Goal: Task Accomplishment & Management: Manage account settings

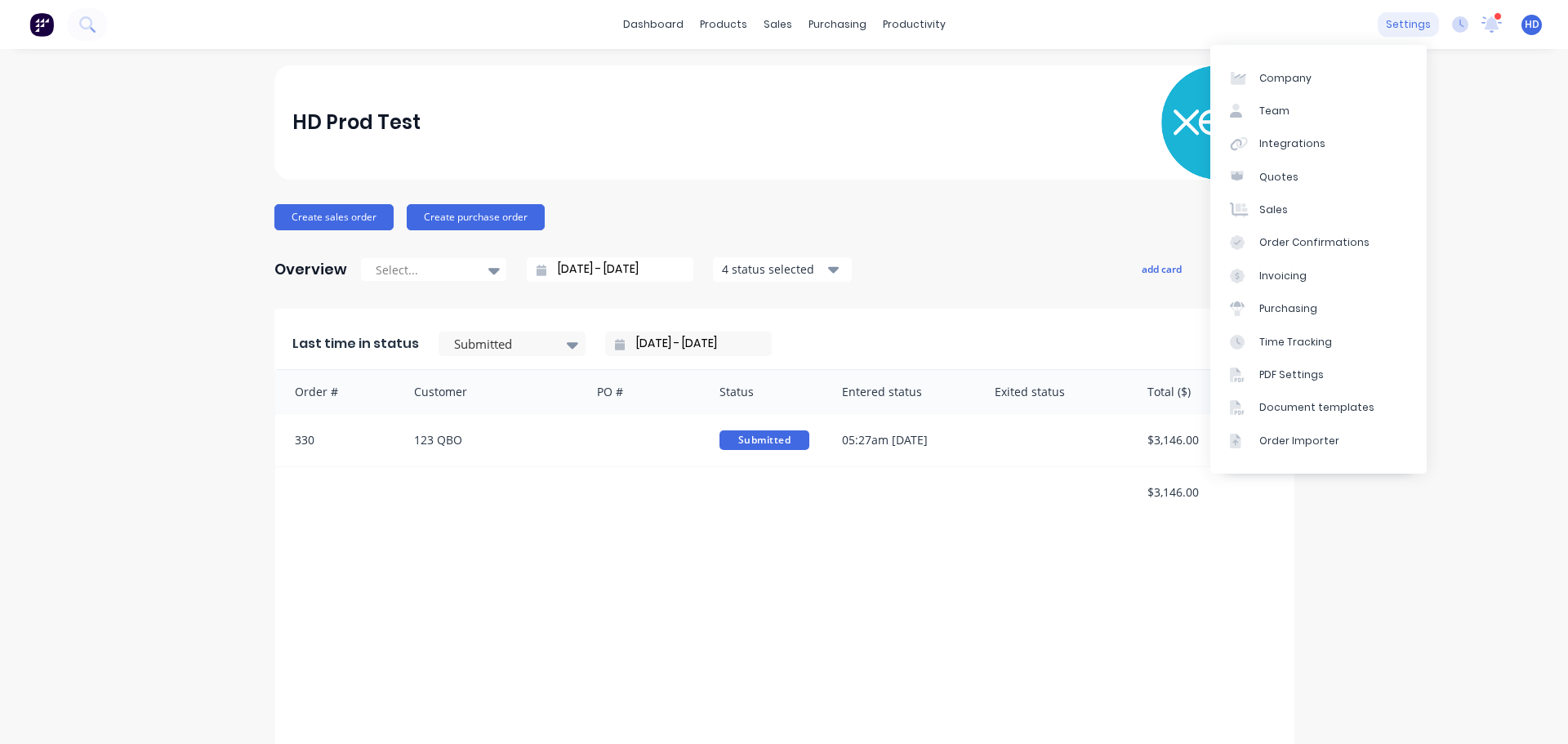
click at [1407, 28] on div "settings" at bounding box center [1408, 25] width 61 height 25
click at [1339, 149] on link "Integrations" at bounding box center [1319, 144] width 217 height 33
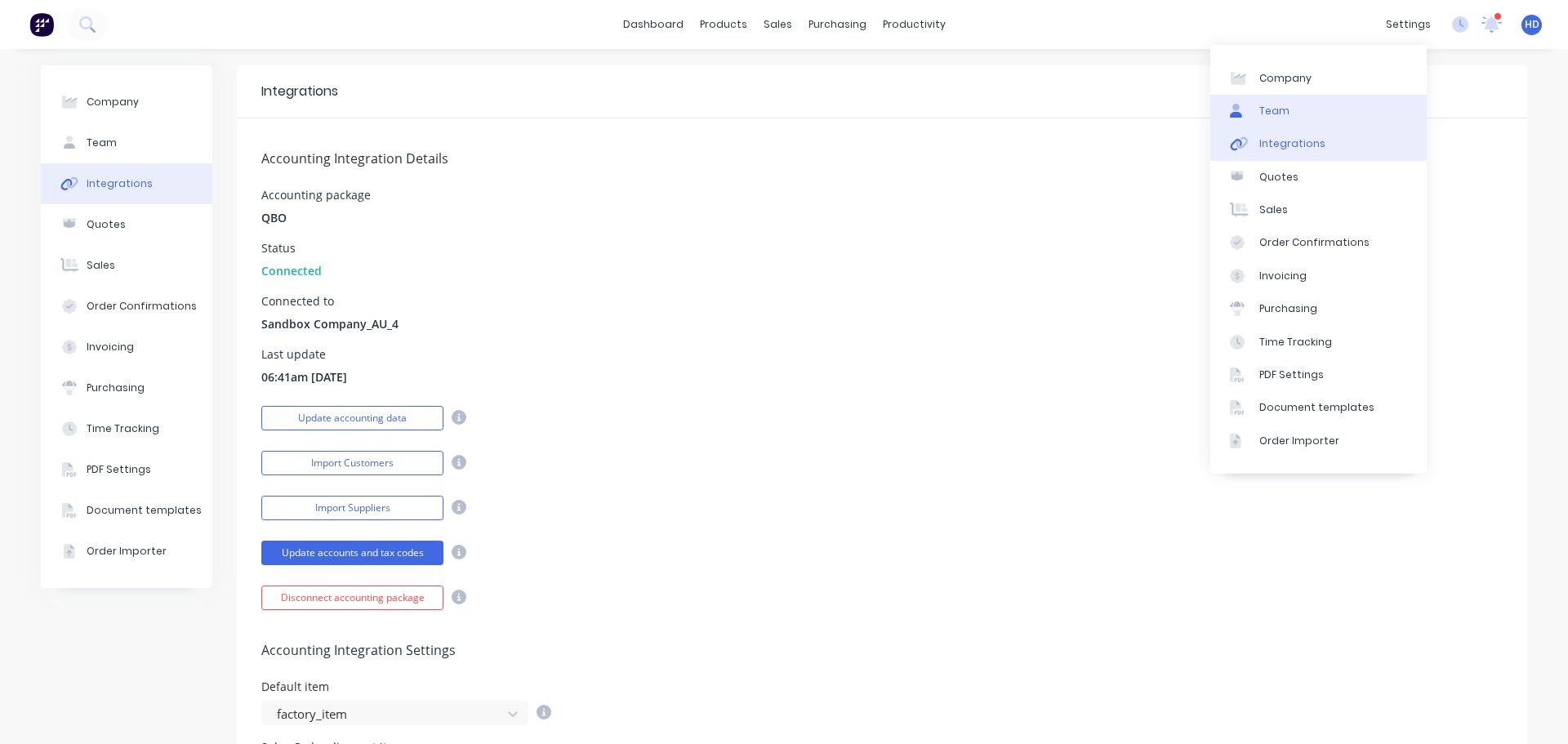
click at [1320, 112] on link "Team" at bounding box center [1319, 111] width 217 height 33
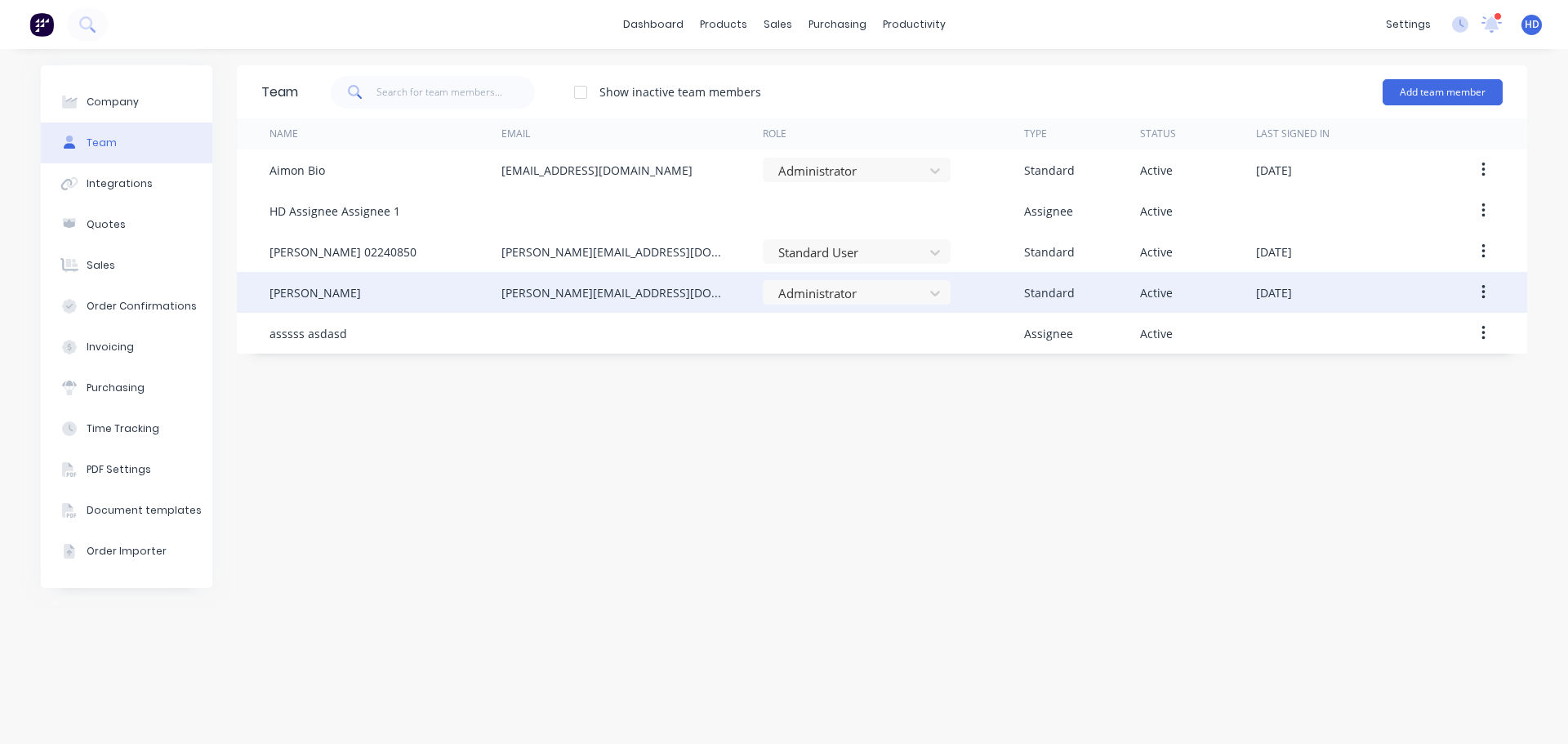
click at [1478, 290] on button "button" at bounding box center [1483, 292] width 38 height 29
click at [1418, 339] on div "Edit" at bounding box center [1425, 335] width 126 height 24
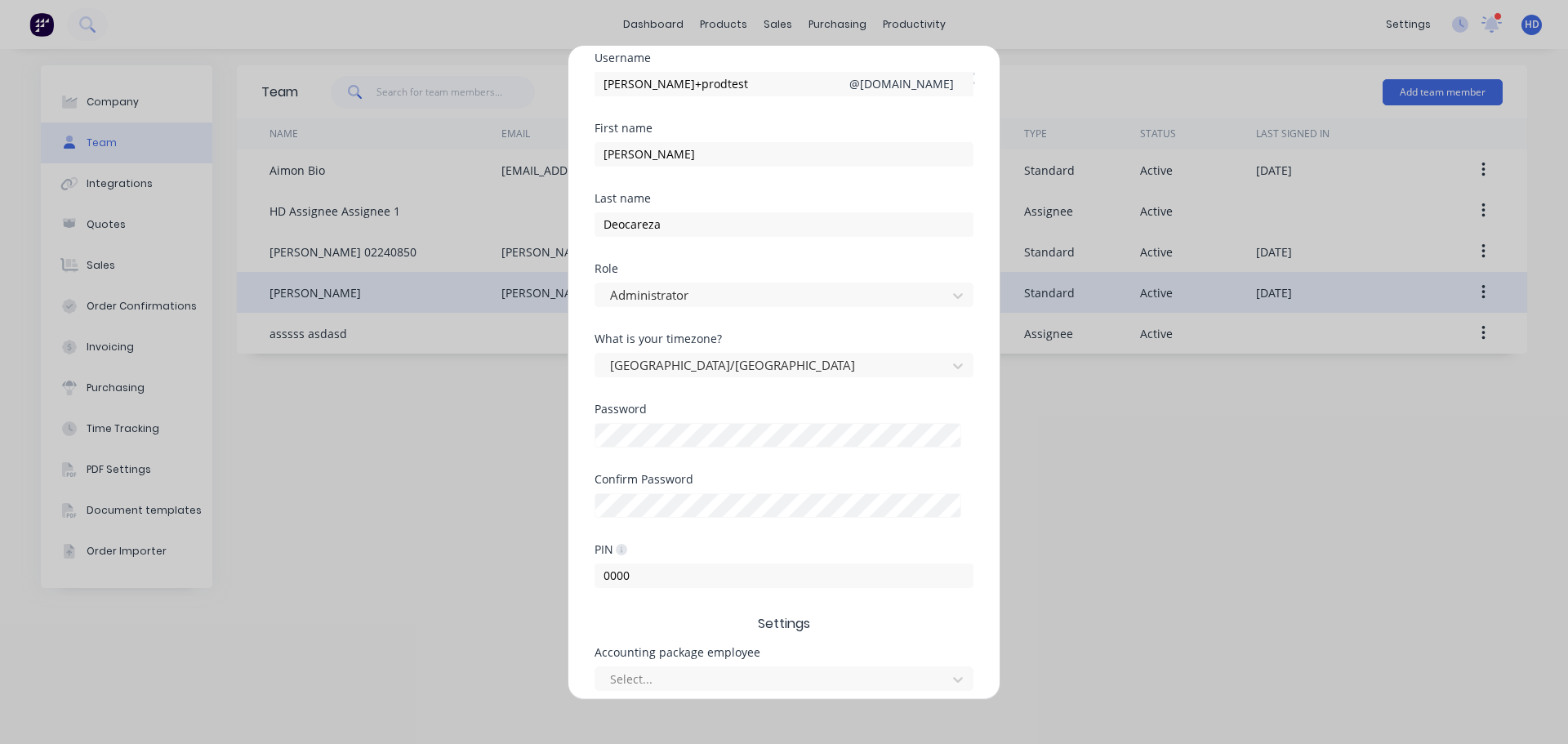
scroll to position [245, 0]
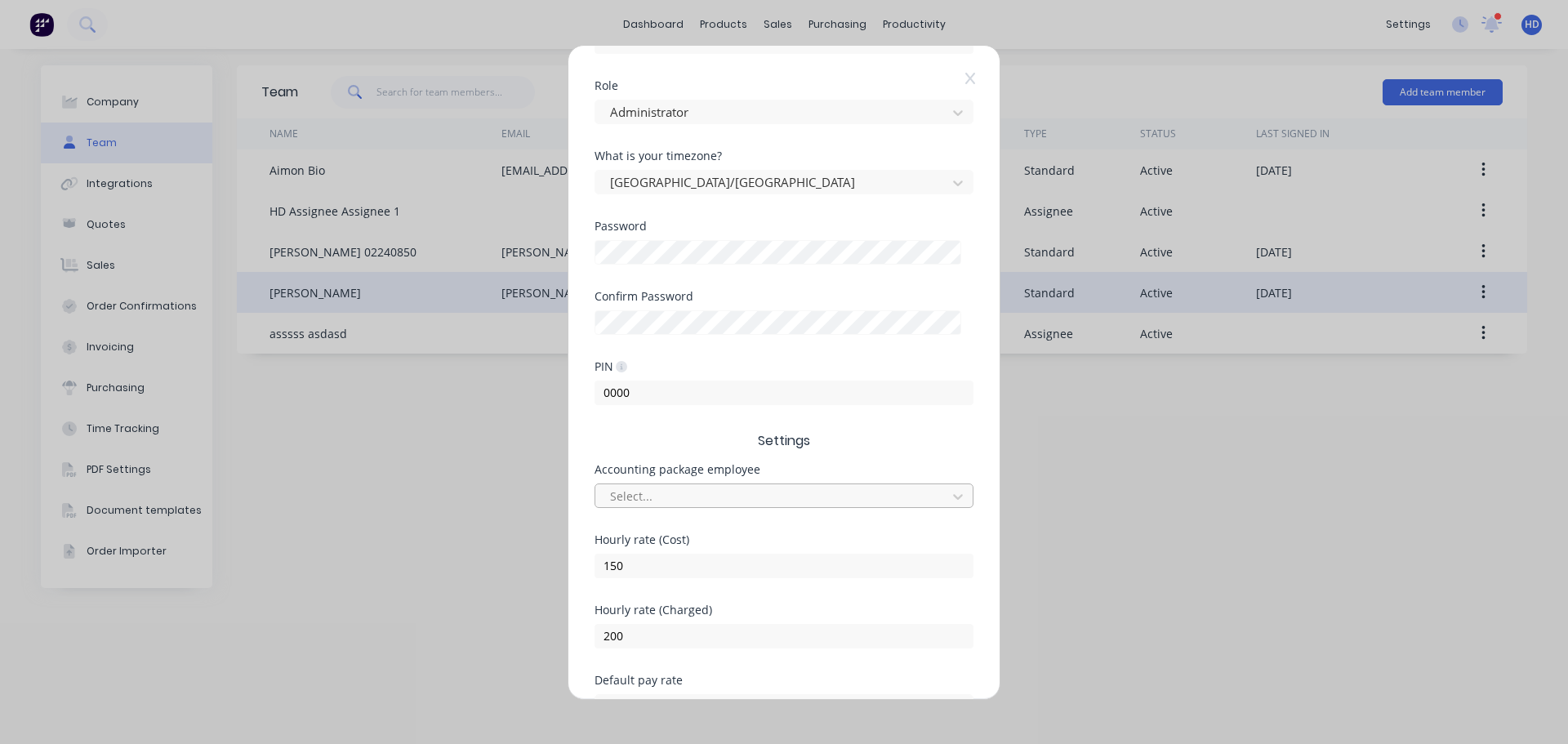
click at [676, 503] on div at bounding box center [773, 495] width 330 height 20
click at [673, 543] on div "[PERSON_NAME]" at bounding box center [784, 533] width 379 height 30
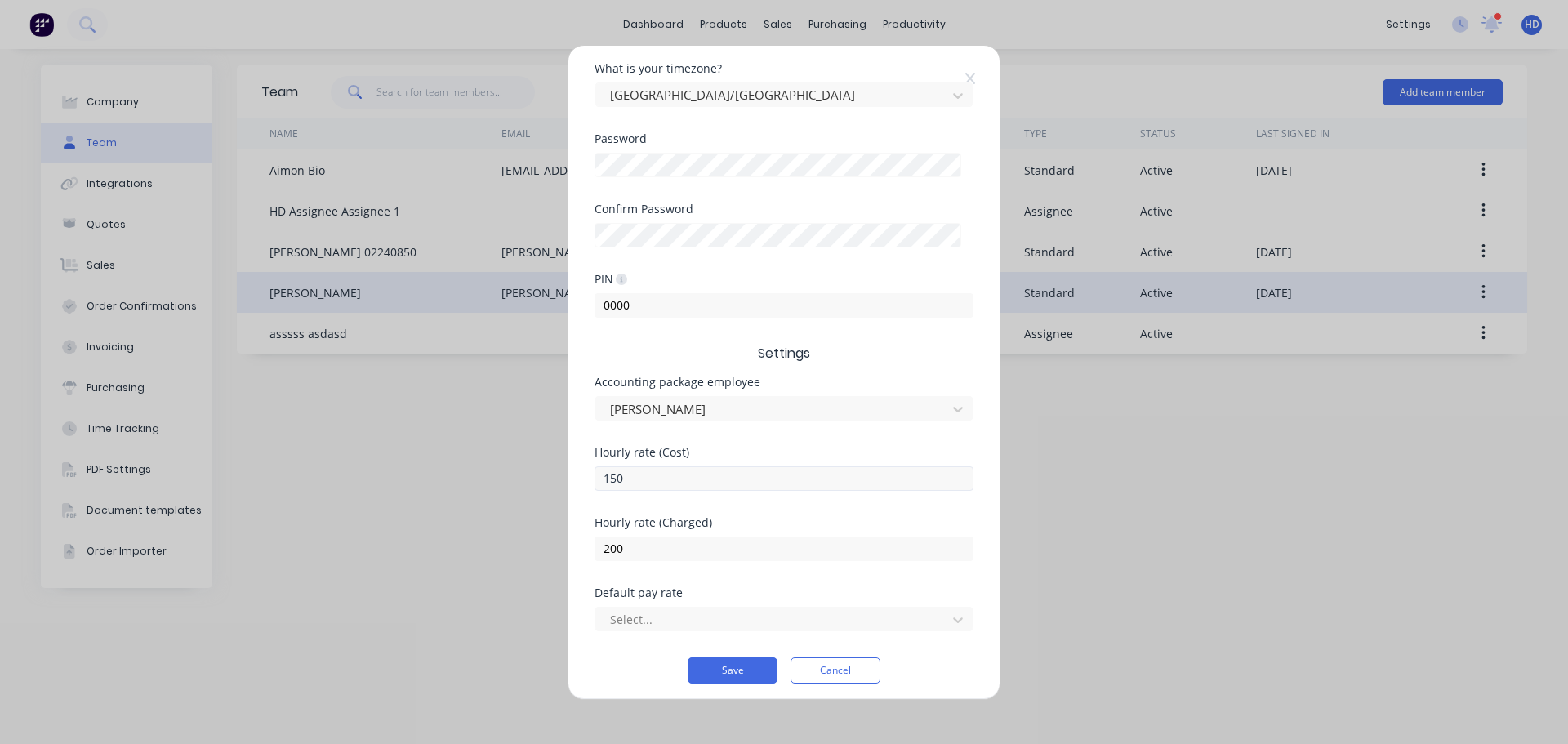
scroll to position [340, 0]
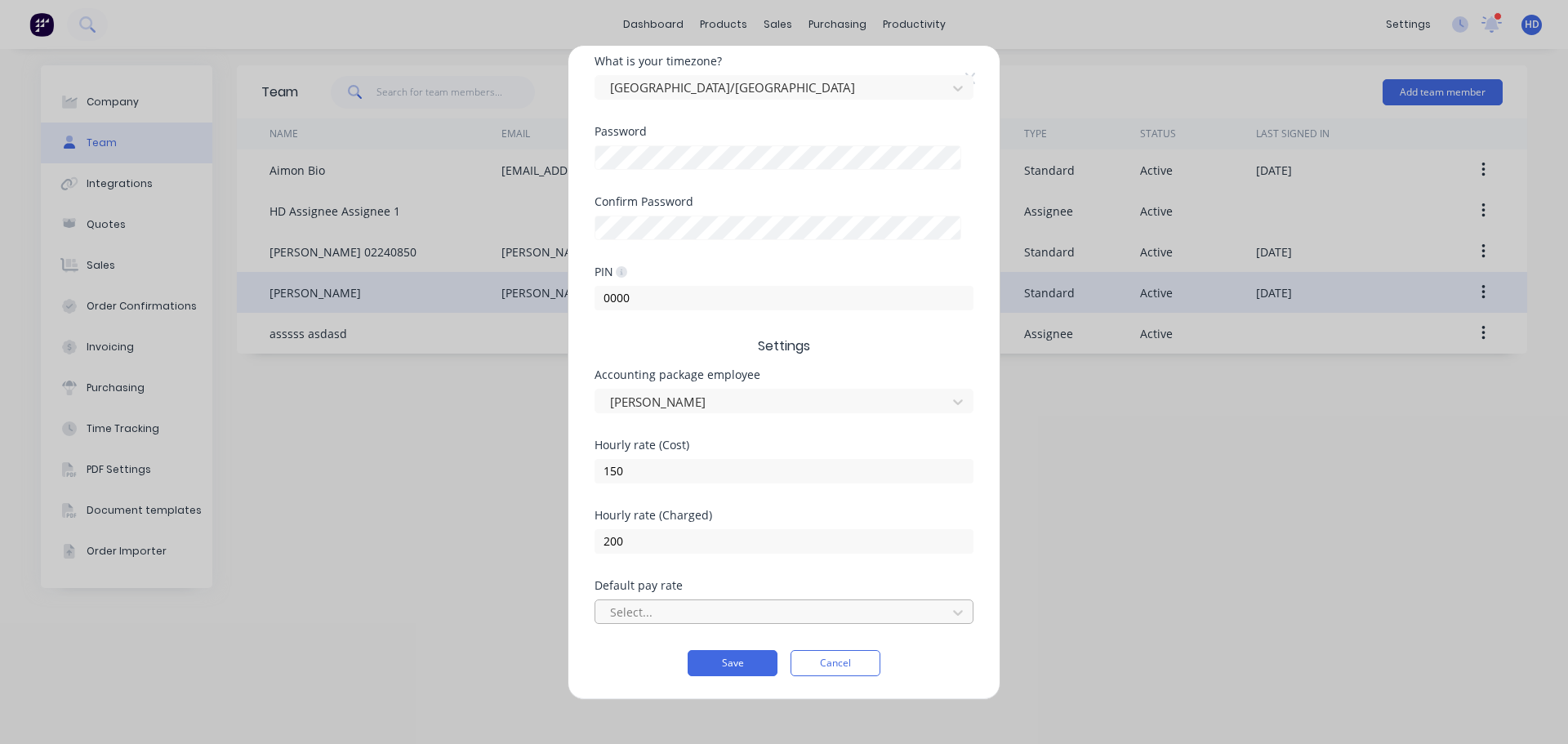
click at [709, 608] on div at bounding box center [773, 612] width 330 height 20
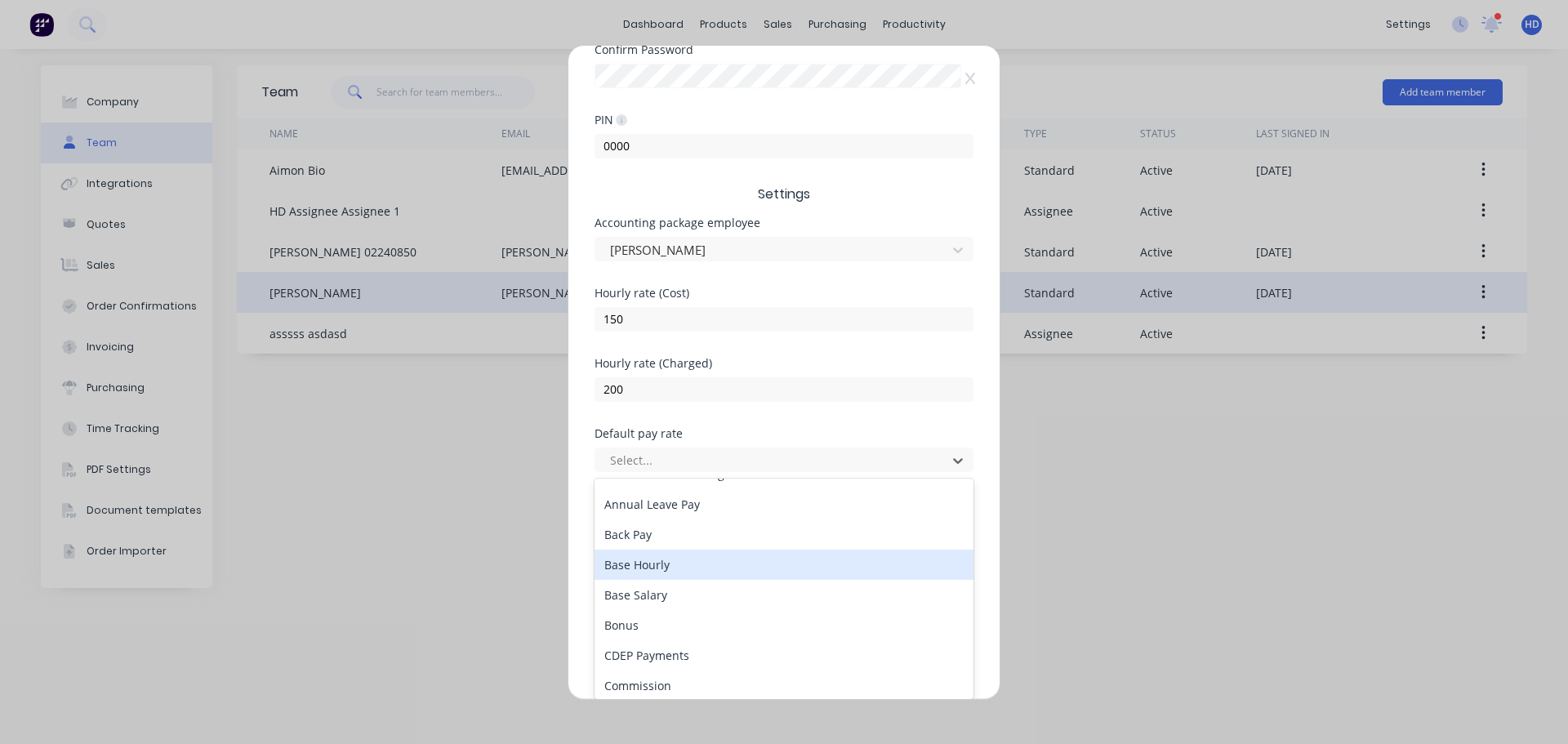
scroll to position [82, 0]
click at [720, 564] on div "Base Salary" at bounding box center [784, 566] width 379 height 30
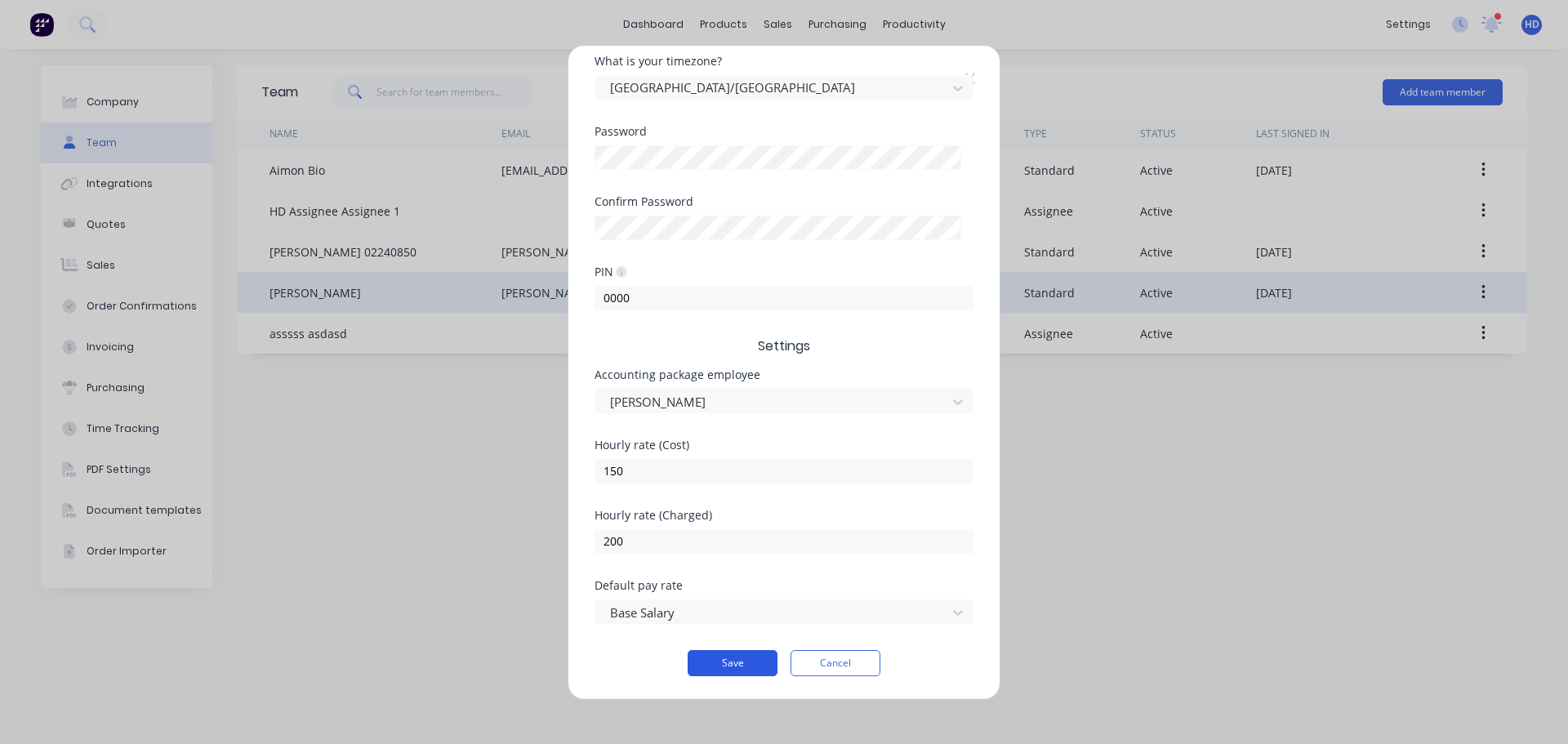
click at [730, 659] on button "Save" at bounding box center [733, 662] width 90 height 26
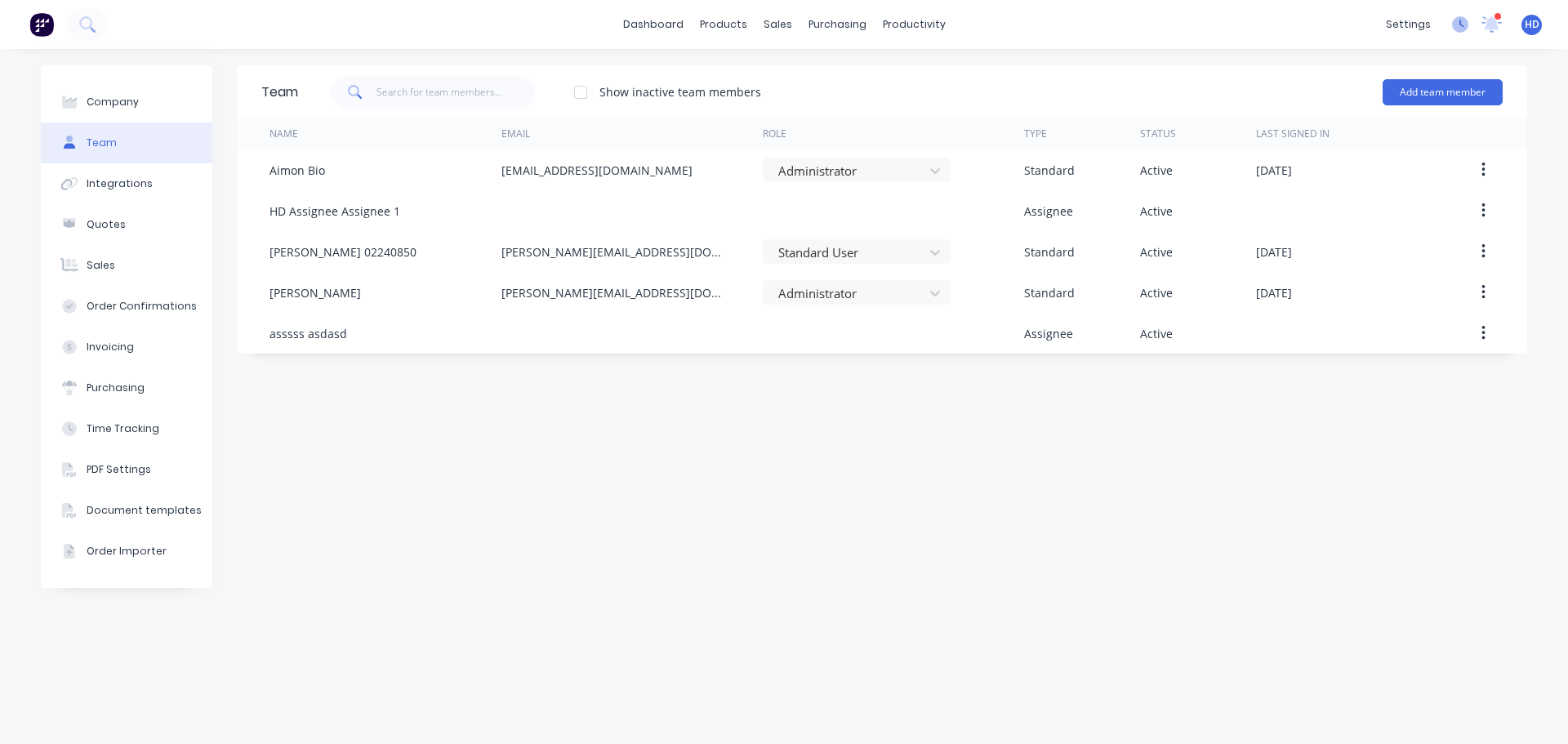
click at [1463, 20] on icon at bounding box center [1461, 24] width 16 height 16
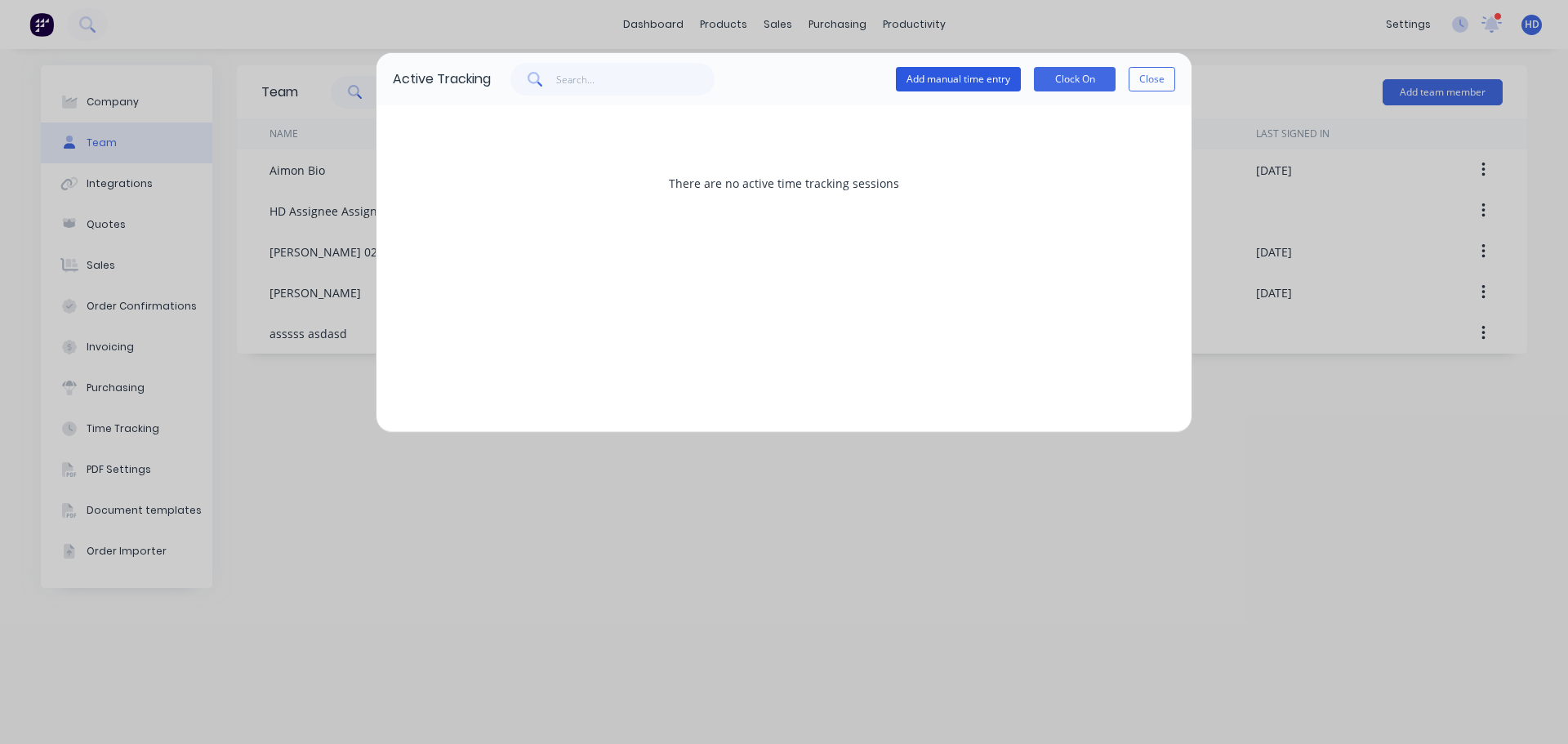
click at [960, 75] on button "Add manual time entry" at bounding box center [958, 79] width 125 height 25
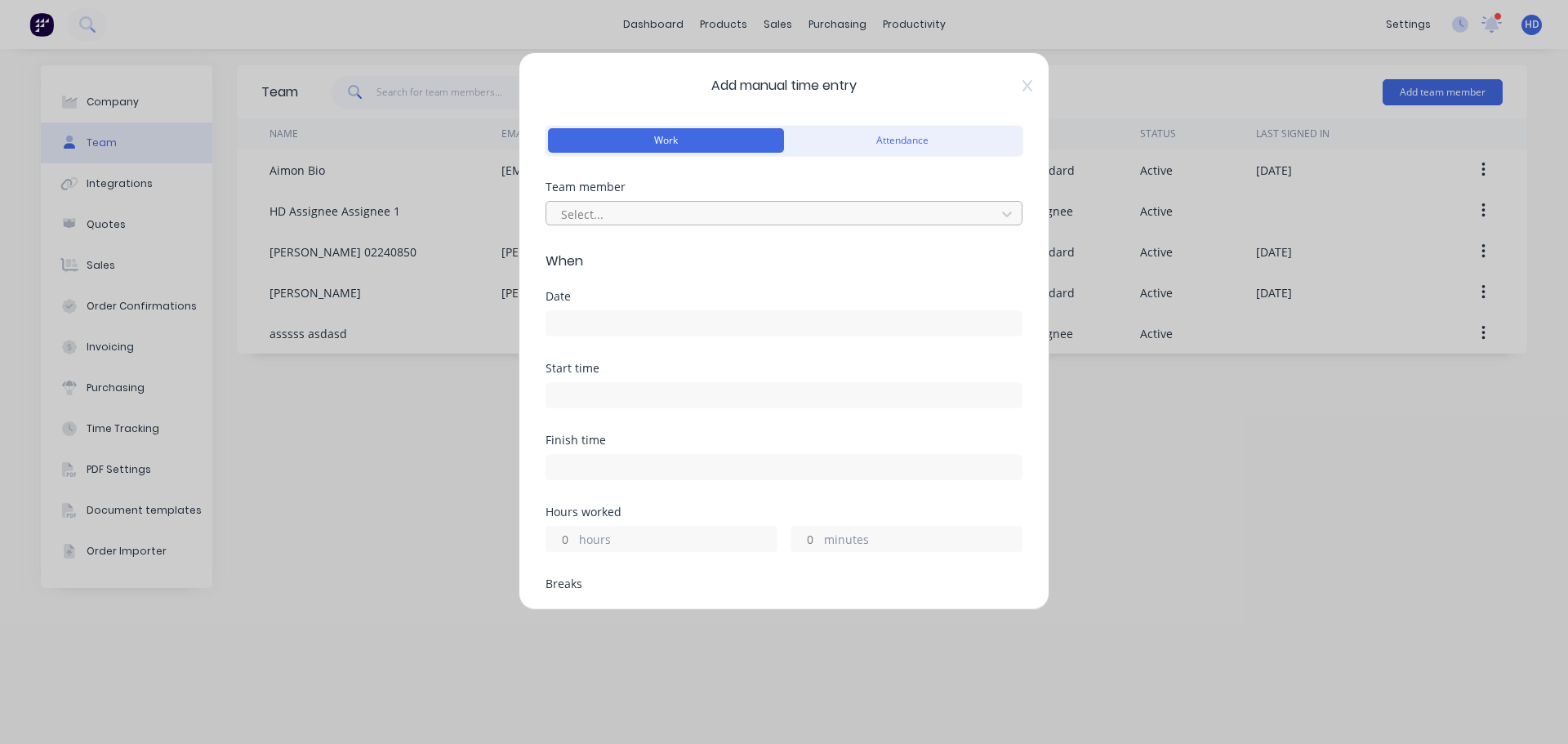
click at [730, 218] on div at bounding box center [773, 214] width 428 height 20
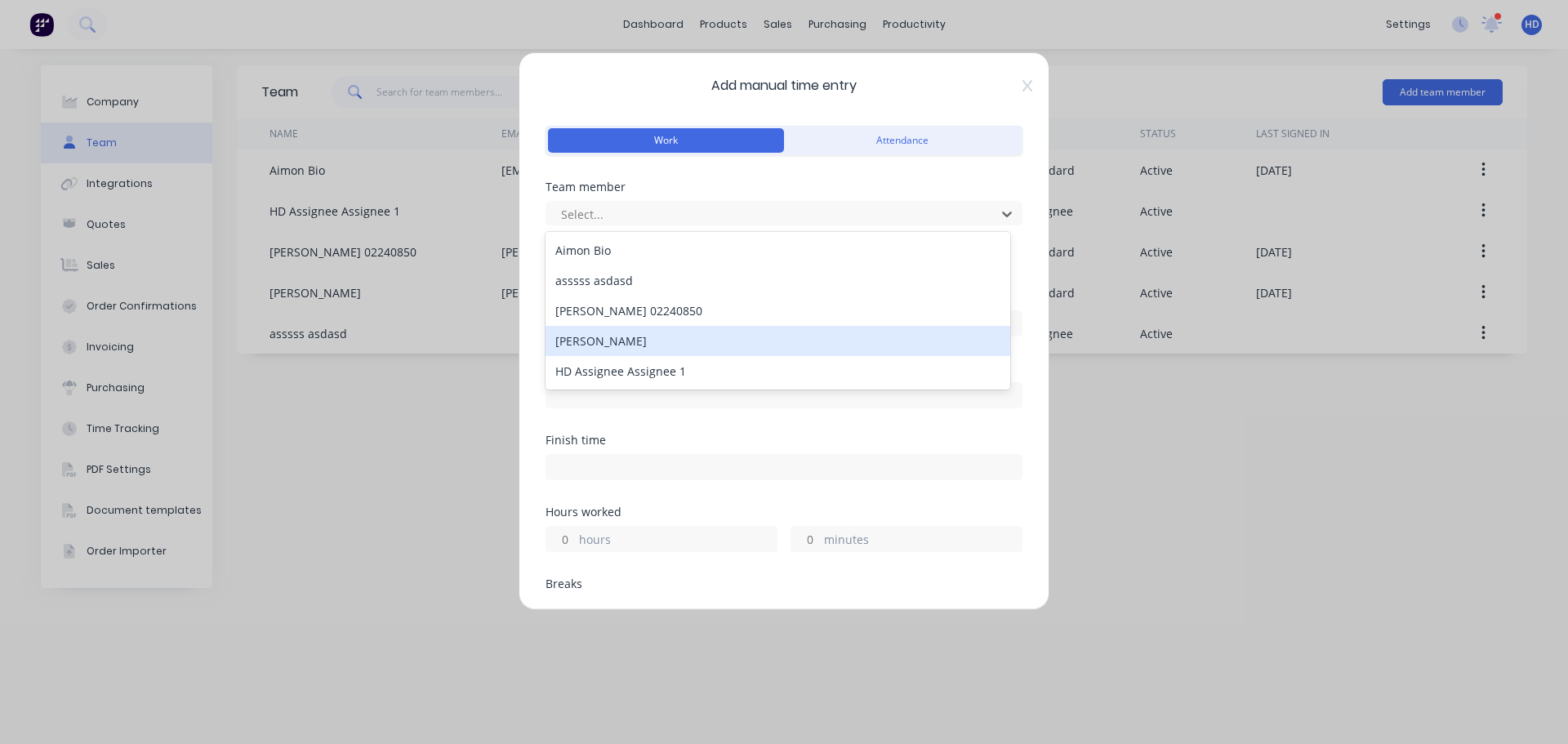
click at [653, 341] on div "[PERSON_NAME]" at bounding box center [778, 341] width 464 height 30
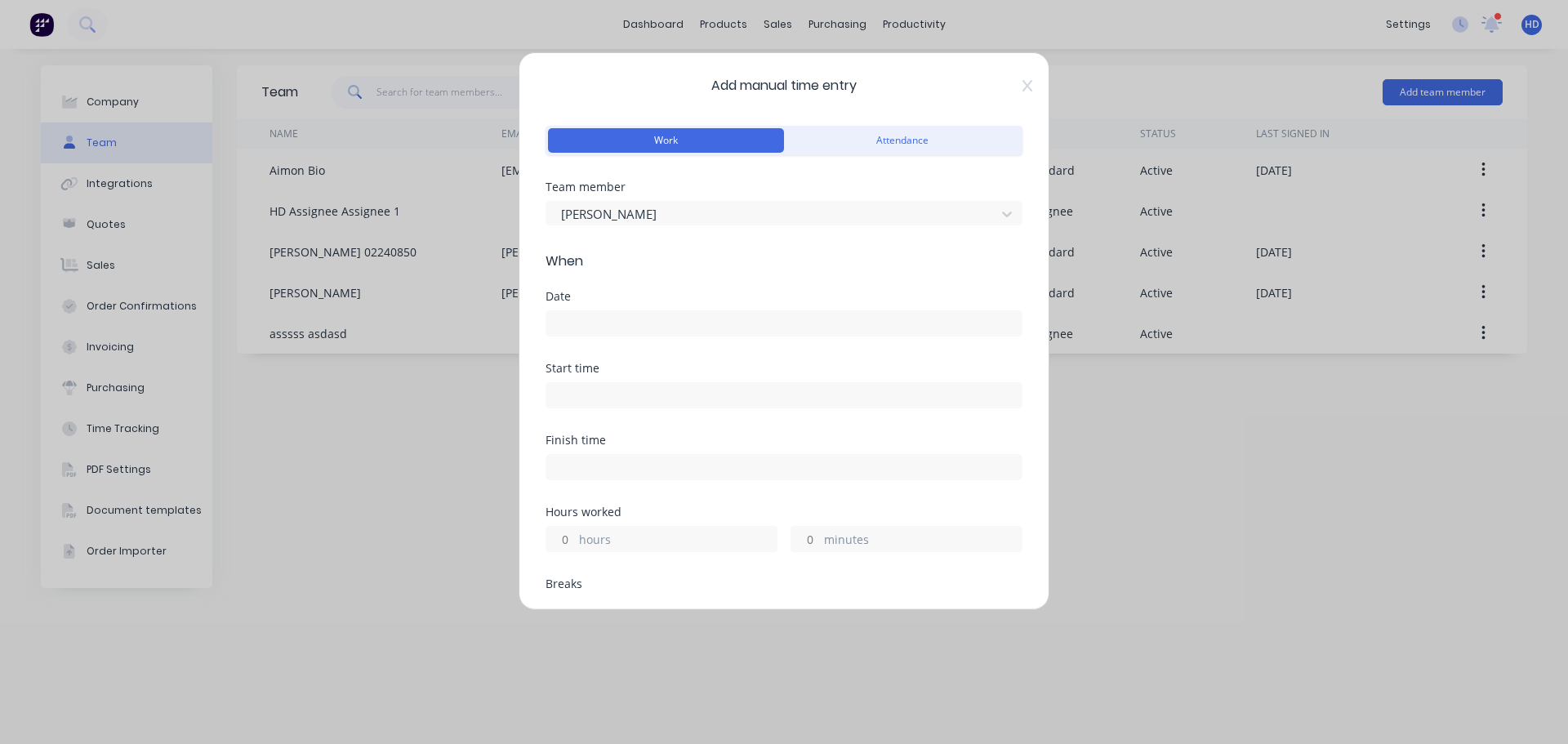
click at [654, 305] on div "Date" at bounding box center [784, 313] width 477 height 46
click at [653, 316] on input at bounding box center [783, 323] width 475 height 25
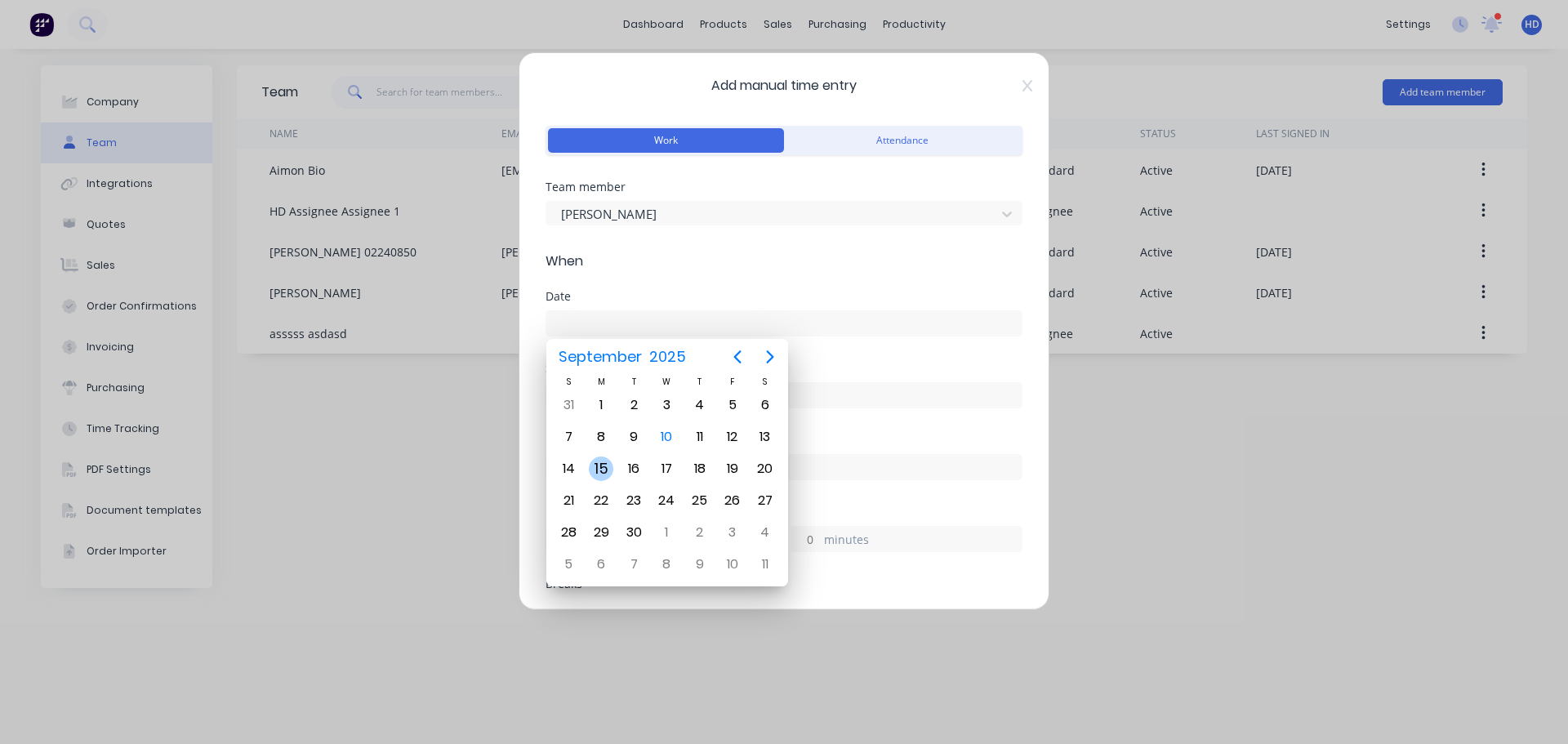
click at [609, 474] on div "15" at bounding box center [601, 469] width 25 height 25
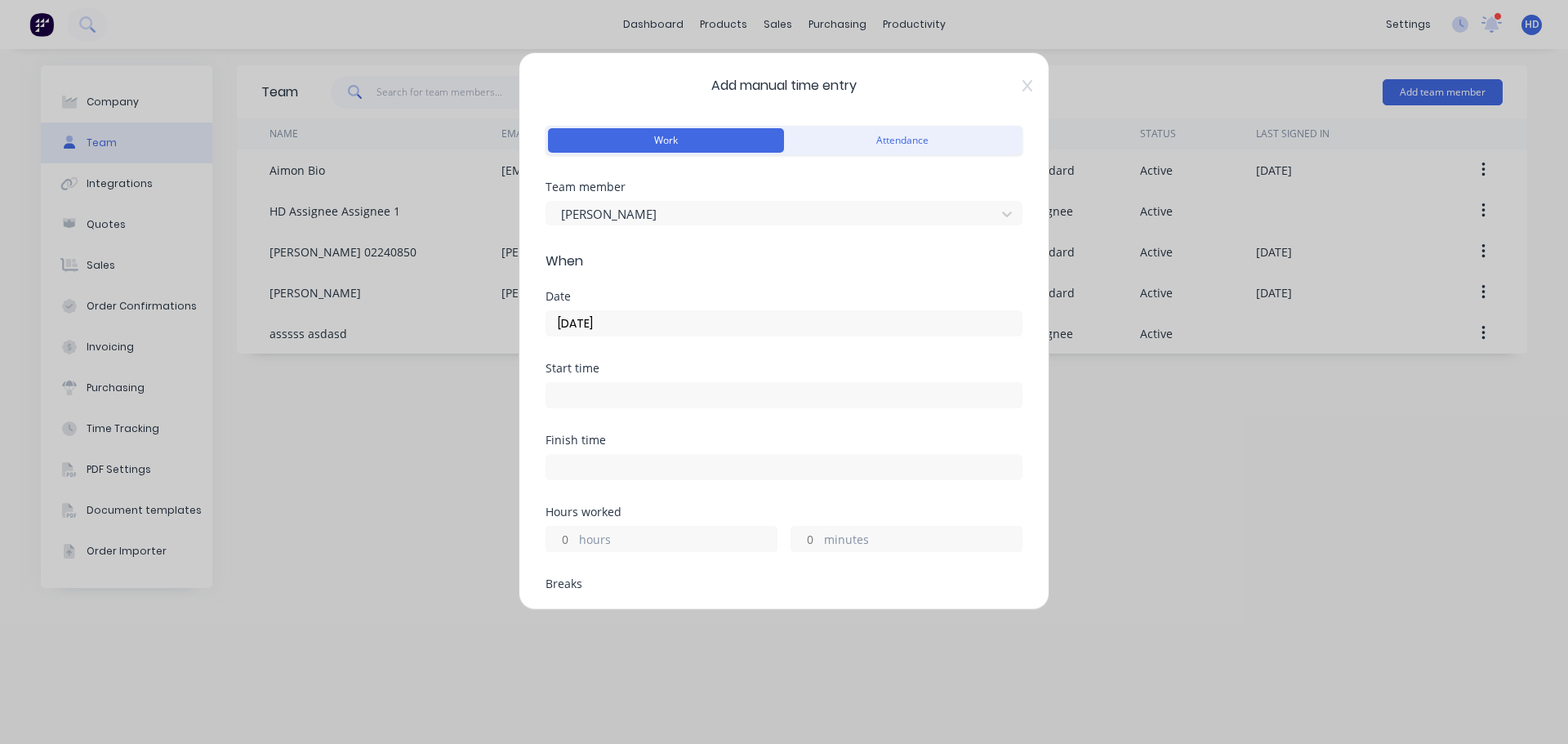
click at [626, 331] on input "[DATE]" at bounding box center [783, 323] width 475 height 25
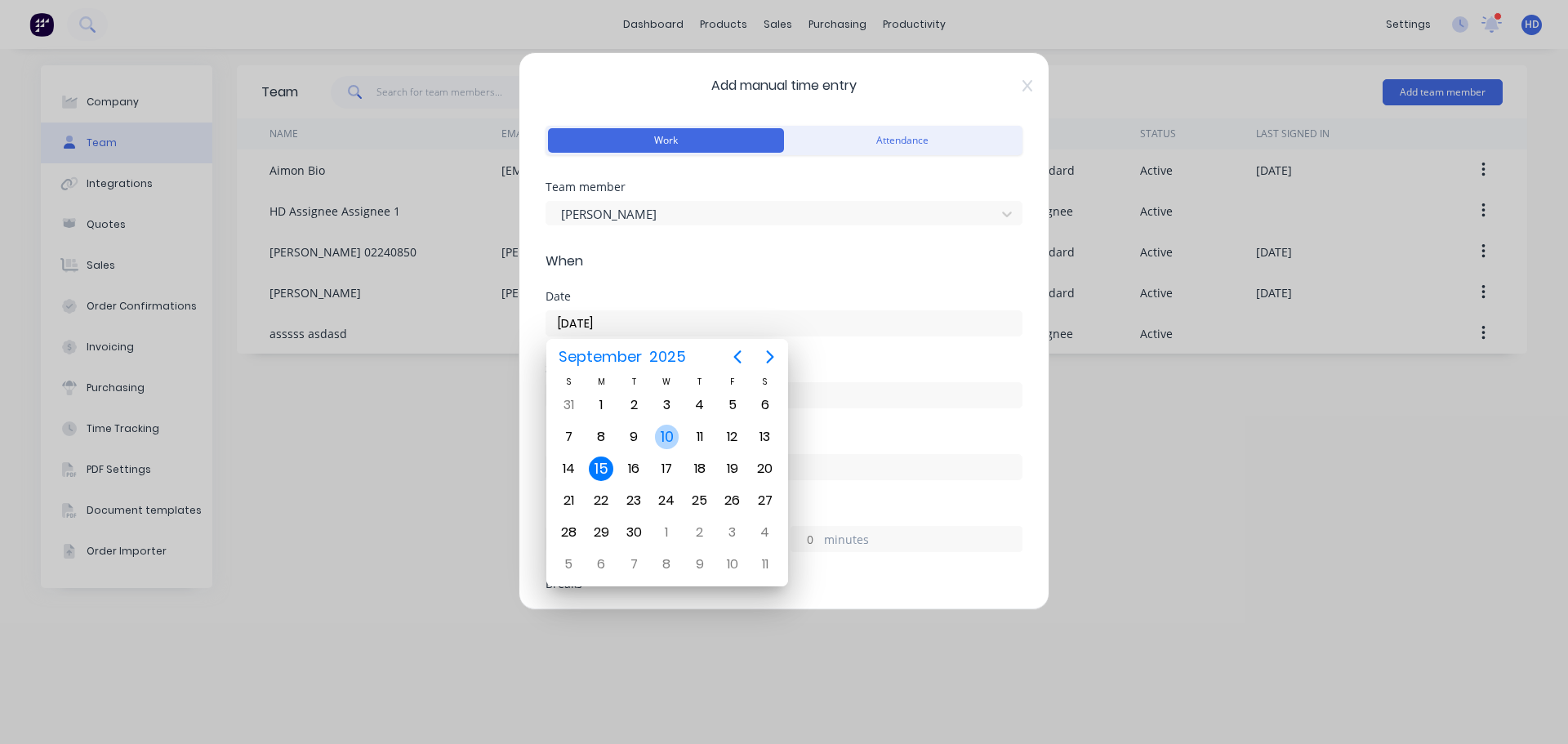
click at [668, 437] on div "10" at bounding box center [668, 437] width 25 height 25
type input "[DATE]"
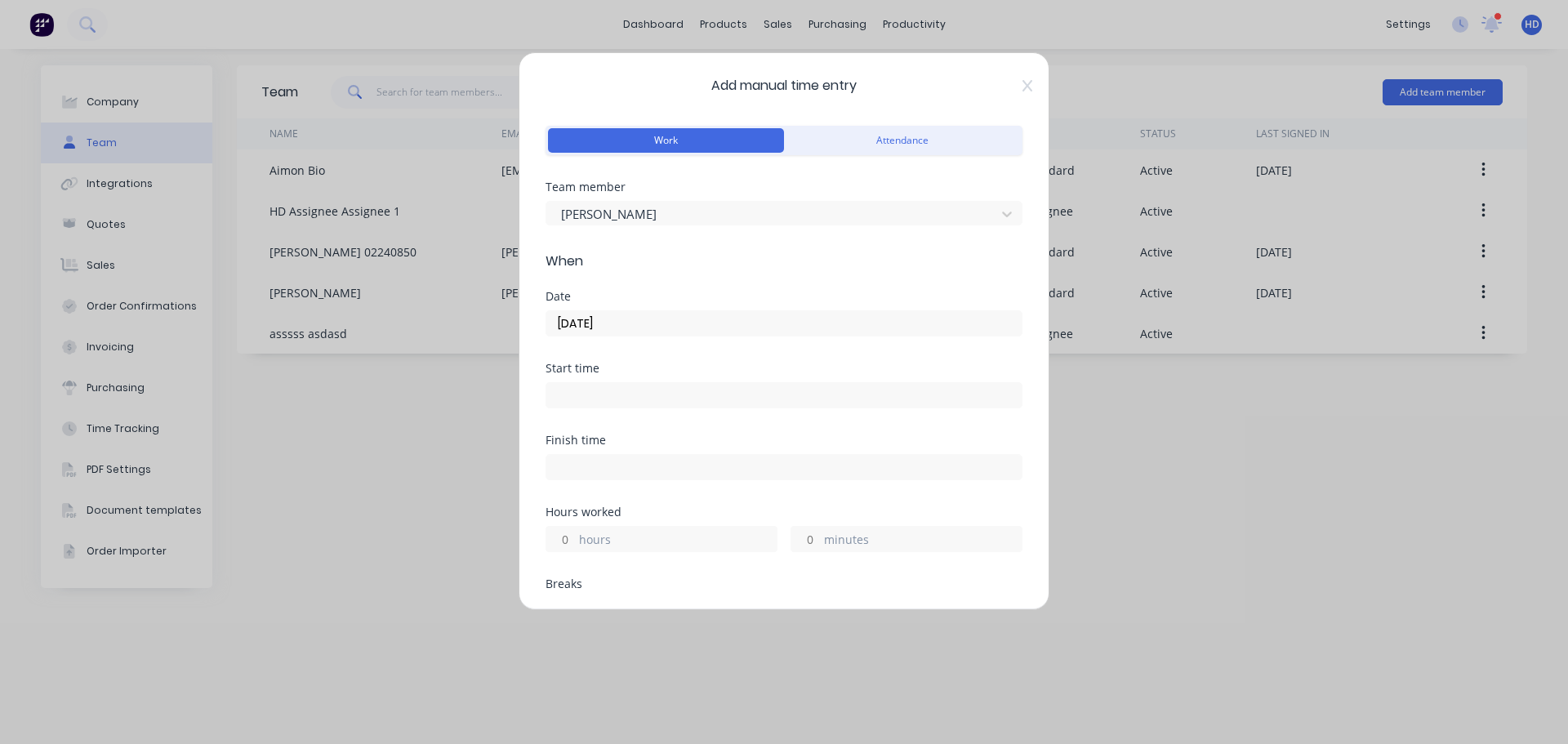
click at [599, 392] on input at bounding box center [783, 395] width 475 height 25
type input "07:54 AM"
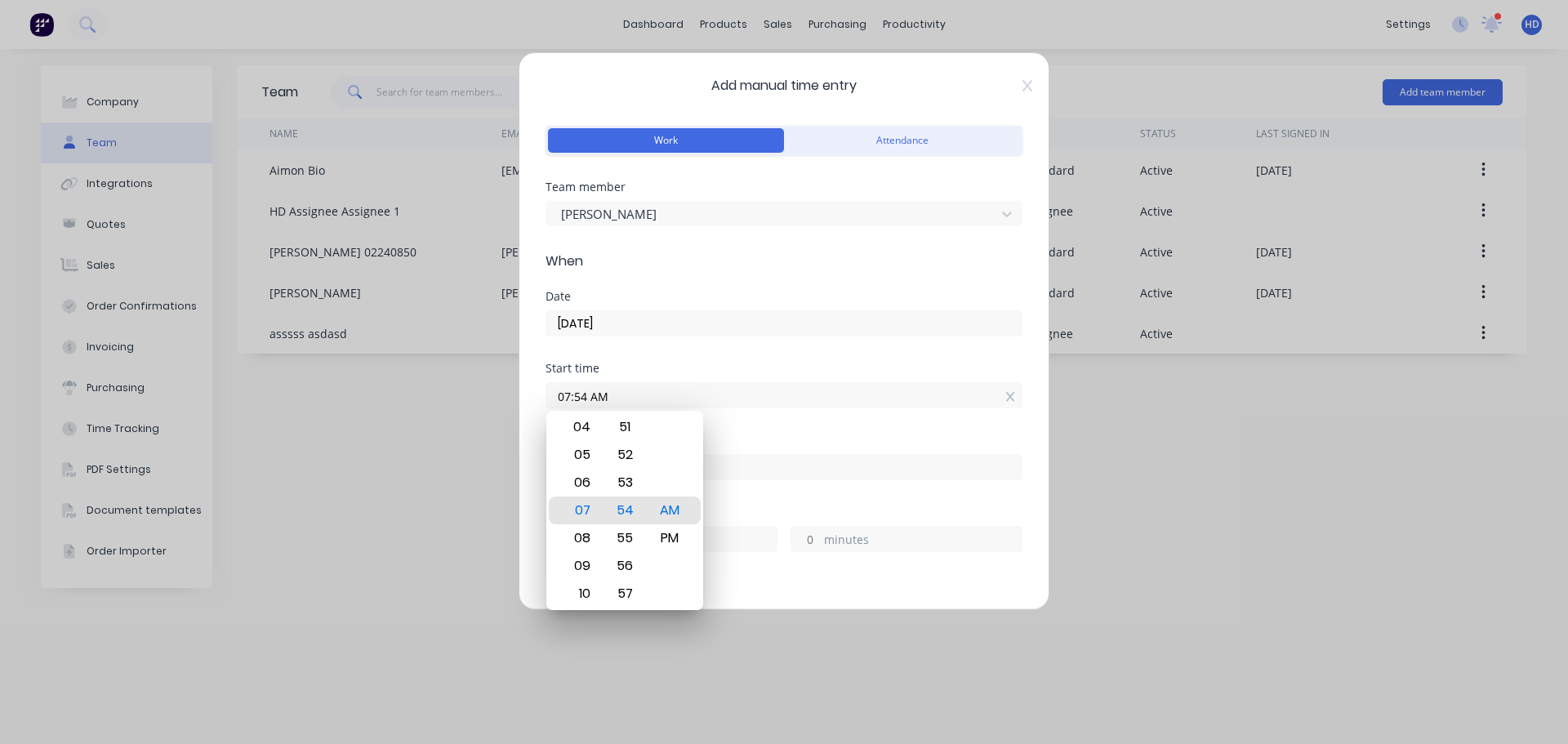
click at [756, 416] on div "Start time 07:54 AM" at bounding box center [784, 398] width 477 height 72
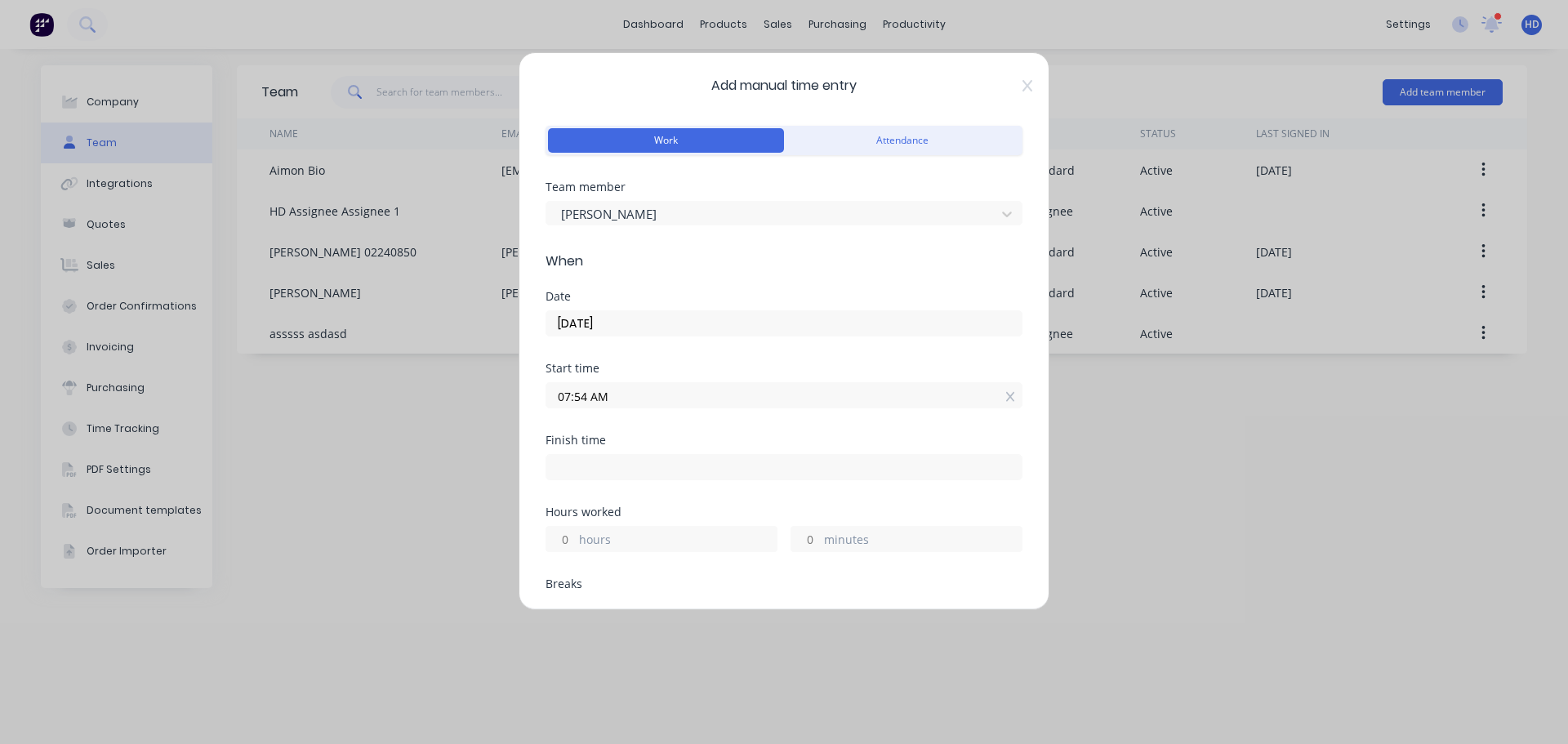
click at [621, 484] on div "Finish time" at bounding box center [784, 470] width 477 height 72
click at [681, 465] on input at bounding box center [783, 467] width 475 height 25
type input "07:54 AM"
type input "0"
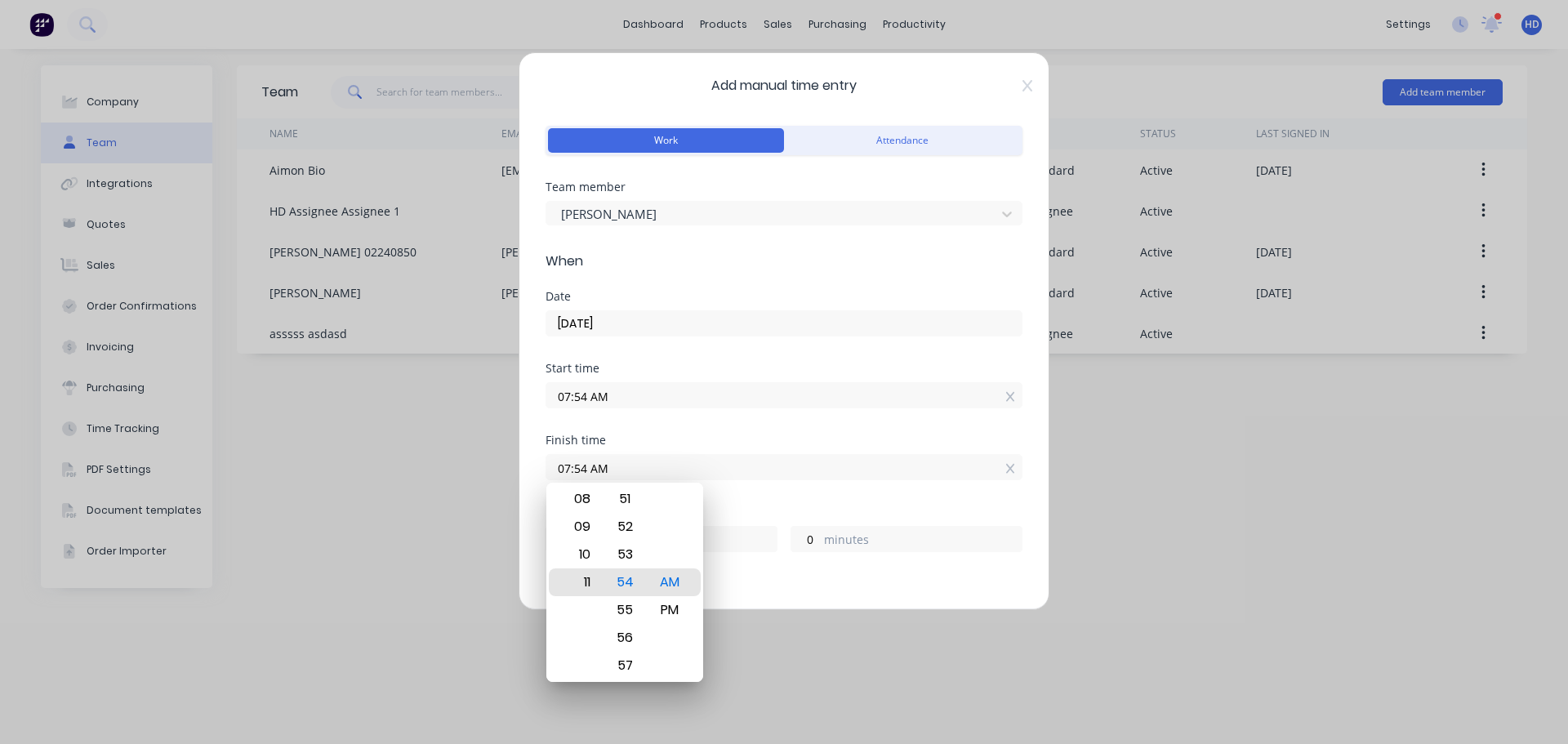
type input "11:54 AM"
type input "4"
click at [839, 441] on div "Finish time" at bounding box center [784, 439] width 477 height 12
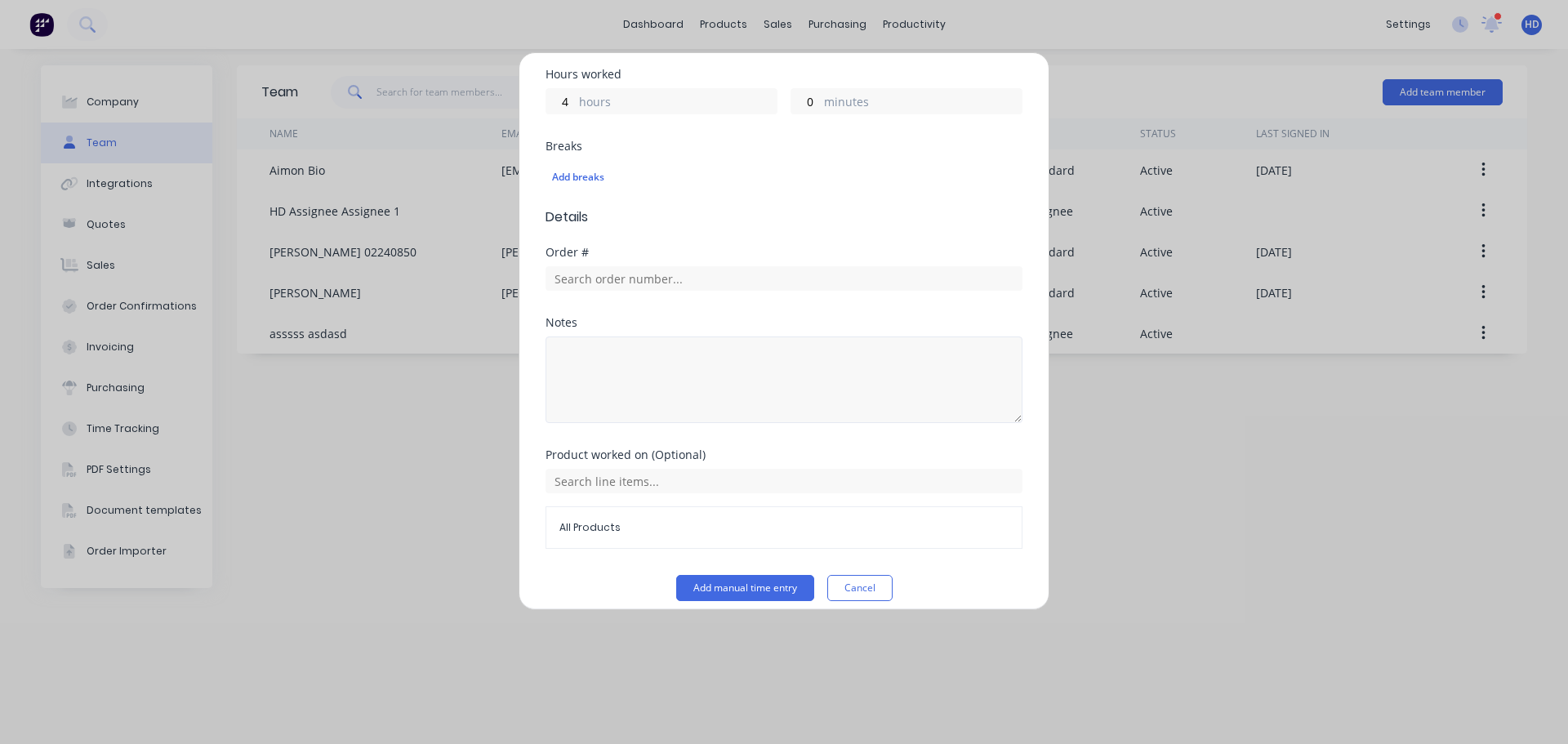
scroll to position [453, 0]
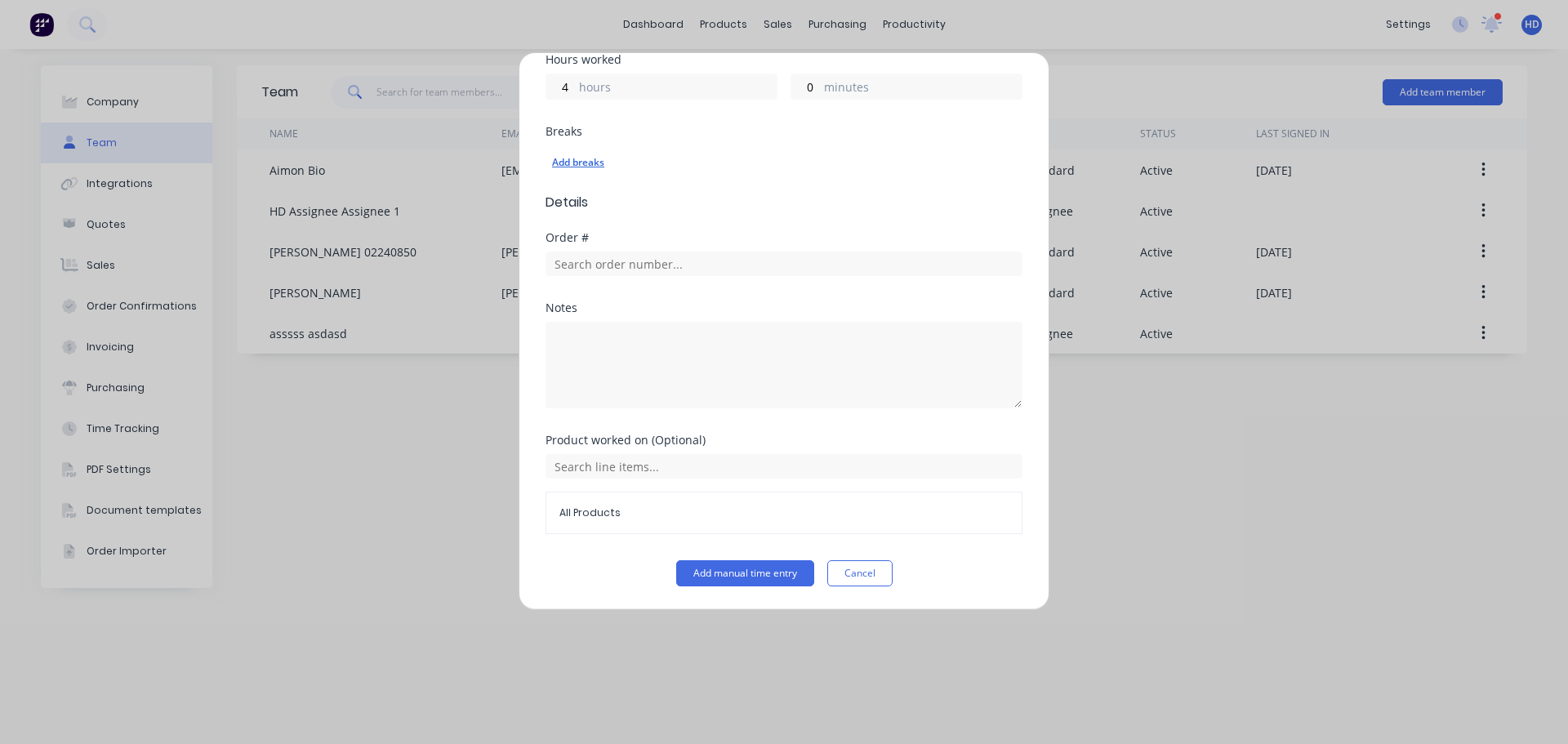
click at [581, 163] on div "Add breaks" at bounding box center [784, 162] width 464 height 21
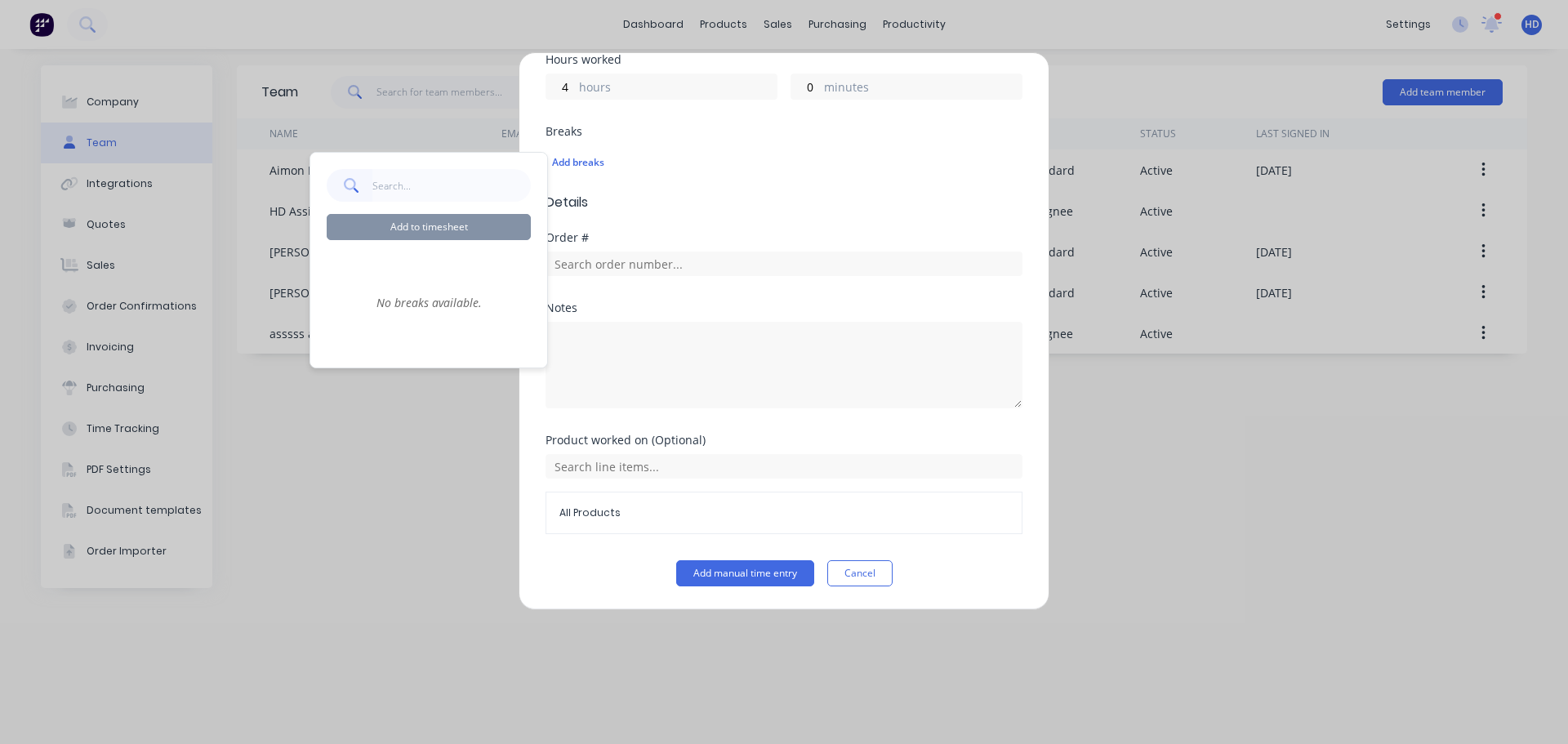
click at [842, 188] on div "Breaks Add breaks" at bounding box center [784, 159] width 477 height 67
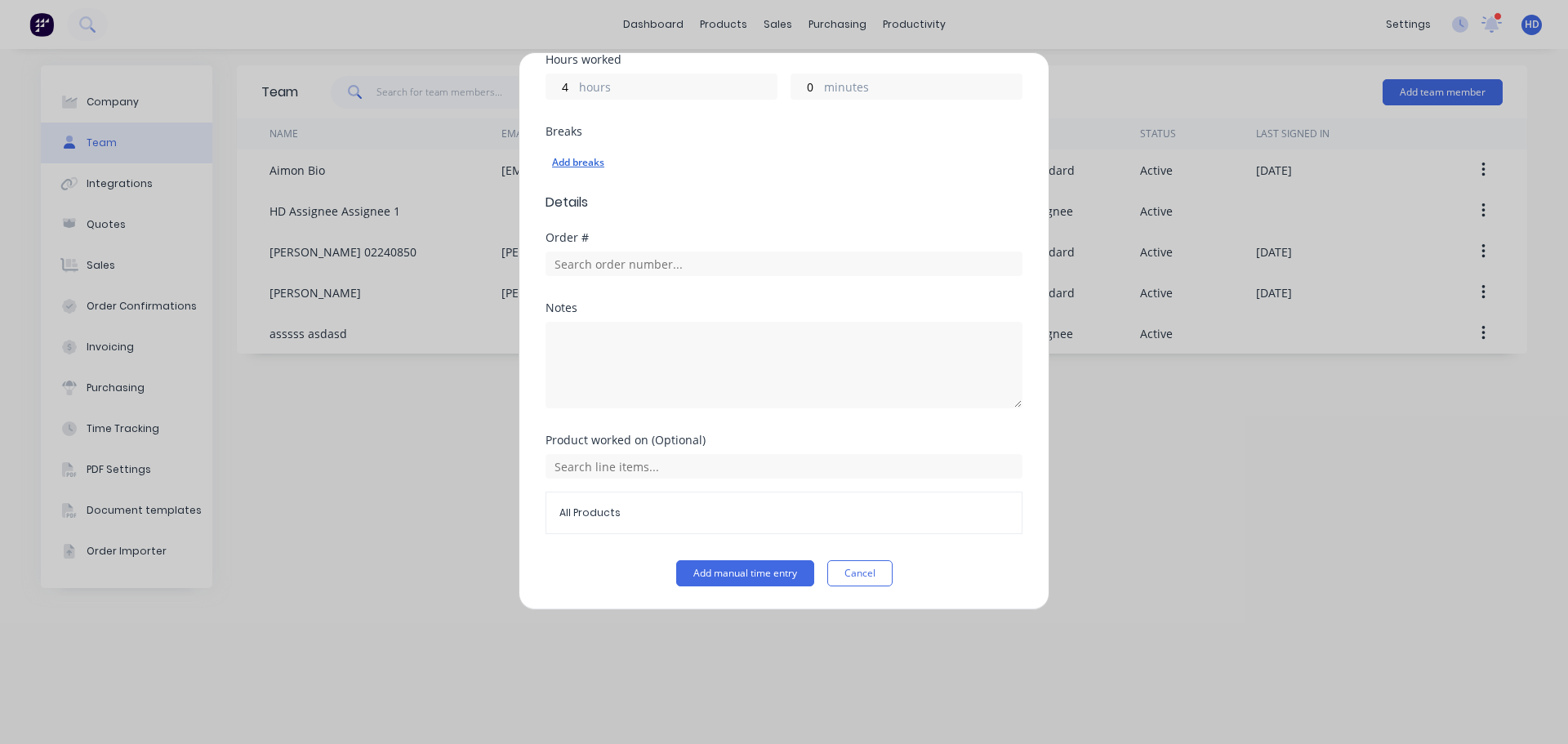
click at [586, 160] on div "Add breaks" at bounding box center [784, 162] width 464 height 21
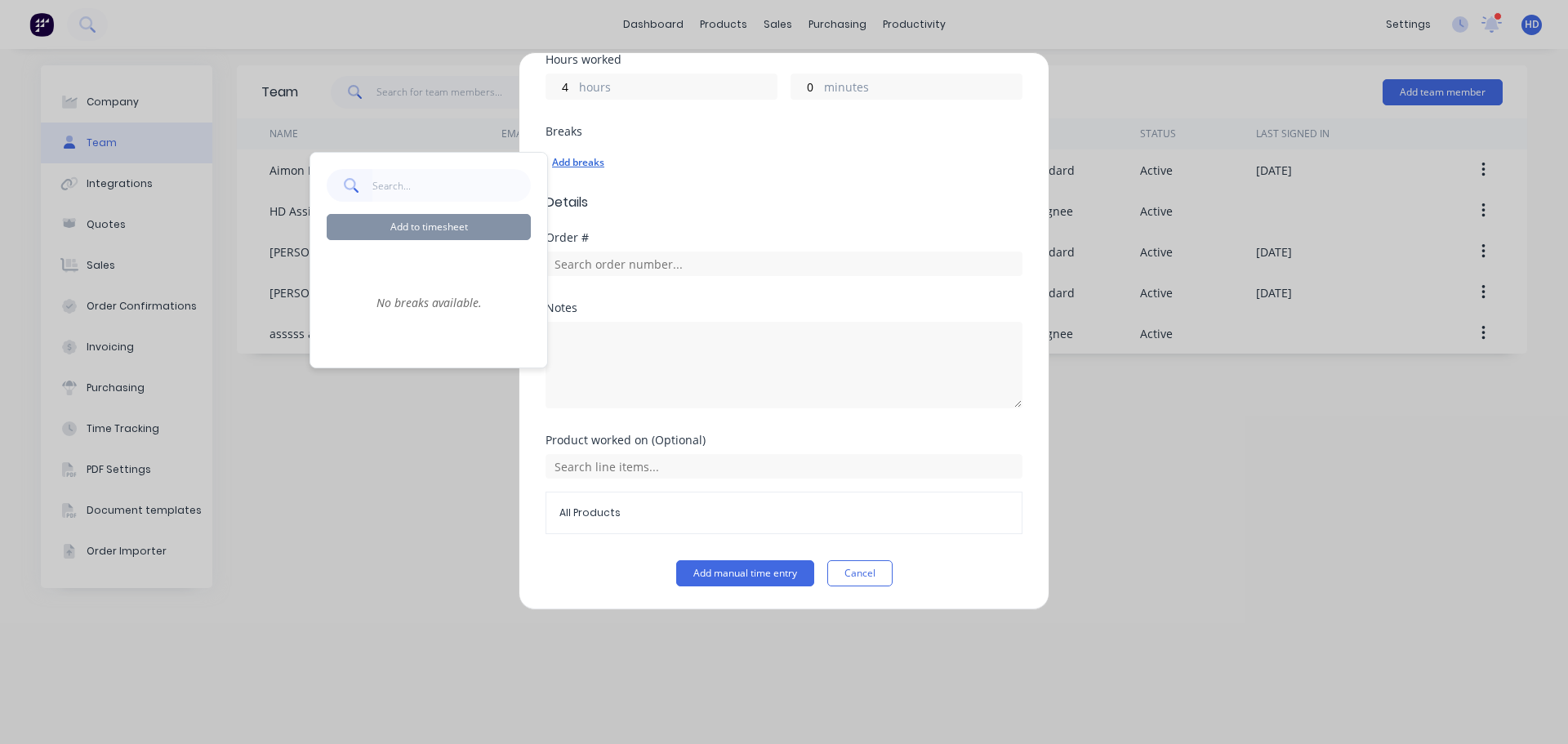
click at [788, 154] on div "Add breaks" at bounding box center [784, 162] width 464 height 21
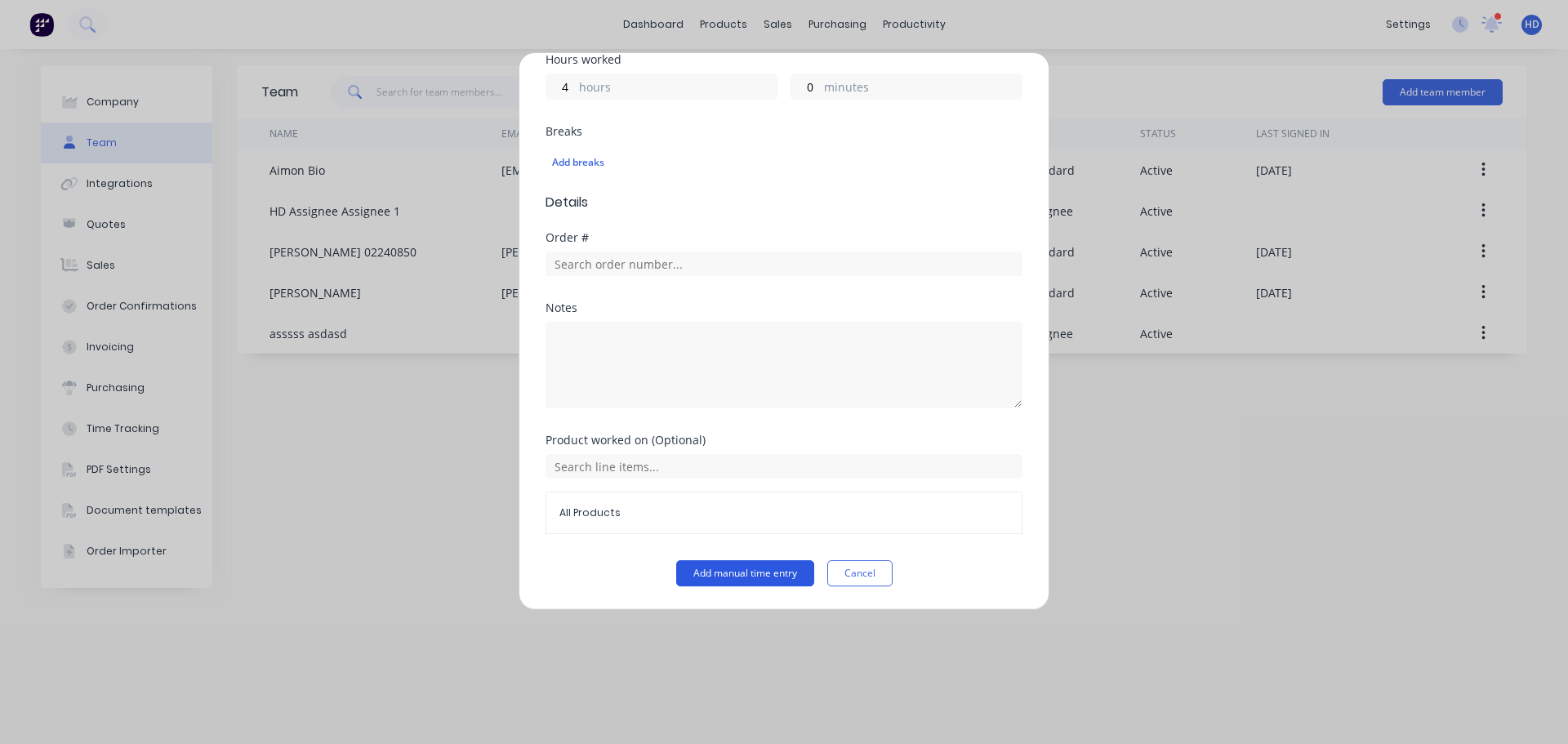
click at [733, 578] on button "Add manual time entry" at bounding box center [745, 573] width 138 height 26
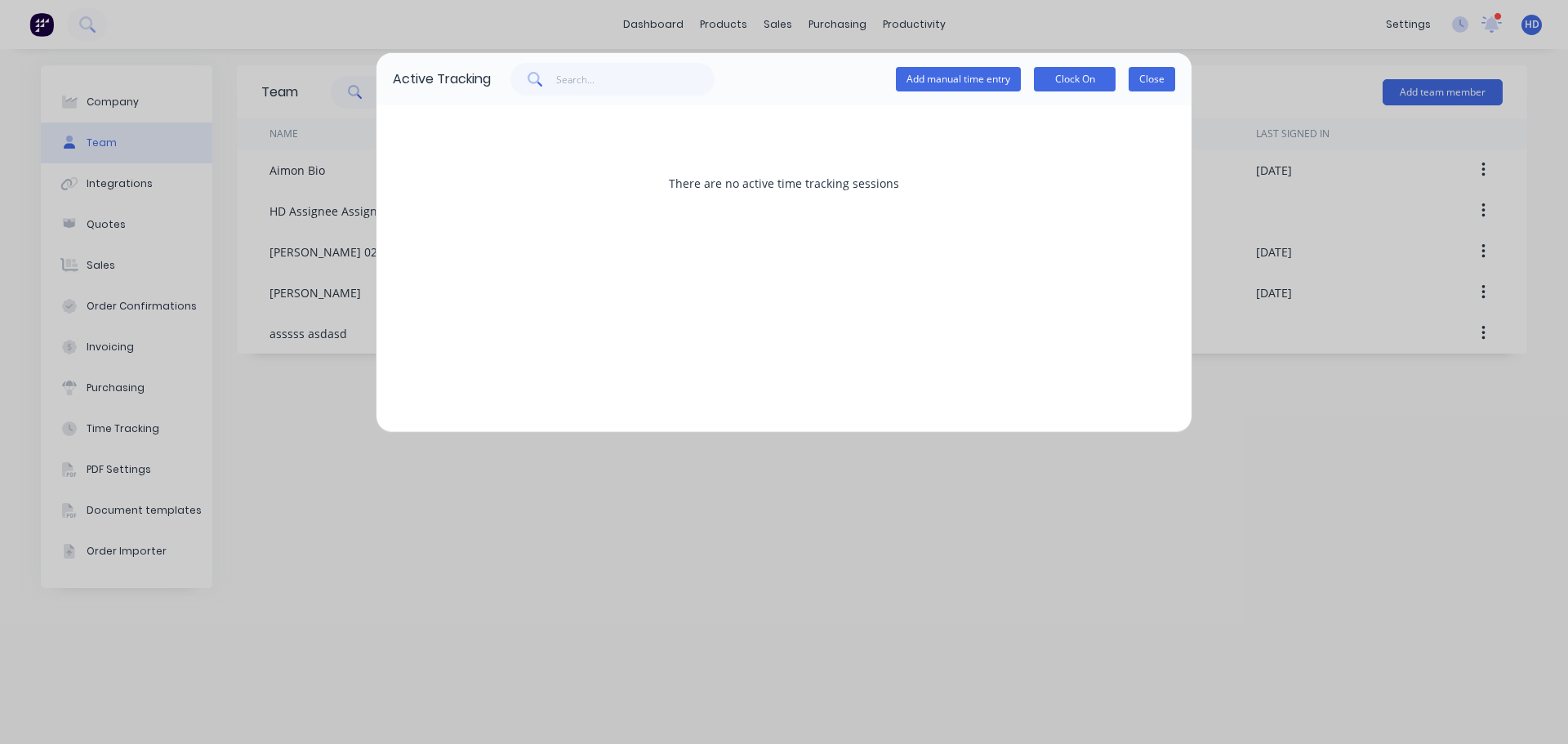
click at [1140, 73] on button "Close" at bounding box center [1152, 79] width 46 height 25
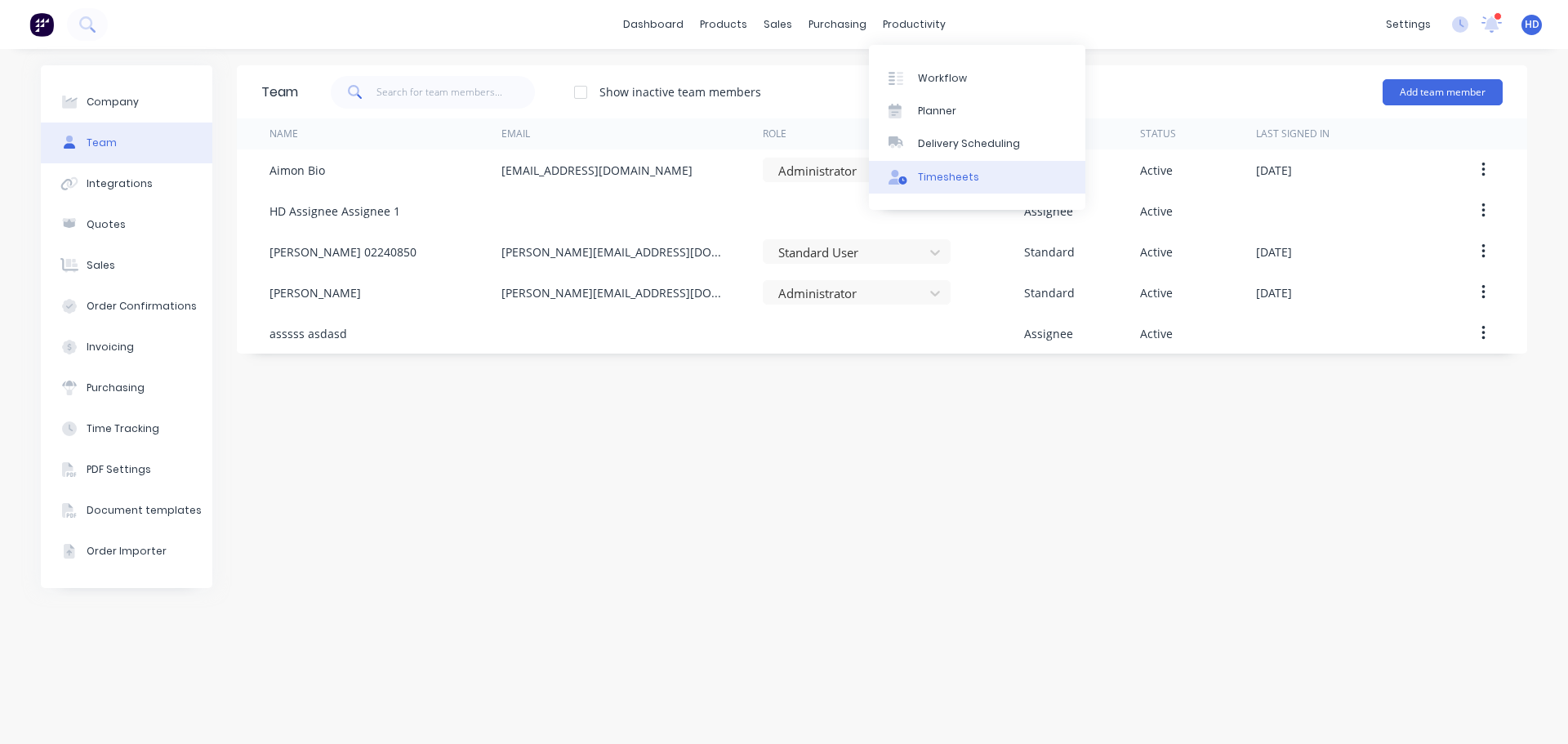
click at [959, 178] on div "Timesheets" at bounding box center [948, 177] width 61 height 15
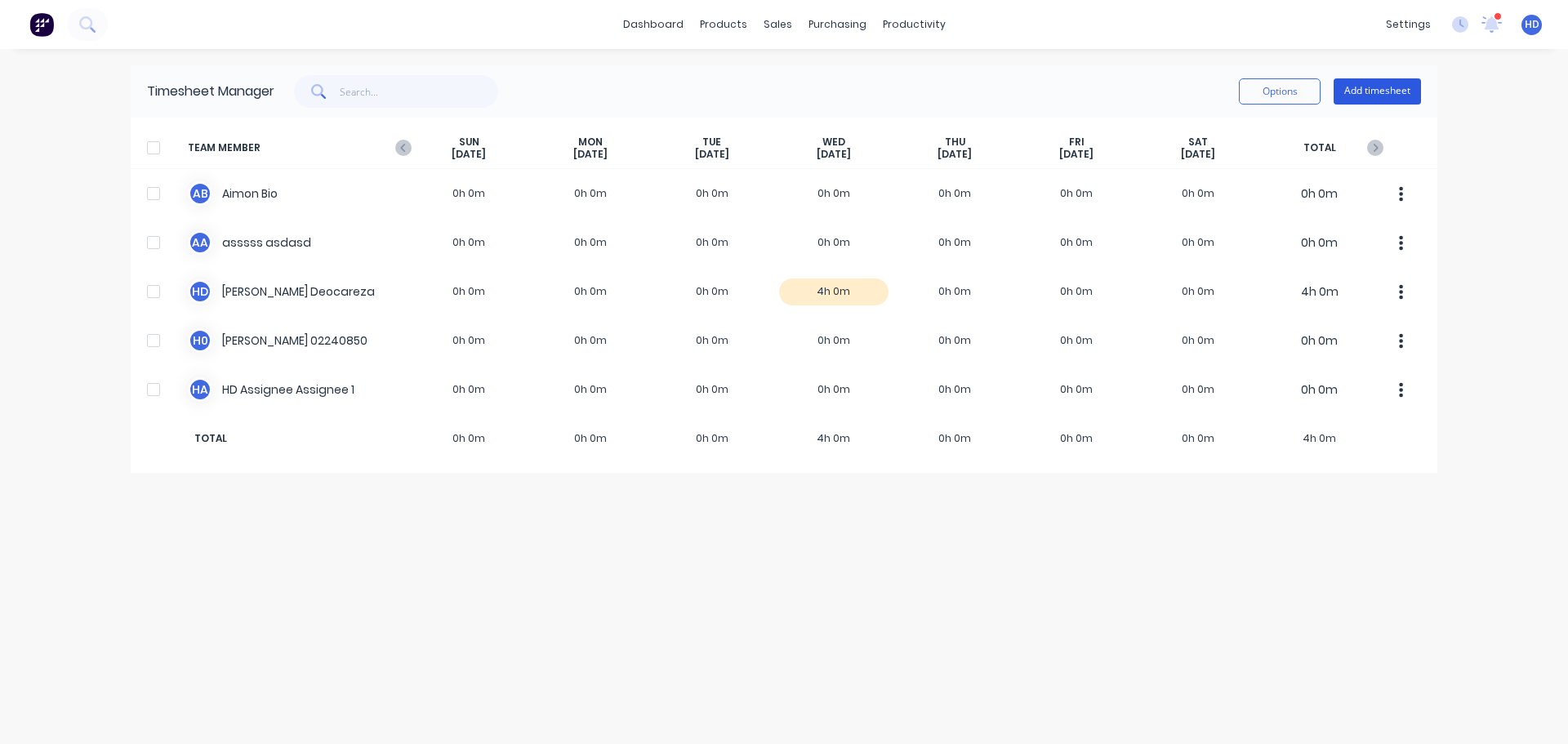
click at [1395, 91] on button "Add timesheet" at bounding box center [1377, 91] width 87 height 26
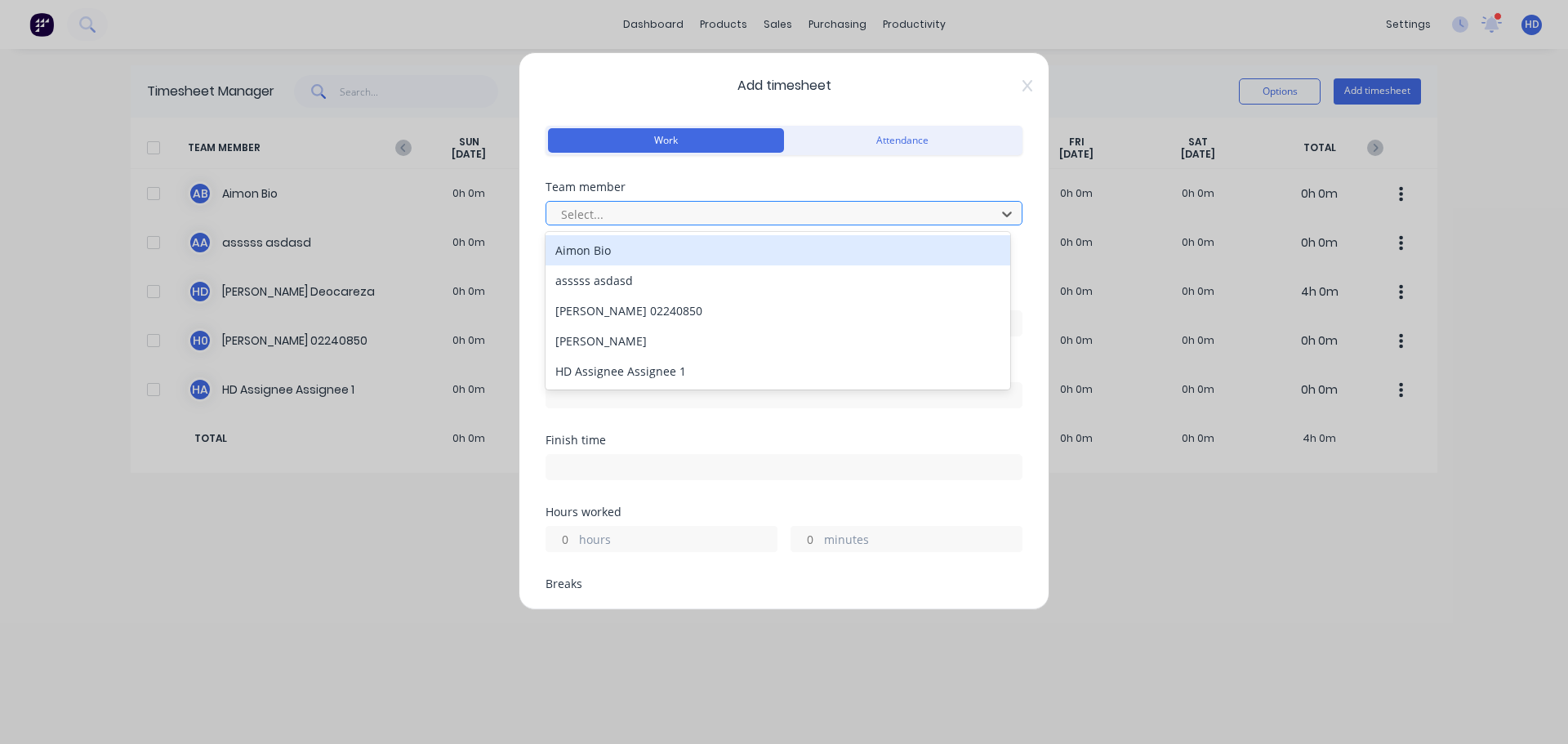
click at [748, 216] on div at bounding box center [773, 214] width 428 height 20
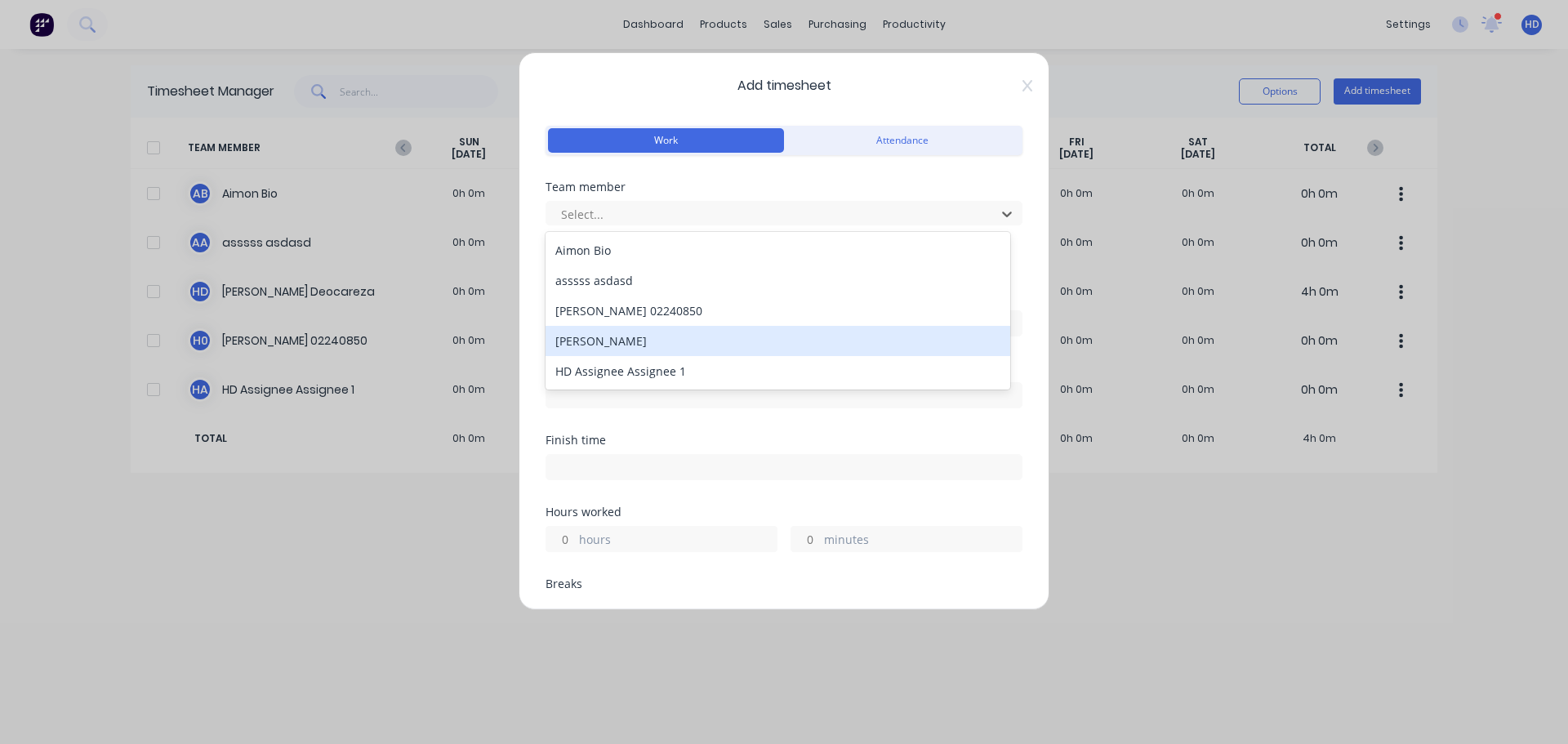
click at [657, 346] on div "[PERSON_NAME]" at bounding box center [778, 341] width 464 height 30
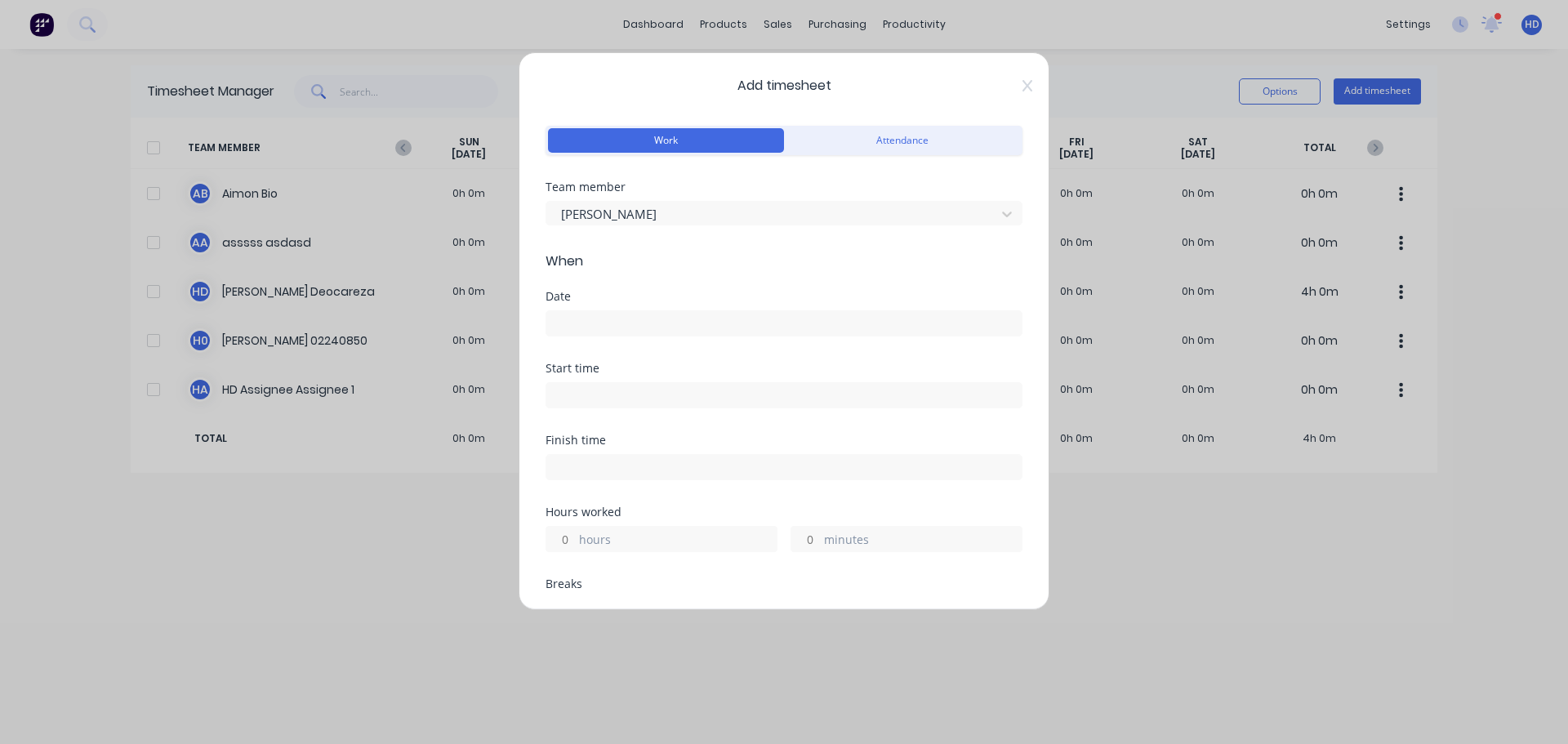
click at [603, 334] on input at bounding box center [783, 323] width 475 height 25
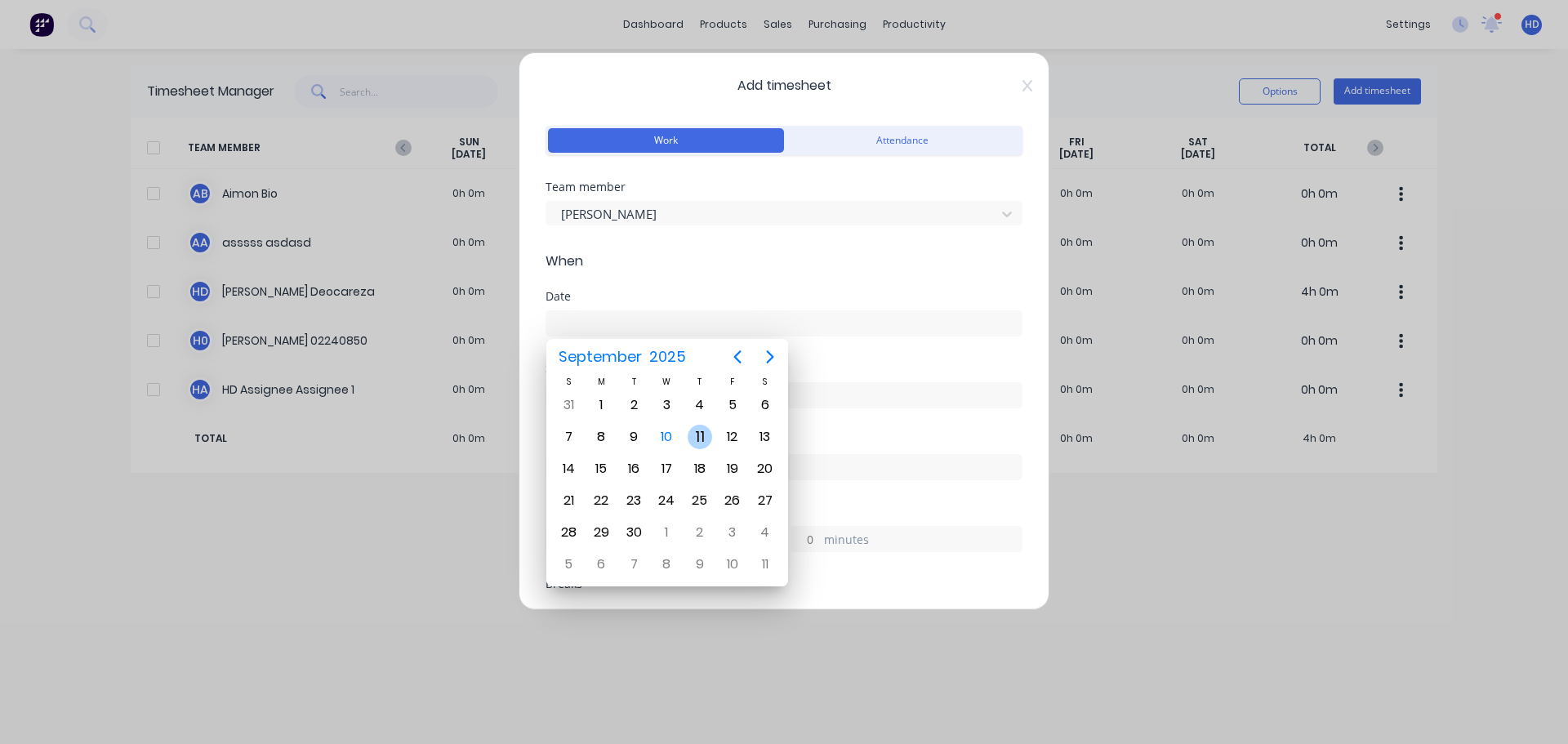
click at [709, 444] on div "11" at bounding box center [701, 437] width 25 height 25
type input "[DATE]"
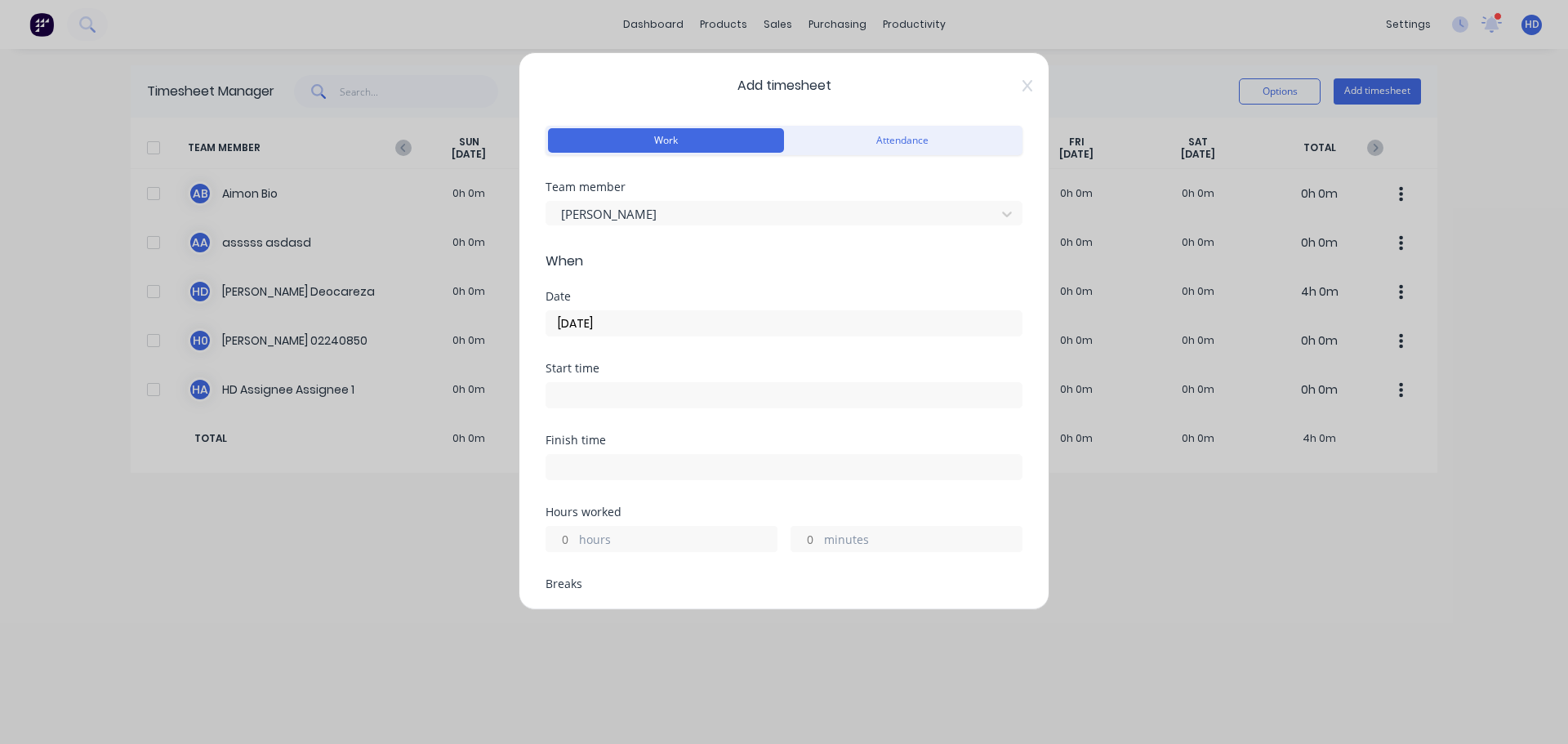
click at [649, 405] on input at bounding box center [783, 395] width 475 height 25
type input "07:55 AM"
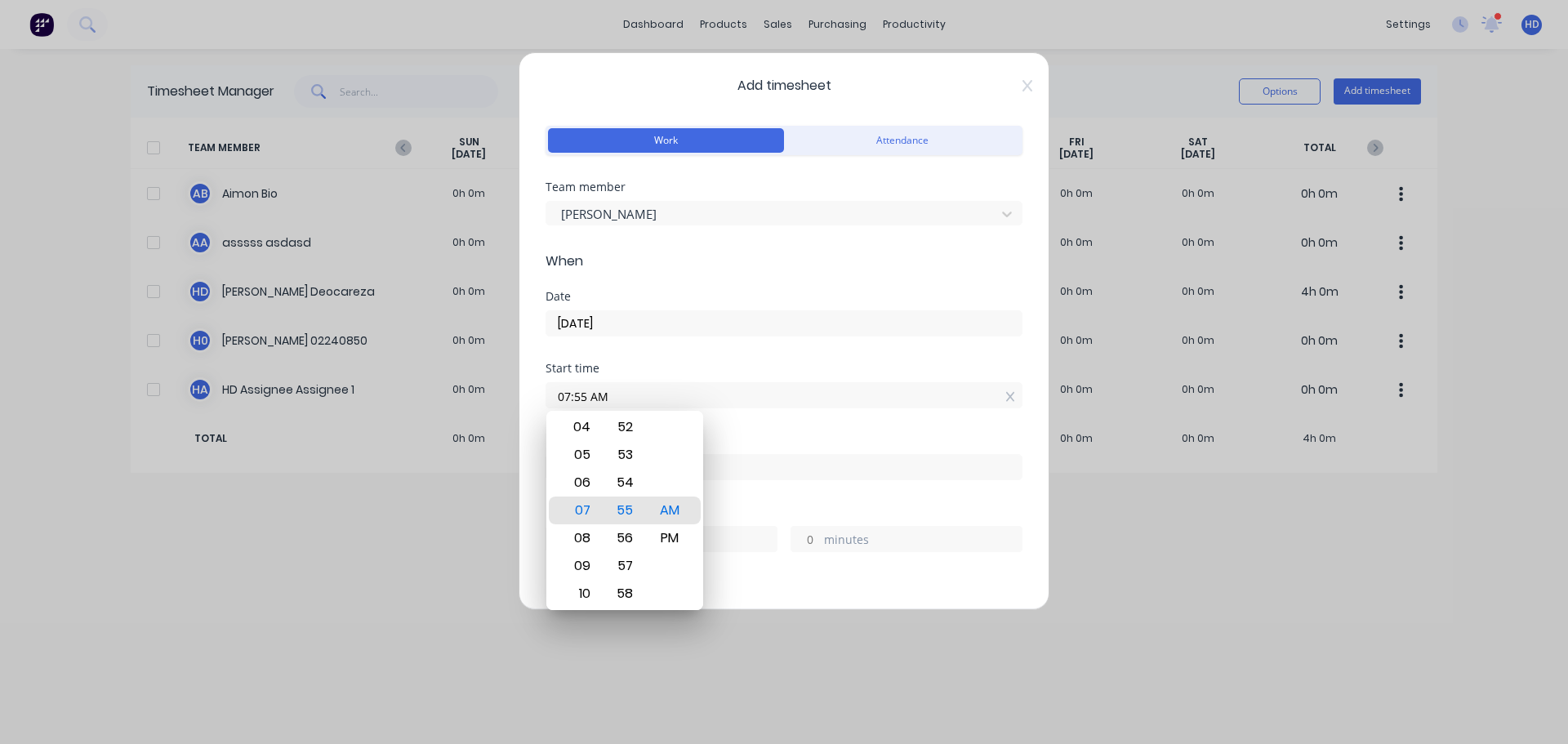
click at [797, 431] on div "Start time 07:55 AM" at bounding box center [784, 398] width 477 height 72
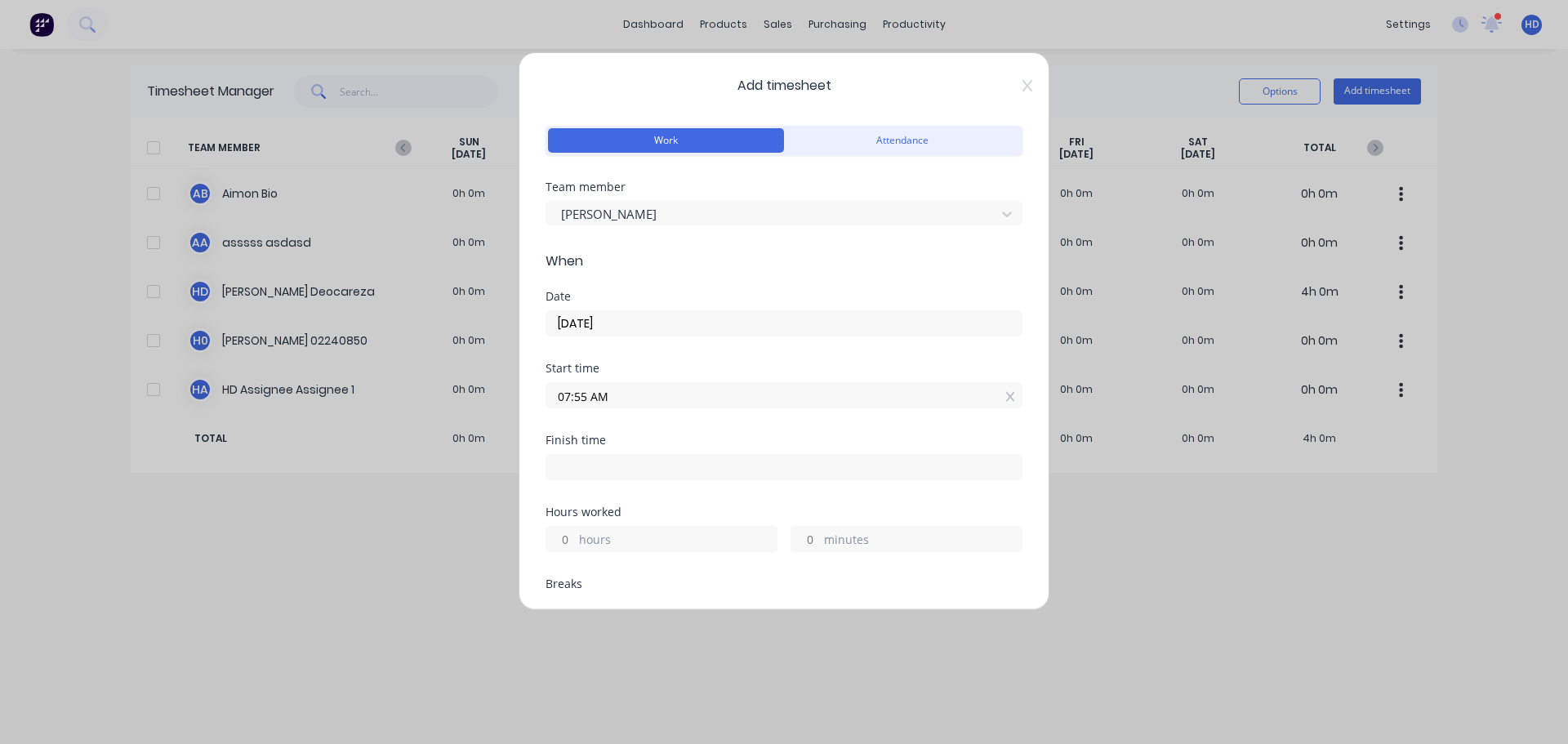
click at [566, 542] on input "hours" at bounding box center [560, 539] width 28 height 25
type input "07:55 AM"
type input "0"
click at [801, 543] on input "0" at bounding box center [805, 539] width 28 height 25
type input "05"
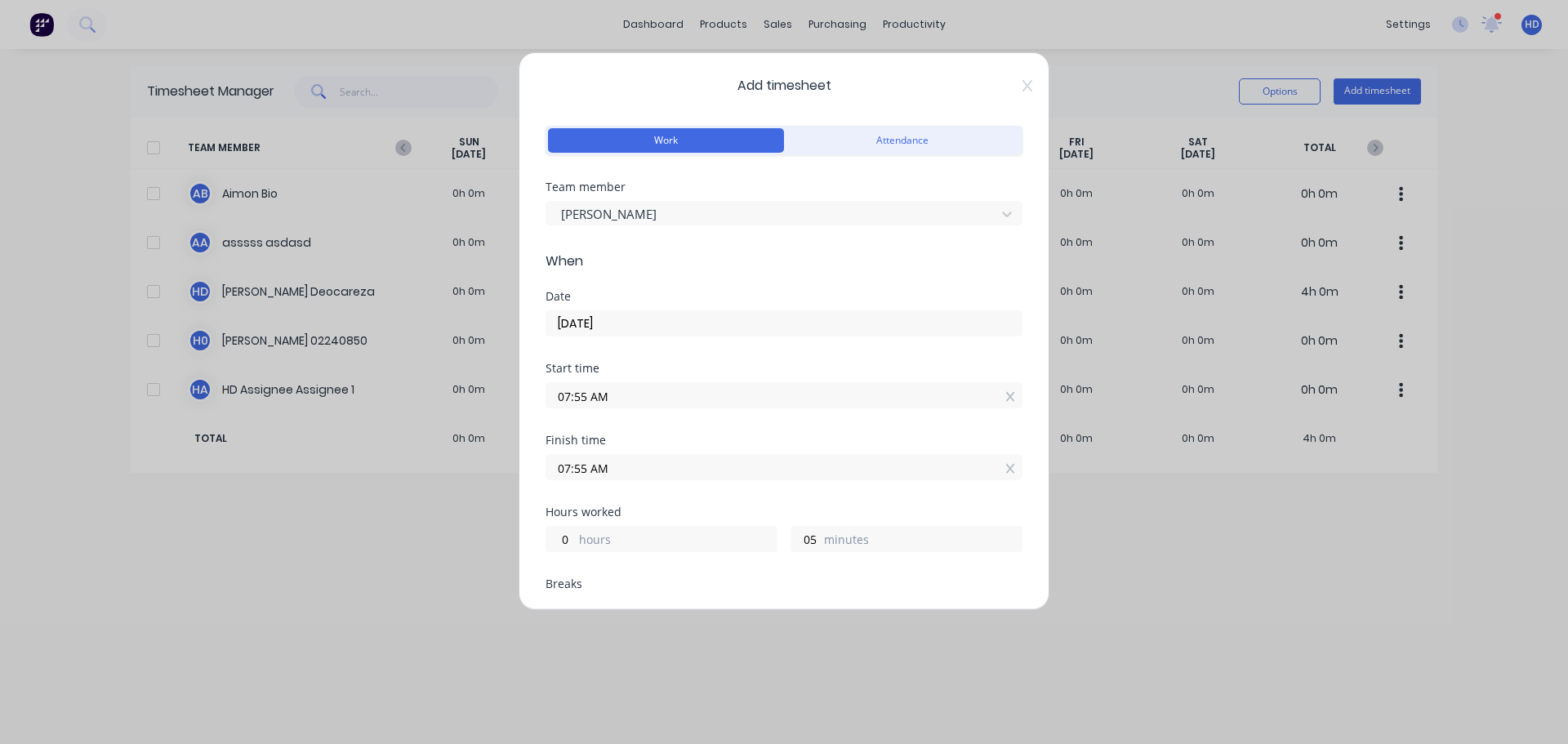
type input "08:00 AM"
type input "5"
click at [885, 498] on div "Finish time 08:00 AM" at bounding box center [784, 470] width 477 height 72
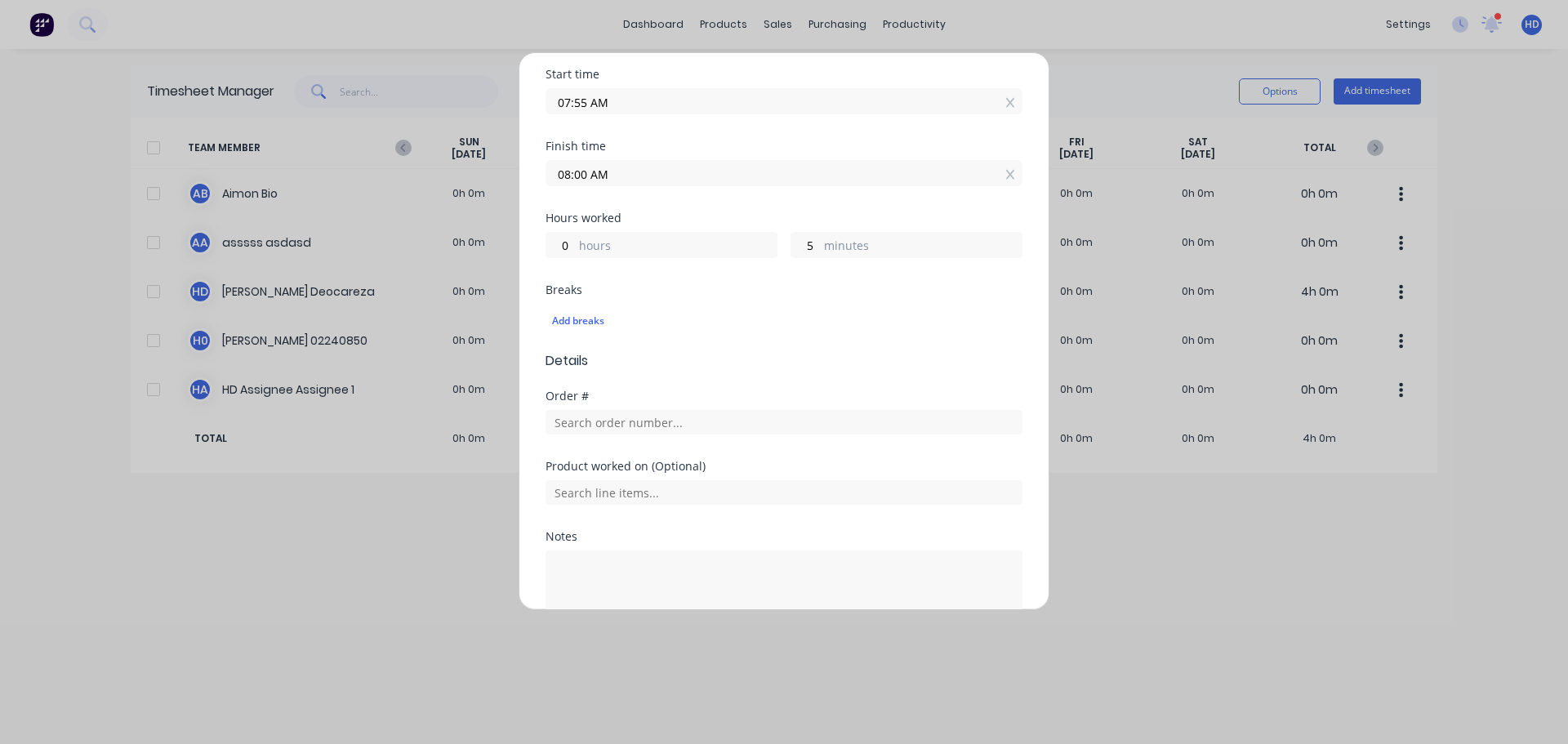
scroll to position [397, 0]
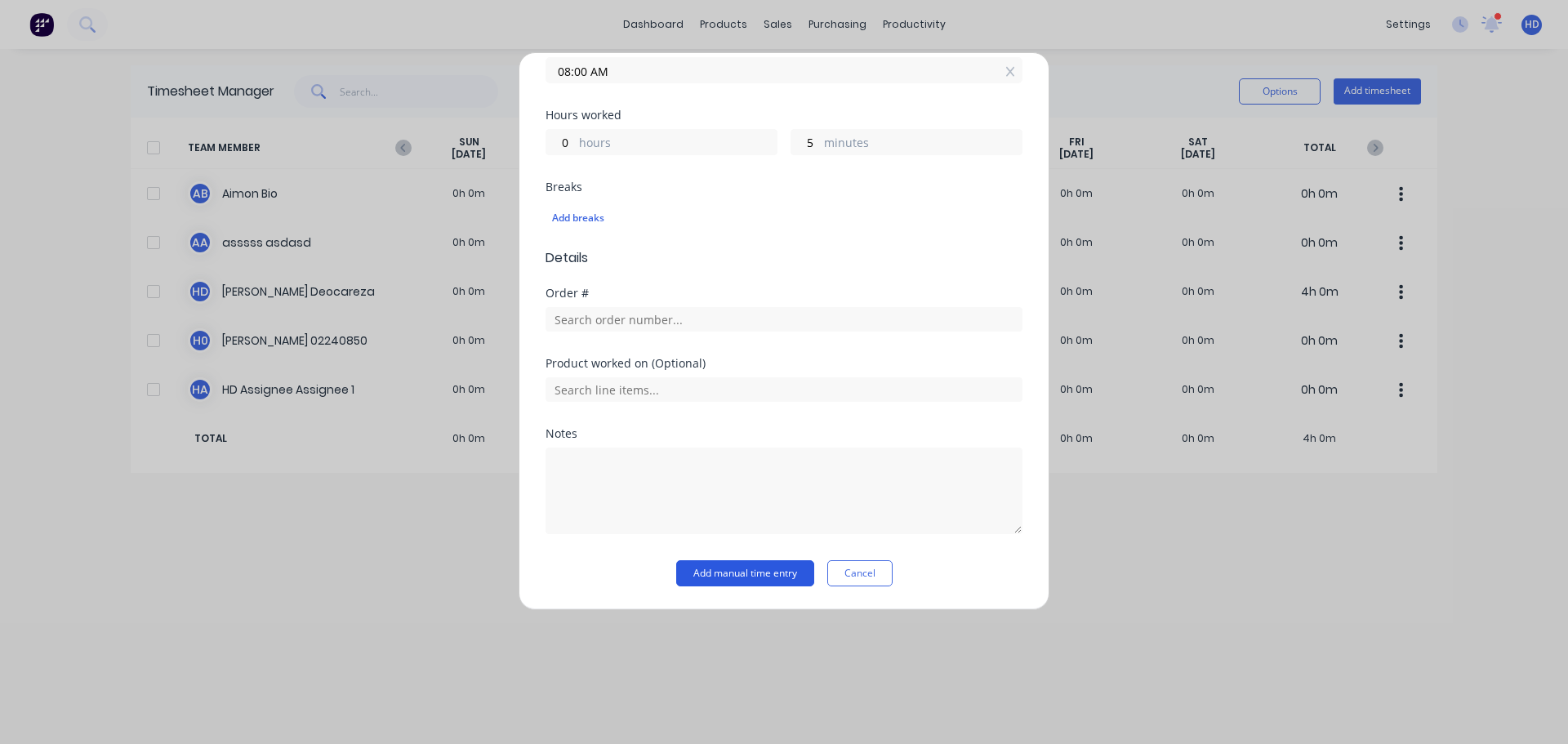
click at [725, 580] on button "Add manual time entry" at bounding box center [745, 573] width 138 height 26
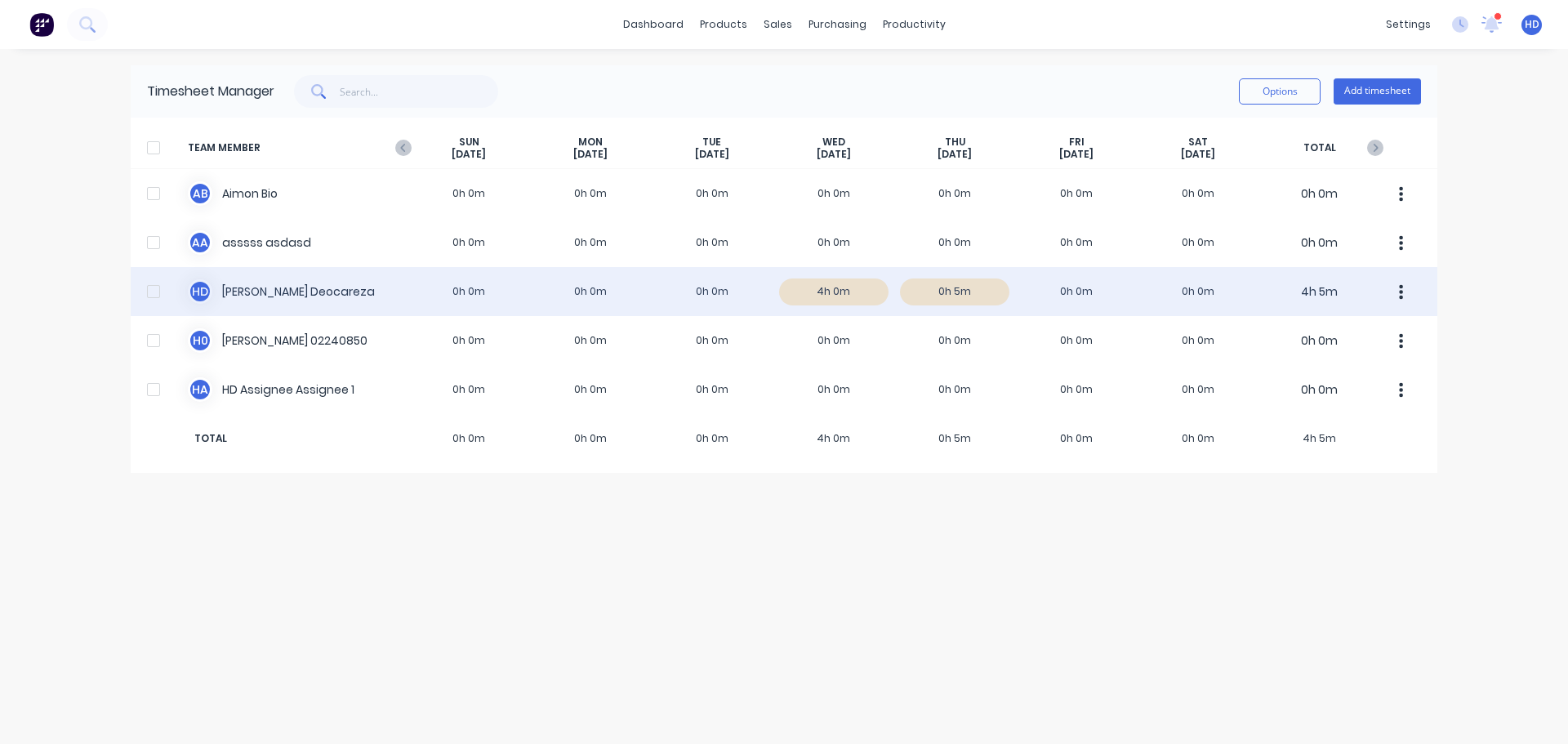
click at [147, 289] on div at bounding box center [154, 291] width 33 height 33
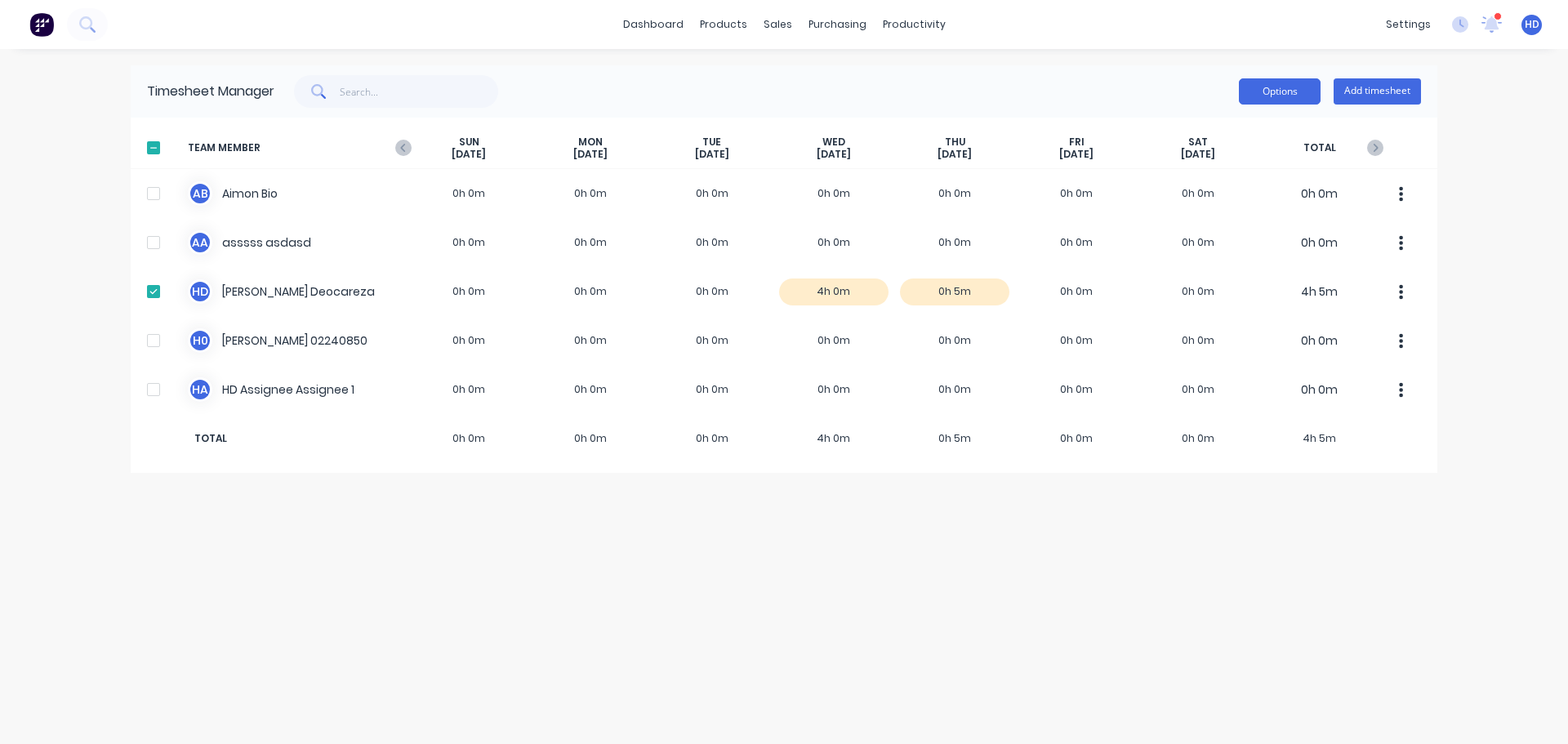
click at [1300, 95] on button "Options" at bounding box center [1280, 91] width 82 height 26
click at [1249, 138] on div "Approve" at bounding box center [1243, 133] width 126 height 24
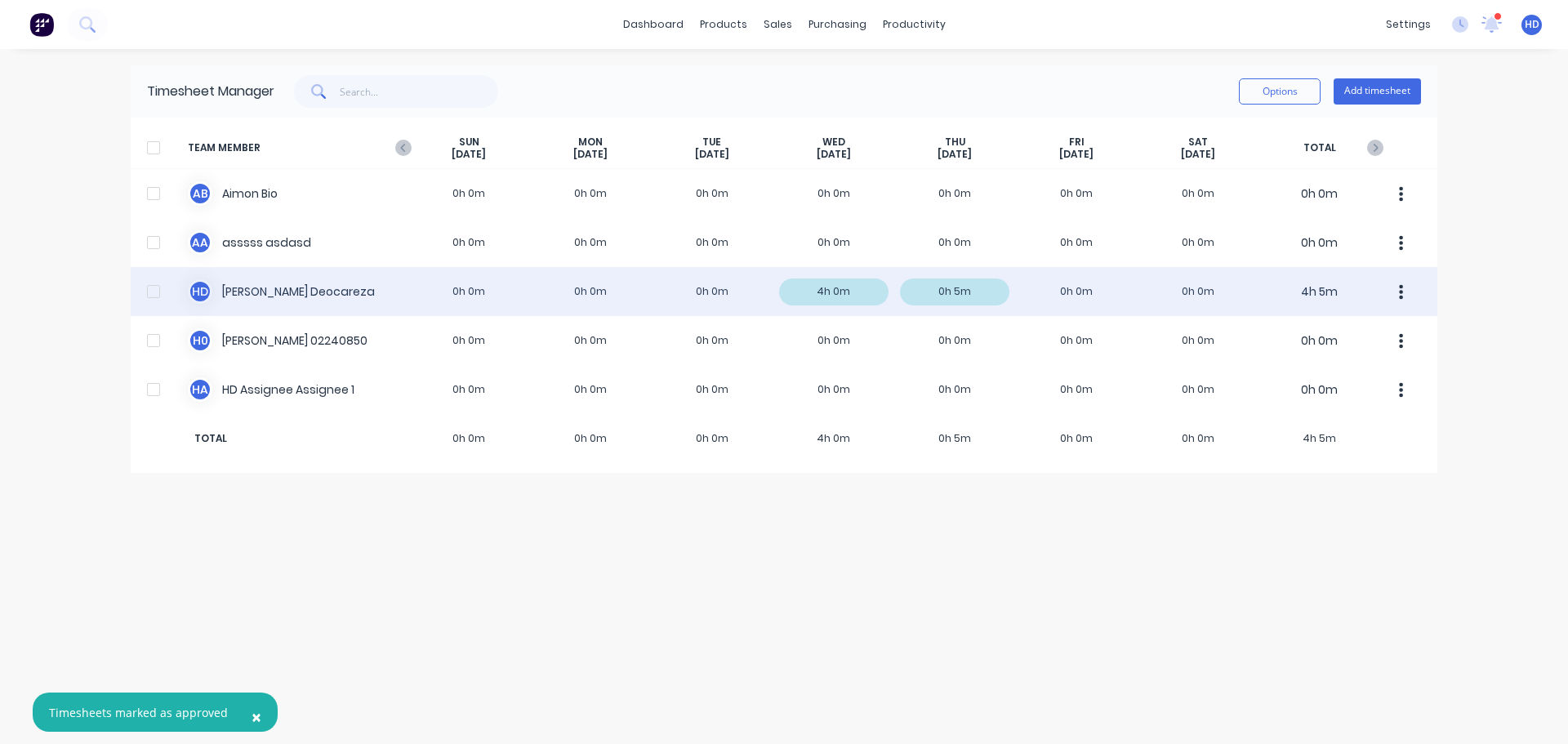
click at [148, 295] on div at bounding box center [154, 291] width 33 height 33
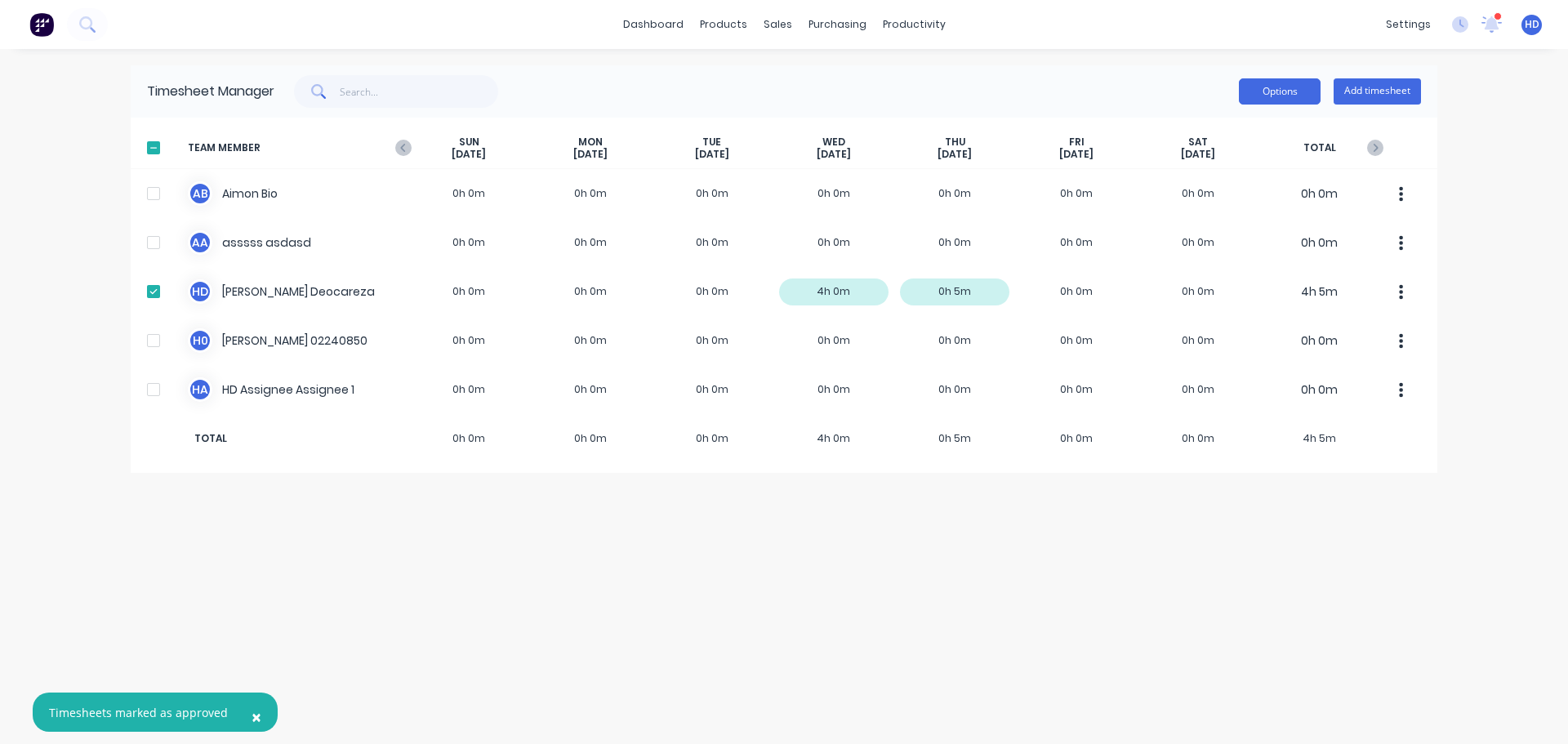
click at [1267, 87] on button "Options" at bounding box center [1280, 91] width 82 height 26
click at [1225, 236] on div "Export" at bounding box center [1243, 231] width 126 height 24
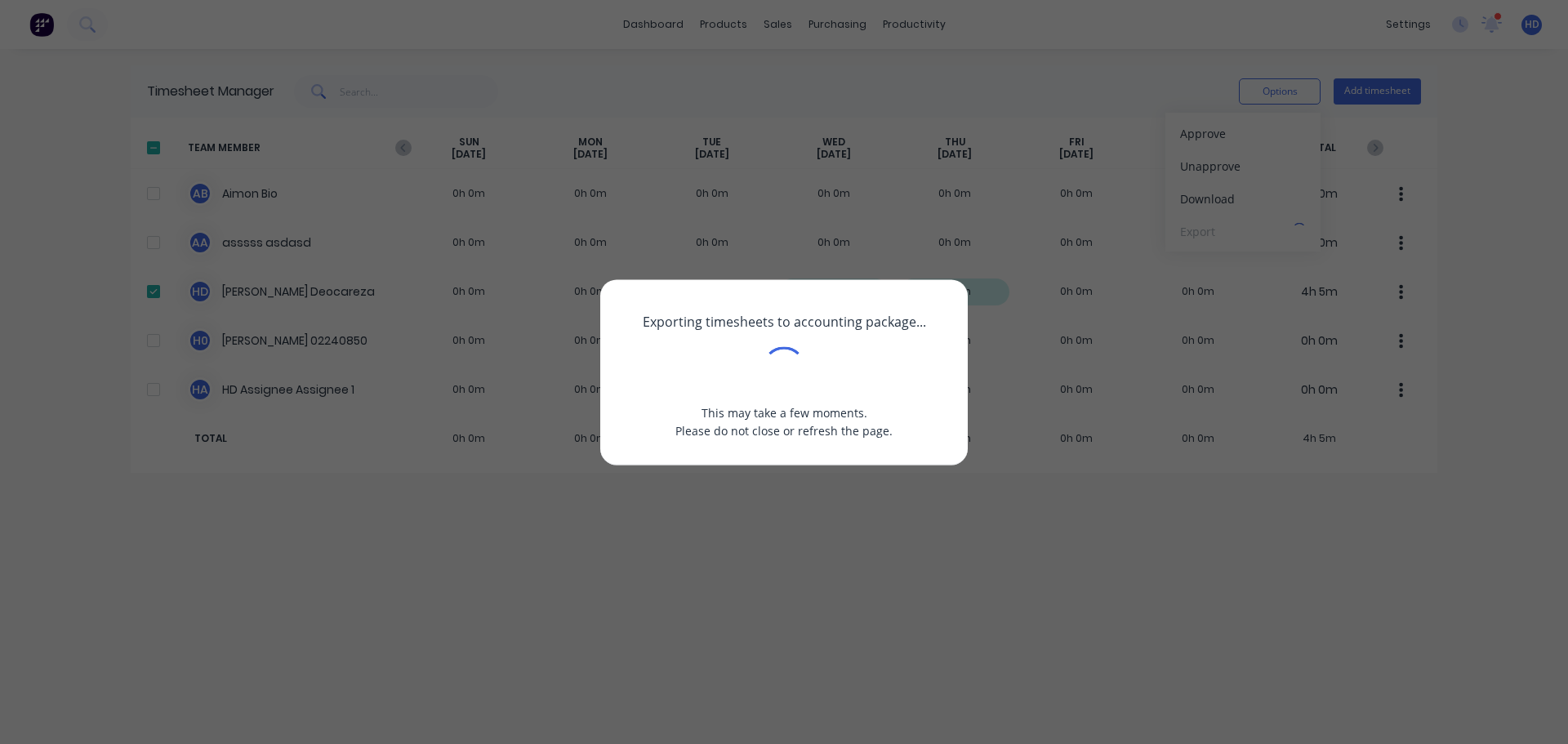
click at [659, 564] on div "Exporting timesheets to accounting package... This may take a few moments. Plea…" at bounding box center [784, 372] width 1568 height 744
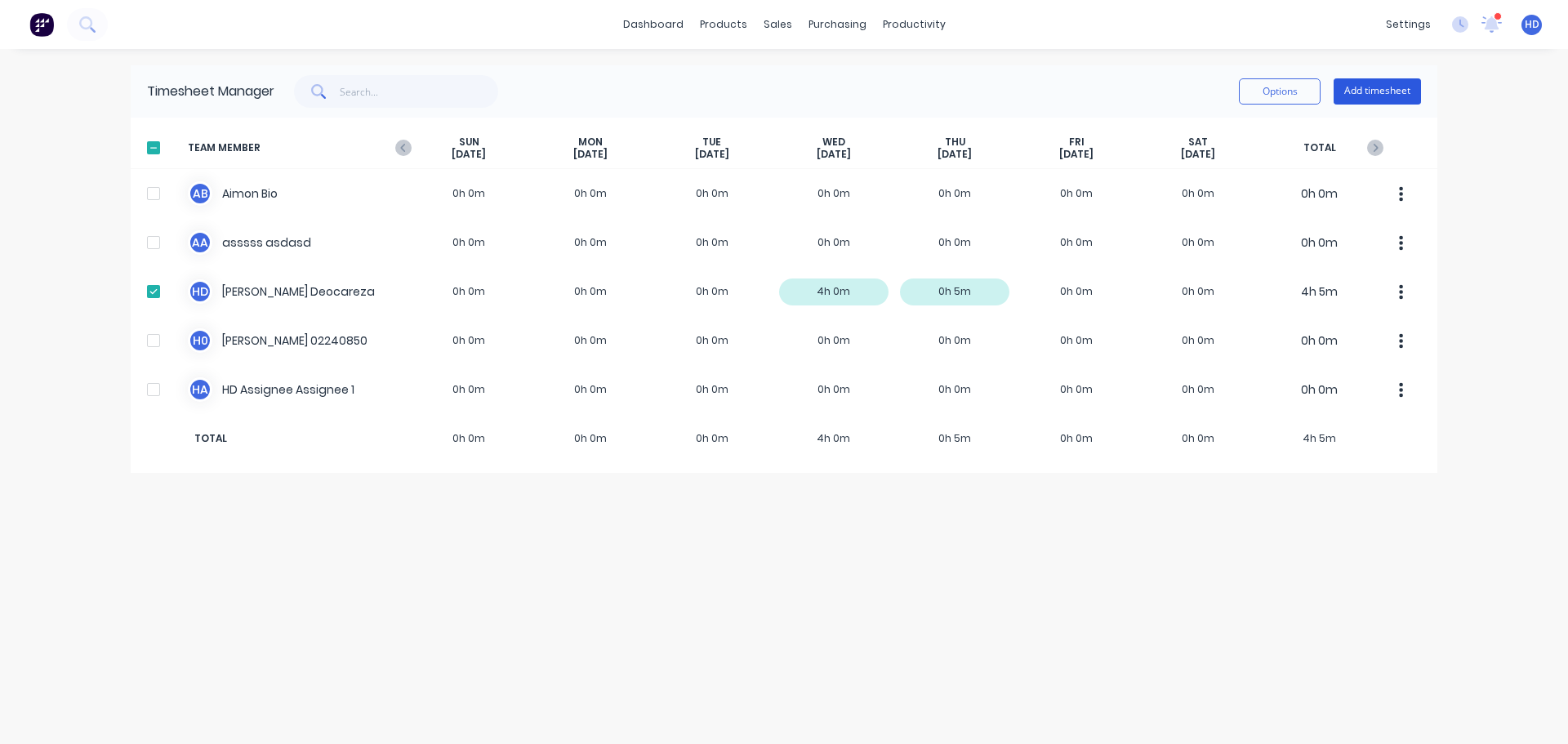
click at [1403, 91] on button "Add timesheet" at bounding box center [1377, 91] width 87 height 26
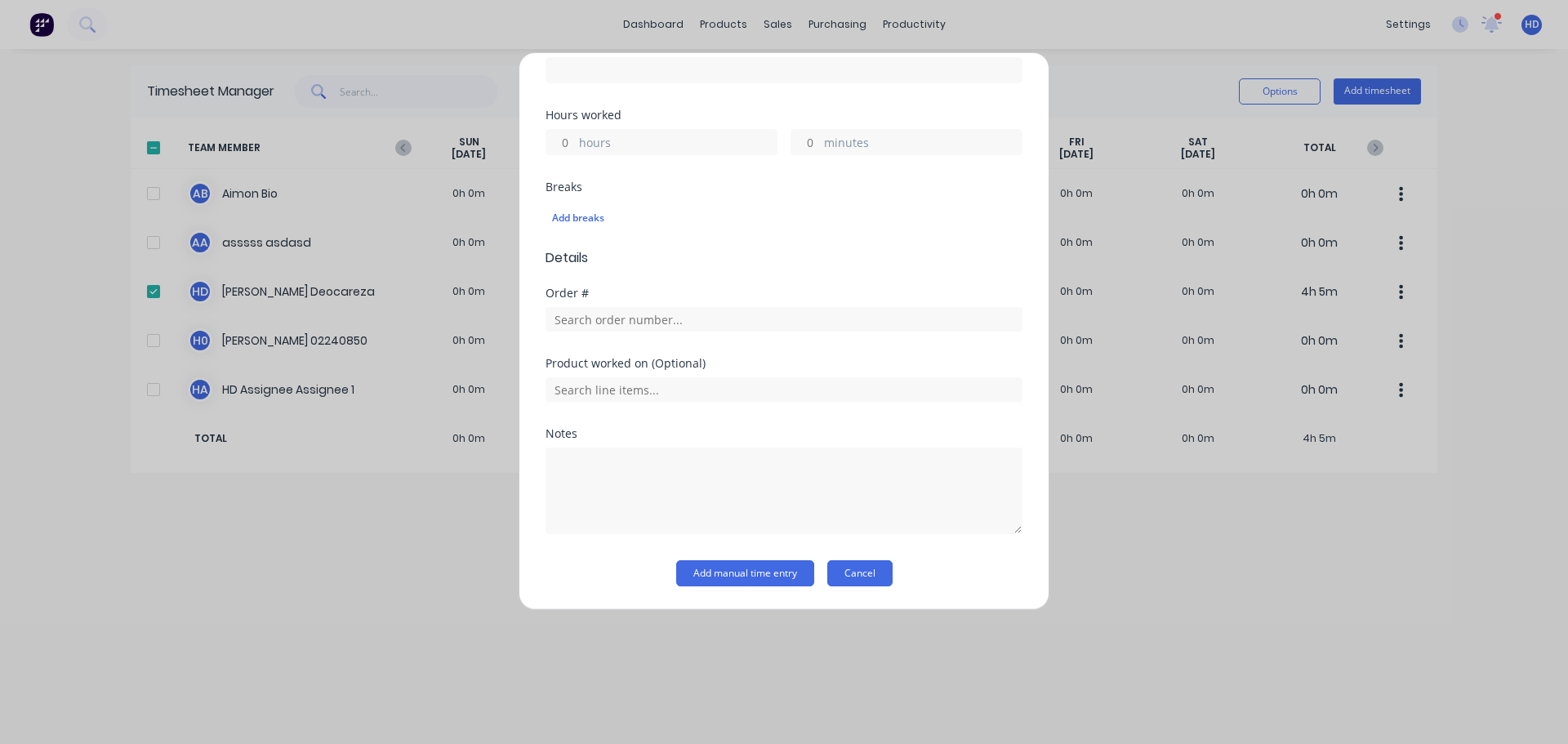
click at [852, 578] on button "Cancel" at bounding box center [860, 573] width 66 height 26
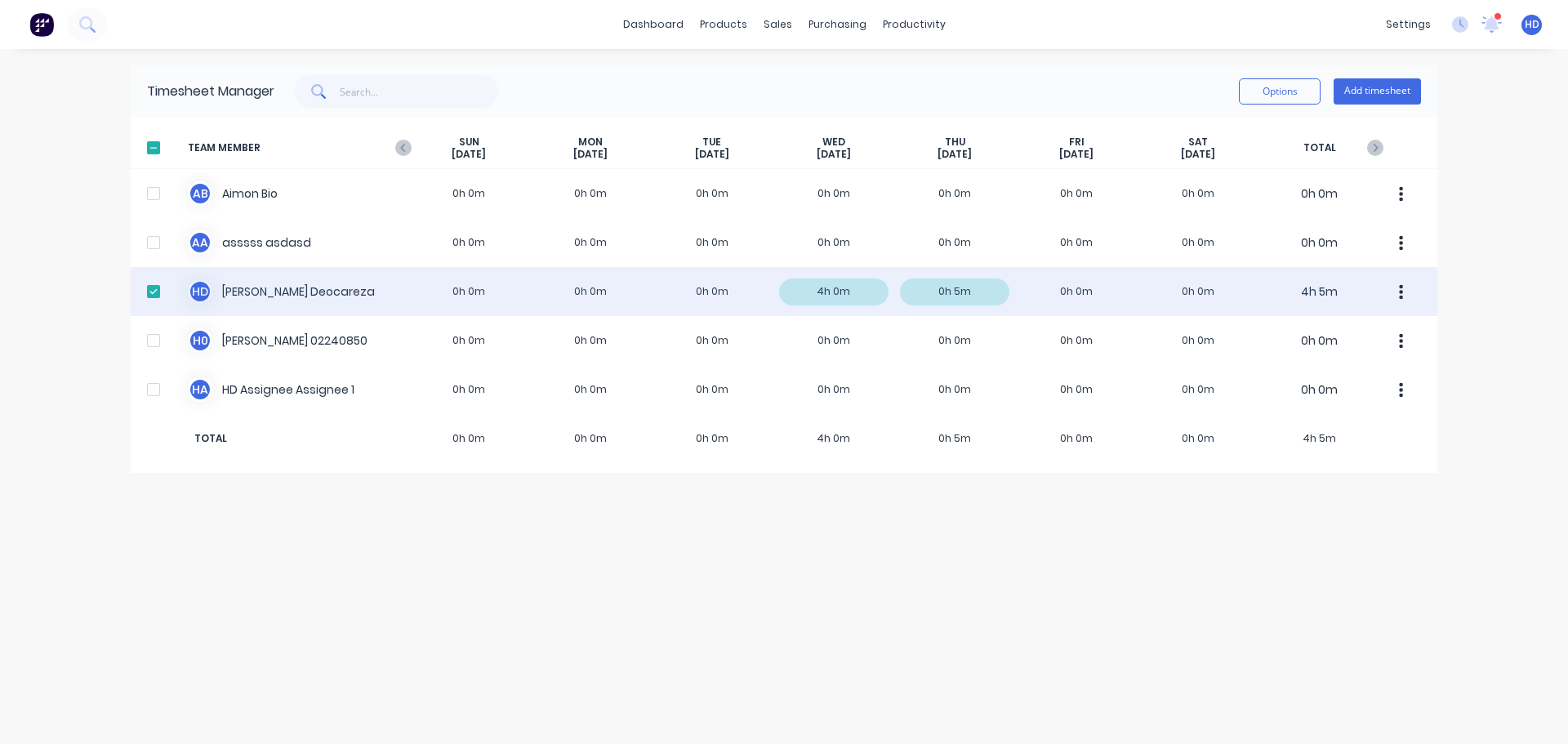
click at [1406, 295] on button "button" at bounding box center [1401, 291] width 35 height 33
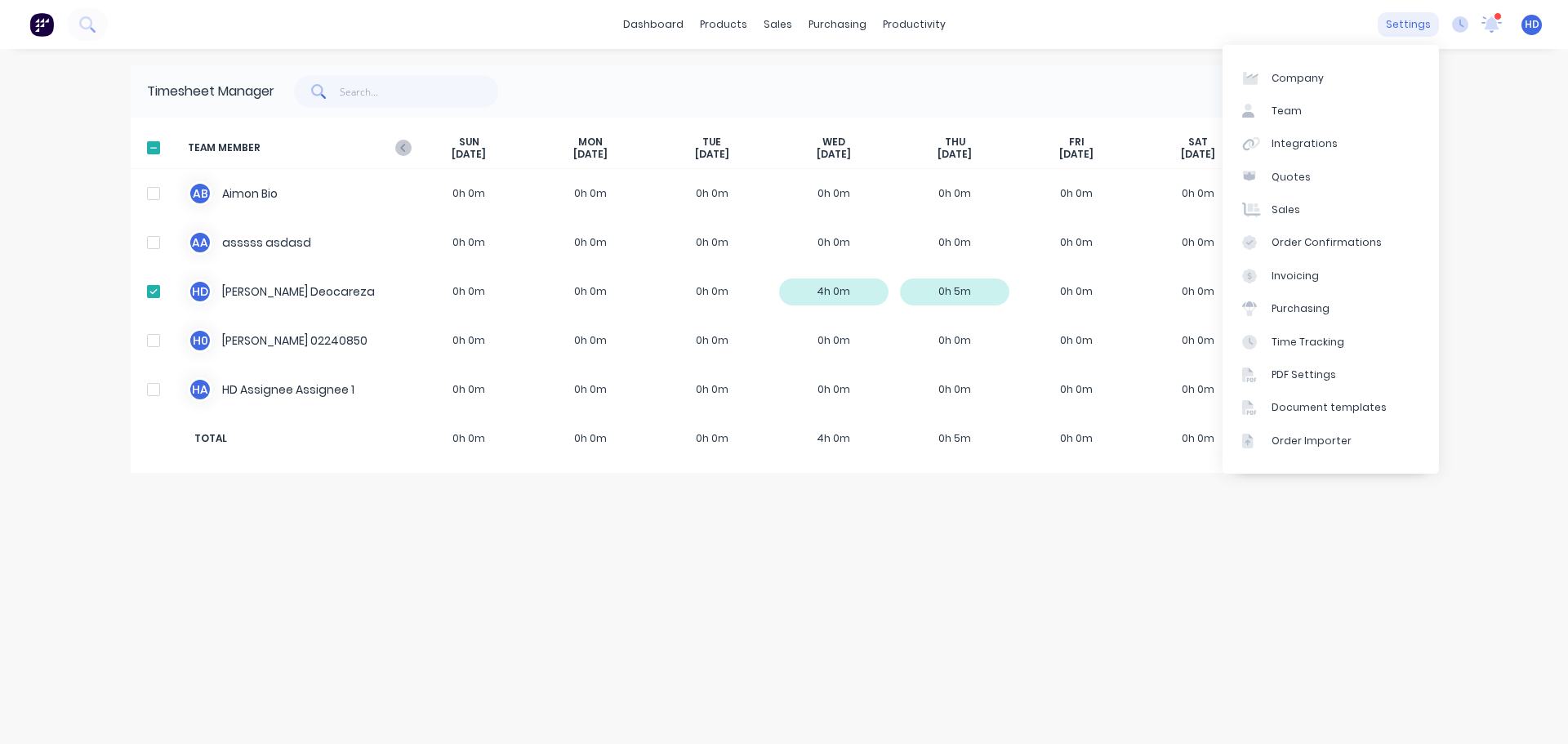
click at [1415, 18] on div "settings" at bounding box center [1408, 25] width 61 height 25
click at [1335, 120] on link "Team" at bounding box center [1331, 111] width 217 height 33
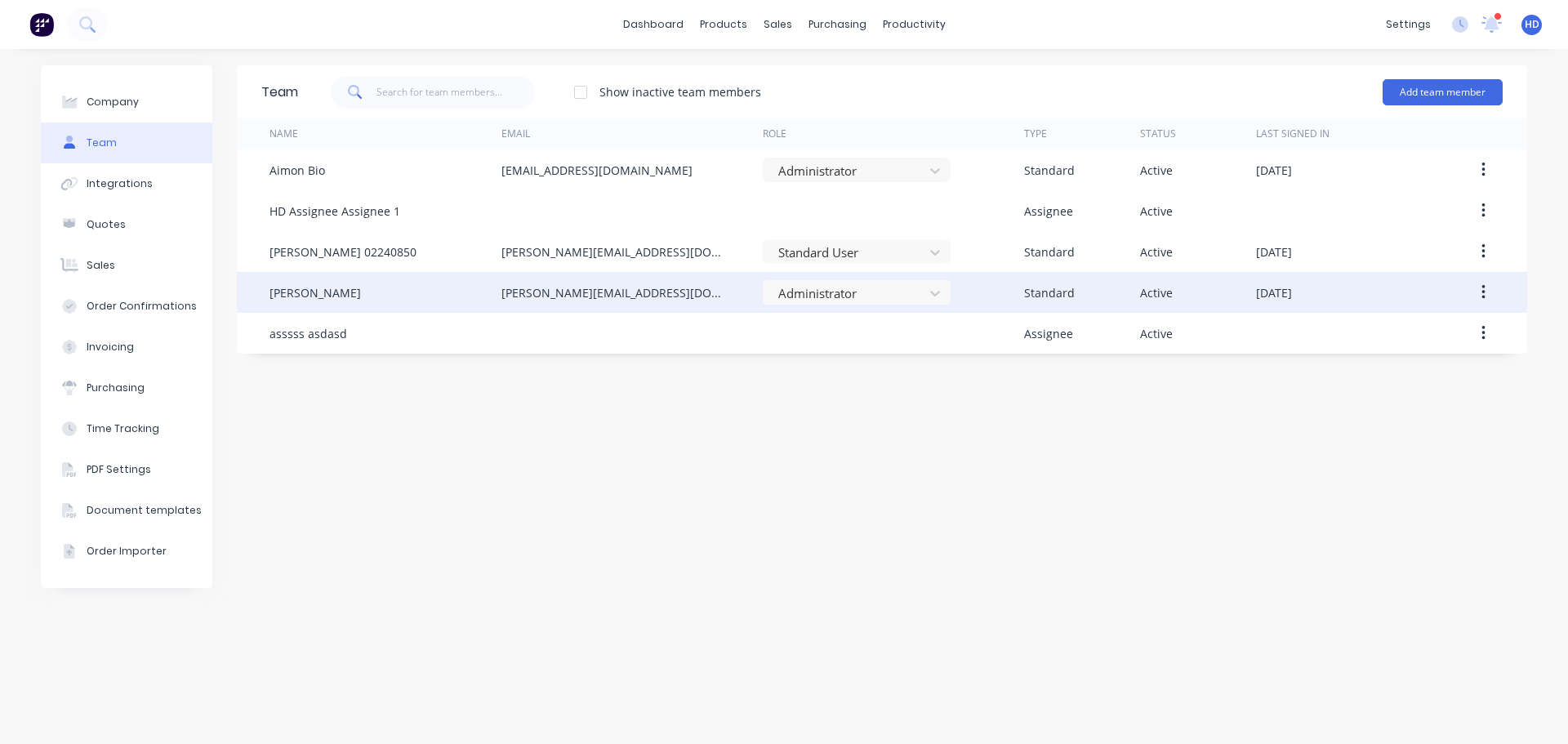
click at [1505, 295] on div "[PERSON_NAME] Deocareza [EMAIL_ADDRESS][DOMAIN_NAME] Administrator Standard Act…" at bounding box center [883, 292] width 1291 height 41
click at [1485, 292] on icon "button" at bounding box center [1484, 292] width 4 height 15
click at [1414, 328] on div "Edit" at bounding box center [1425, 335] width 126 height 24
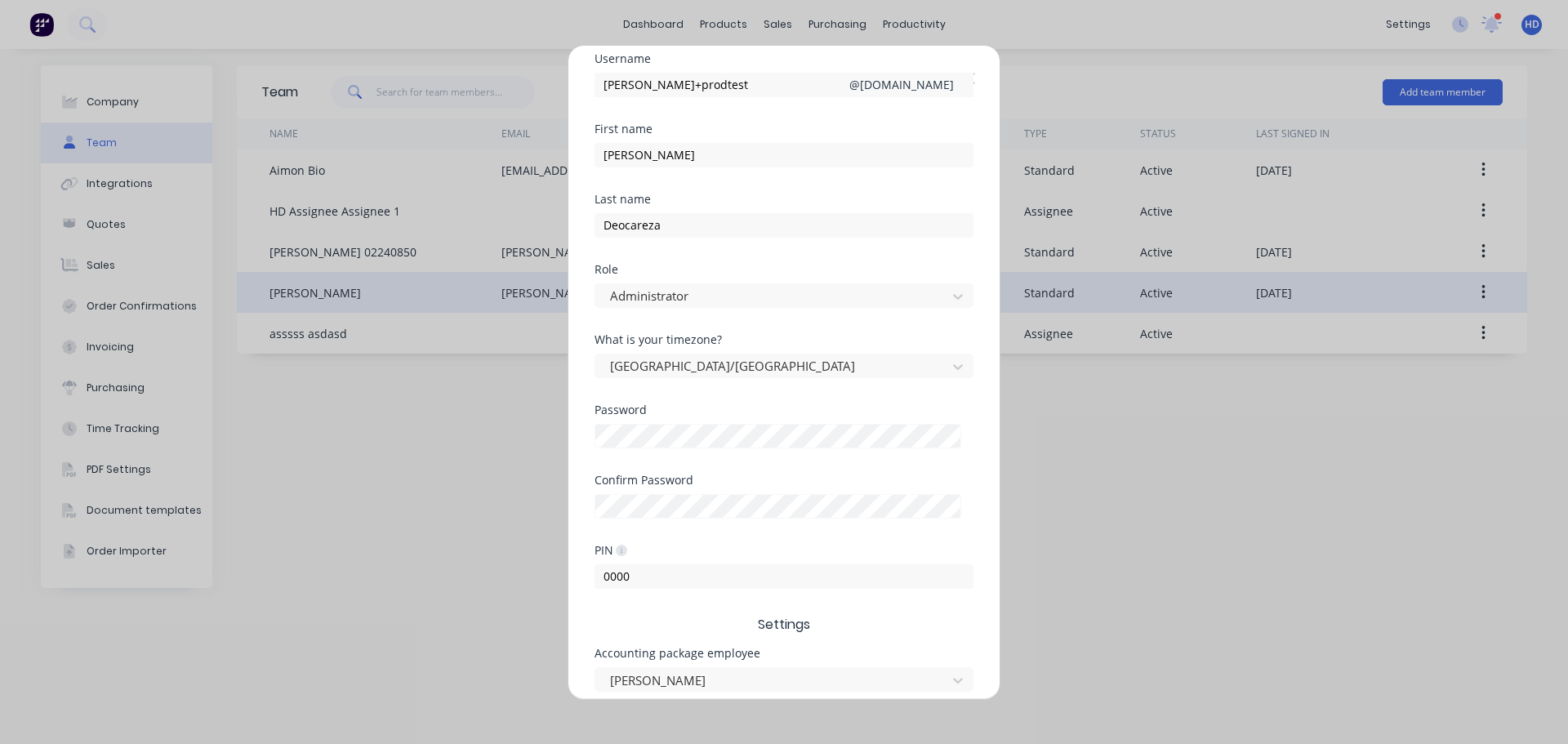
scroll to position [163, 0]
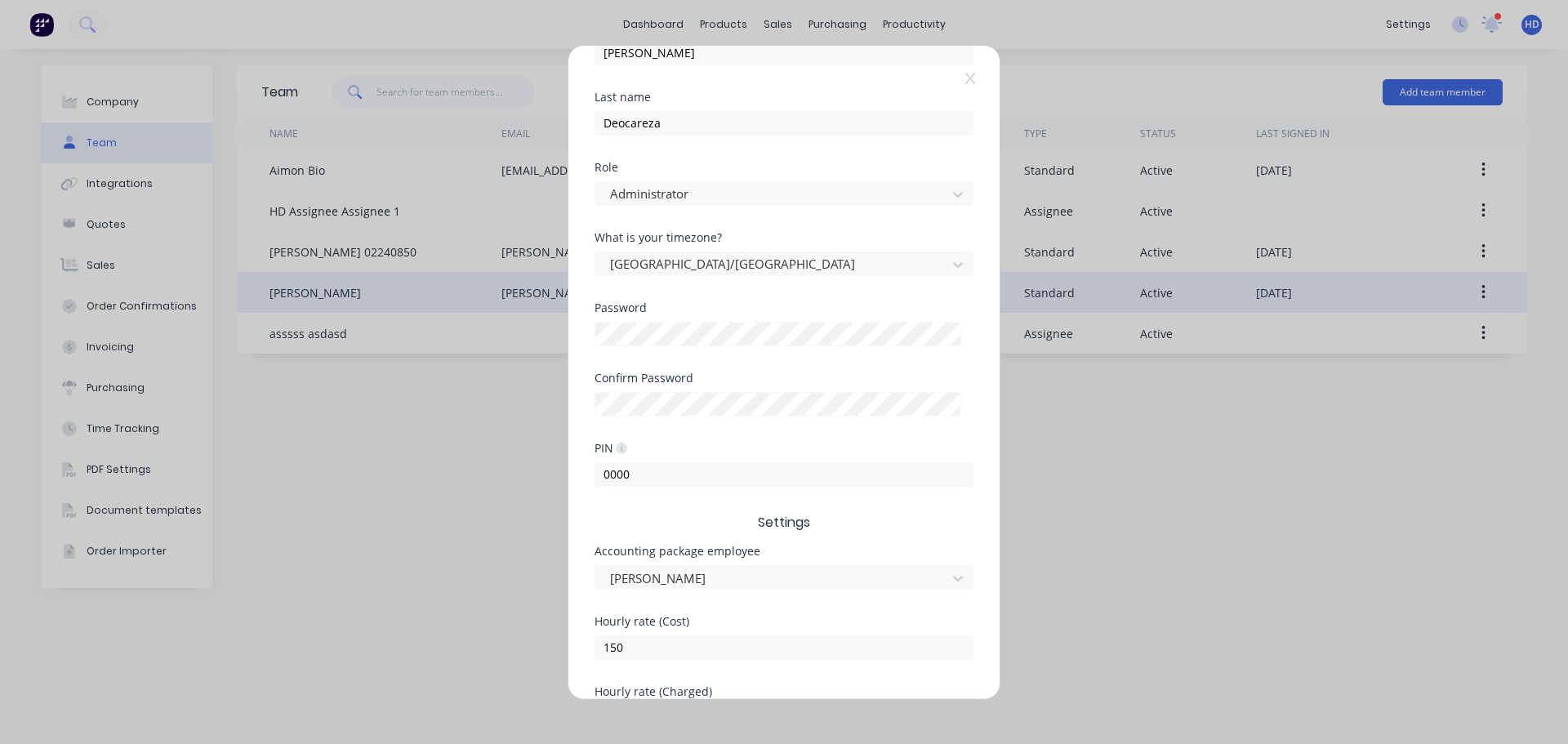
drag, startPoint x: 1216, startPoint y: 79, endPoint x: 961, endPoint y: 89, distance: 255.2
click at [1211, 79] on div "Edit Standard team member Username [PERSON_NAME]+prodtest @ [DOMAIN_NAME] First…" at bounding box center [784, 372] width 1568 height 744
click at [974, 81] on icon at bounding box center [970, 77] width 10 height 12
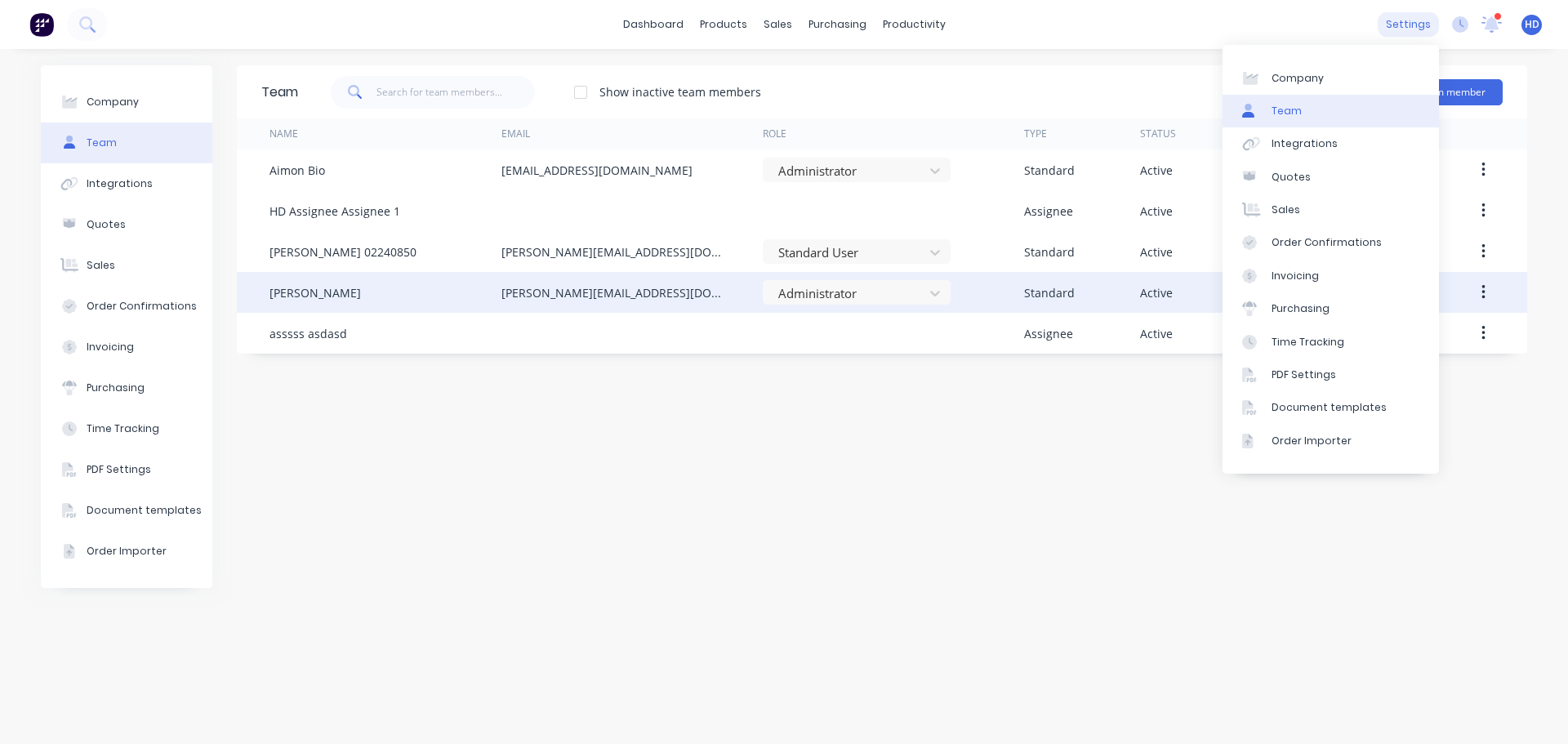
click at [1414, 26] on div "settings" at bounding box center [1408, 25] width 61 height 25
click at [1359, 145] on link "Integrations" at bounding box center [1331, 144] width 217 height 33
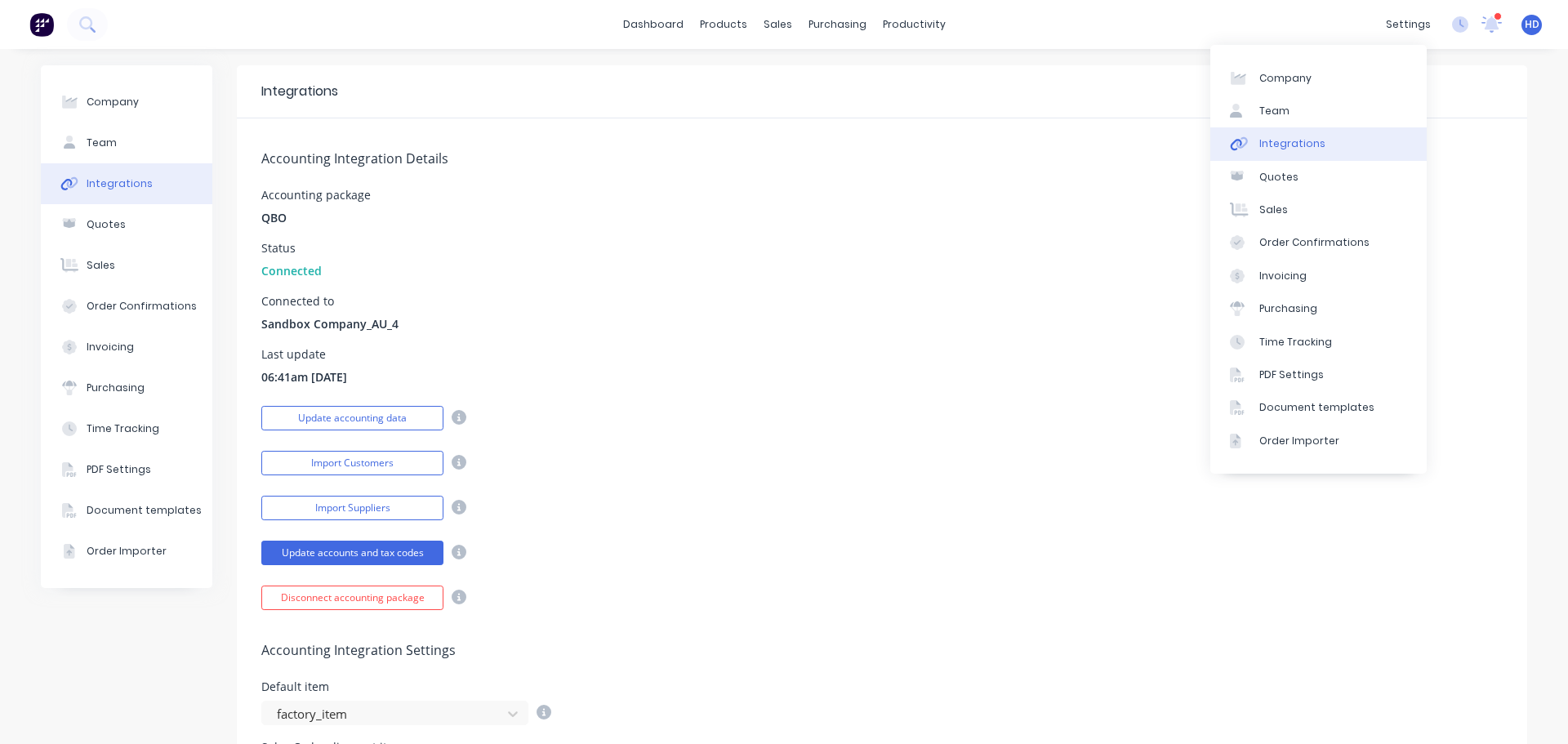
click at [1291, 153] on link "Integrations" at bounding box center [1319, 144] width 217 height 33
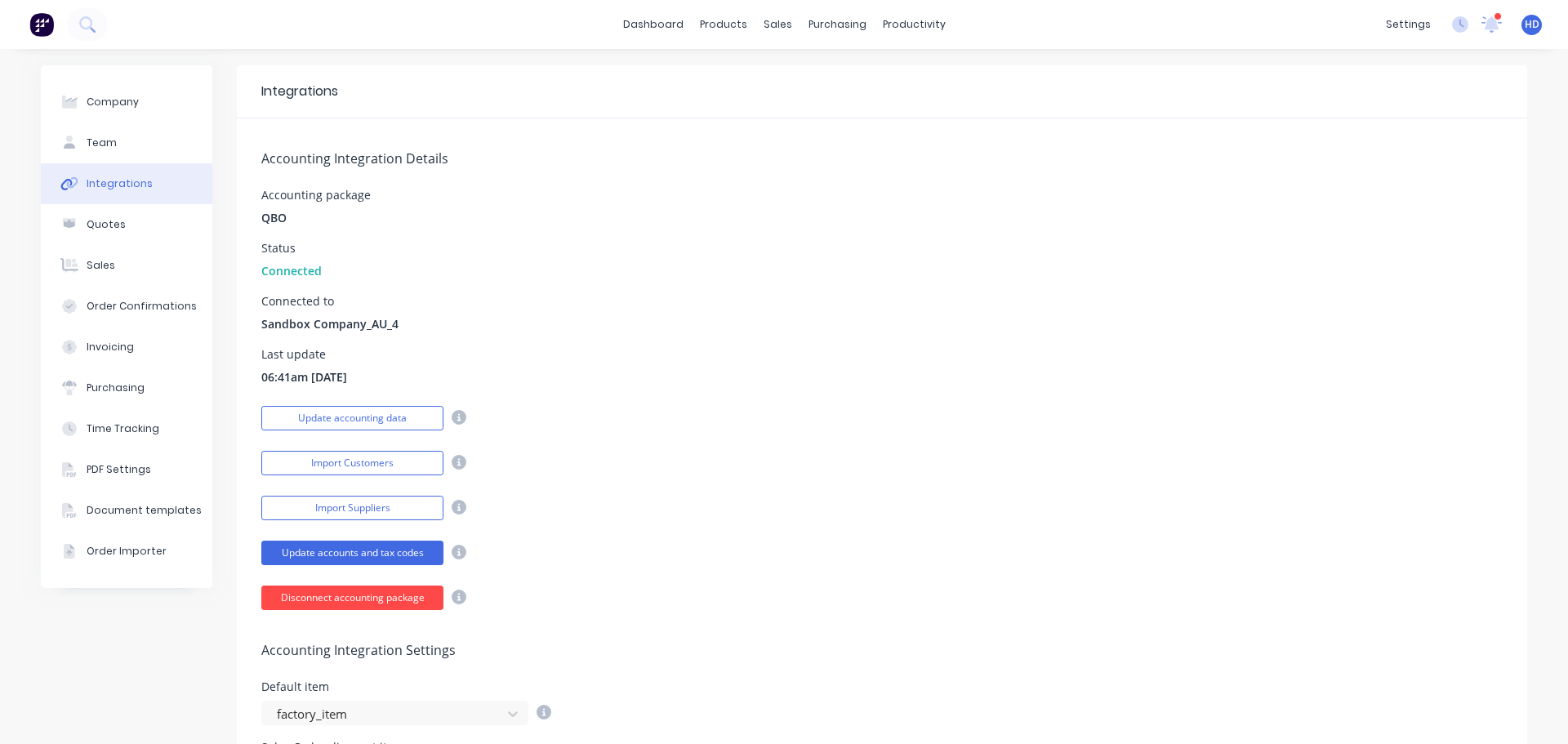
click at [376, 602] on button "Disconnect accounting package" at bounding box center [352, 598] width 182 height 25
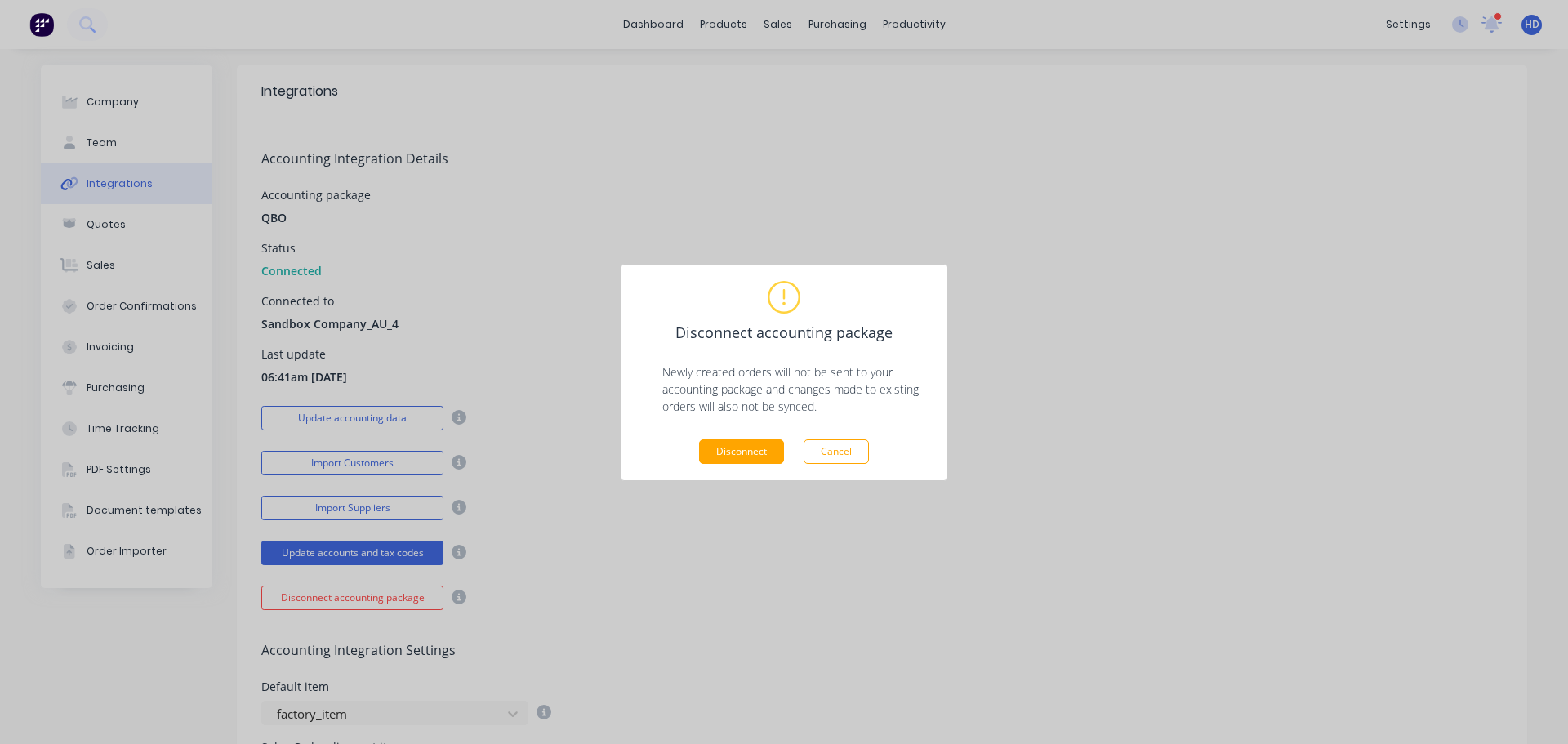
click at [752, 447] on button "Disconnect" at bounding box center [741, 452] width 85 height 25
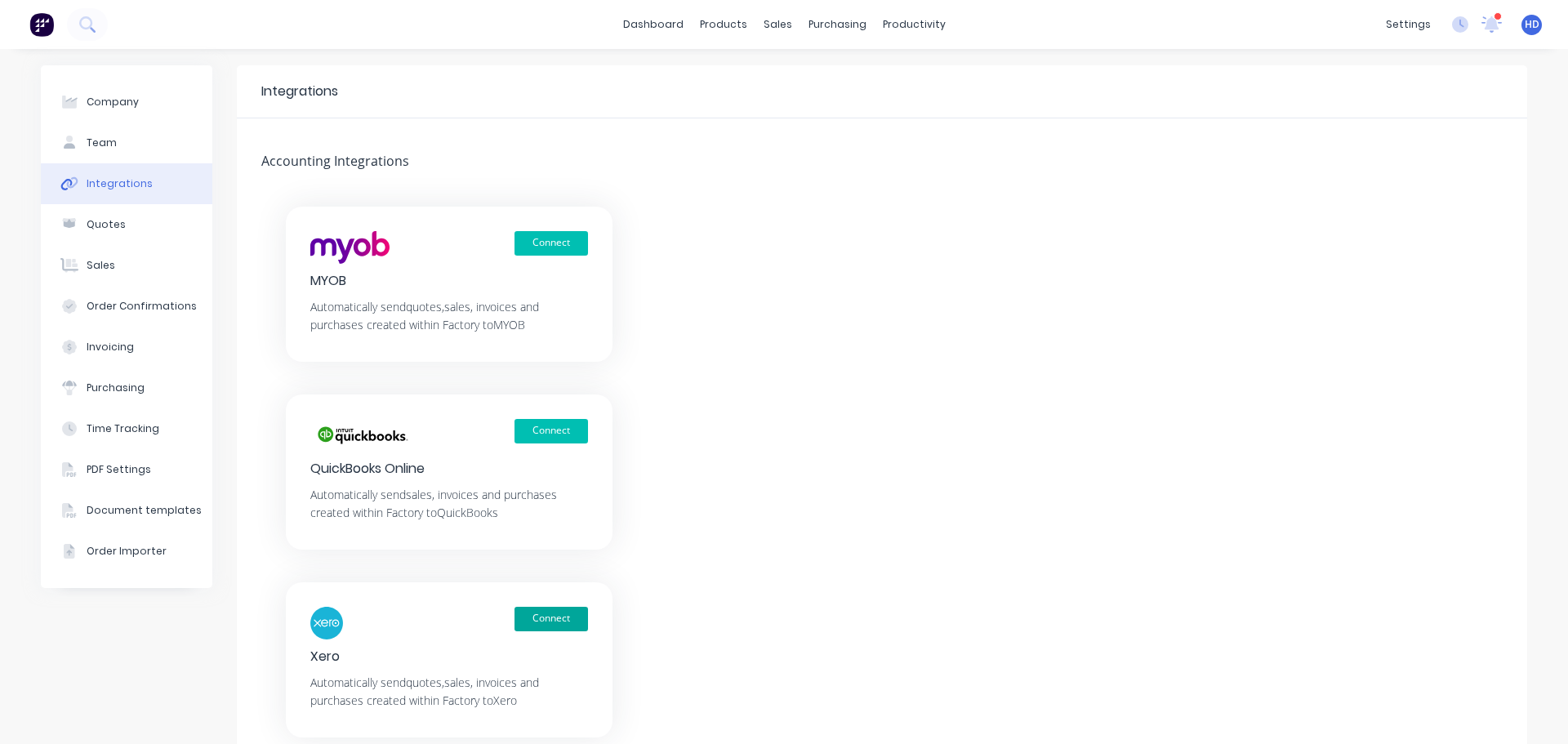
click at [566, 621] on button "Connect" at bounding box center [551, 620] width 74 height 25
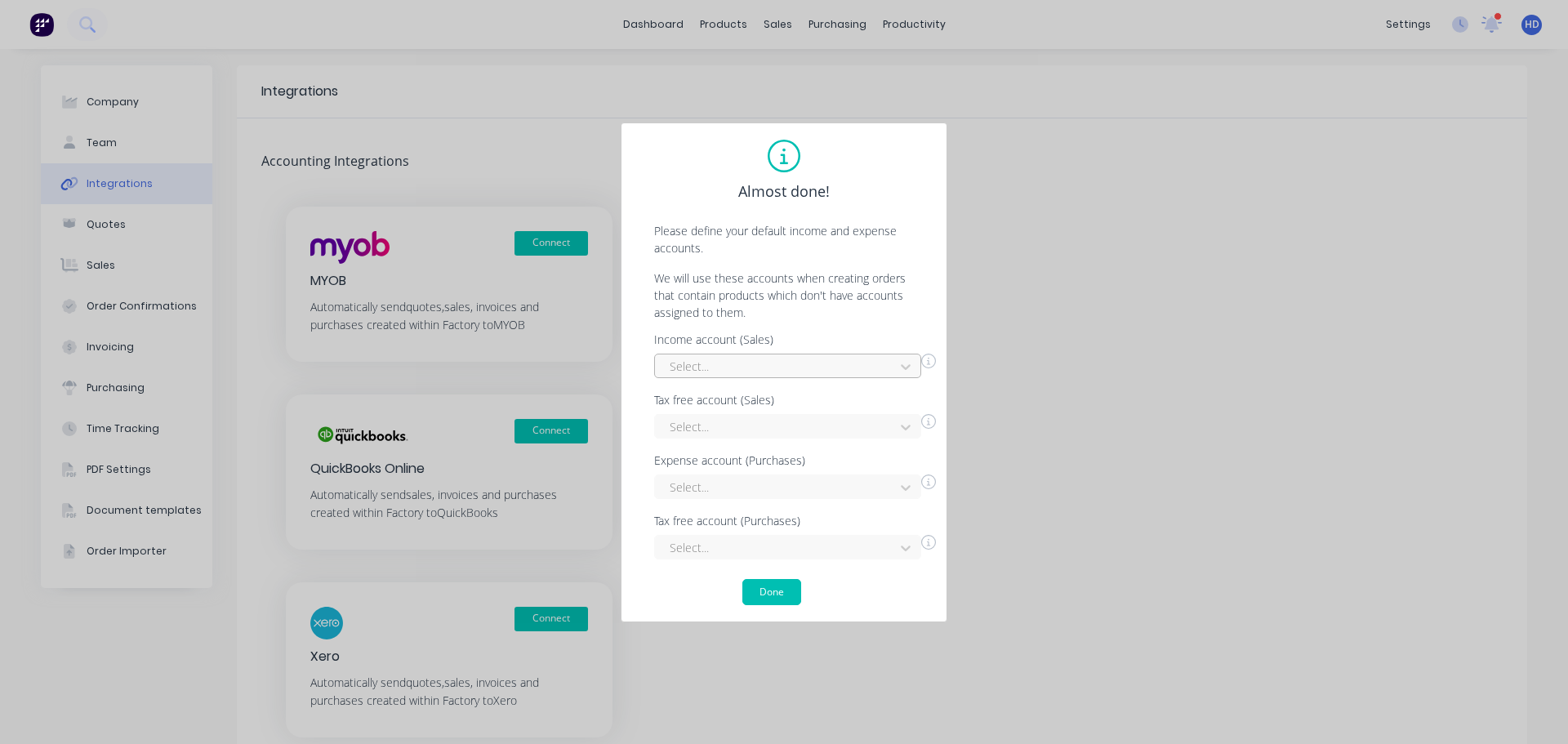
click at [847, 369] on div at bounding box center [778, 366] width 218 height 20
click at [753, 405] on div "Interest Income" at bounding box center [788, 403] width 267 height 30
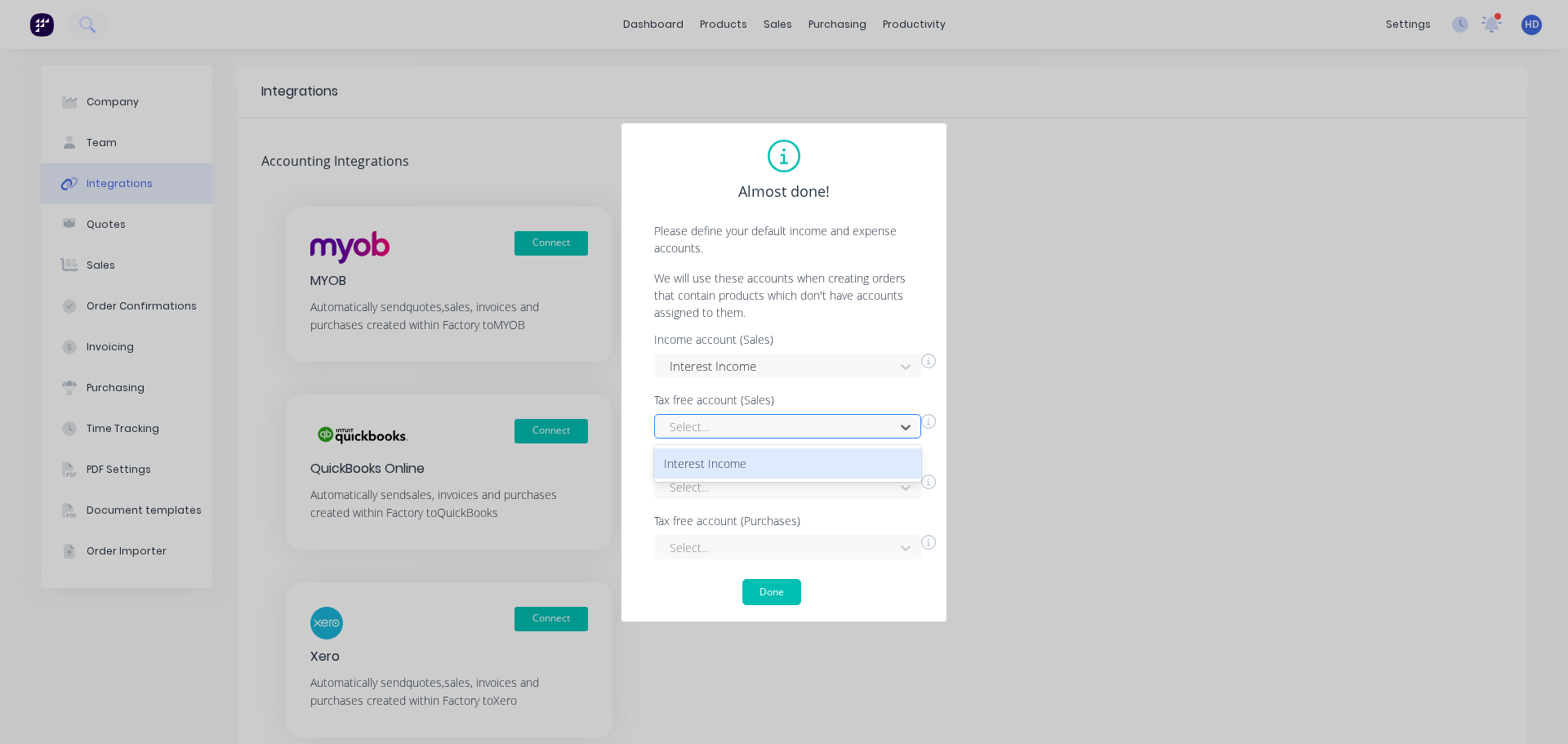
click at [692, 431] on div at bounding box center [778, 426] width 218 height 20
click at [701, 463] on div "Interest Income" at bounding box center [788, 463] width 267 height 30
click at [701, 495] on div "Select..." at bounding box center [788, 487] width 267 height 25
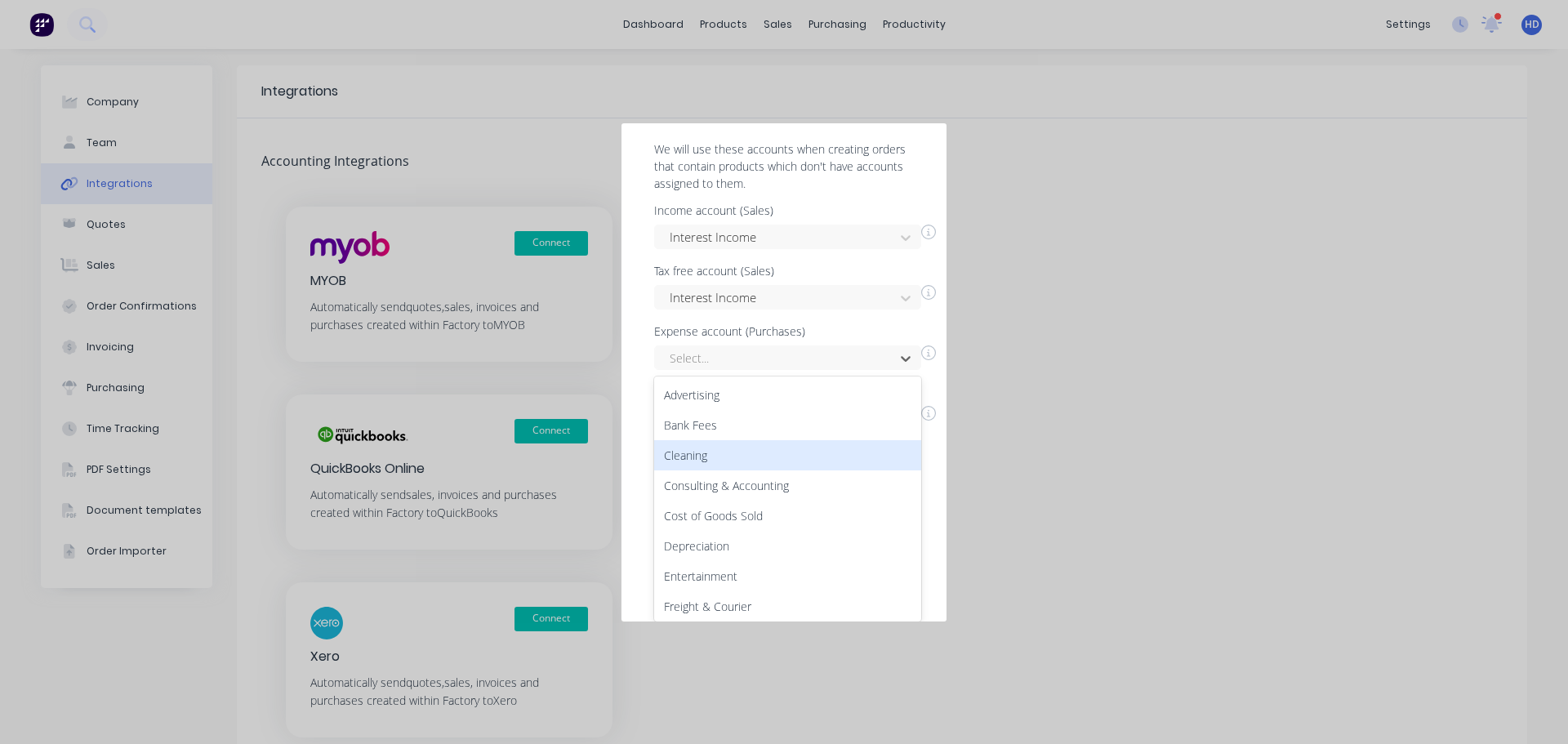
click at [779, 445] on div "Cleaning" at bounding box center [788, 455] width 267 height 30
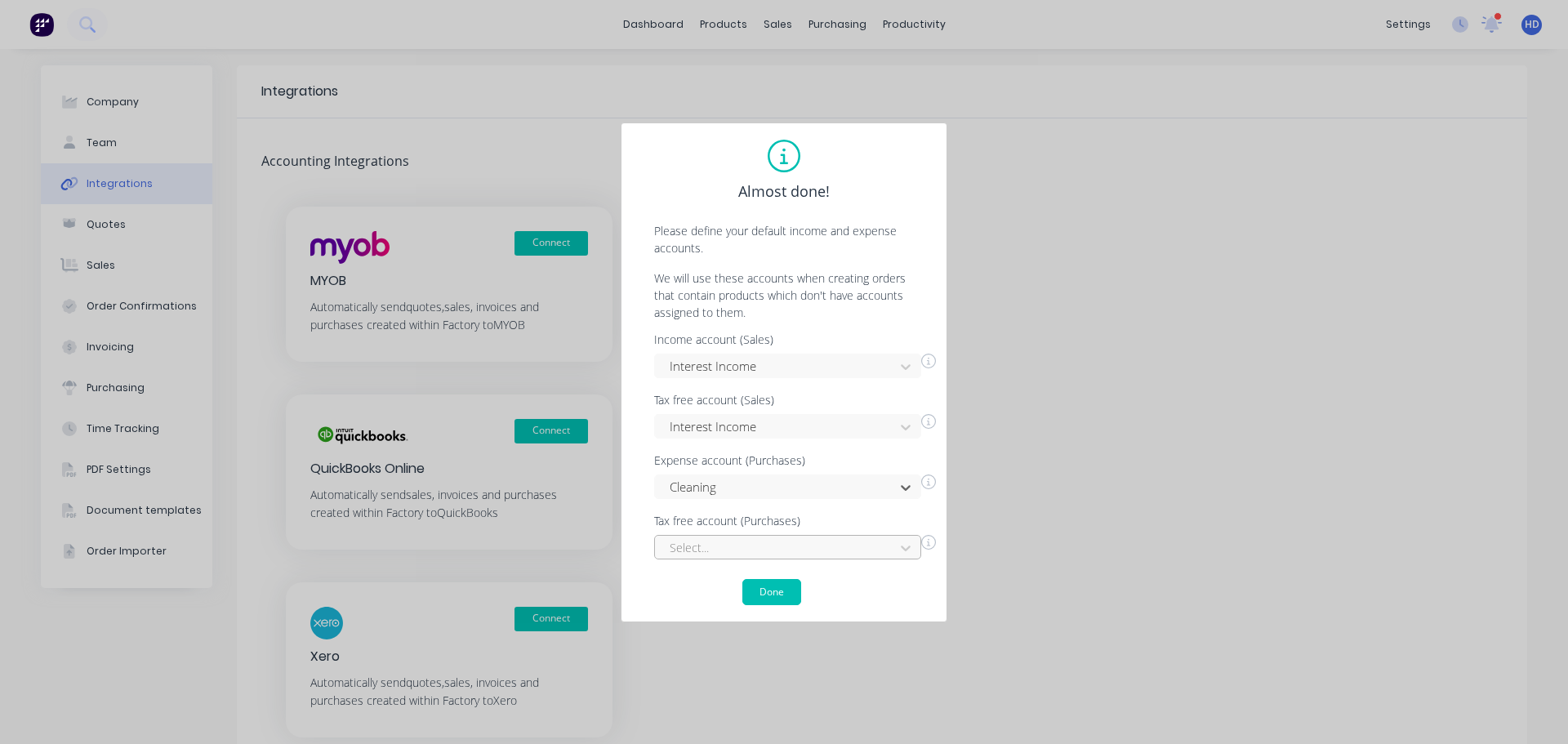
scroll to position [0, 0]
click at [760, 545] on div "Select..." at bounding box center [788, 548] width 267 height 25
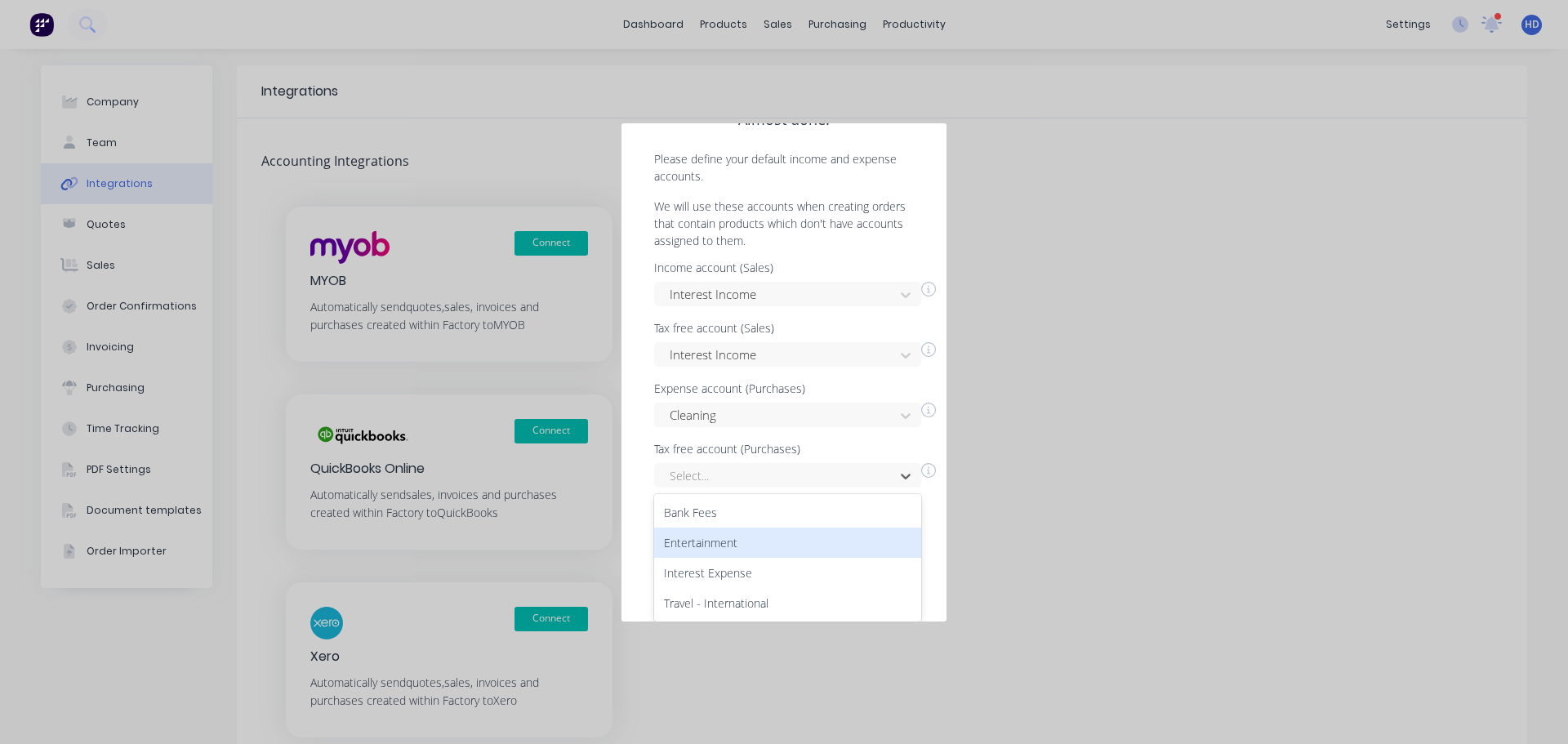
click at [771, 530] on div "Entertainment" at bounding box center [788, 542] width 267 height 30
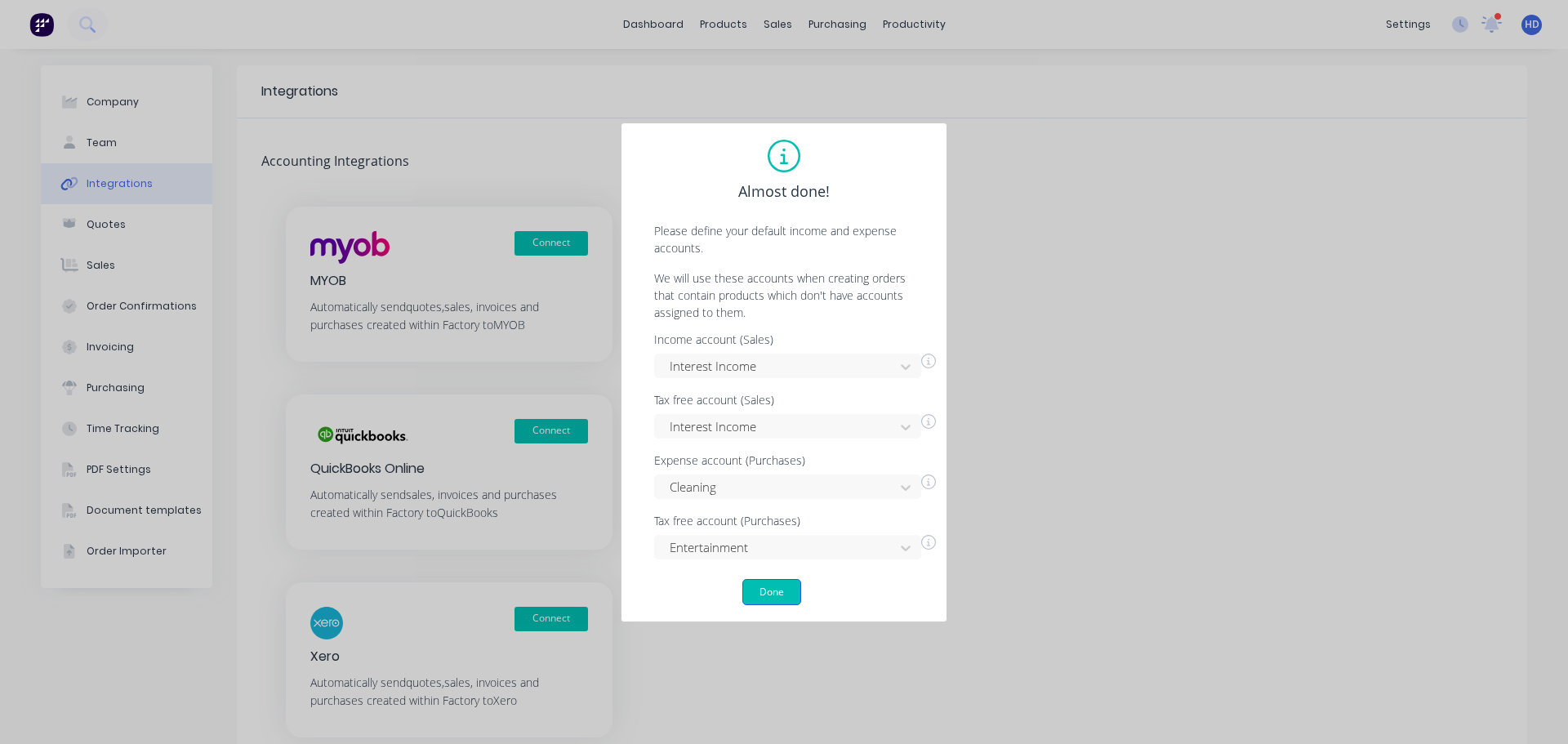
click at [772, 593] on button "Done" at bounding box center [772, 591] width 59 height 26
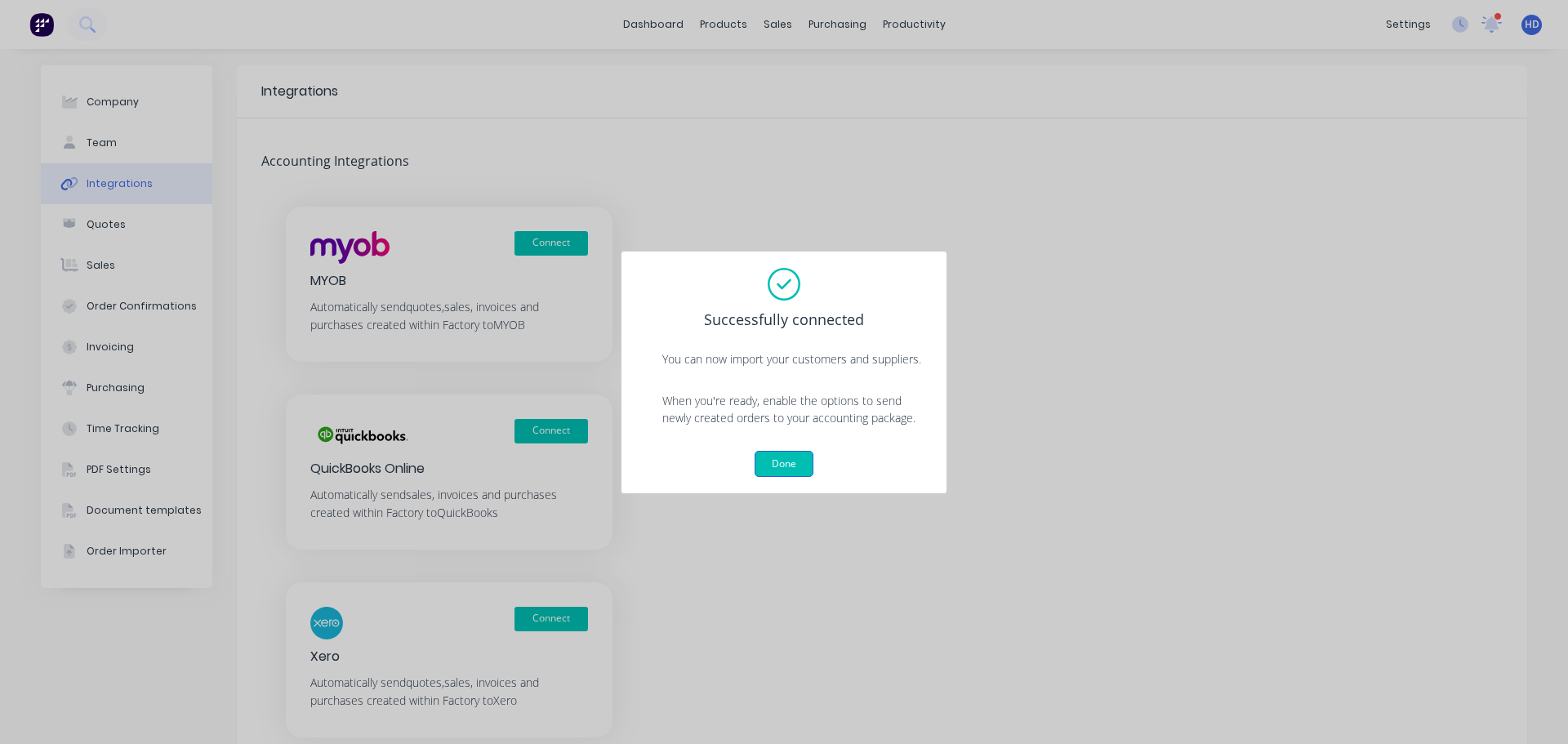
click at [791, 454] on button "Done" at bounding box center [784, 463] width 59 height 26
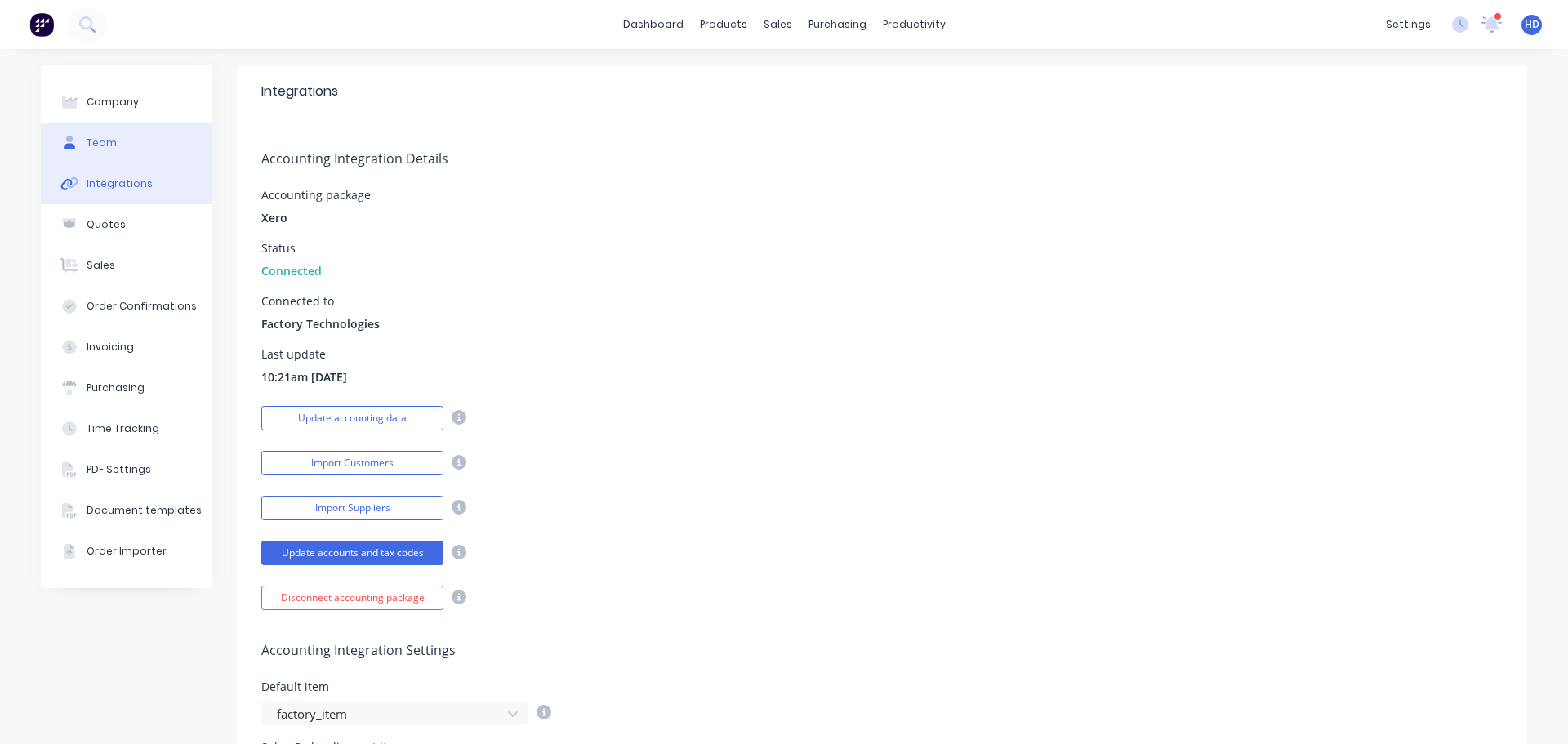
click at [87, 138] on div "Team" at bounding box center [102, 143] width 30 height 15
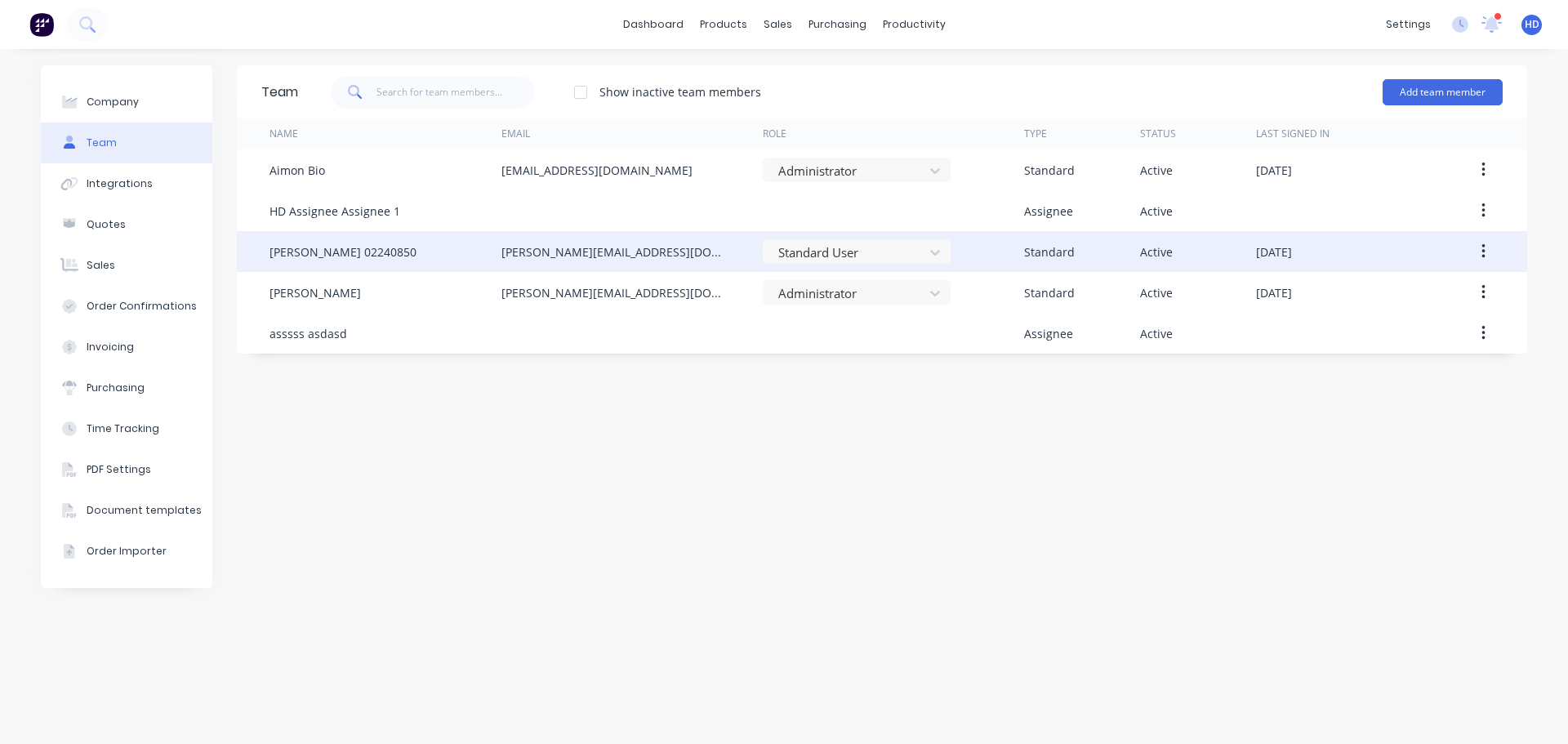
click at [1482, 247] on icon "button" at bounding box center [1484, 251] width 4 height 18
click at [1406, 288] on div "Edit" at bounding box center [1425, 294] width 126 height 24
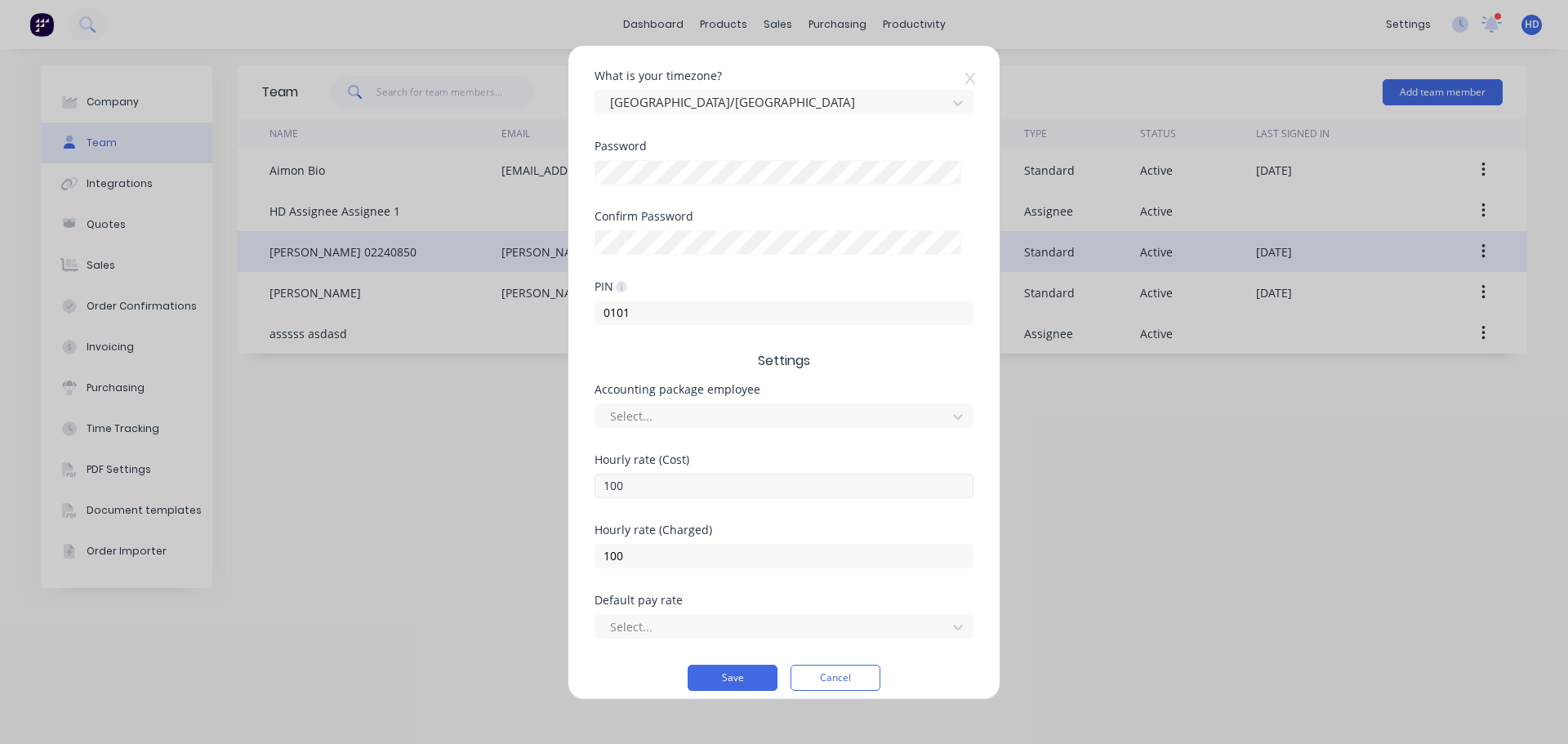
scroll to position [340, 0]
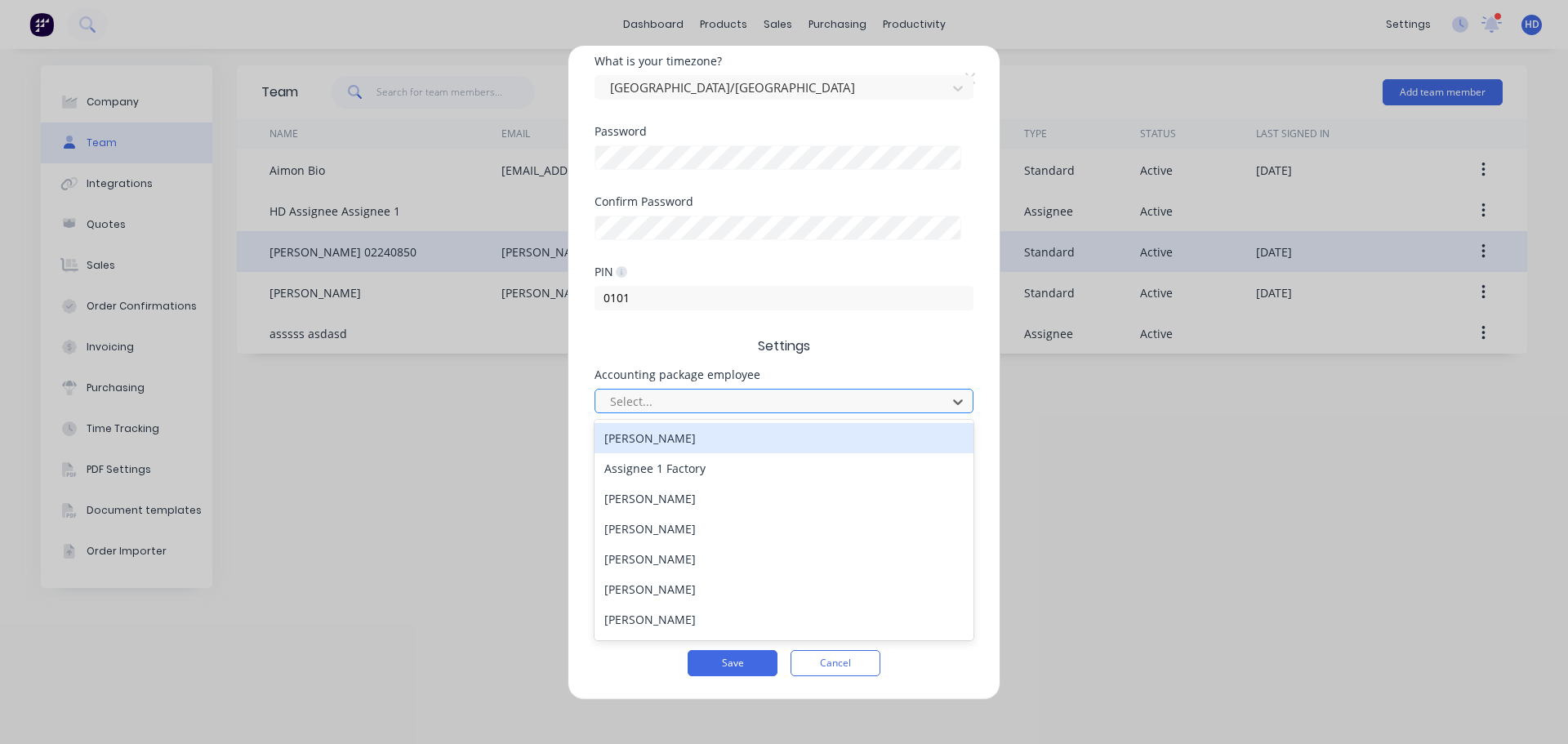
click at [744, 401] on div at bounding box center [773, 401] width 330 height 20
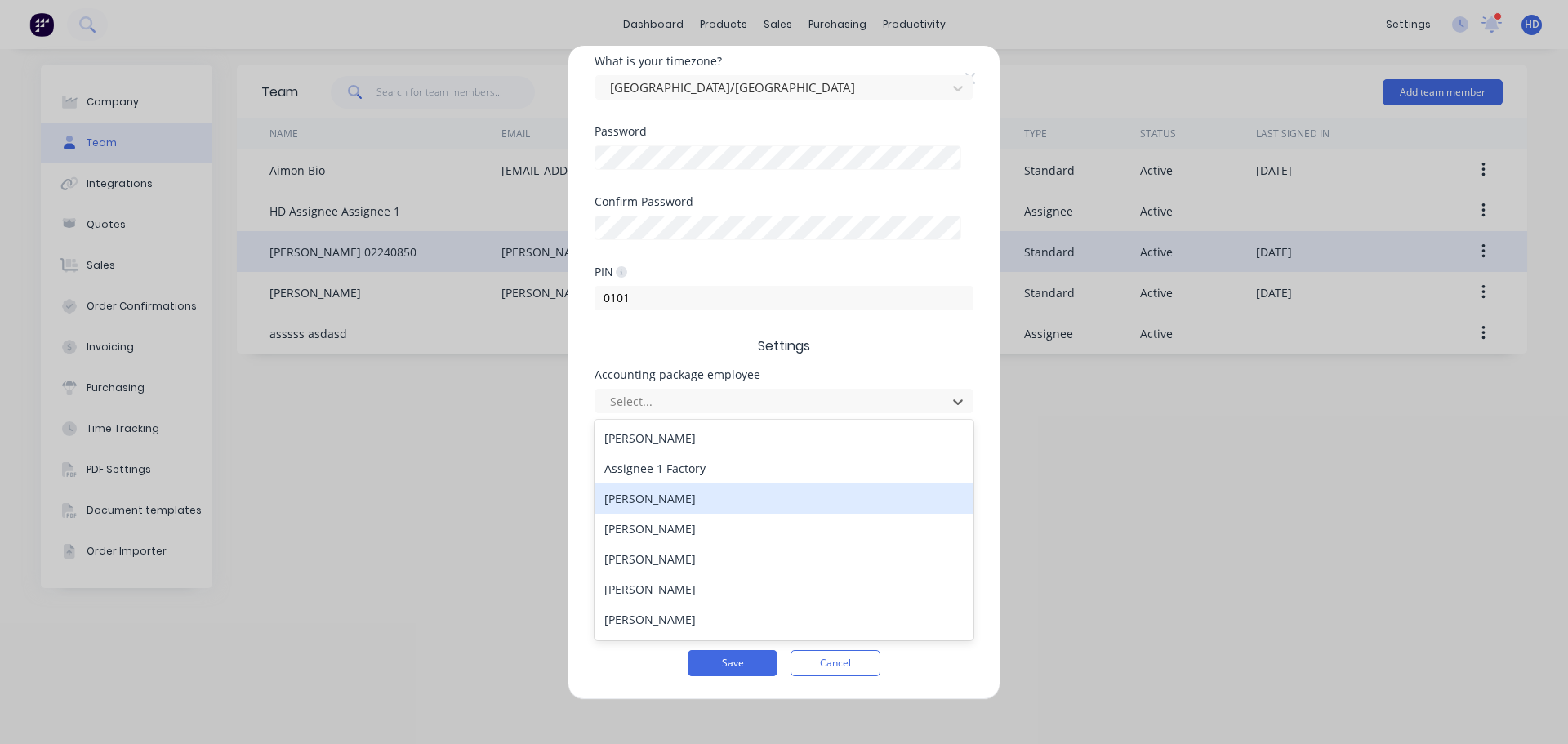
type input "0"
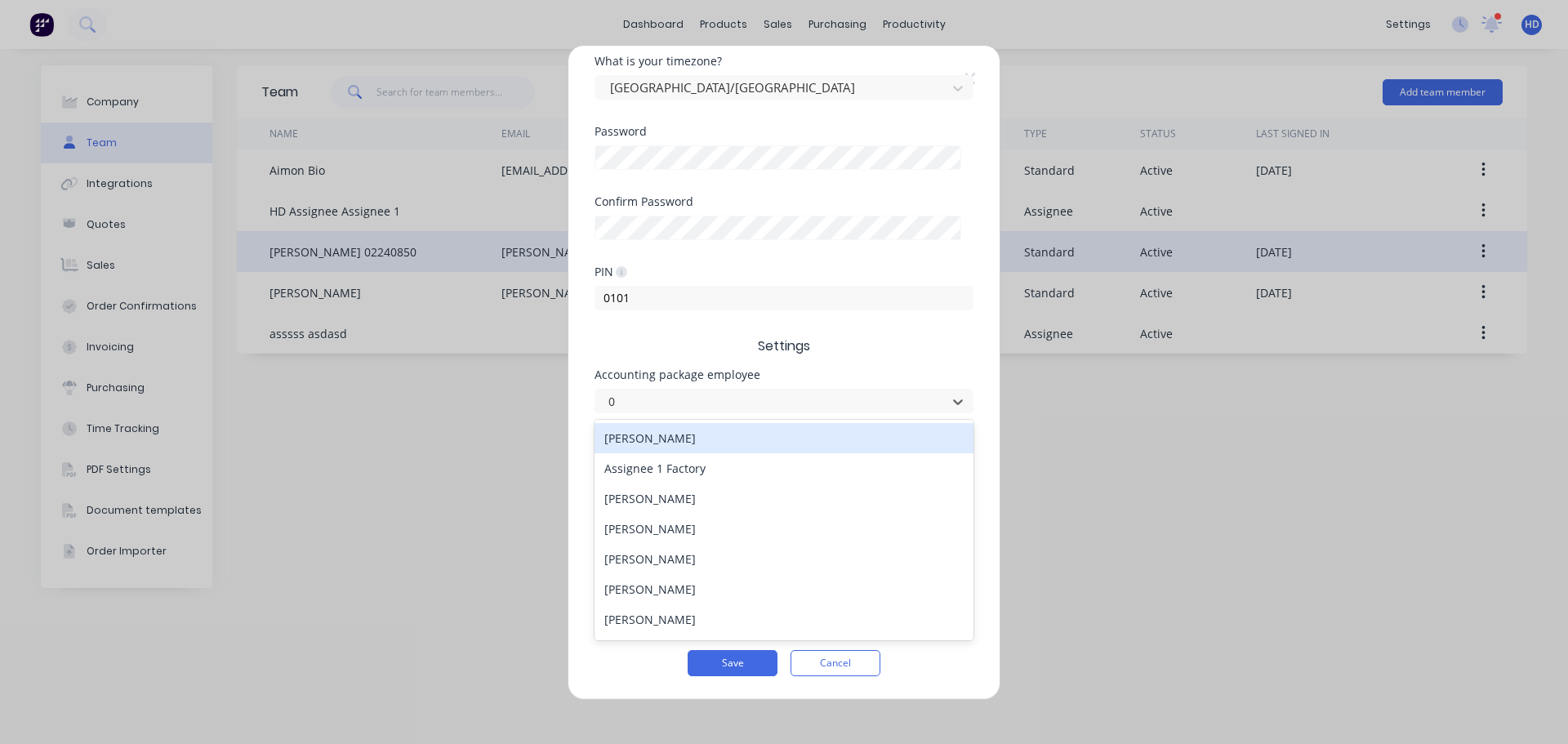
click at [818, 438] on div "Alice Johnson" at bounding box center [784, 439] width 379 height 30
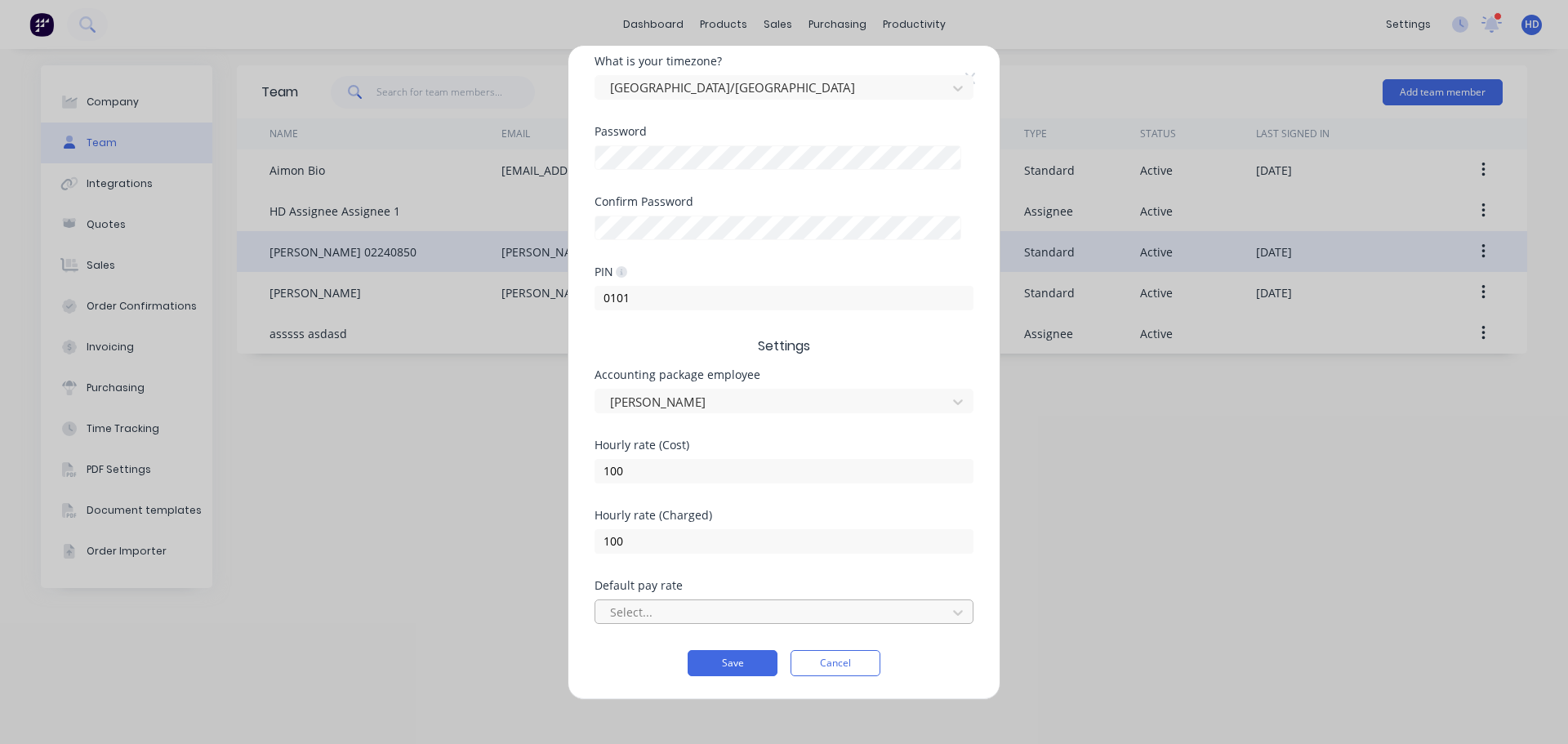
click at [740, 613] on div at bounding box center [773, 612] width 330 height 20
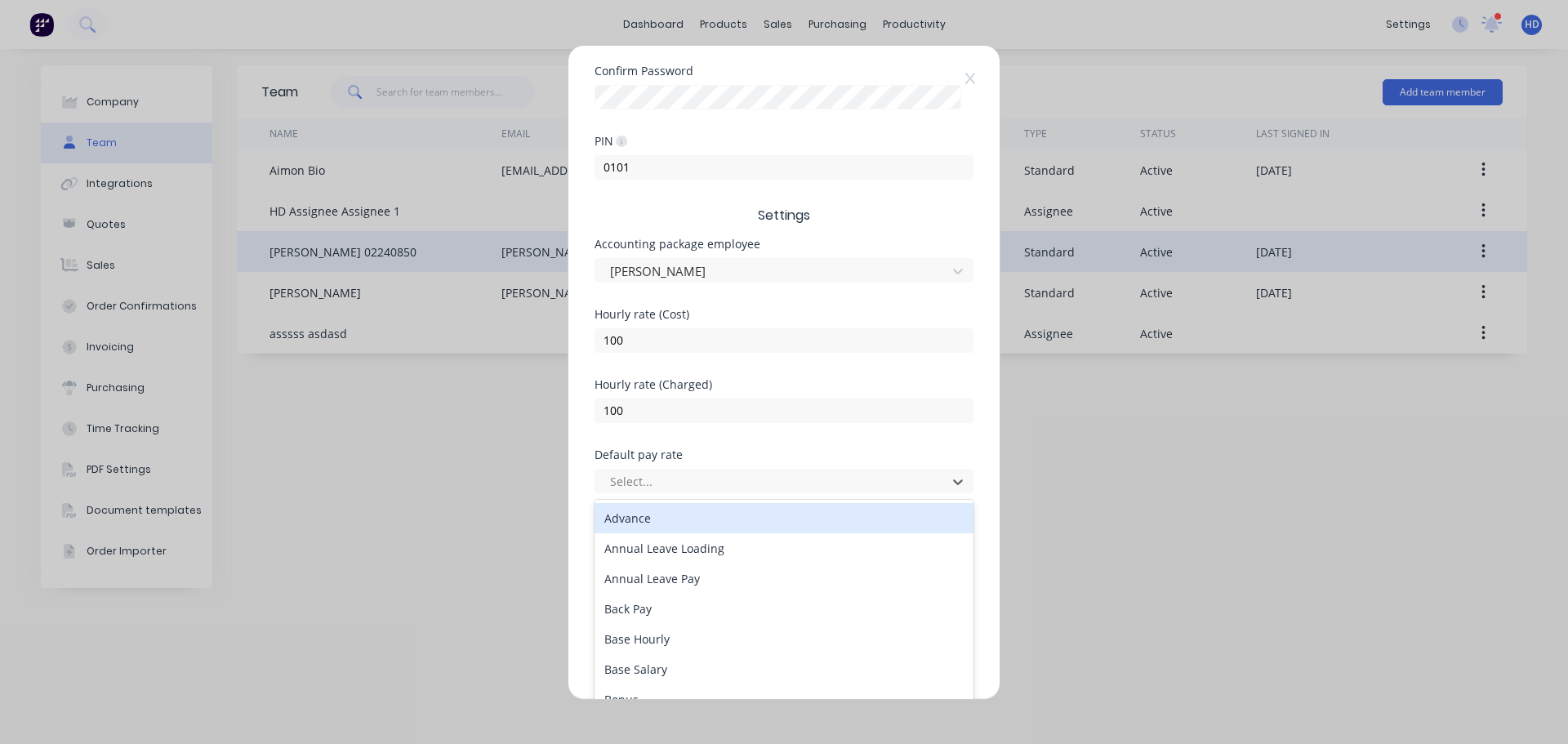
scroll to position [492, 0]
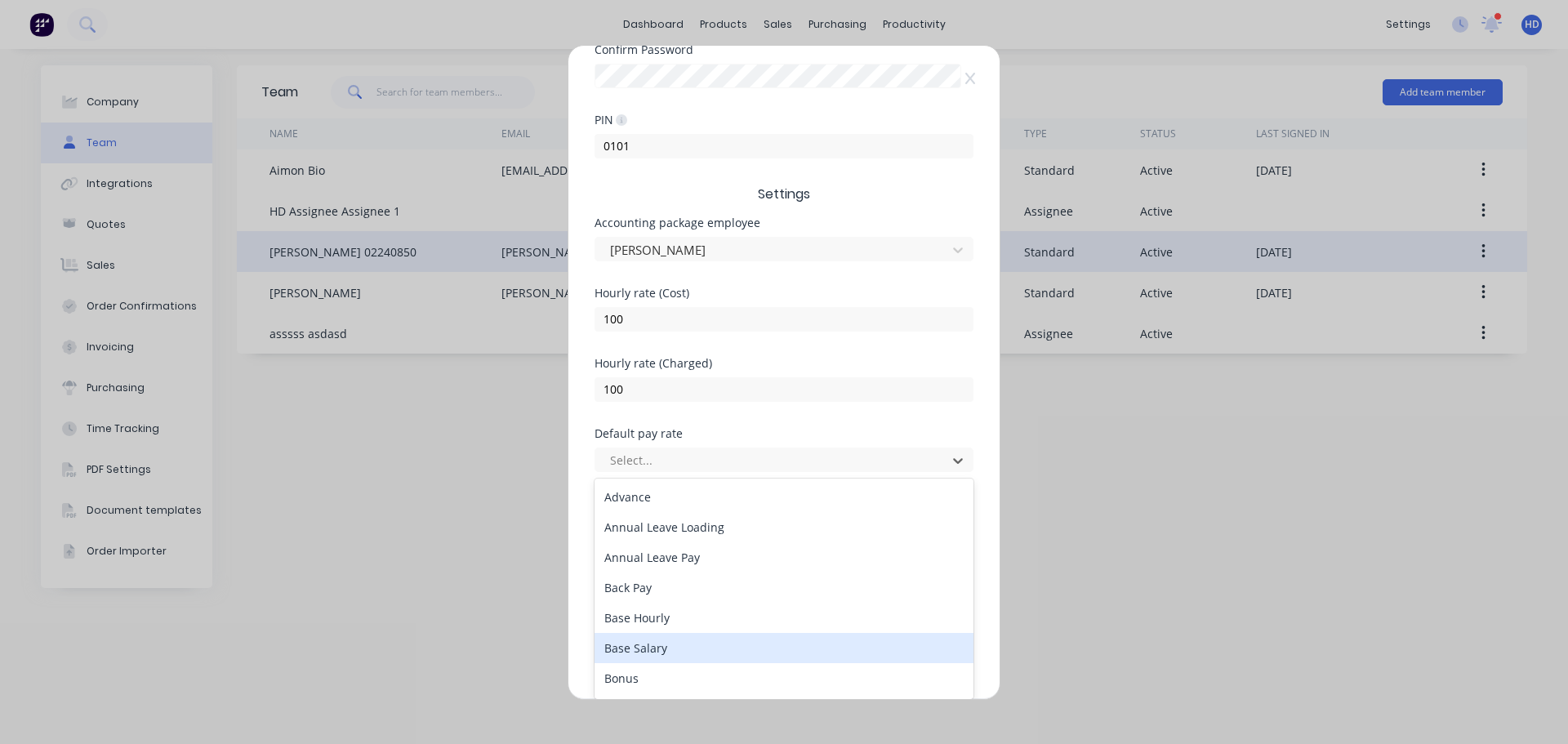
click at [689, 649] on div "Base Salary" at bounding box center [784, 648] width 379 height 30
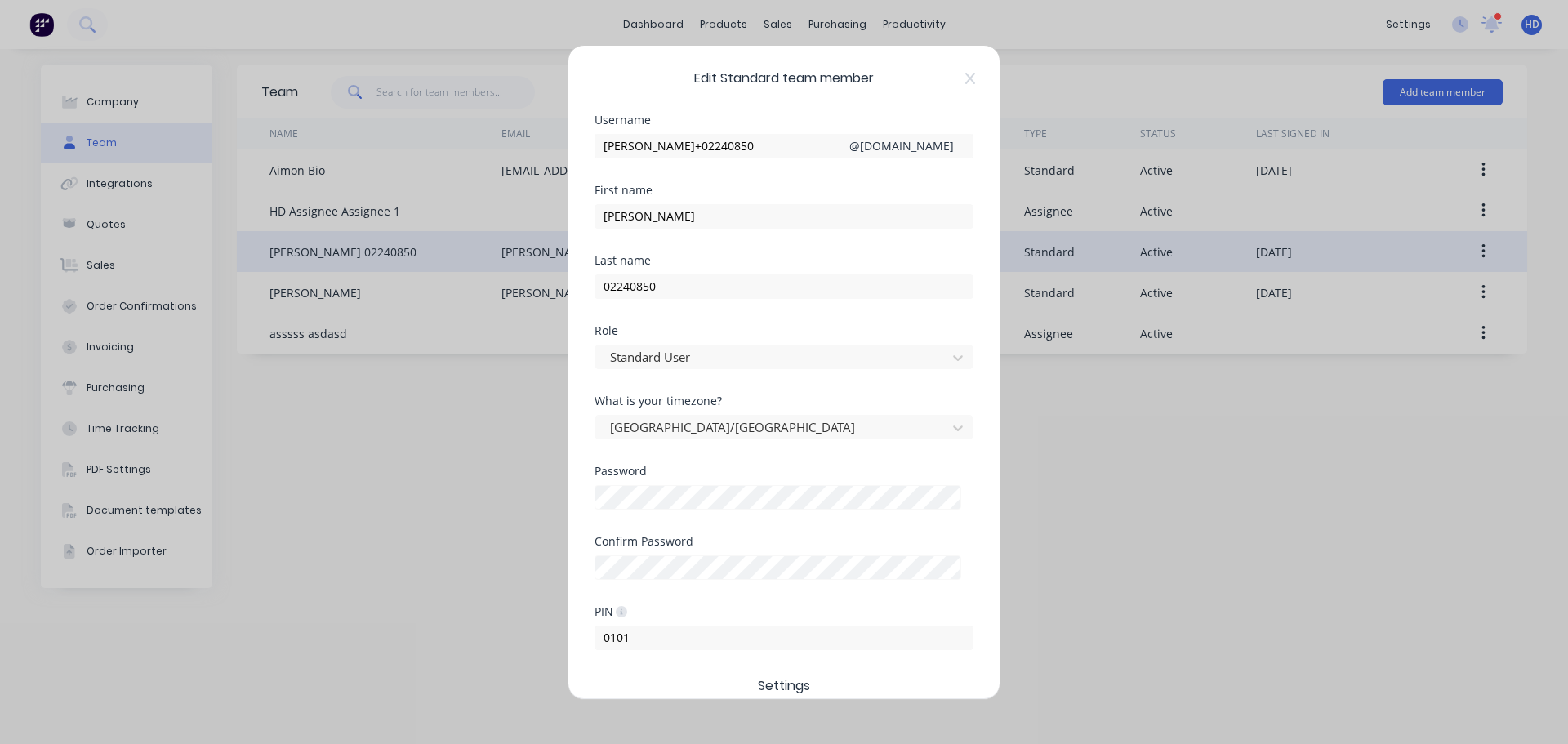
scroll to position [340, 0]
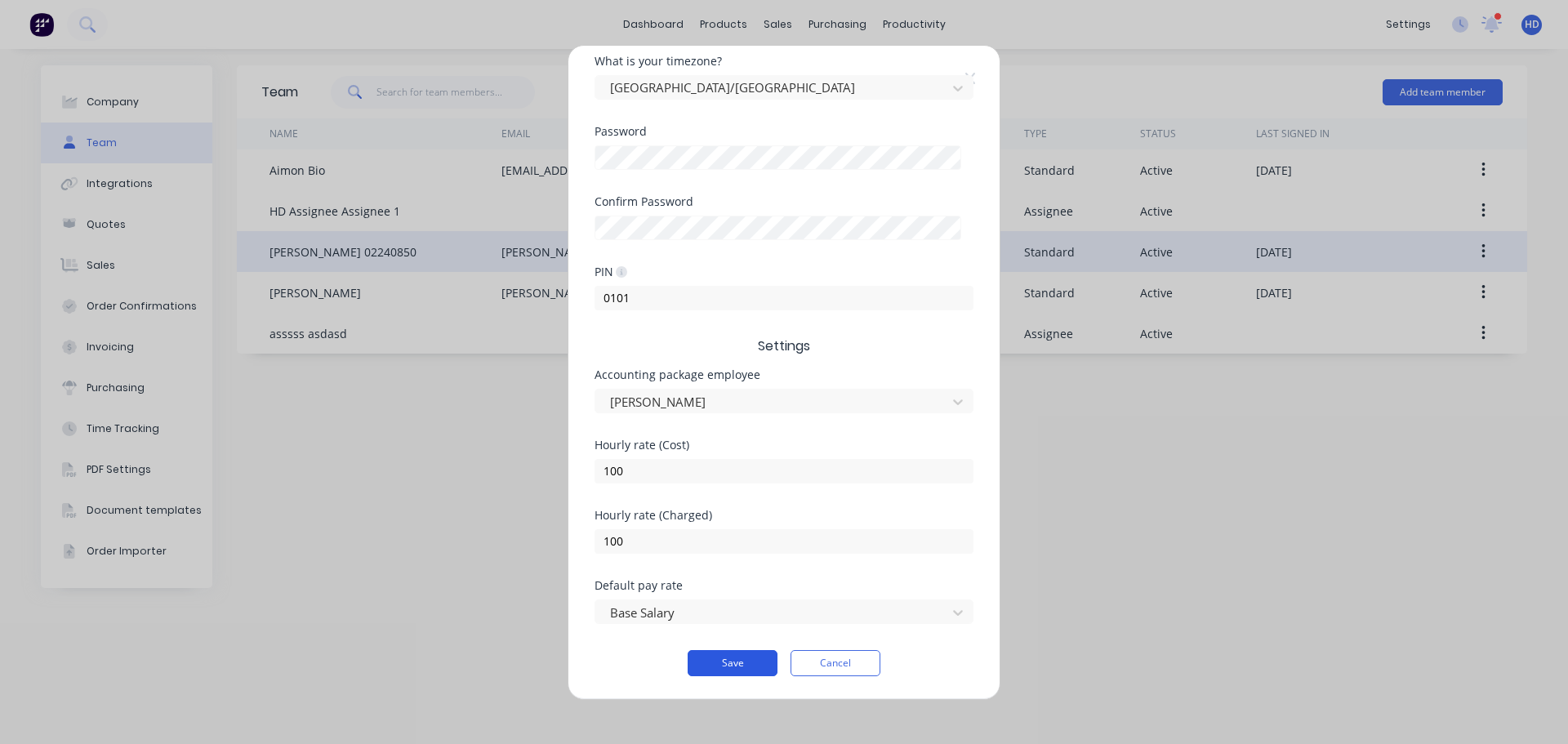
click at [713, 669] on button "Save" at bounding box center [733, 662] width 90 height 26
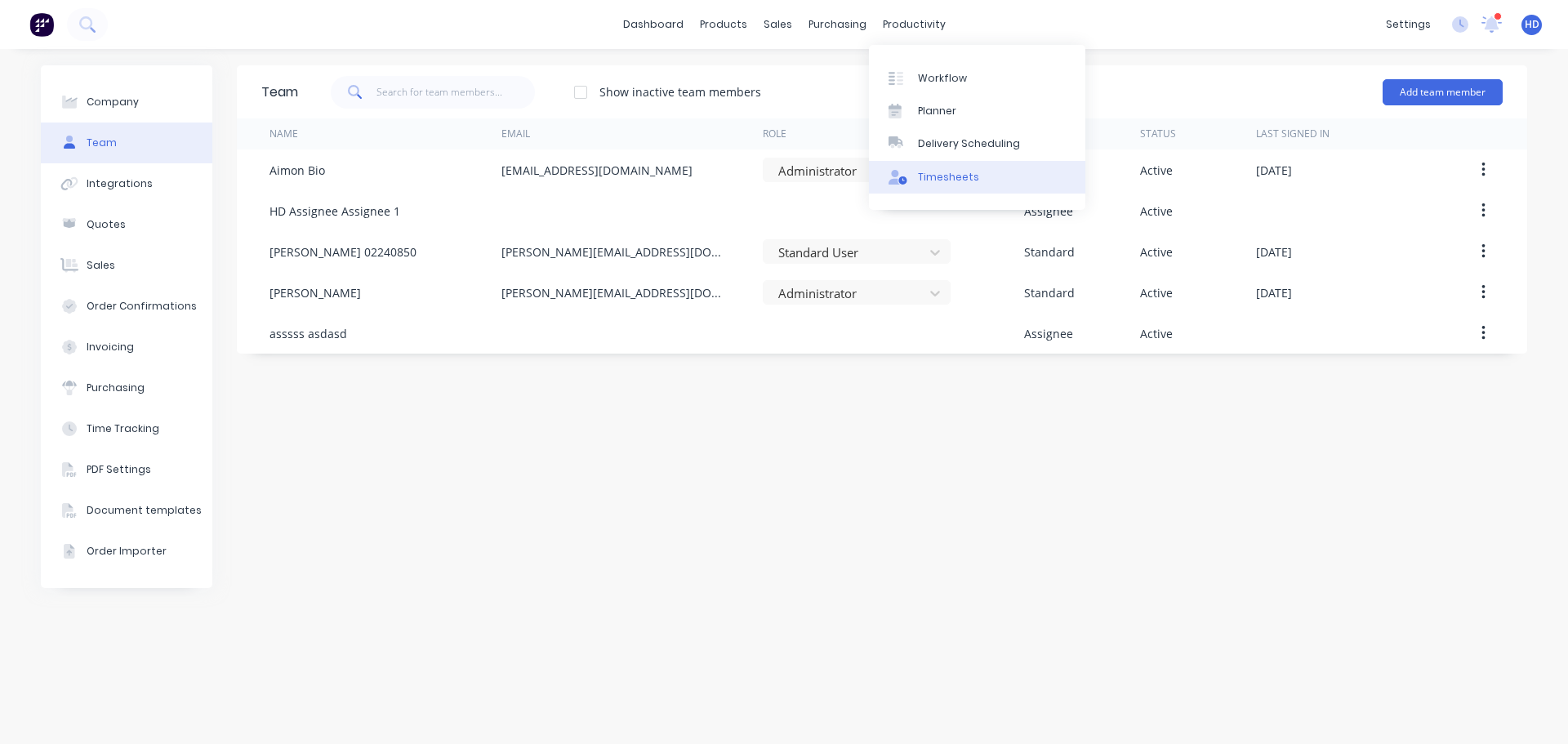
click at [952, 185] on link "Timesheets" at bounding box center [978, 177] width 217 height 33
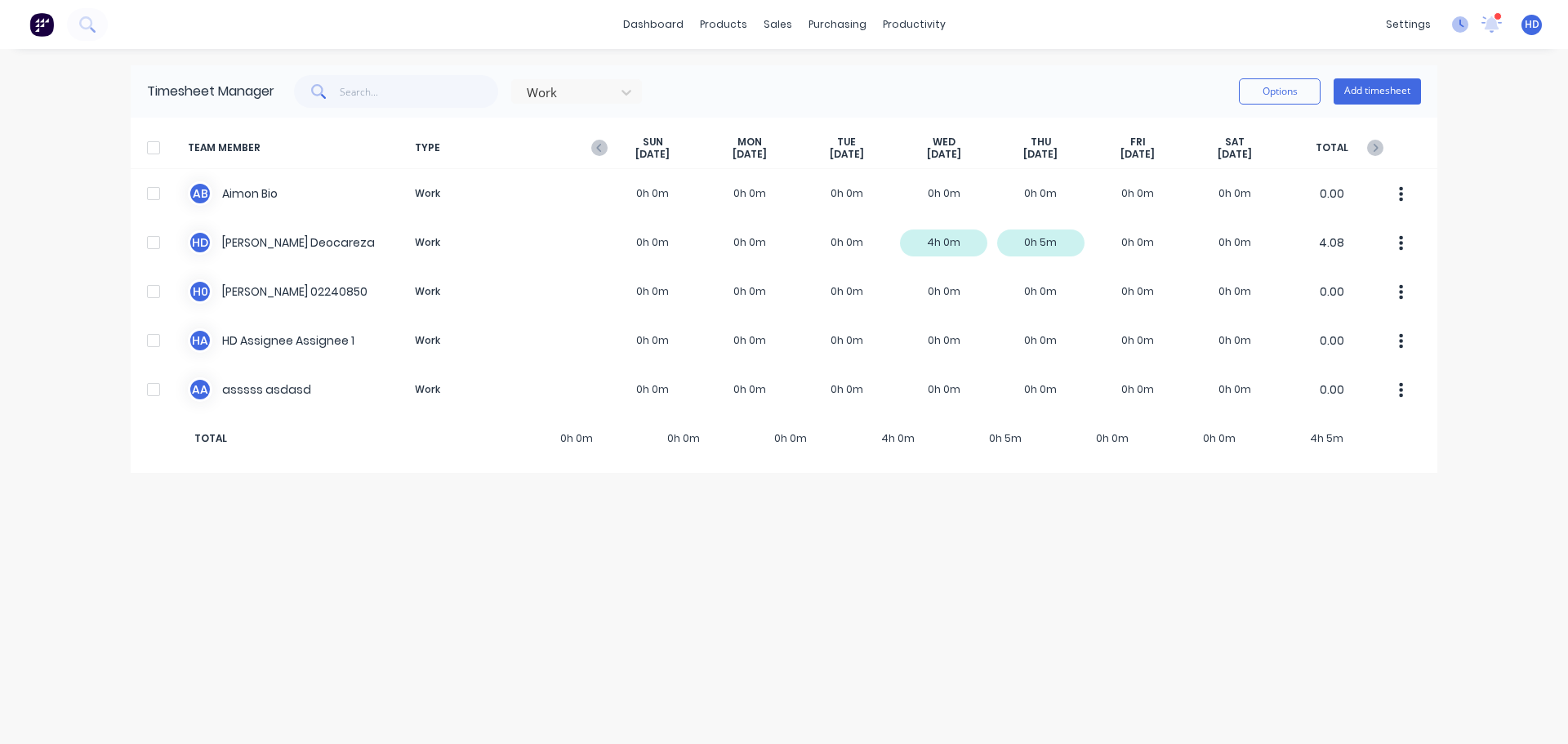
click at [1464, 25] on icon at bounding box center [1461, 24] width 16 height 16
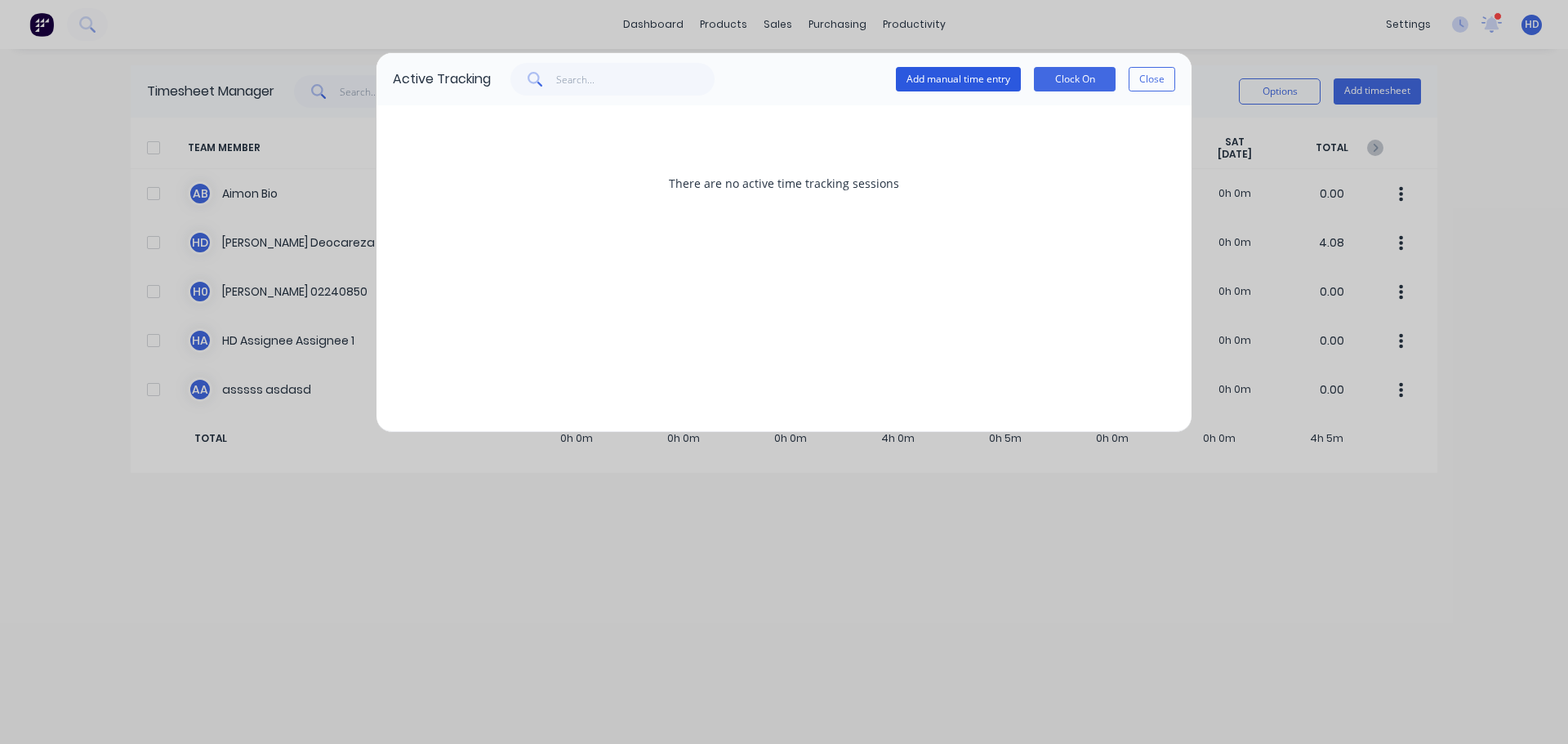
click at [985, 71] on button "Add manual time entry" at bounding box center [958, 79] width 125 height 25
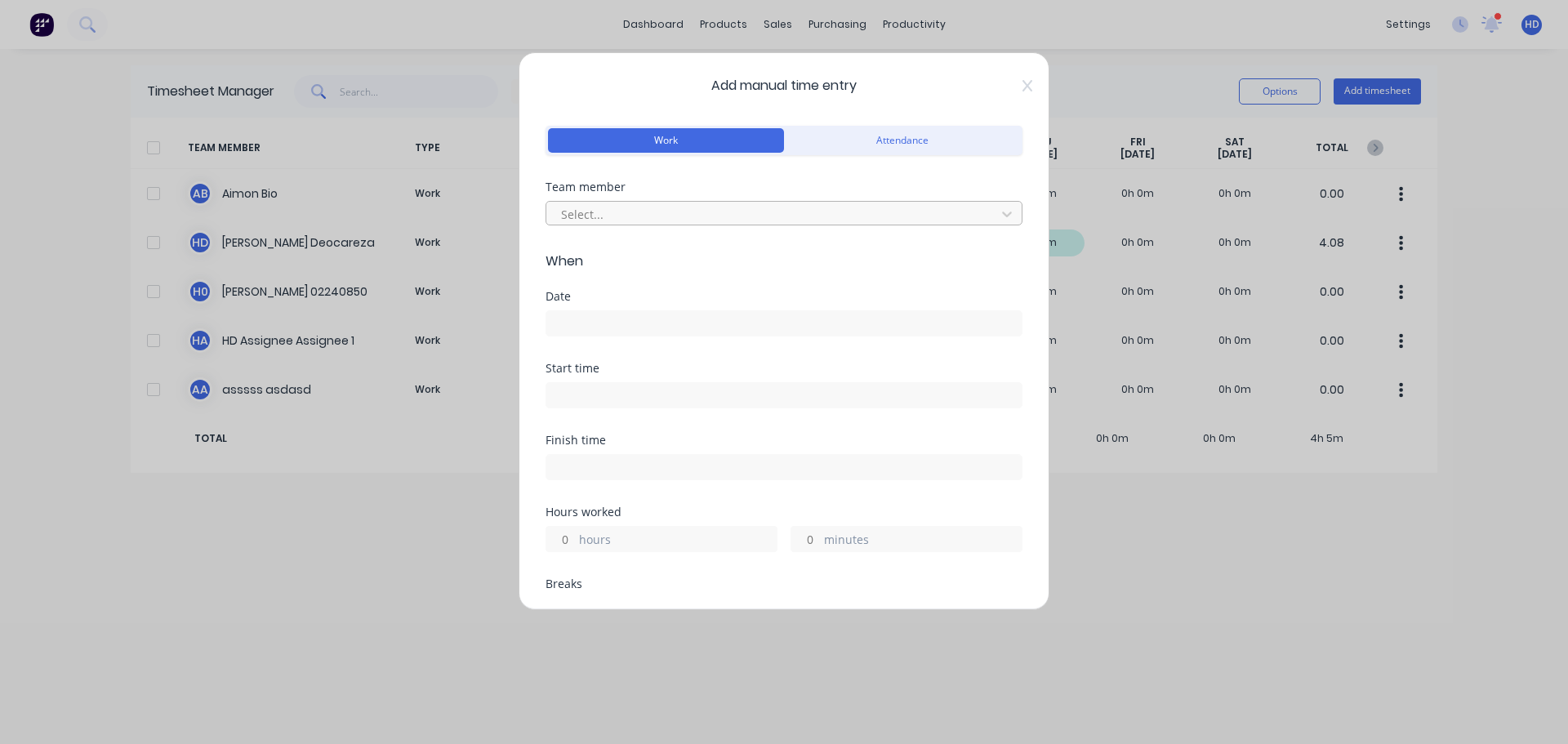
click at [701, 210] on div at bounding box center [773, 214] width 428 height 20
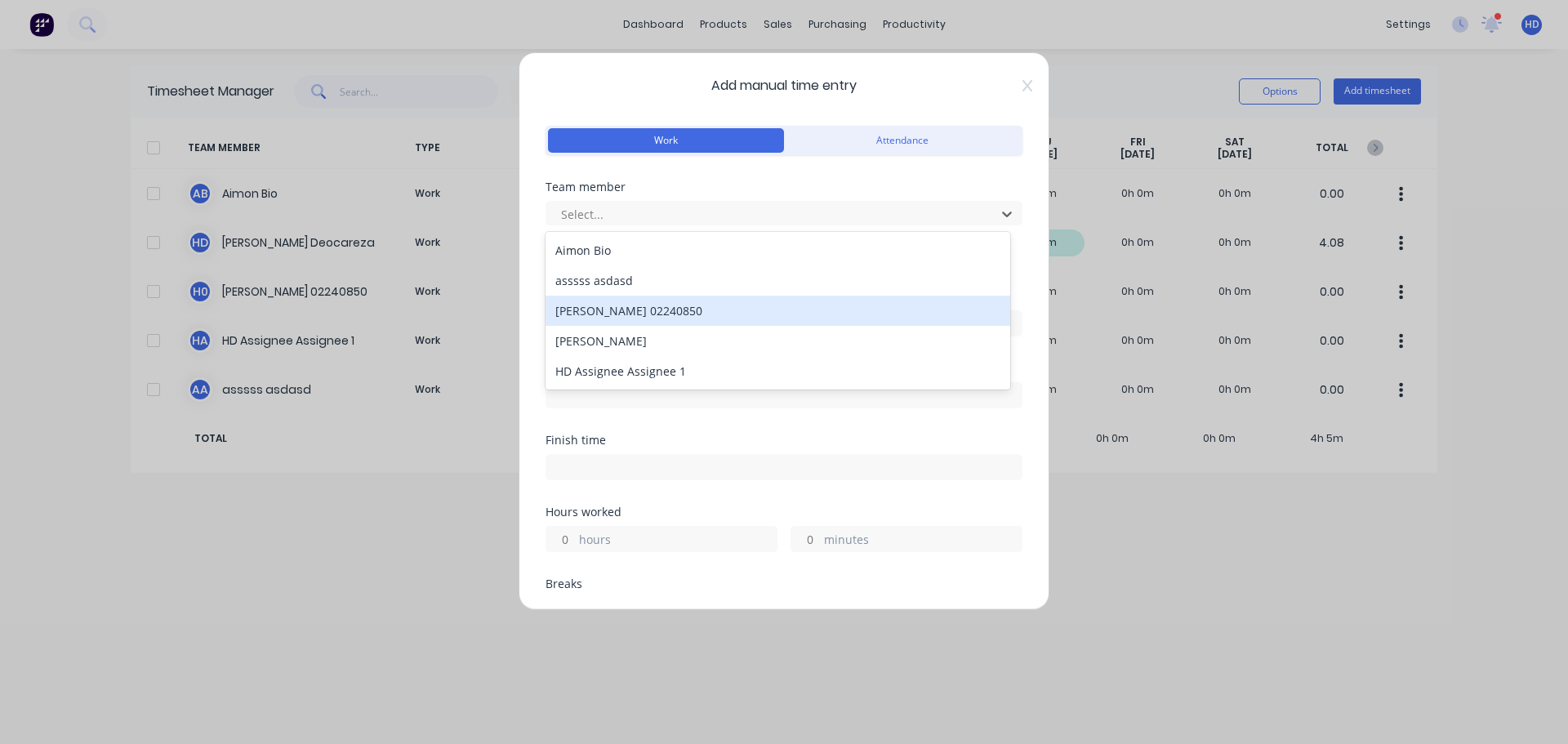
click at [653, 314] on div "[PERSON_NAME] 02240850" at bounding box center [778, 311] width 464 height 30
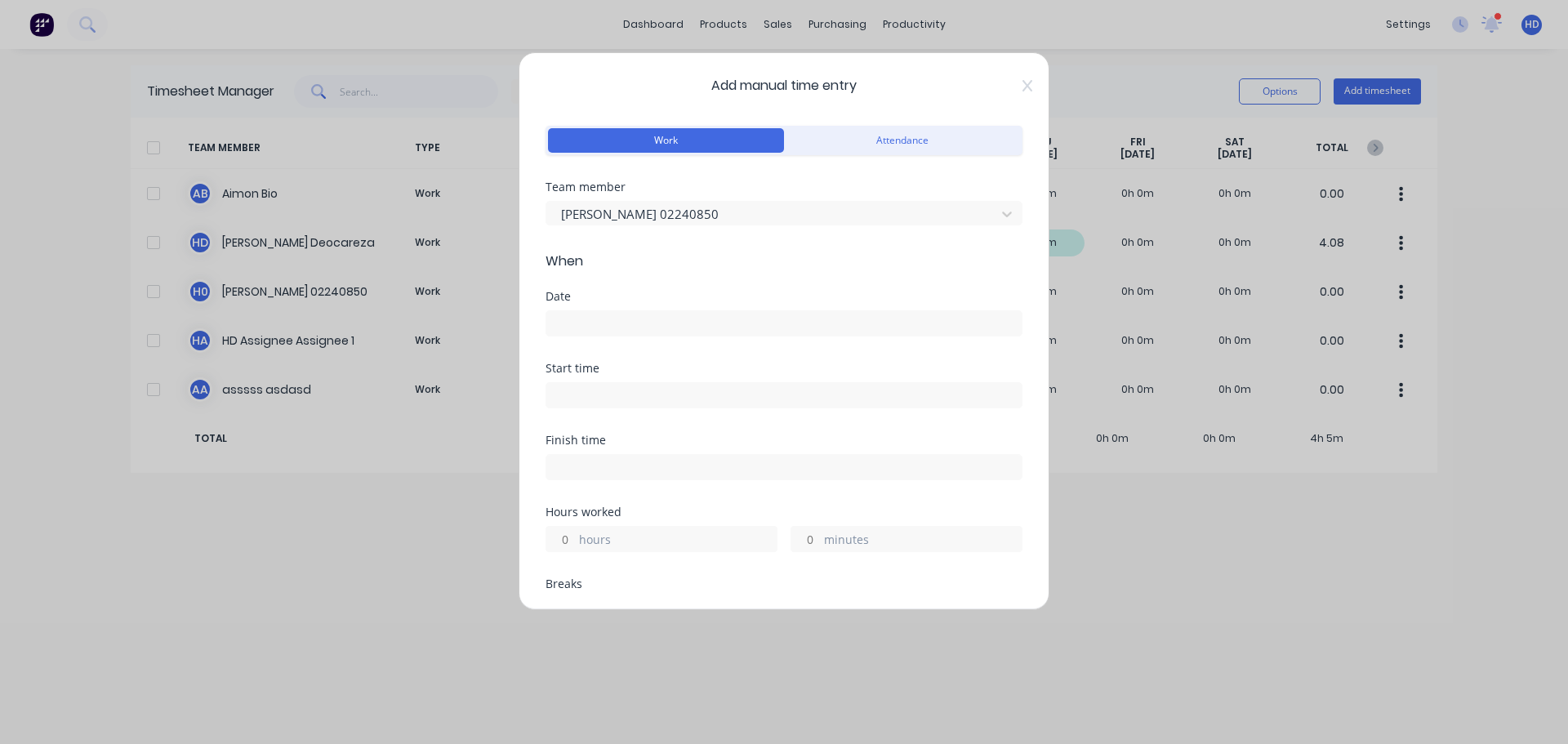
click at [593, 322] on input at bounding box center [783, 323] width 475 height 25
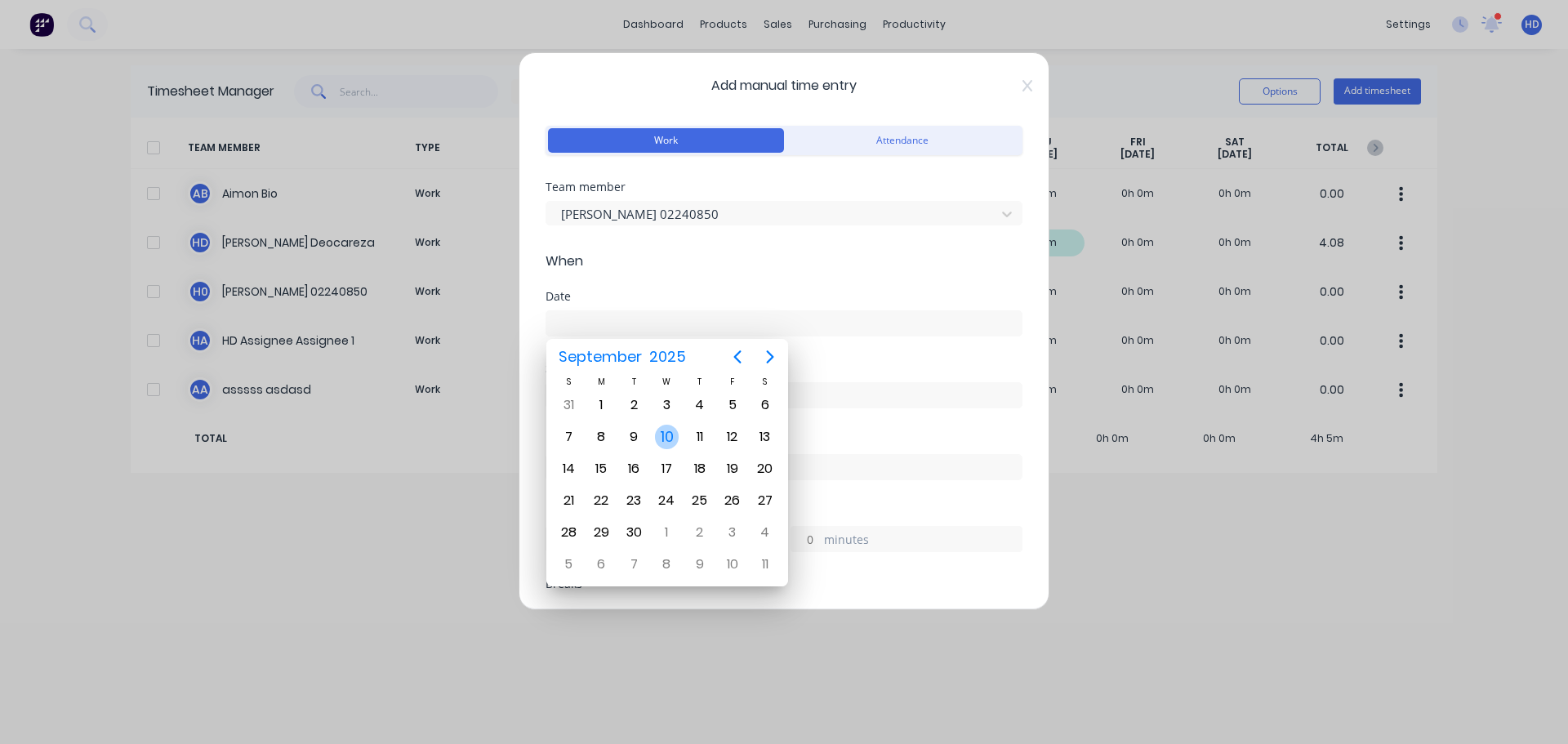
click at [666, 433] on div "10" at bounding box center [668, 437] width 25 height 25
type input "[DATE]"
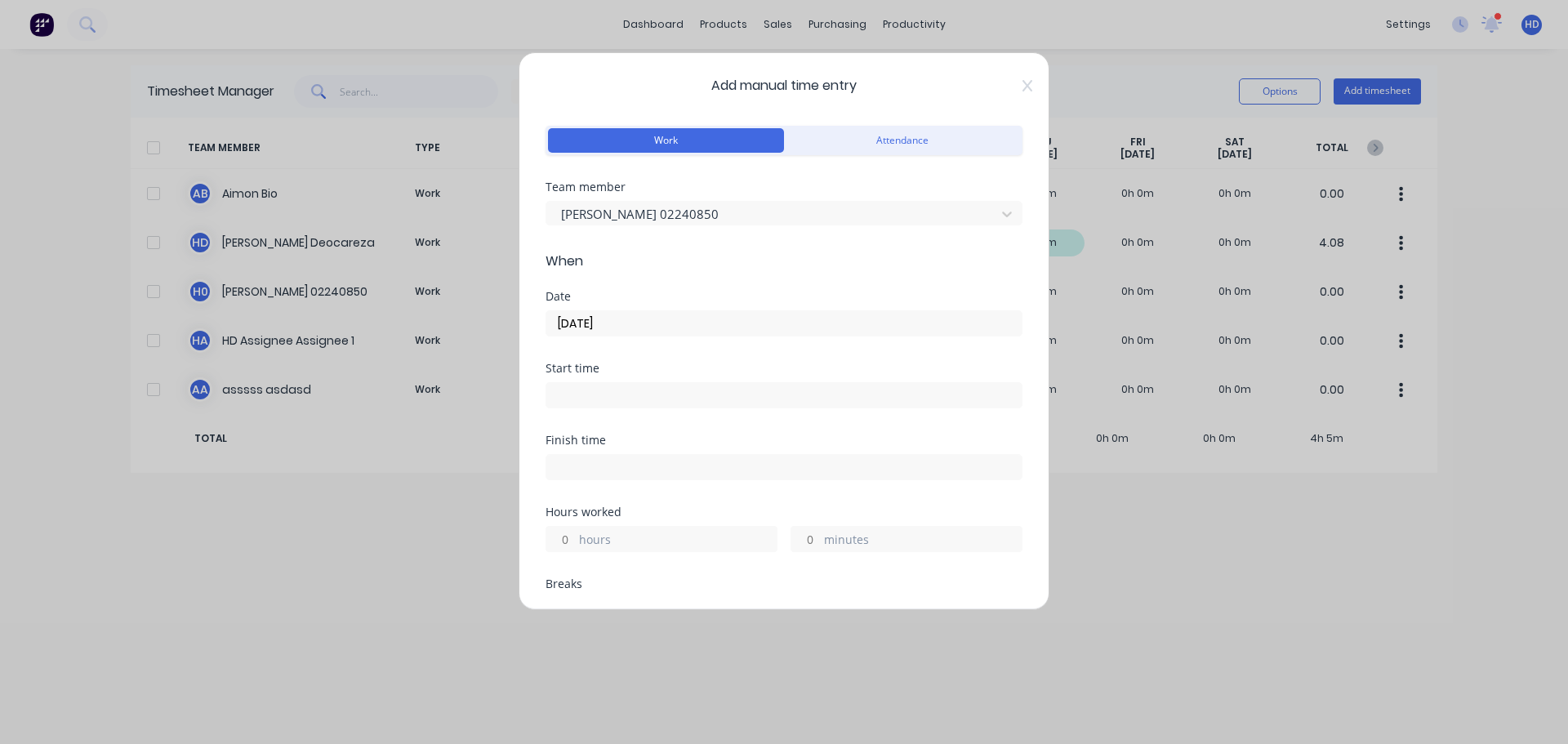
click at [622, 393] on input at bounding box center [783, 395] width 475 height 25
type input "08:24 AM"
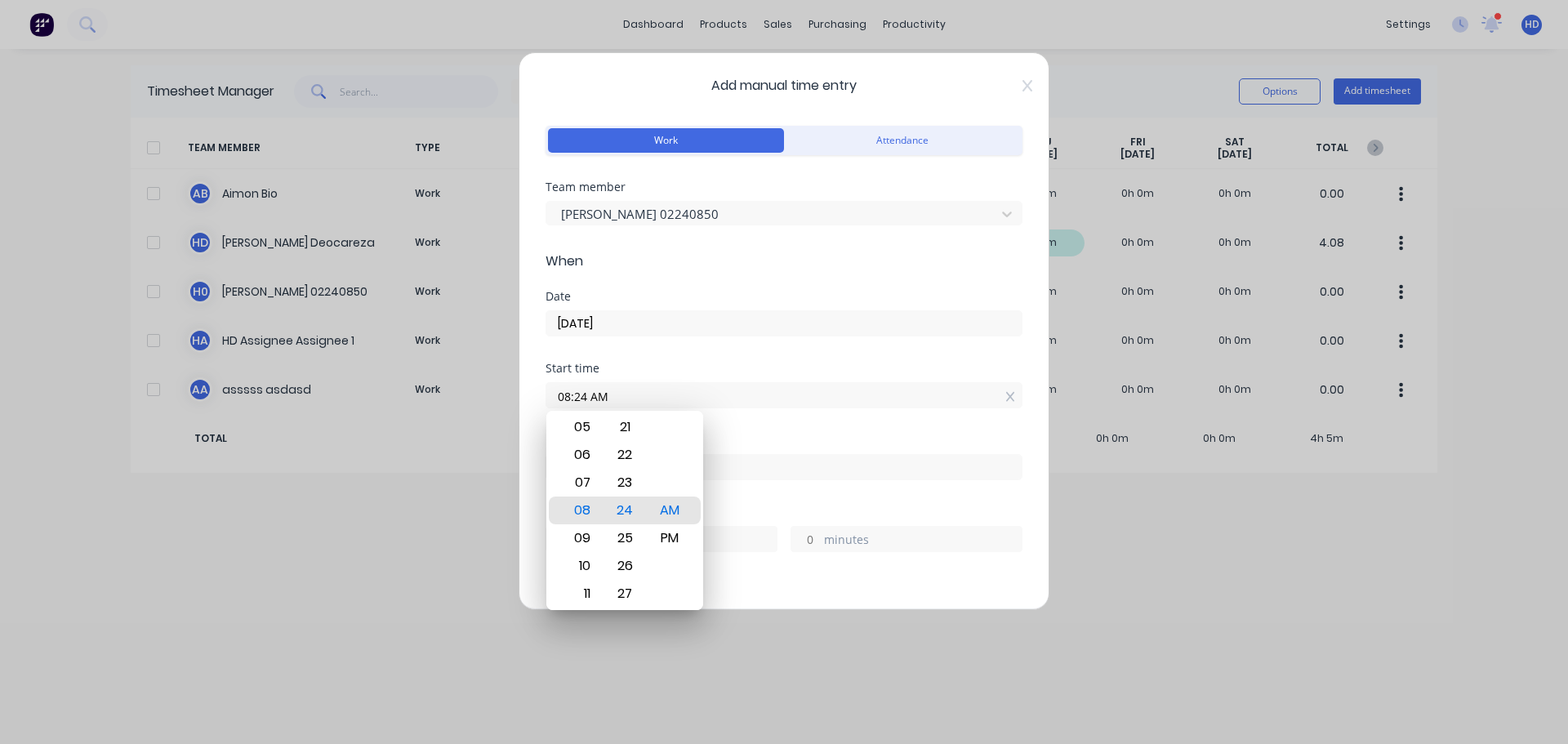
click at [760, 426] on div "Start time 08:24 AM" at bounding box center [784, 398] width 477 height 72
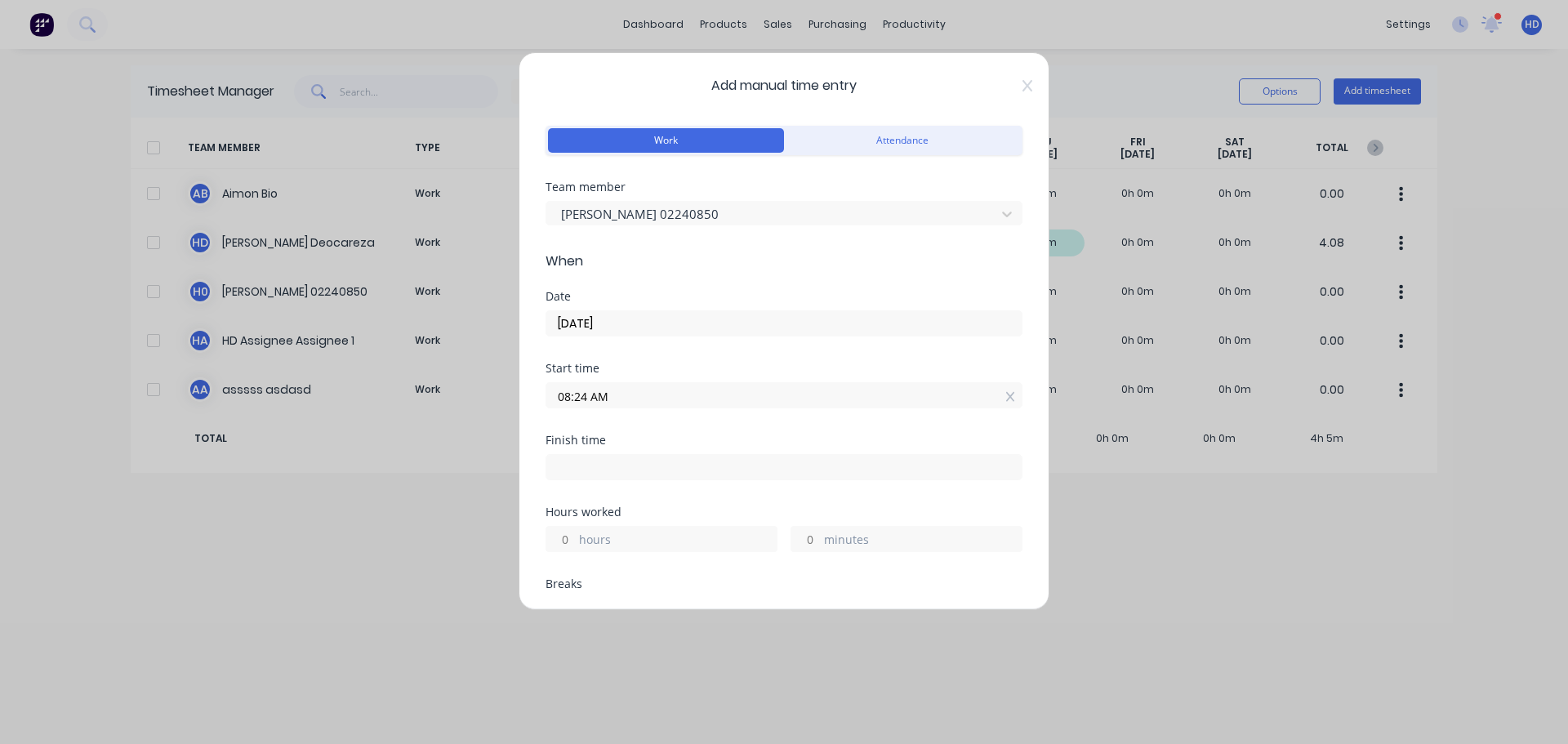
click at [796, 535] on input "minutes" at bounding box center [805, 539] width 28 height 25
type input "5"
type input "08:29 AM"
type input "0"
click at [832, 503] on div "Finish time 08:29 AM" at bounding box center [784, 470] width 477 height 72
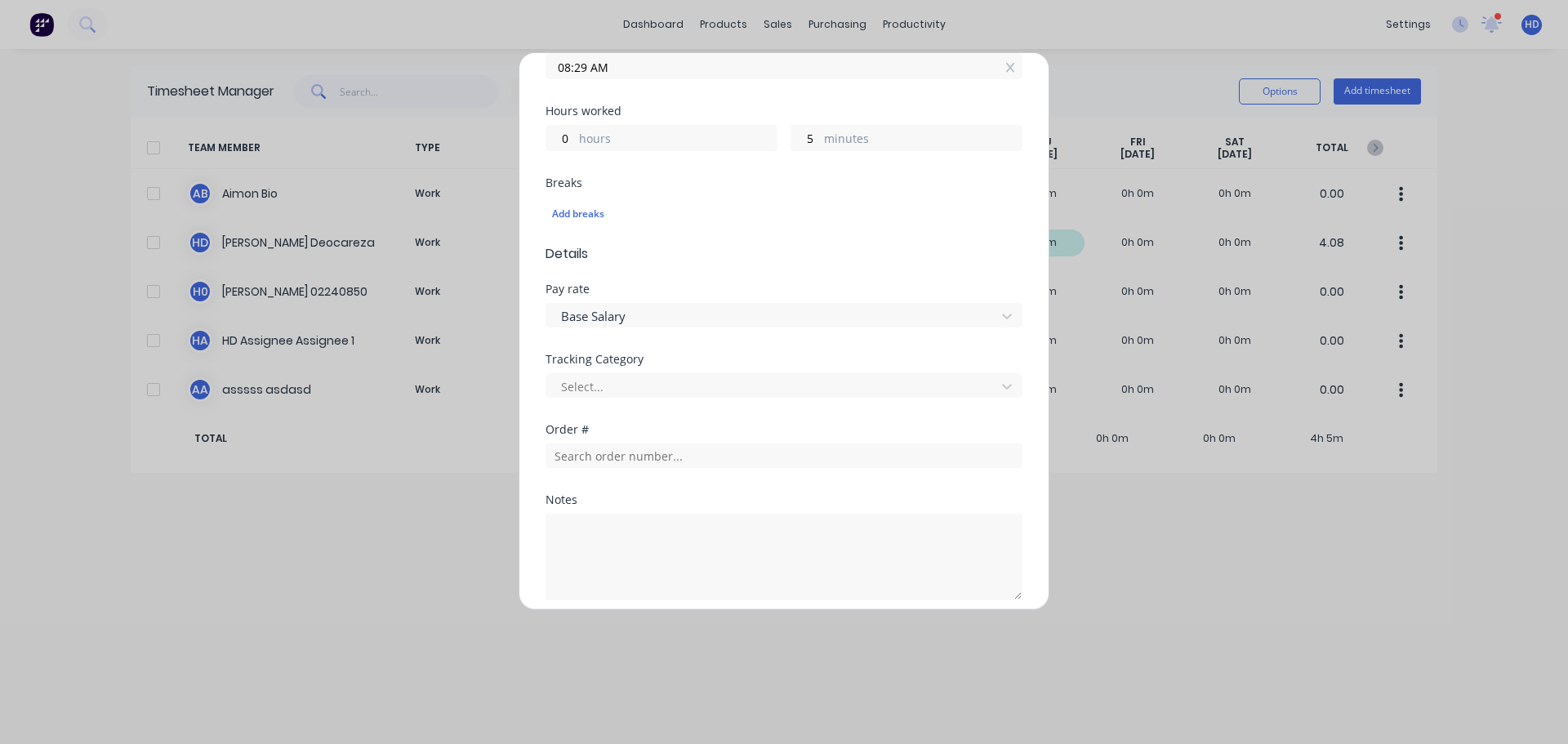
scroll to position [408, 0]
click at [703, 371] on div at bounding box center [773, 379] width 428 height 20
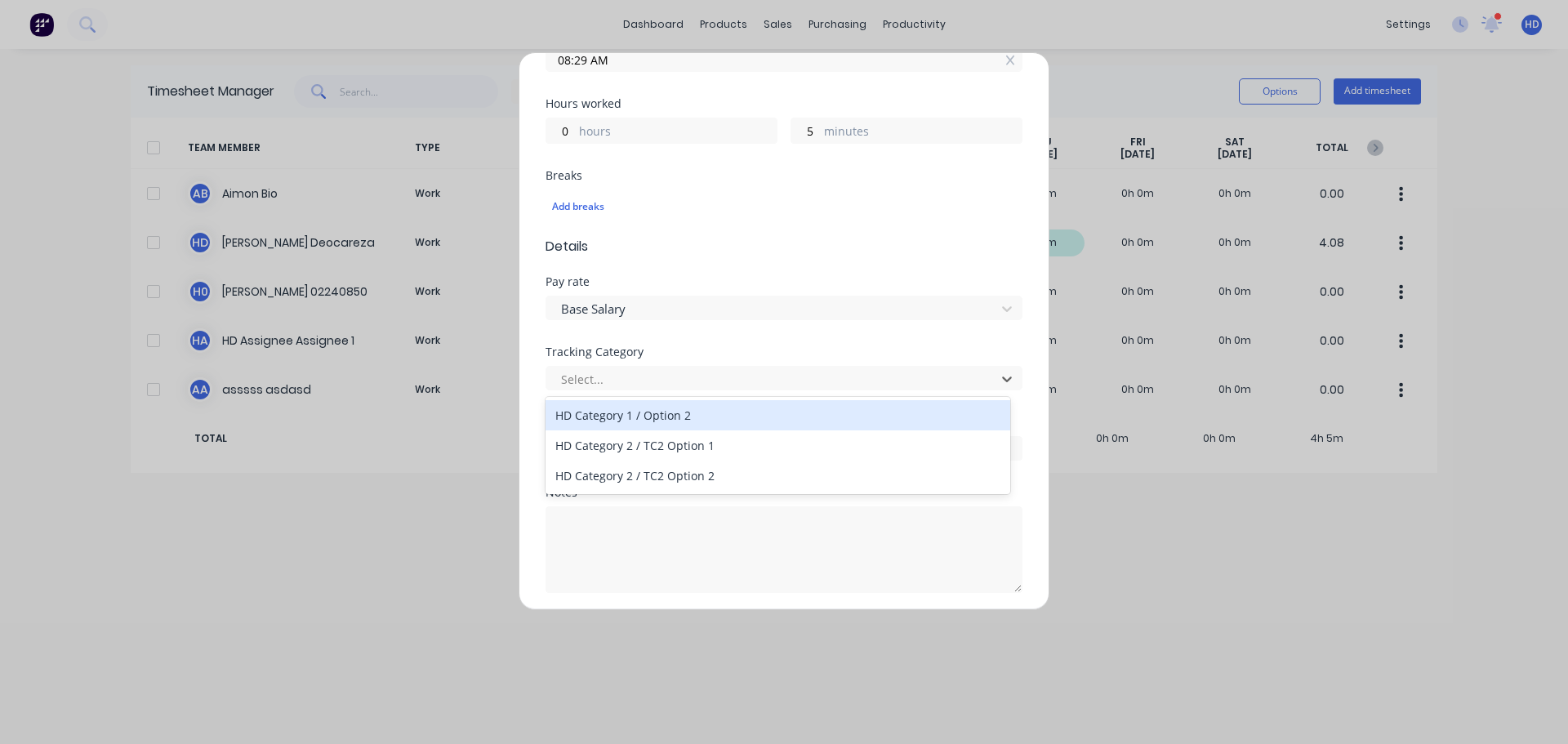
click at [677, 419] on div "HD Category 1 / Option 2" at bounding box center [778, 416] width 464 height 30
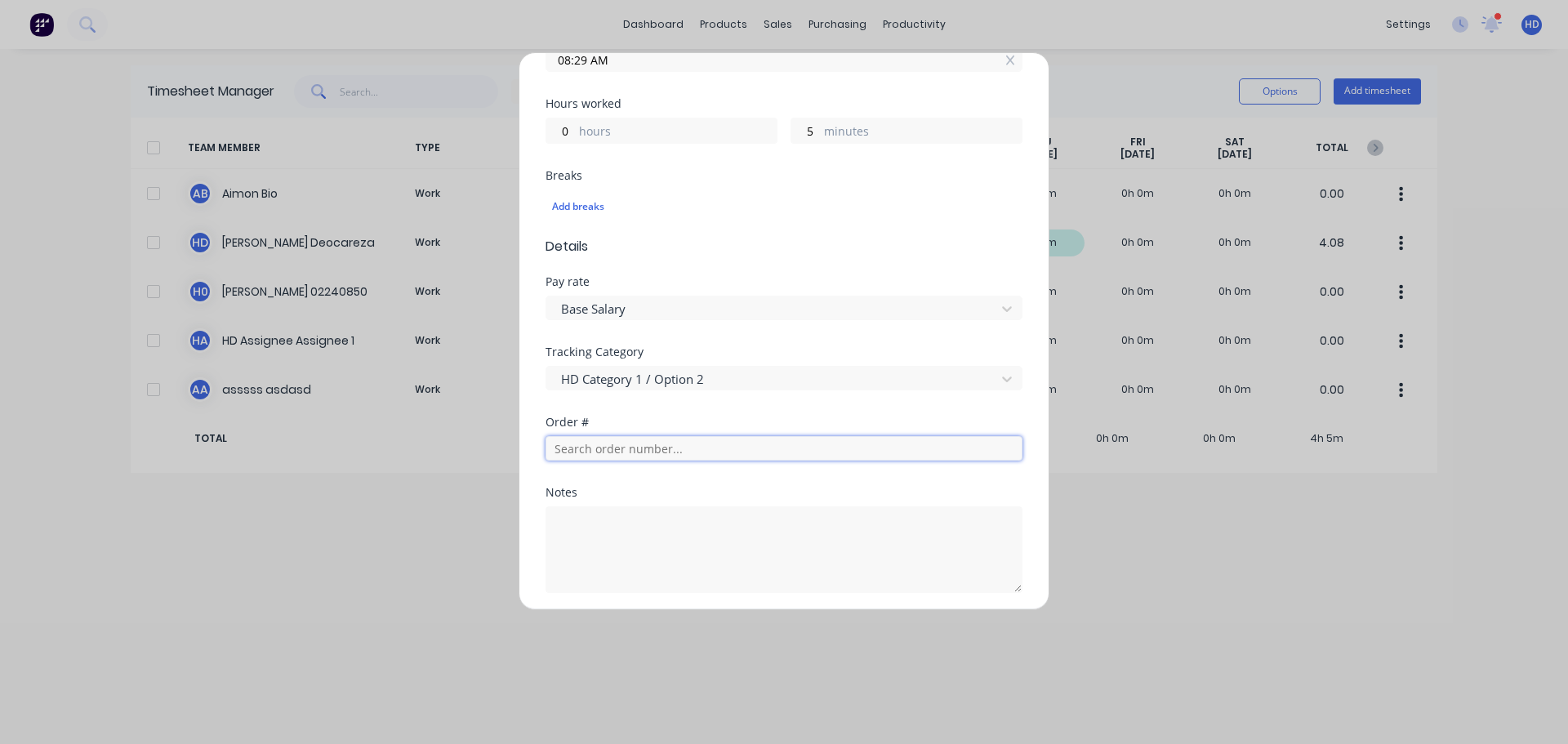
click at [619, 448] on input "text" at bounding box center [784, 448] width 477 height 25
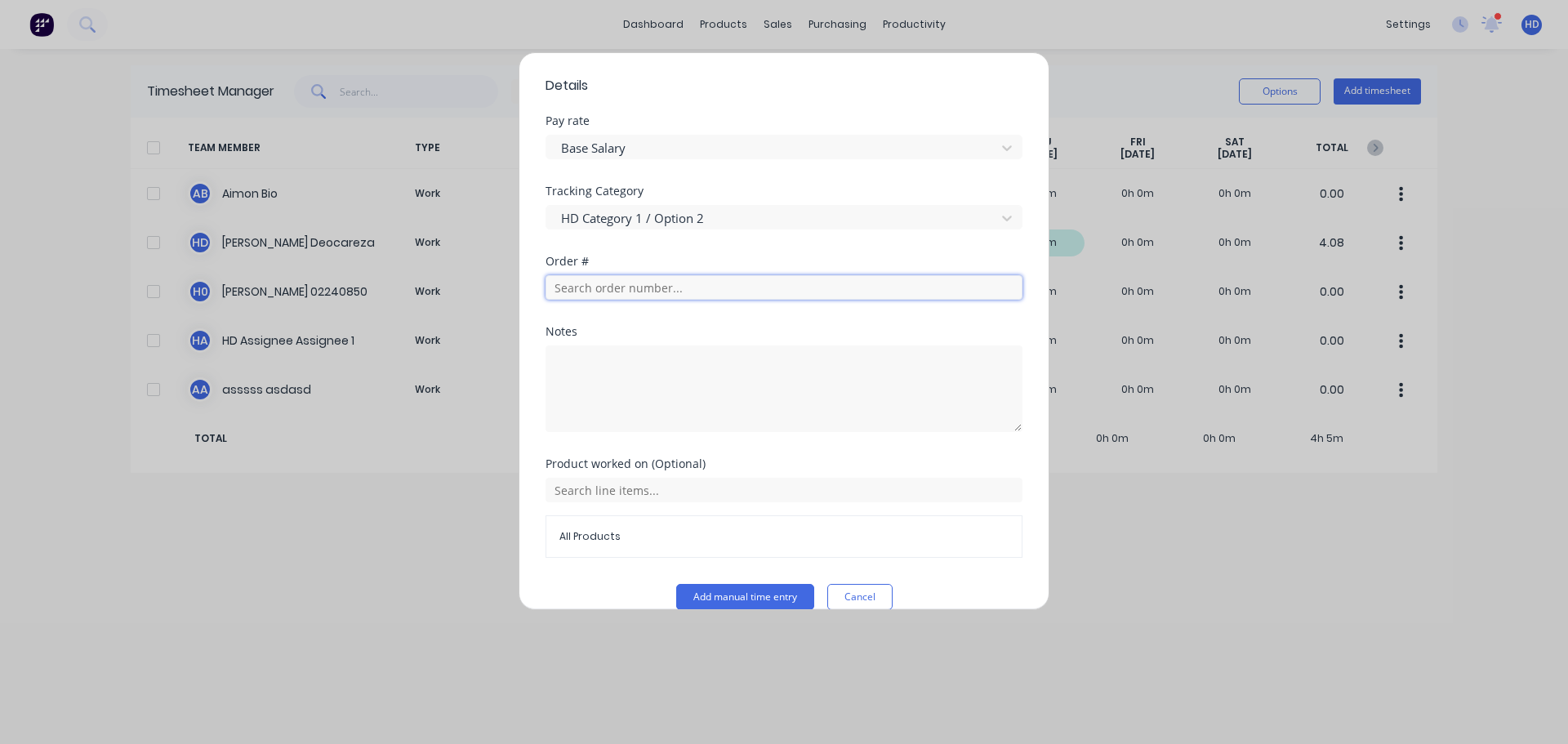
scroll to position [593, 0]
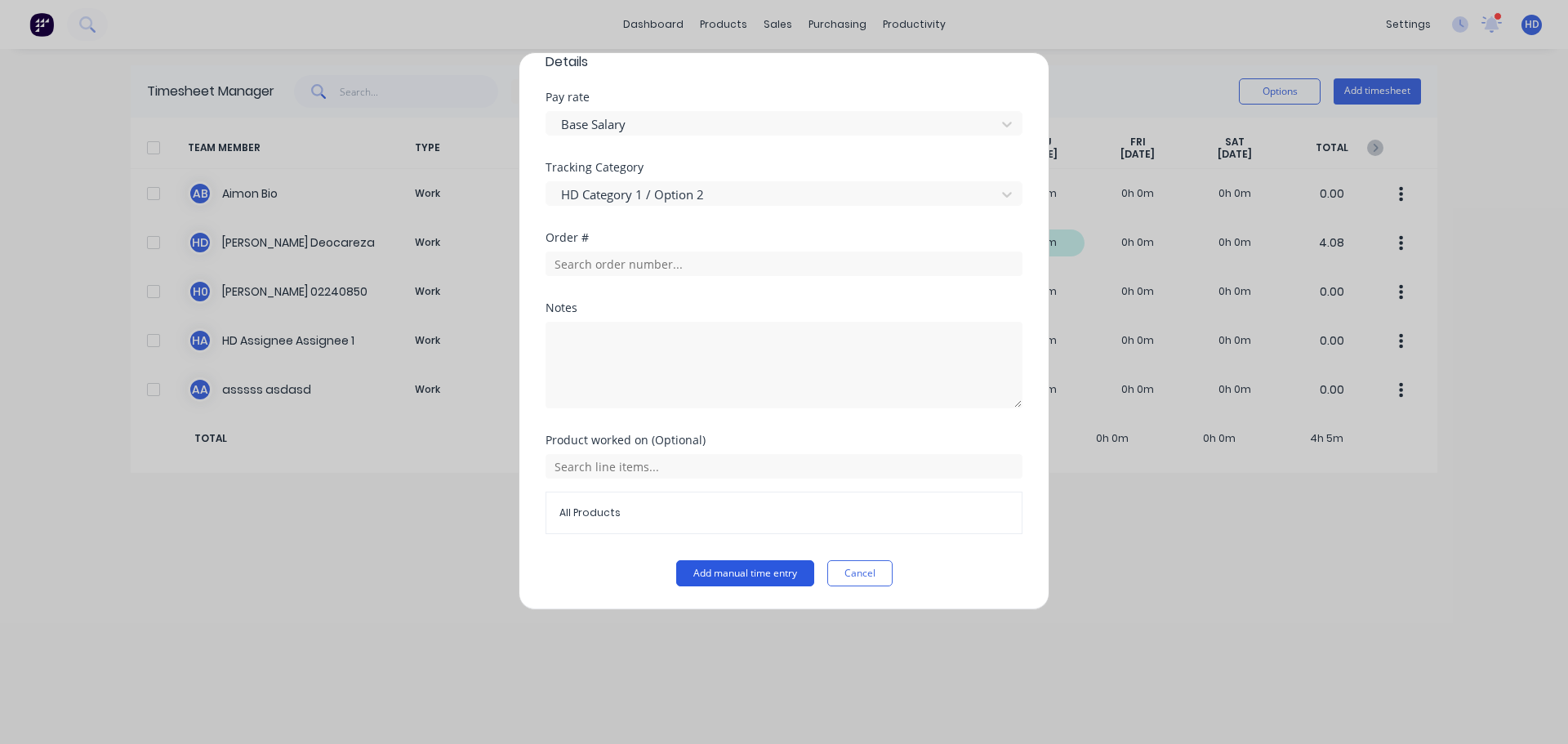
click at [751, 571] on button "Add manual time entry" at bounding box center [745, 573] width 138 height 26
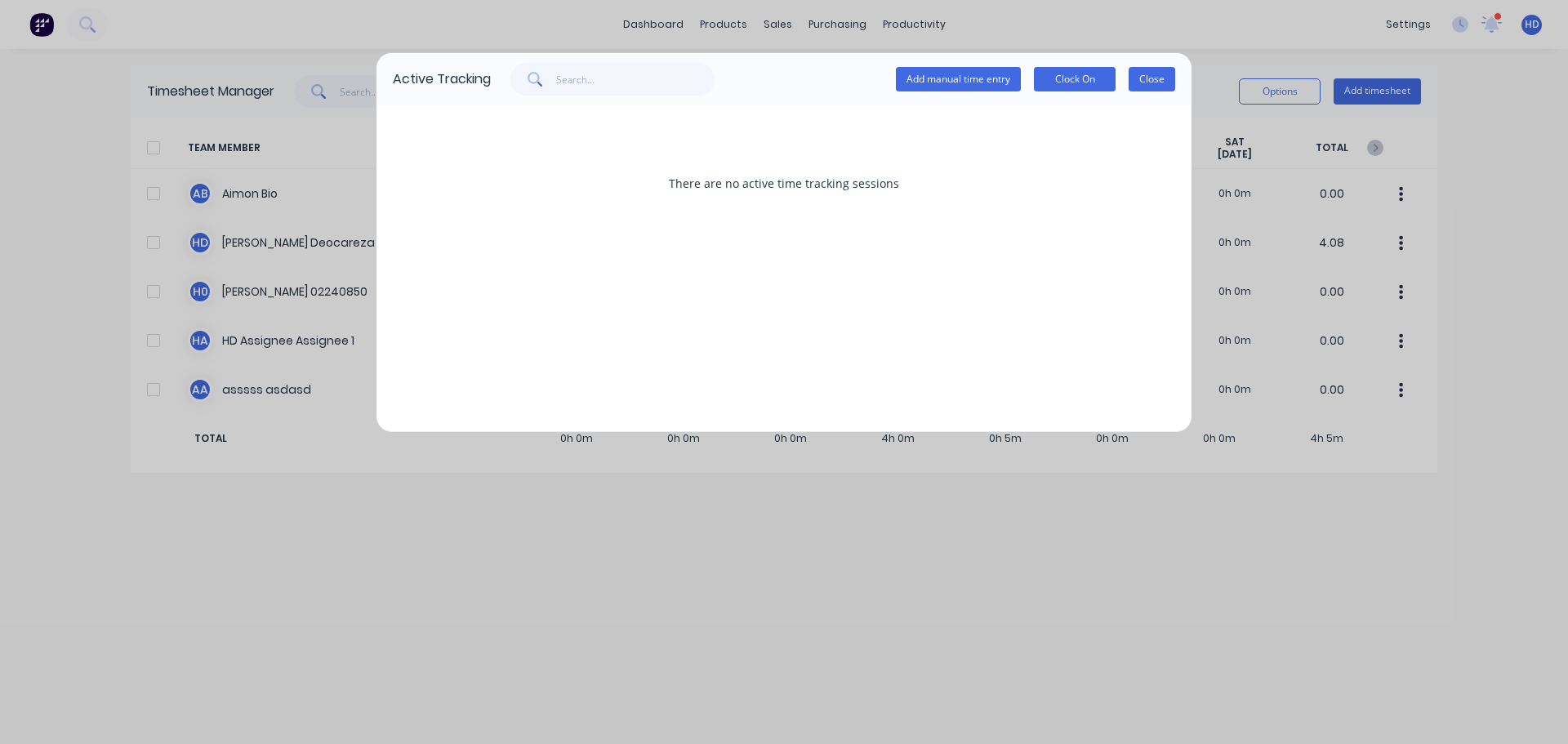
click at [1168, 72] on button "Close" at bounding box center [1152, 79] width 46 height 25
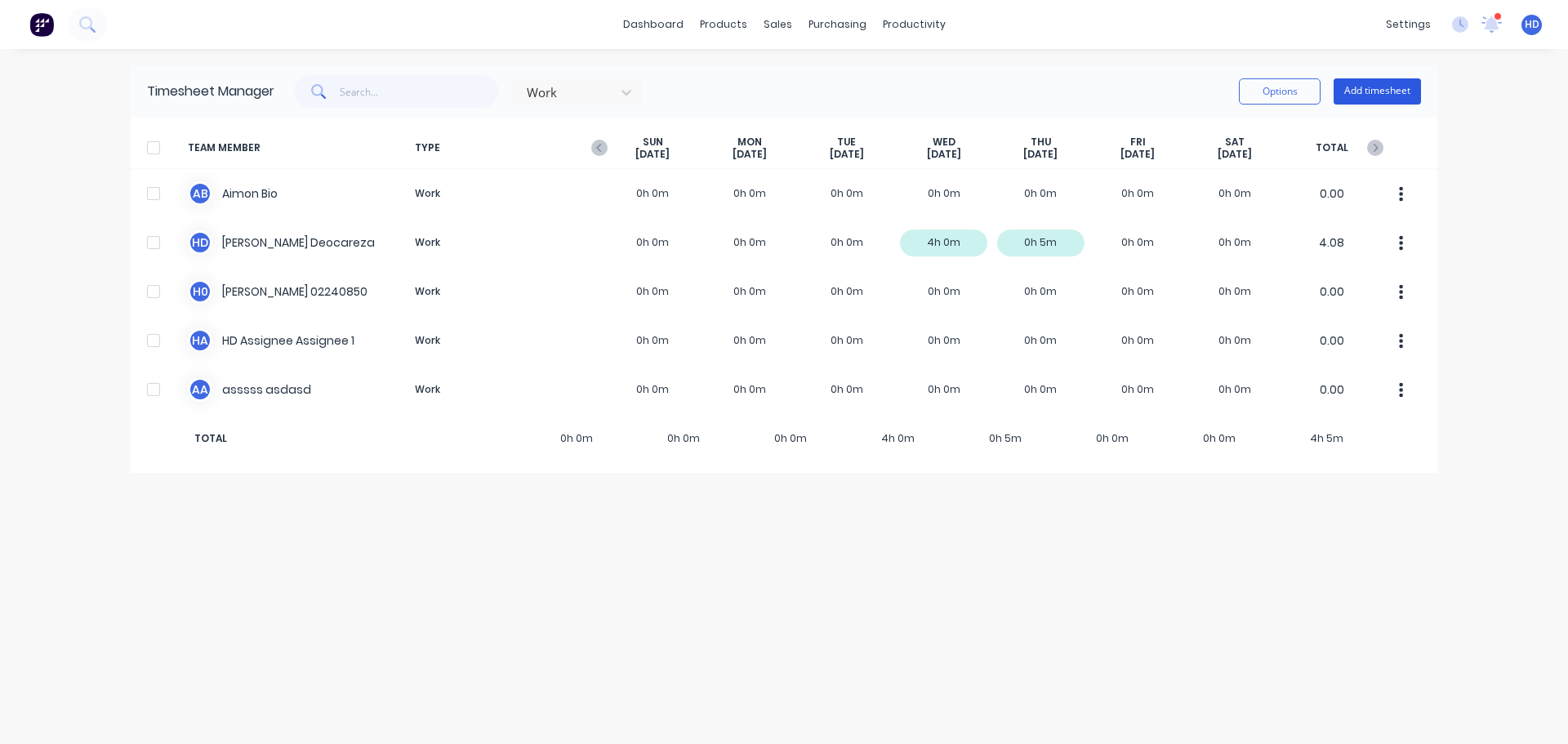
click at [1384, 89] on button "Add timesheet" at bounding box center [1377, 91] width 87 height 26
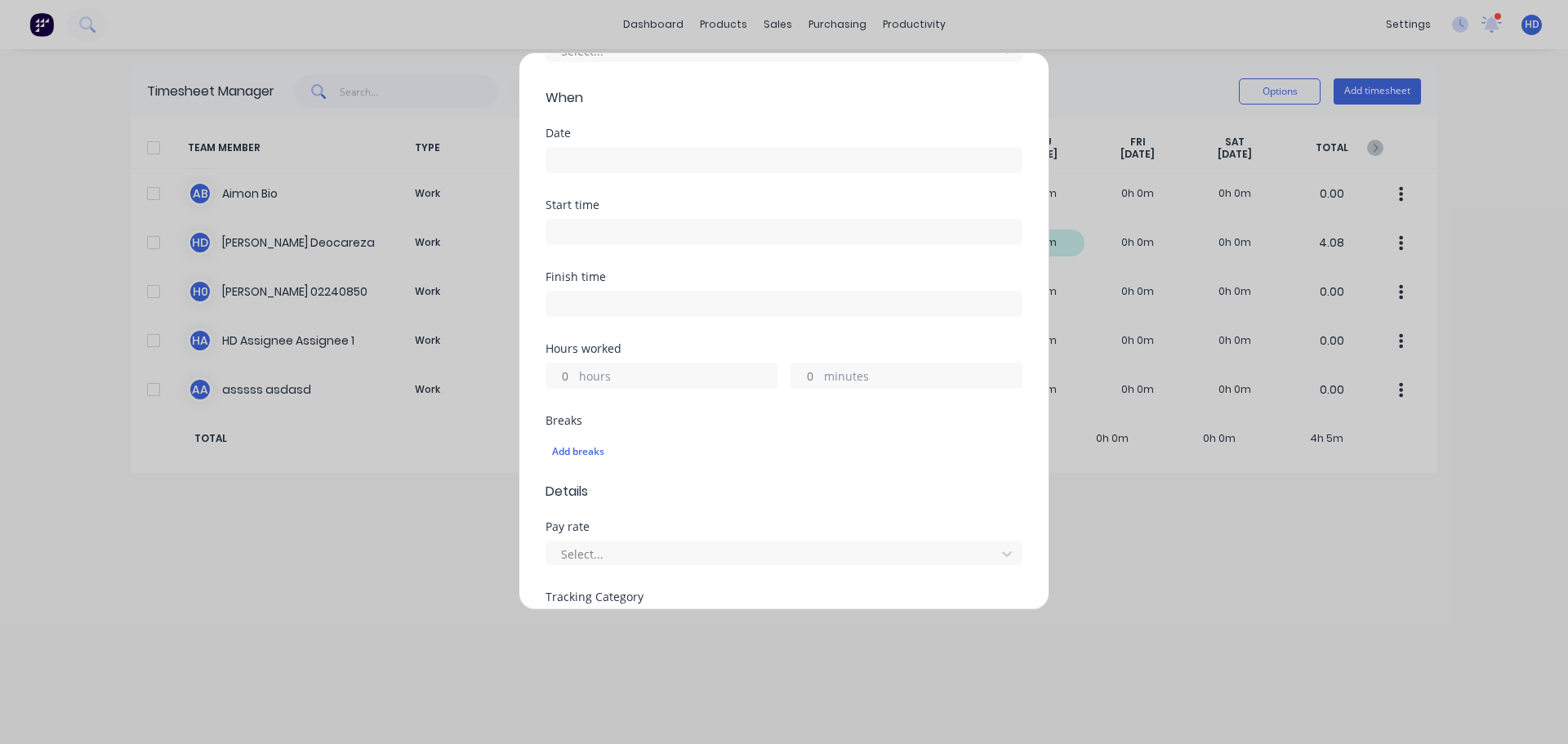
scroll to position [0, 0]
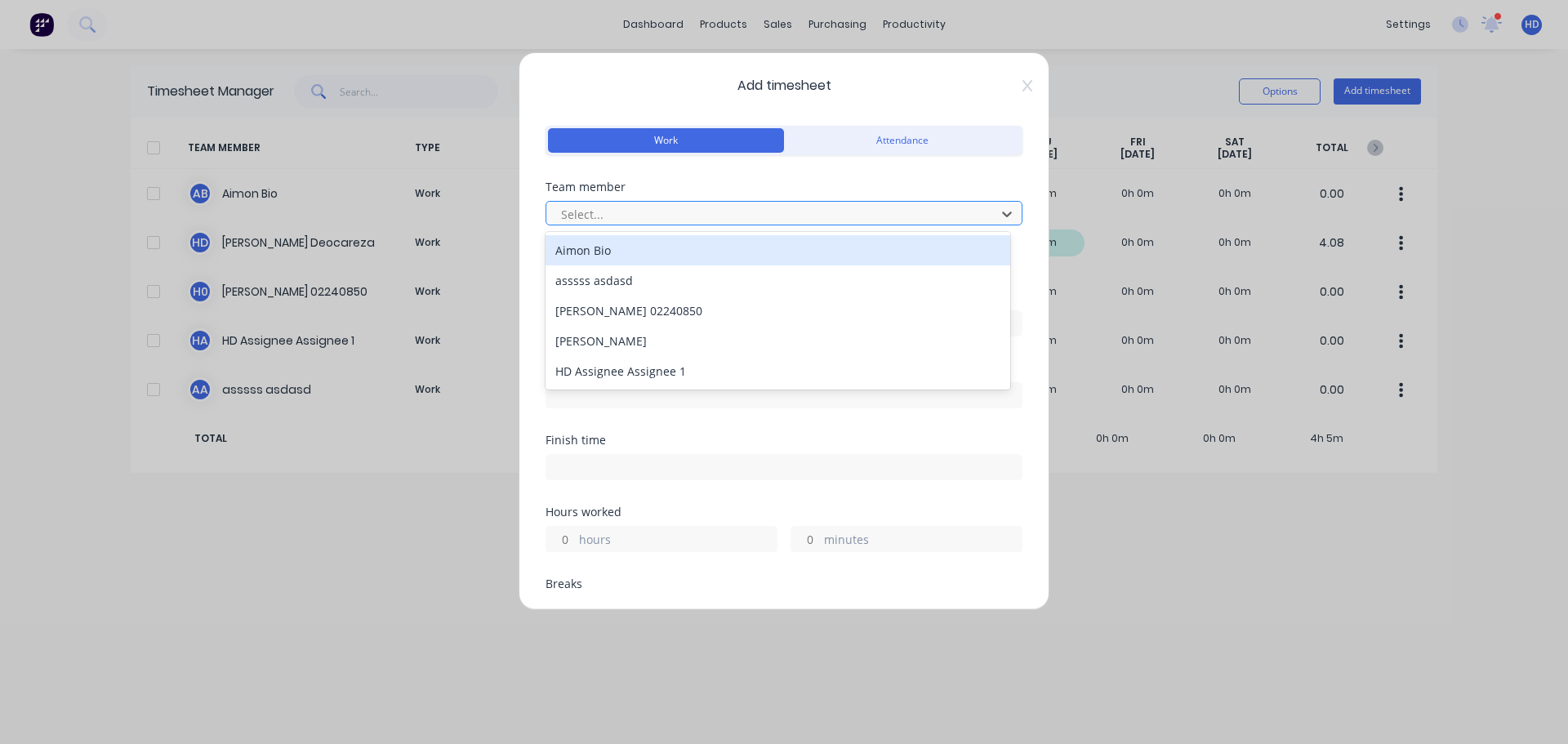
click at [752, 212] on div at bounding box center [773, 214] width 428 height 20
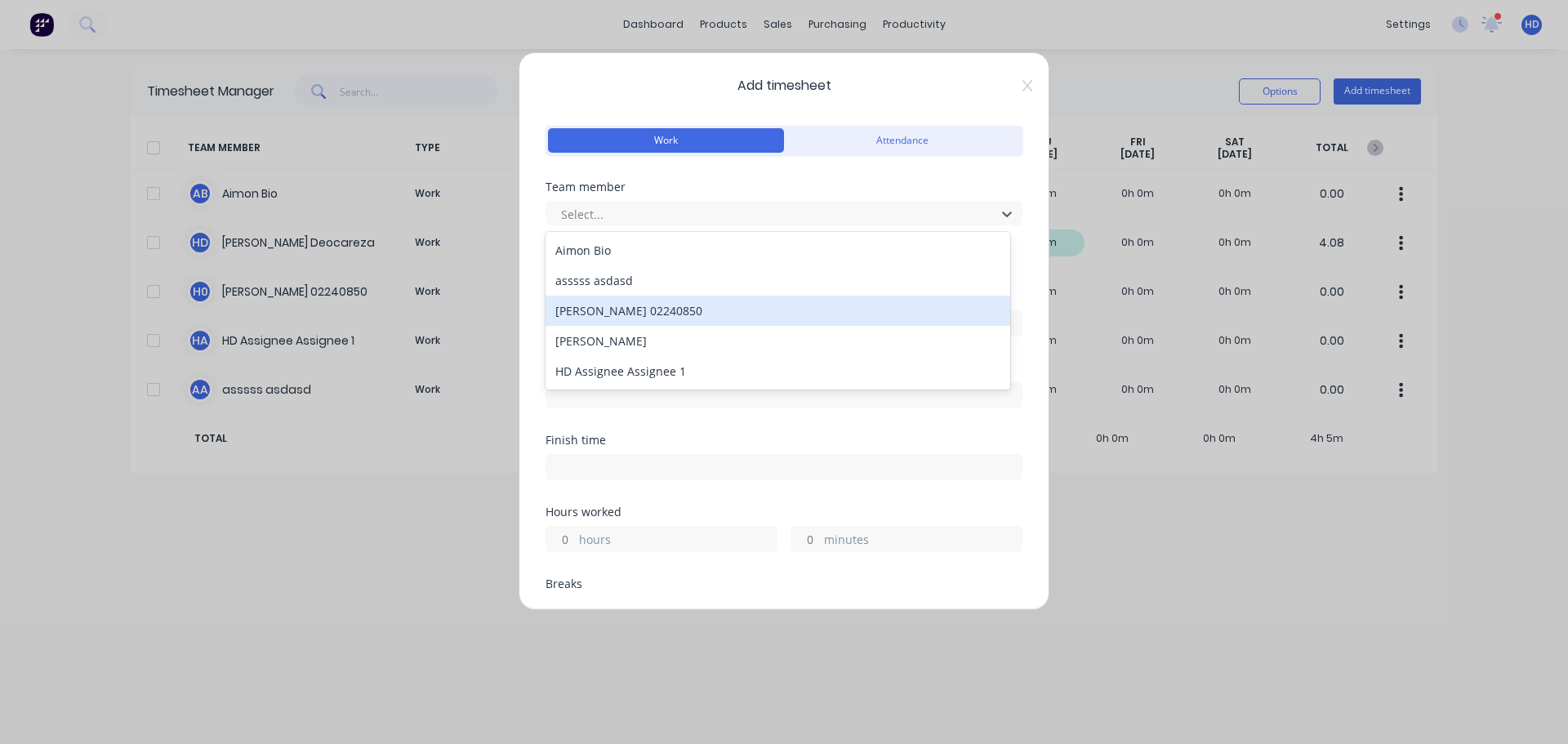
click at [678, 310] on div "[PERSON_NAME] 02240850" at bounding box center [778, 311] width 464 height 30
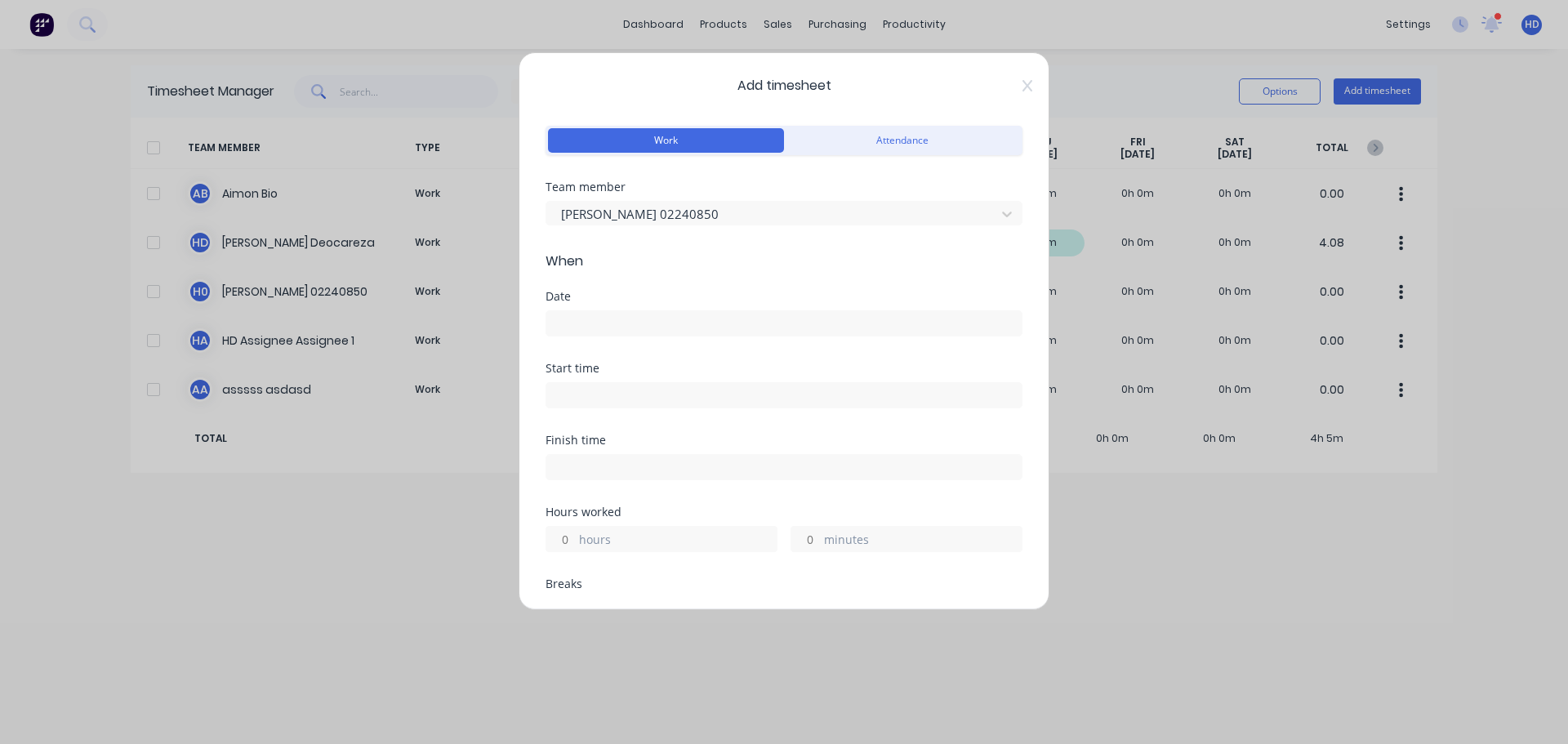
click at [634, 321] on input at bounding box center [783, 323] width 475 height 25
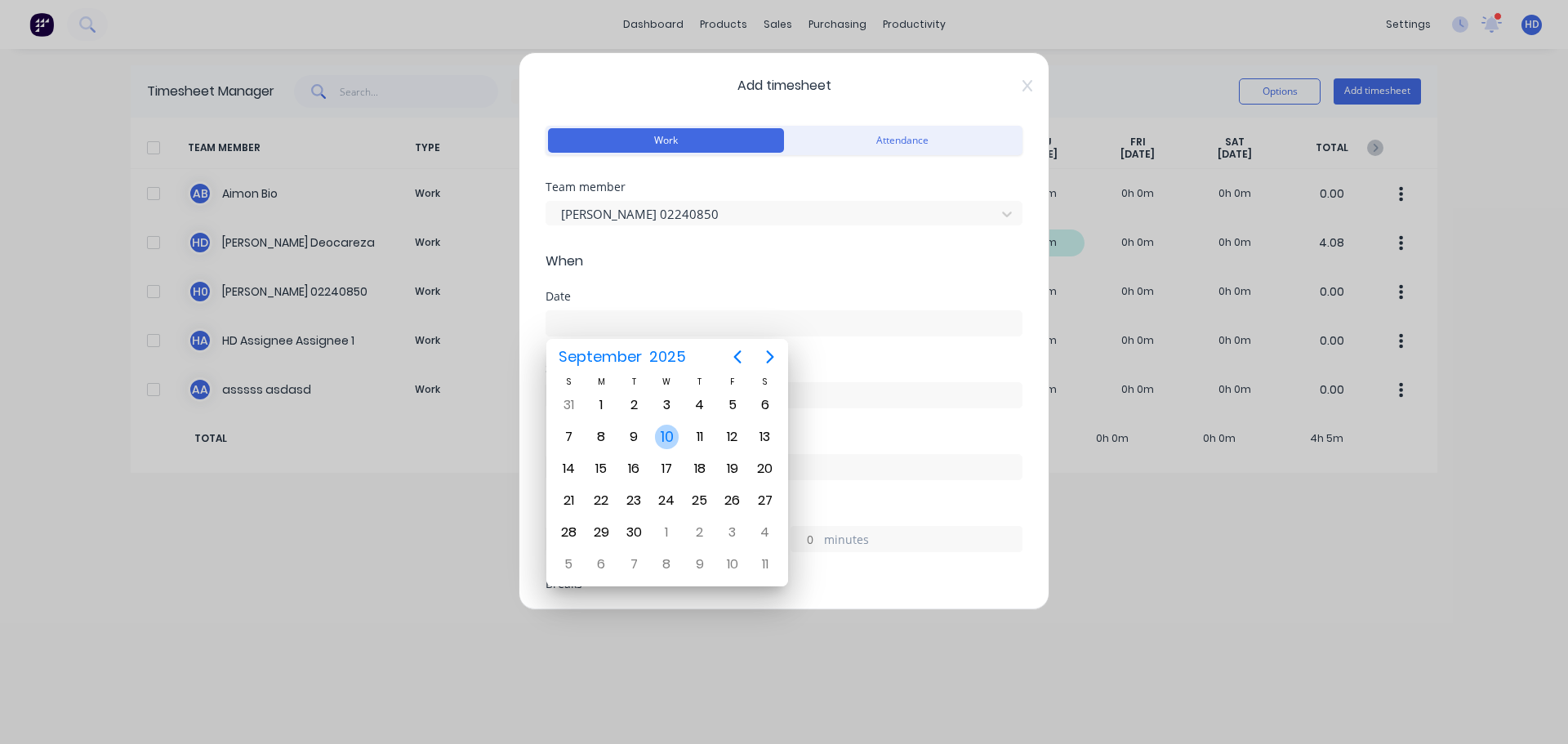
click at [674, 447] on div "10" at bounding box center [668, 437] width 25 height 25
type input "[DATE]"
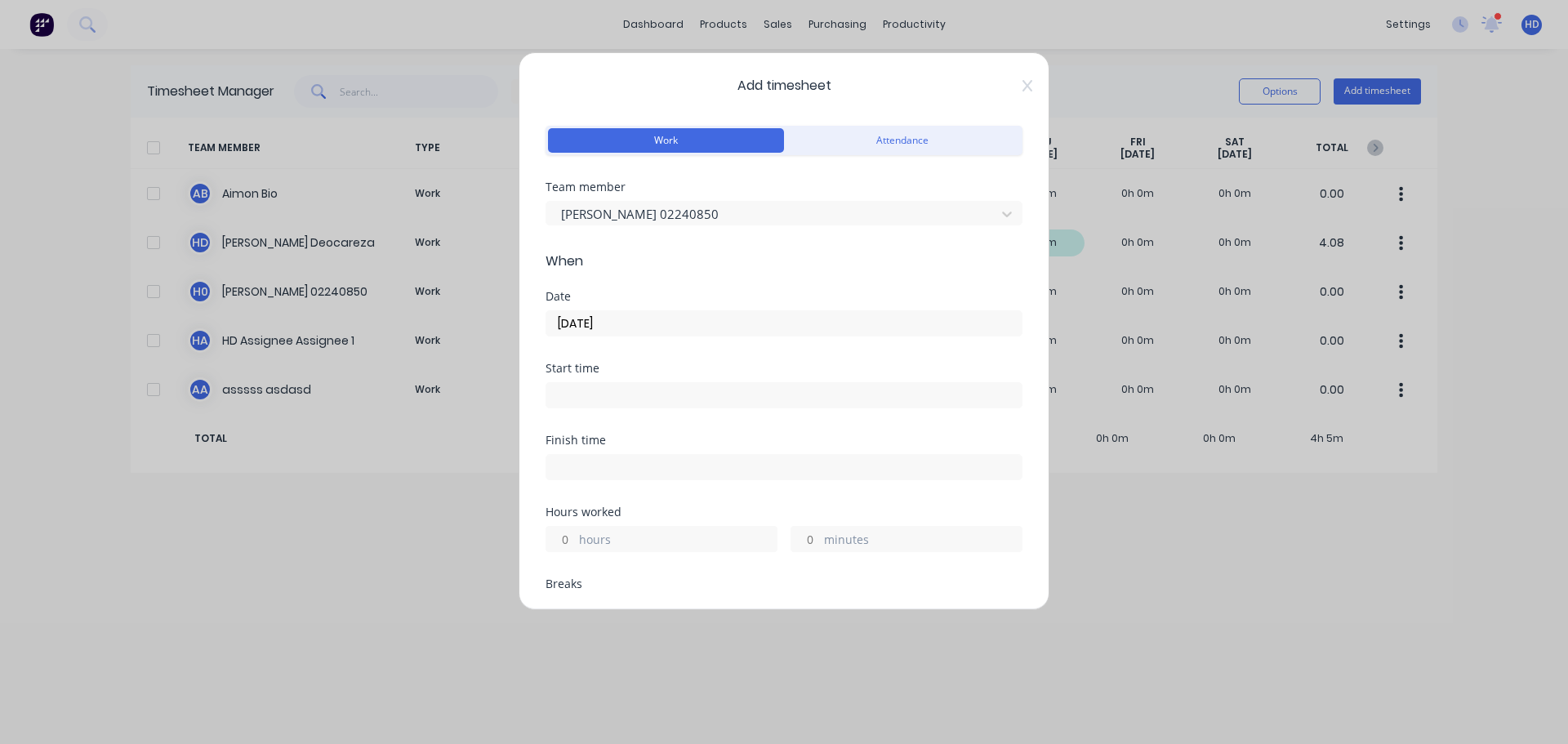
click at [629, 392] on input at bounding box center [783, 395] width 475 height 25
type input "08:24 AM"
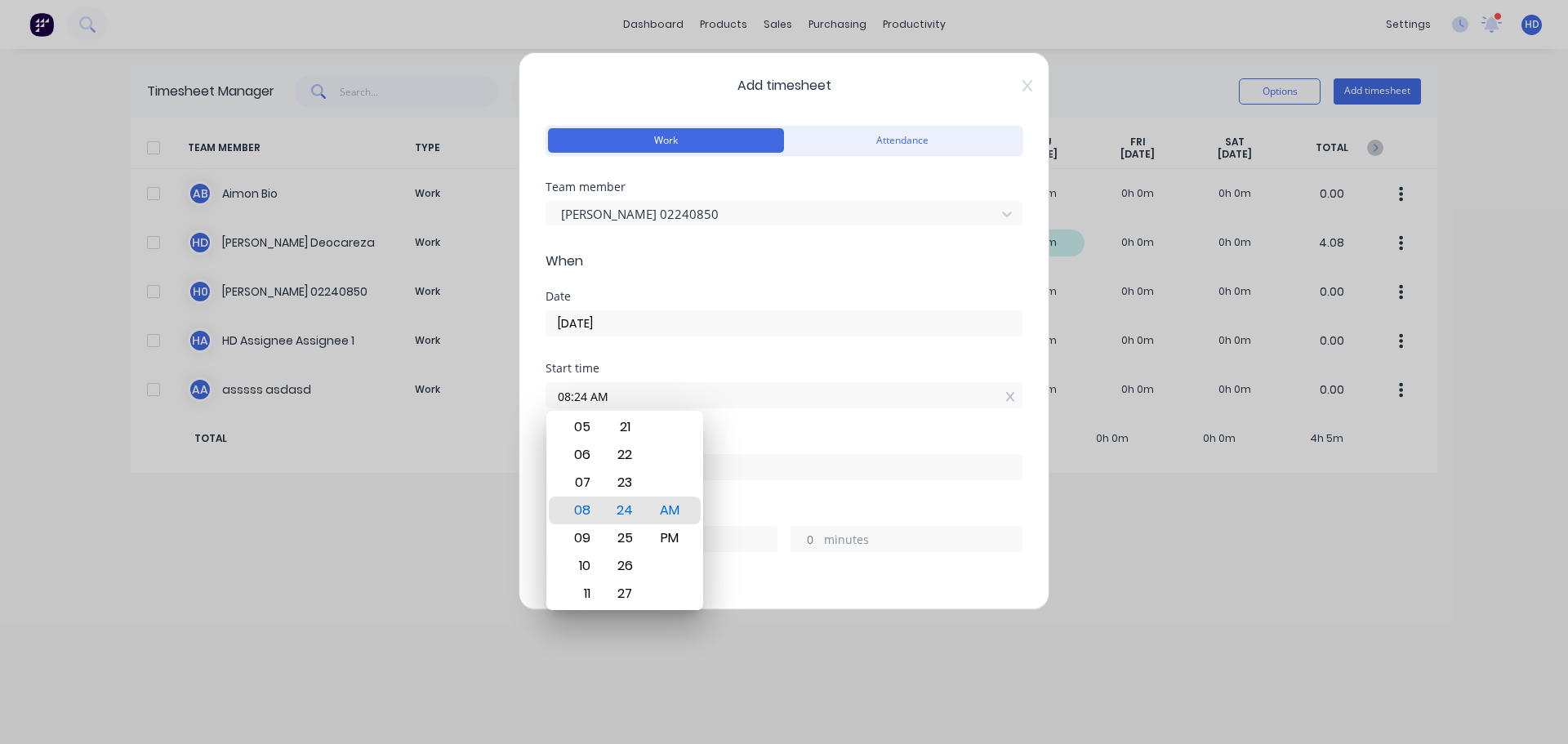
click at [786, 425] on div "Start time 08:24 AM" at bounding box center [784, 398] width 477 height 72
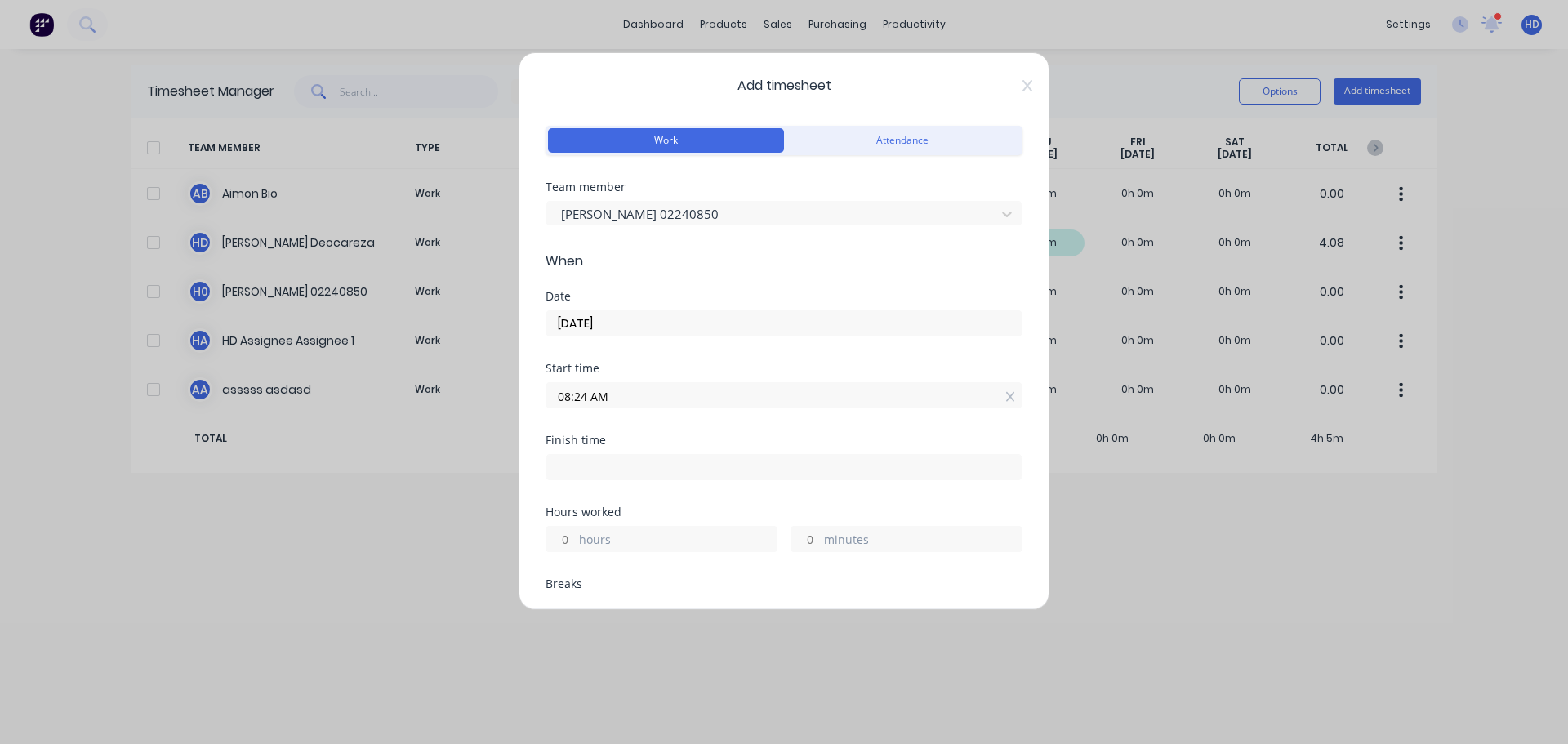
click at [804, 538] on input "minutes" at bounding box center [805, 539] width 28 height 25
type input "10"
type input "08:34 AM"
type input "0"
click at [877, 495] on div "Finish time 08:34 AM" at bounding box center [784, 470] width 477 height 72
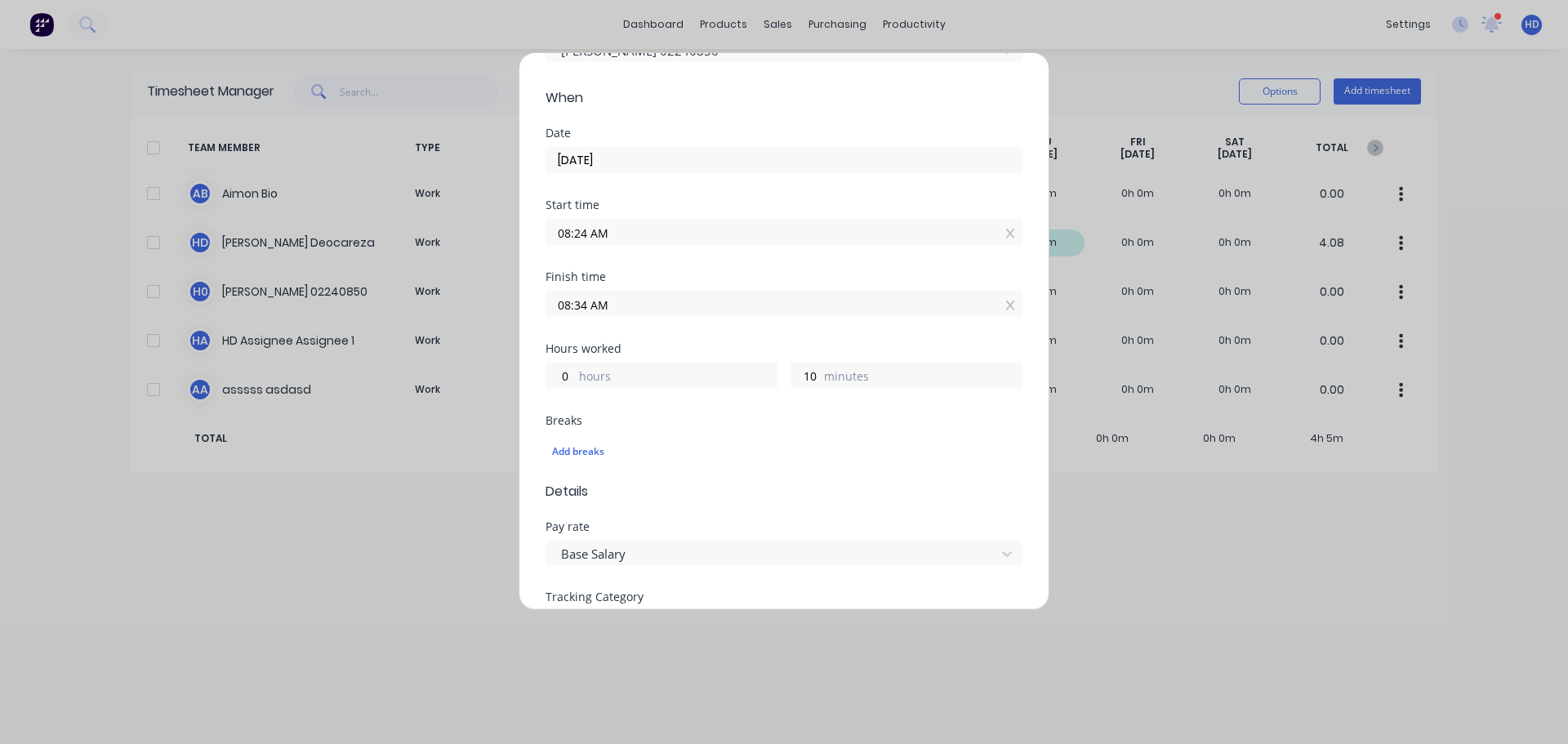
scroll to position [245, 0]
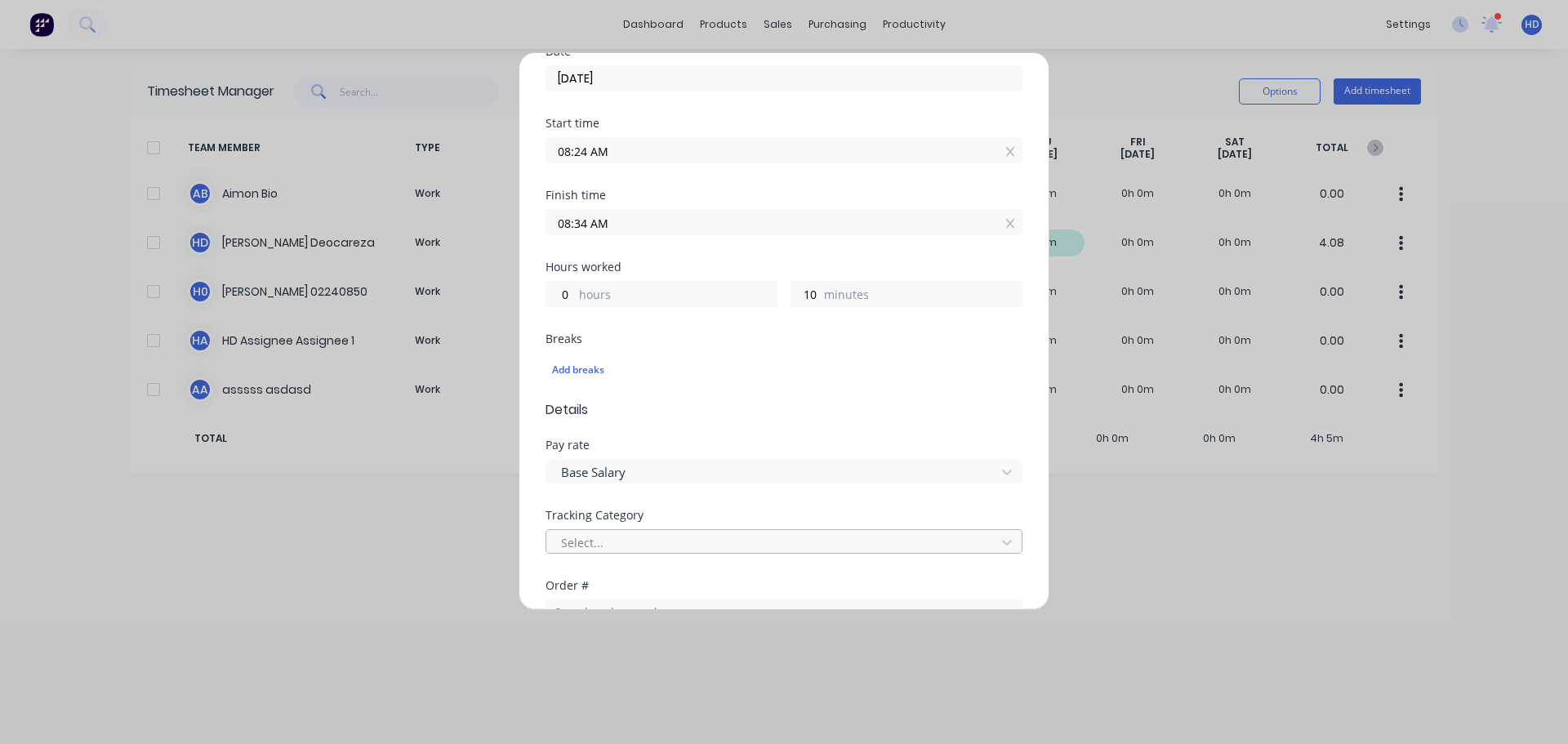
click at [628, 549] on div at bounding box center [773, 542] width 428 height 20
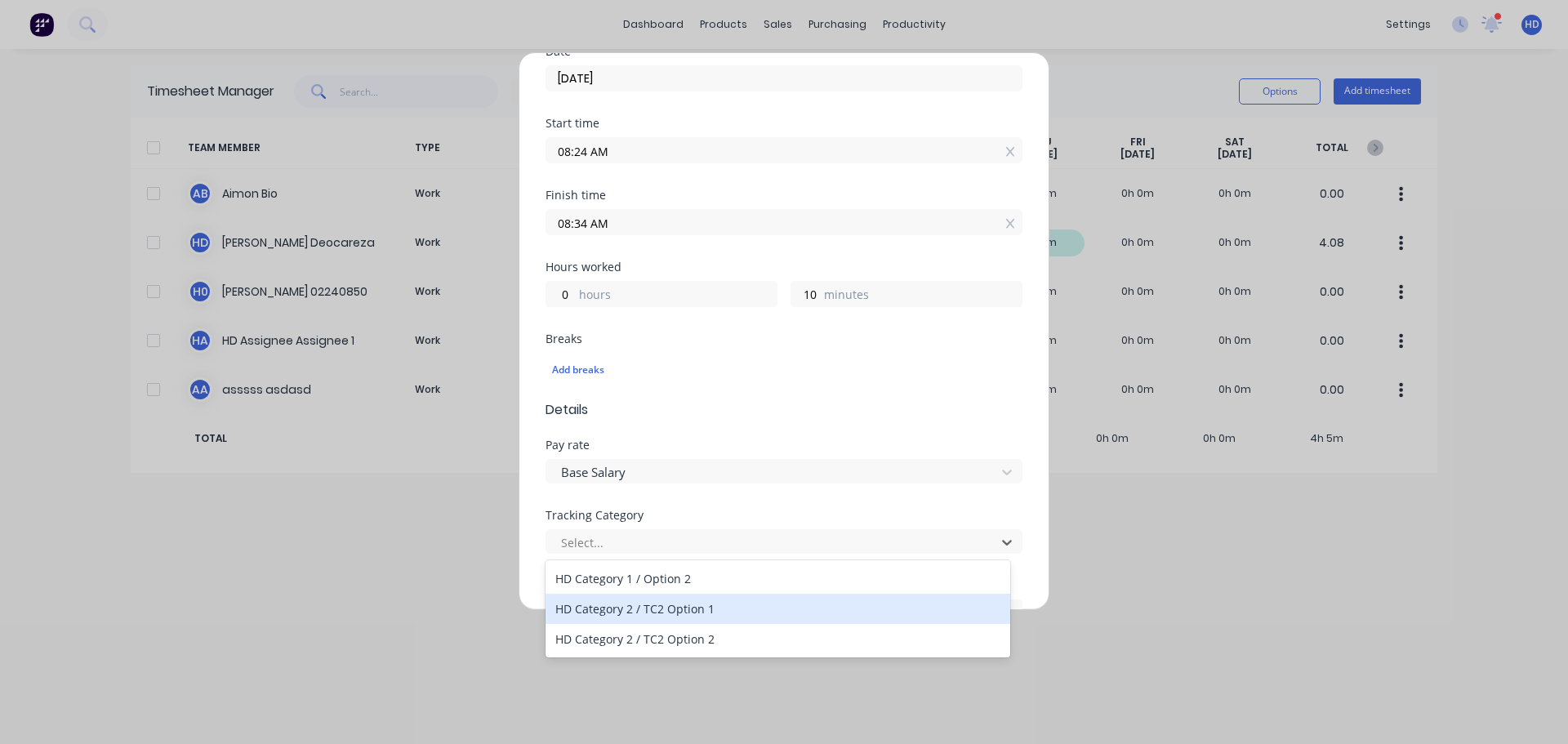
click at [631, 615] on div "HD Category 2 / TC2 Option 1" at bounding box center [778, 609] width 464 height 30
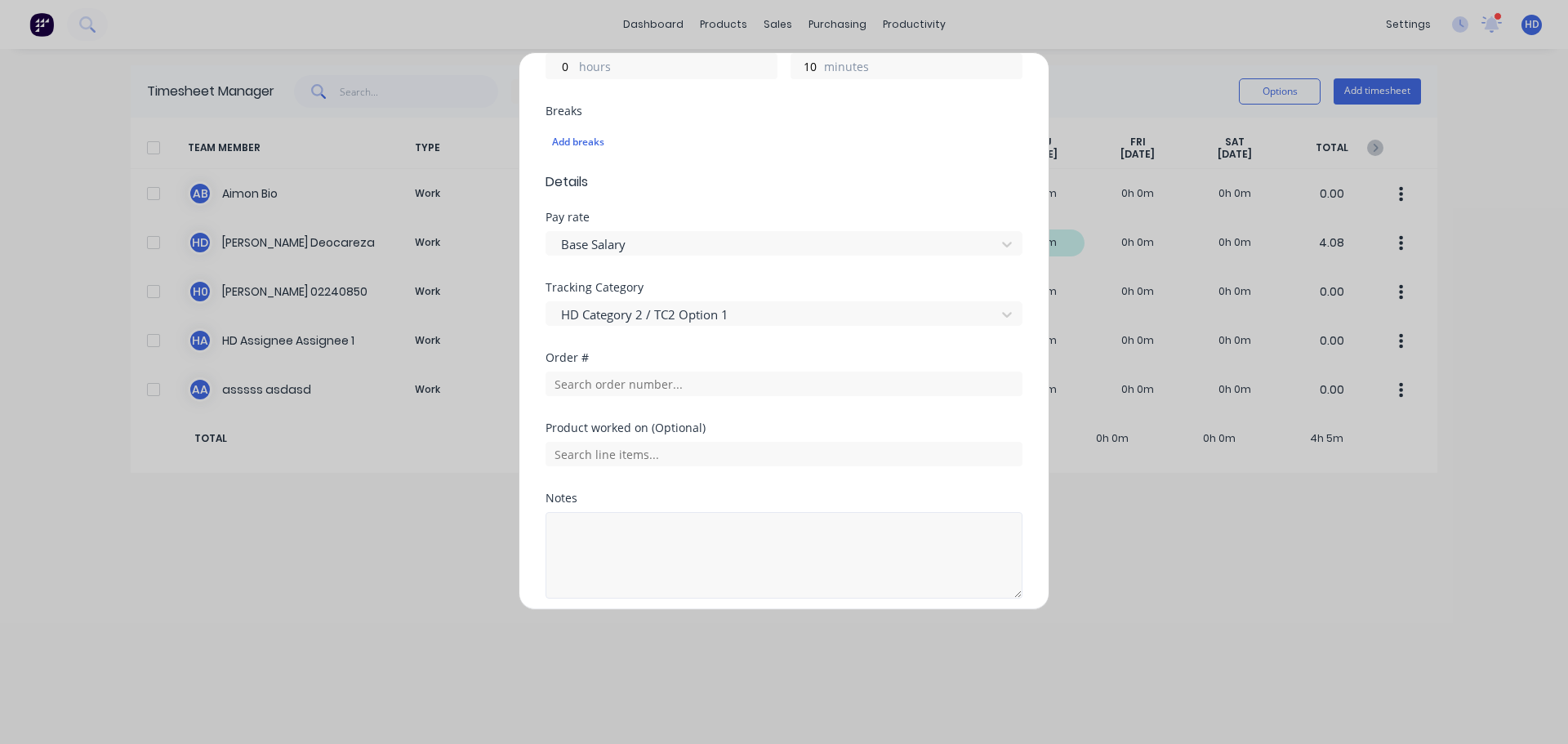
scroll to position [537, 0]
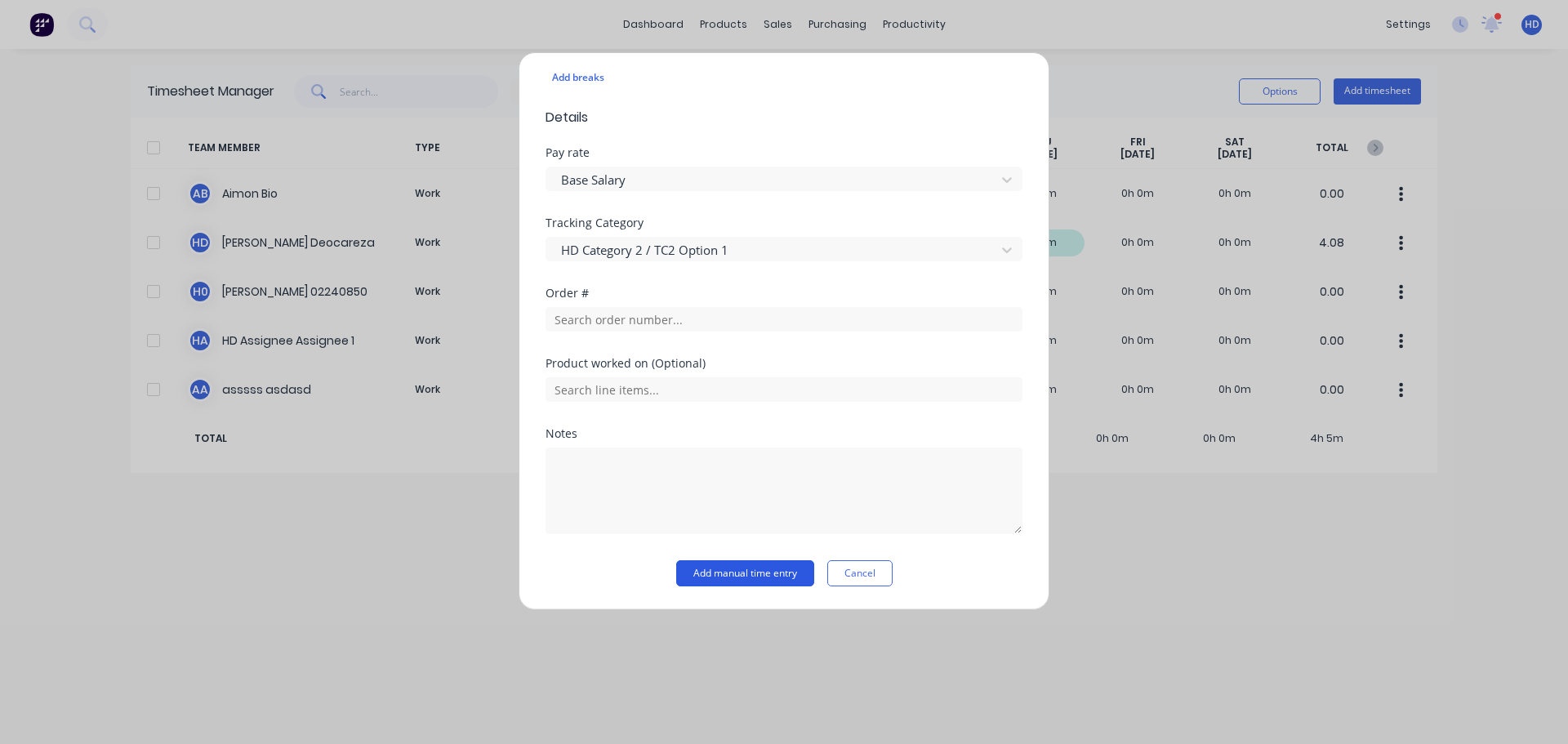
click at [751, 580] on button "Add manual time entry" at bounding box center [745, 573] width 138 height 26
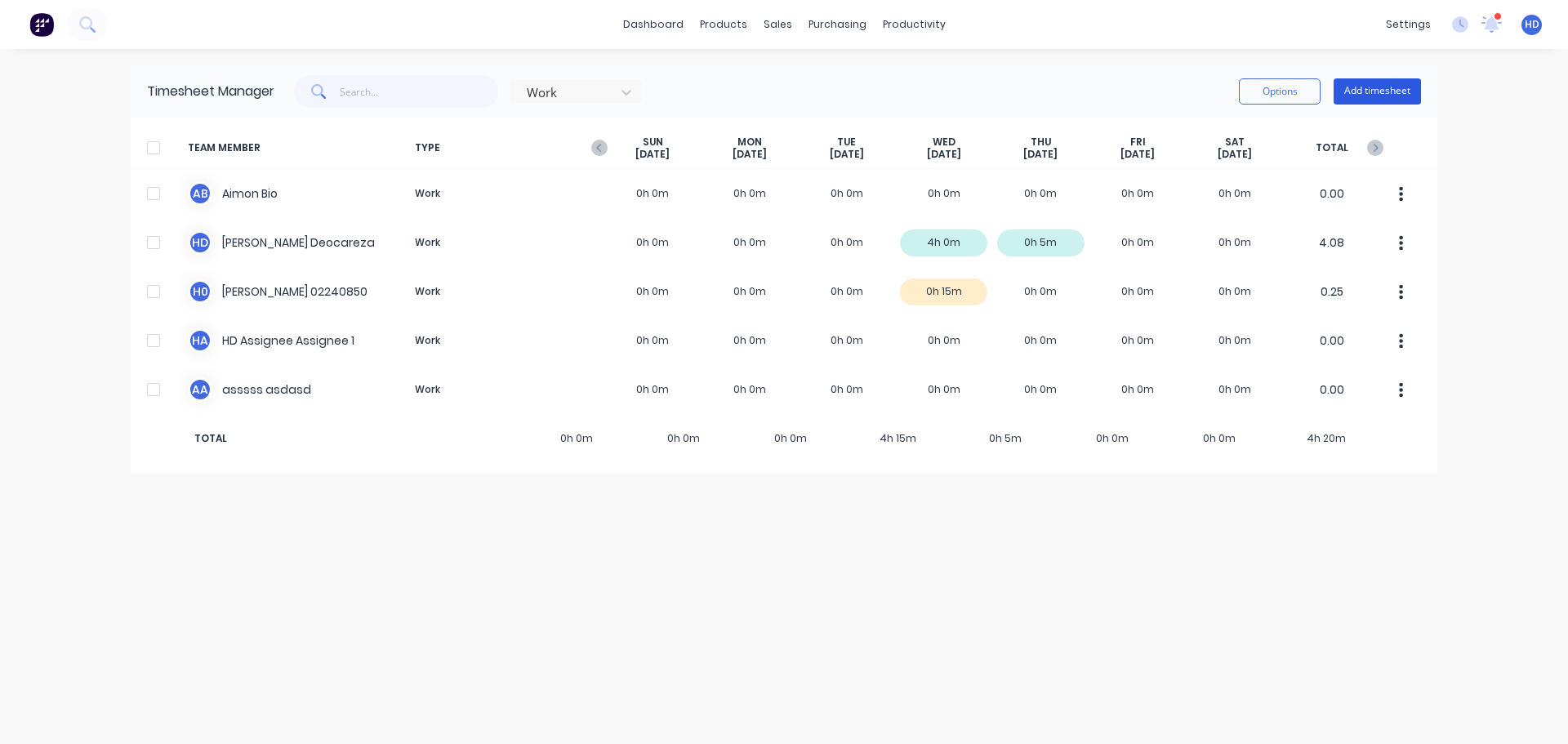
click at [1382, 83] on button "Add timesheet" at bounding box center [1377, 91] width 87 height 26
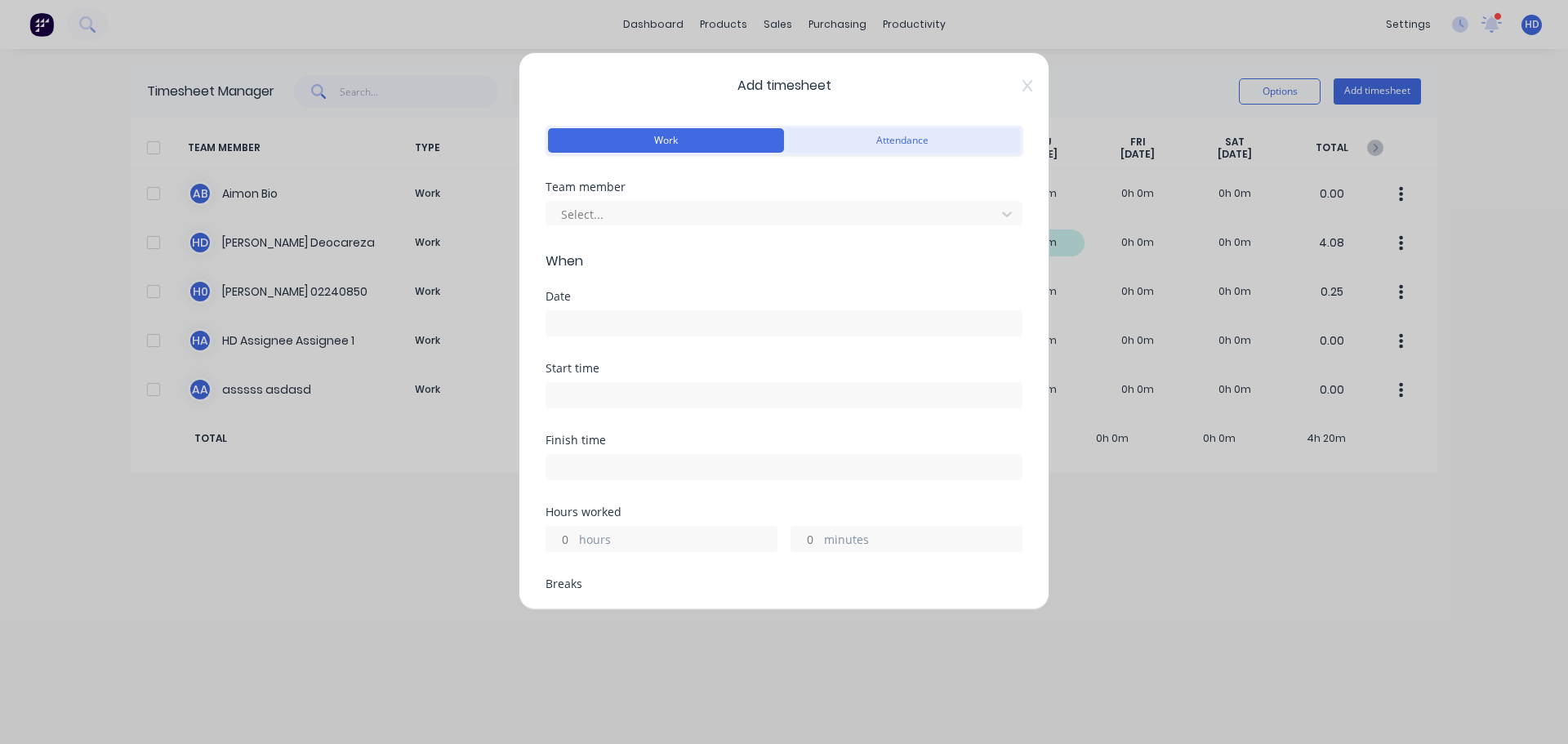
click at [862, 142] on button "Attendance" at bounding box center [902, 140] width 236 height 25
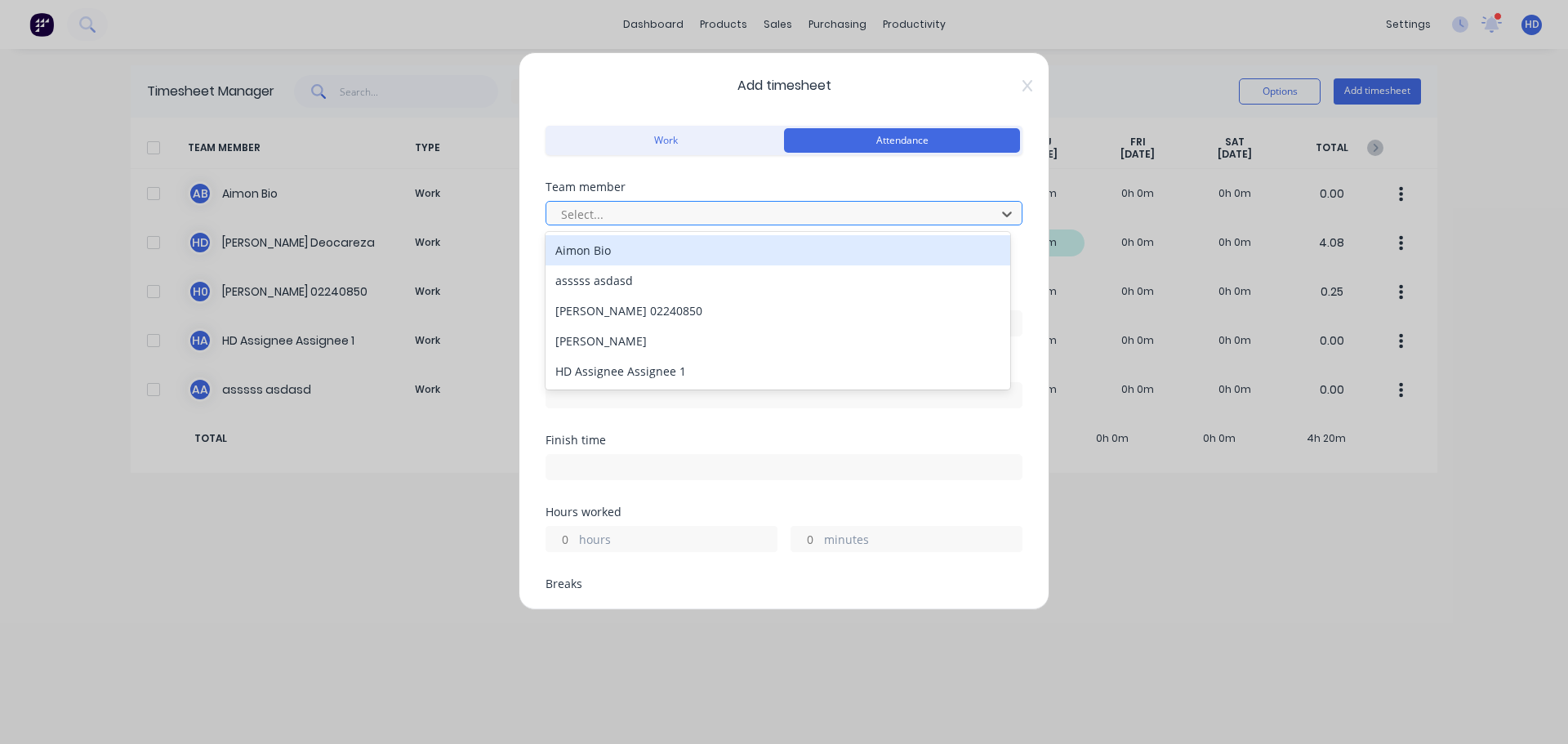
click at [672, 216] on div at bounding box center [773, 214] width 428 height 20
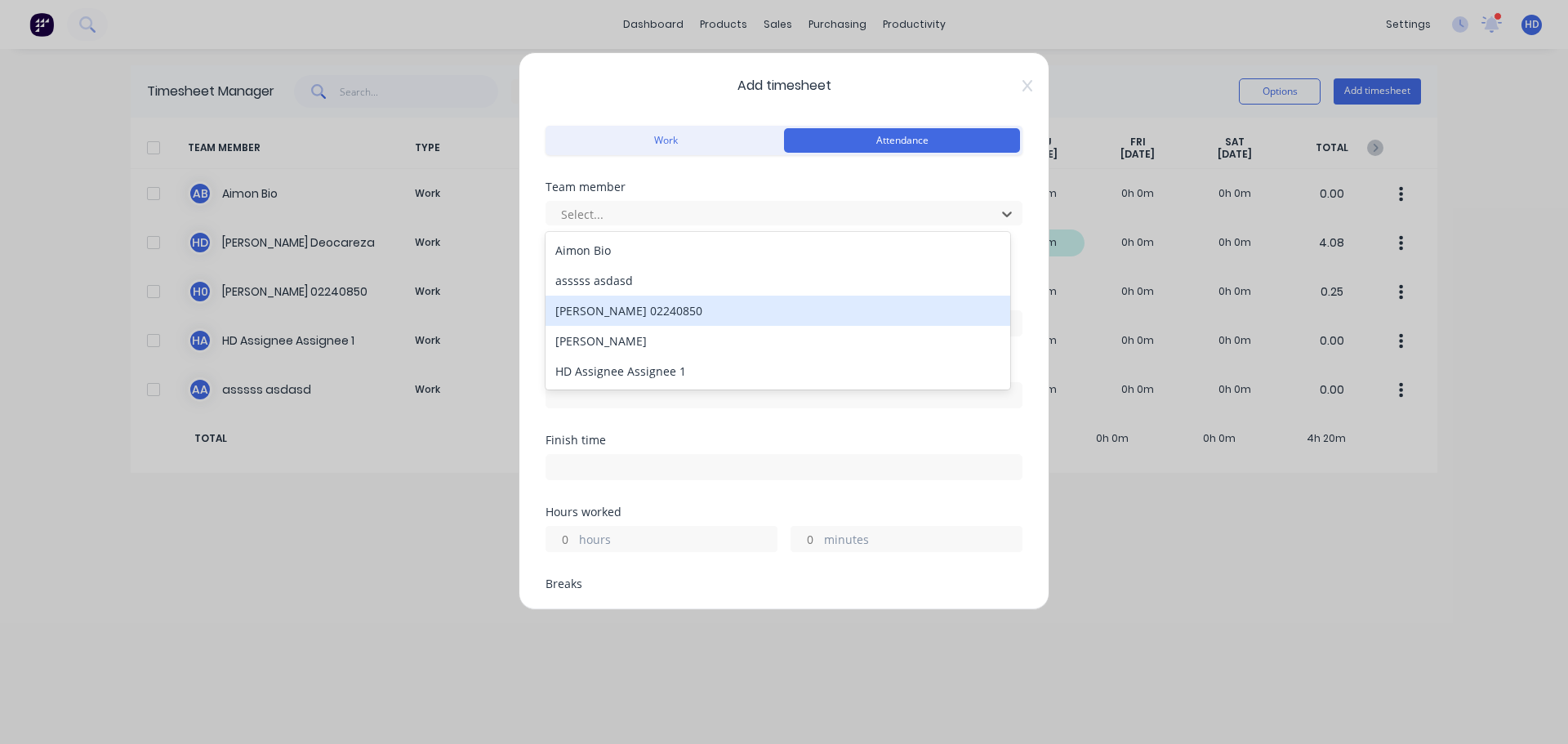
click at [669, 305] on div "[PERSON_NAME] 02240850" at bounding box center [778, 311] width 464 height 30
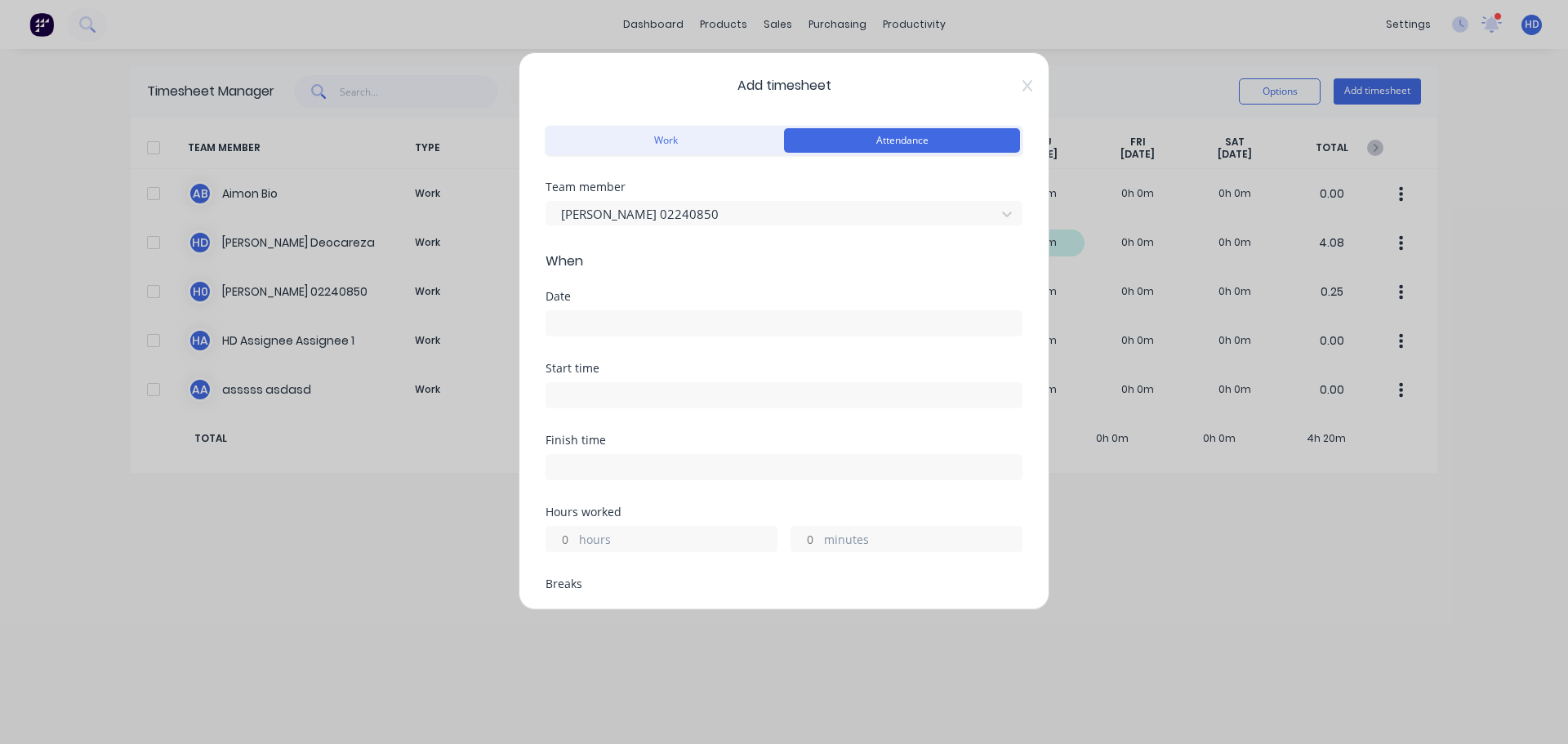
click at [603, 315] on input at bounding box center [783, 323] width 475 height 25
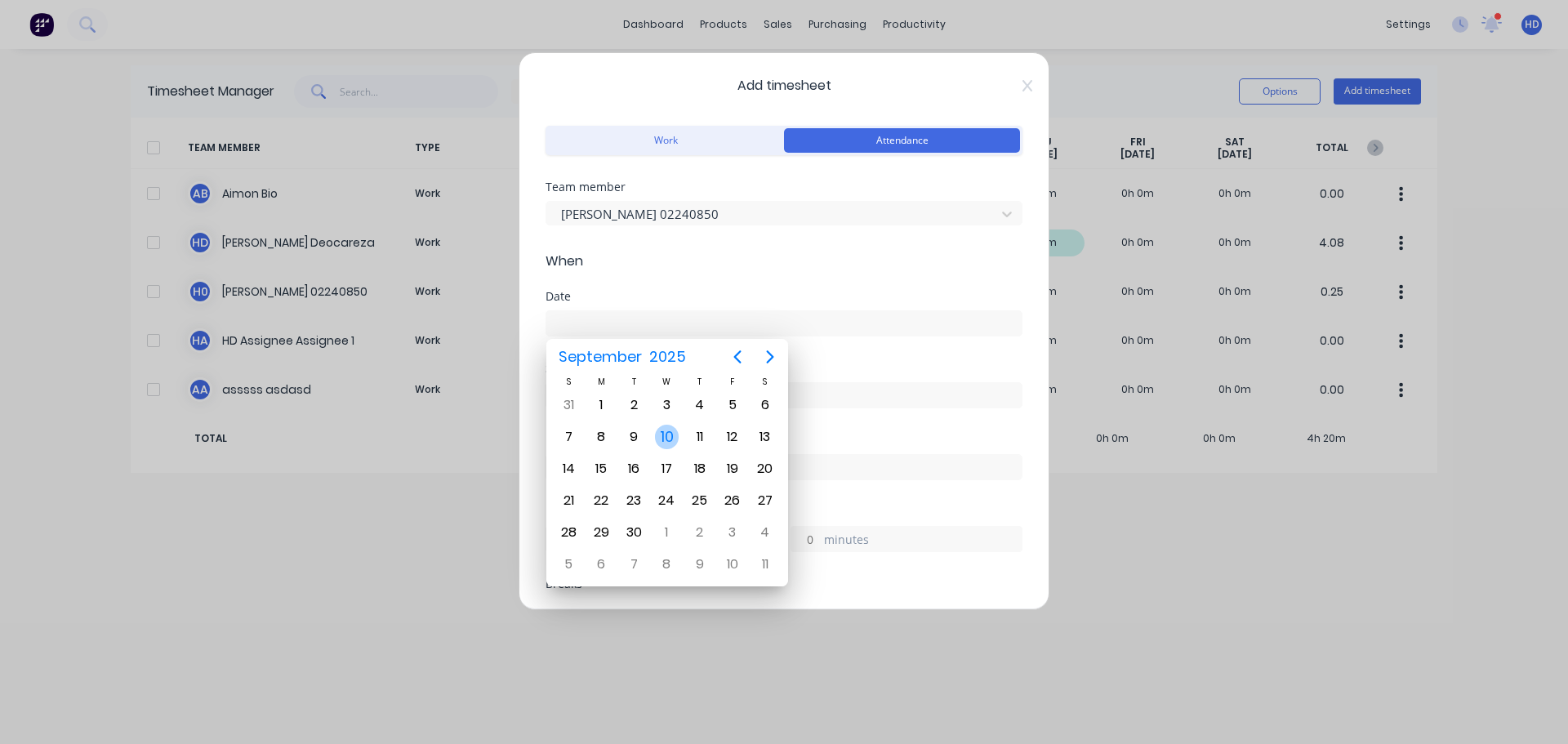
click at [659, 433] on div "10" at bounding box center [668, 437] width 25 height 25
type input "[DATE]"
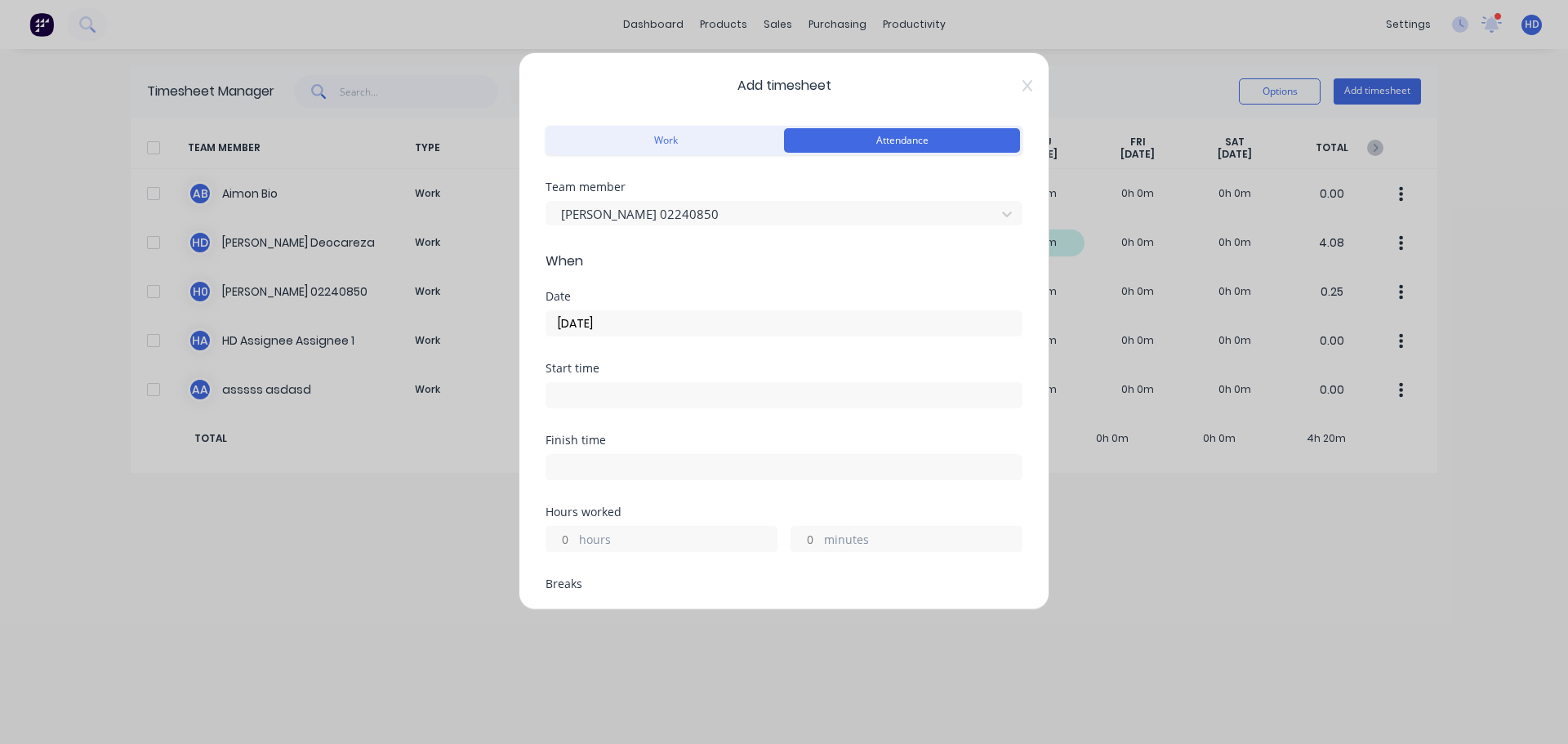
click at [621, 388] on input at bounding box center [783, 395] width 475 height 25
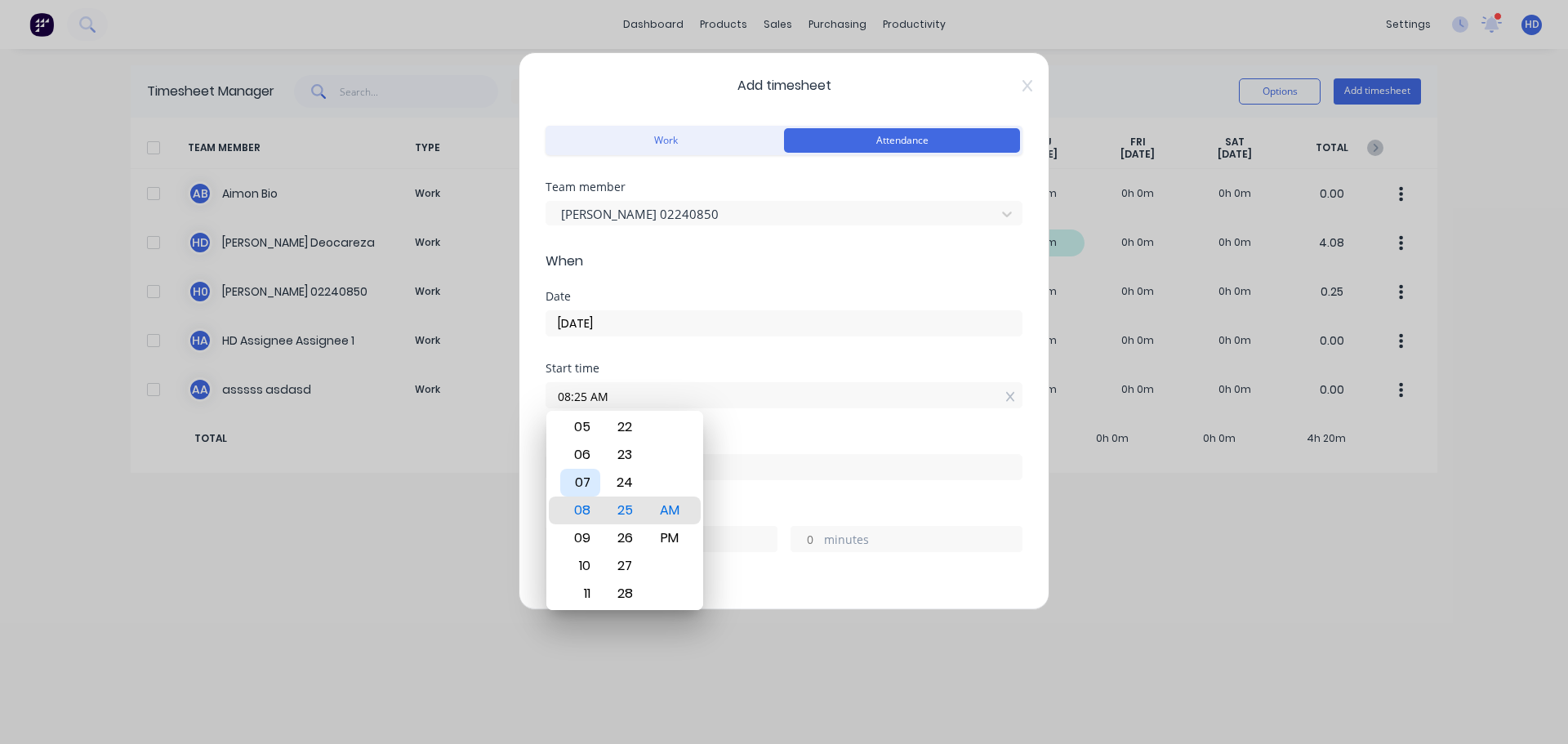
click at [589, 488] on div "07" at bounding box center [580, 482] width 40 height 28
type input "07:00 AM"
click at [620, 511] on div "00" at bounding box center [625, 510] width 40 height 28
click at [730, 358] on div "Date 10/09/2025" at bounding box center [784, 326] width 477 height 72
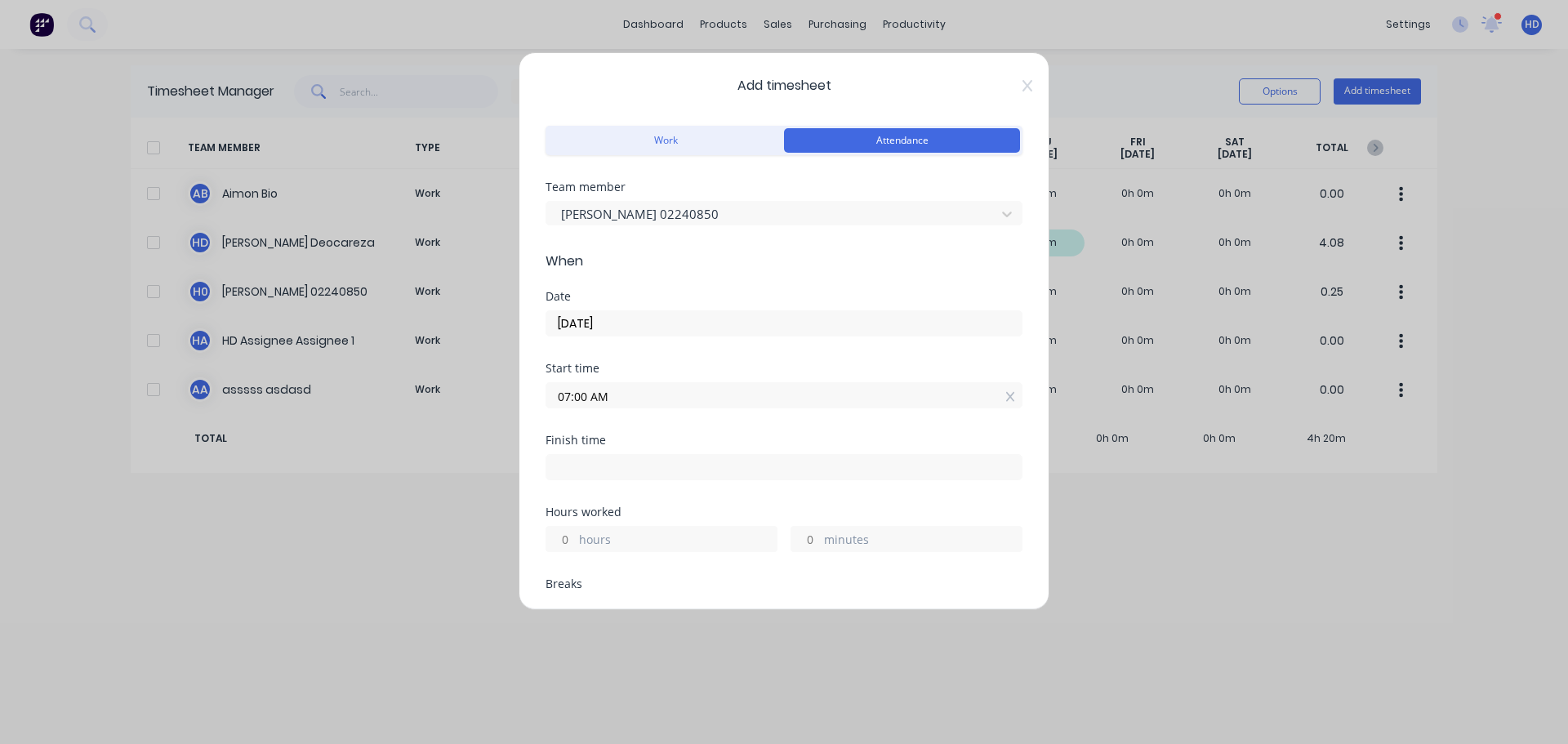
click at [614, 478] on input at bounding box center [783, 467] width 475 height 25
type input "08:25 AM"
type input "1"
type input "25"
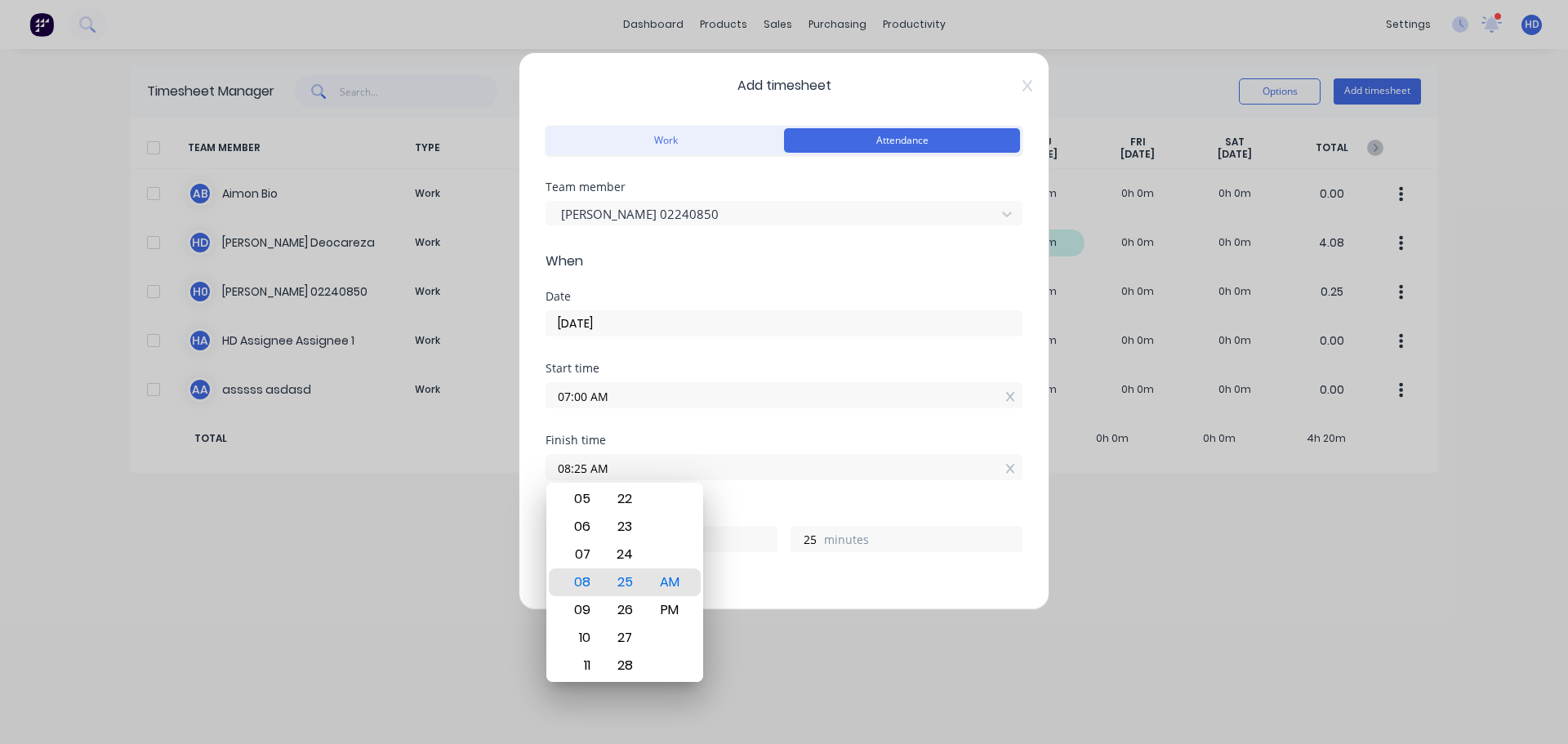
click at [751, 478] on input "08:25 AM" at bounding box center [783, 467] width 475 height 25
type input "05:25 AM"
type input "22"
click at [589, 526] on div "03" at bounding box center [580, 526] width 40 height 28
type input "03:25 AM"
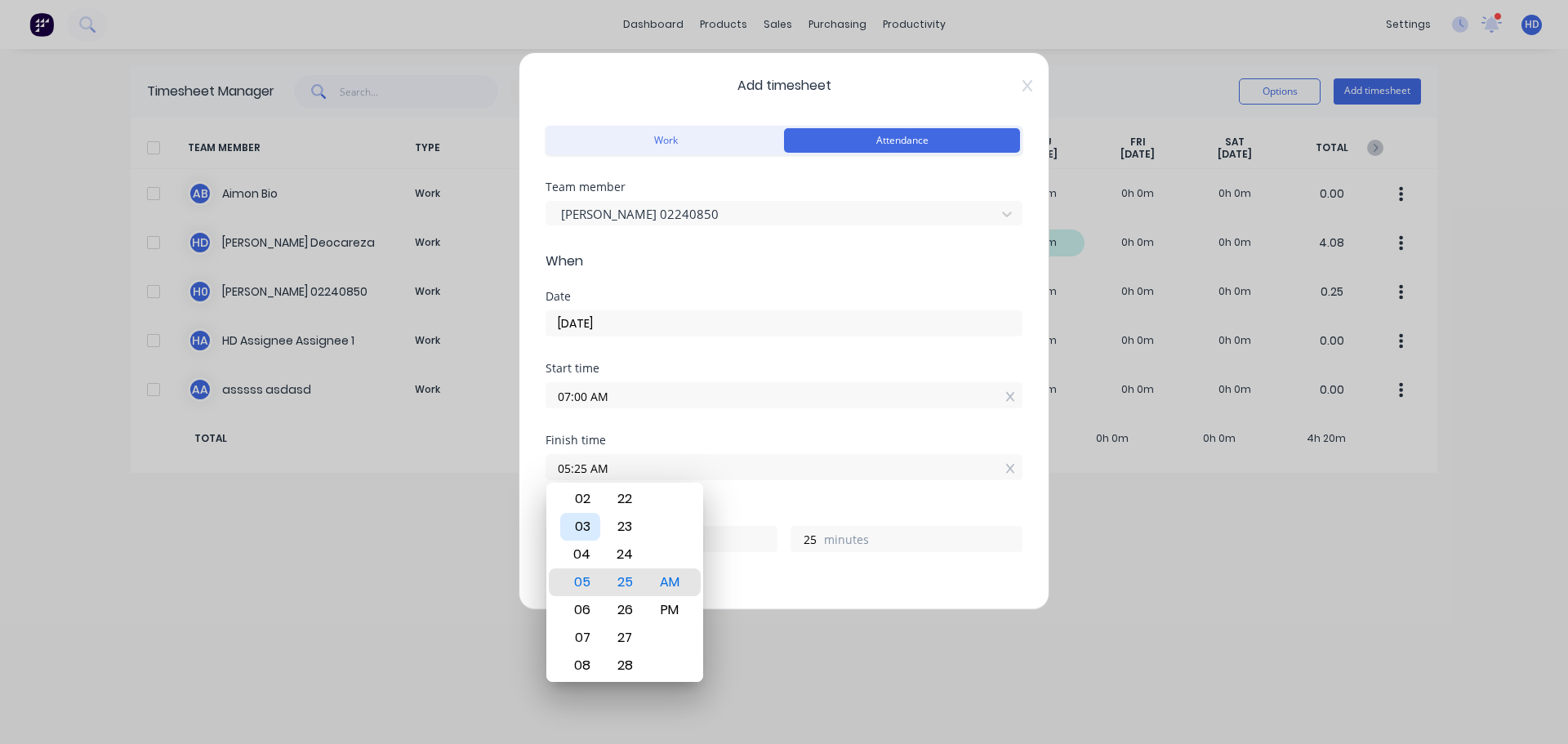
type input "20"
click at [669, 613] on div "PM" at bounding box center [669, 610] width 40 height 28
type input "03:25 PM"
type input "8"
type input "03:03 PM"
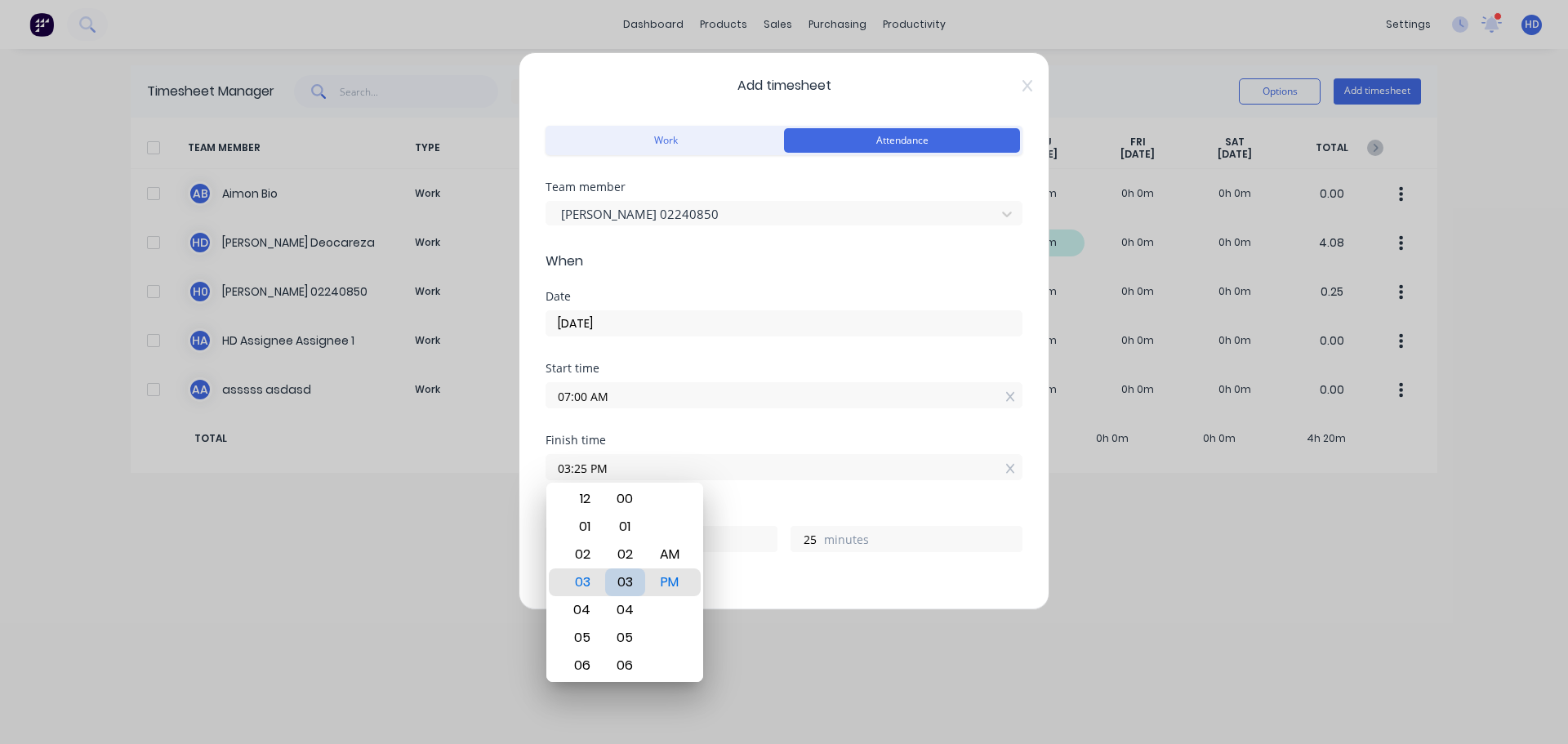
type input "3"
click at [622, 504] on div "00" at bounding box center [625, 498] width 40 height 28
type input "03:00 PM"
type input "0"
click at [766, 491] on div "Finish time 03:00 PM" at bounding box center [784, 470] width 477 height 72
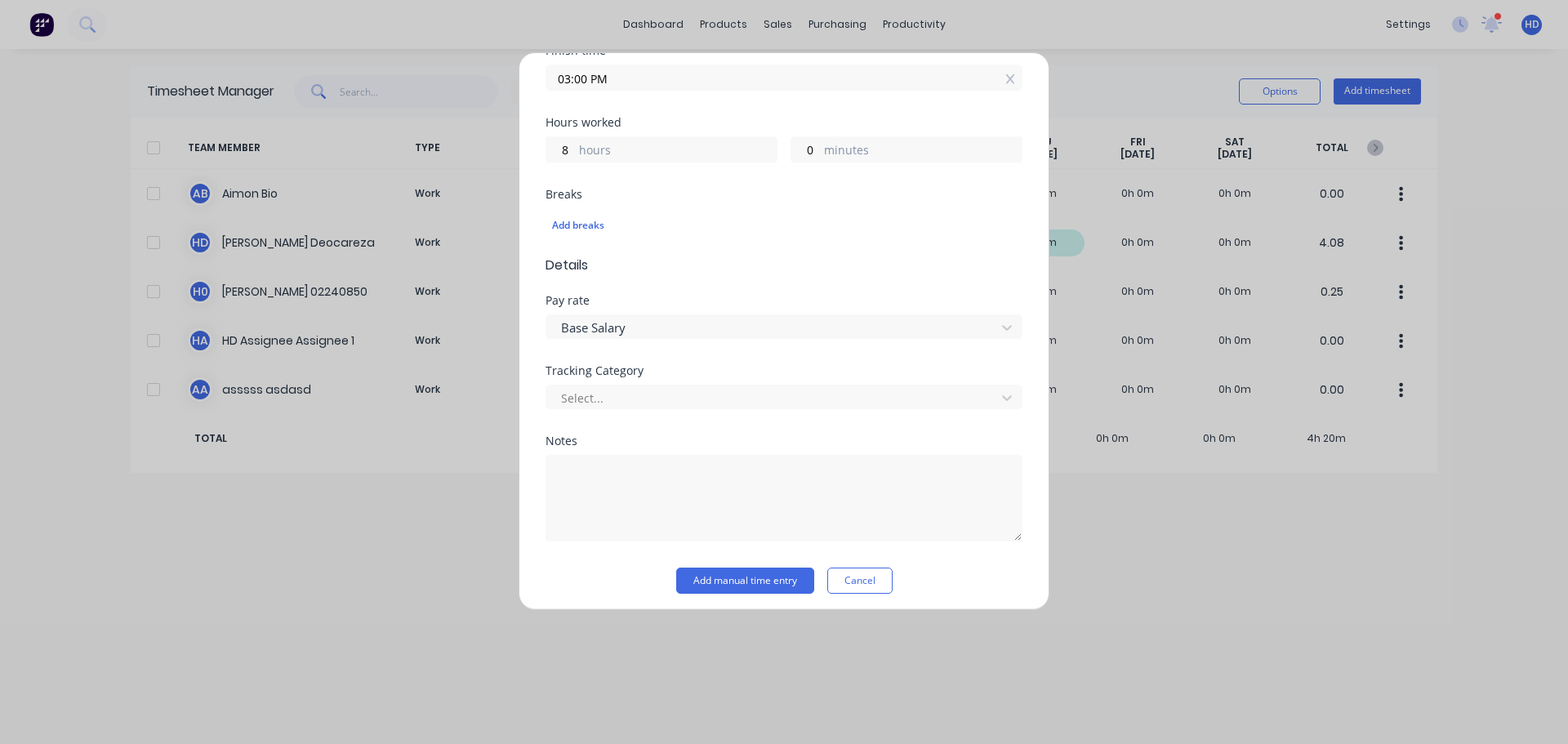
scroll to position [397, 0]
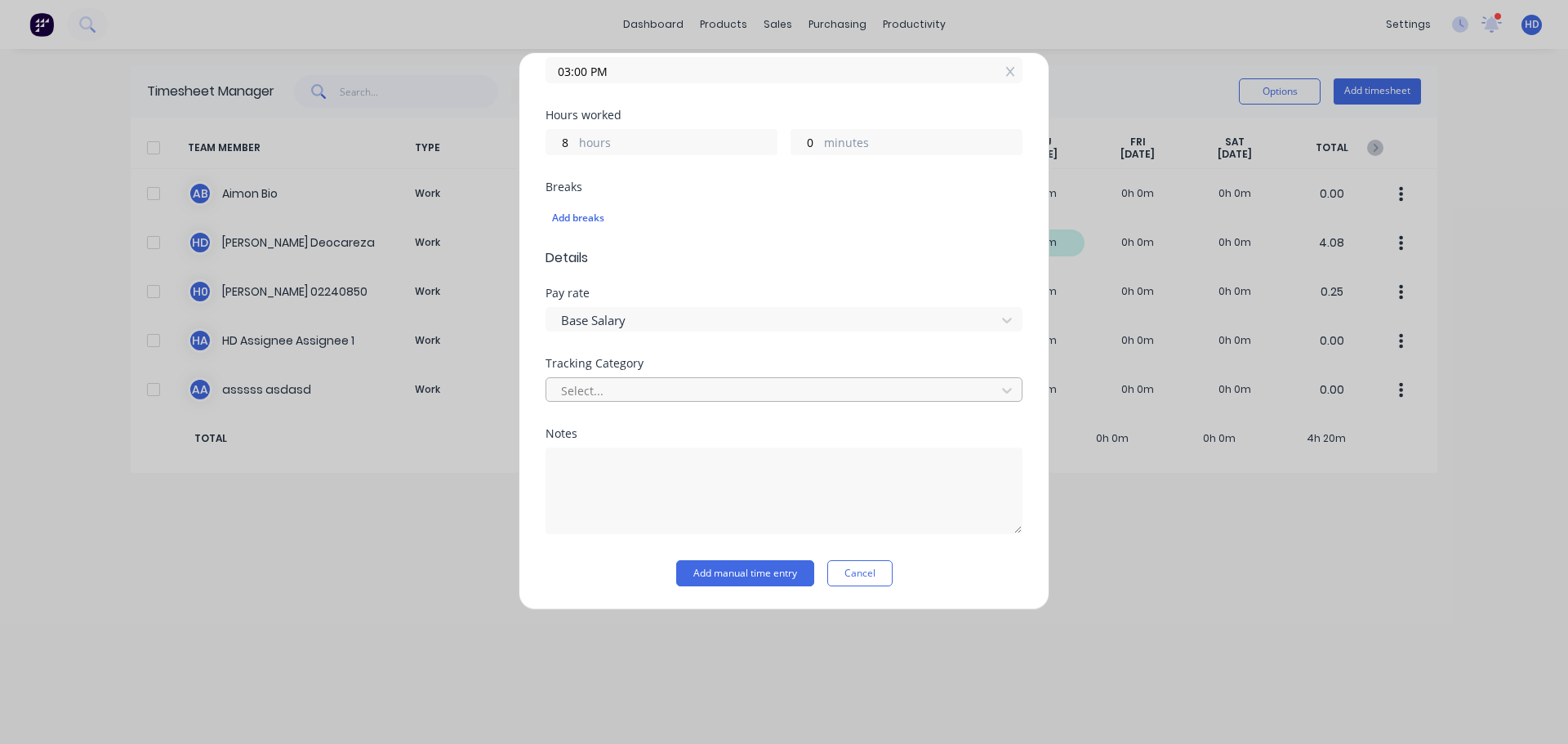
click at [700, 389] on div at bounding box center [773, 391] width 428 height 20
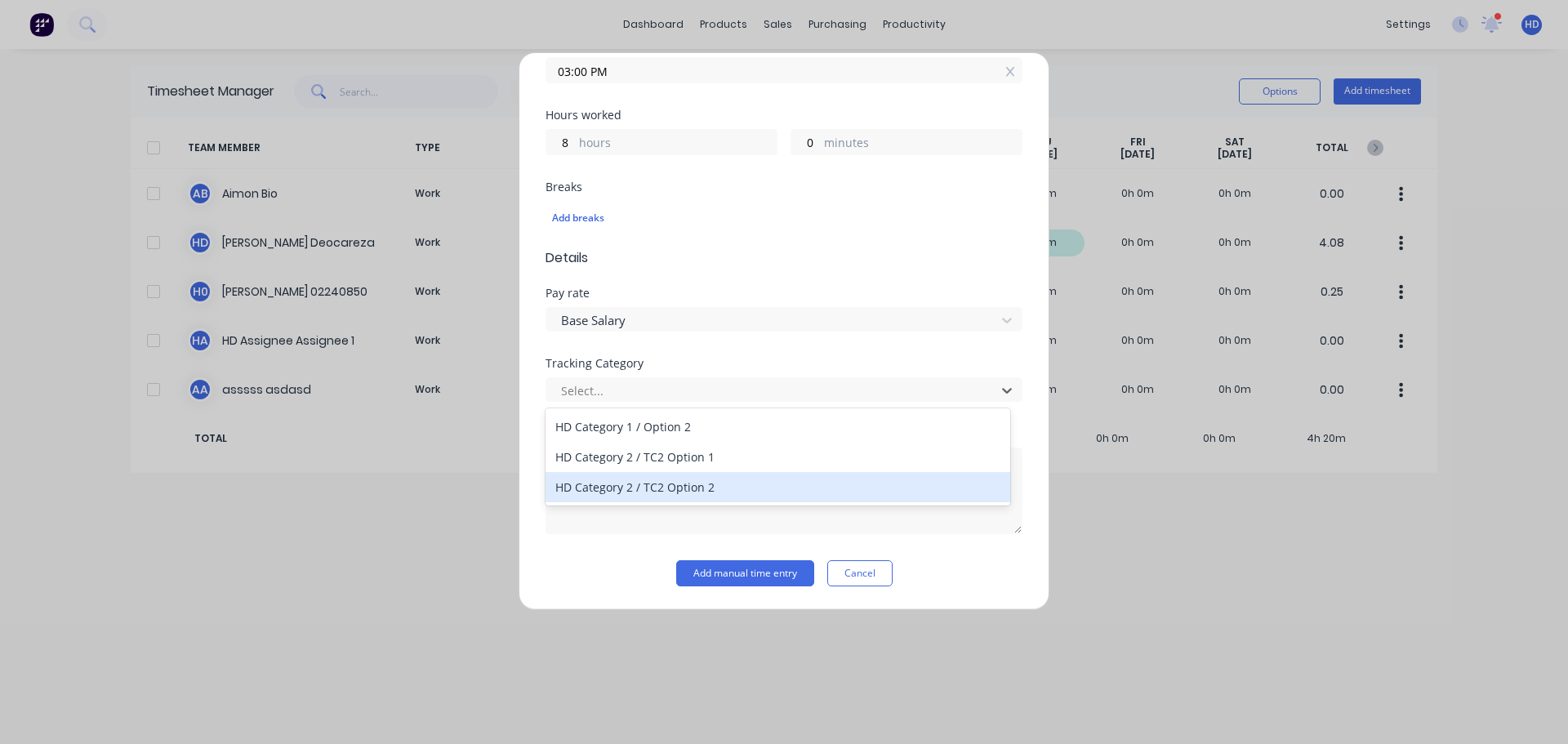
click at [718, 491] on div "HD Category 2 / TC2 Option 2" at bounding box center [778, 487] width 464 height 30
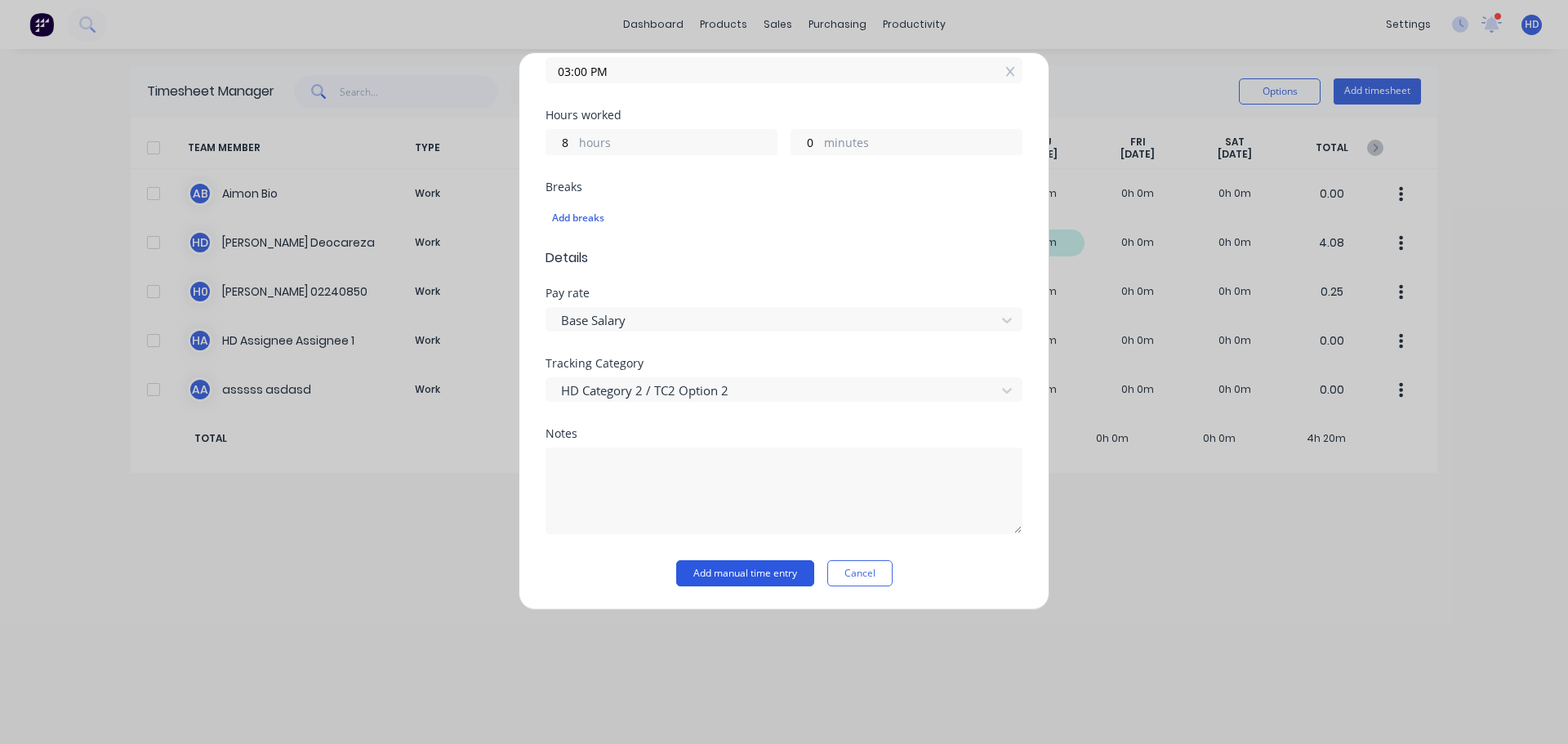
click at [714, 573] on button "Add manual time entry" at bounding box center [745, 573] width 138 height 26
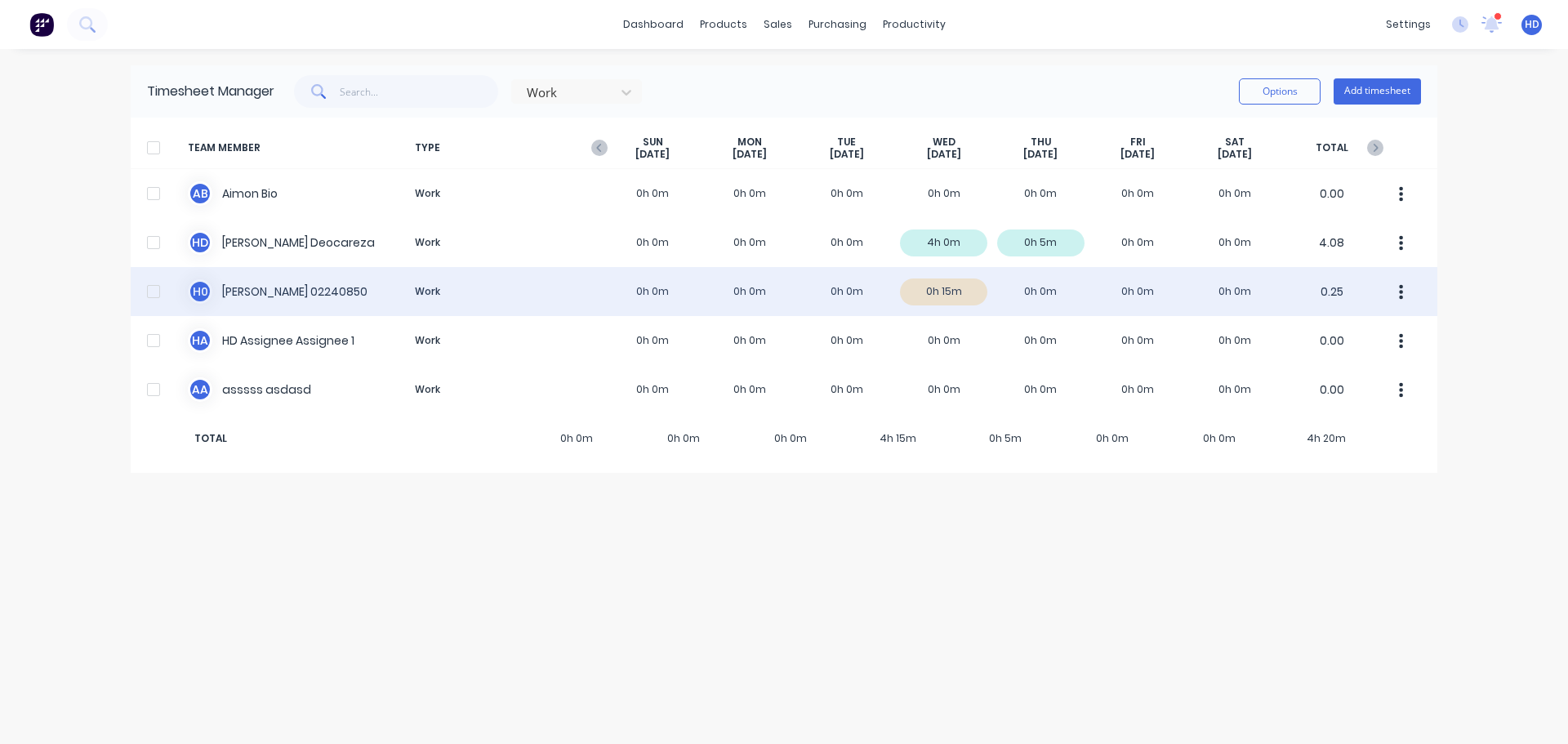
click at [360, 289] on div "H 0 Harry 02240850 Work 0h 0m 0h 0m 0h 0m 0h 15m 0h 0m 0h 0m 0h 0m 0.25" at bounding box center [784, 291] width 1307 height 49
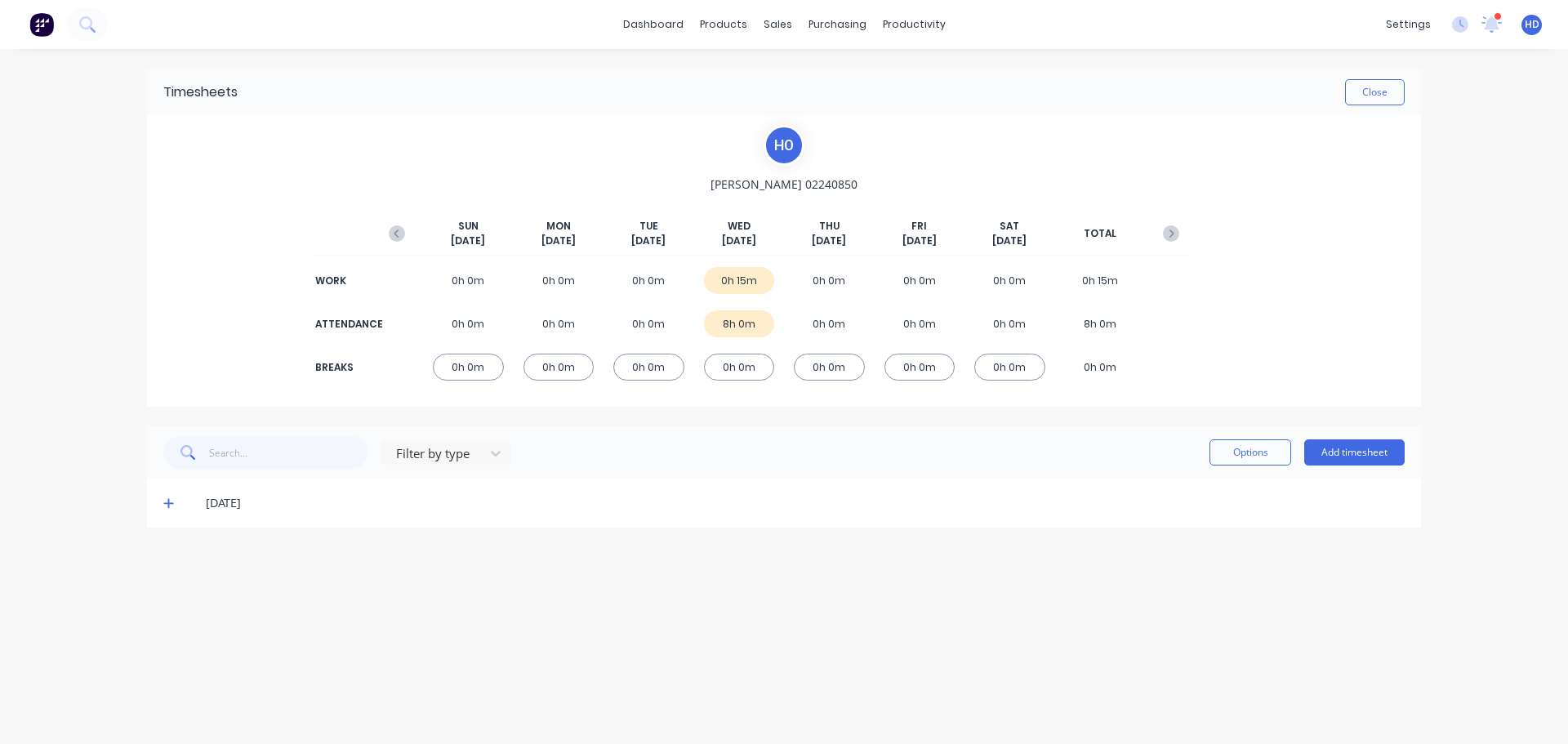
click at [172, 503] on icon at bounding box center [168, 503] width 10 height 10
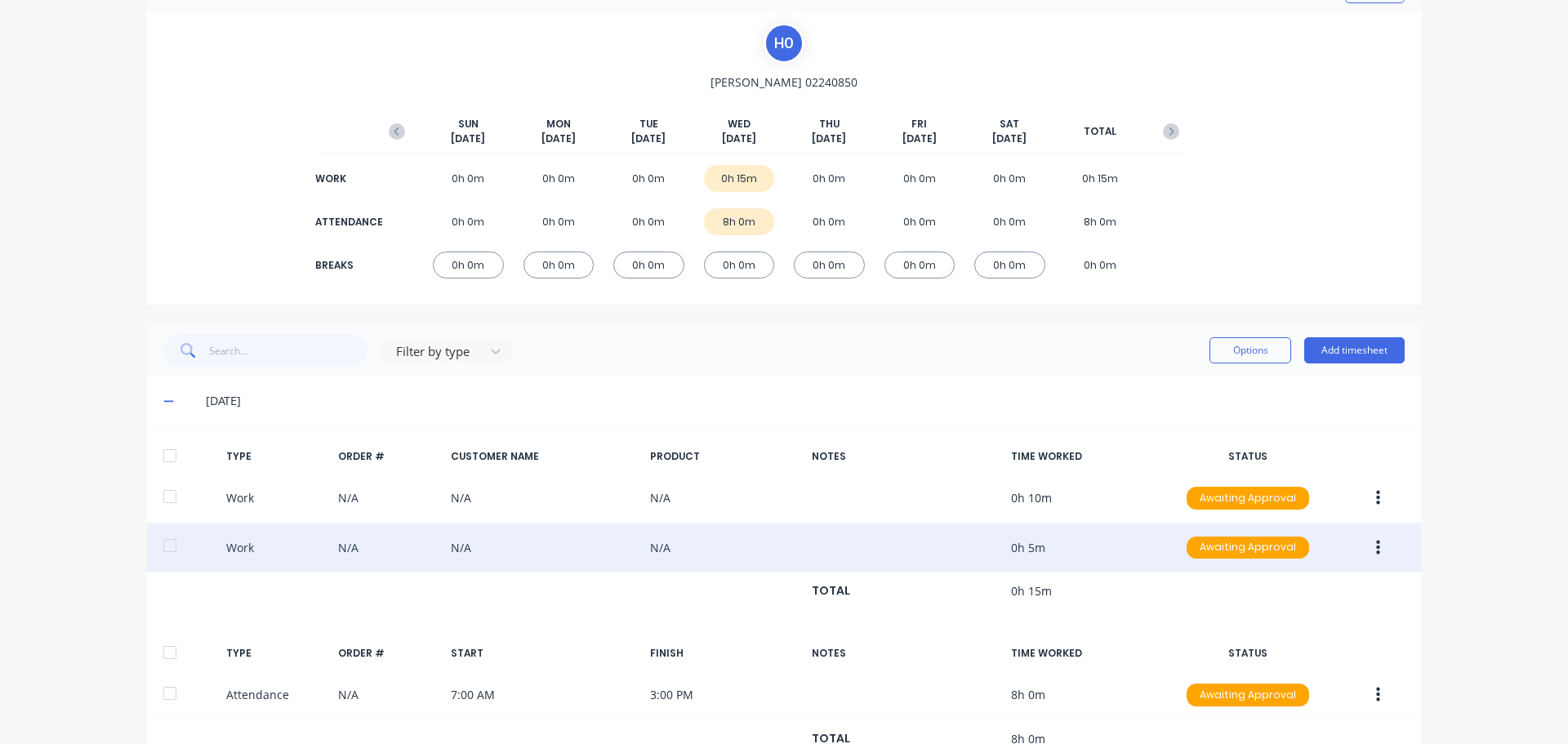
scroll to position [162, 0]
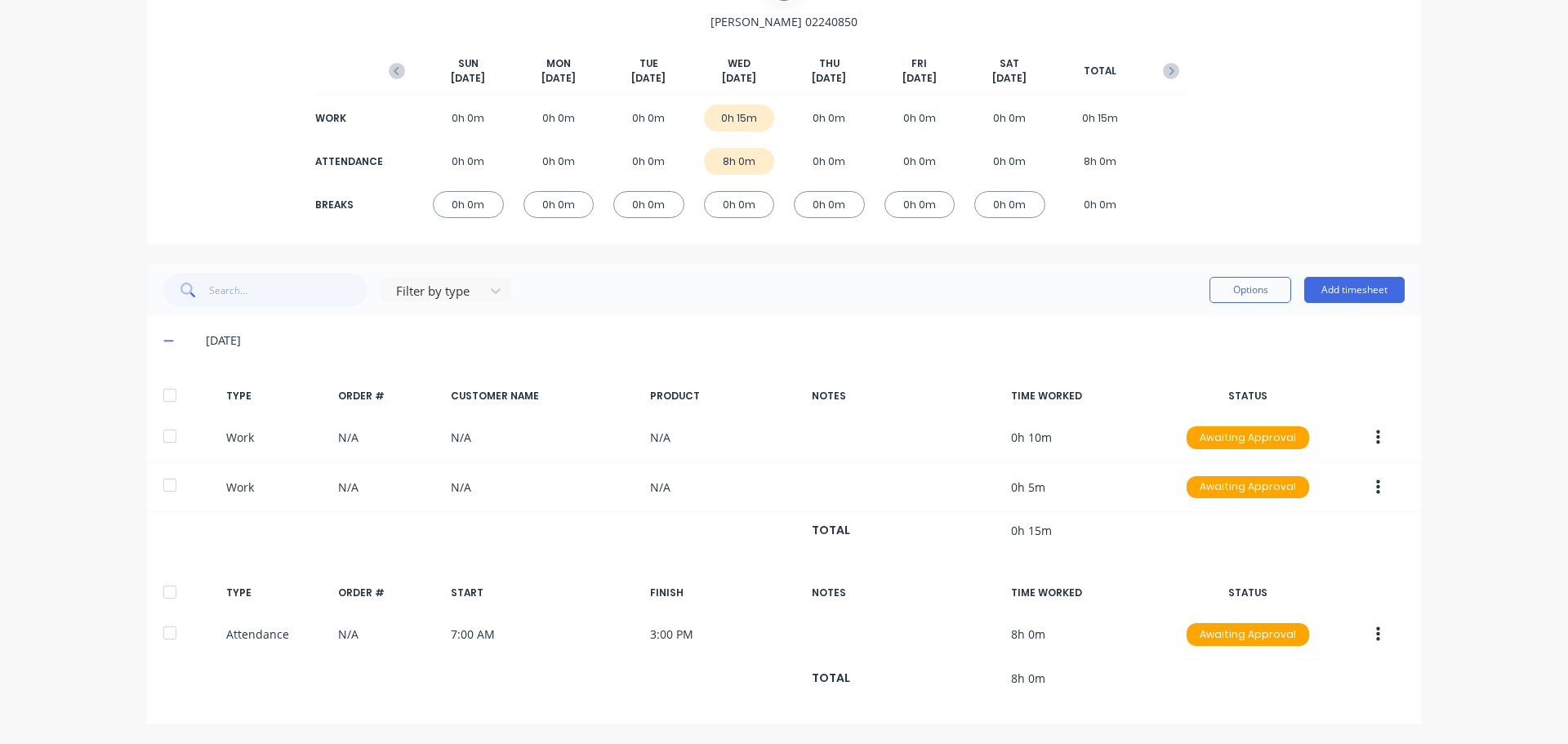
click at [159, 400] on div at bounding box center [170, 395] width 33 height 33
click at [162, 396] on div at bounding box center [170, 395] width 33 height 33
click at [1290, 280] on div "Options Add timesheet" at bounding box center [1307, 289] width 195 height 26
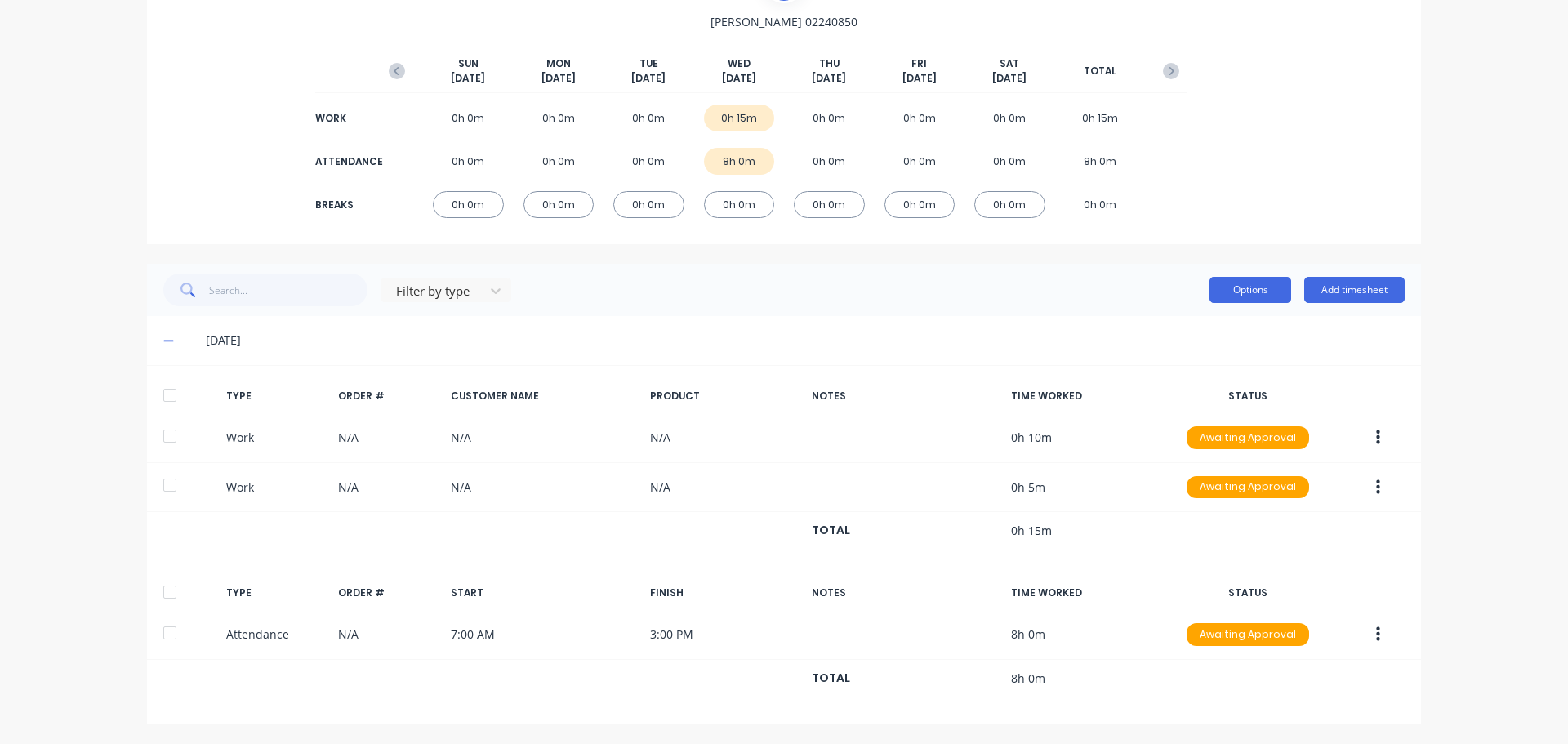
click at [1272, 283] on button "Options" at bounding box center [1250, 289] width 82 height 26
click at [1323, 217] on div "H 0 Harry 02240850 SUN Sep 7th MON Sep 8th TUE Sep 9th WED Sep 10th THU Sep 11t…" at bounding box center [784, 99] width 1274 height 291
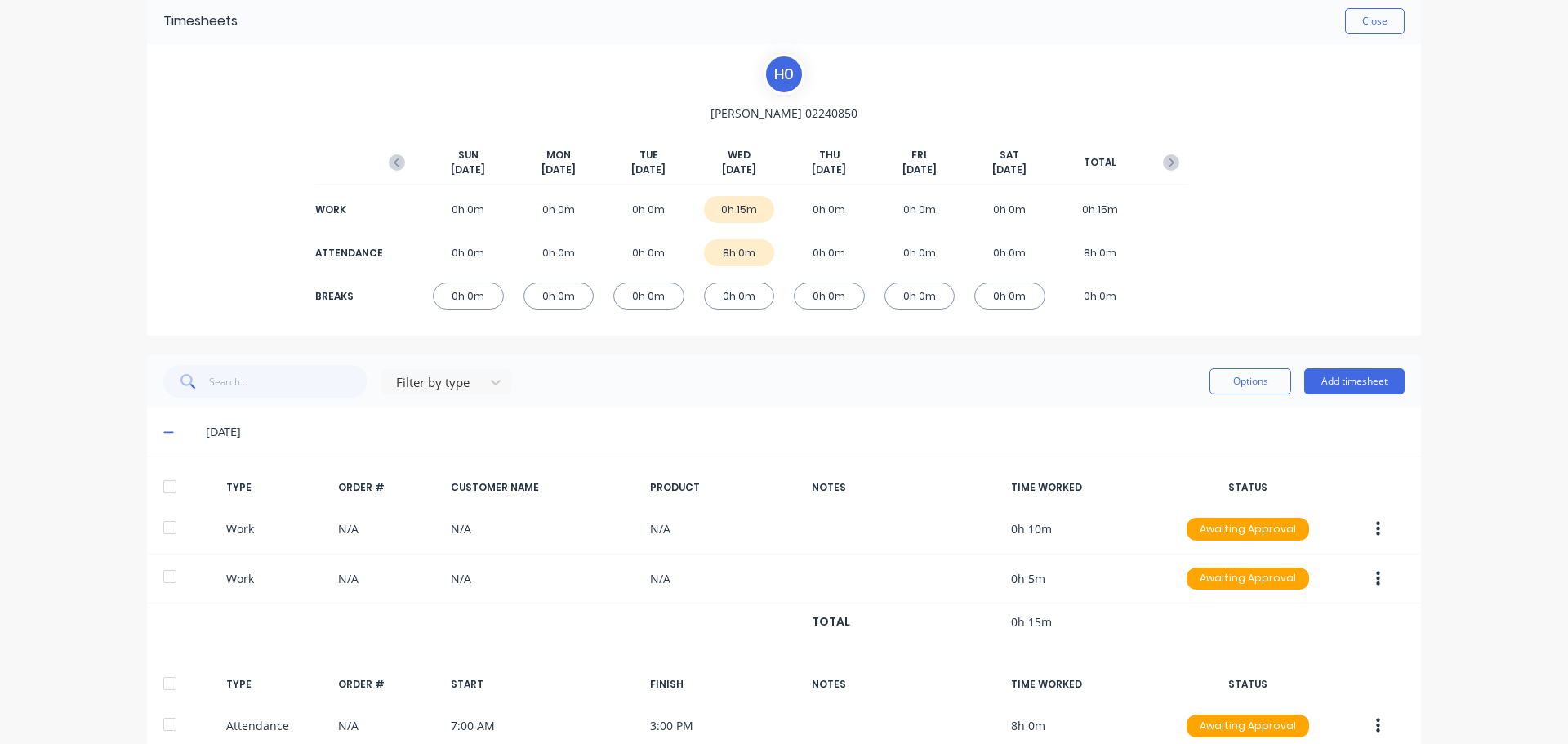
scroll to position [0, 0]
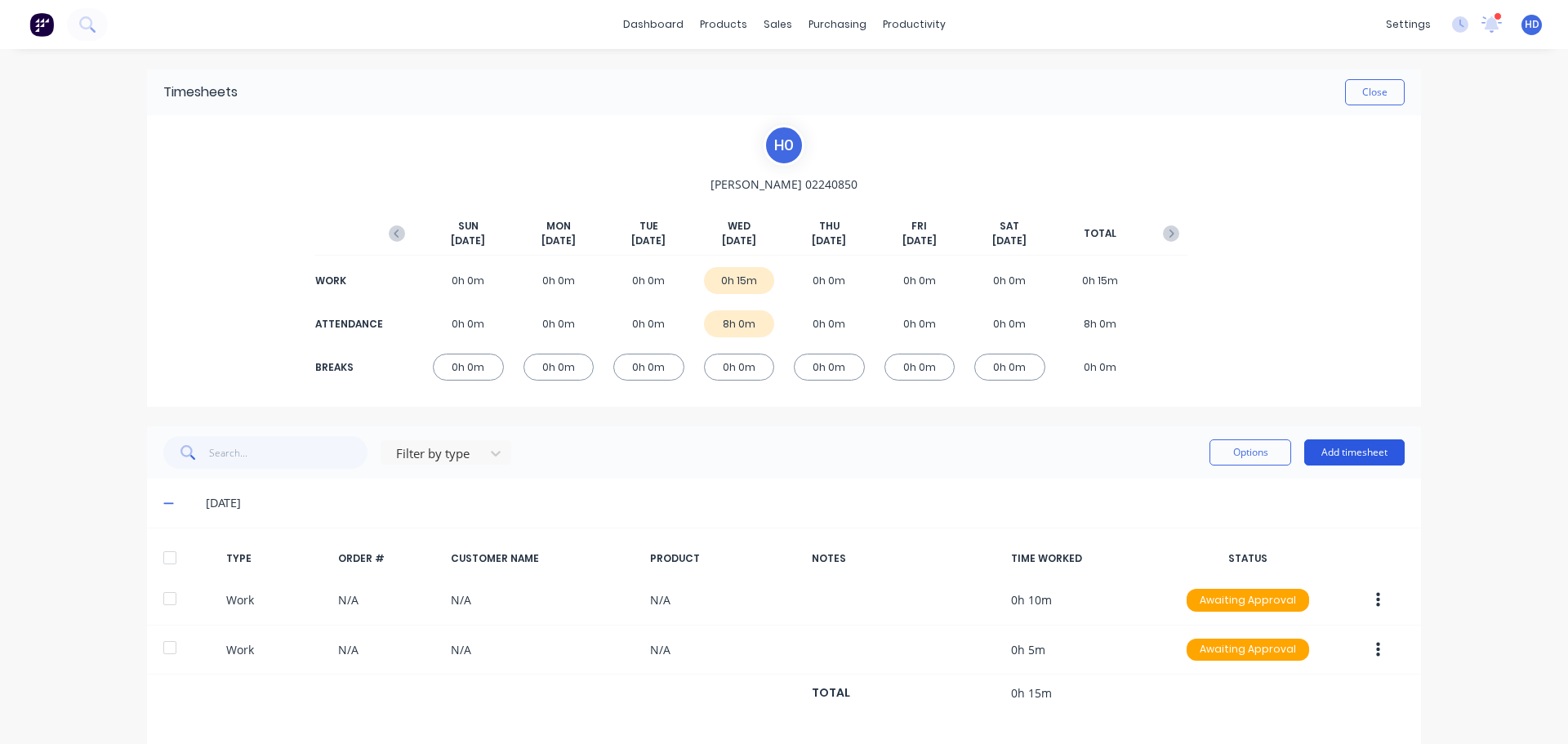
click at [1362, 456] on button "Add timesheet" at bounding box center [1354, 452] width 100 height 26
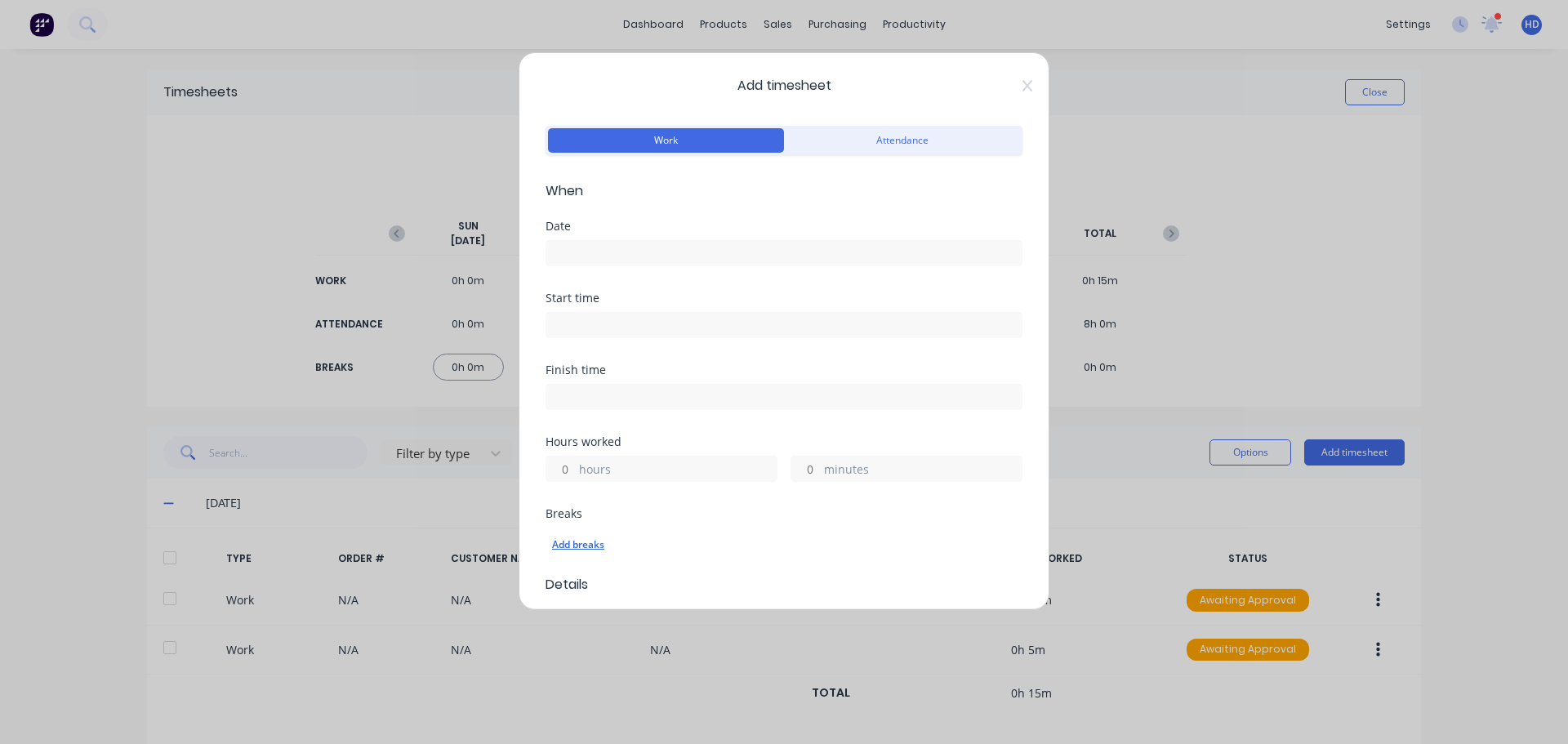
click at [589, 546] on div "Add breaks" at bounding box center [784, 545] width 464 height 21
click at [964, 87] on span "Add timesheet" at bounding box center [784, 86] width 477 height 20
click at [1010, 85] on span "Add timesheet" at bounding box center [784, 86] width 477 height 20
click at [1023, 89] on icon at bounding box center [1027, 85] width 10 height 13
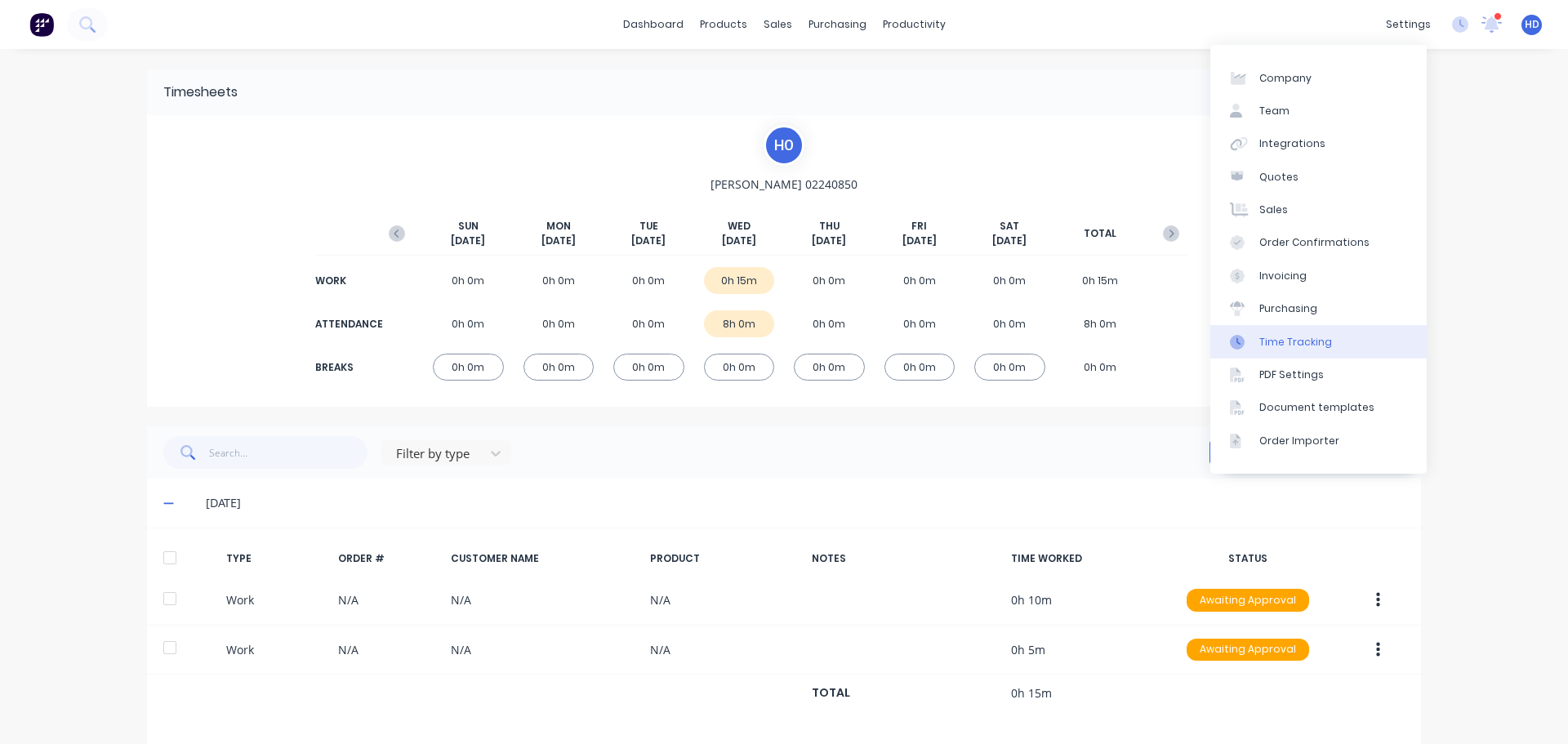
click at [1321, 345] on div "Time Tracking" at bounding box center [1296, 342] width 73 height 15
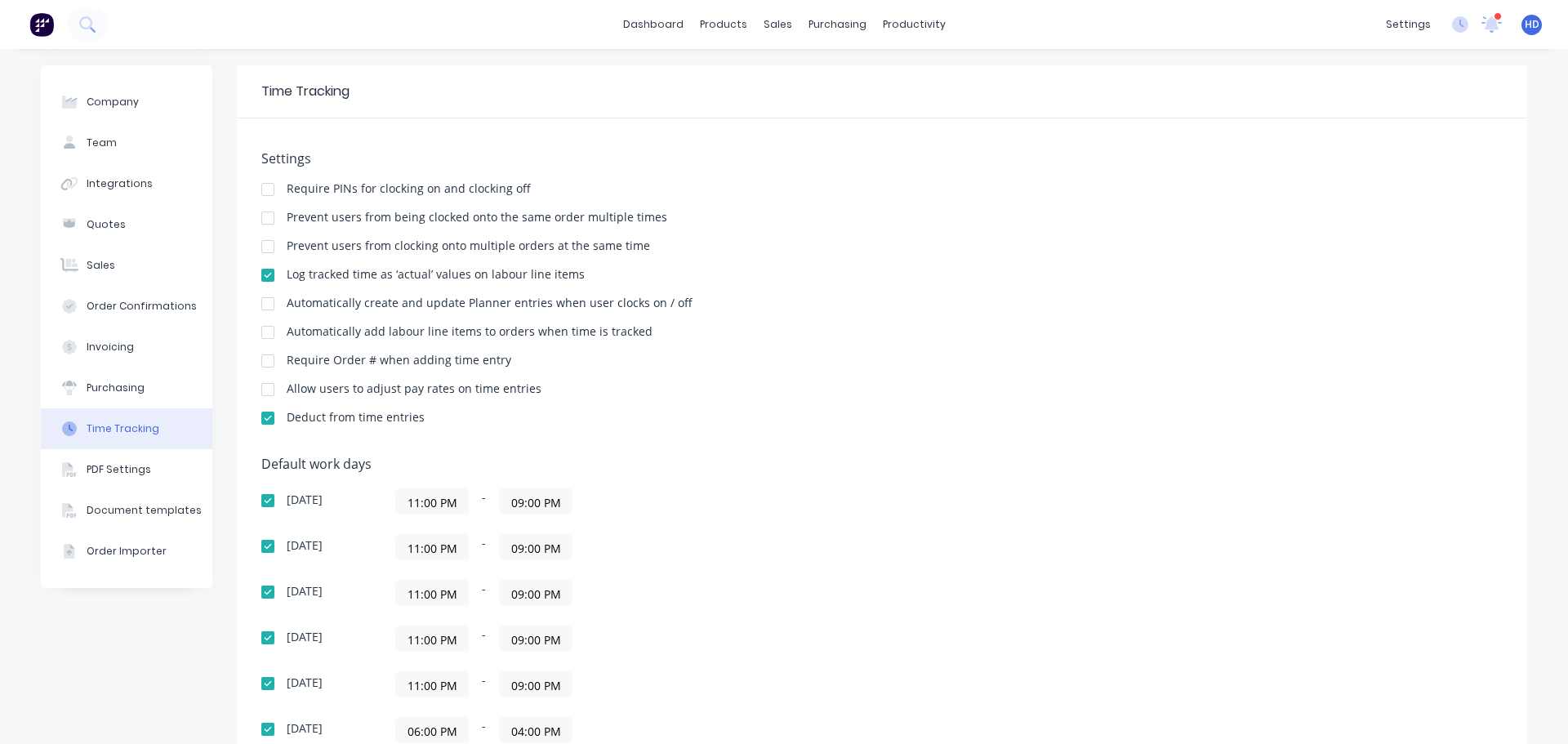
scroll to position [258, 0]
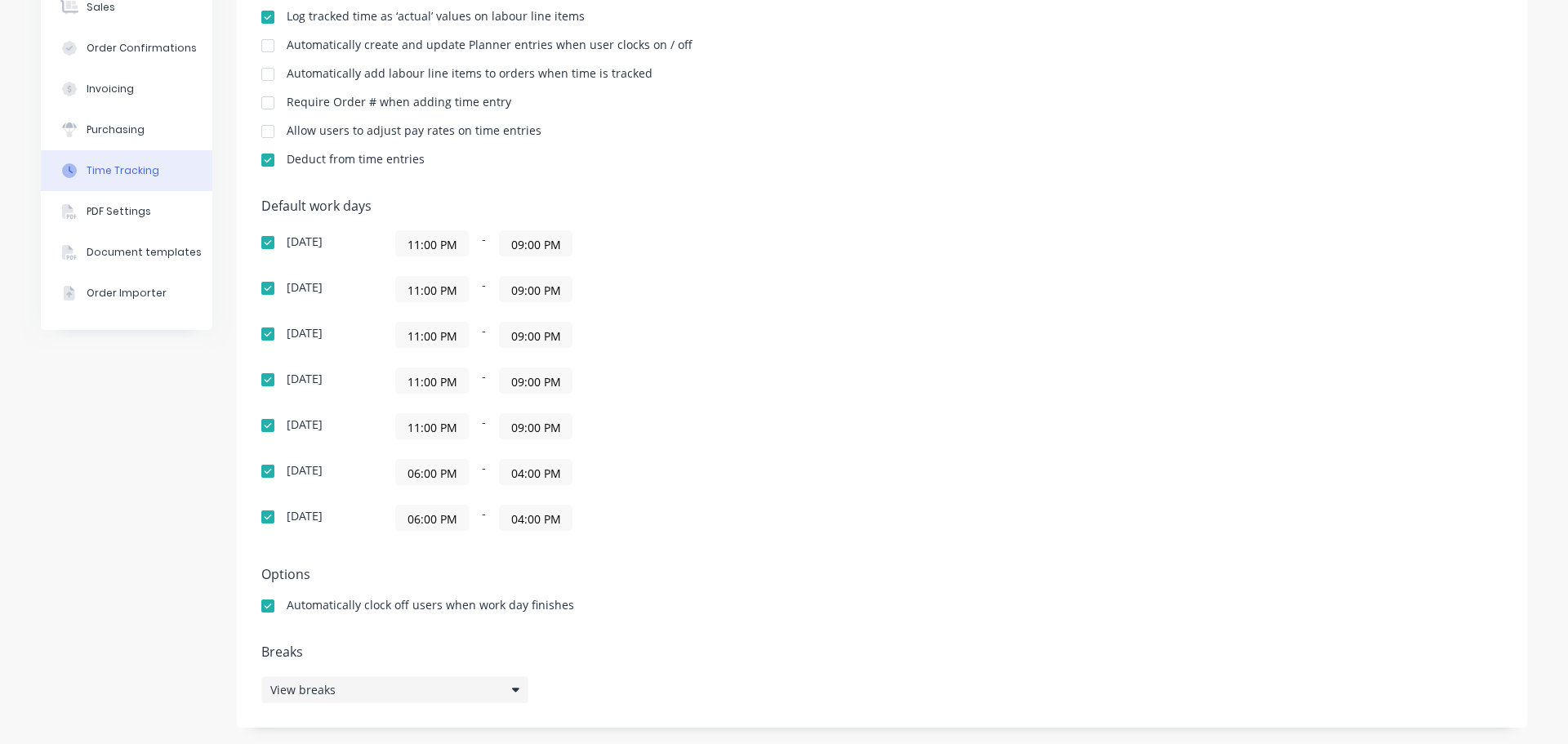
click at [439, 693] on div "View breaks" at bounding box center [394, 690] width 267 height 27
click at [689, 614] on button "Add break" at bounding box center [661, 611] width 204 height 26
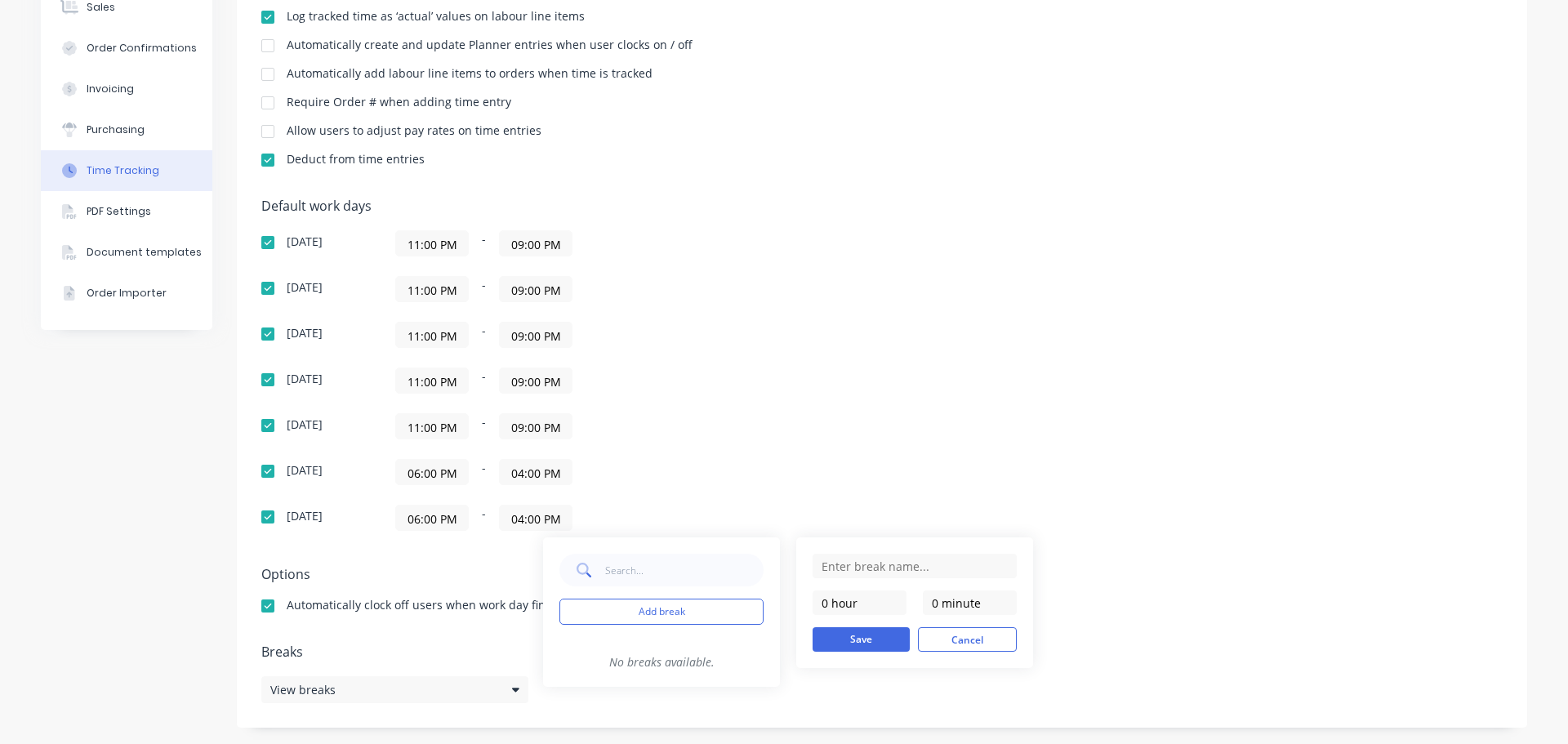
click at [904, 579] on form "0 hour 0 minute Save Cancel" at bounding box center [915, 603] width 204 height 98
click at [907, 571] on input "text" at bounding box center [915, 566] width 204 height 25
type input "Coffee Break"
click at [844, 624] on form "Coffee Break 0 hour 0 minute Save Cancel" at bounding box center [915, 603] width 204 height 98
click at [932, 595] on input "0 minute" at bounding box center [970, 603] width 94 height 25
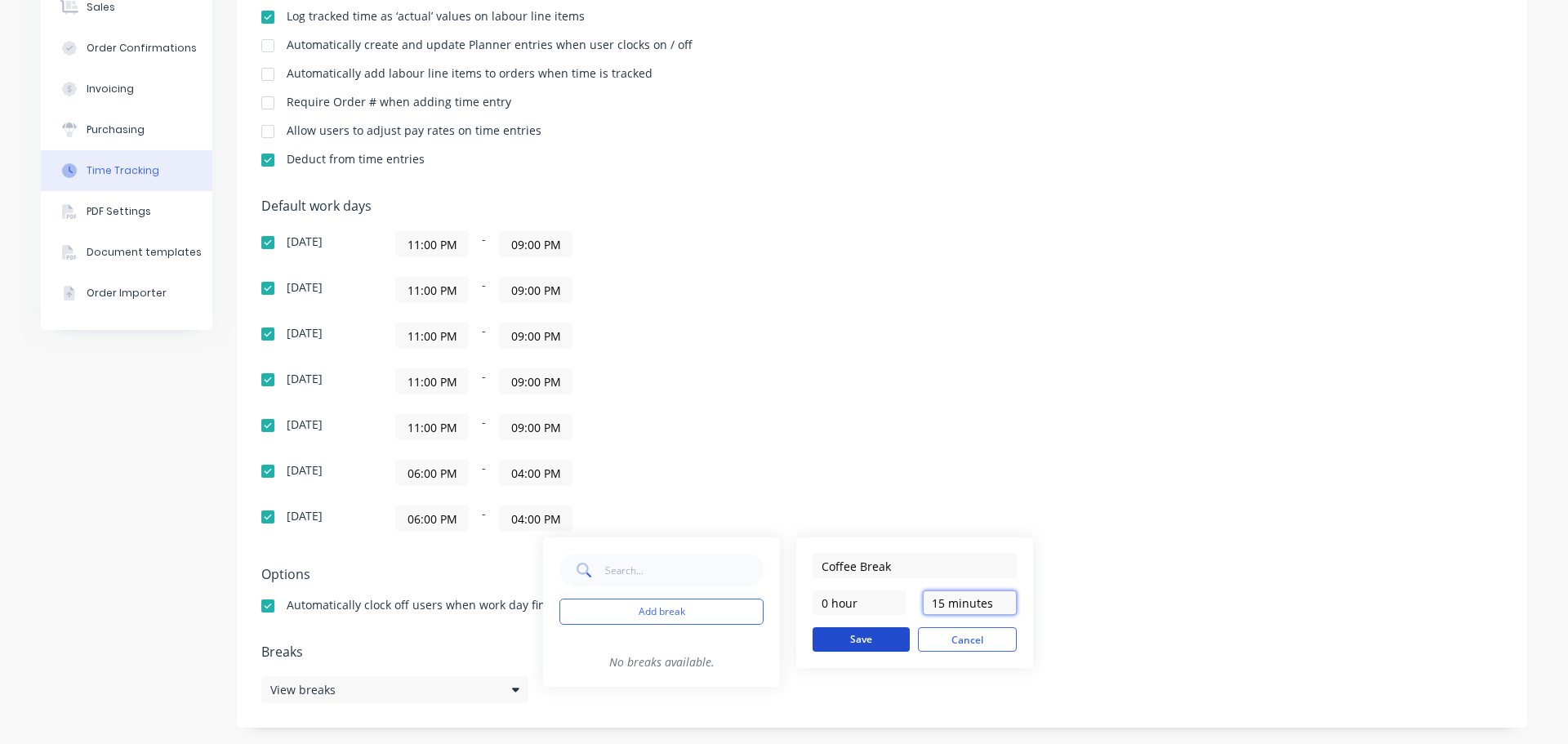
type input "15 minutes"
click at [867, 637] on button "Save" at bounding box center [860, 640] width 97 height 25
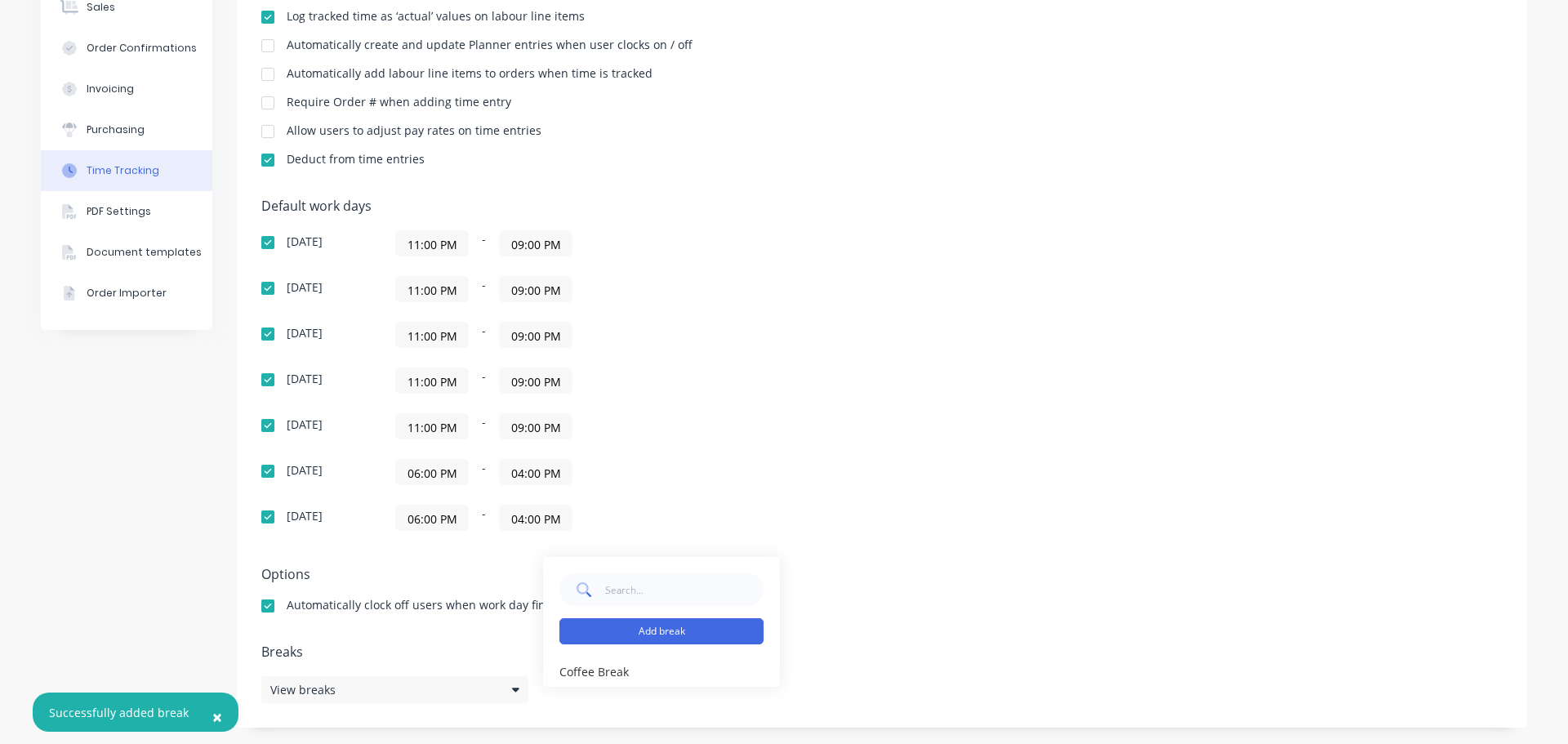
click at [732, 631] on button "Add break" at bounding box center [661, 630] width 204 height 26
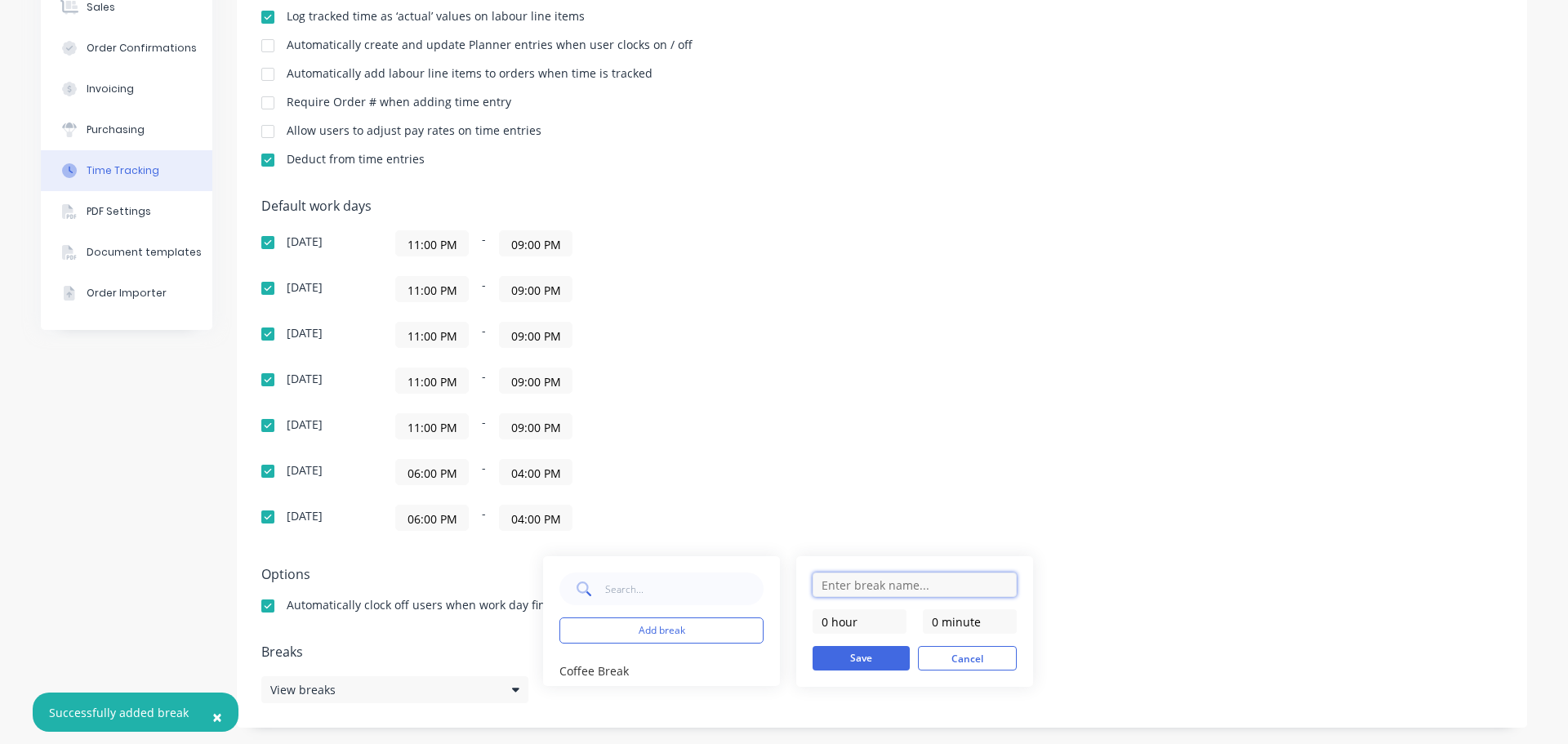
click at [874, 590] on input "text" at bounding box center [915, 585] width 204 height 25
type input "Lunch Break"
click at [950, 561] on div "Lunch Break 0 hour 0 minute Save Cancel" at bounding box center [915, 621] width 237 height 131
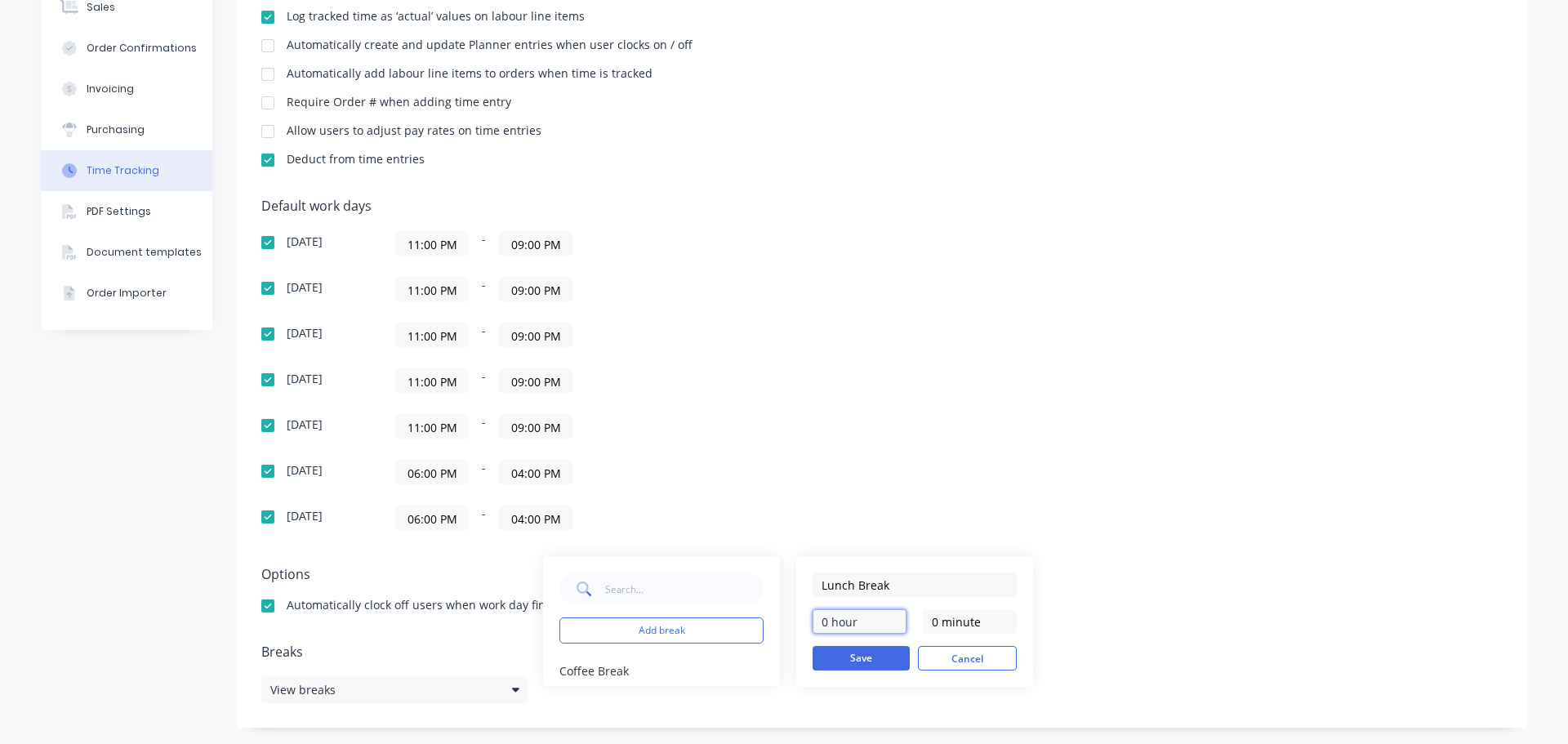
click at [823, 621] on input "0 hour" at bounding box center [859, 621] width 94 height 25
type input "1 hour"
click at [865, 658] on button "Save" at bounding box center [860, 659] width 97 height 25
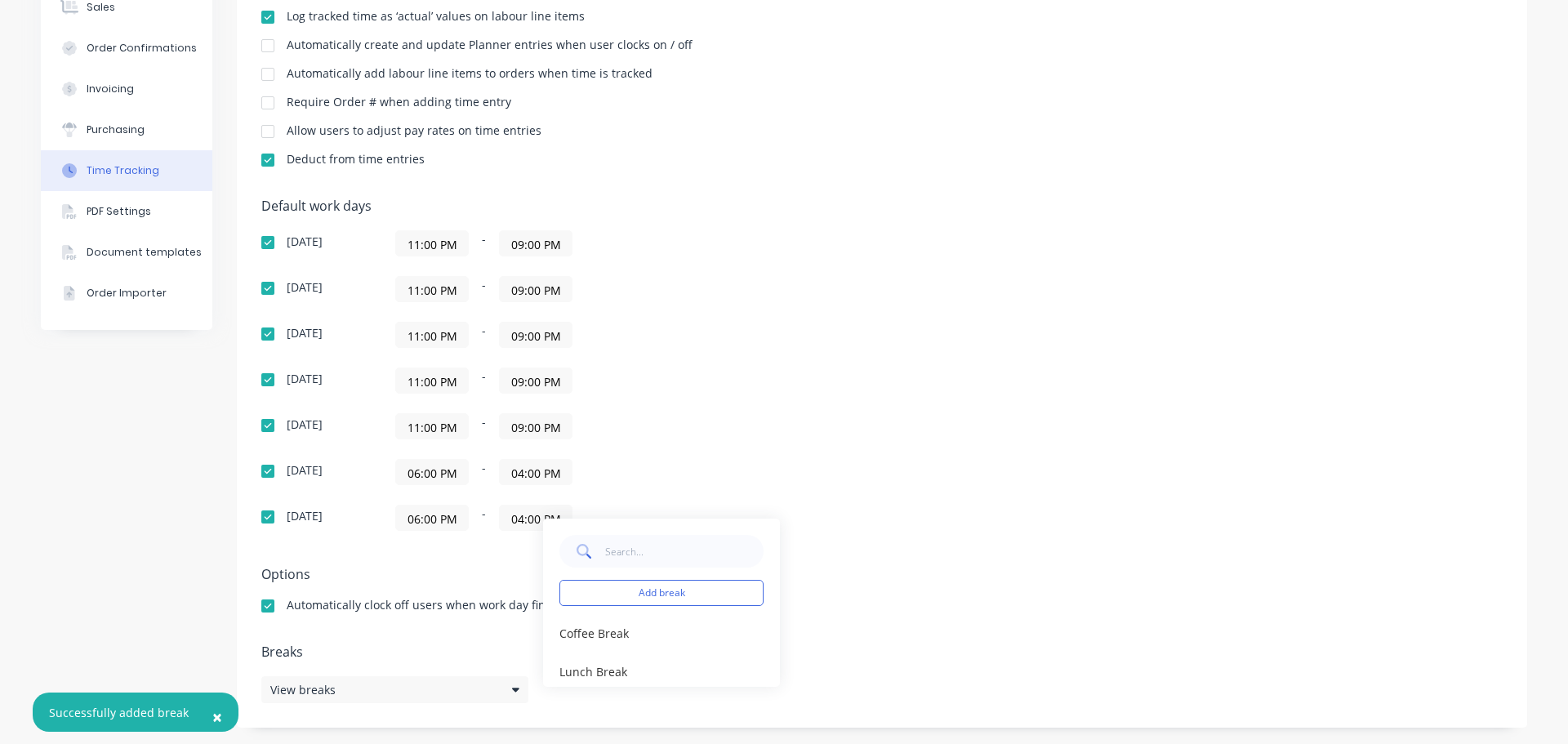
click at [1296, 544] on div "Default work days Sunday 11:00 PM - 09:00 PM Monday 11:00 PM - 09:00 PM Tuesday…" at bounding box center [882, 375] width 1241 height 352
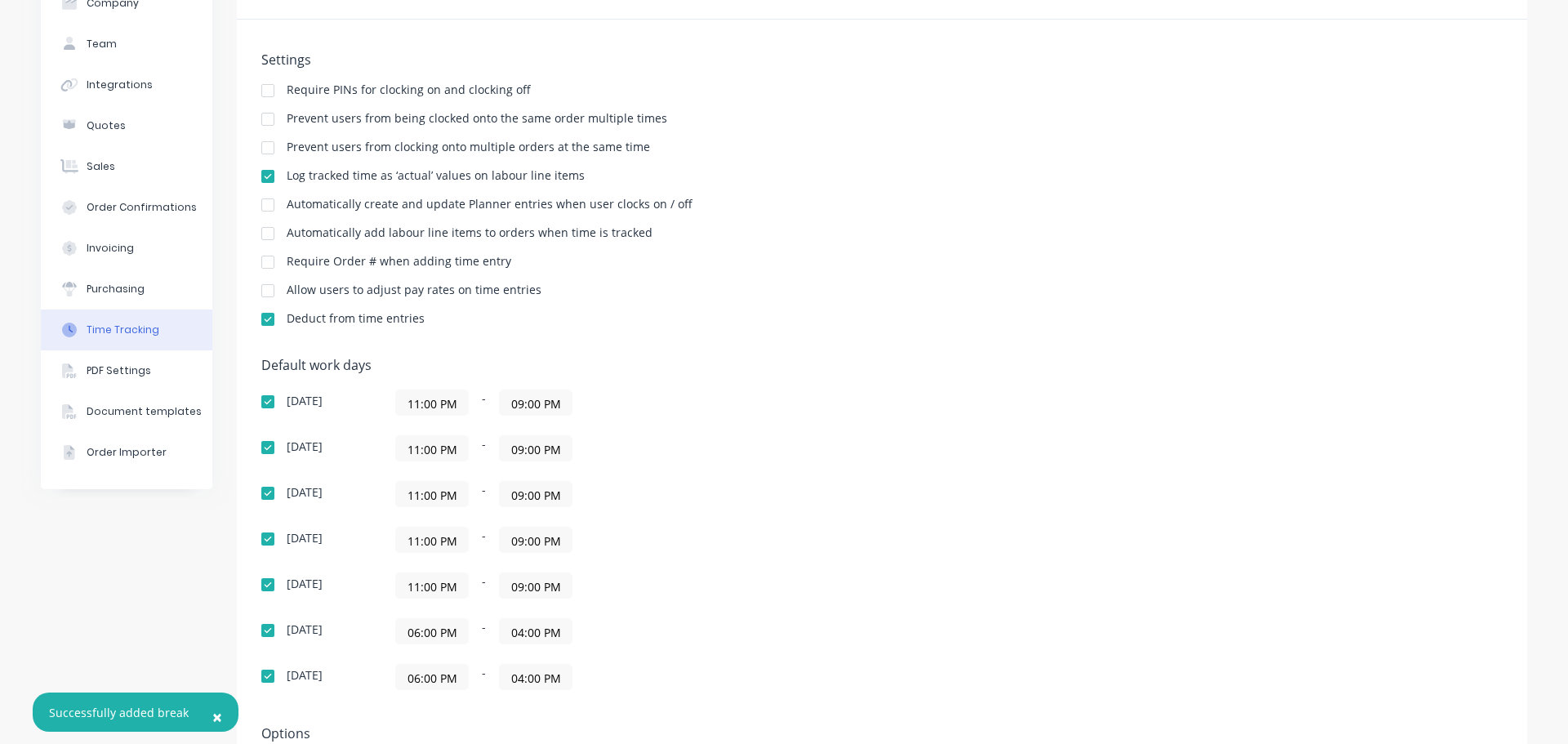
scroll to position [0, 0]
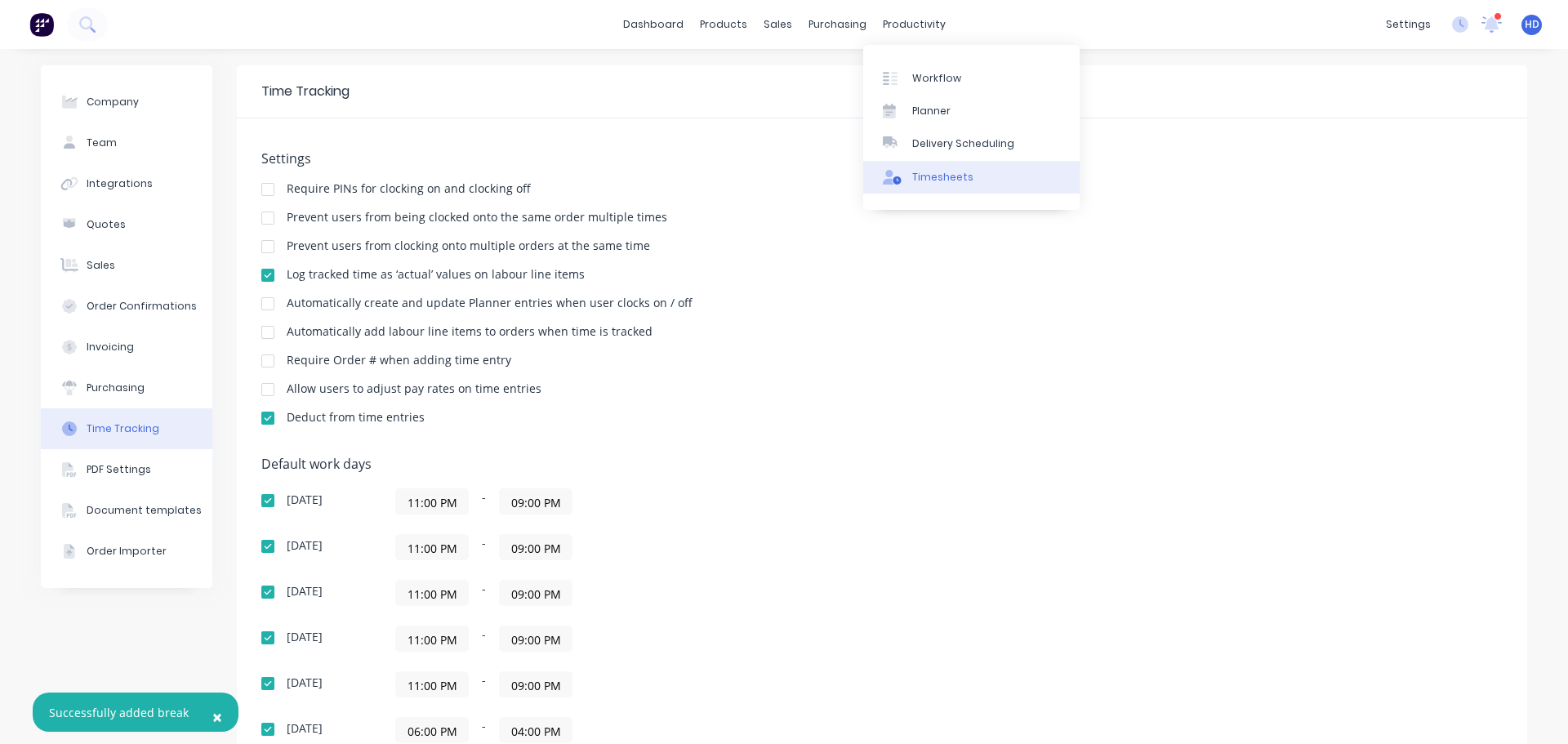
click at [940, 181] on div "Timesheets" at bounding box center [943, 177] width 61 height 15
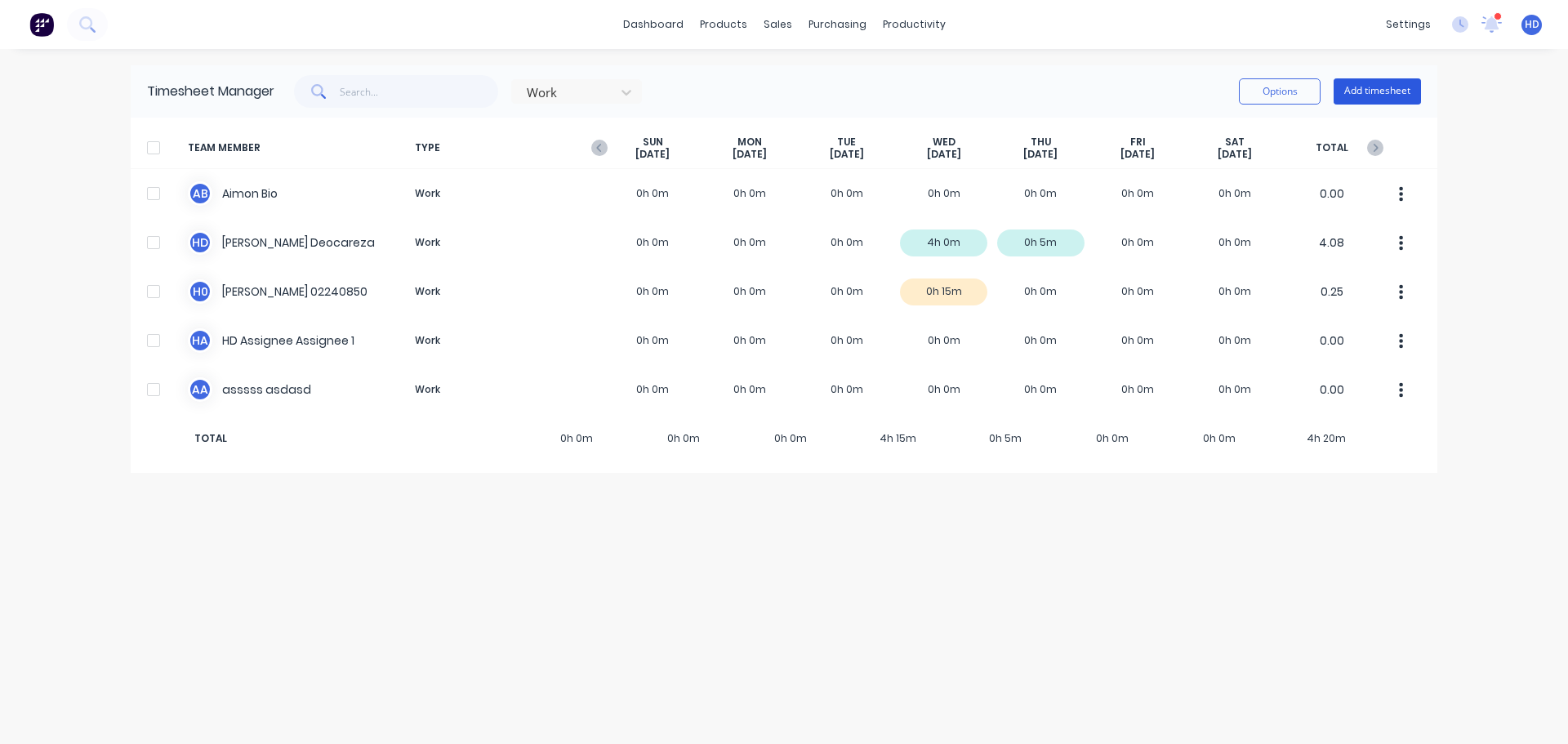
click at [1372, 96] on button "Add timesheet" at bounding box center [1377, 91] width 87 height 26
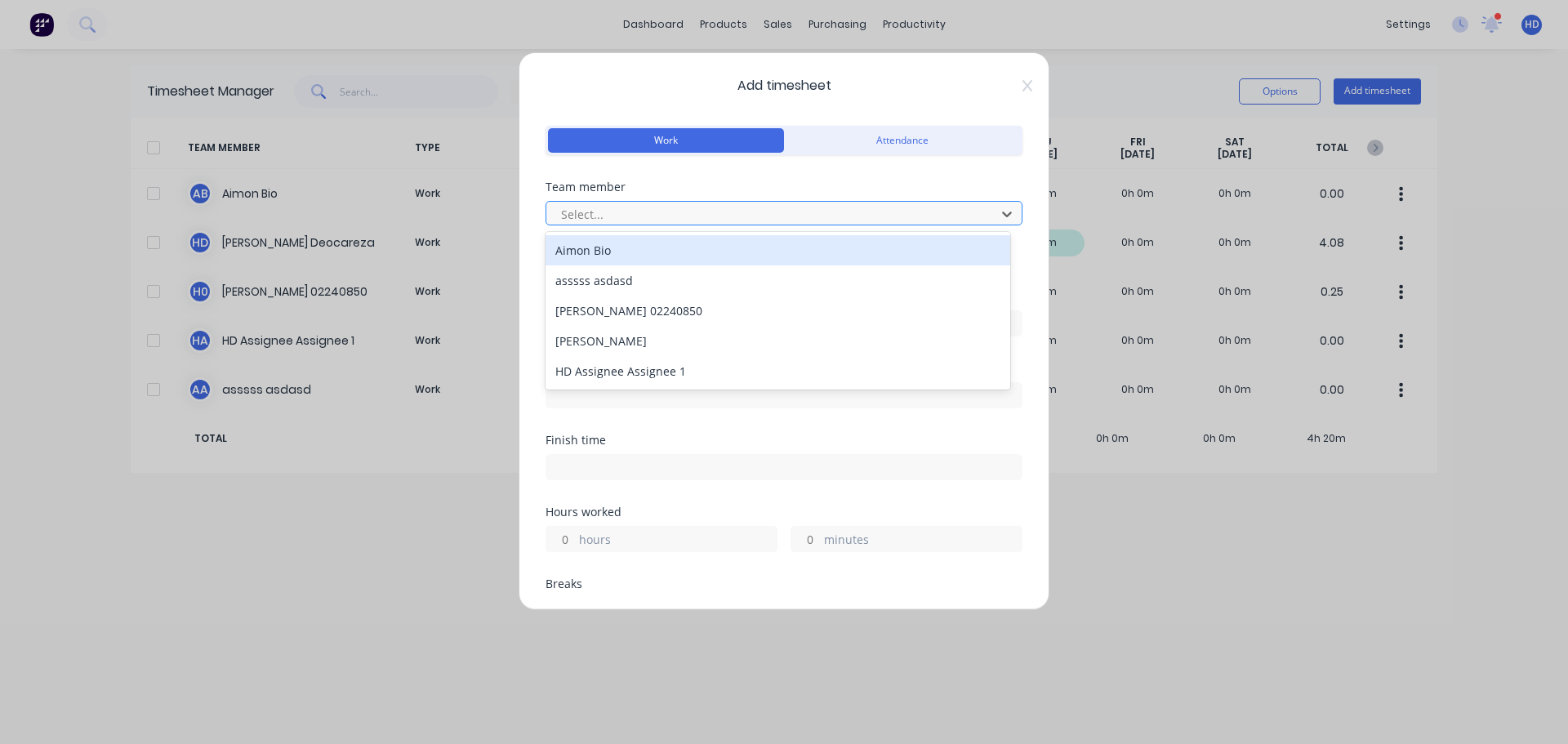
click at [650, 206] on div at bounding box center [773, 214] width 428 height 20
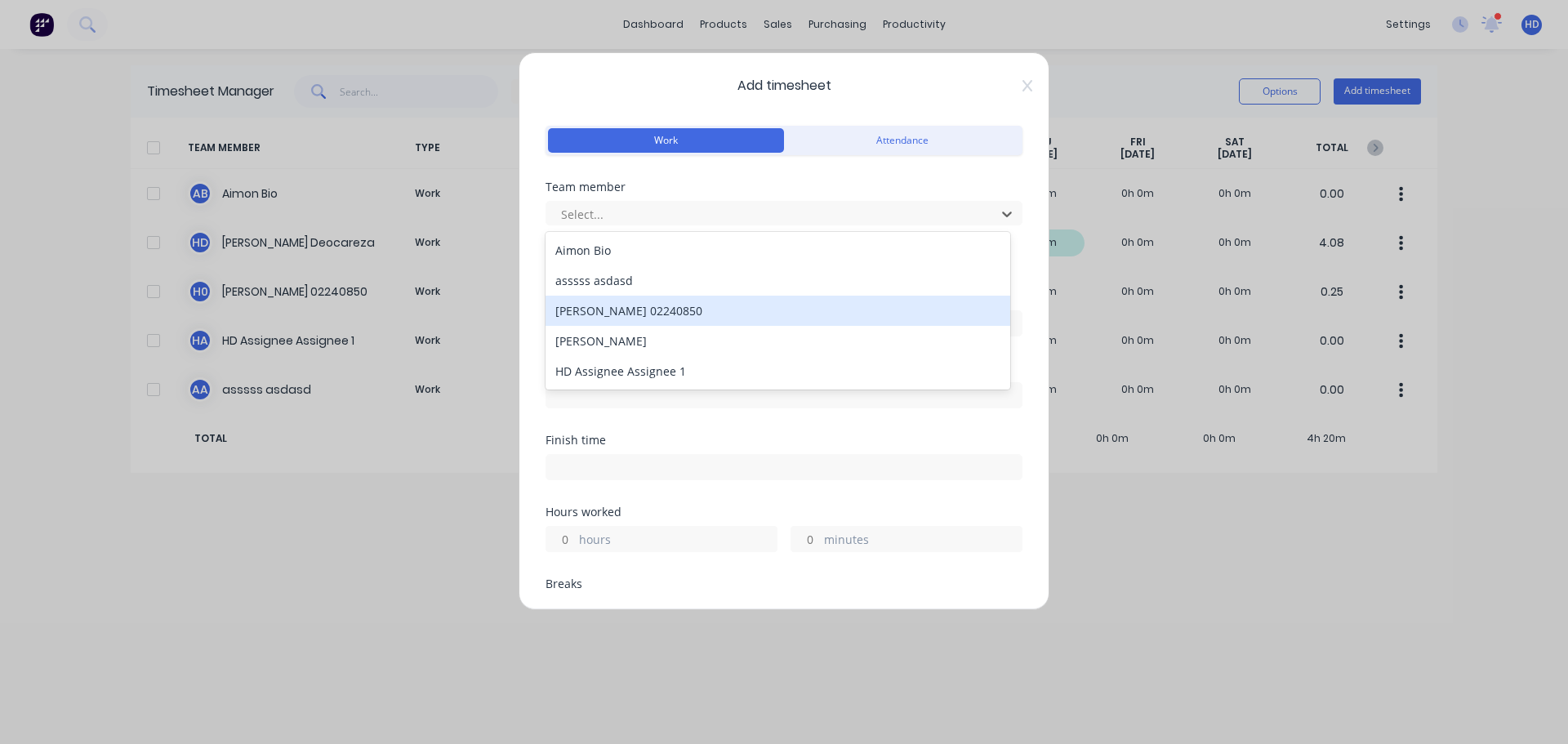
click at [644, 316] on div "[PERSON_NAME] 02240850" at bounding box center [778, 311] width 464 height 30
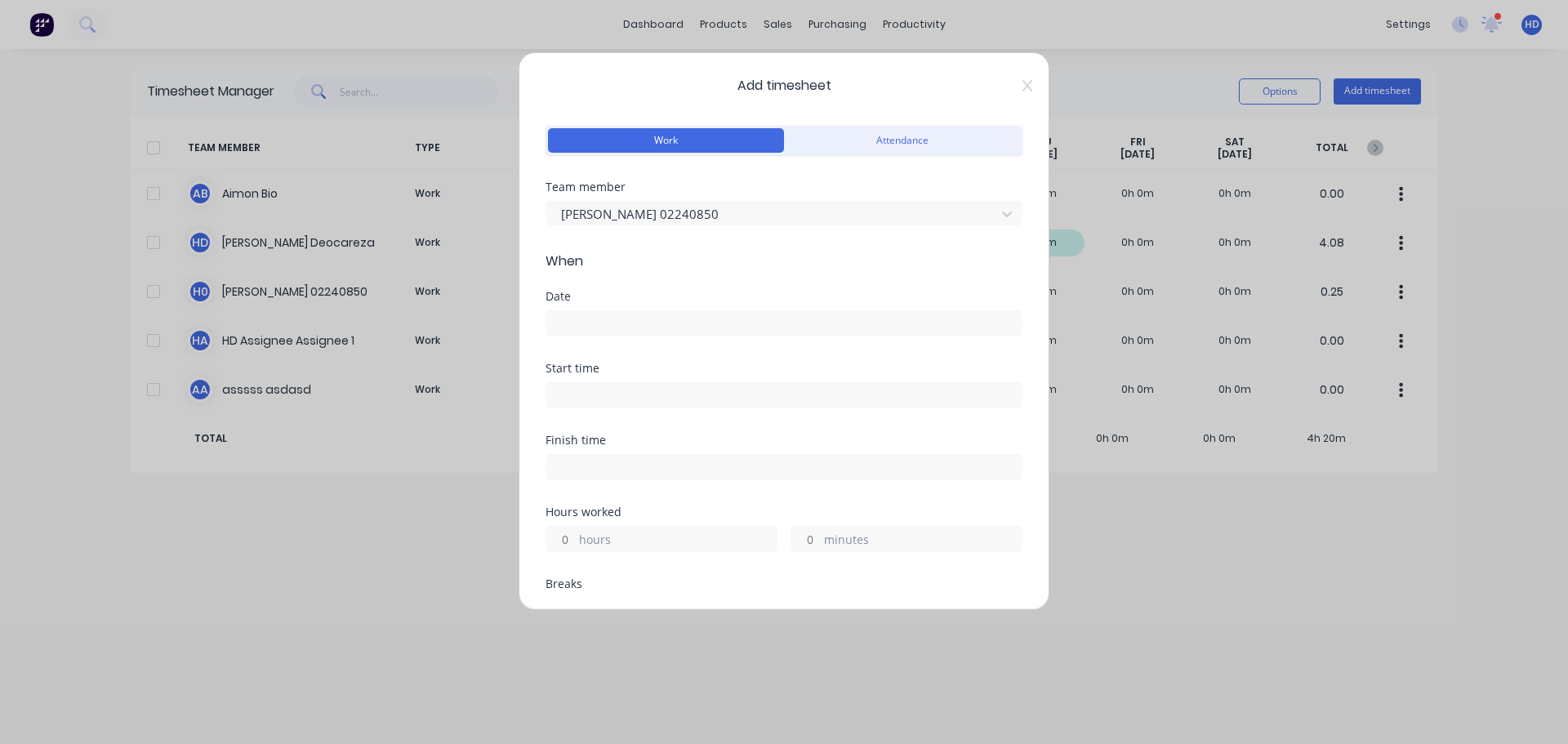
click at [610, 319] on input at bounding box center [783, 323] width 475 height 25
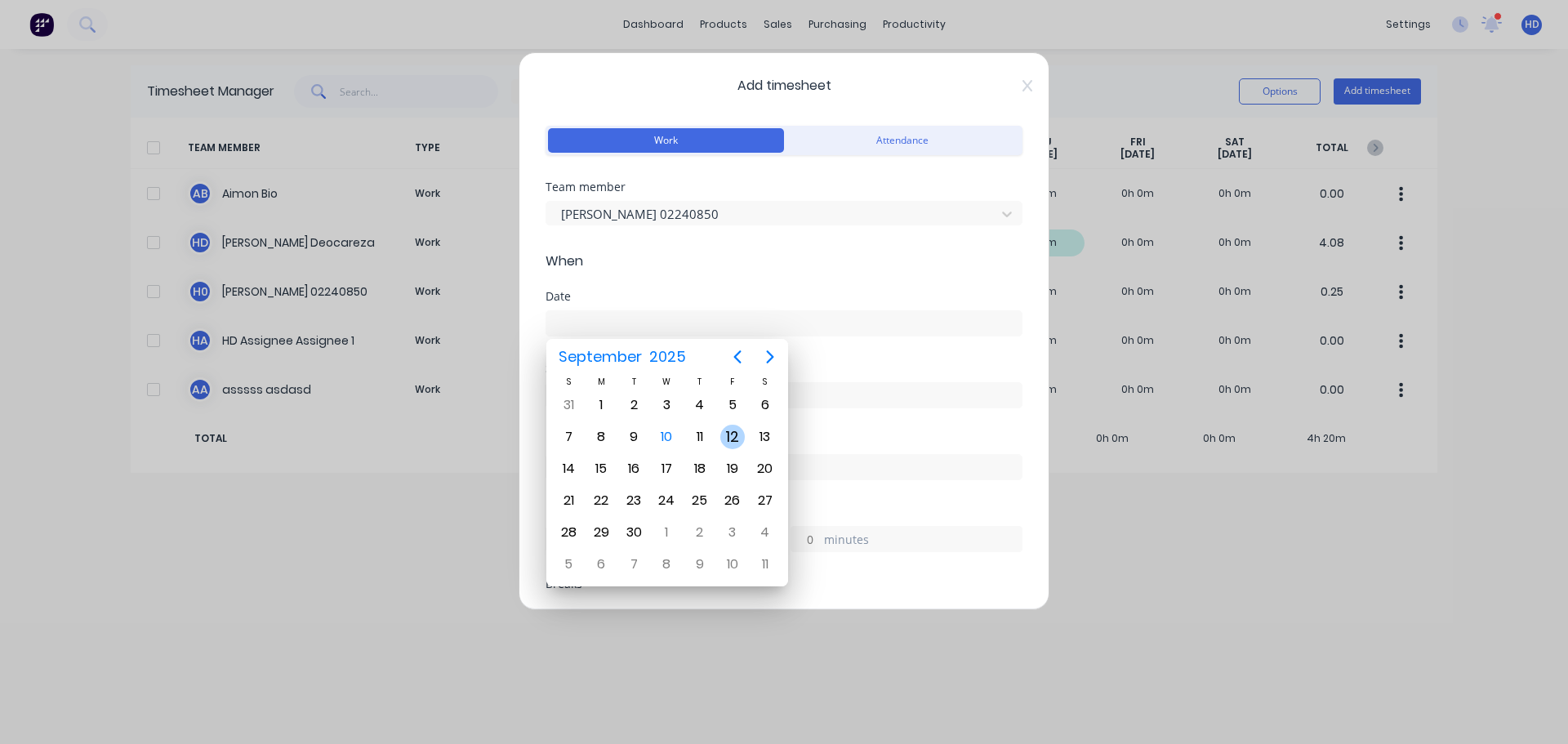
click at [732, 435] on div "12" at bounding box center [733, 437] width 25 height 25
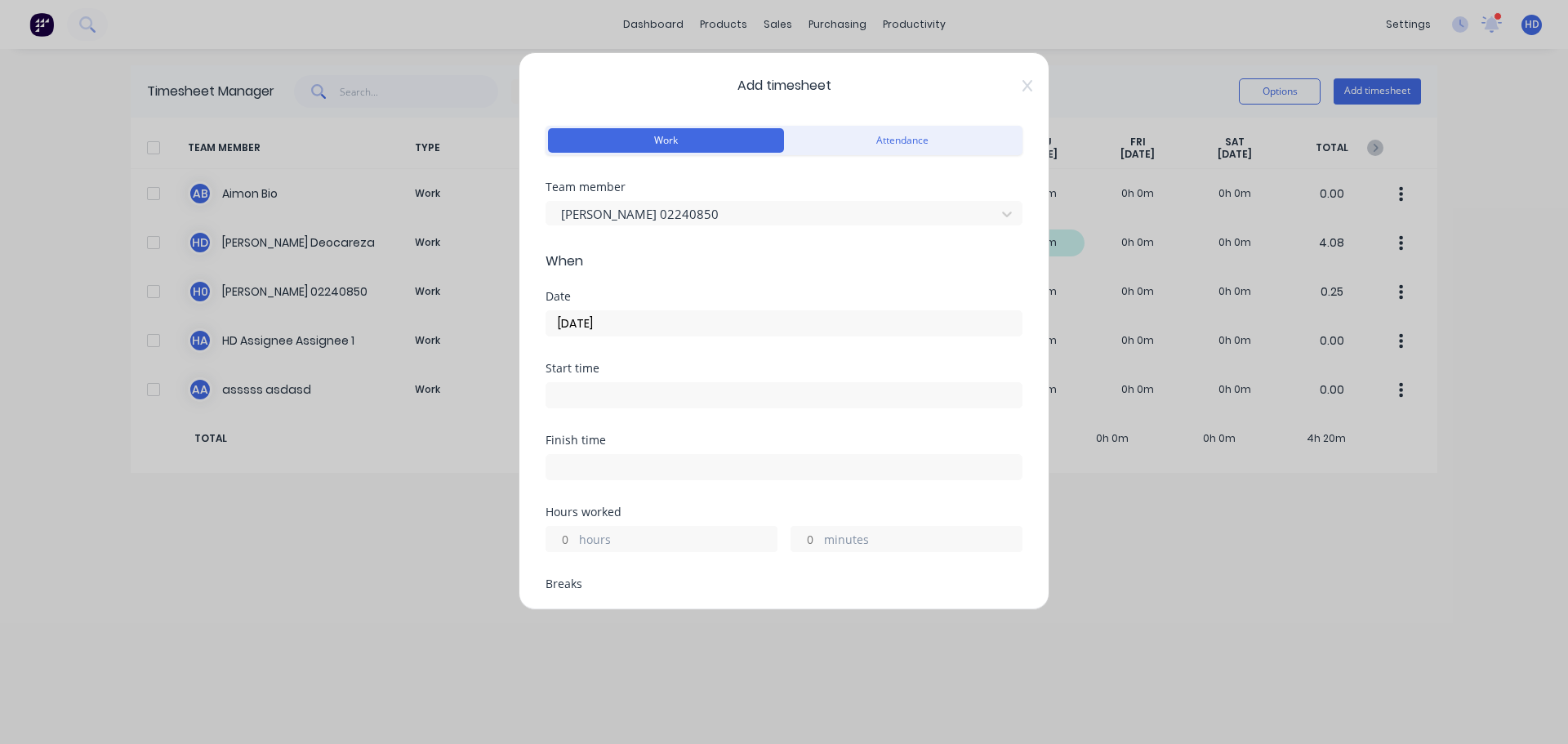
type input "12/09/2025"
click at [604, 400] on input at bounding box center [783, 395] width 475 height 25
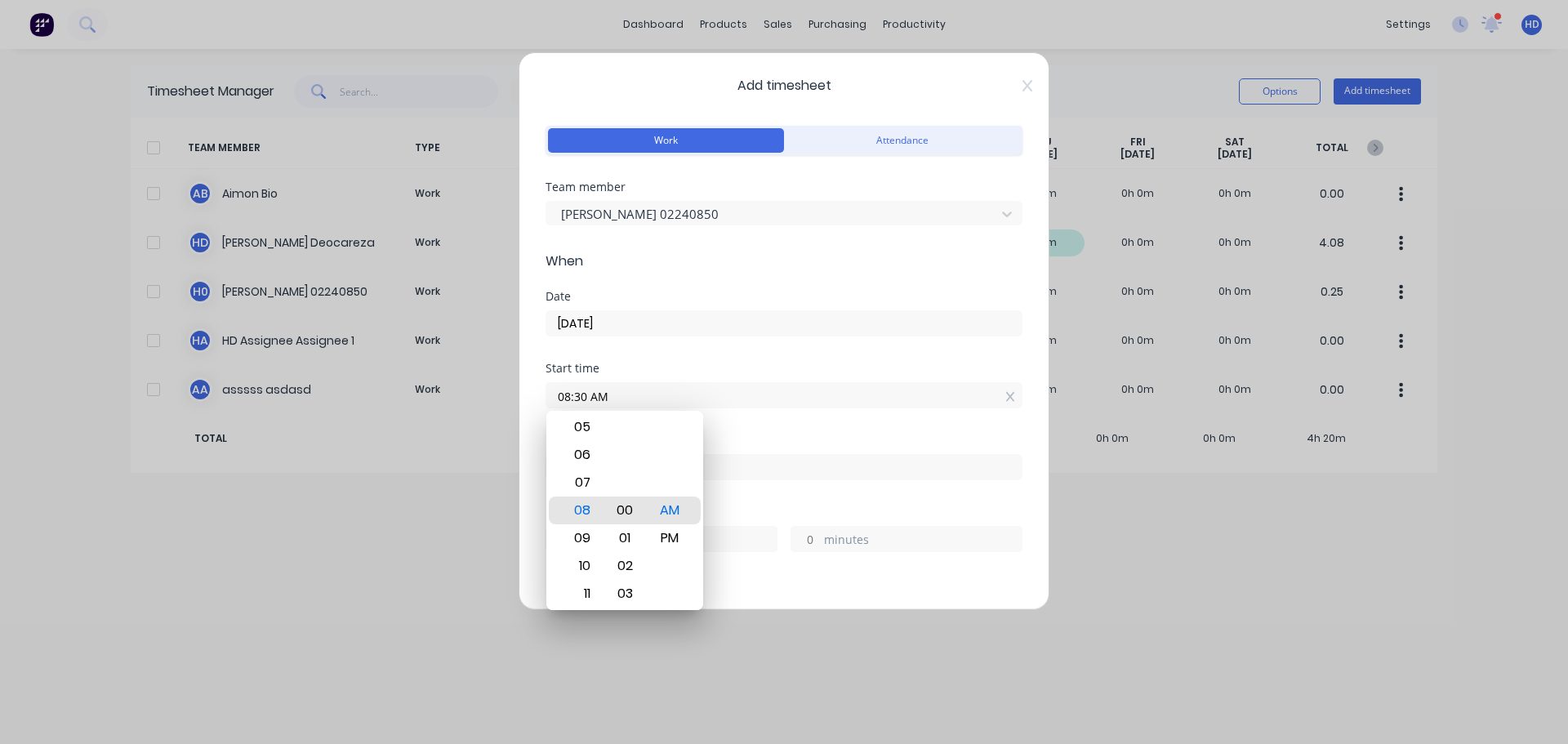
type input "08:00 AM"
click at [623, 513] on div "00" at bounding box center [625, 510] width 40 height 28
click at [744, 423] on div "Start time 08:00 AM" at bounding box center [784, 398] width 477 height 72
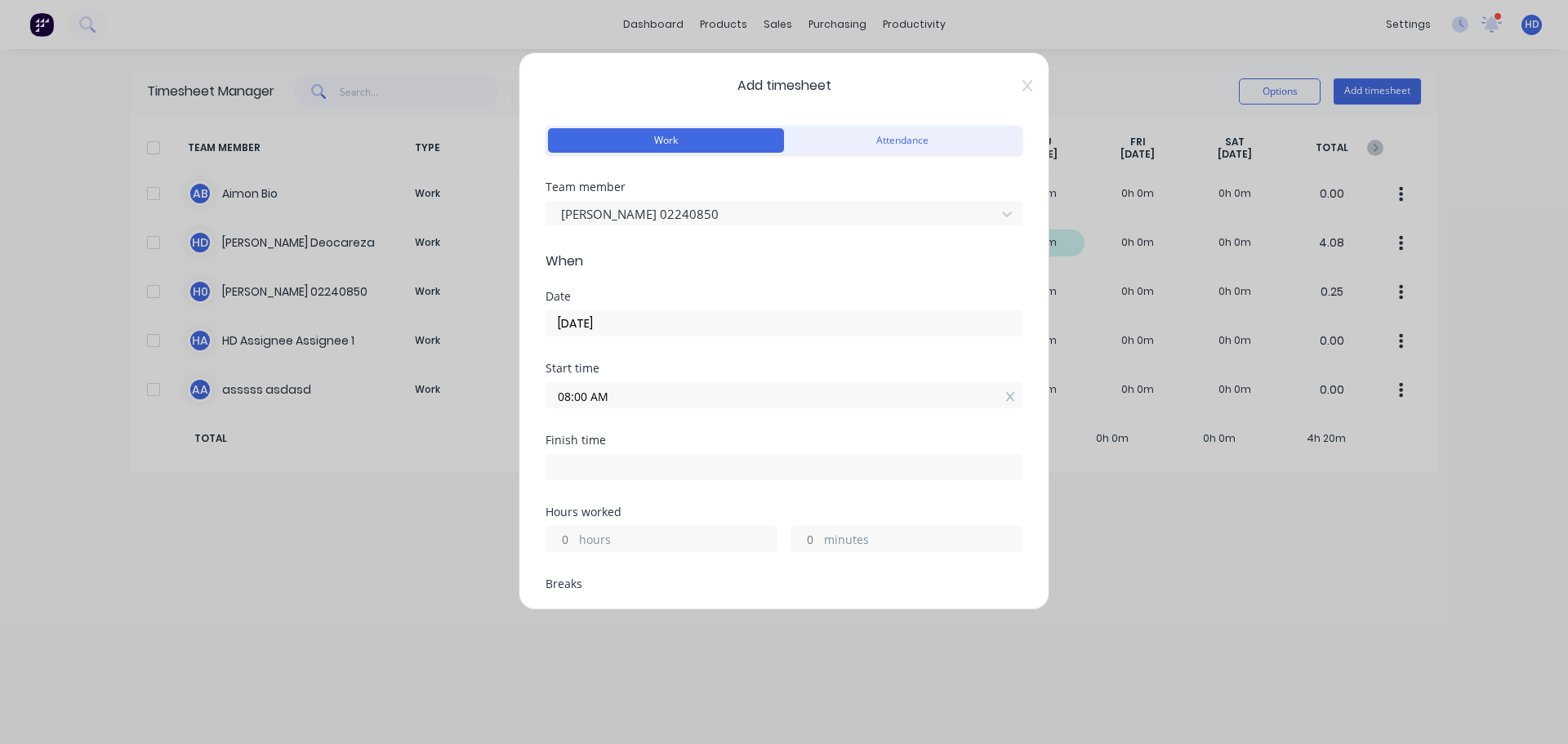
click at [602, 464] on input at bounding box center [783, 467] width 475 height 25
type input "08:30 AM"
type input "0"
type input "30"
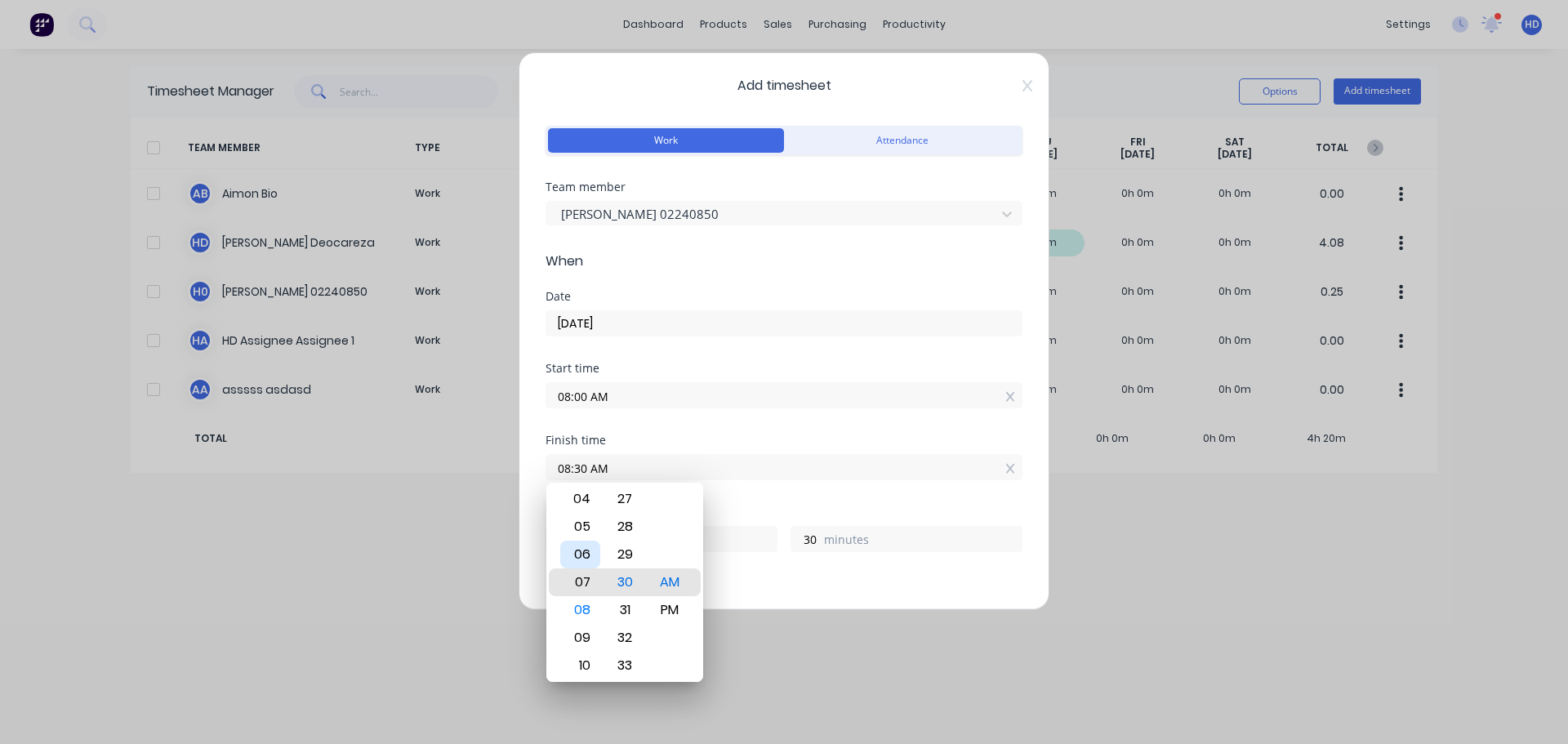
type input "06:30 AM"
type input "22"
click at [582, 520] on div "04" at bounding box center [580, 526] width 40 height 28
type input "04:30 AM"
type input "20"
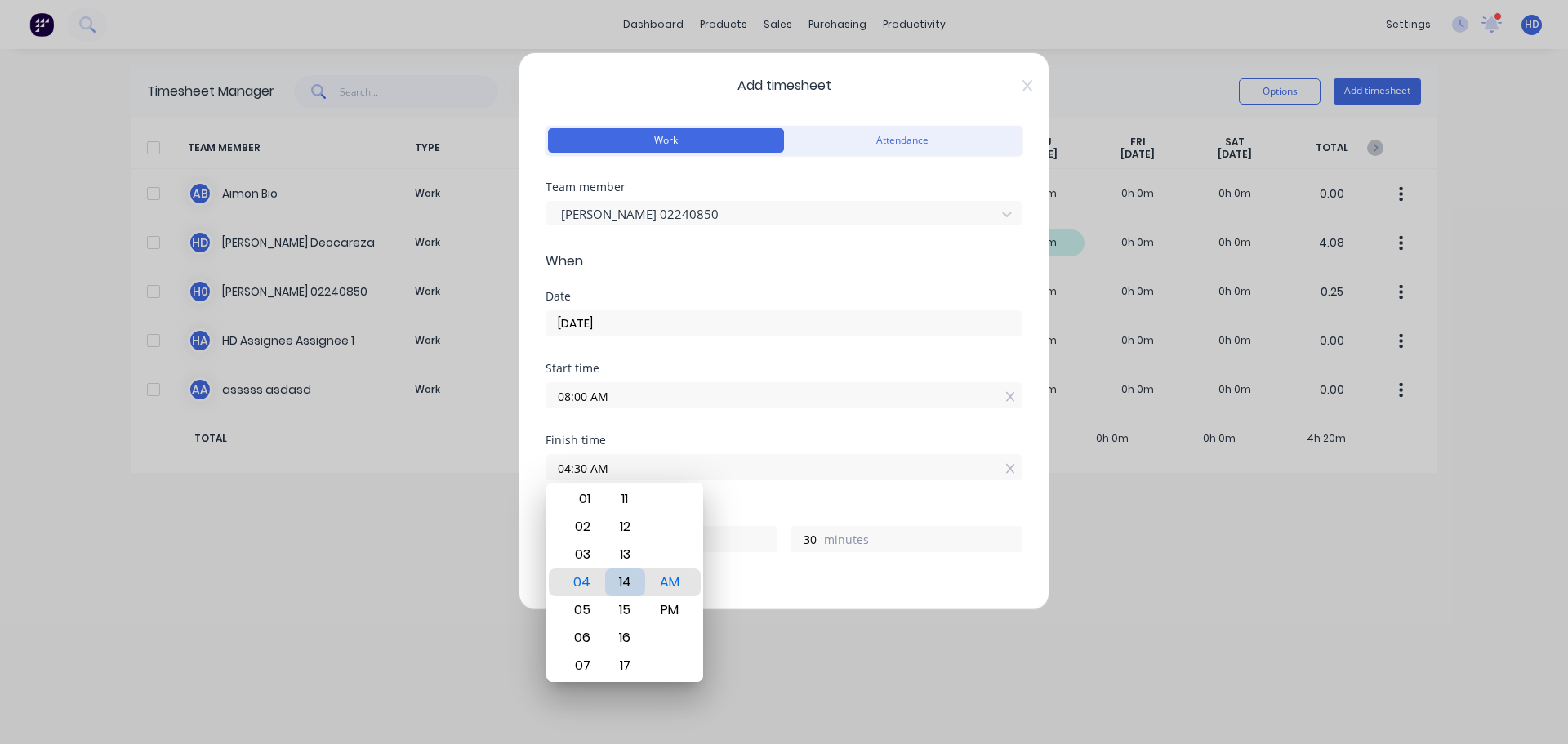
type input "04:14 AM"
type input "14"
type input "04:04 AM"
type input "4"
type input "04:00 AM"
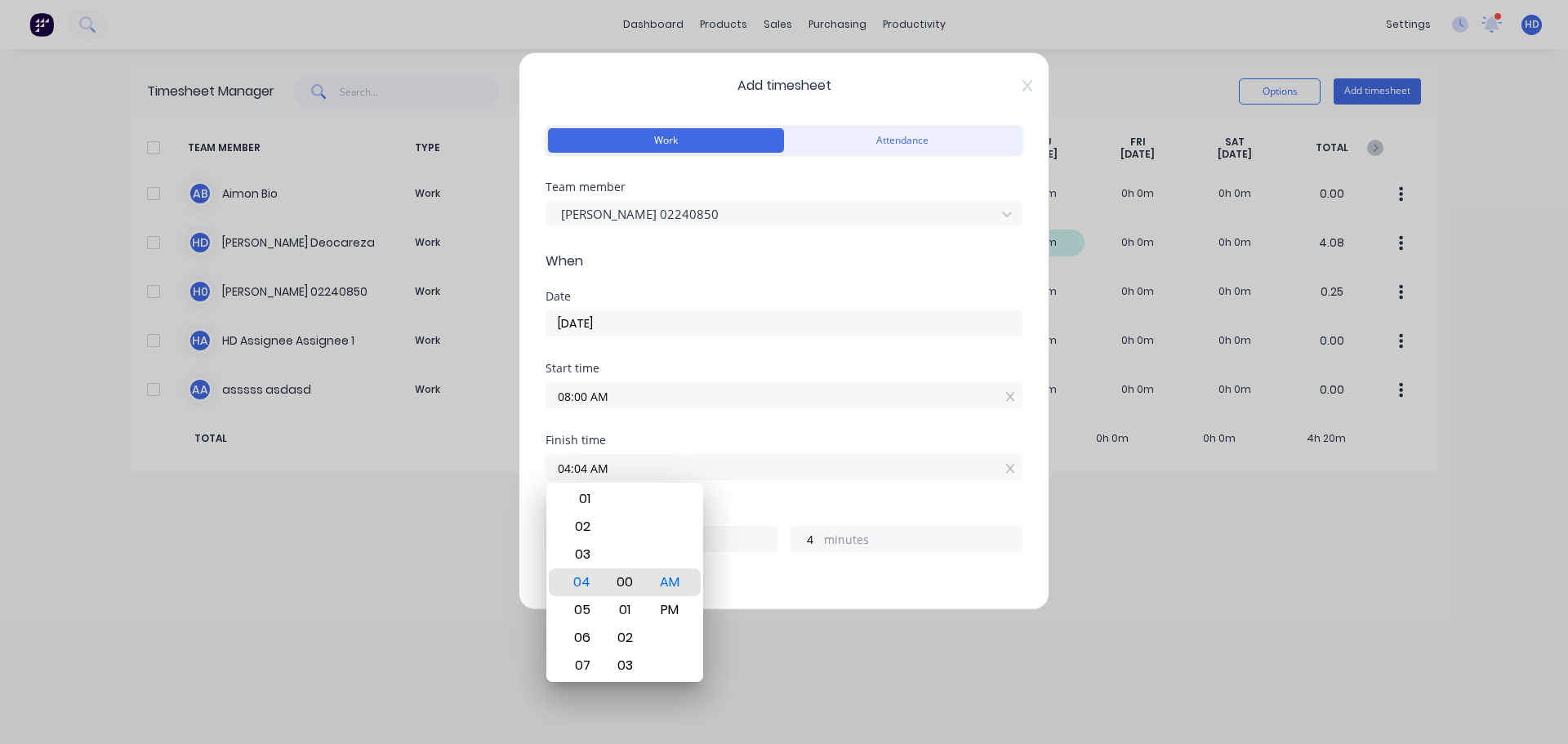
type input "0"
click at [622, 585] on div "00" at bounding box center [625, 582] width 40 height 28
click at [677, 605] on div "PM" at bounding box center [669, 610] width 40 height 28
type input "04:00 PM"
type input "8"
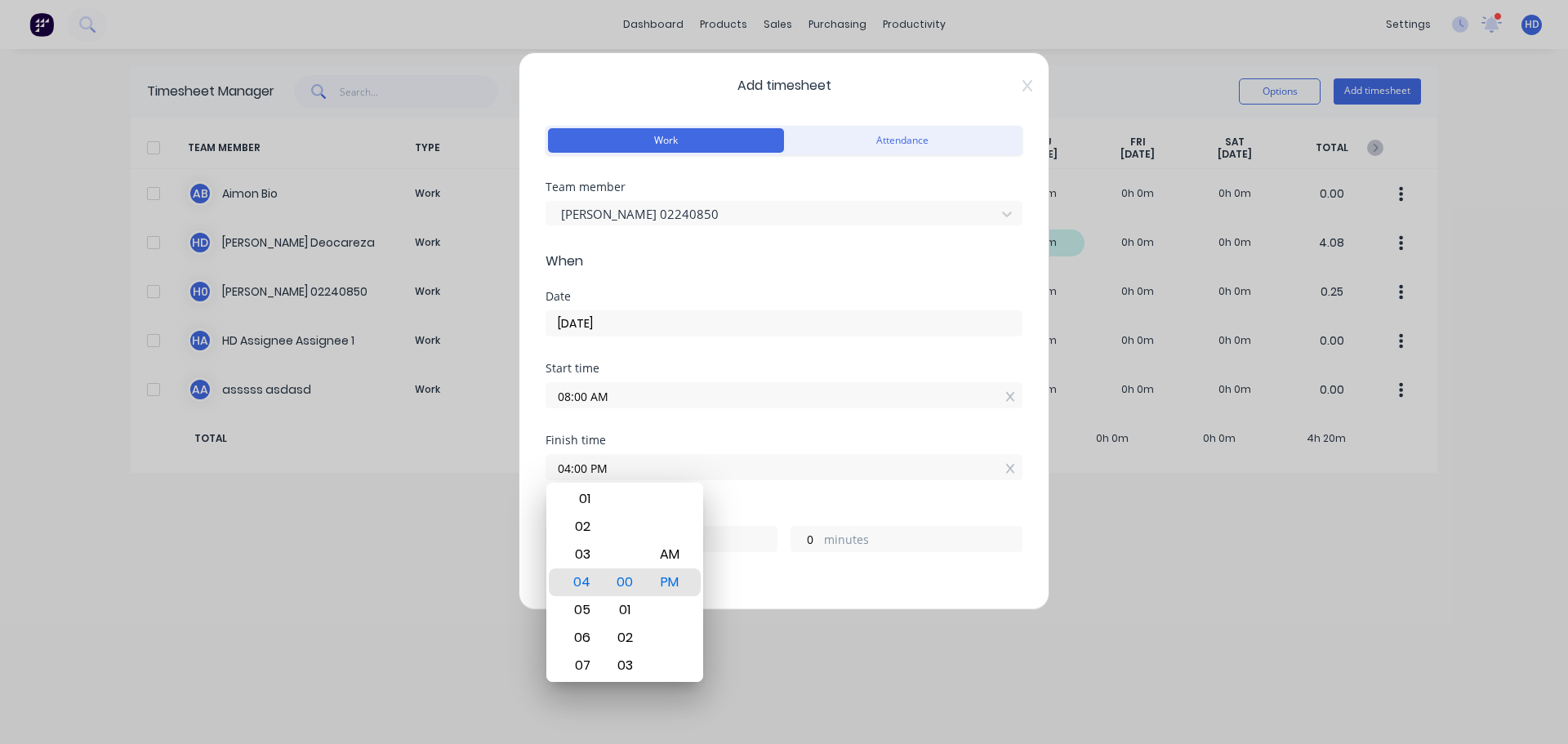
click at [788, 440] on div "Finish time" at bounding box center [784, 439] width 477 height 12
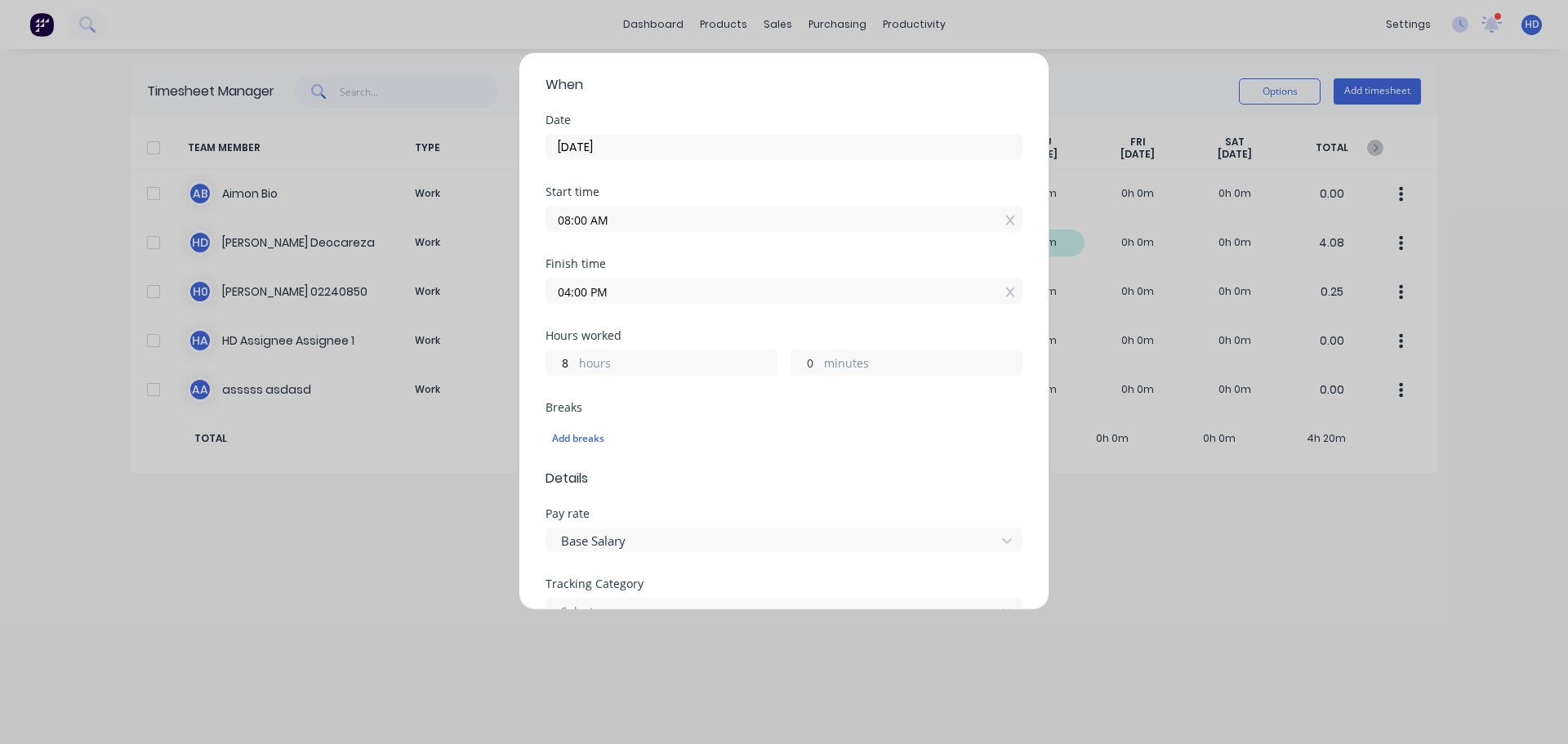
scroll to position [245, 0]
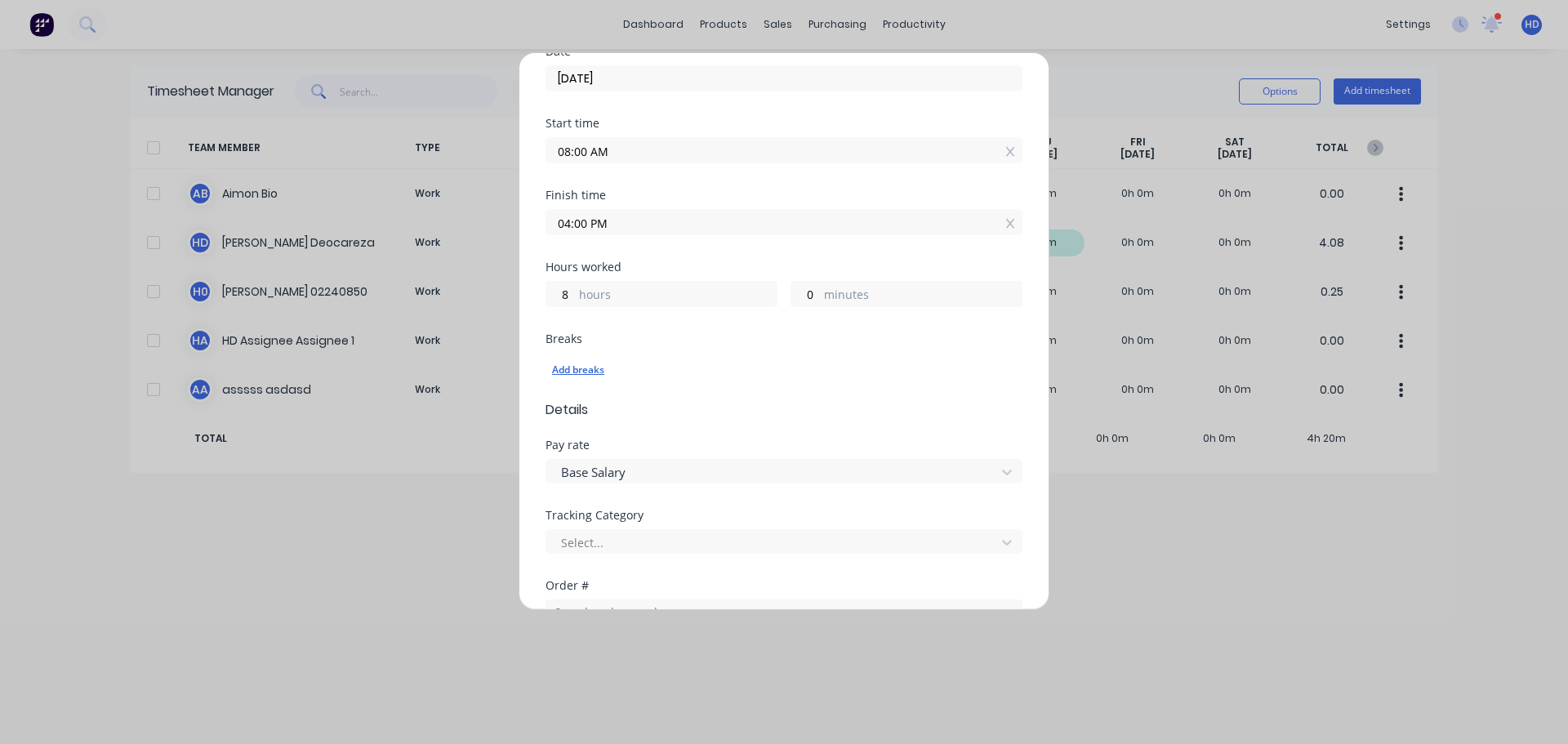
click at [590, 360] on div "Add breaks" at bounding box center [784, 370] width 464 height 21
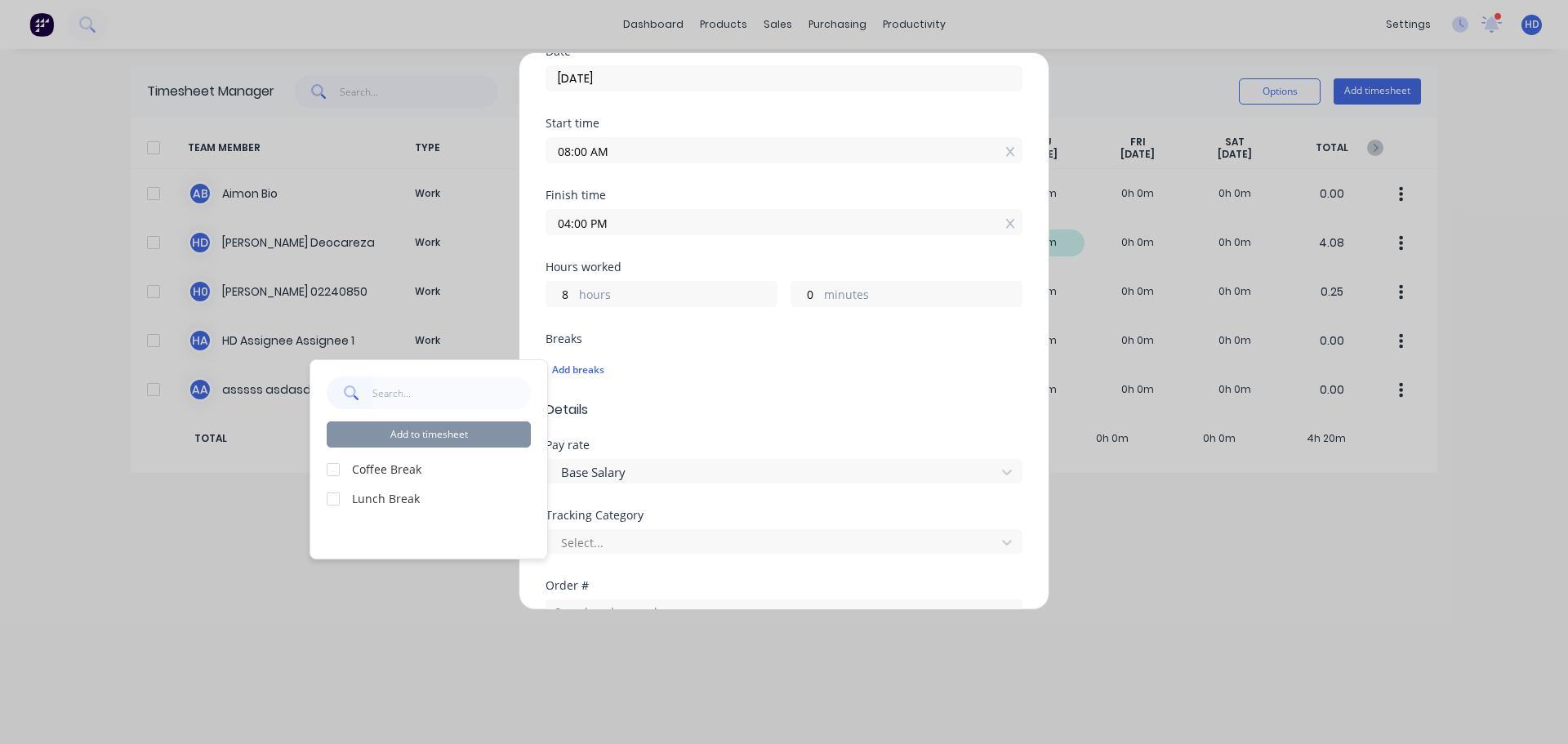
click at [338, 472] on div at bounding box center [333, 470] width 33 height 33
click at [329, 500] on div at bounding box center [333, 499] width 33 height 33
click at [859, 328] on div "Hours worked 8 hours 0 minutes" at bounding box center [784, 297] width 477 height 72
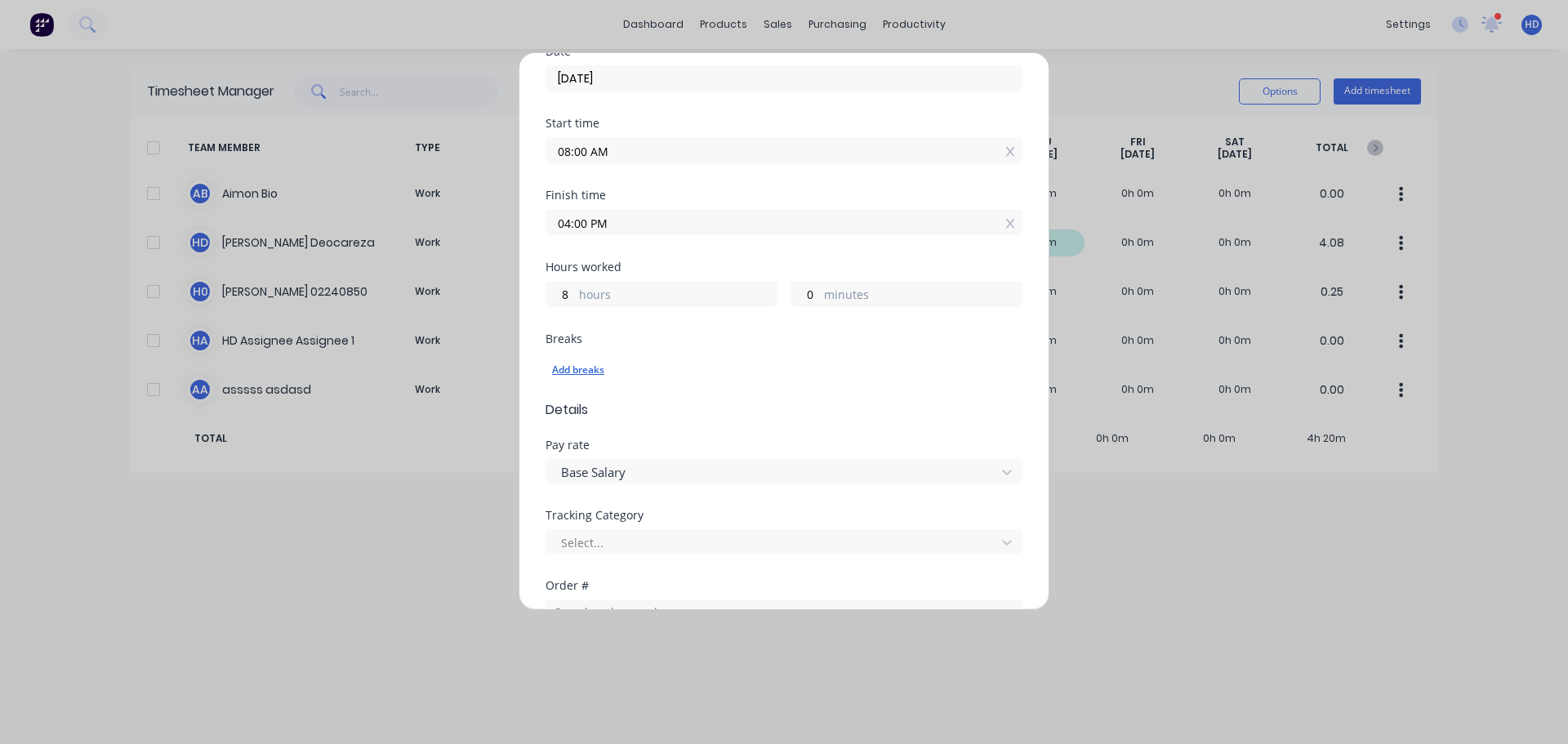
click at [581, 380] on div "Add breaks" at bounding box center [784, 370] width 464 height 21
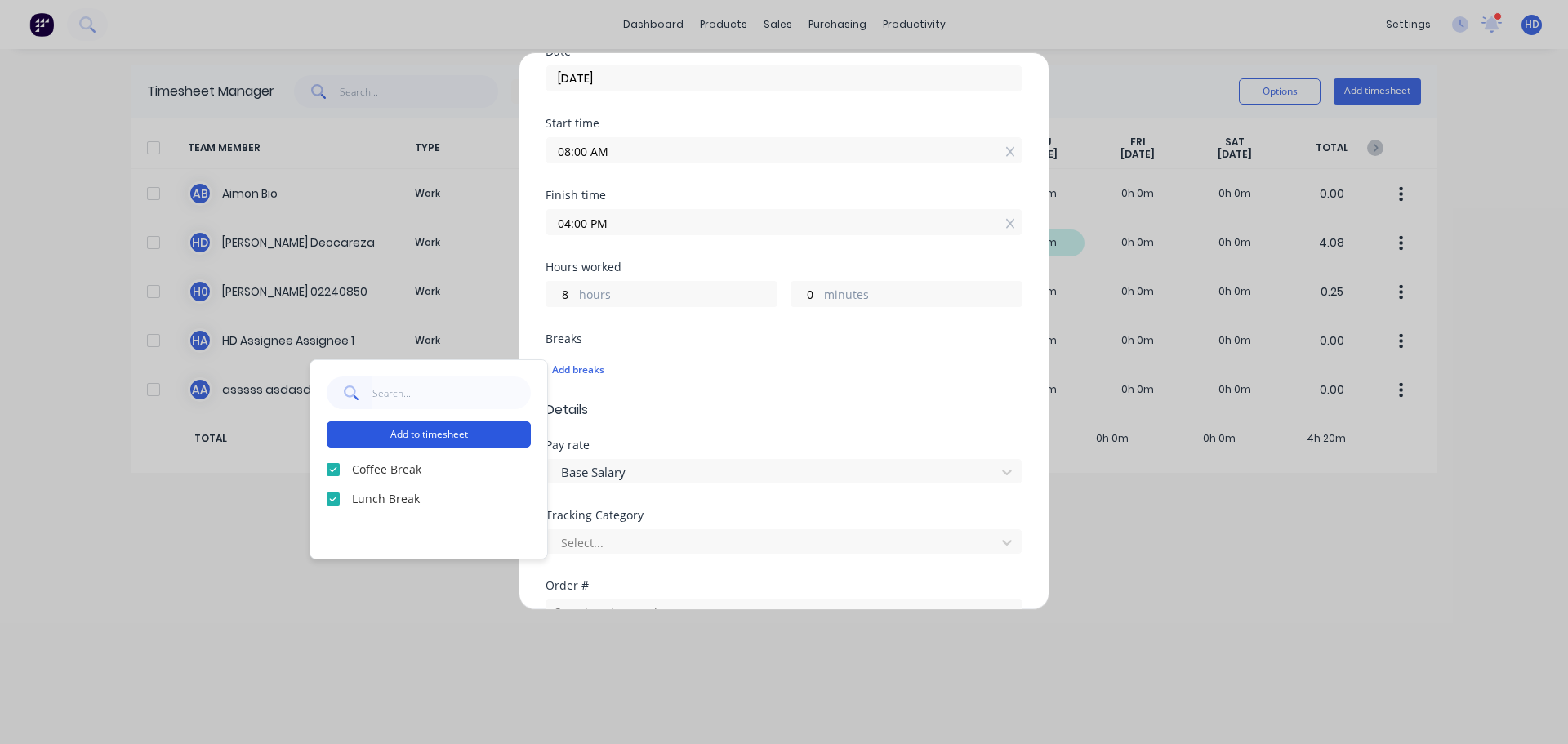
click at [441, 430] on button "Add to timesheet" at bounding box center [429, 434] width 204 height 26
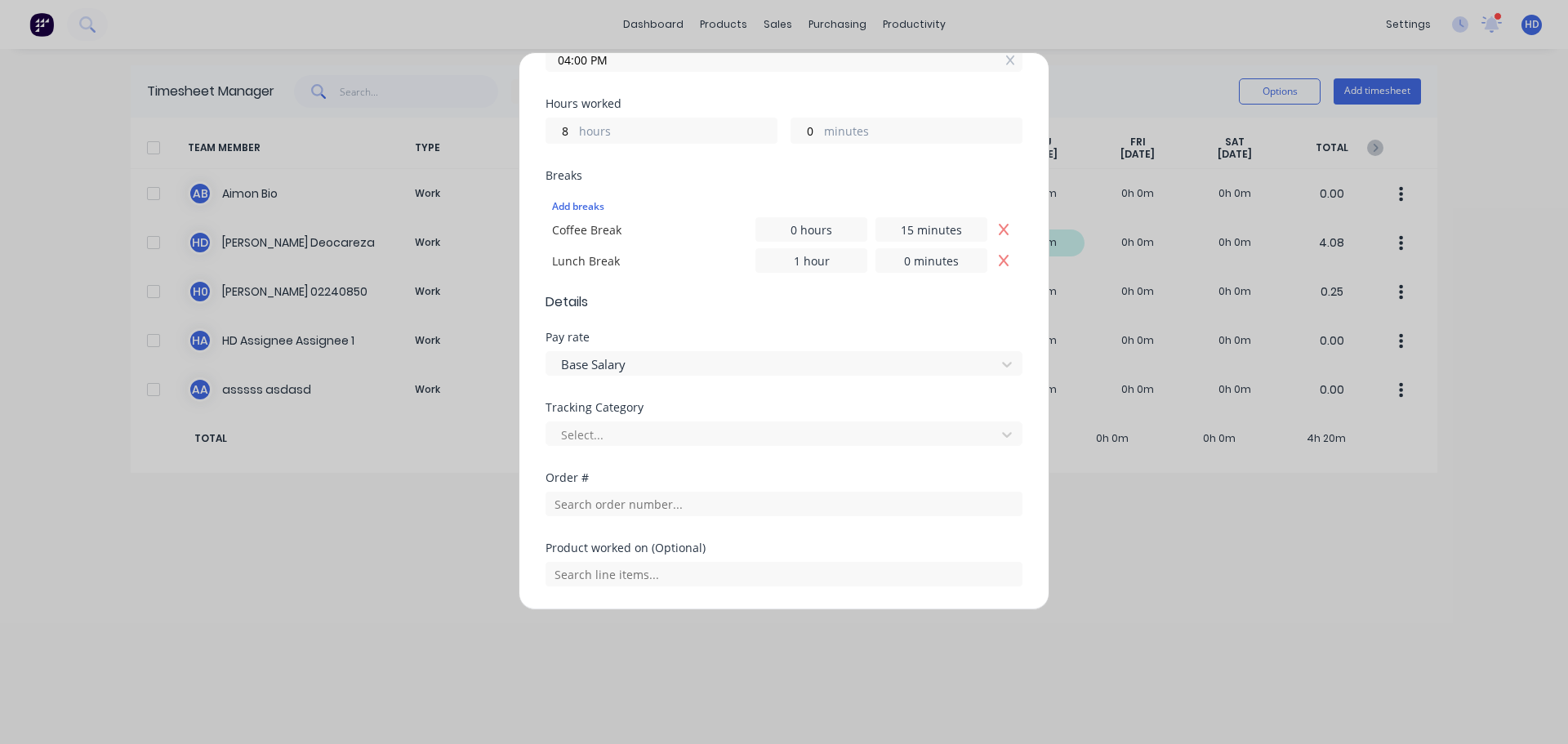
scroll to position [572, 0]
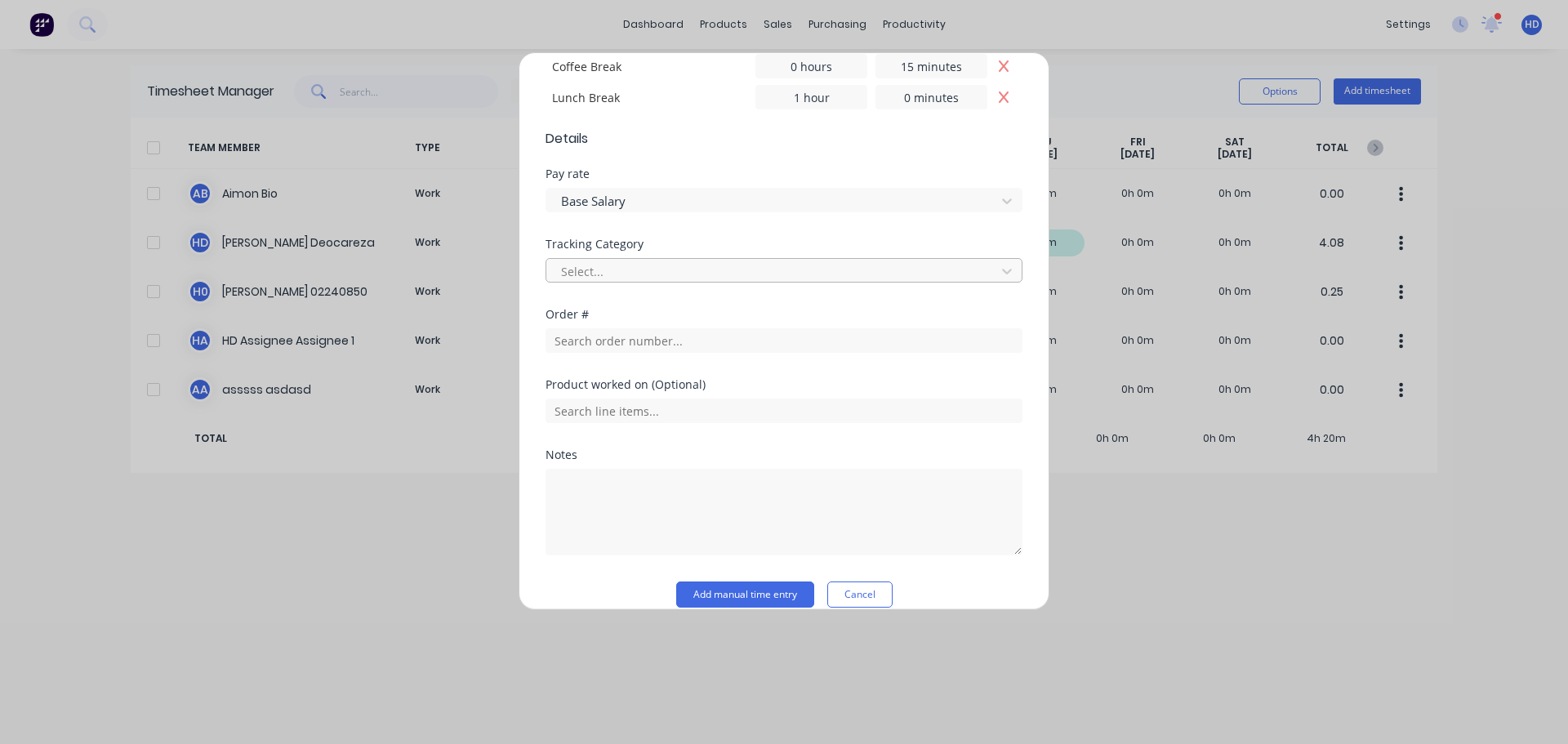
click at [740, 273] on div at bounding box center [773, 271] width 428 height 20
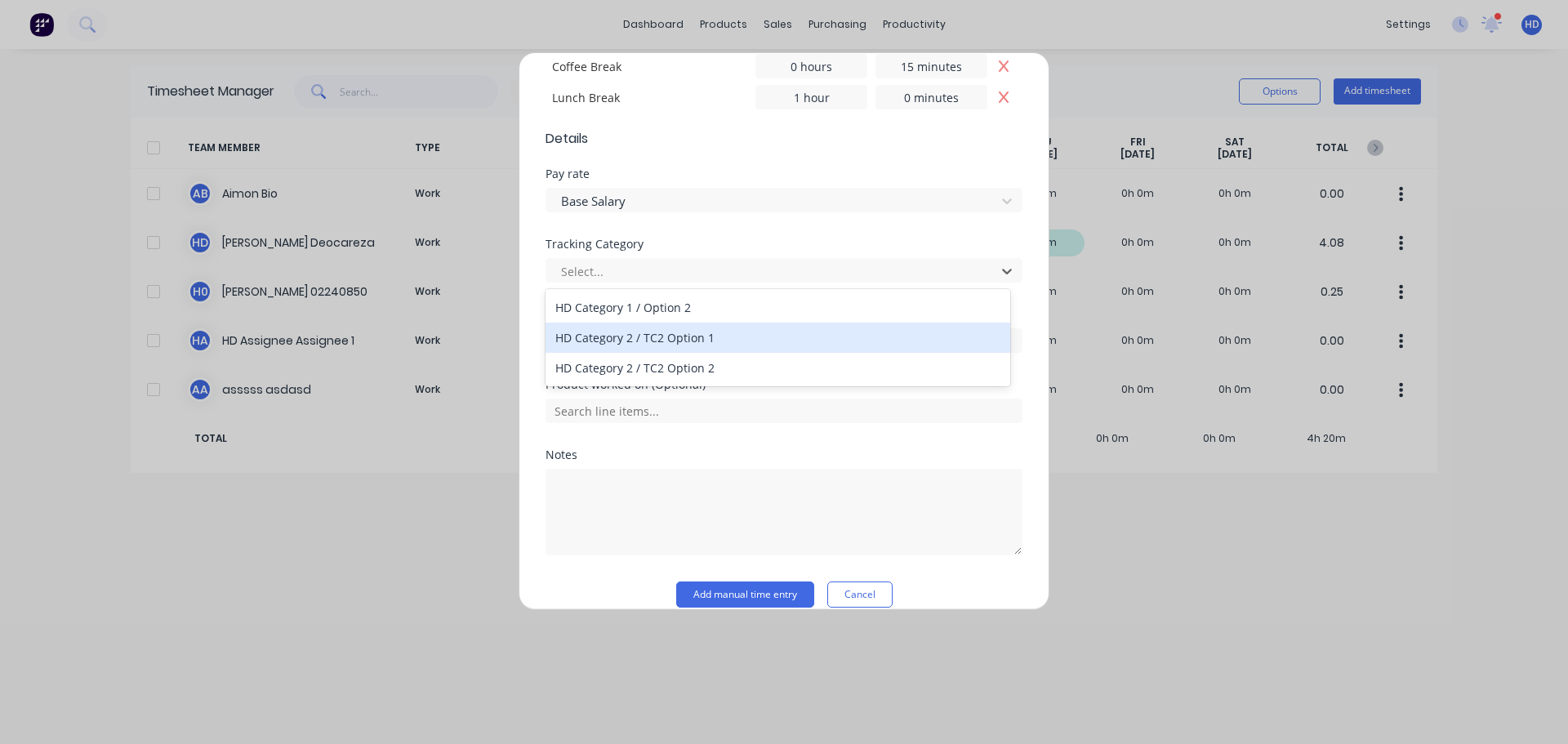
click at [655, 338] on div "HD Category 2 / TC2 Option 1" at bounding box center [778, 337] width 464 height 30
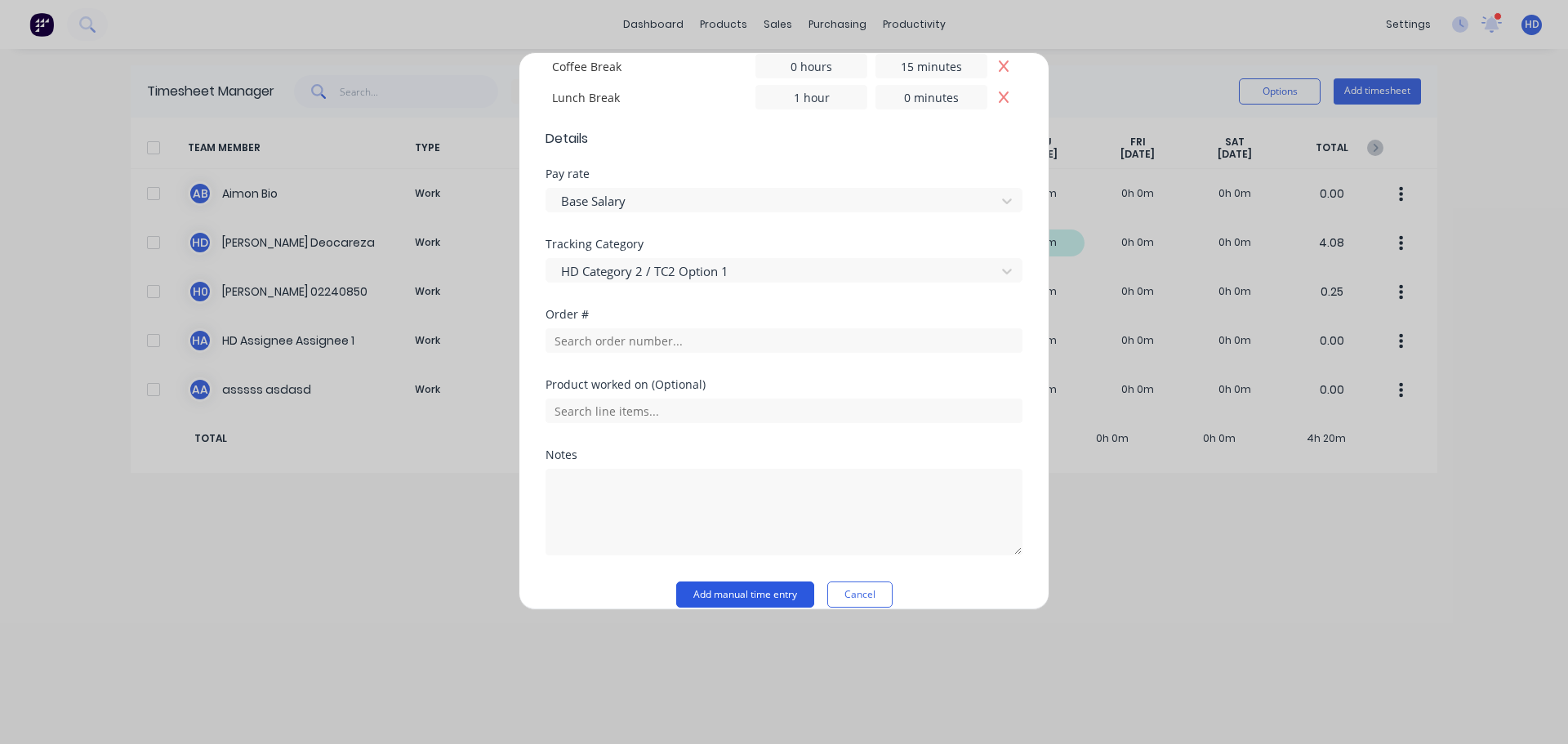
click at [740, 593] on button "Add manual time entry" at bounding box center [745, 594] width 138 height 26
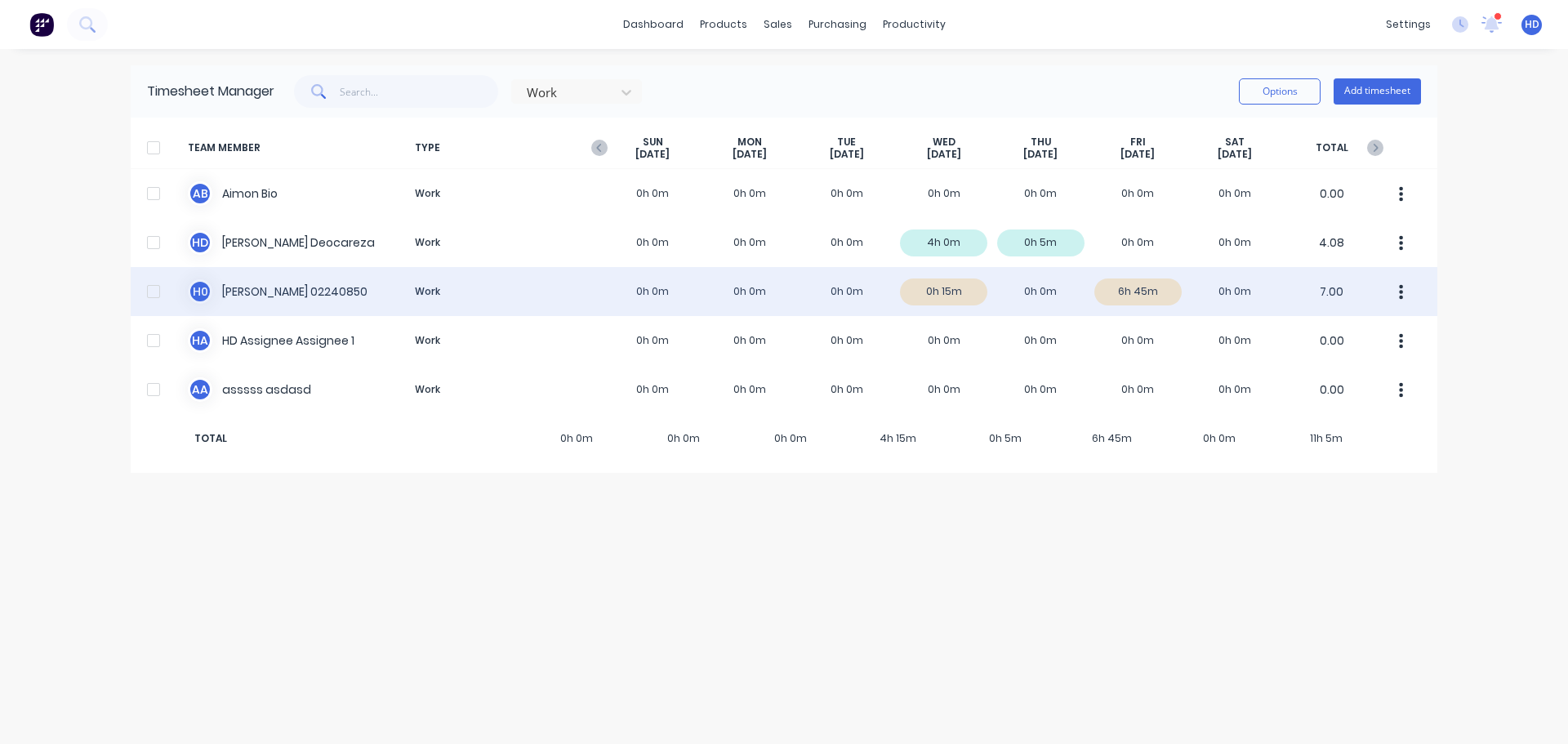
click at [155, 295] on div at bounding box center [154, 291] width 33 height 33
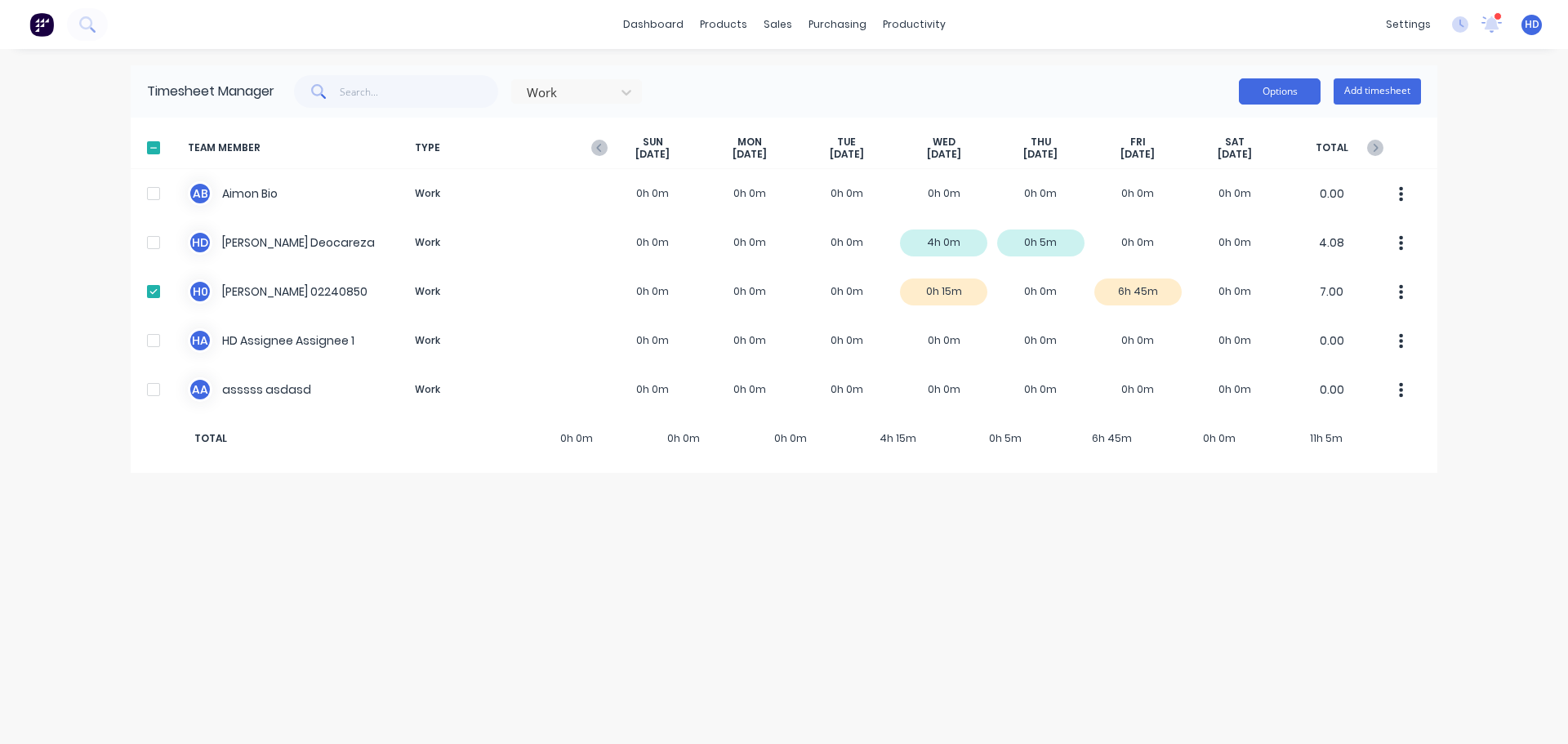
click at [1299, 85] on button "Options" at bounding box center [1280, 91] width 82 height 26
click at [1237, 131] on div "Approve" at bounding box center [1243, 133] width 126 height 24
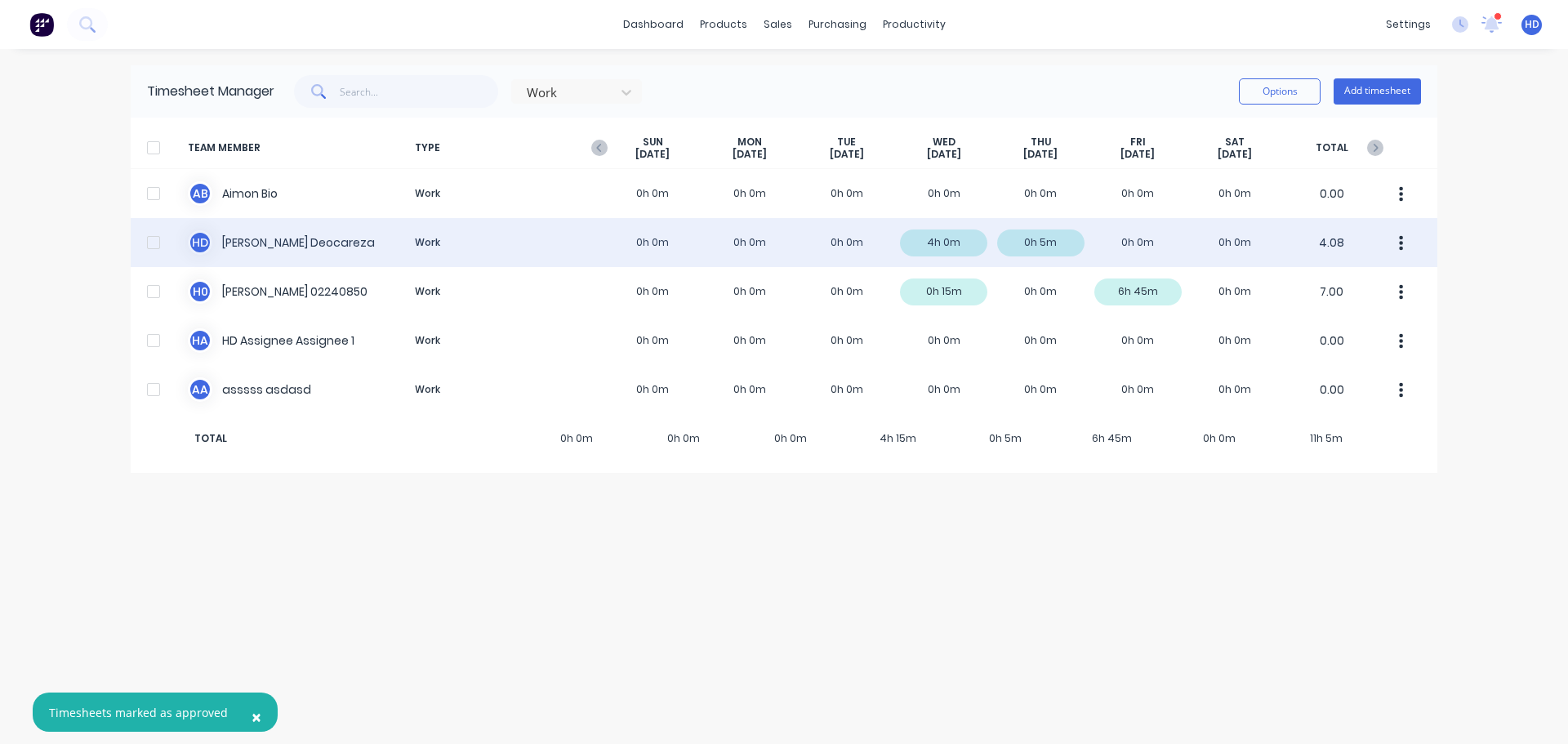
click at [153, 244] on div at bounding box center [154, 242] width 33 height 33
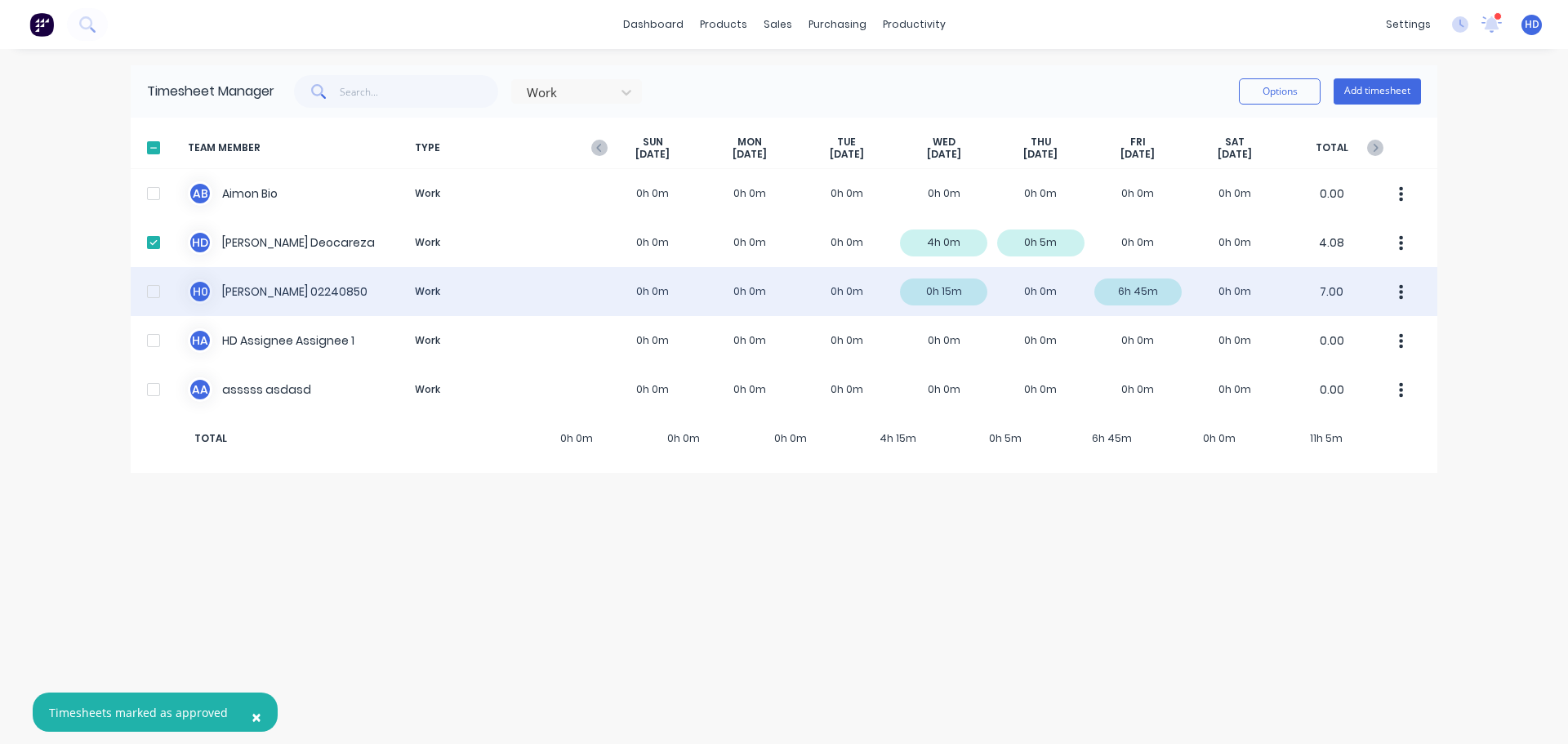
click at [157, 297] on div at bounding box center [154, 291] width 33 height 33
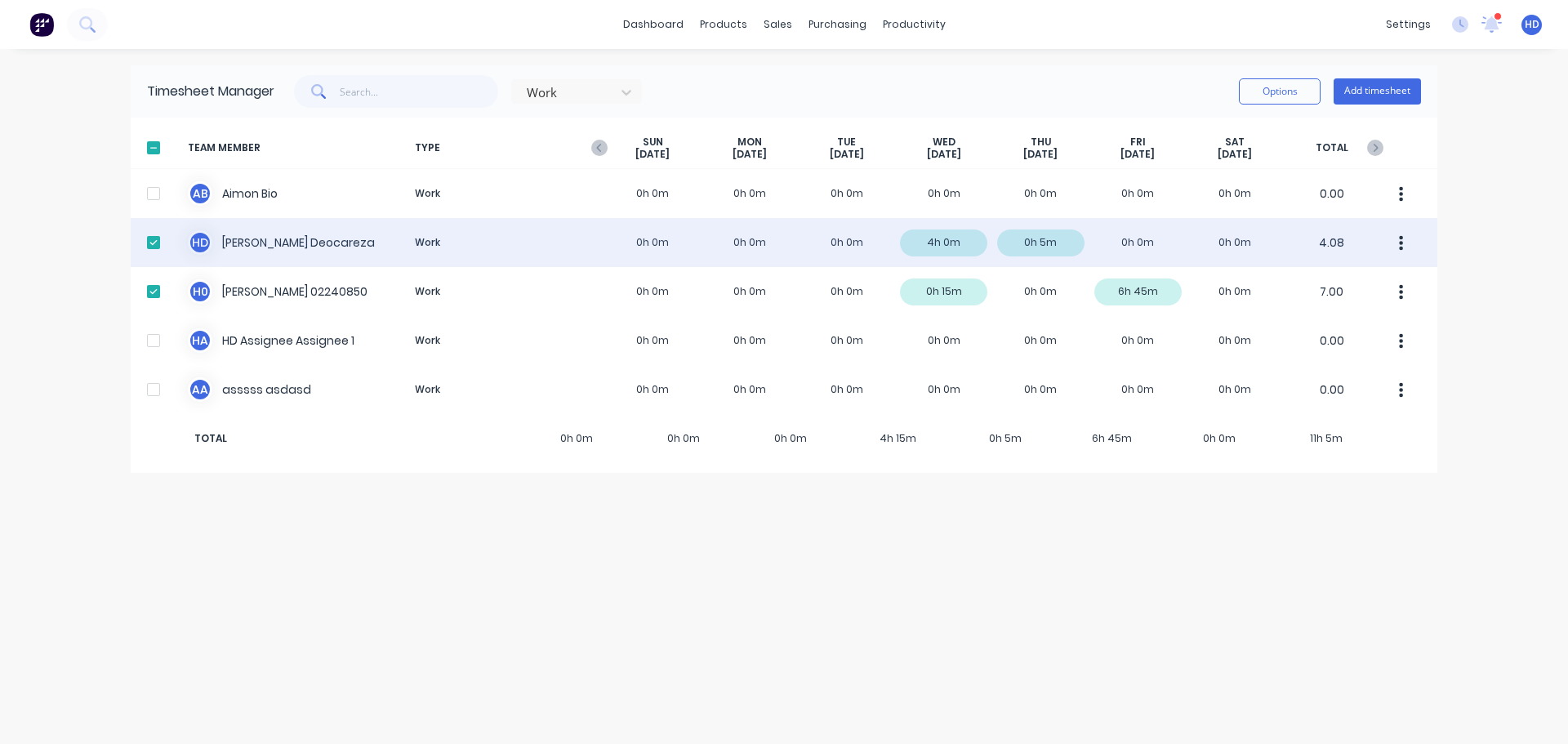
click at [148, 242] on div at bounding box center [154, 242] width 33 height 33
click at [1405, 244] on button "button" at bounding box center [1401, 242] width 35 height 33
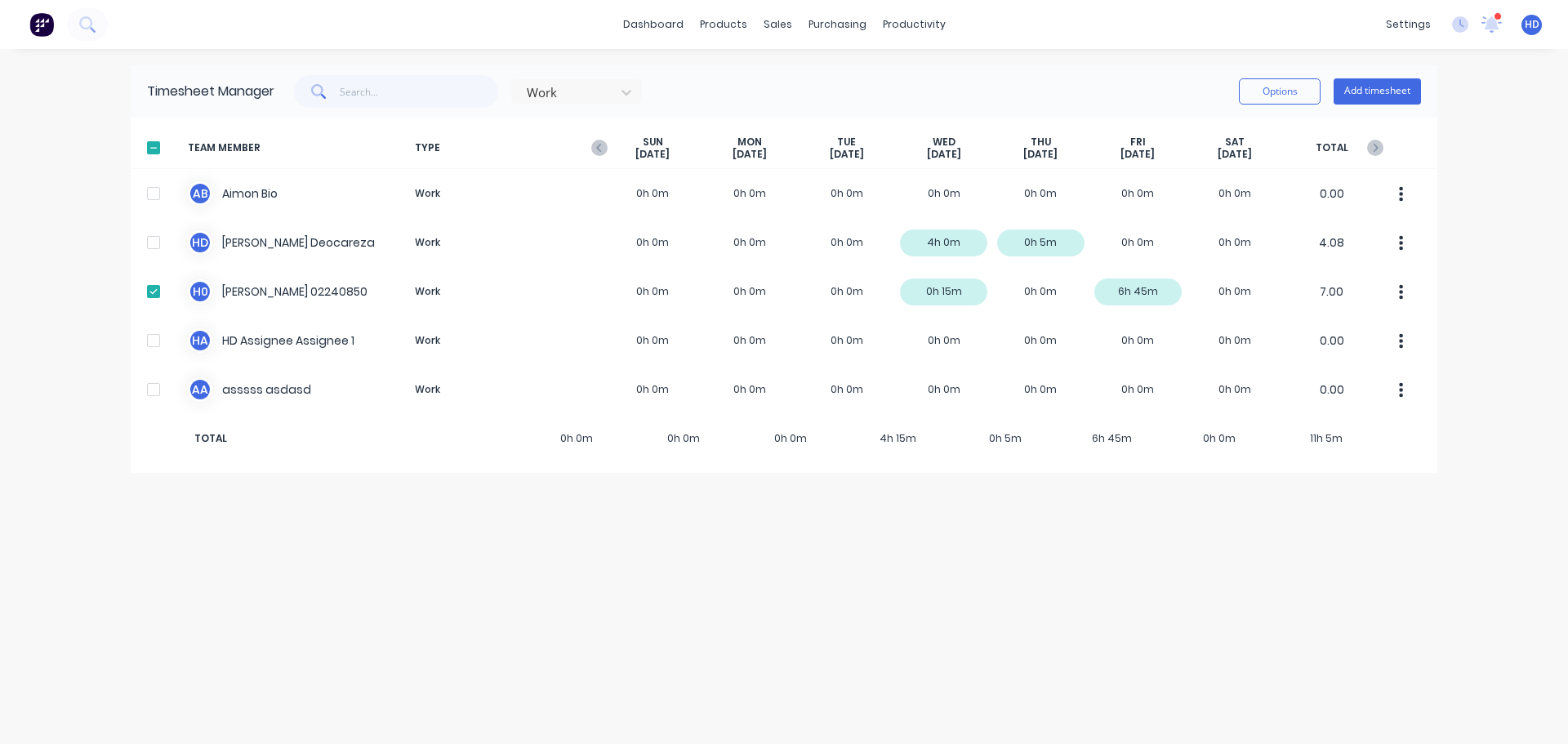
click at [1501, 210] on div "dashboard products sales purchasing productivity dashboard products Product Cat…" at bounding box center [784, 372] width 1568 height 744
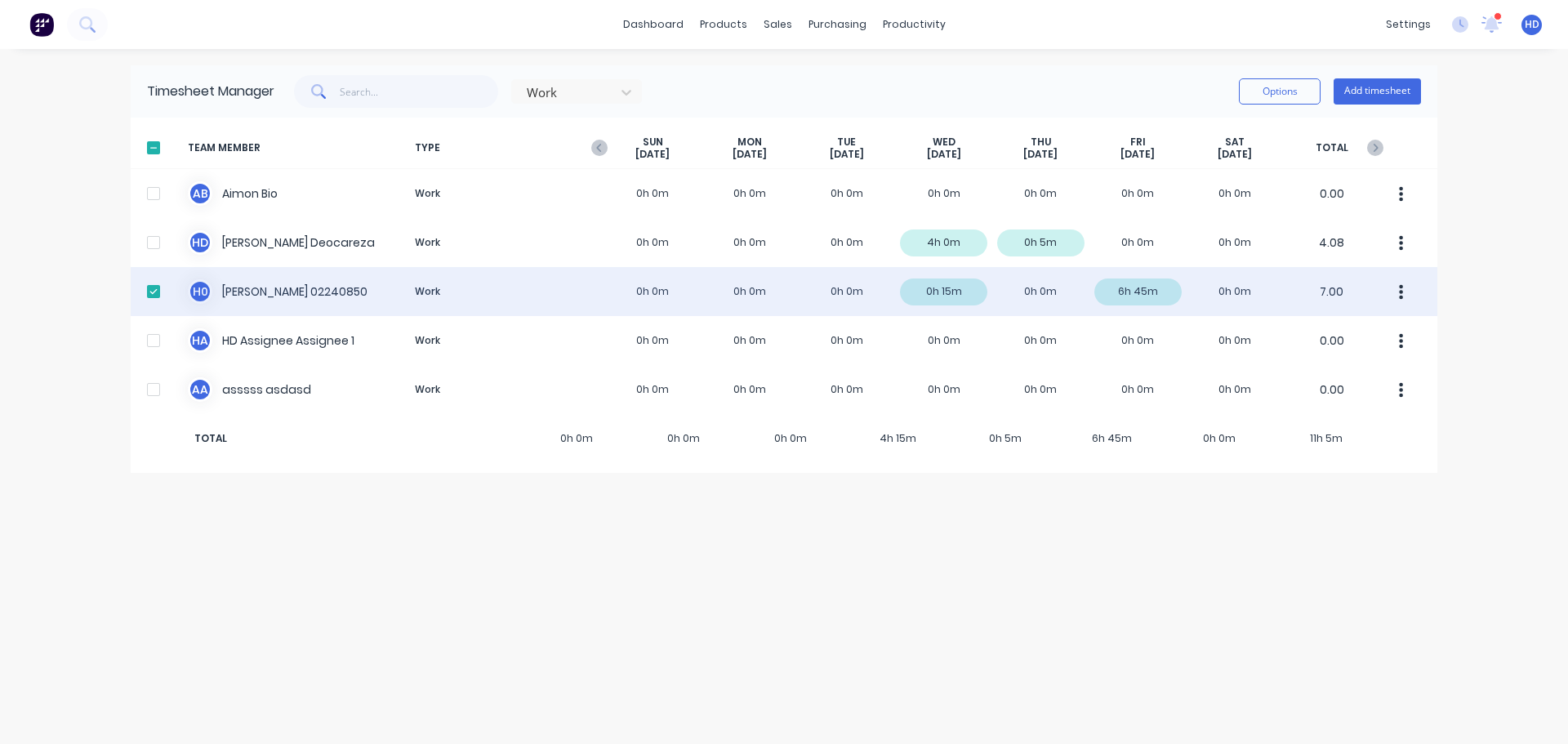
click at [1409, 291] on button "button" at bounding box center [1401, 291] width 35 height 33
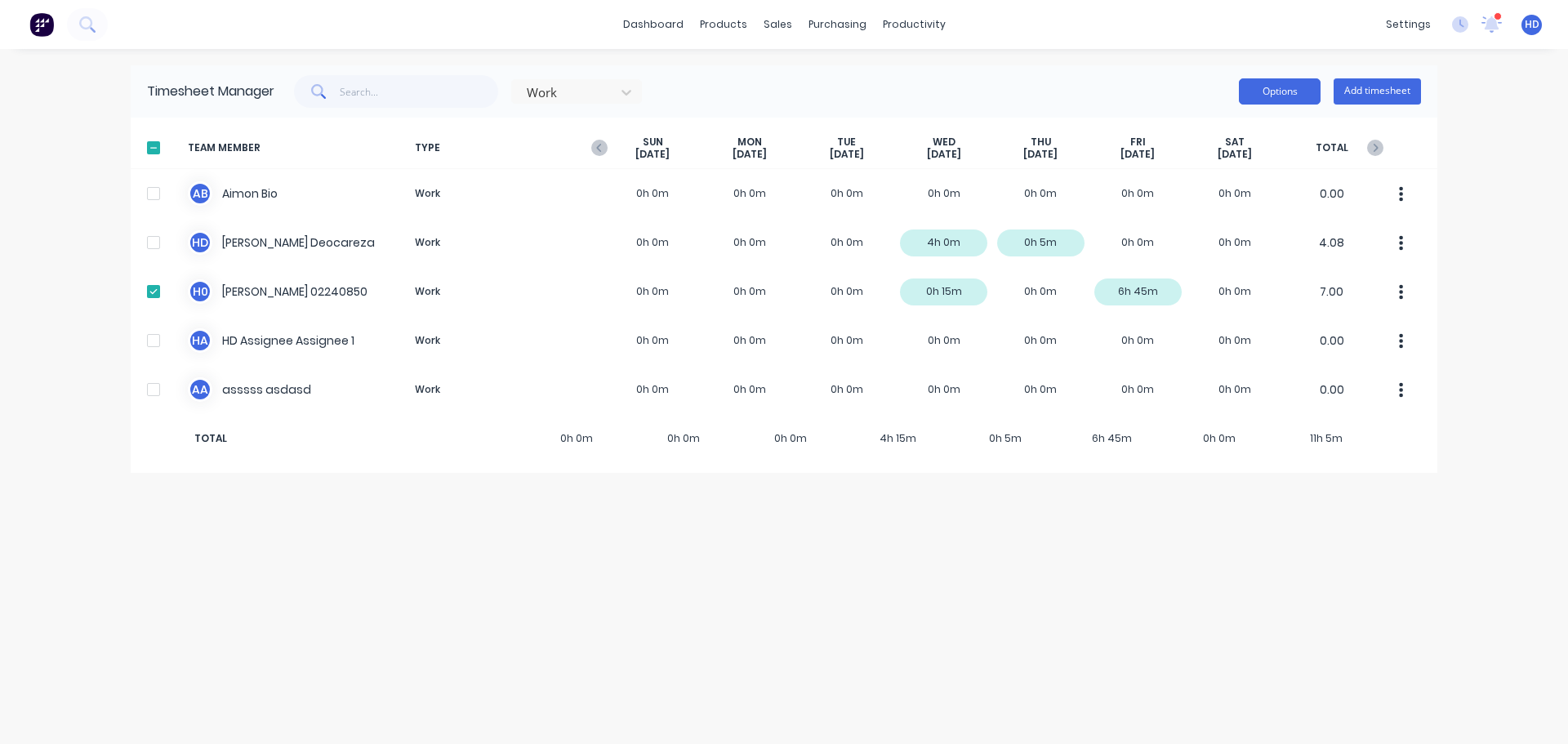
click at [1304, 91] on button "Options" at bounding box center [1280, 91] width 82 height 26
click at [1216, 230] on div "Export" at bounding box center [1243, 231] width 126 height 24
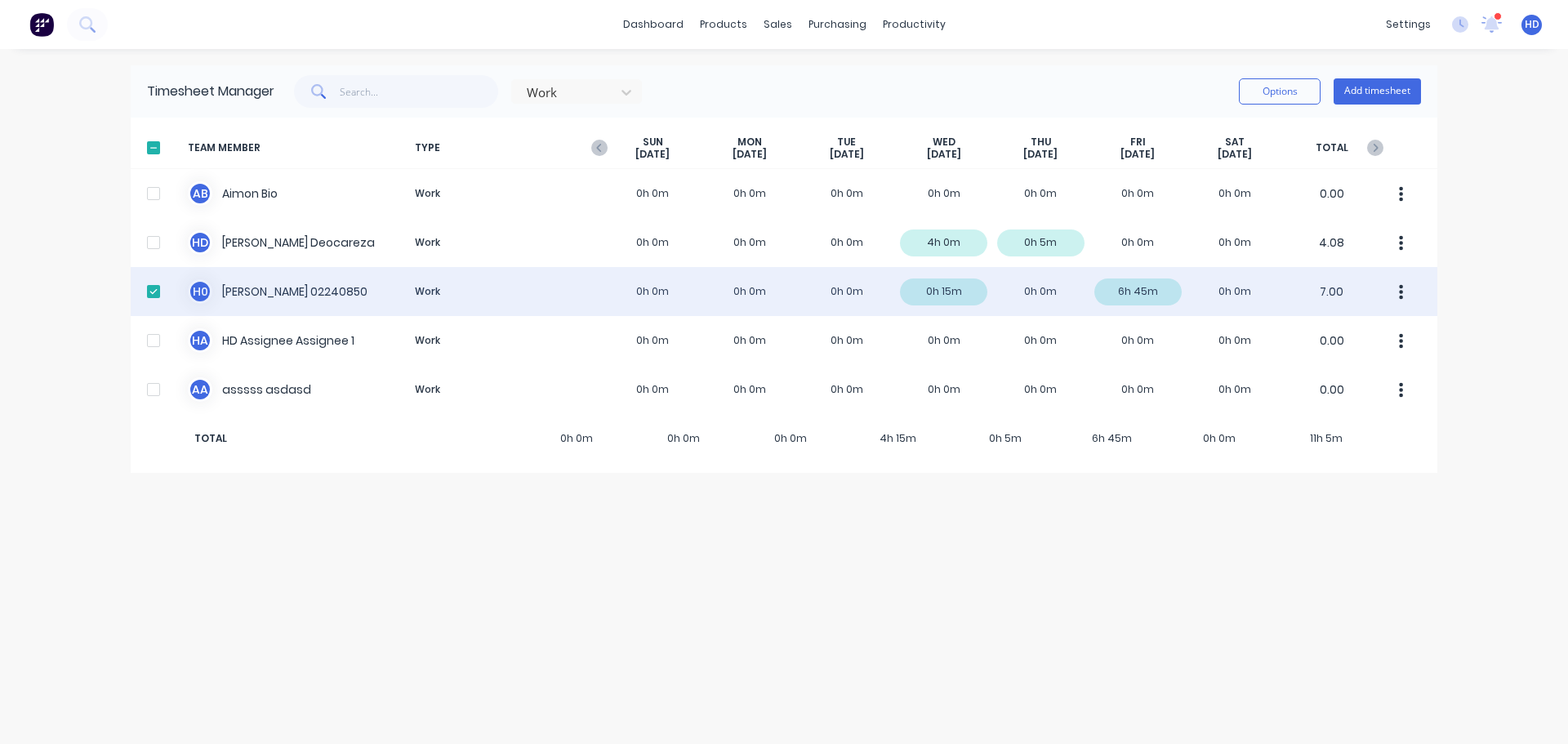
click at [1405, 289] on button "button" at bounding box center [1401, 291] width 35 height 33
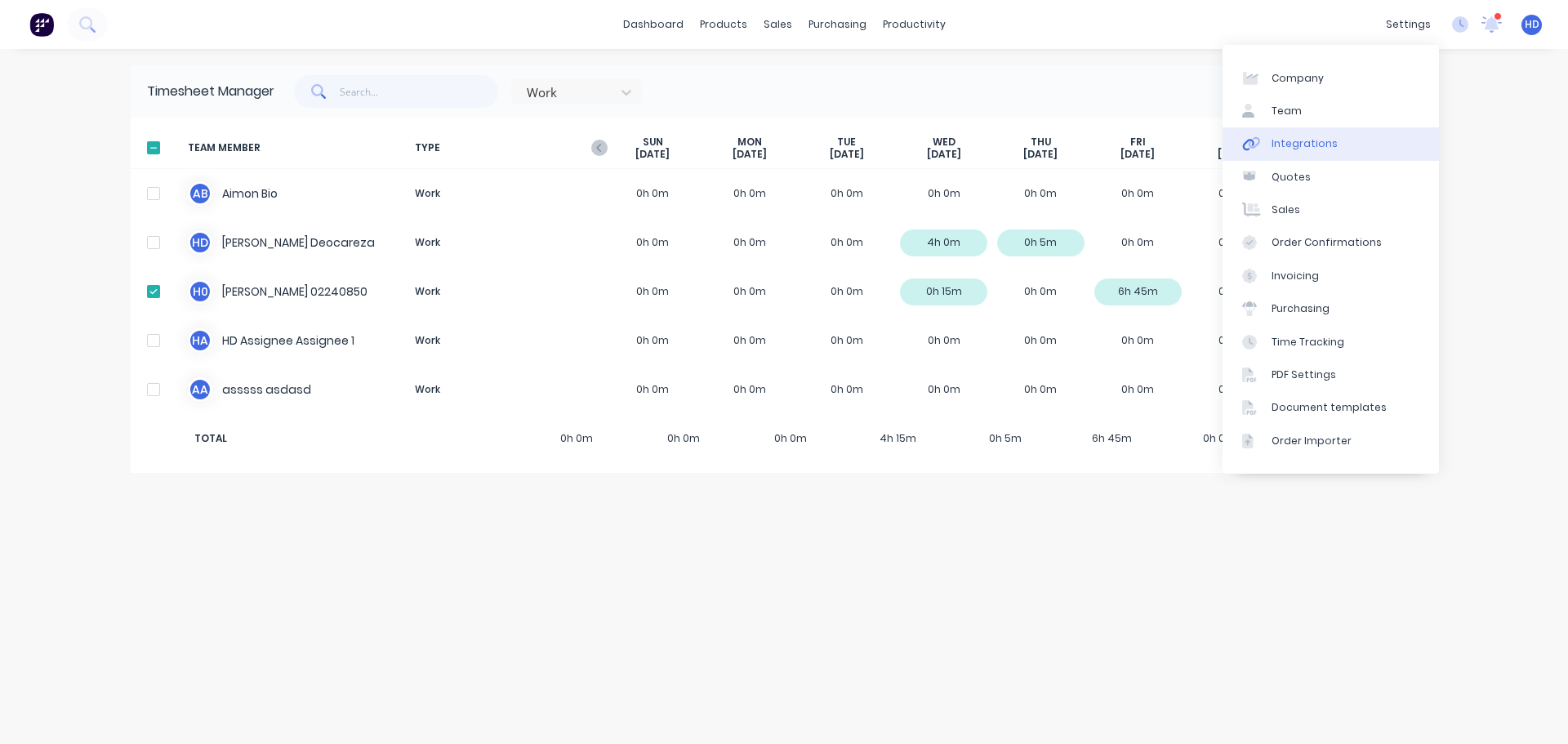
click at [1313, 146] on div "Integrations" at bounding box center [1304, 144] width 67 height 15
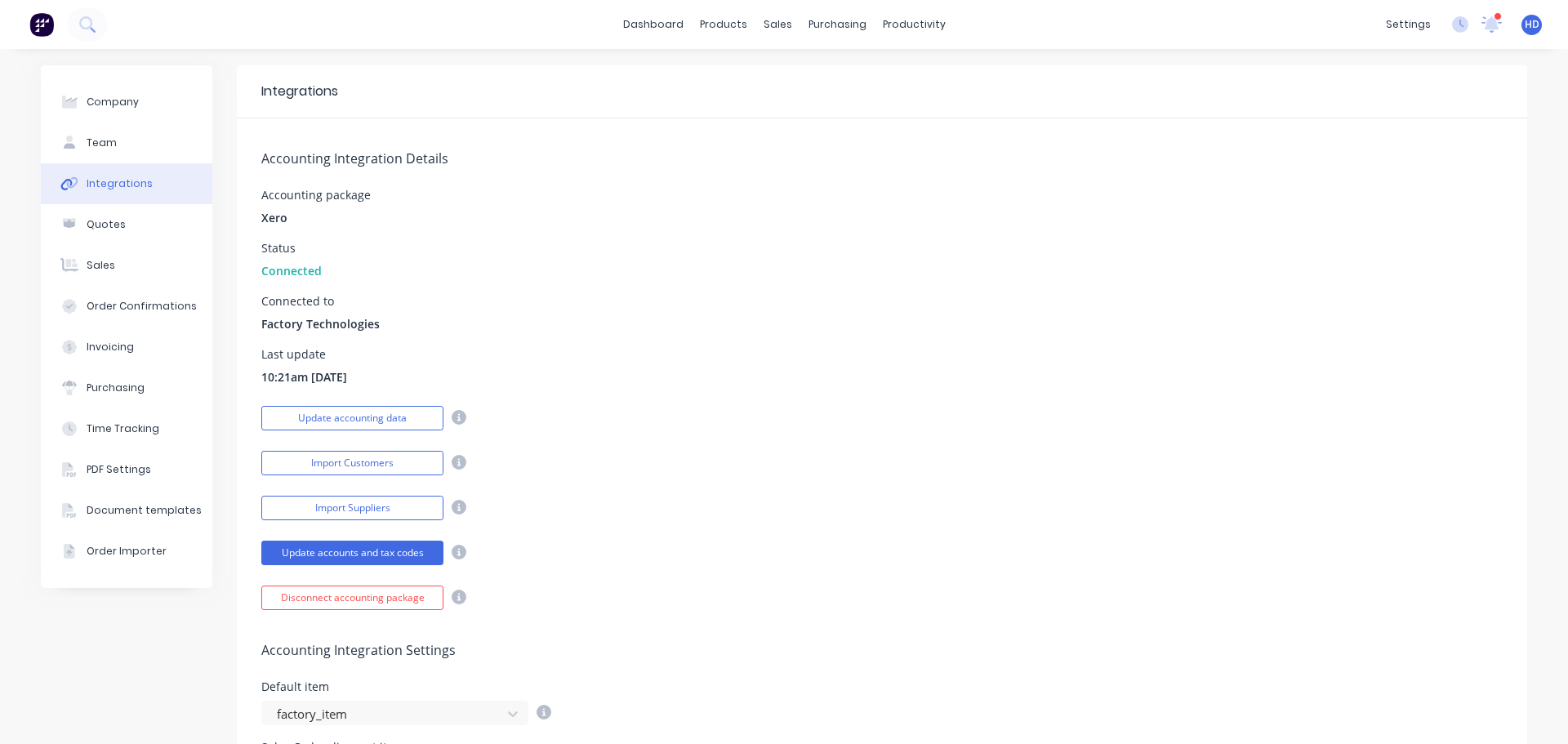
click at [1461, 35] on div "settings 10 new notifications Mark all as read Harry mentioned you in a message…" at bounding box center [1473, 25] width 190 height 25
click at [1454, 28] on icon at bounding box center [1461, 24] width 16 height 16
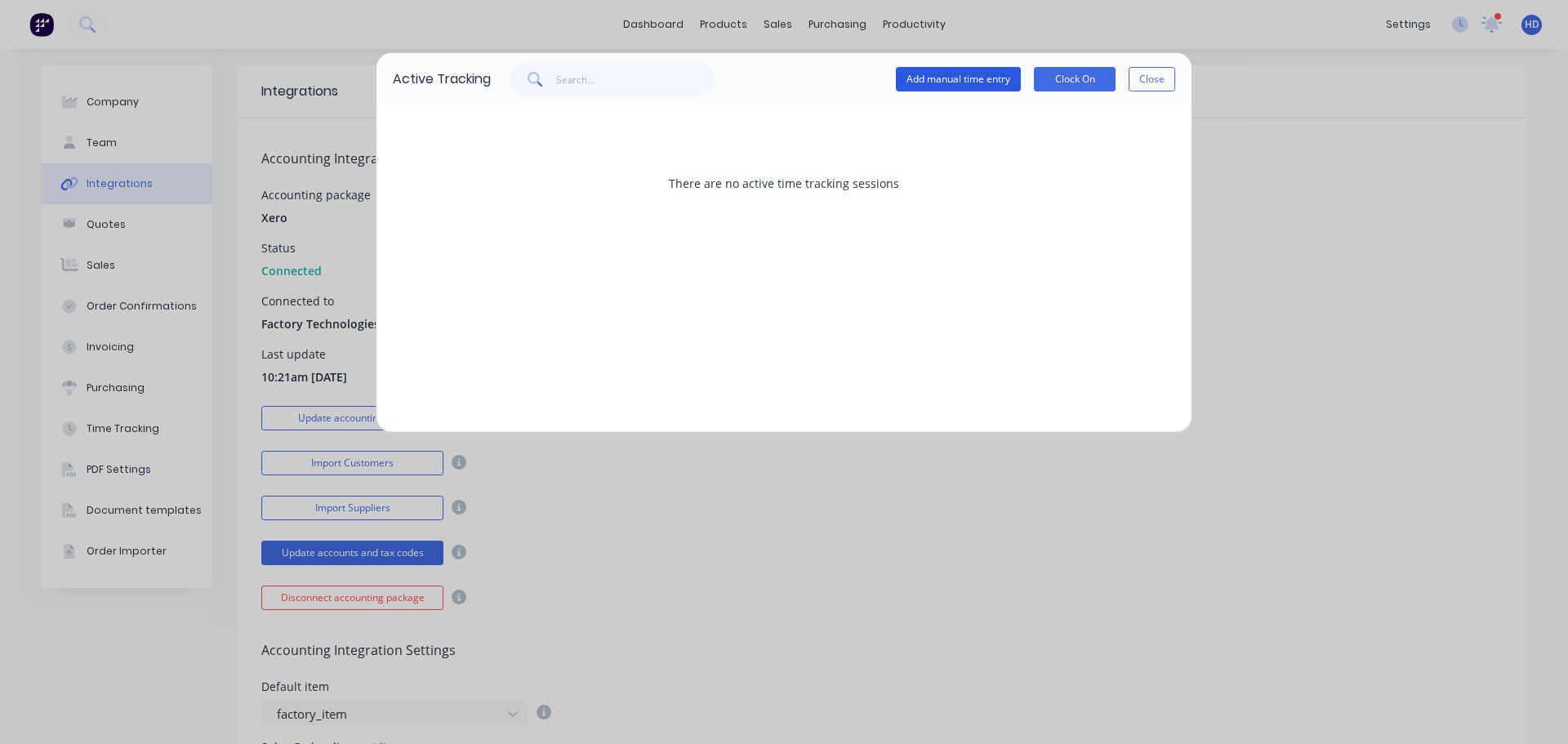
click at [995, 75] on button "Add manual time entry" at bounding box center [958, 79] width 125 height 25
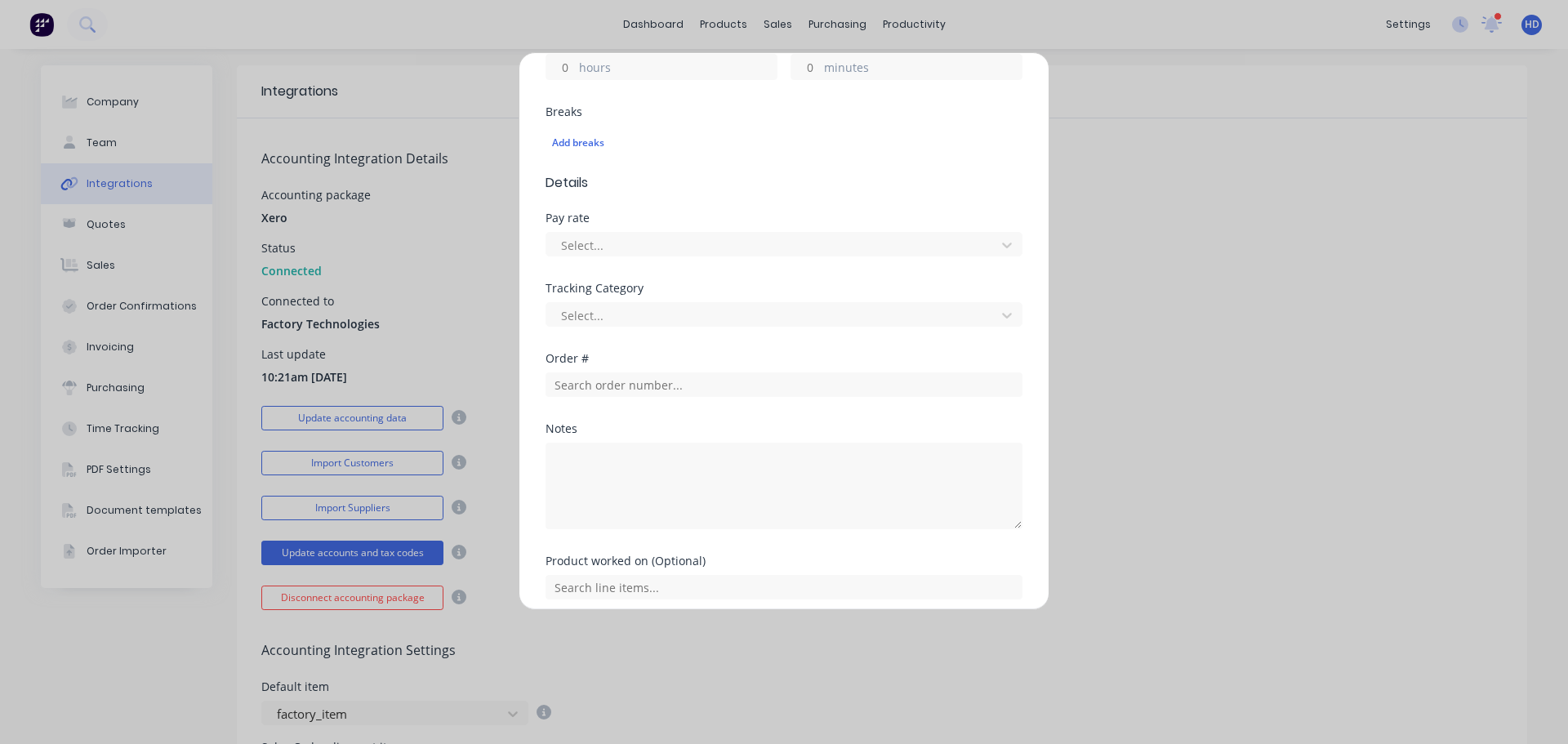
scroll to position [490, 0]
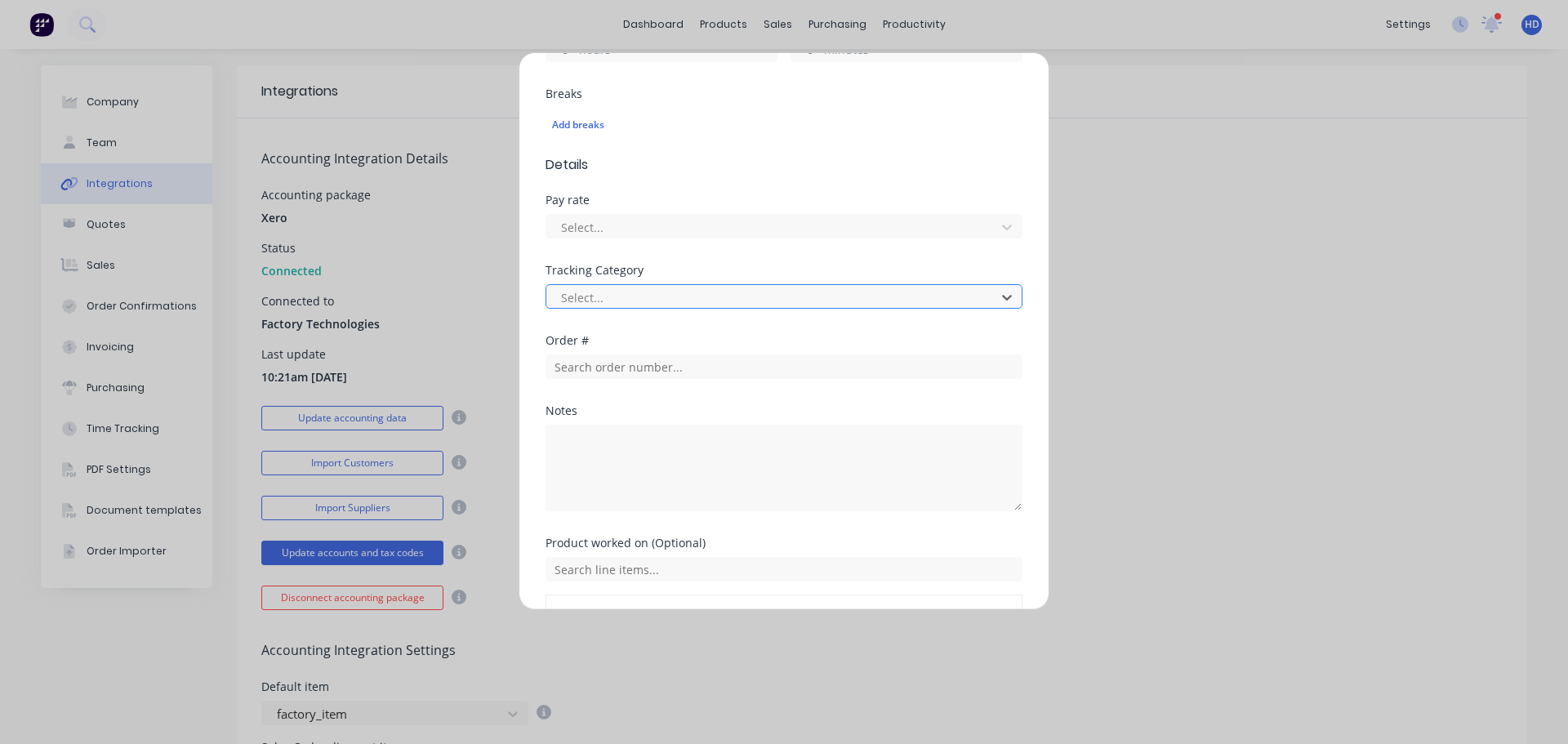
click at [696, 296] on div at bounding box center [773, 297] width 428 height 20
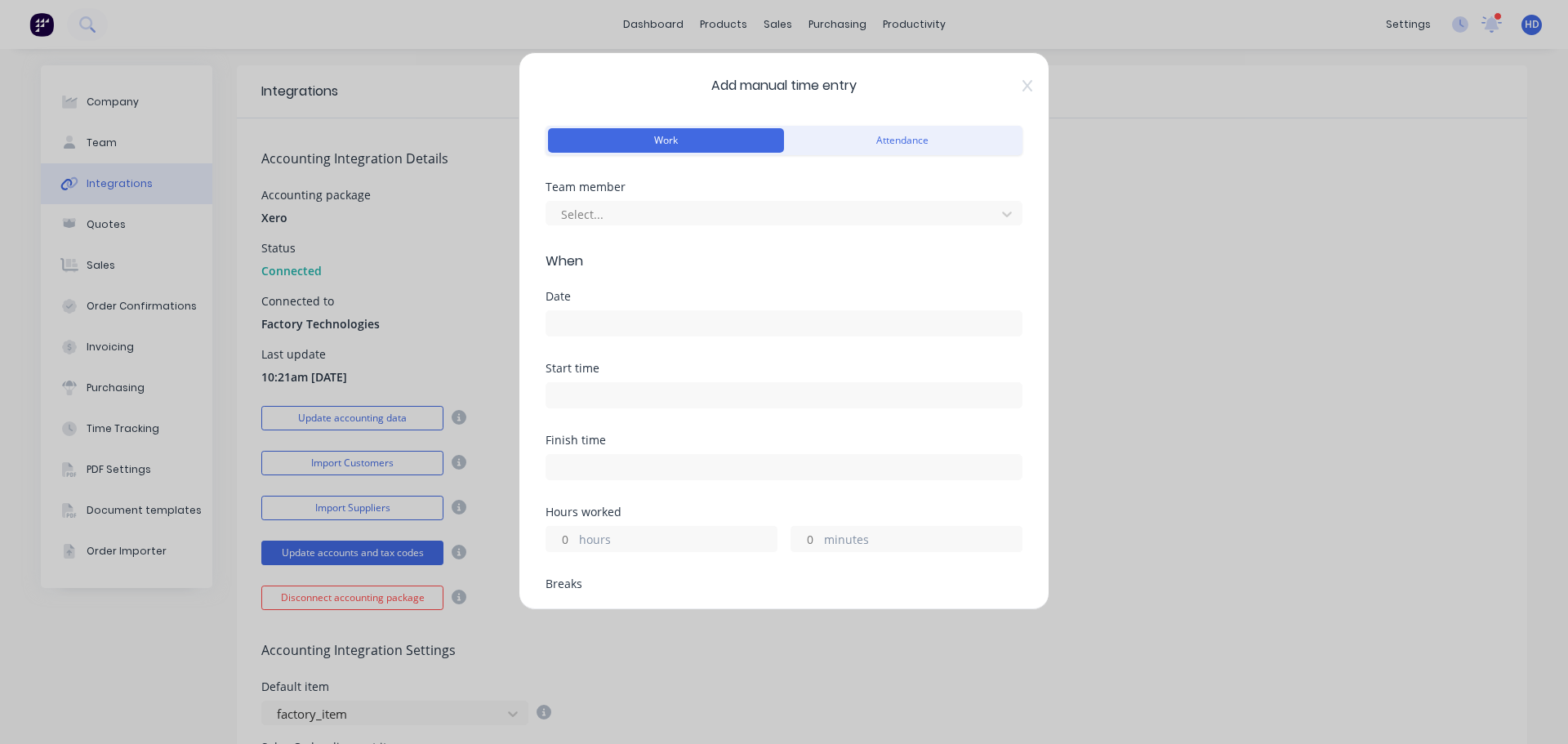
click at [1018, 96] on div "Add manual time entry Work Attendance Team member Select... When Date Start tim…" at bounding box center [784, 331] width 531 height 558
click at [1023, 91] on icon at bounding box center [1027, 85] width 10 height 13
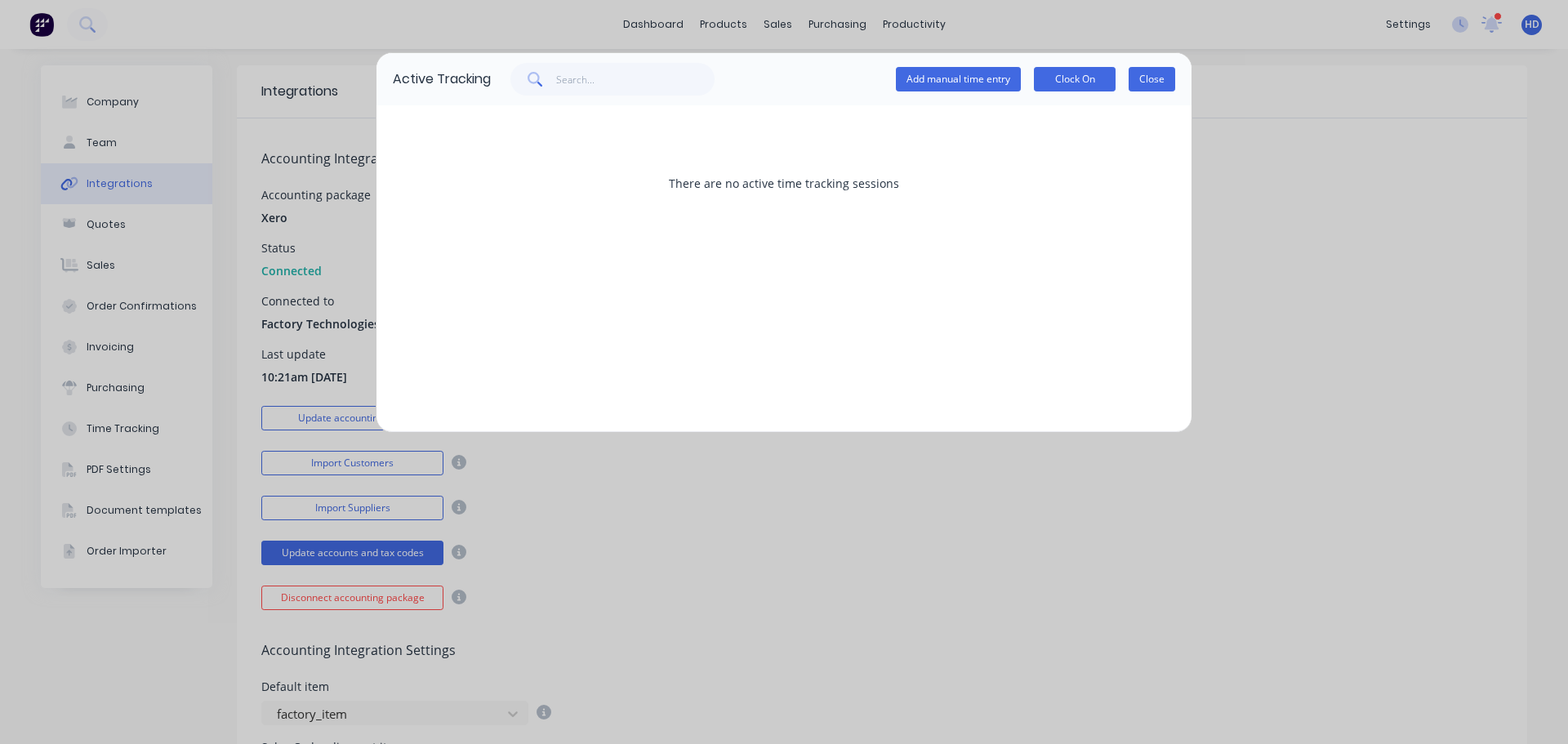
click at [1152, 83] on button "Close" at bounding box center [1152, 79] width 46 height 25
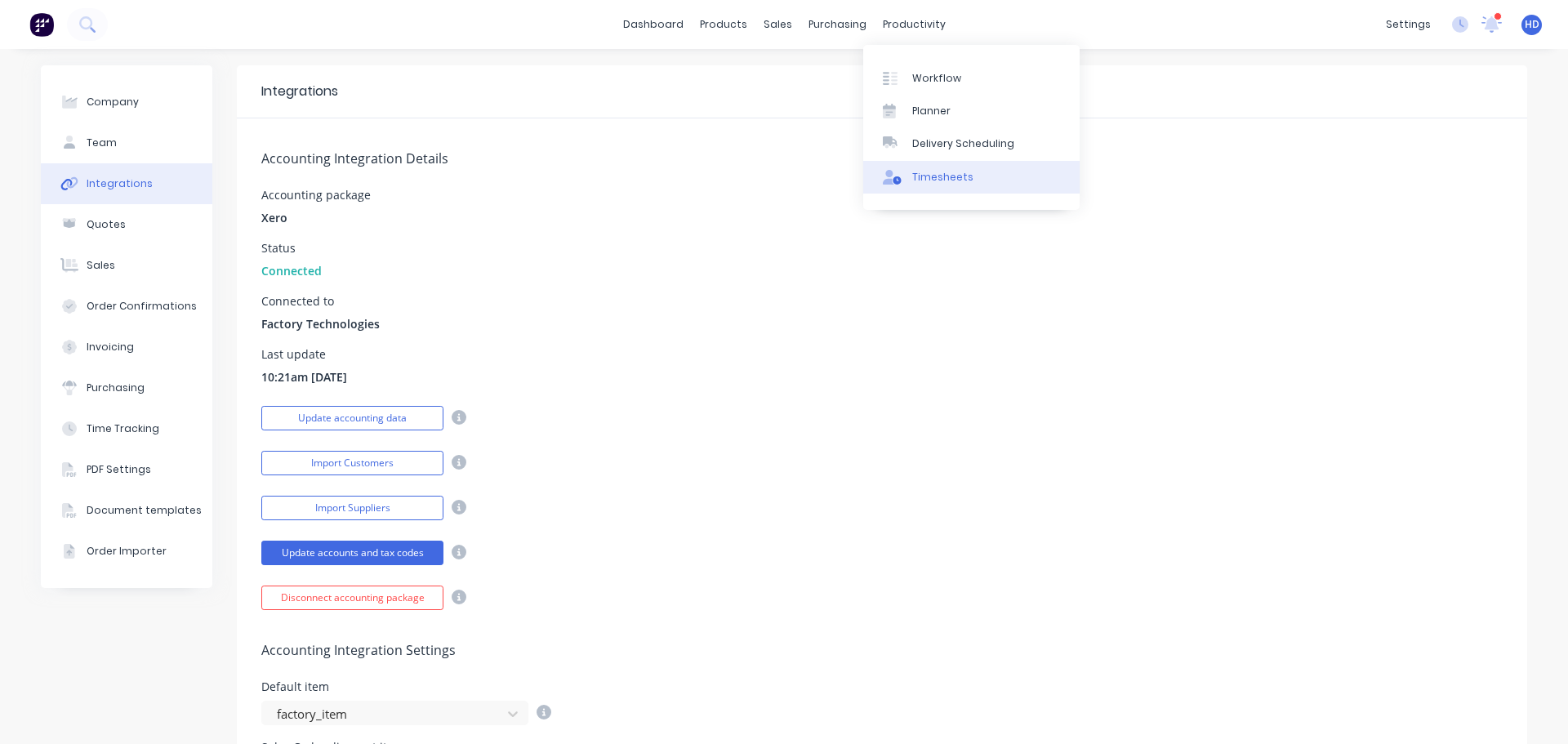
click at [944, 176] on div "Timesheets" at bounding box center [943, 177] width 61 height 15
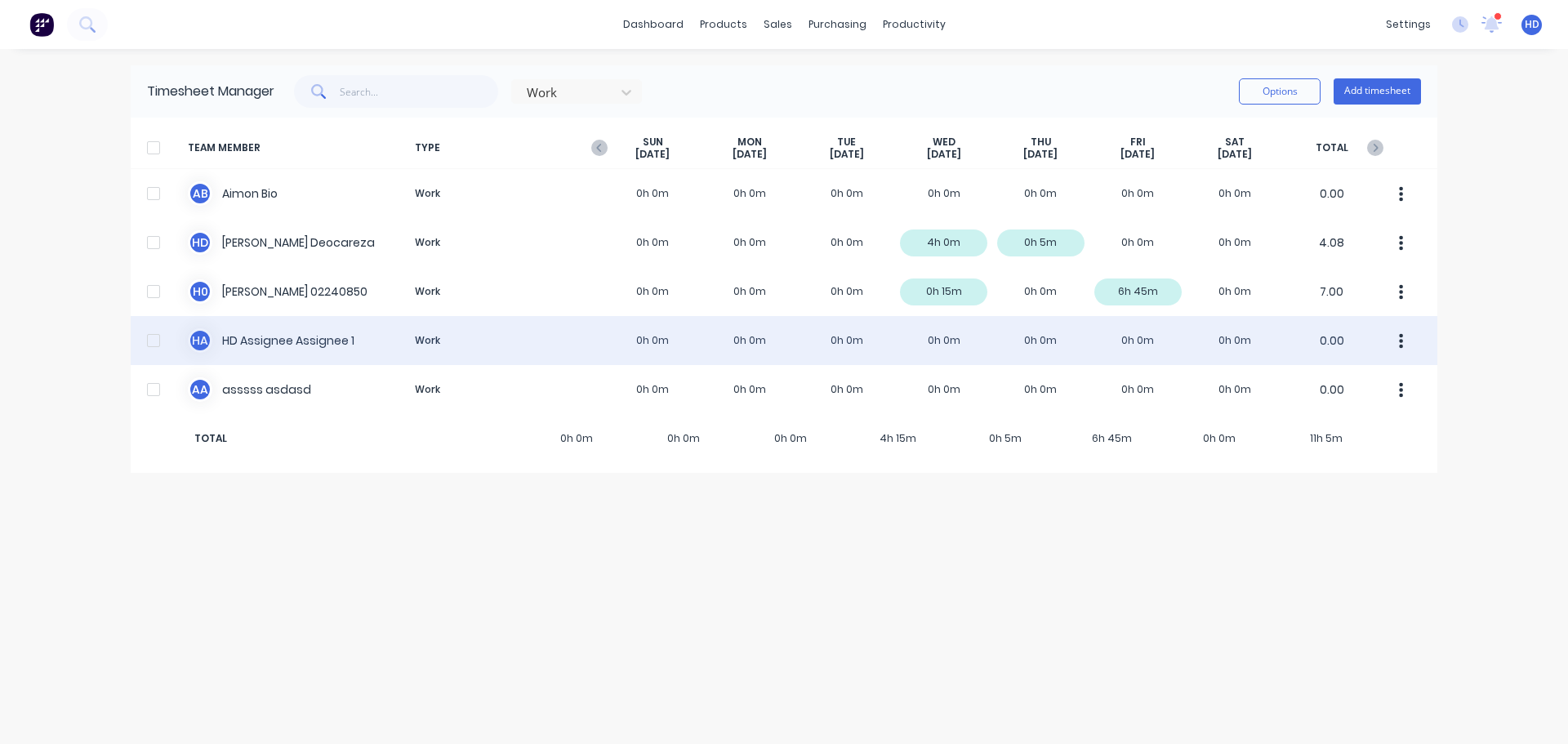
click at [152, 338] on div at bounding box center [154, 340] width 33 height 33
click at [154, 342] on div at bounding box center [154, 340] width 33 height 33
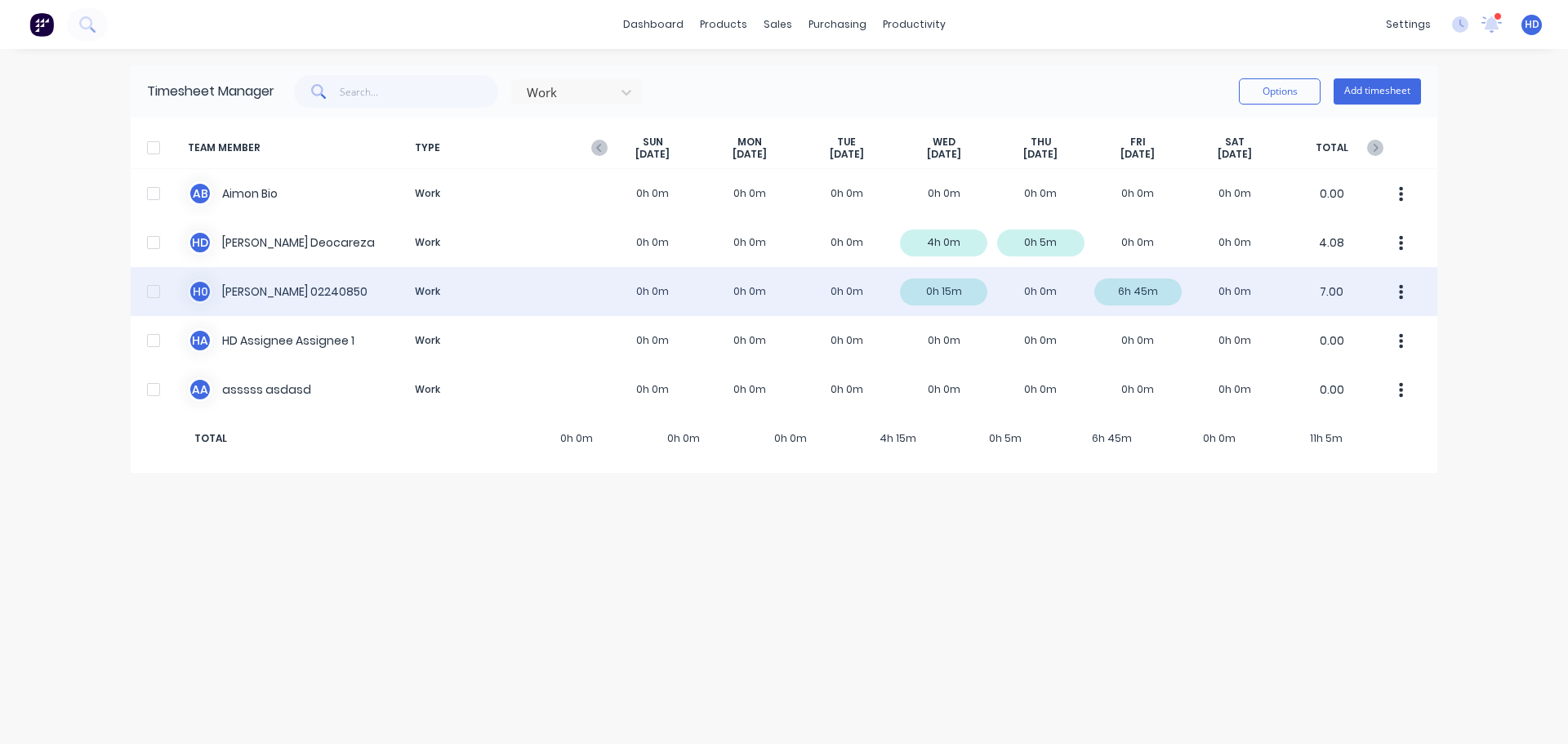
click at [157, 287] on div at bounding box center [154, 291] width 33 height 33
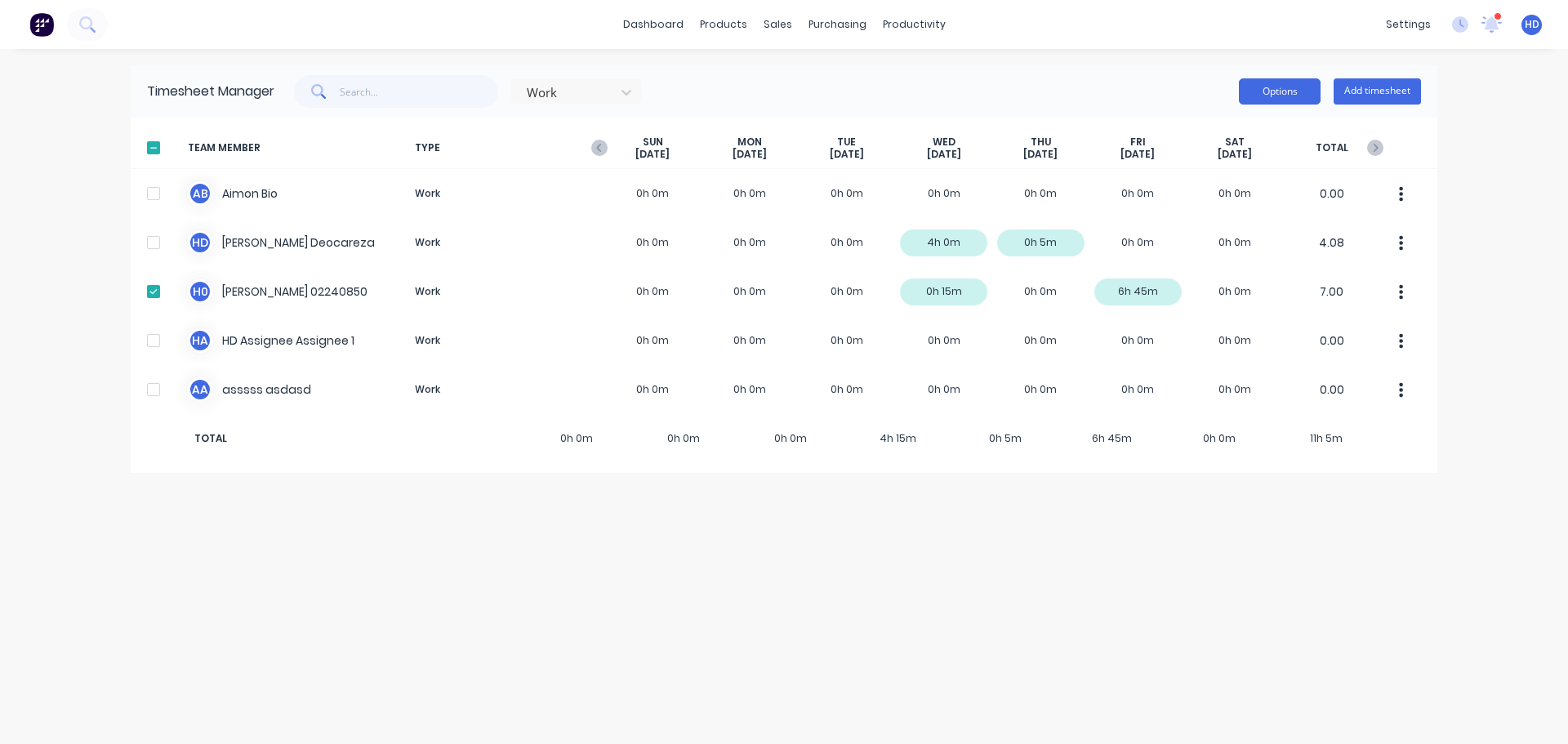
click at [1301, 102] on button "Options" at bounding box center [1280, 91] width 82 height 26
click at [1230, 231] on div "Export" at bounding box center [1243, 231] width 126 height 24
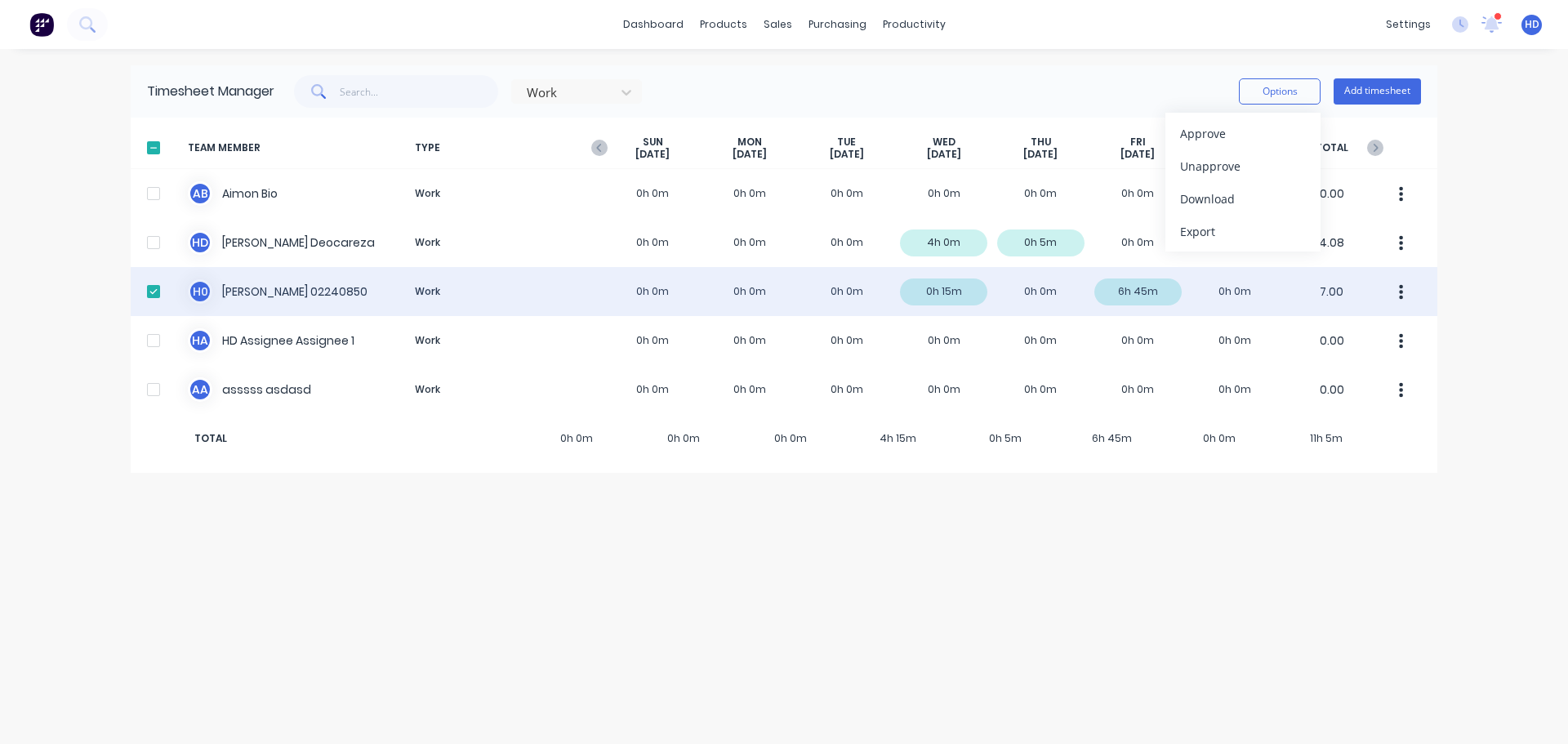
click at [1035, 300] on div "H 0 Harry 02240850 Work 0h 0m 0h 0m 0h 0m 0h 15m 0h 0m 6h 45m 0h 0m 7.00" at bounding box center [784, 291] width 1307 height 49
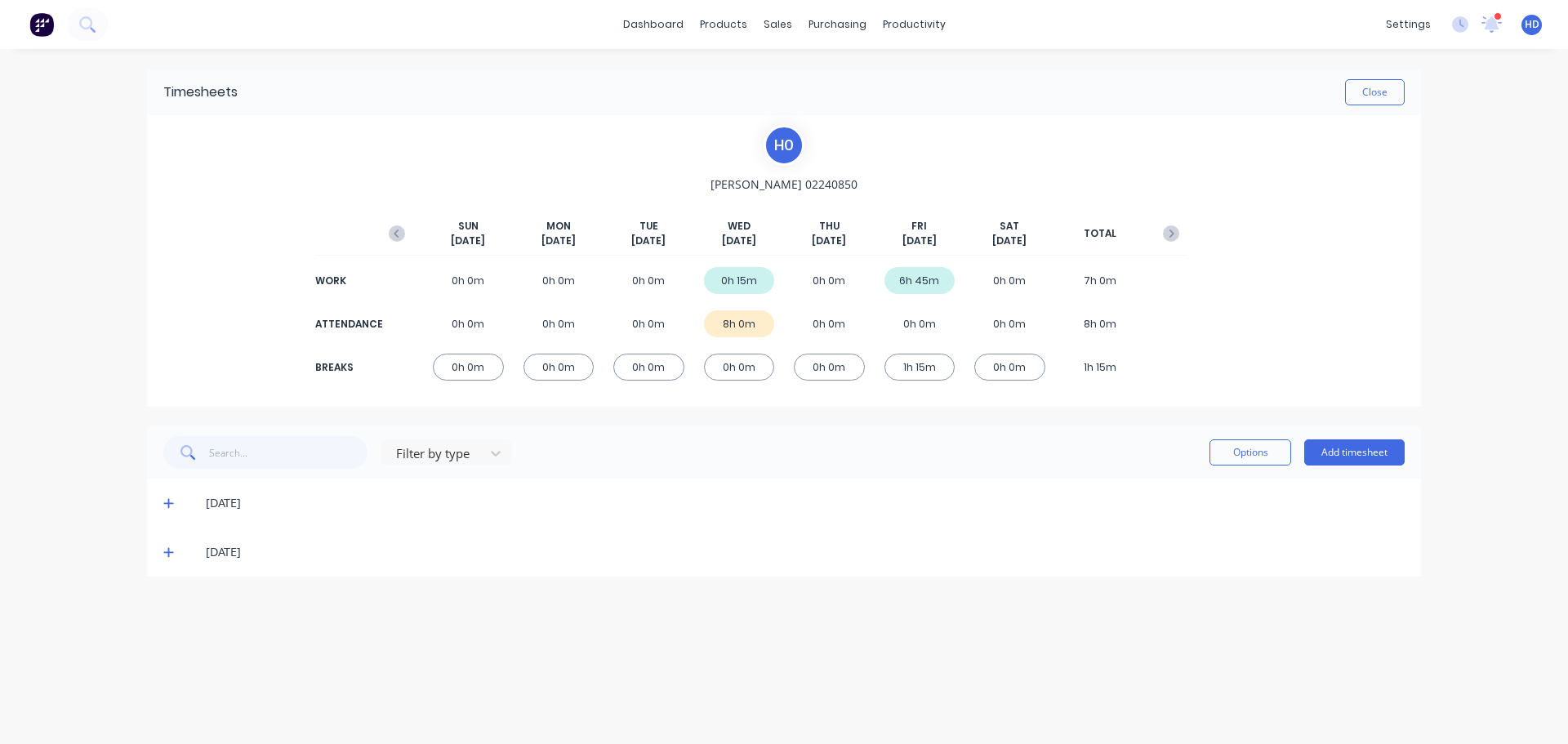
click at [174, 503] on span at bounding box center [171, 503] width 16 height 16
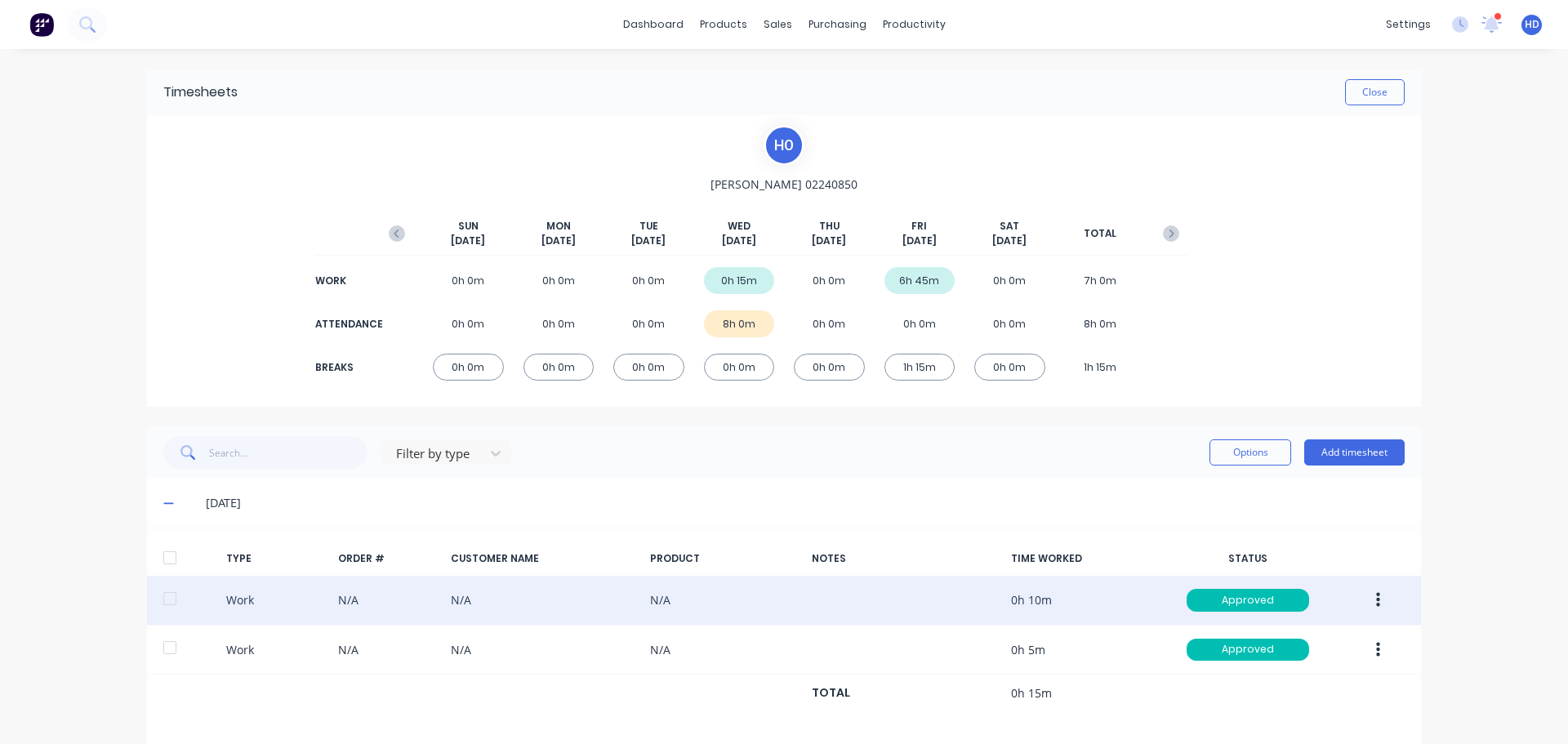
click at [1368, 604] on button "button" at bounding box center [1378, 600] width 38 height 29
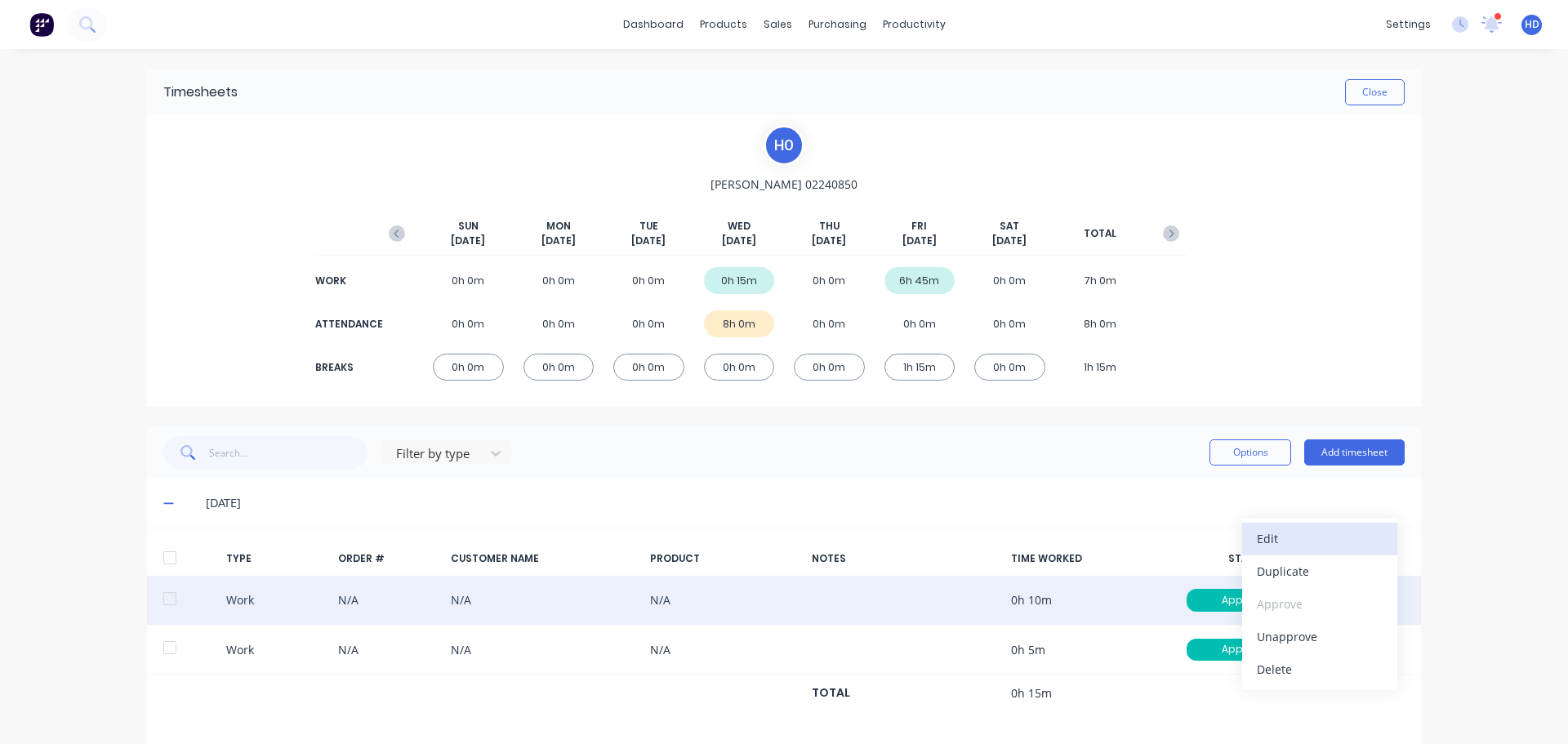
click at [1321, 529] on div "Edit" at bounding box center [1320, 538] width 126 height 24
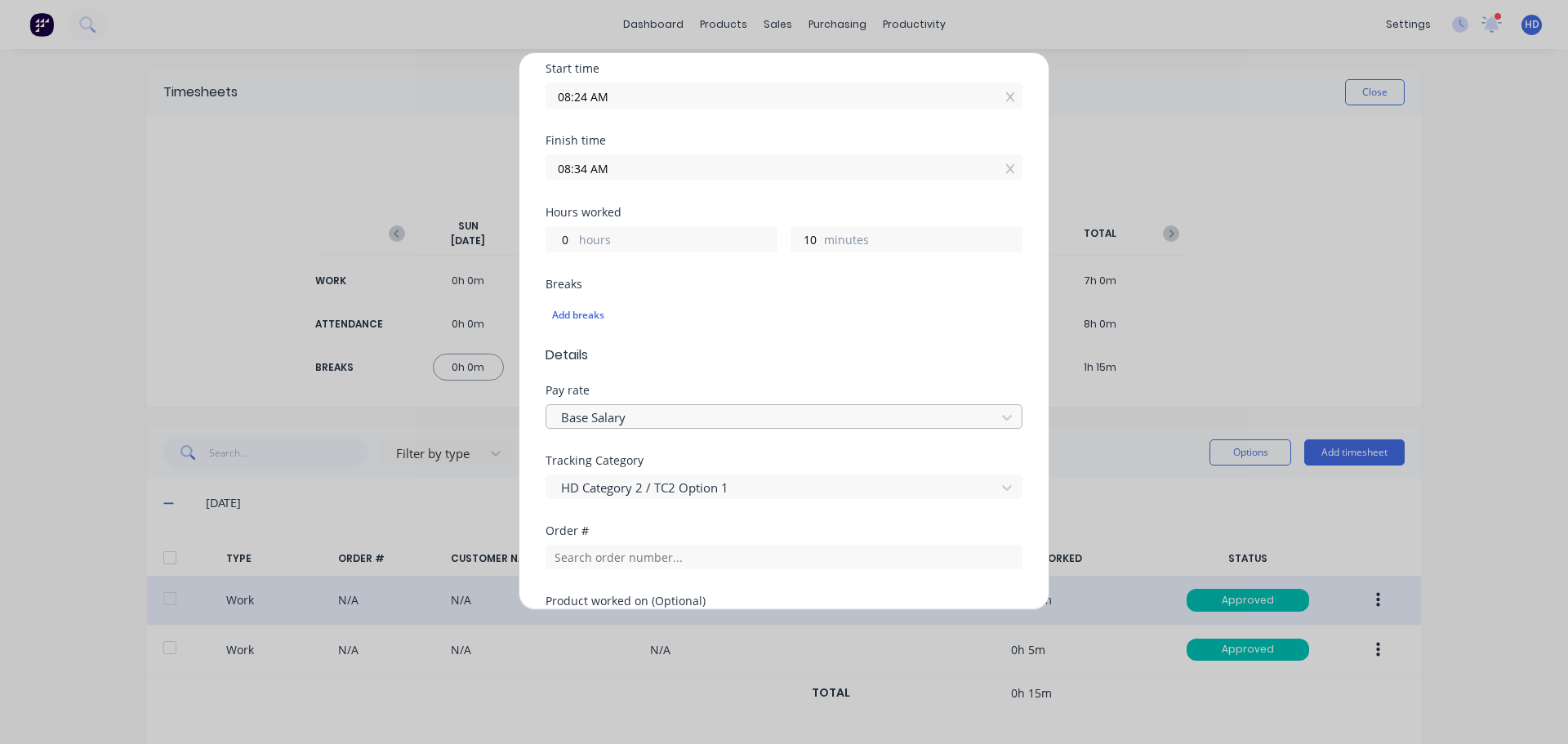
scroll to position [245, 0]
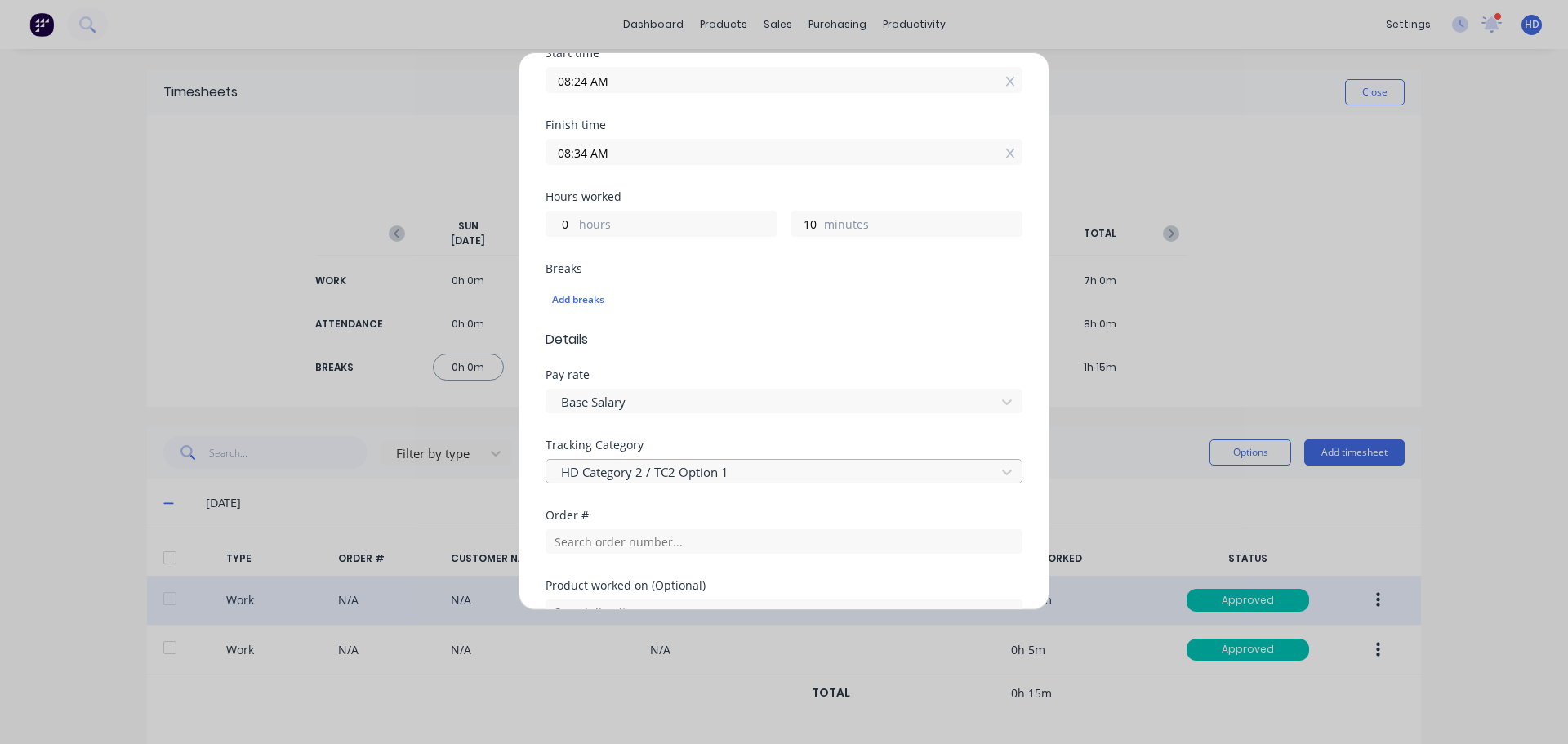
click at [759, 479] on div at bounding box center [773, 472] width 428 height 20
click at [847, 438] on div "Pay rate Base Salary" at bounding box center [784, 404] width 477 height 70
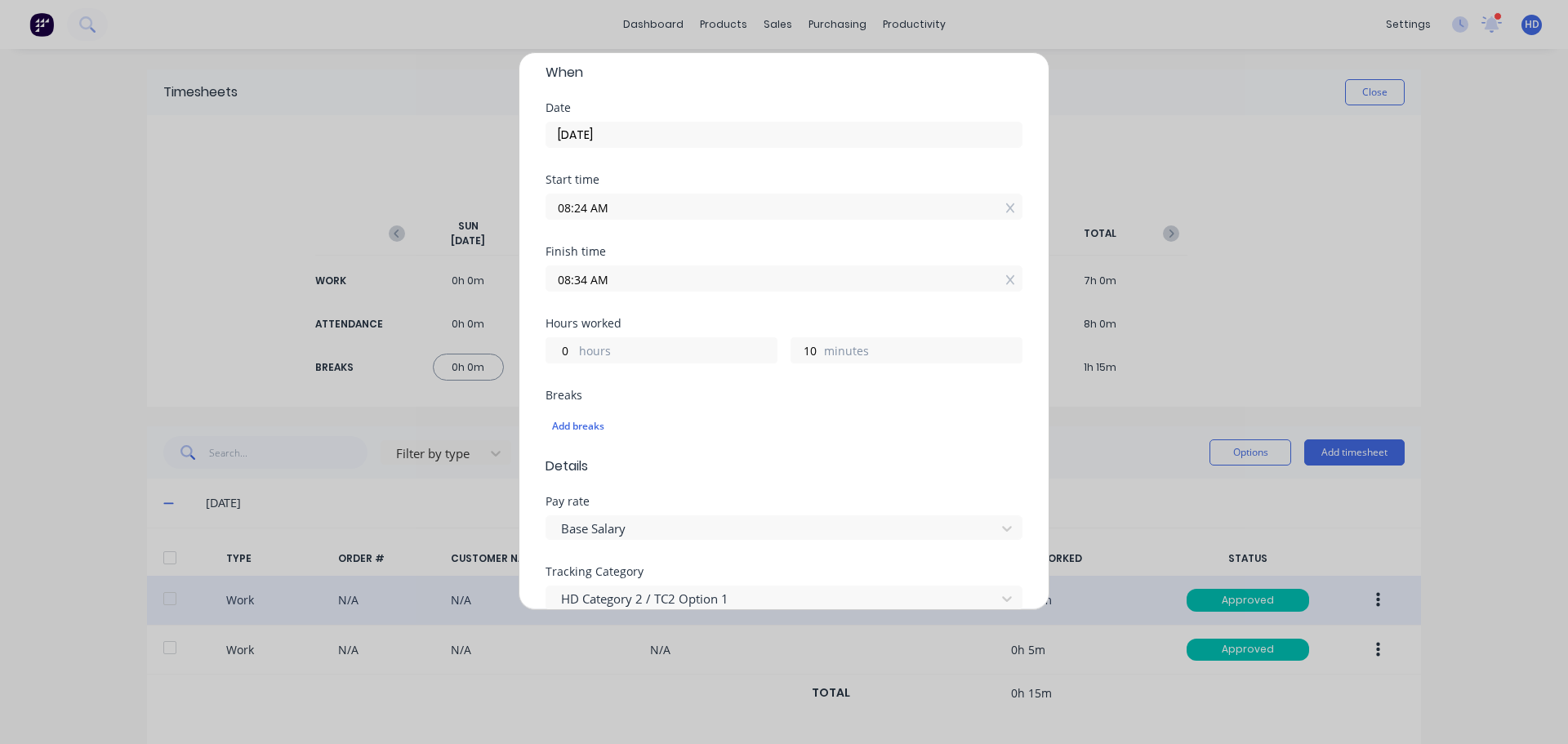
scroll to position [0, 0]
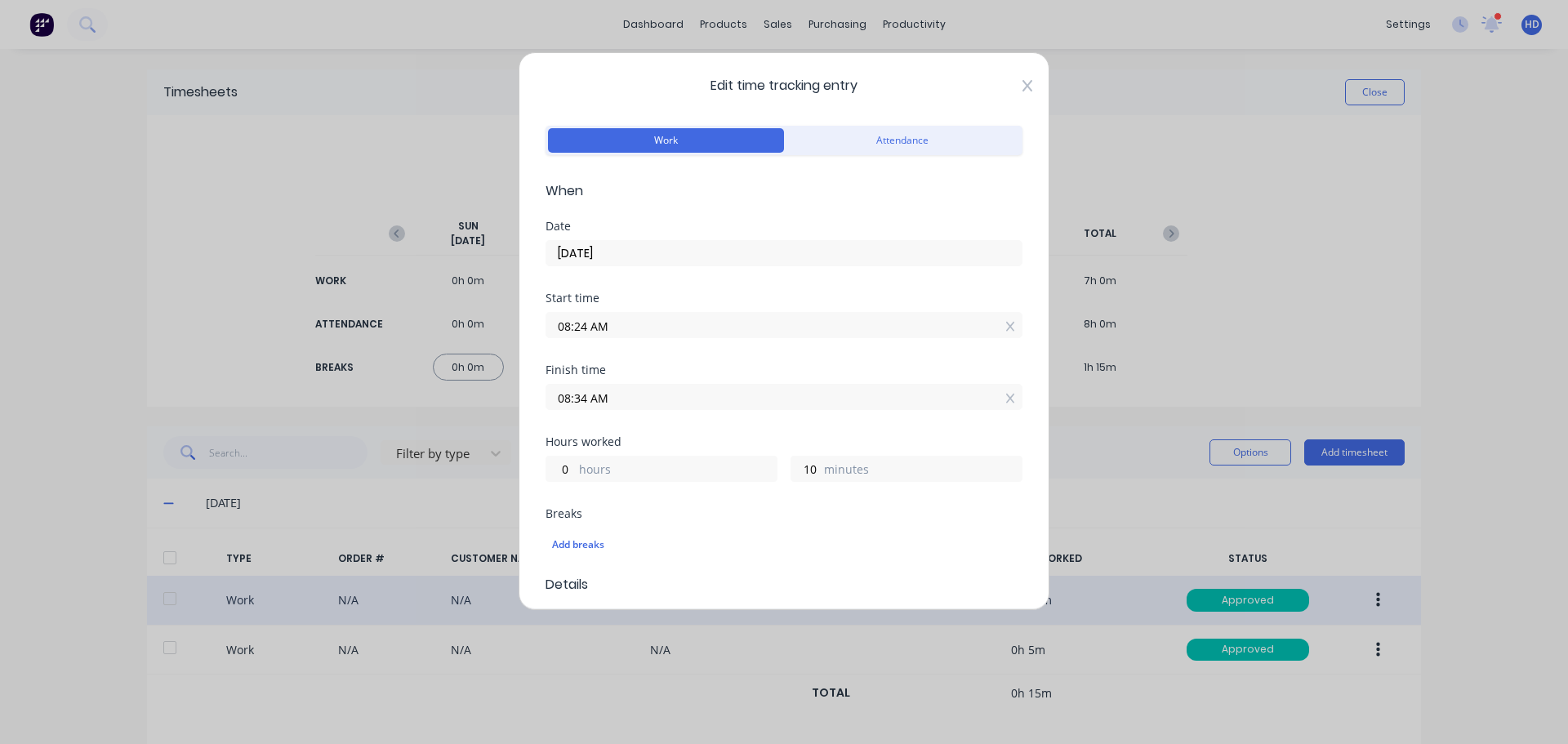
click at [1023, 83] on icon at bounding box center [1027, 85] width 10 height 13
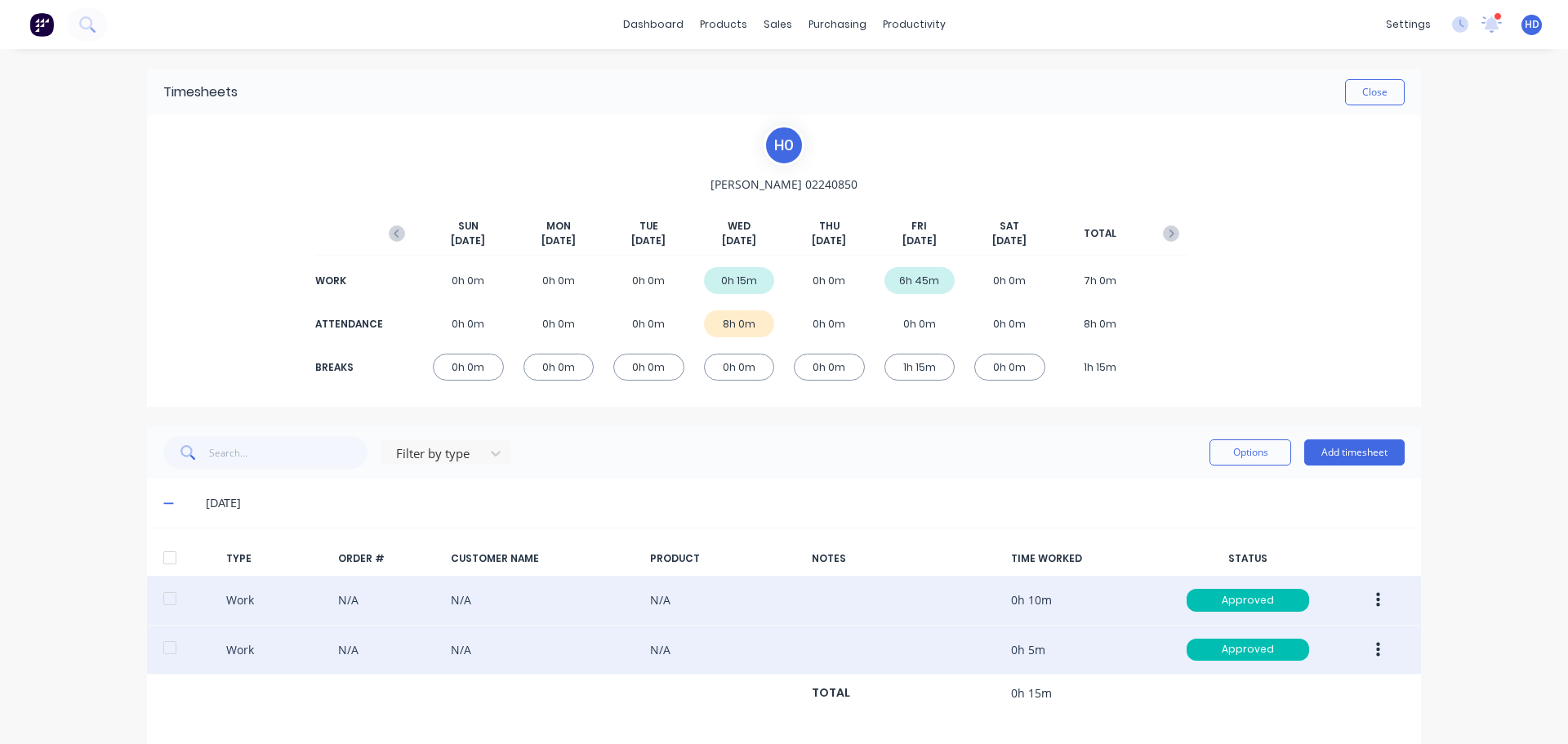
click at [1376, 641] on icon "button" at bounding box center [1378, 650] width 4 height 18
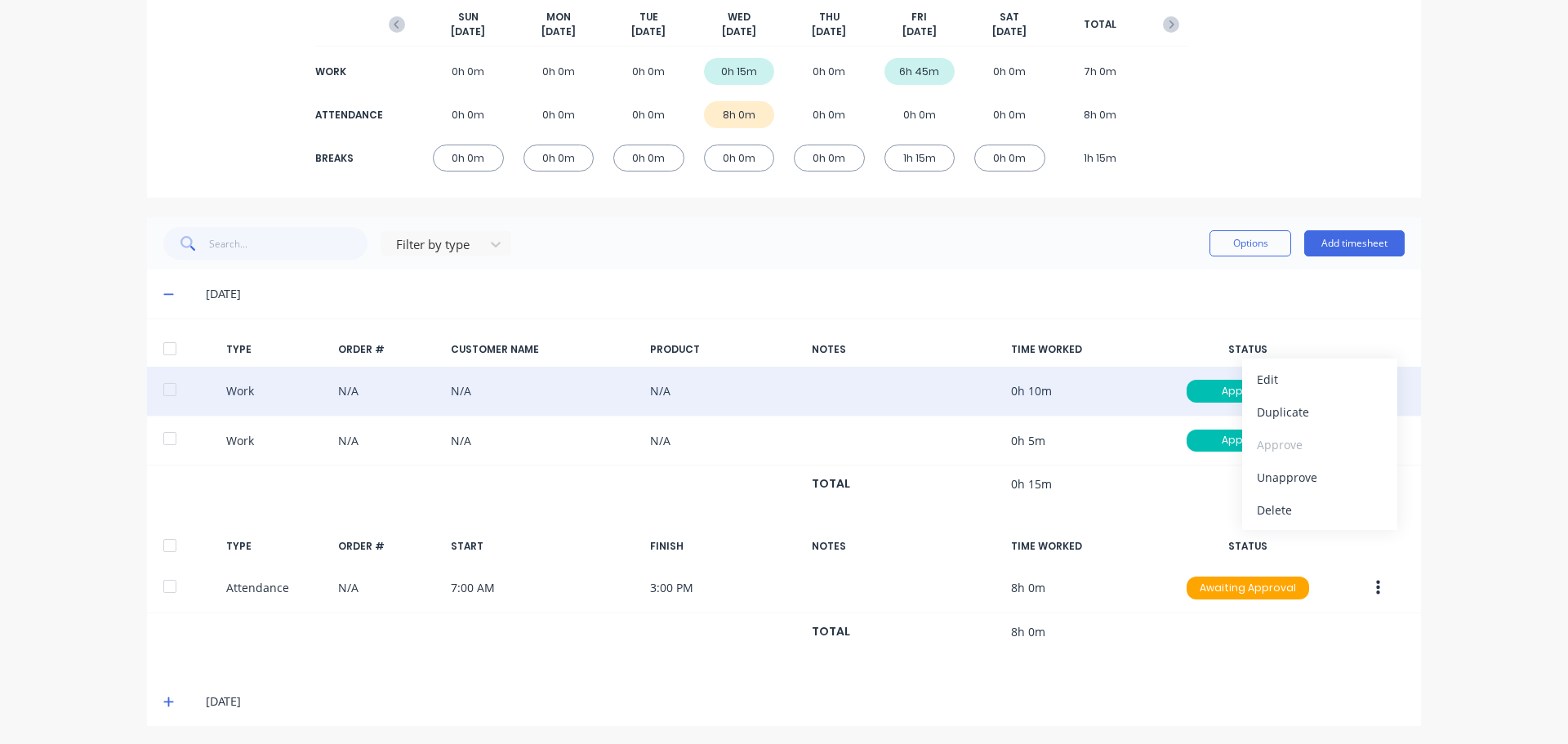
scroll to position [211, 0]
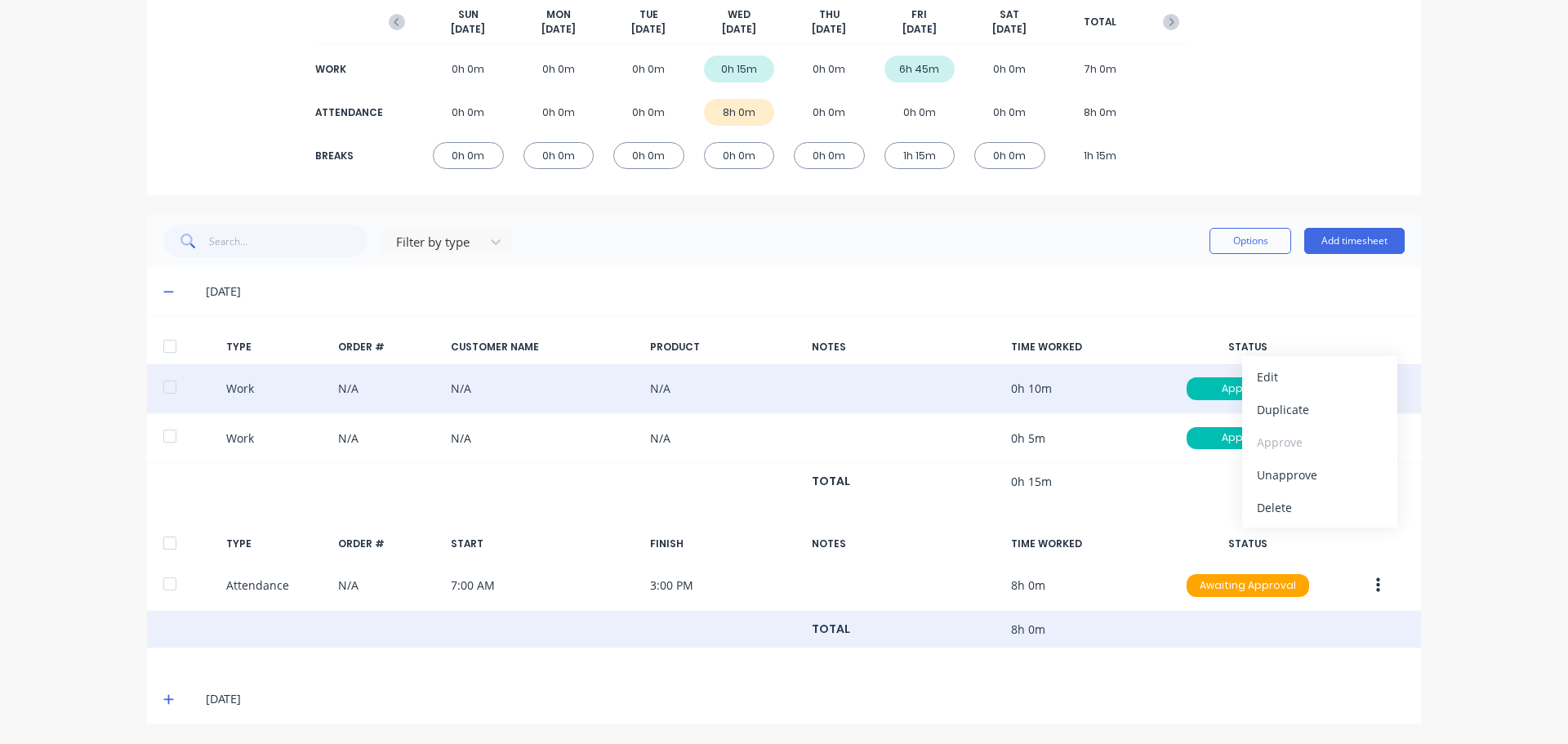
click at [405, 639] on div "TOTAL 8h 0m" at bounding box center [784, 629] width 1274 height 37
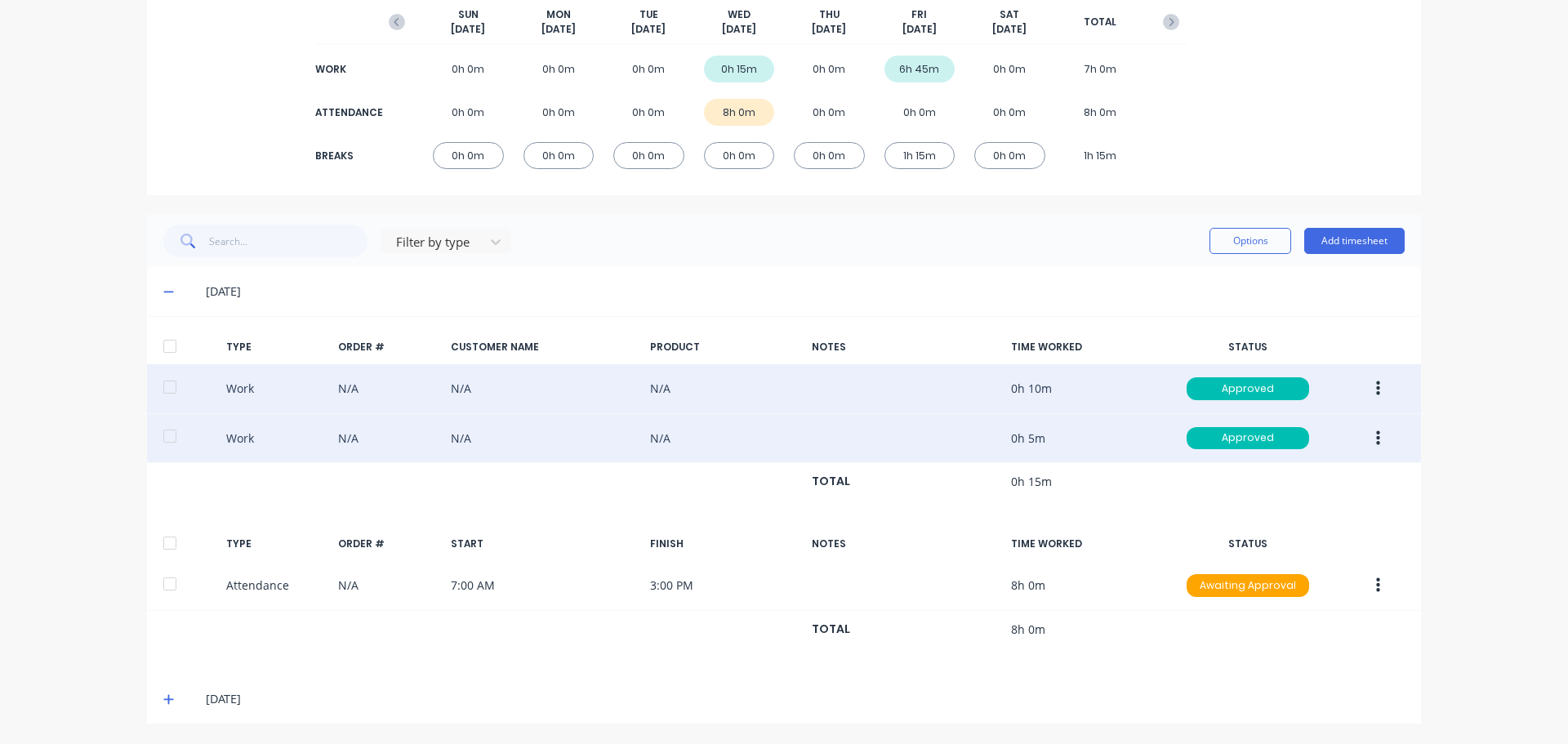
click at [161, 438] on div at bounding box center [170, 436] width 33 height 33
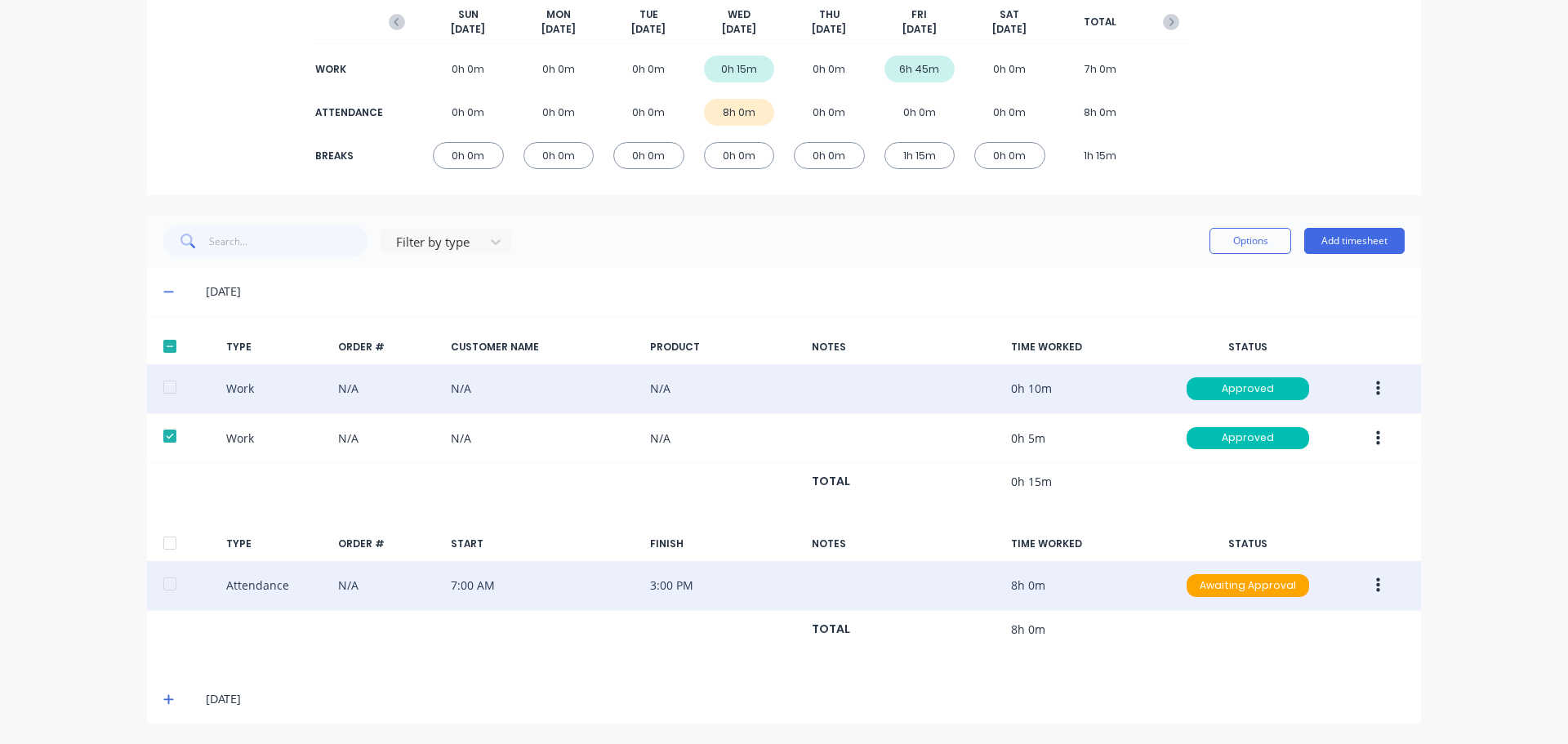
click at [171, 586] on div at bounding box center [170, 583] width 33 height 33
click at [1367, 587] on button "button" at bounding box center [1378, 585] width 38 height 29
click at [1338, 594] on div "Approve" at bounding box center [1320, 589] width 126 height 24
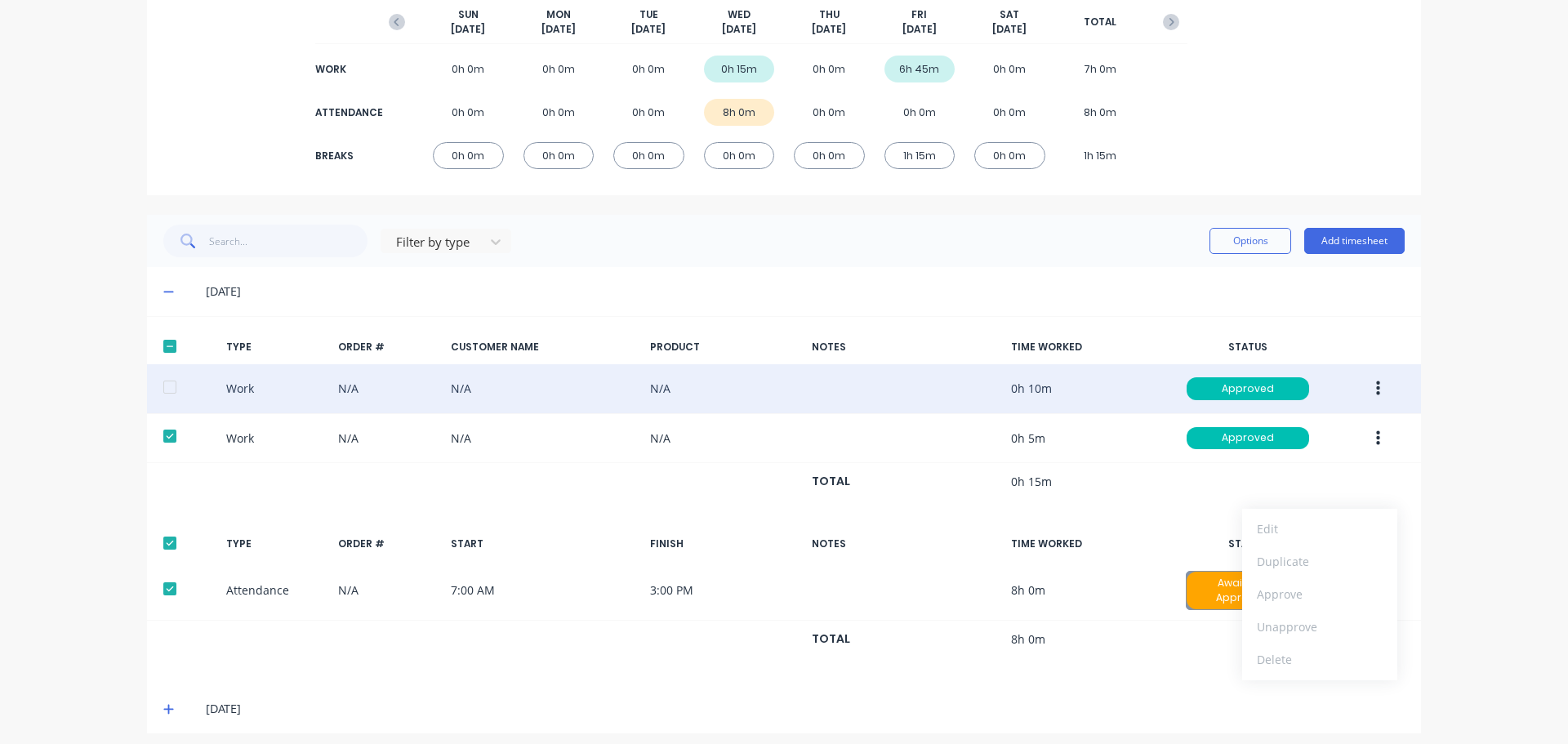
click at [1502, 538] on div "dashboard products sales purchasing productivity dashboard products Product Cat…" at bounding box center [784, 372] width 1568 height 744
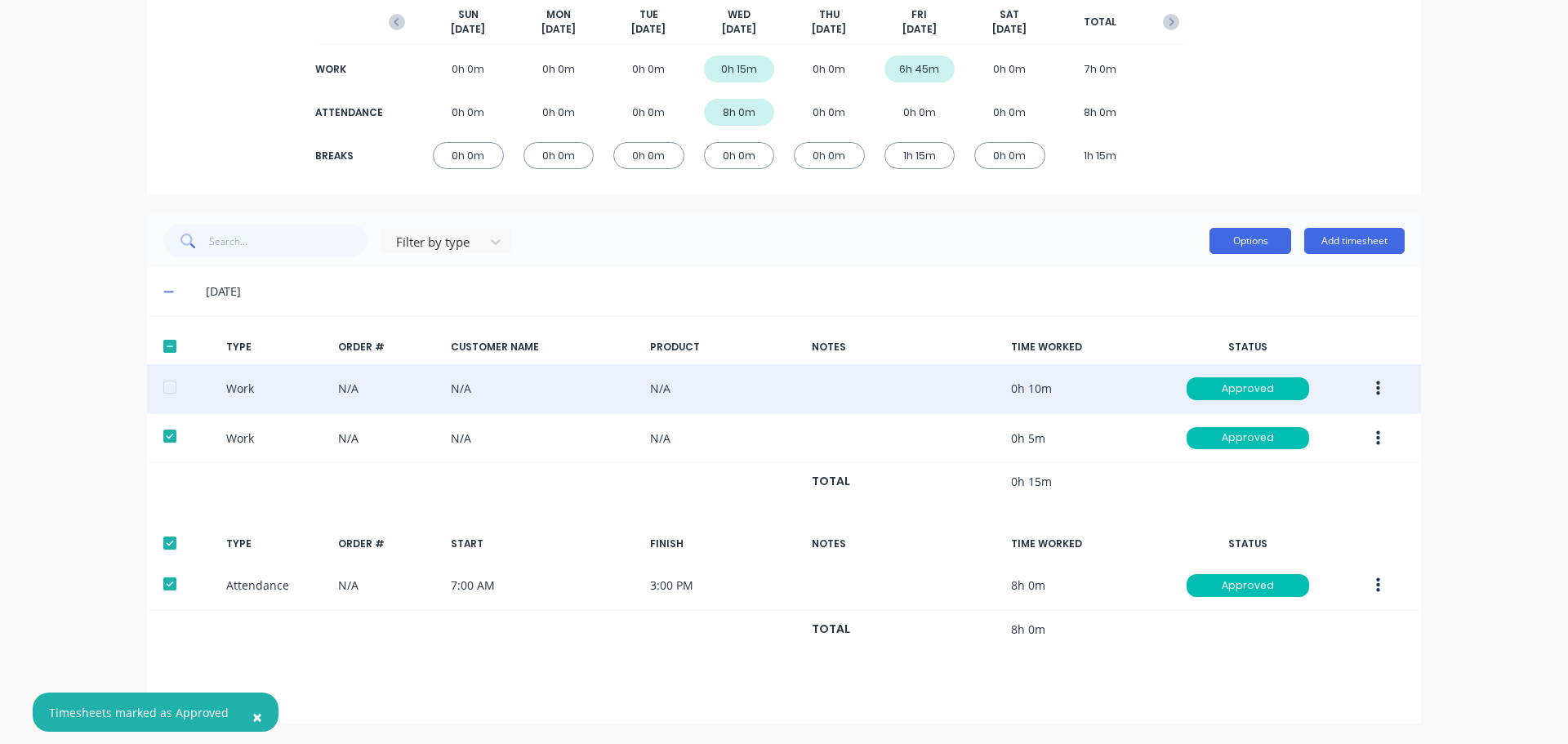
click at [1234, 245] on button "Options" at bounding box center [1250, 241] width 82 height 26
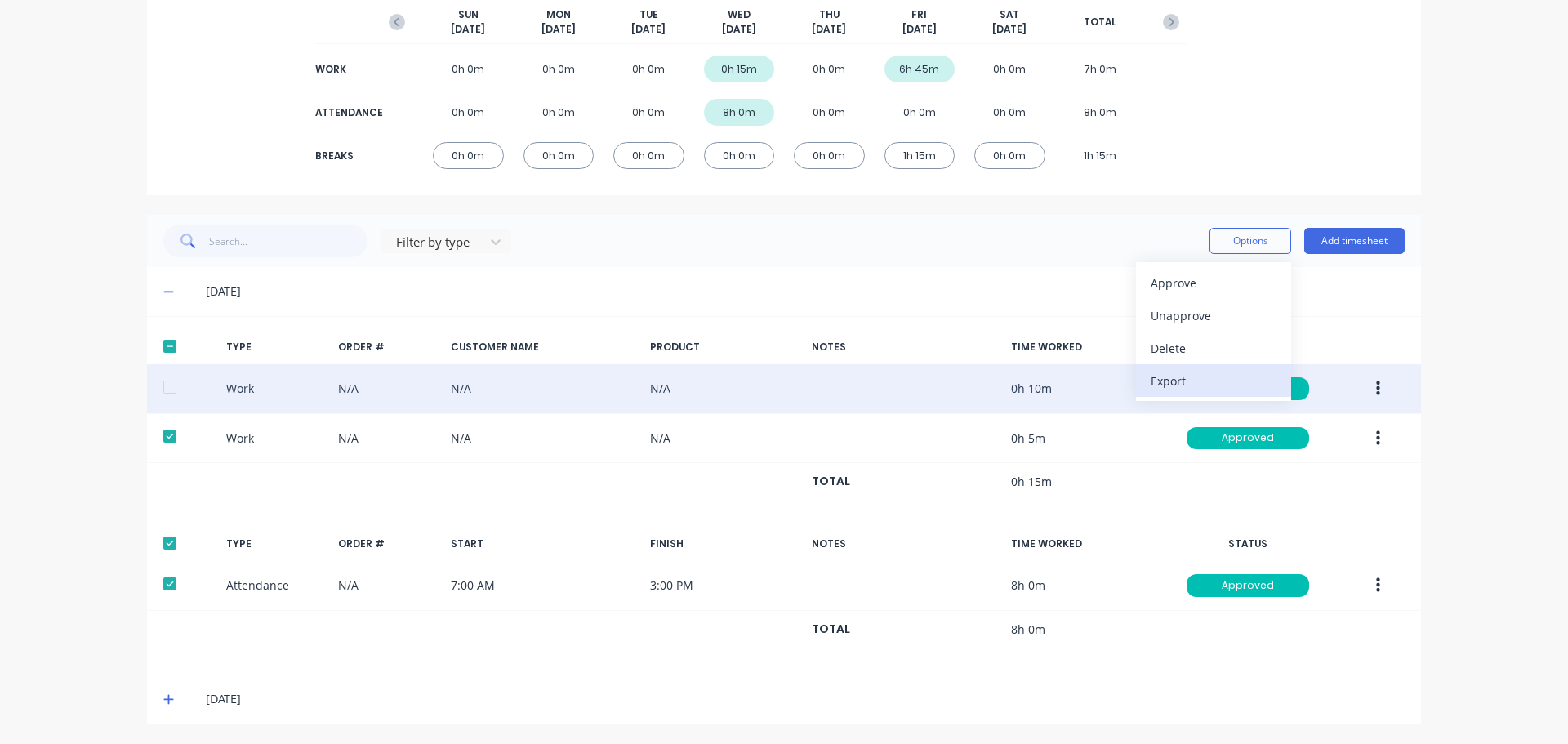
click at [1183, 389] on div "Export" at bounding box center [1214, 381] width 126 height 24
click at [162, 350] on div at bounding box center [170, 346] width 33 height 33
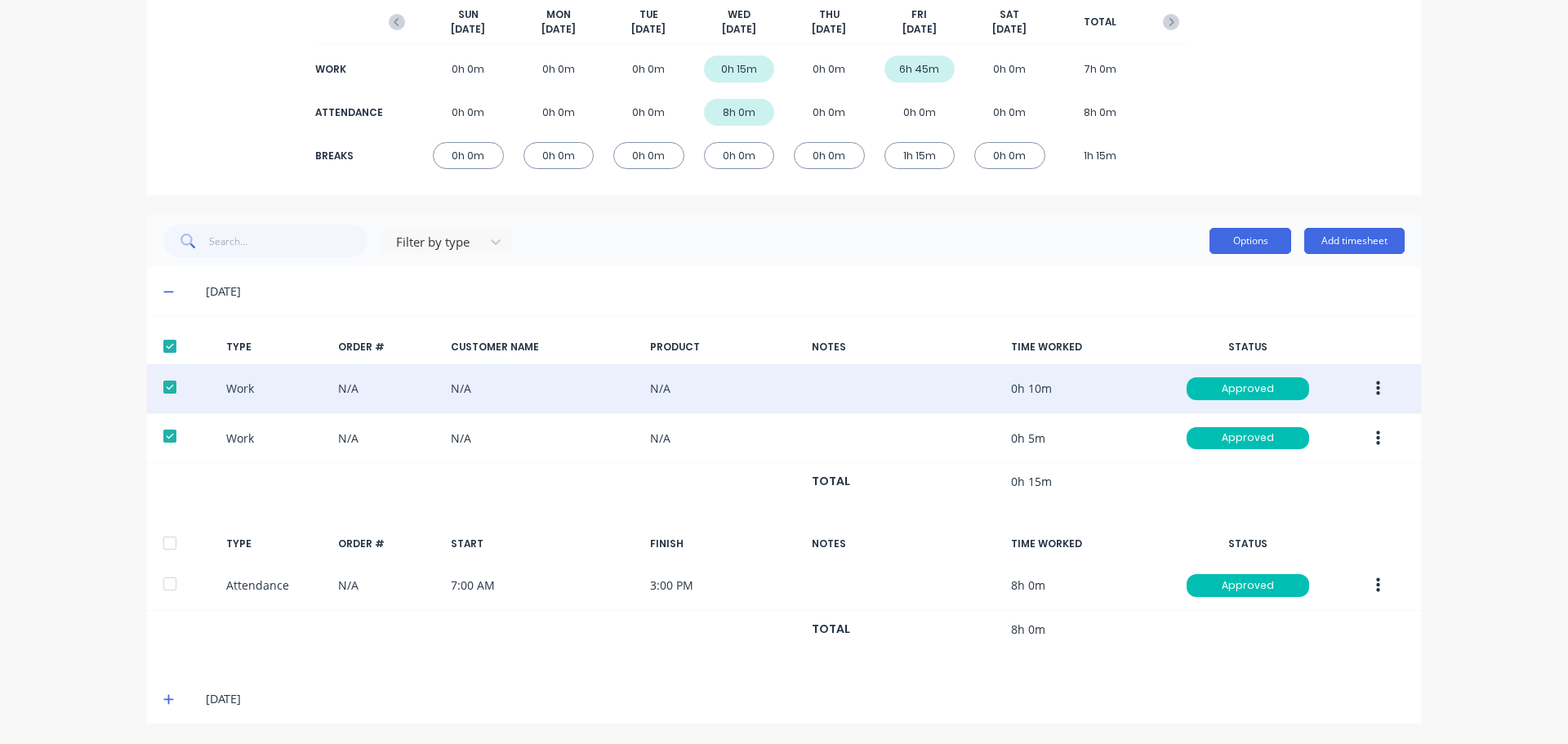
click at [1240, 240] on button "Options" at bounding box center [1250, 241] width 82 height 26
click at [1210, 375] on div "Export" at bounding box center [1214, 381] width 126 height 24
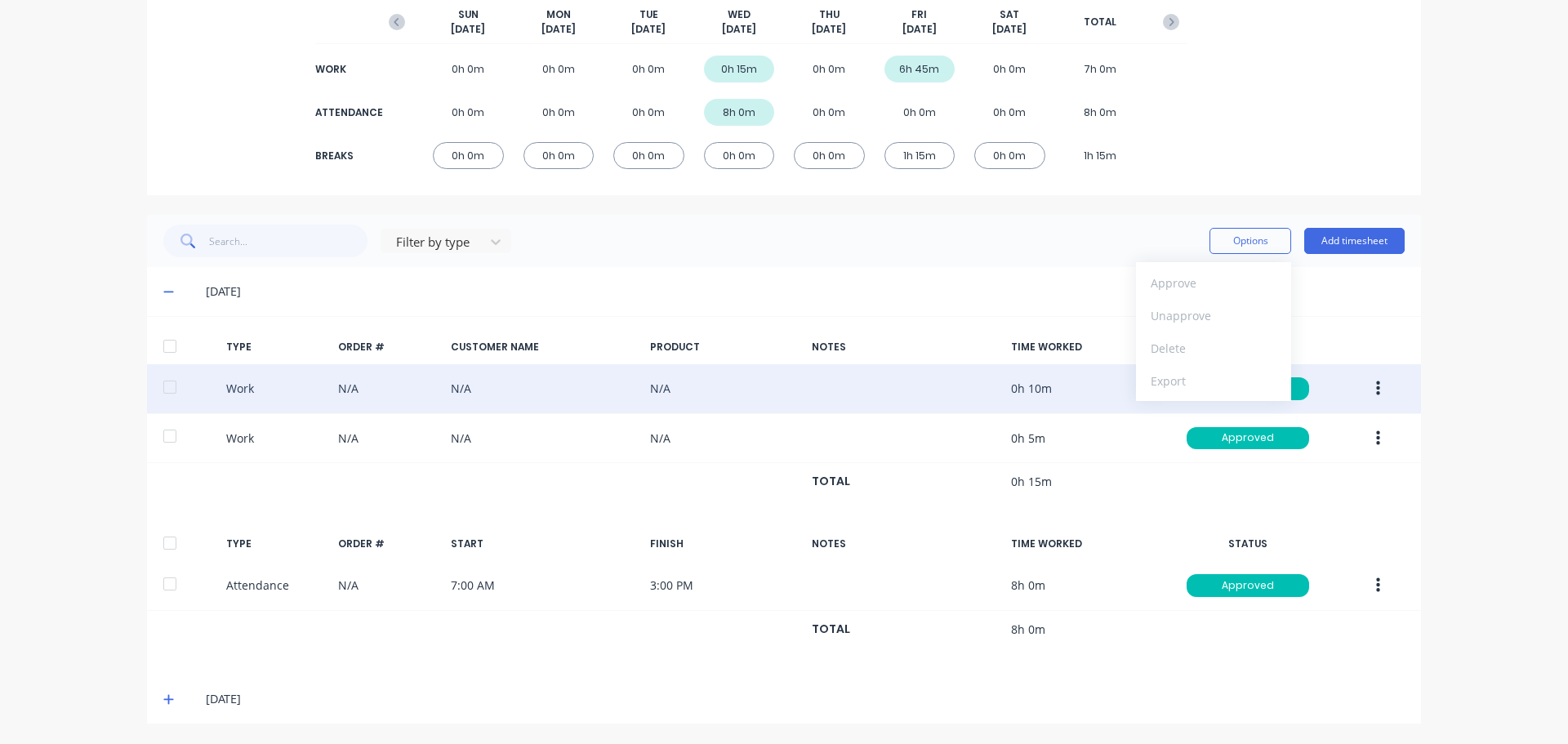
scroll to position [0, 0]
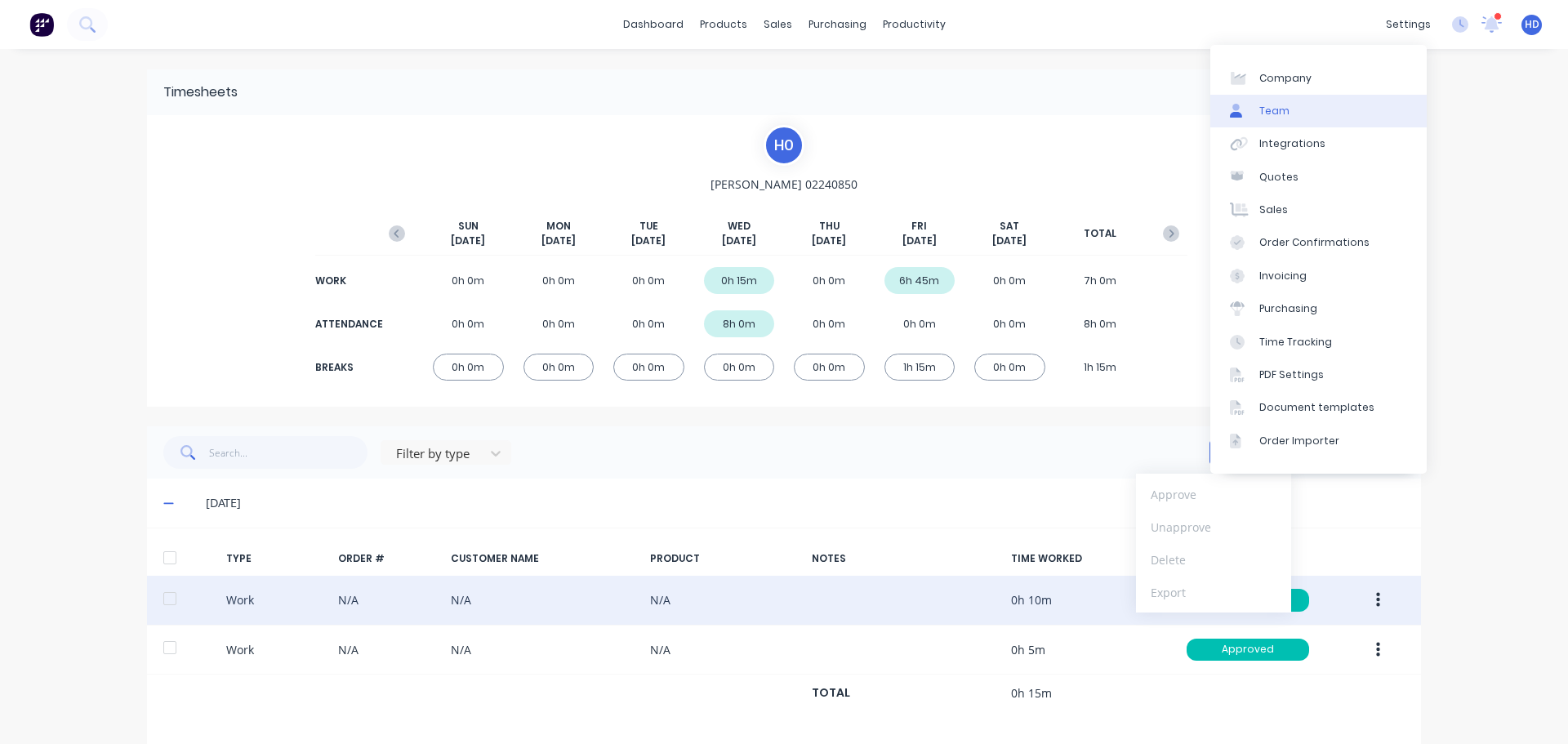
click at [1341, 124] on link "Team" at bounding box center [1319, 111] width 217 height 33
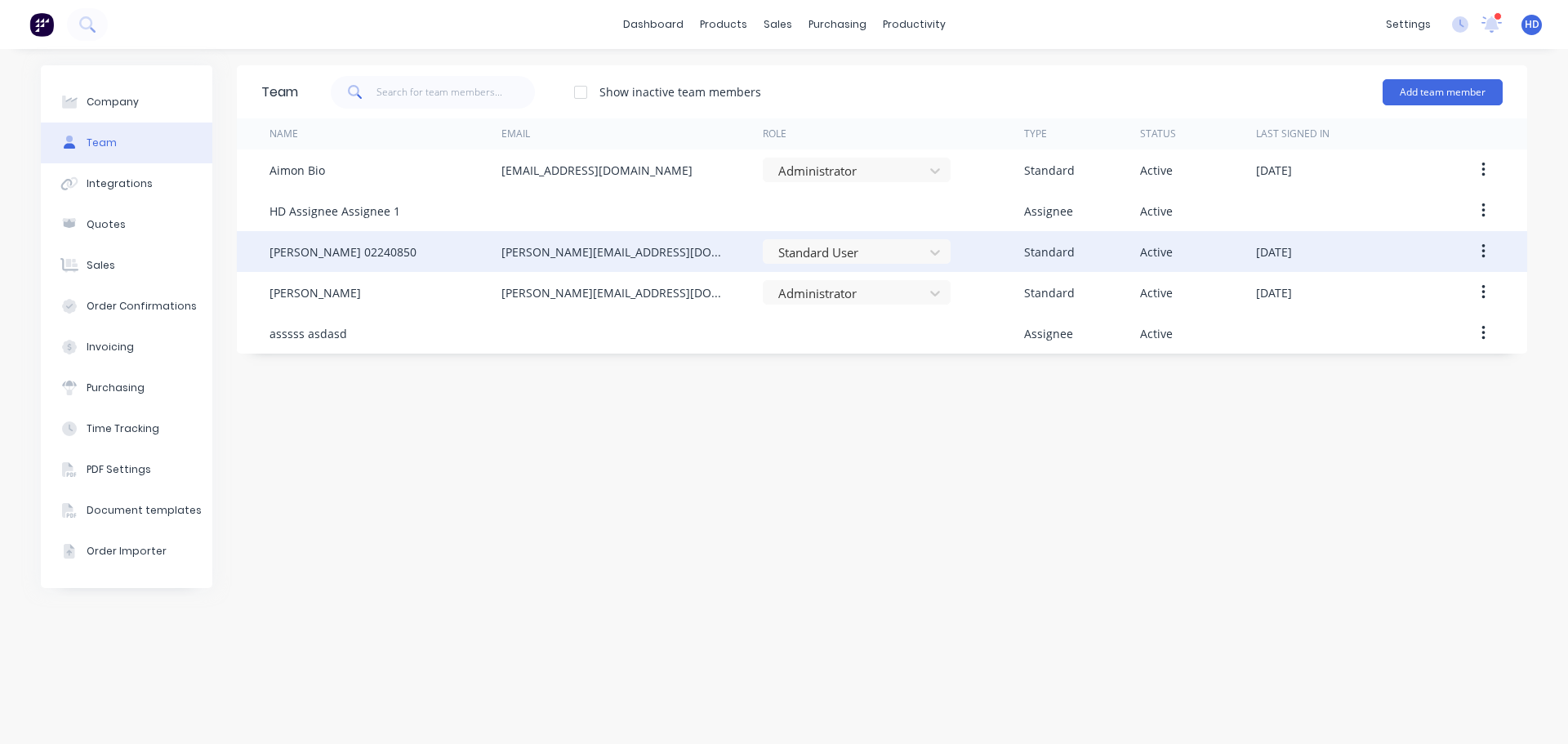
click at [1477, 252] on button "button" at bounding box center [1483, 251] width 38 height 29
click at [1416, 292] on div "Edit" at bounding box center [1425, 294] width 126 height 24
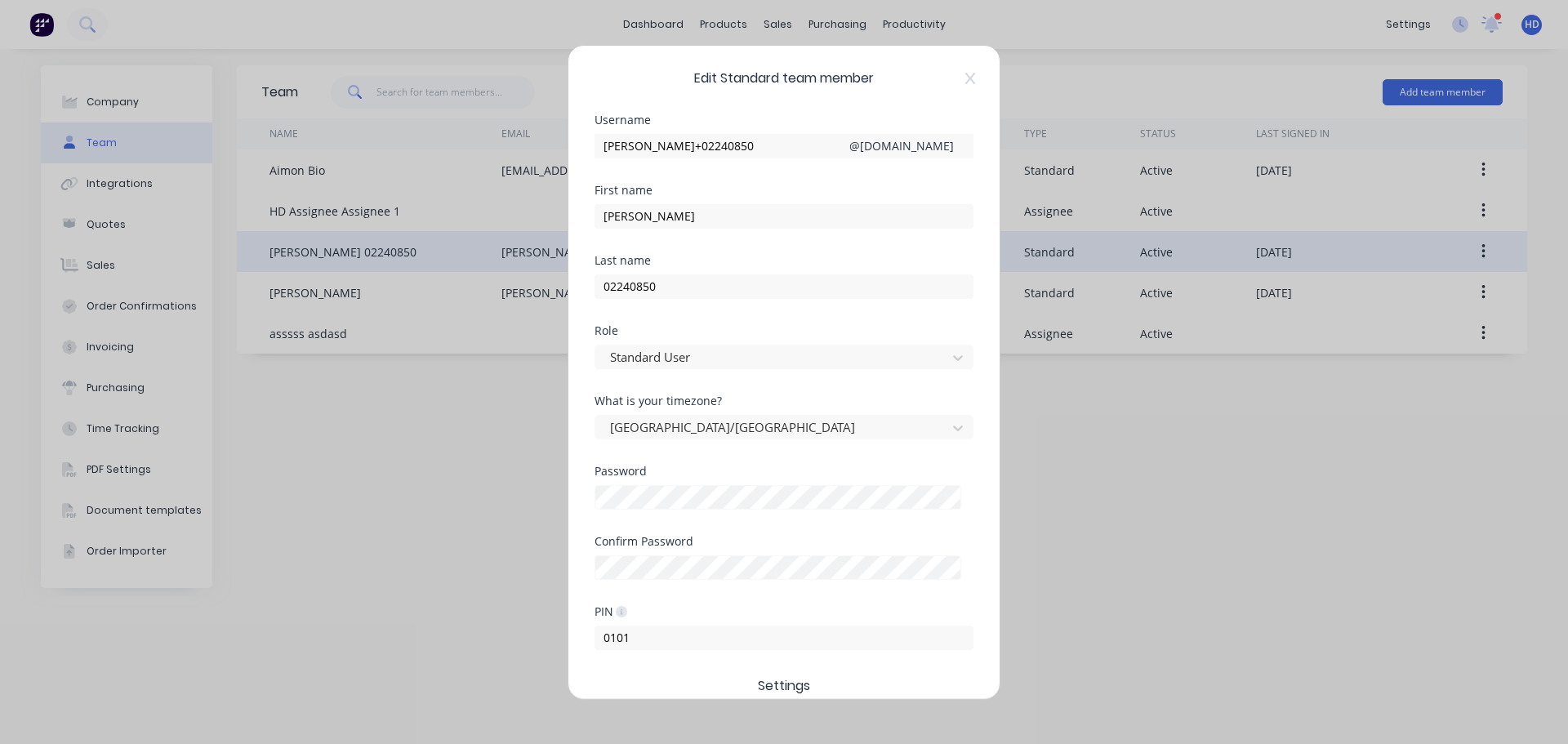
click at [975, 81] on div "Edit Standard team member Username harold+02240850 @ factory.app First name Har…" at bounding box center [784, 373] width 432 height 653
click at [974, 78] on icon at bounding box center [970, 78] width 10 height 13
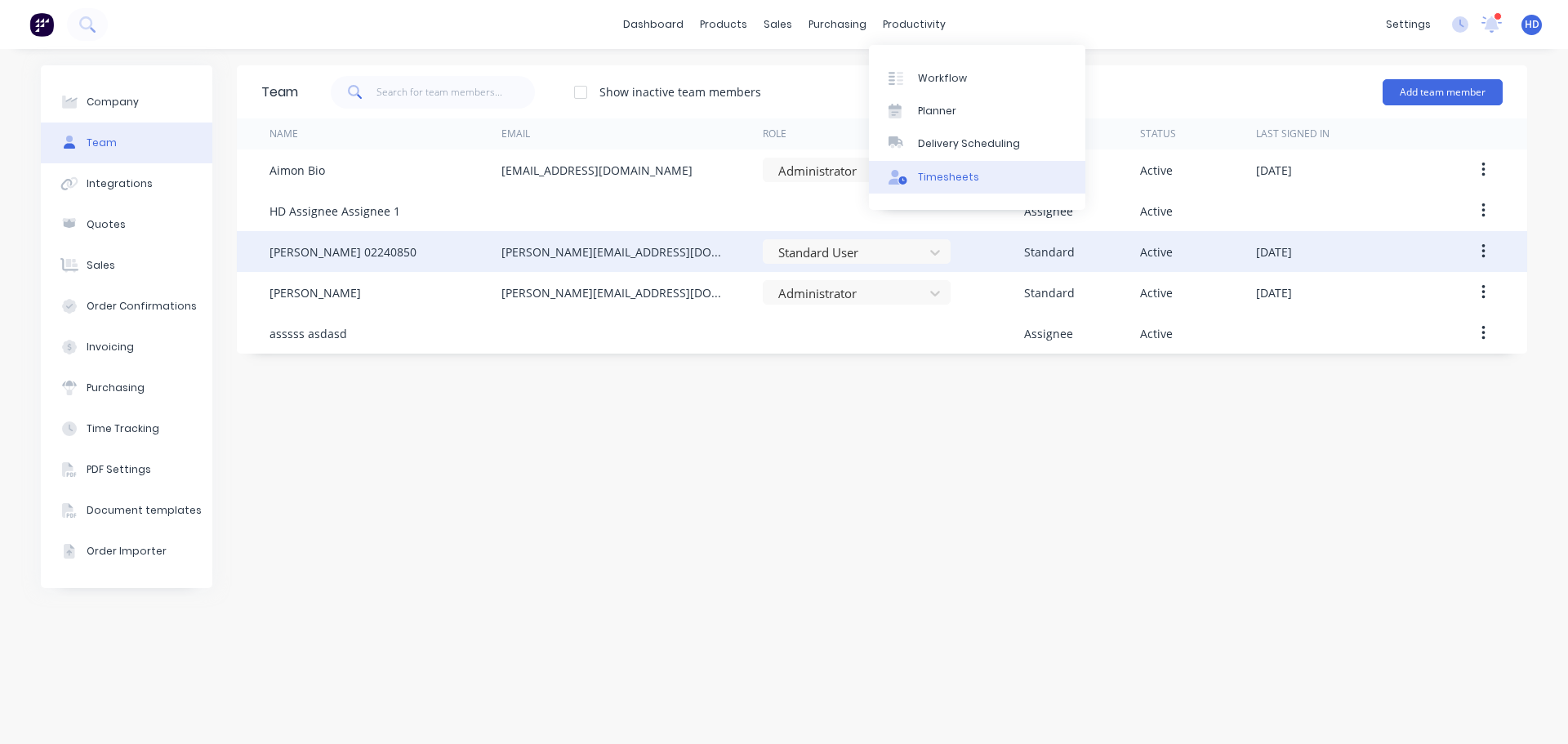
click at [967, 181] on div "Timesheets" at bounding box center [948, 177] width 61 height 15
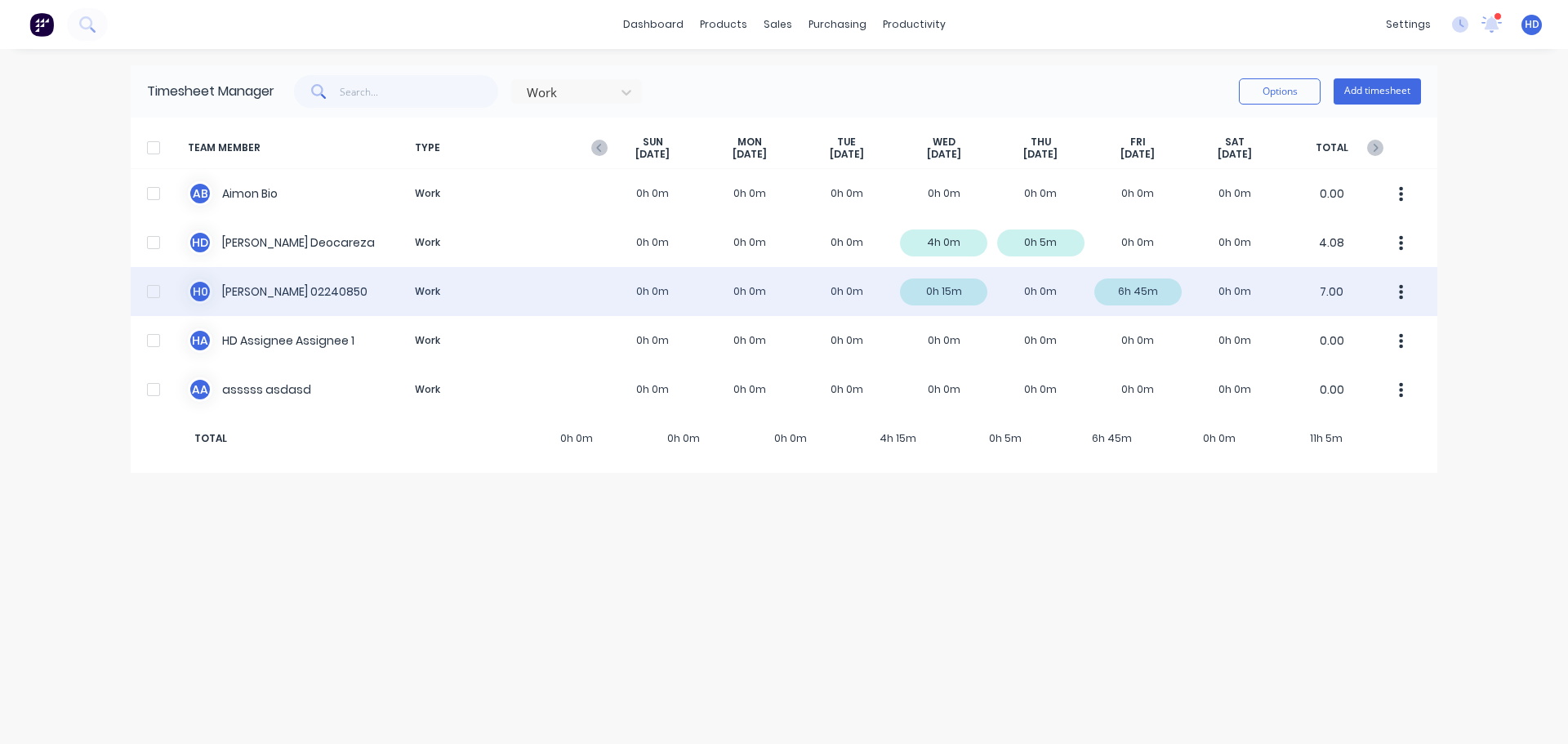
click at [287, 300] on div "H 0 Harry 02240850 Work 0h 0m 0h 0m 0h 0m 0h 15m 0h 0m 6h 45m 0h 0m 7.00" at bounding box center [784, 291] width 1307 height 49
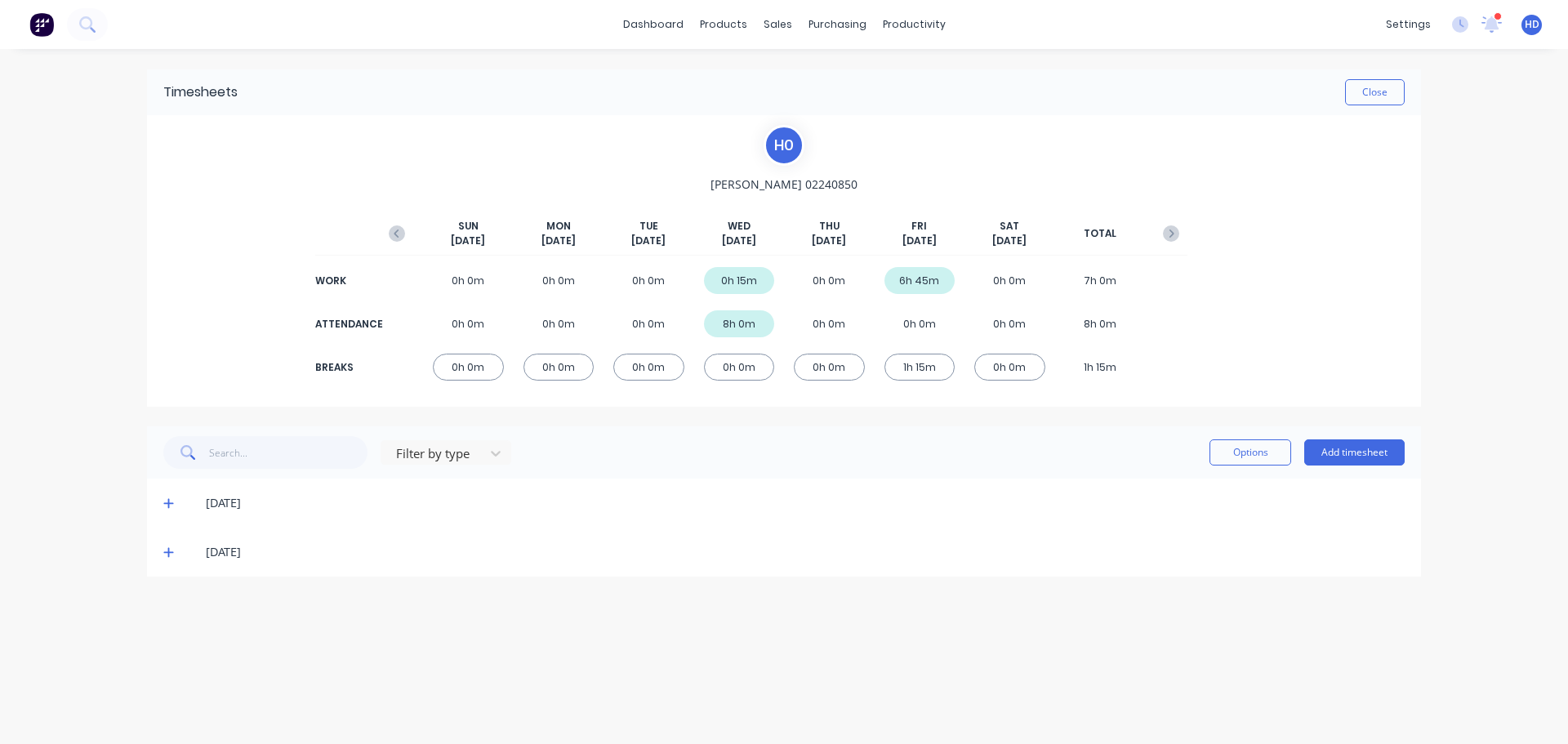
click at [162, 564] on div "12/09/25" at bounding box center [784, 551] width 1274 height 49
click at [171, 552] on icon at bounding box center [168, 552] width 10 height 10
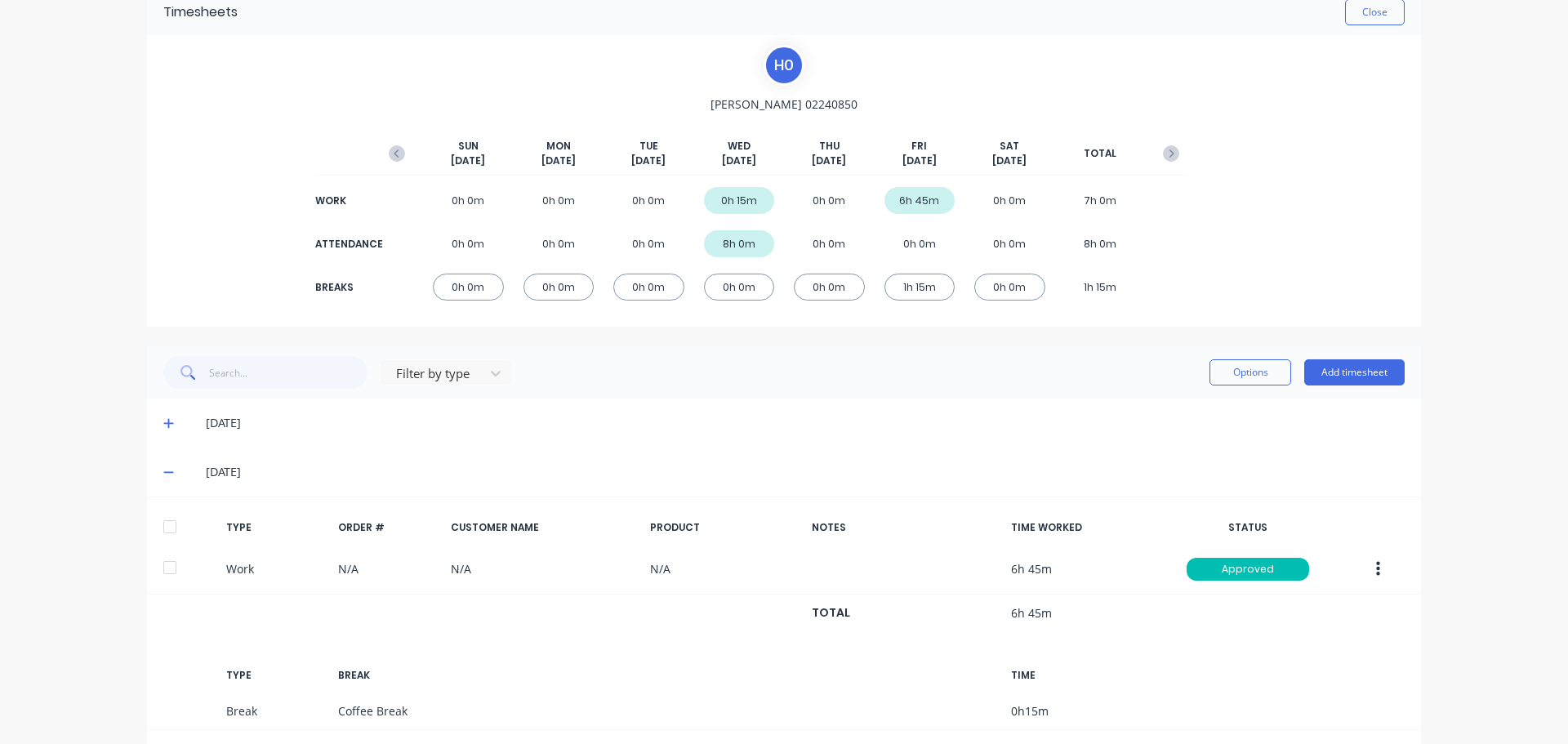
scroll to position [188, 0]
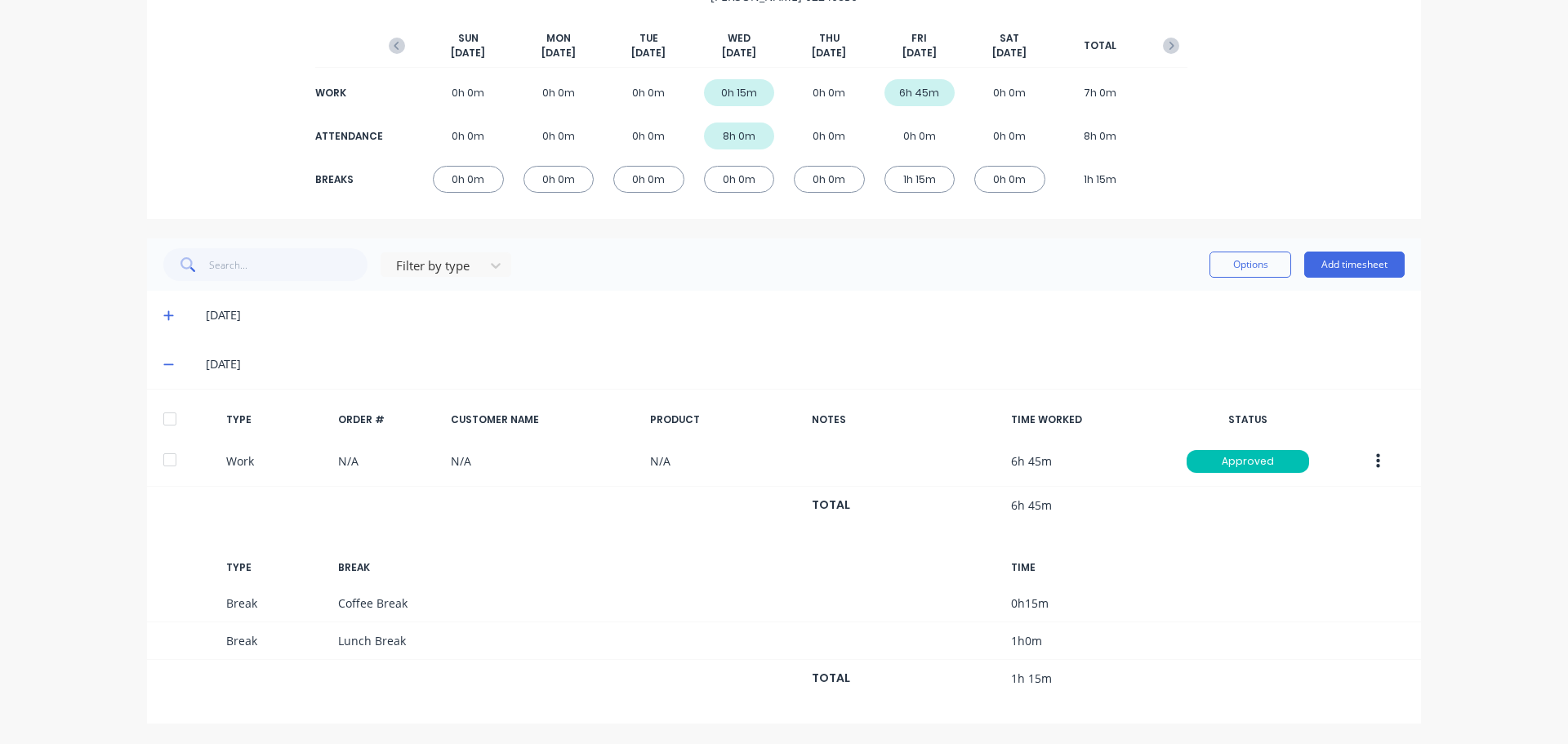
click at [163, 315] on icon at bounding box center [168, 315] width 10 height 10
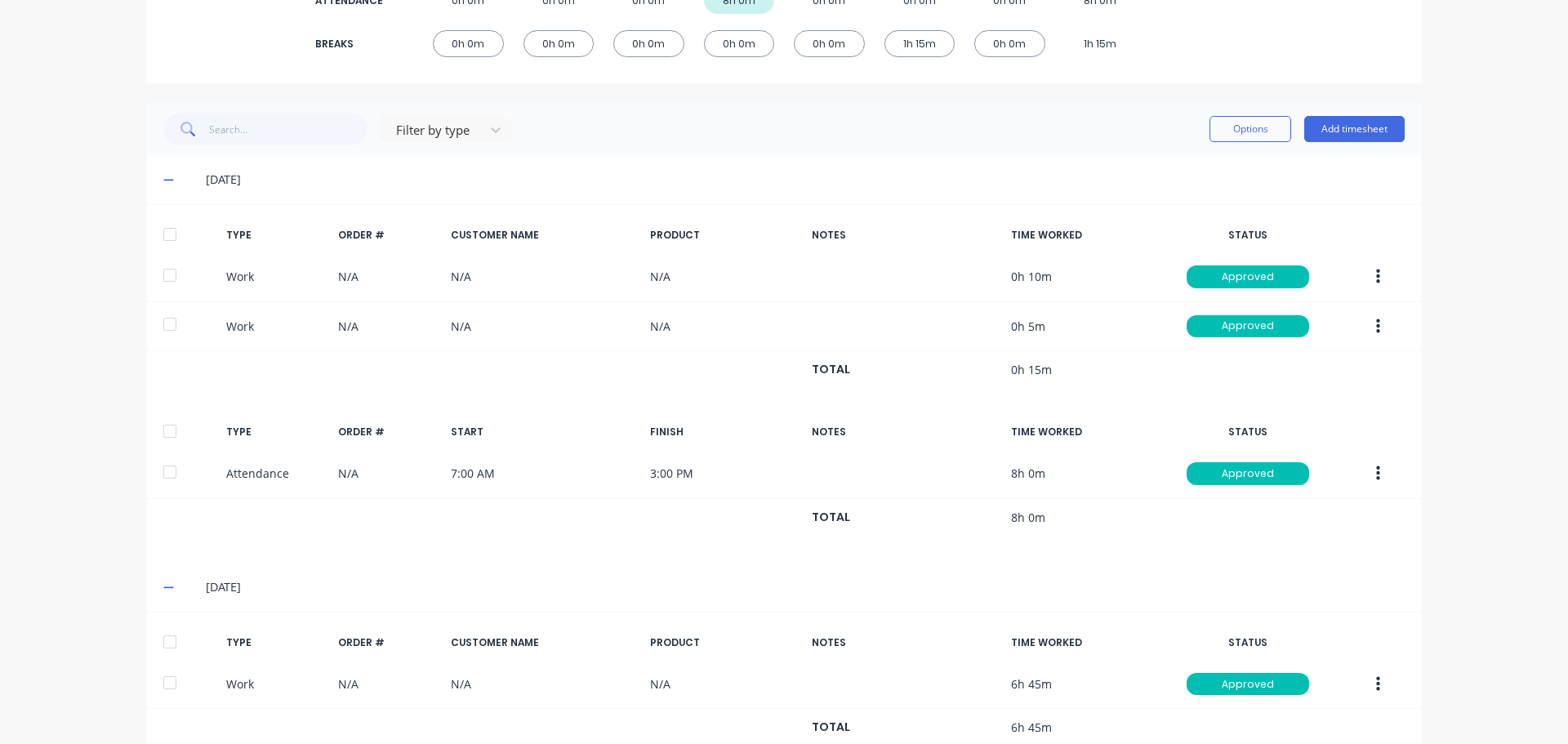
scroll to position [352, 0]
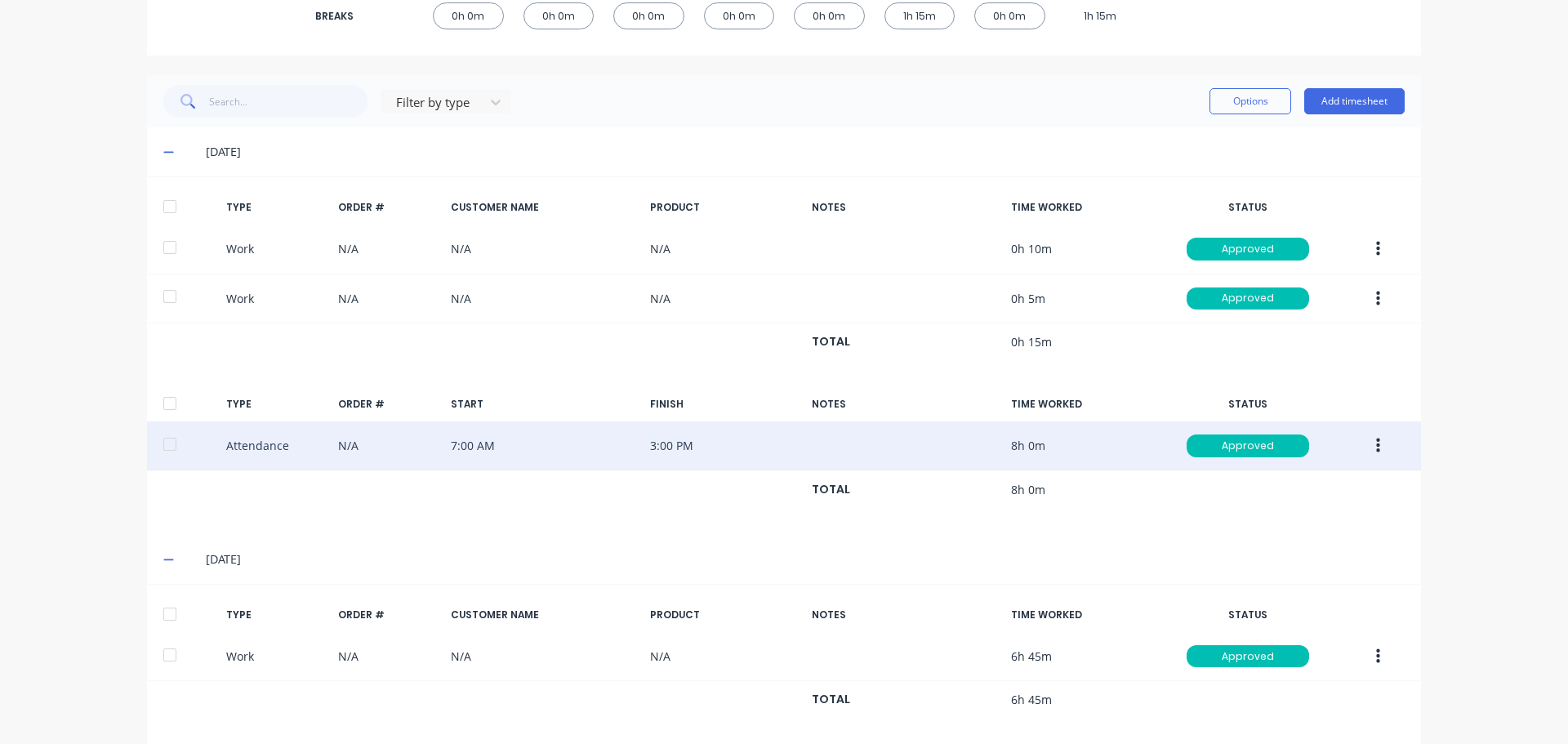
click at [164, 447] on div at bounding box center [170, 444] width 33 height 33
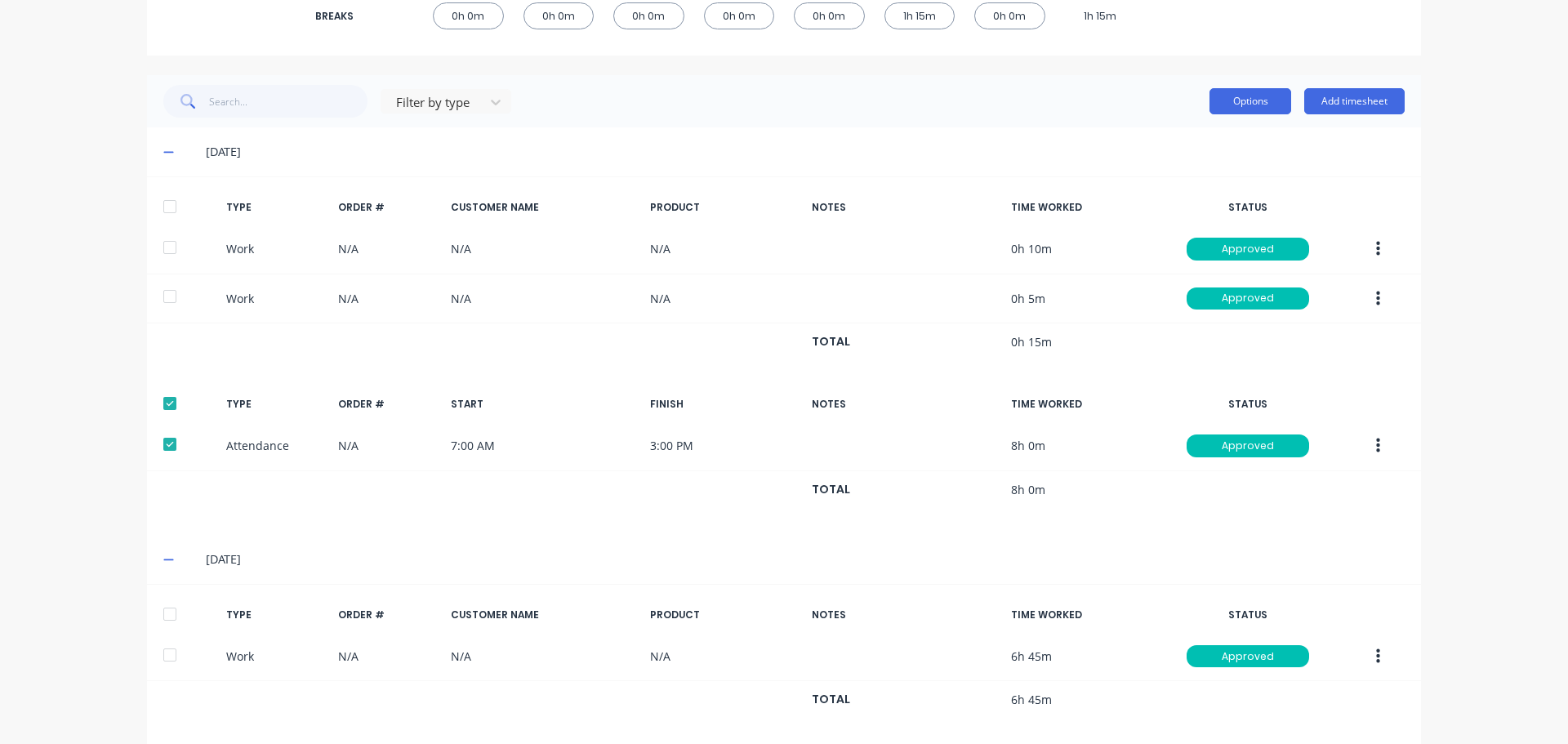
click at [1243, 104] on button "Options" at bounding box center [1250, 100] width 82 height 26
click at [1454, 395] on div "dashboard products sales purchasing productivity dashboard products Product Cat…" at bounding box center [784, 372] width 1568 height 744
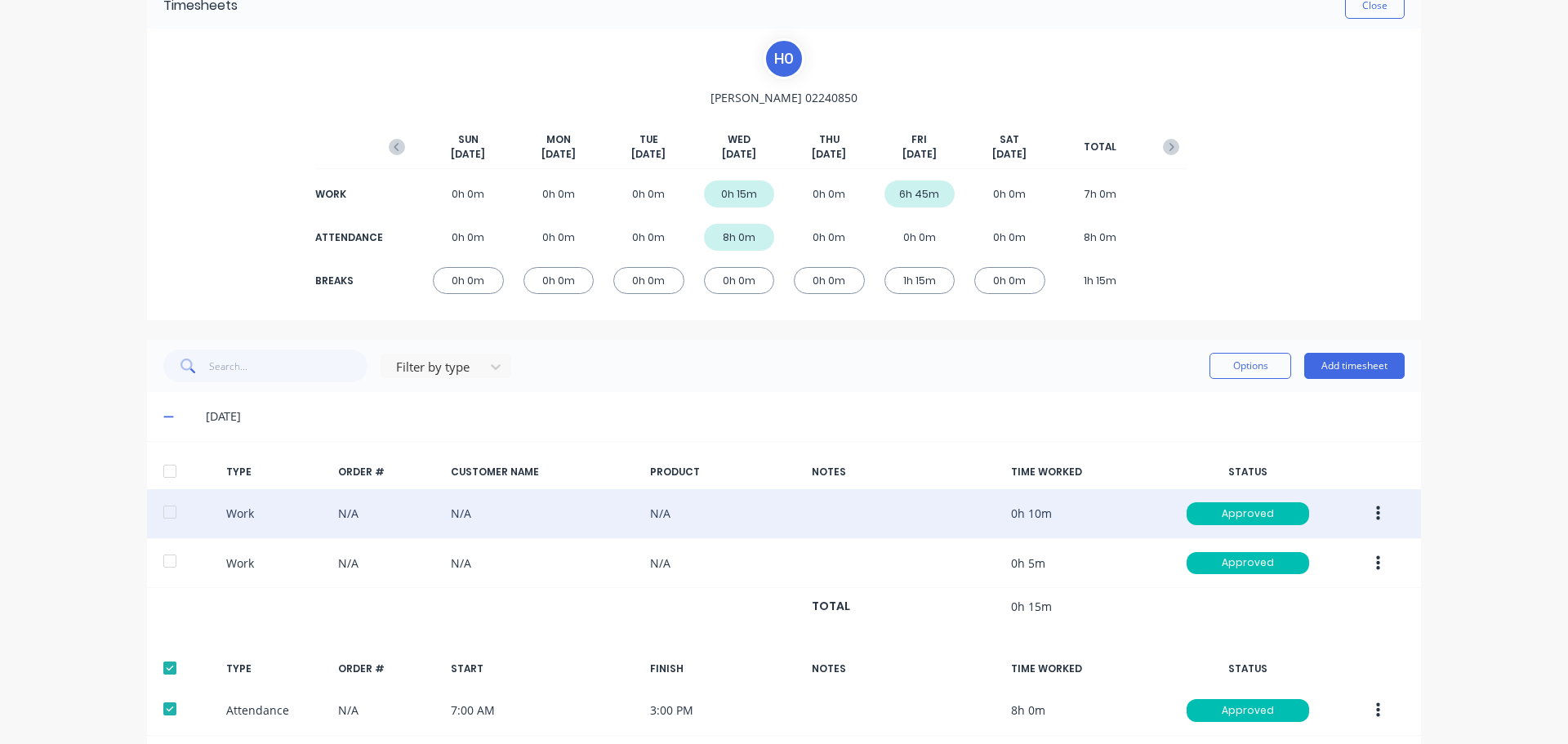
scroll to position [0, 0]
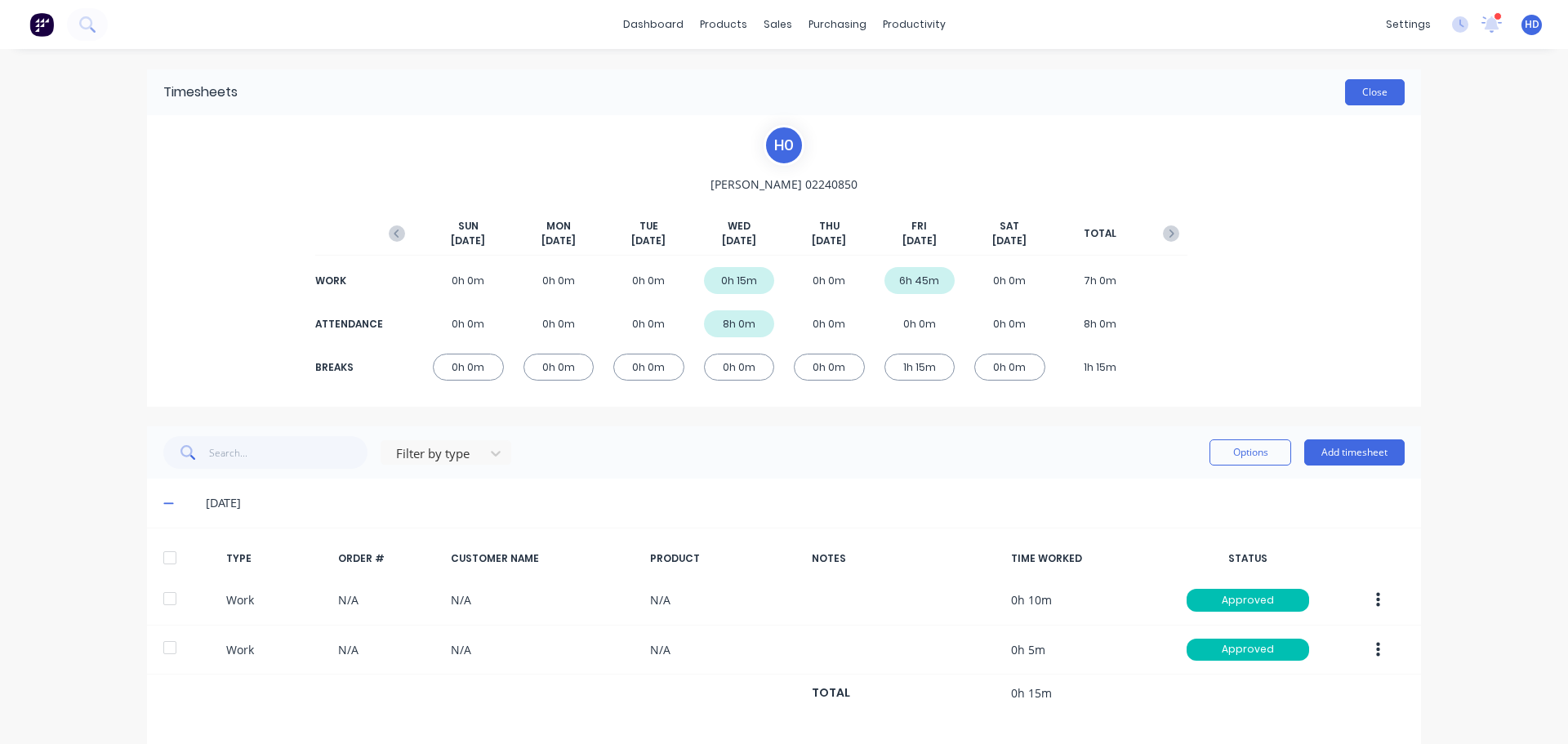
click at [1374, 87] on button "Close" at bounding box center [1374, 91] width 59 height 26
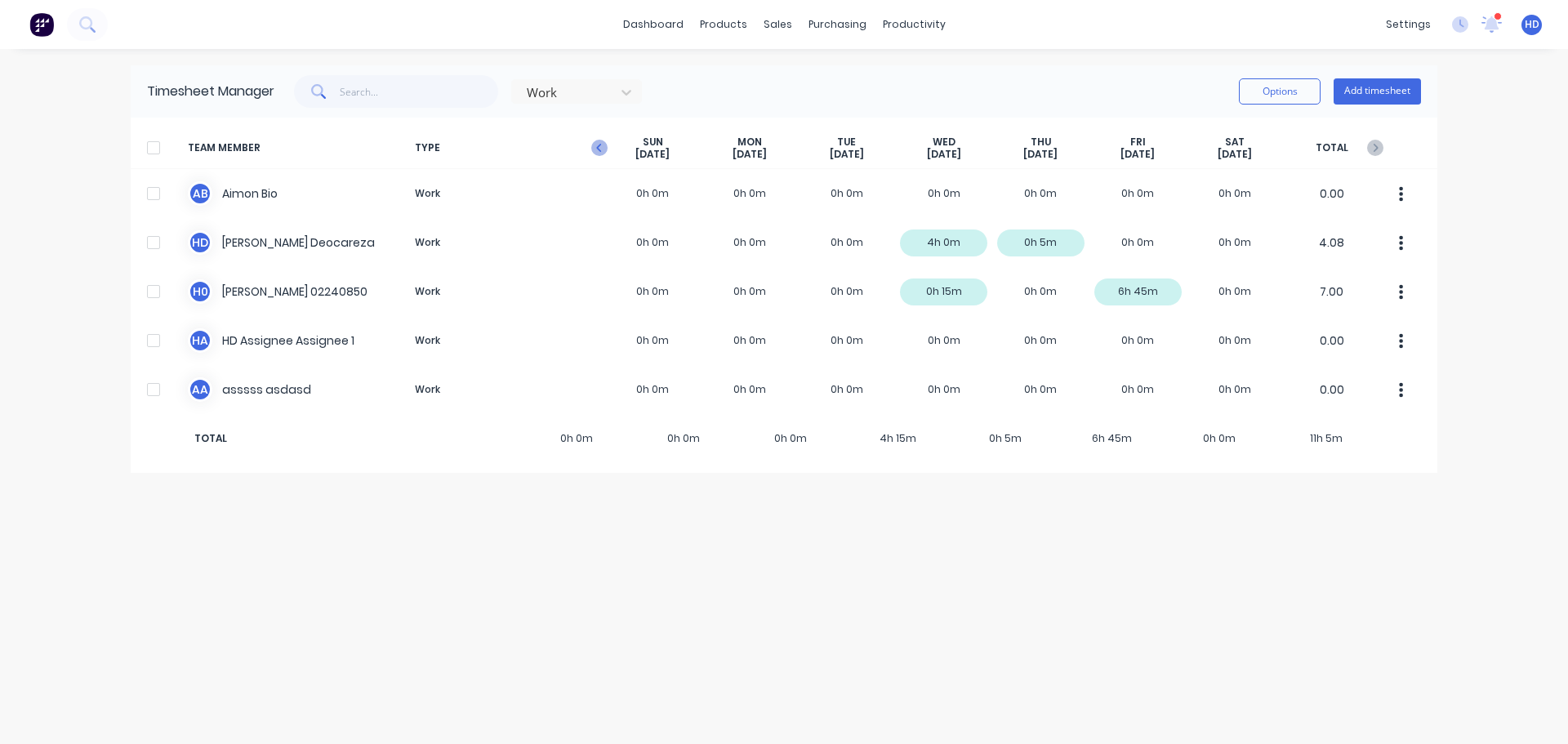
click at [599, 149] on icon "button" at bounding box center [599, 147] width 5 height 8
click at [600, 148] on icon "button" at bounding box center [599, 147] width 16 height 16
click at [633, 89] on icon at bounding box center [626, 92] width 16 height 16
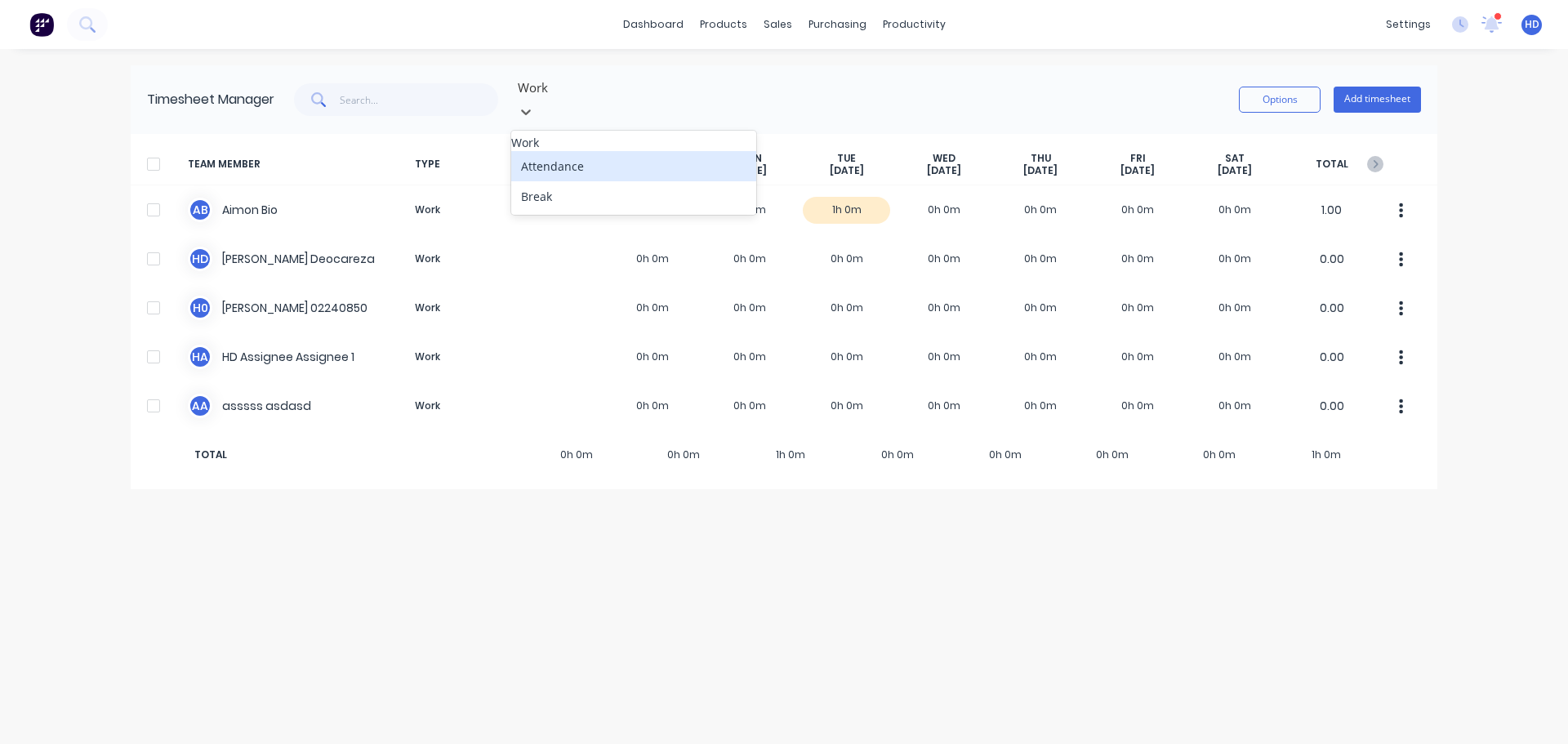
click at [582, 164] on div "Attendance" at bounding box center [634, 166] width 245 height 30
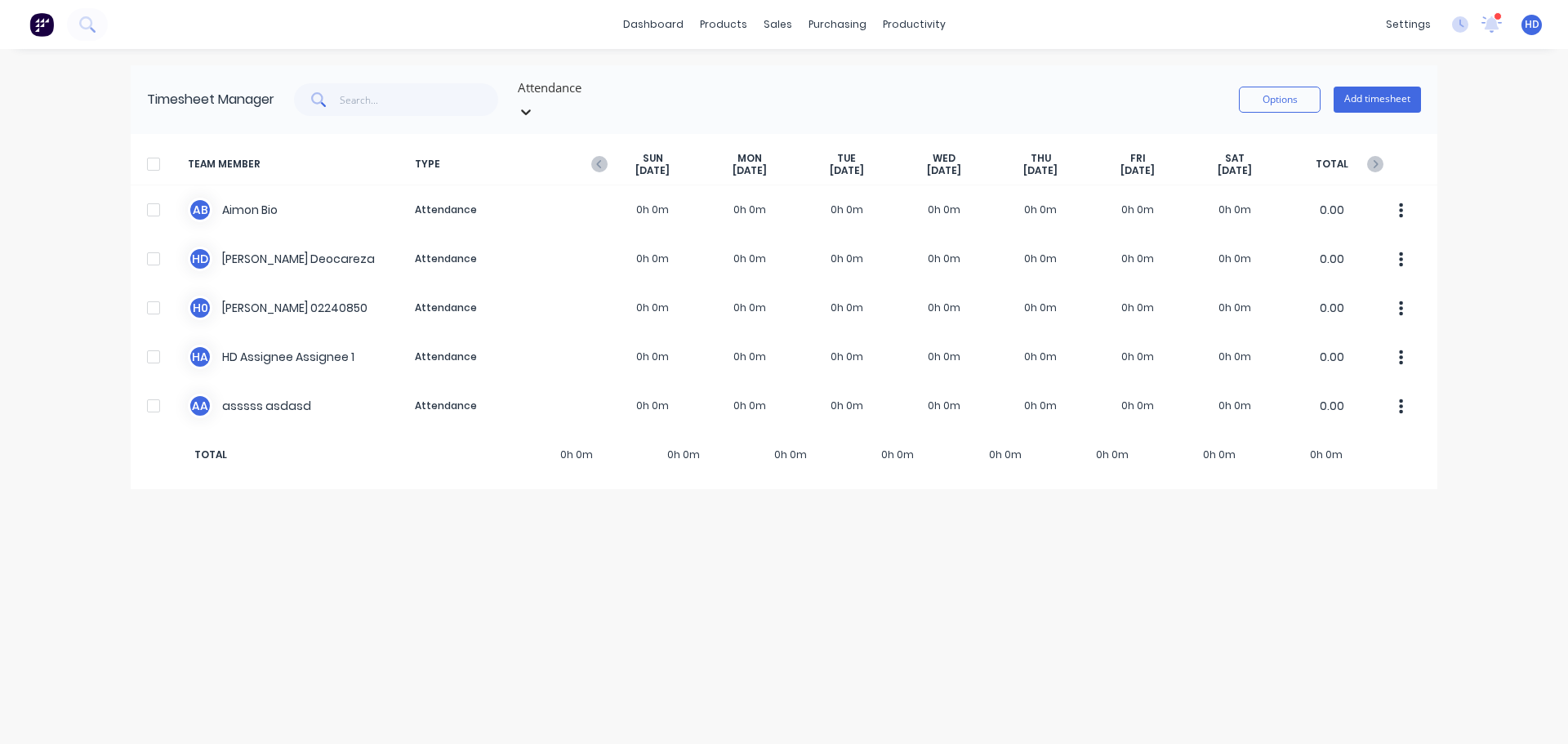
click at [535, 104] on icon at bounding box center [526, 112] width 16 height 16
click at [704, 79] on div "option Attendance, selected. 3 results available. Use Up and Down to choose opt…" at bounding box center [848, 99] width 1147 height 49
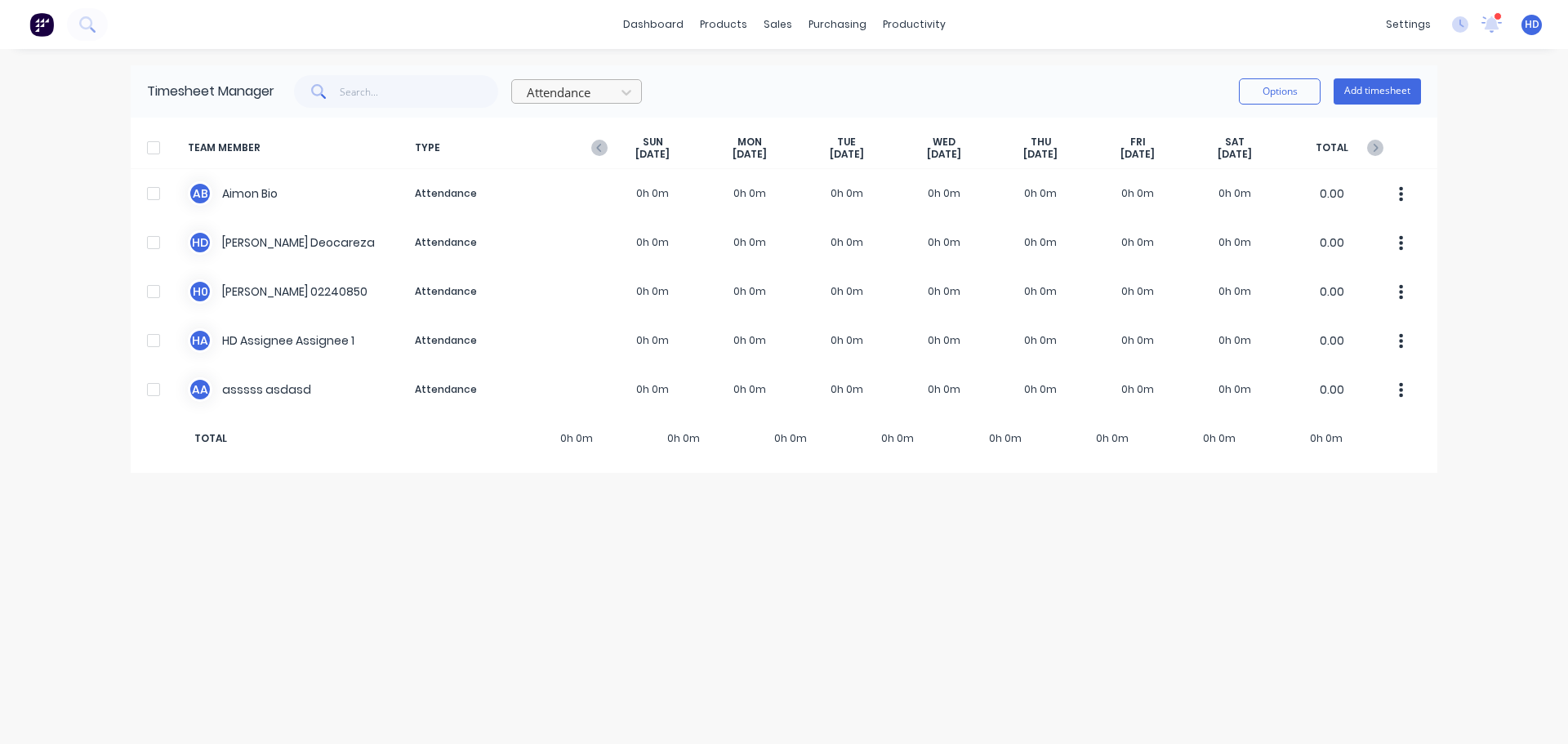
click at [603, 83] on div at bounding box center [566, 92] width 82 height 20
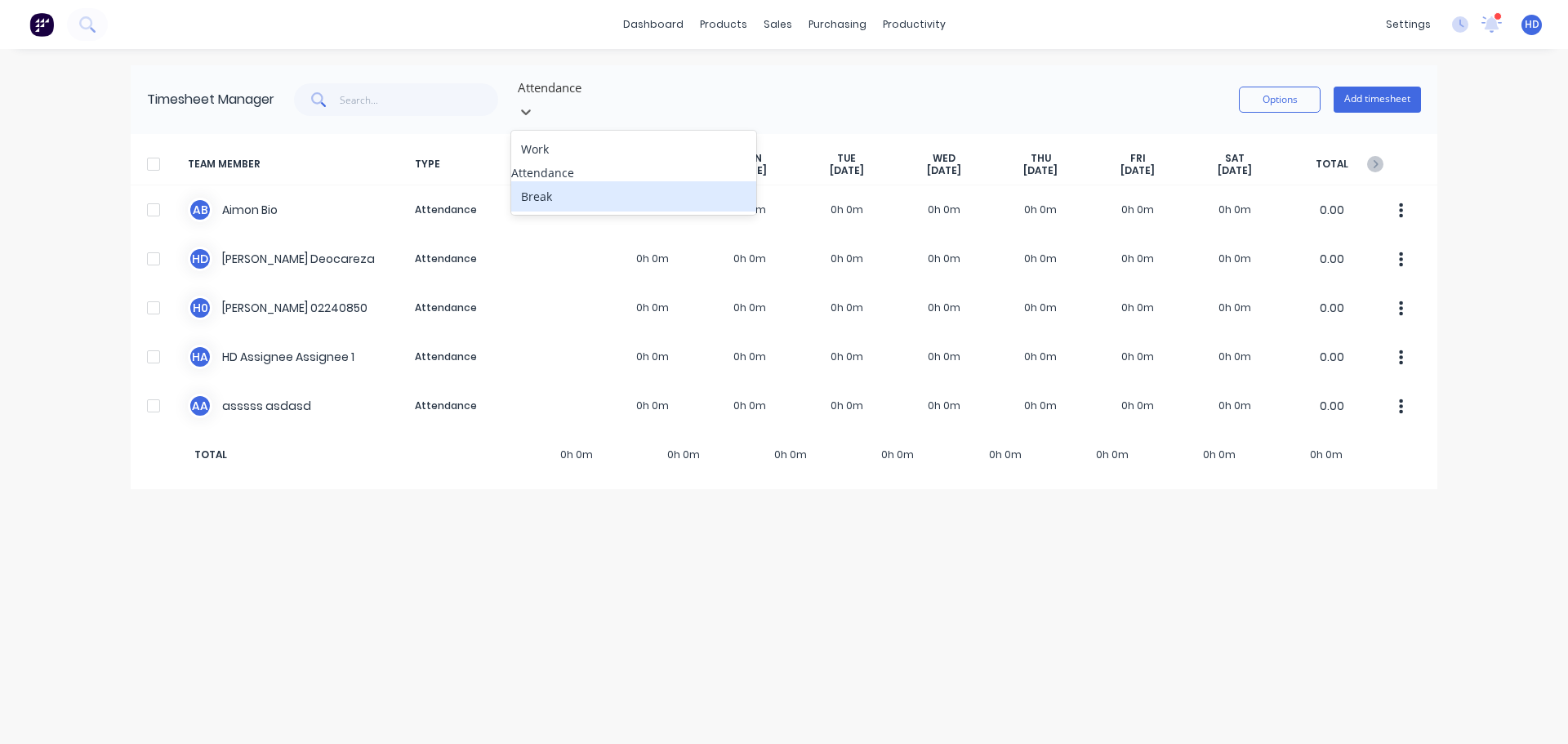
click at [565, 186] on div "Break" at bounding box center [634, 196] width 245 height 30
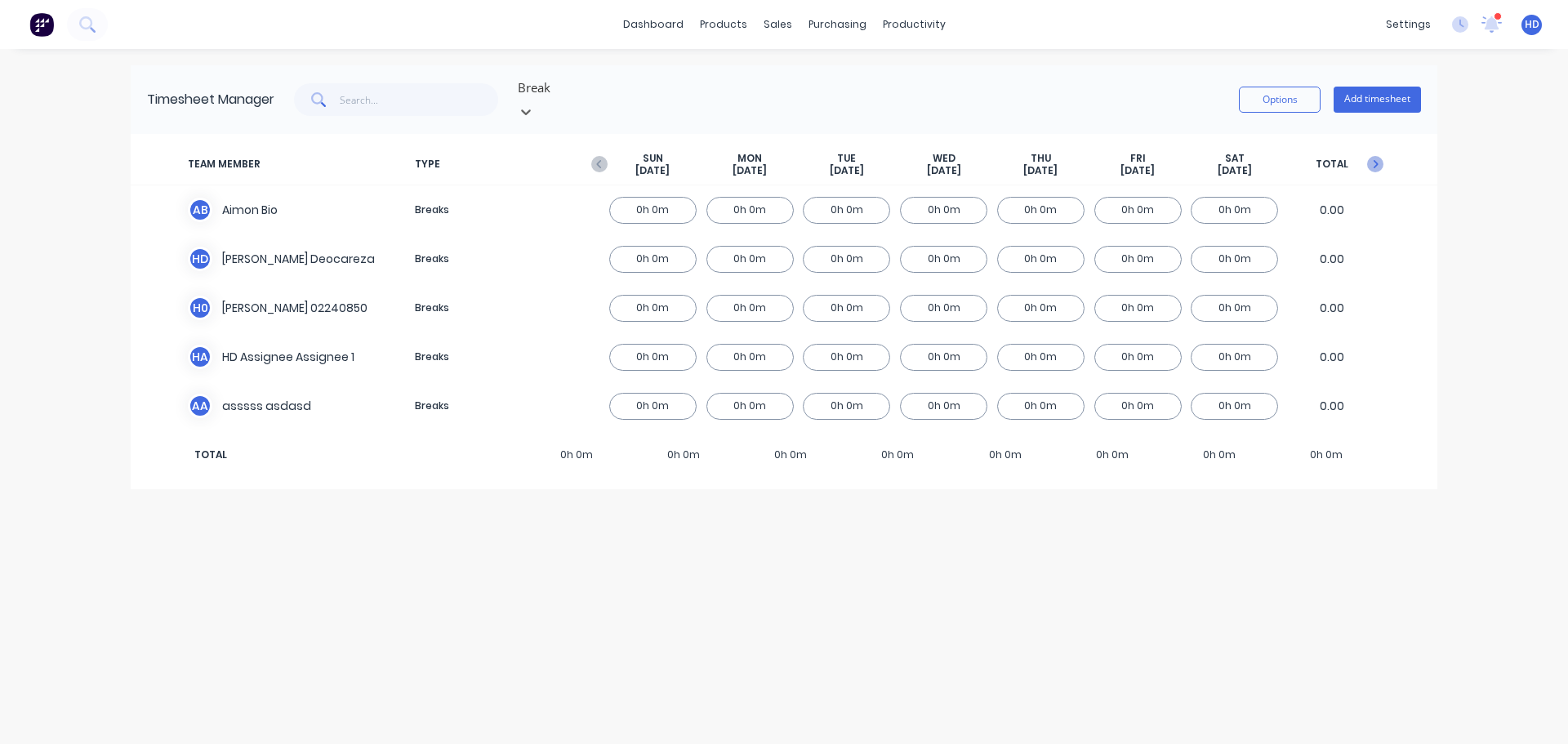
click at [1374, 160] on icon "button" at bounding box center [1376, 163] width 5 height 8
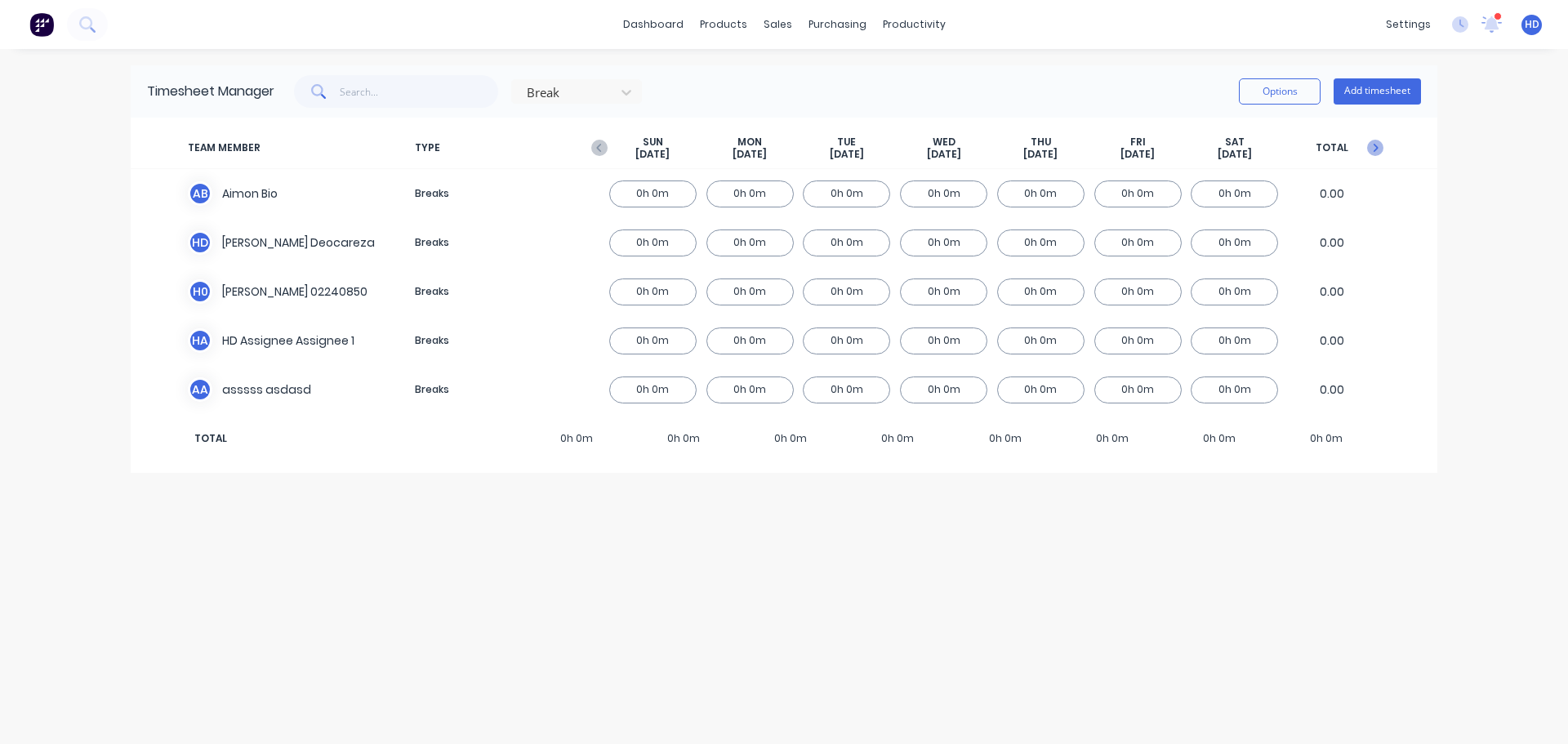
click at [1376, 148] on icon "button" at bounding box center [1376, 147] width 5 height 8
click at [646, 92] on div "Break Options Add timesheet" at bounding box center [848, 91] width 1147 height 33
click at [628, 95] on icon at bounding box center [626, 92] width 16 height 16
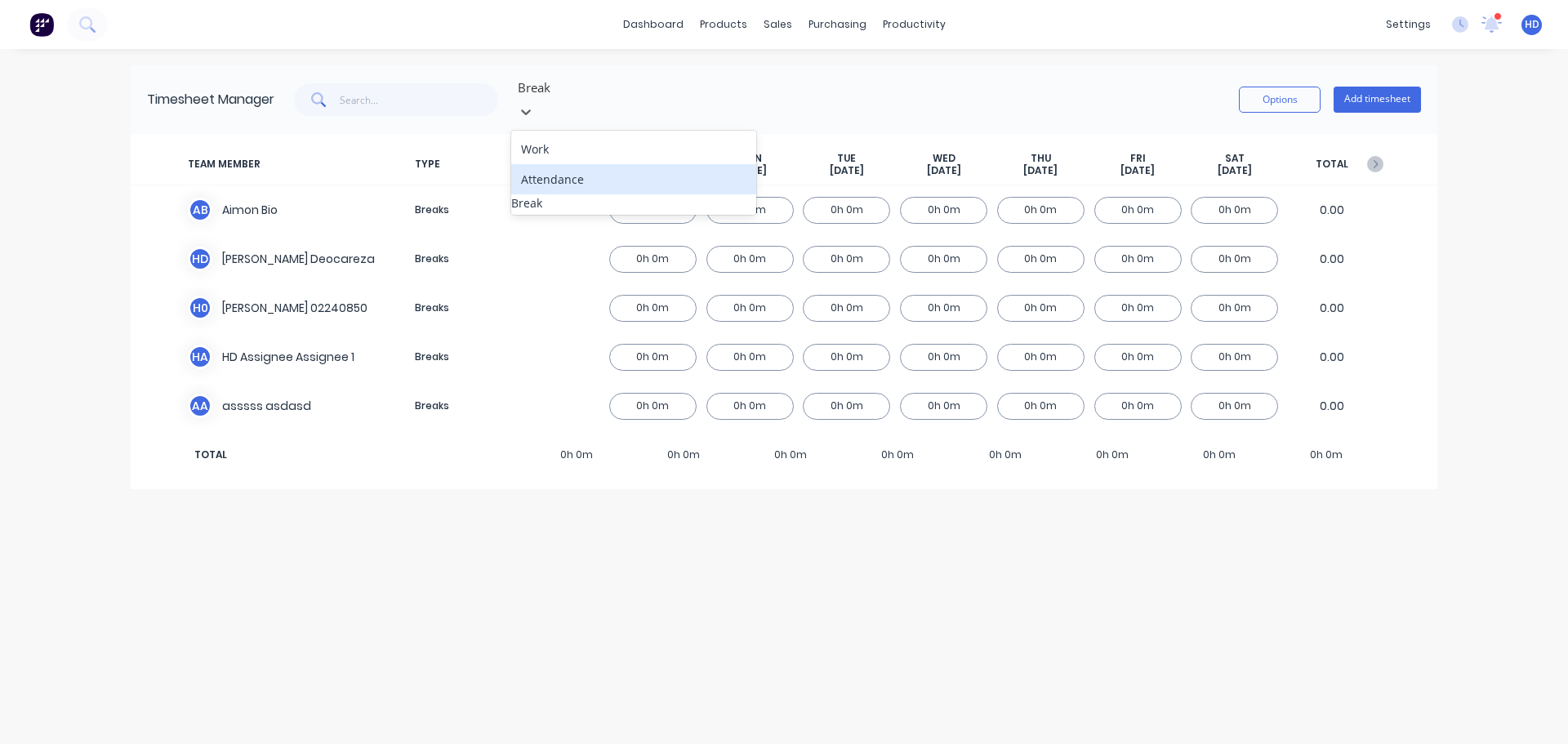
click at [558, 168] on div "Attendance" at bounding box center [634, 179] width 245 height 30
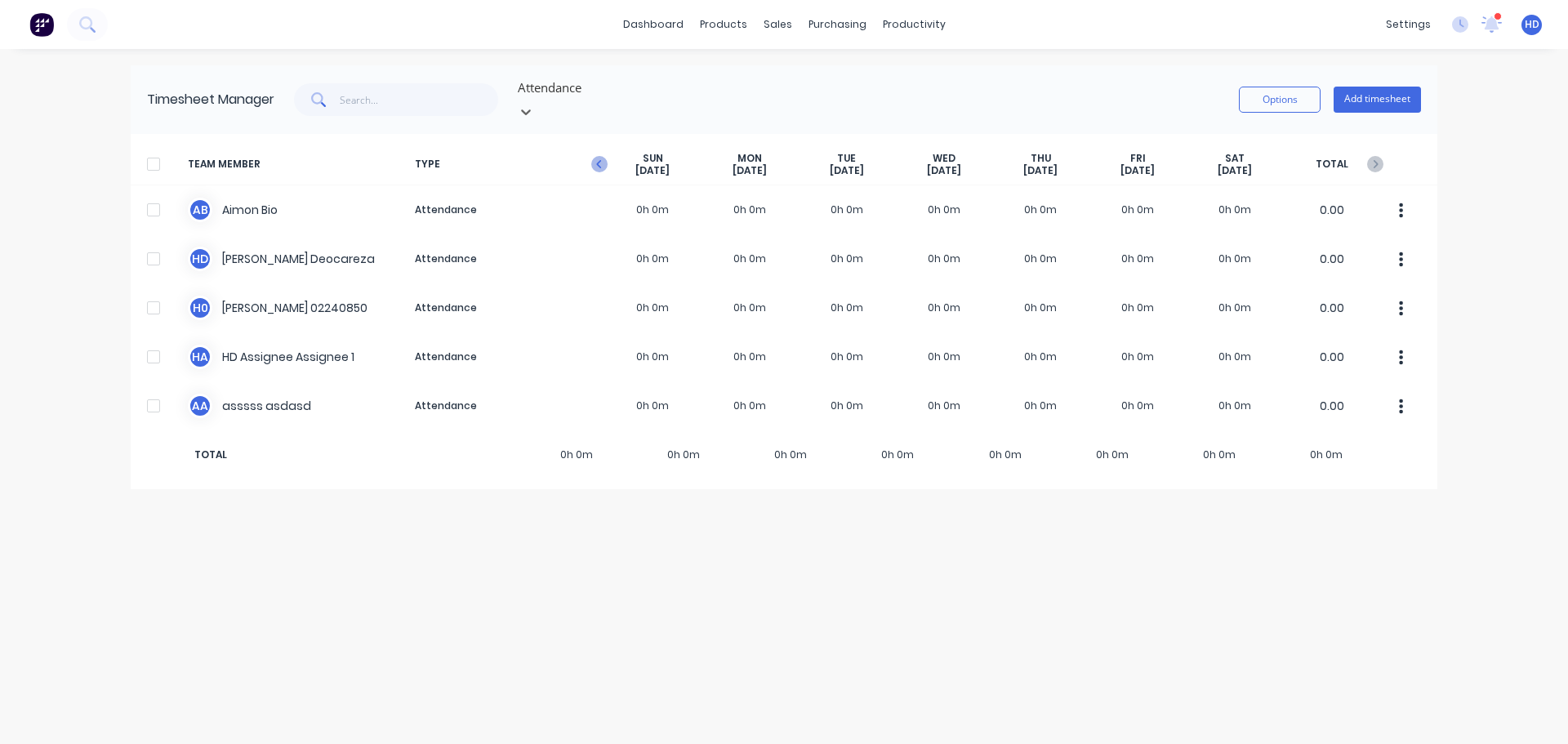
click at [597, 156] on icon "button" at bounding box center [599, 164] width 16 height 16
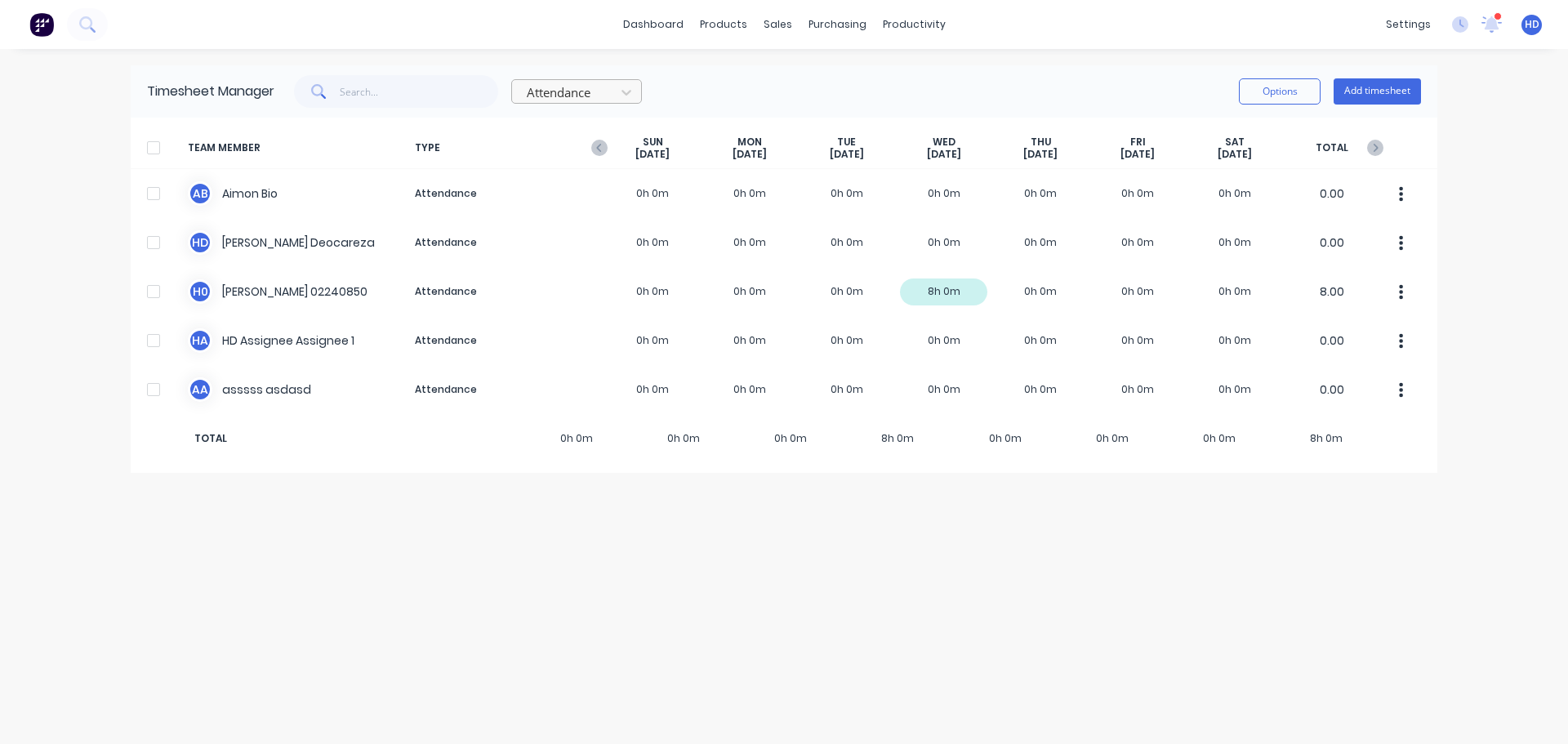
click at [590, 90] on div at bounding box center [566, 92] width 82 height 20
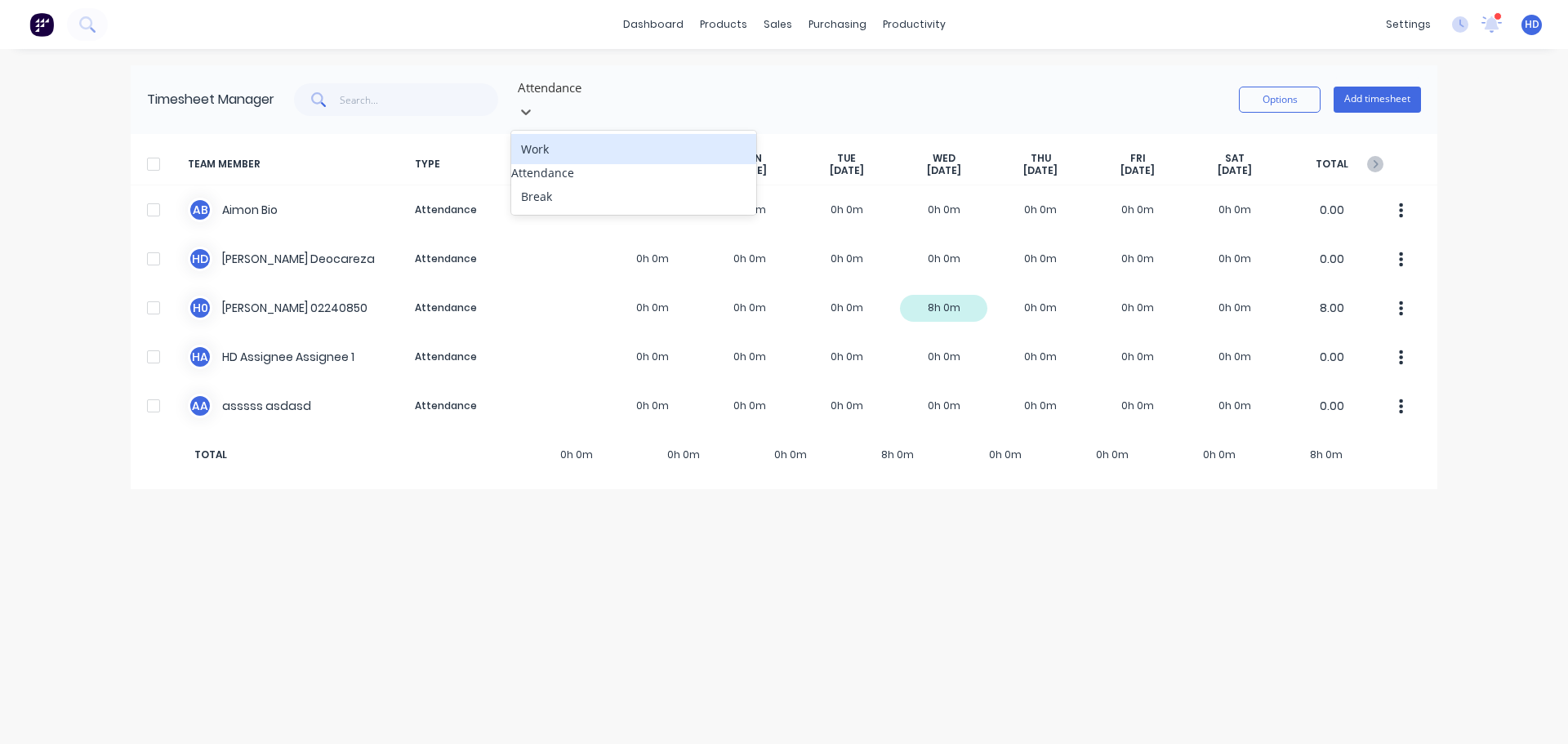
click at [576, 134] on div "Work" at bounding box center [634, 149] width 245 height 30
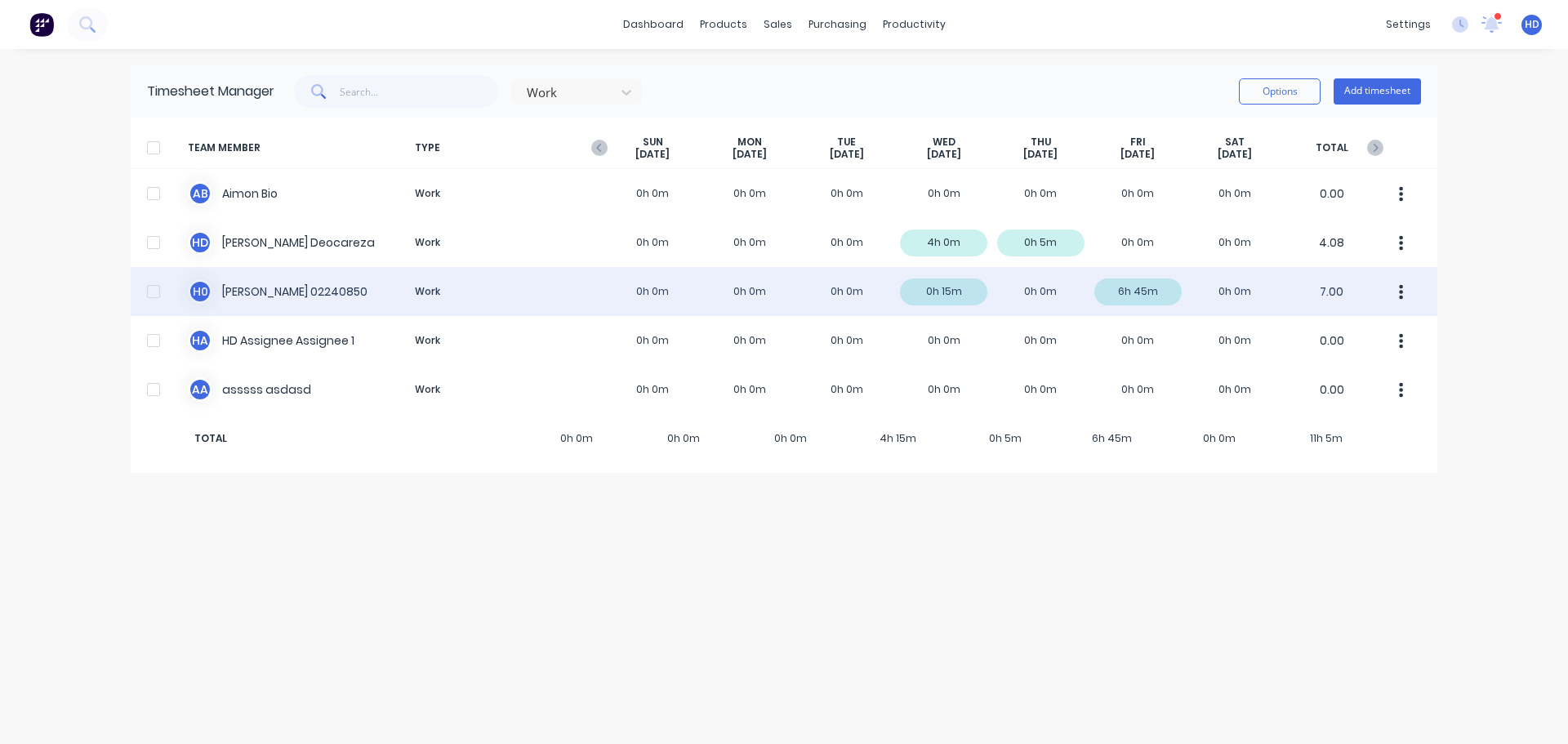
click at [262, 289] on div "H 0 Harry 02240850 Work 0h 0m 0h 0m 0h 0m 0h 15m 0h 0m 6h 45m 0h 0m 7.00" at bounding box center [784, 291] width 1307 height 49
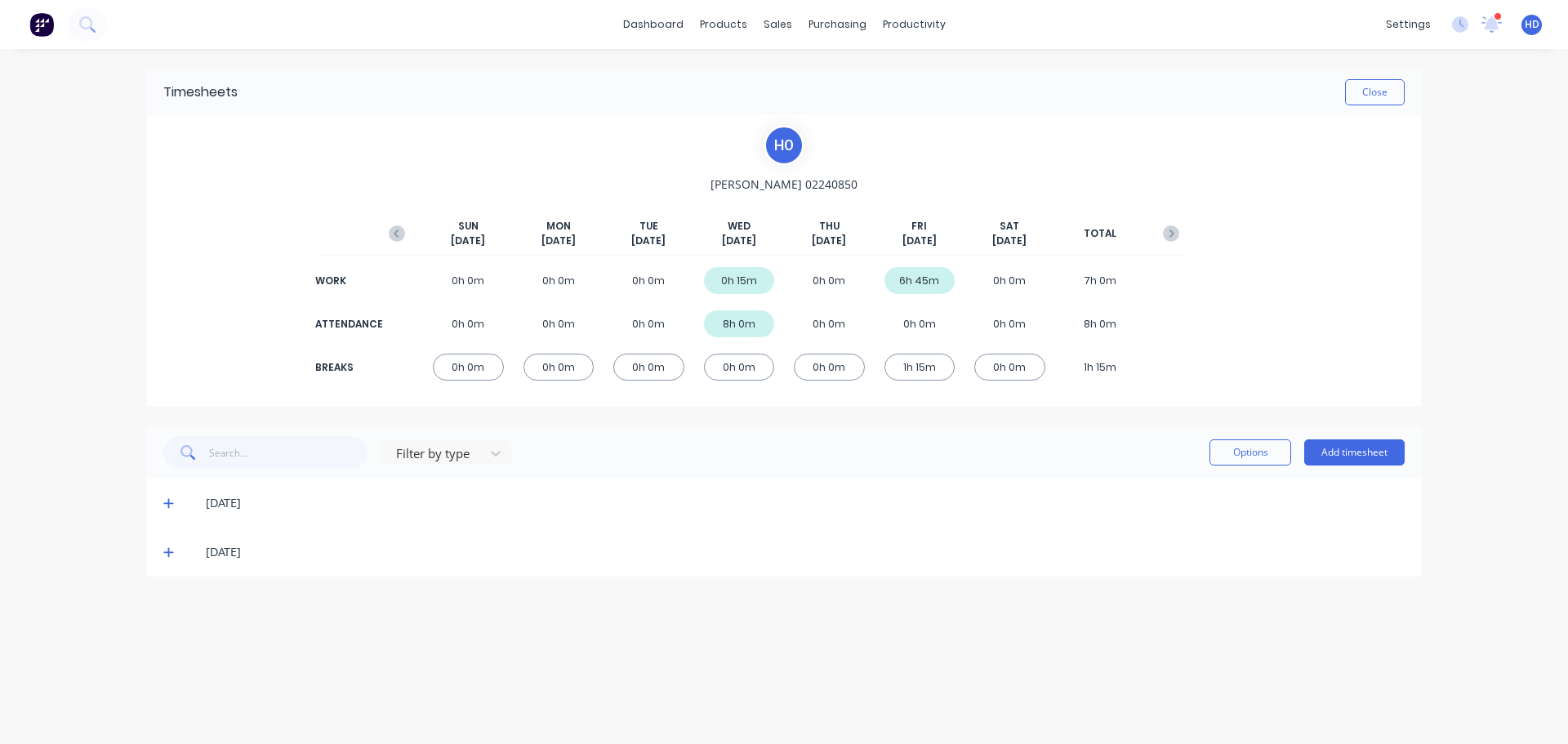
click at [162, 499] on div "10/09/25" at bounding box center [784, 503] width 1274 height 49
click at [153, 503] on div "10/09/25" at bounding box center [784, 503] width 1274 height 49
click at [166, 500] on icon at bounding box center [169, 503] width 11 height 12
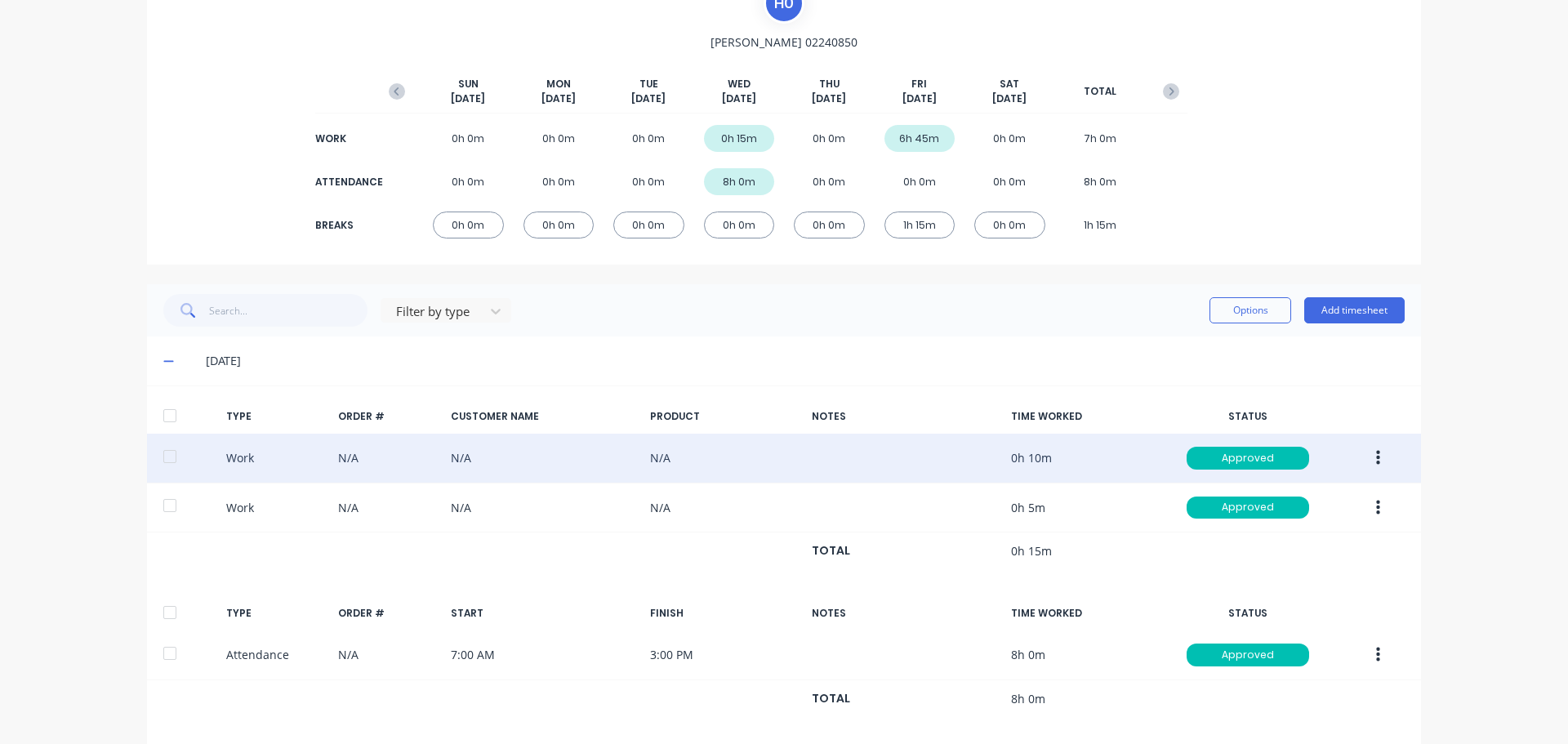
scroll to position [211, 0]
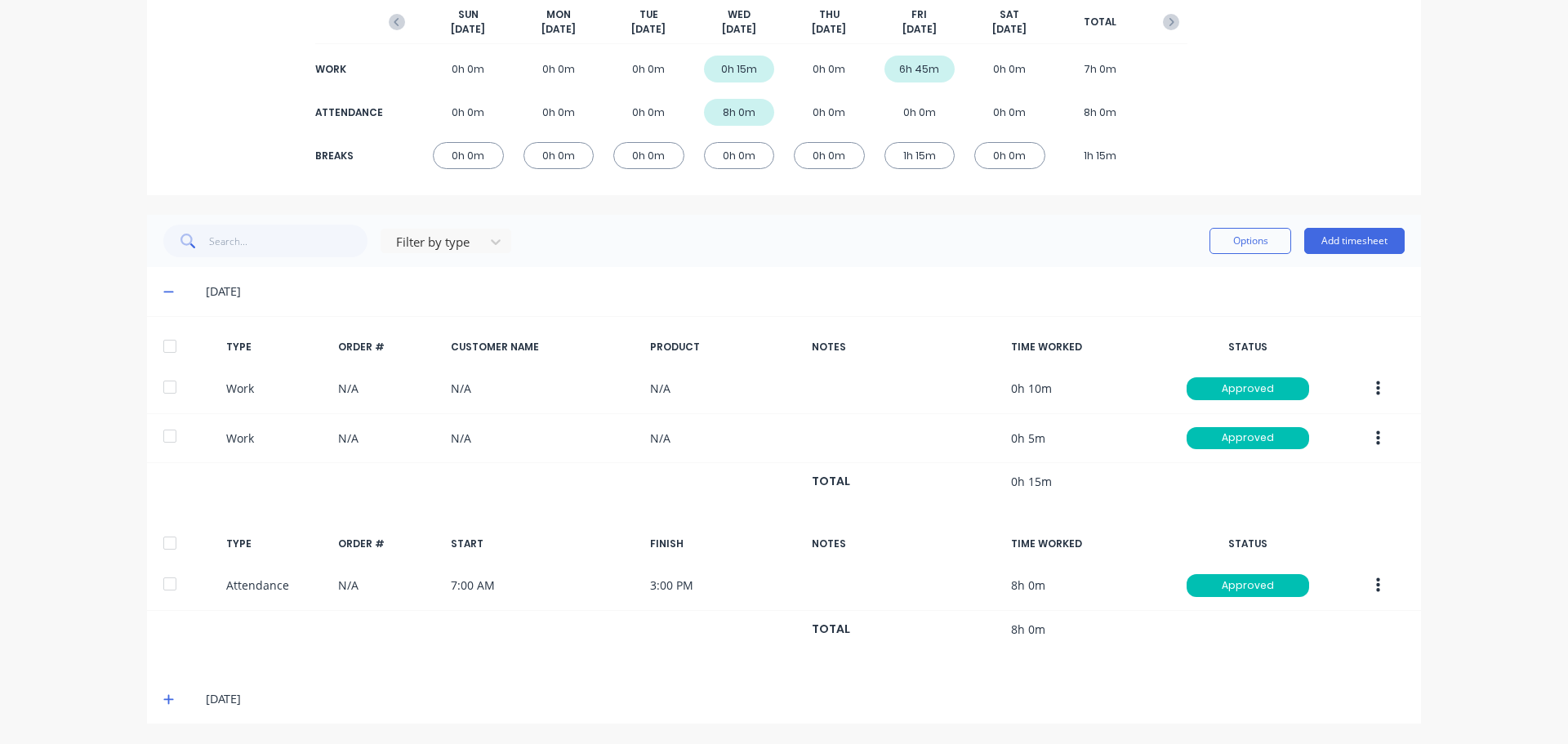
click at [161, 542] on div at bounding box center [170, 542] width 33 height 33
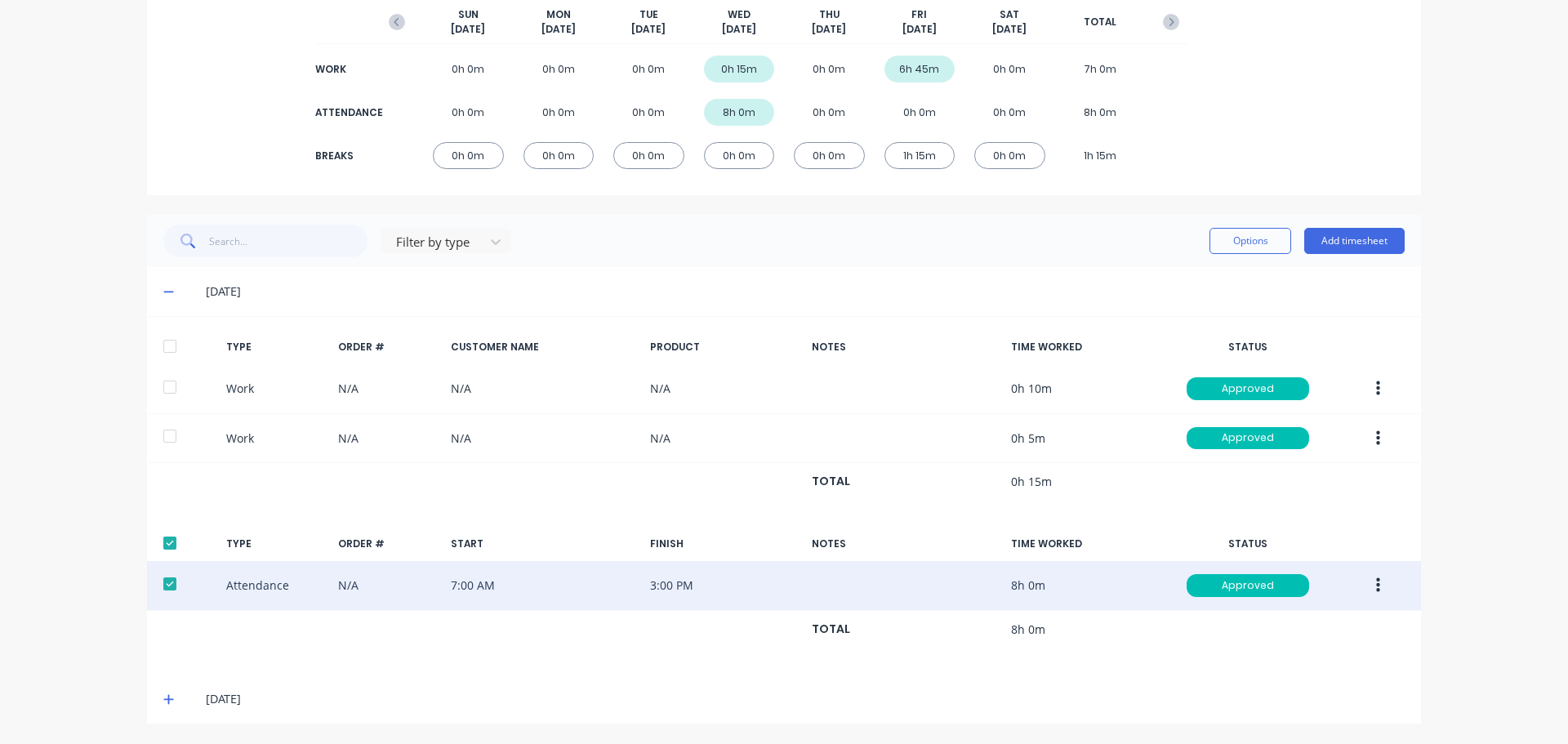
click at [1369, 586] on button "button" at bounding box center [1378, 585] width 38 height 29
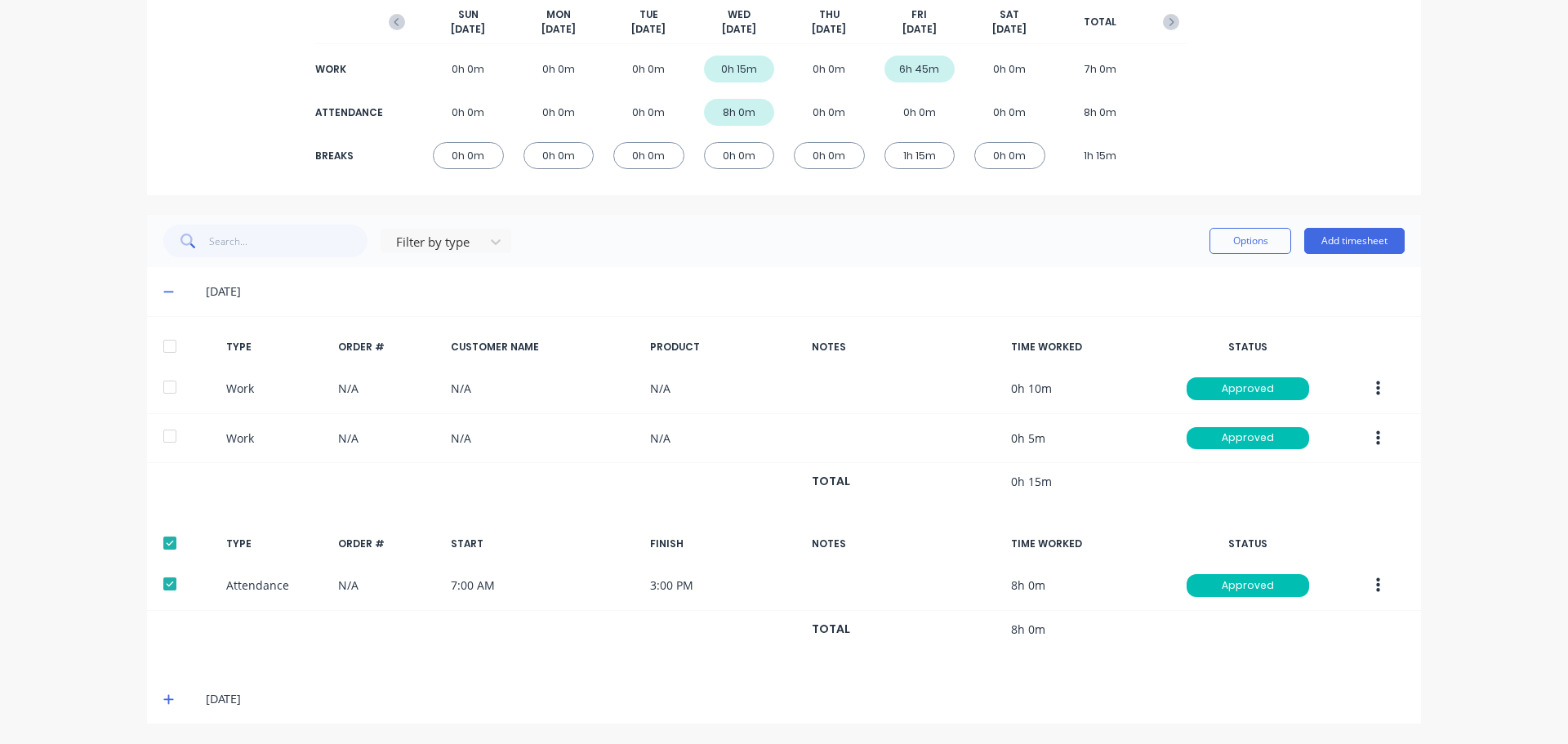
click at [1477, 418] on div "dashboard products sales purchasing productivity dashboard products Product Cat…" at bounding box center [784, 372] width 1568 height 744
click at [1255, 241] on button "Options" at bounding box center [1250, 241] width 82 height 26
click at [815, 245] on div "Filter by type Options Add timesheet" at bounding box center [784, 241] width 1241 height 33
click at [1245, 245] on button "Options" at bounding box center [1250, 241] width 82 height 26
click at [1487, 319] on div "dashboard products sales purchasing productivity dashboard products Product Cat…" at bounding box center [784, 372] width 1568 height 744
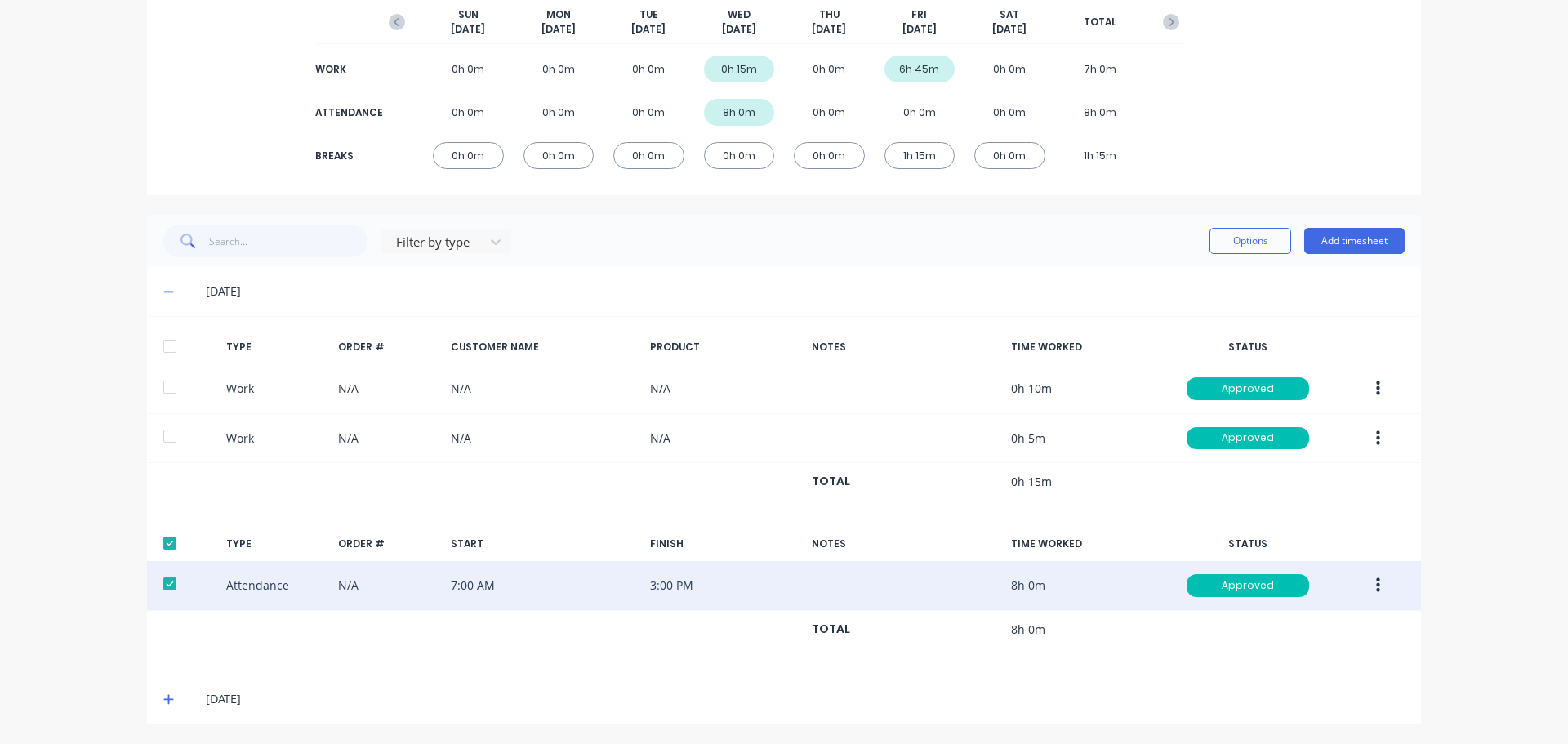
click at [1366, 587] on button "button" at bounding box center [1378, 585] width 38 height 29
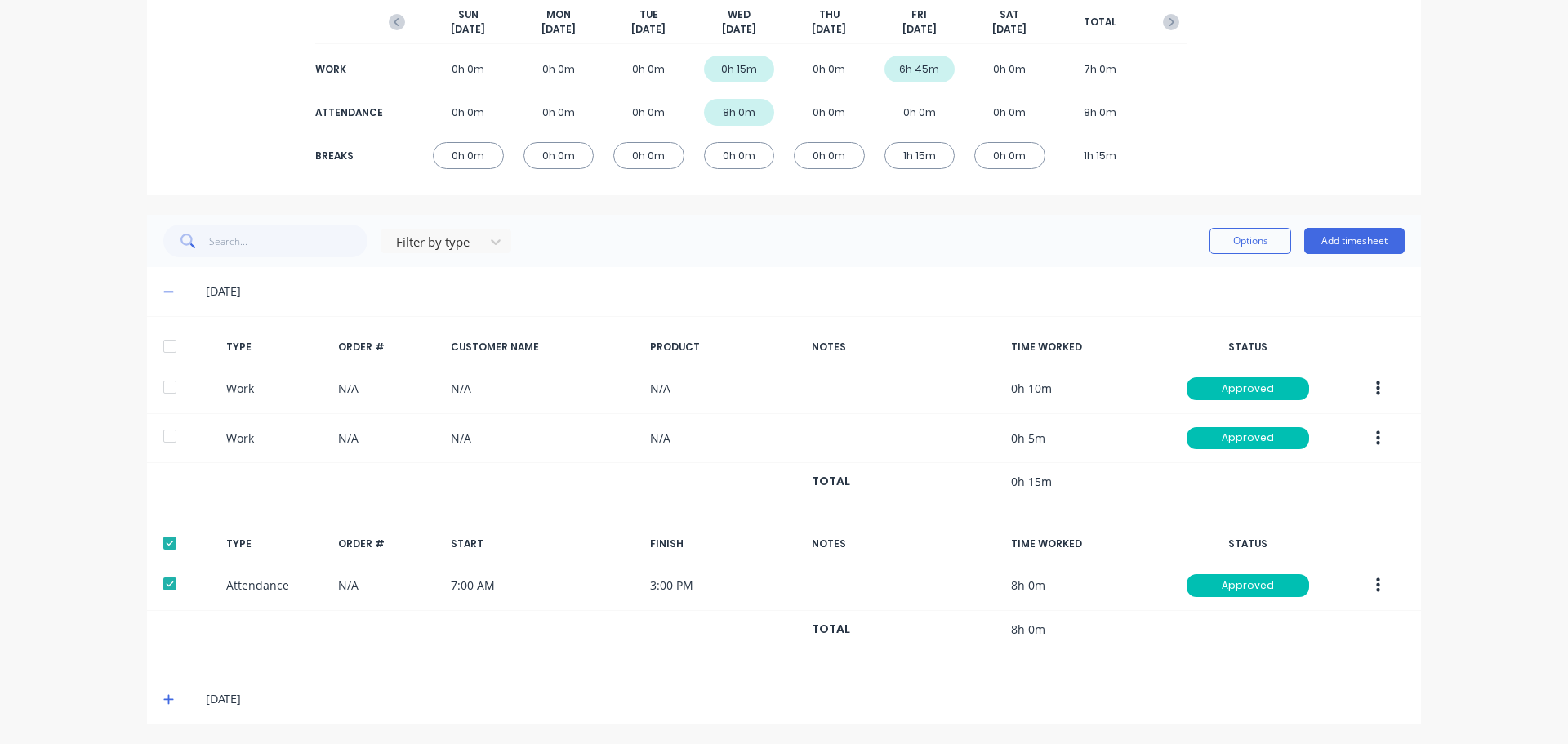
click at [1468, 447] on div "dashboard products sales purchasing productivity dashboard products Product Cat…" at bounding box center [784, 372] width 1568 height 744
drag, startPoint x: 217, startPoint y: 535, endPoint x: 1469, endPoint y: 574, distance: 1252.6
click at [1477, 574] on div "dashboard products sales purchasing productivity dashboard products Product Cat…" at bounding box center [784, 372] width 1568 height 744
click at [1443, 613] on div "dashboard products sales purchasing productivity dashboard products Product Cat…" at bounding box center [784, 372] width 1568 height 744
click at [1052, 541] on div "TIME WORKED" at bounding box center [1085, 543] width 148 height 15
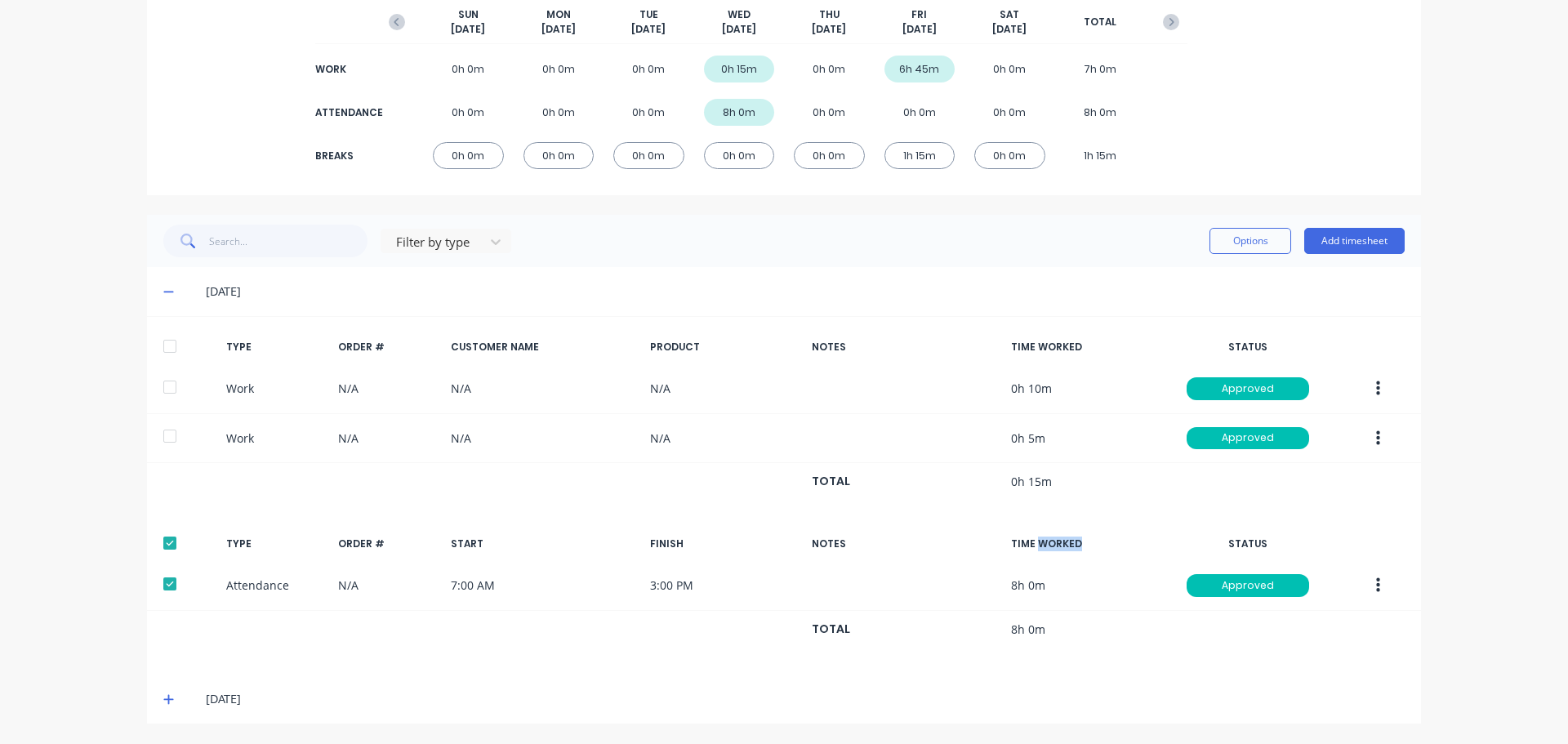
click at [1052, 541] on div "TIME WORKED" at bounding box center [1085, 543] width 148 height 15
click at [1018, 546] on div "TIME WORKED" at bounding box center [1085, 543] width 148 height 15
click at [1056, 546] on div "TIME WORKED" at bounding box center [1085, 543] width 148 height 15
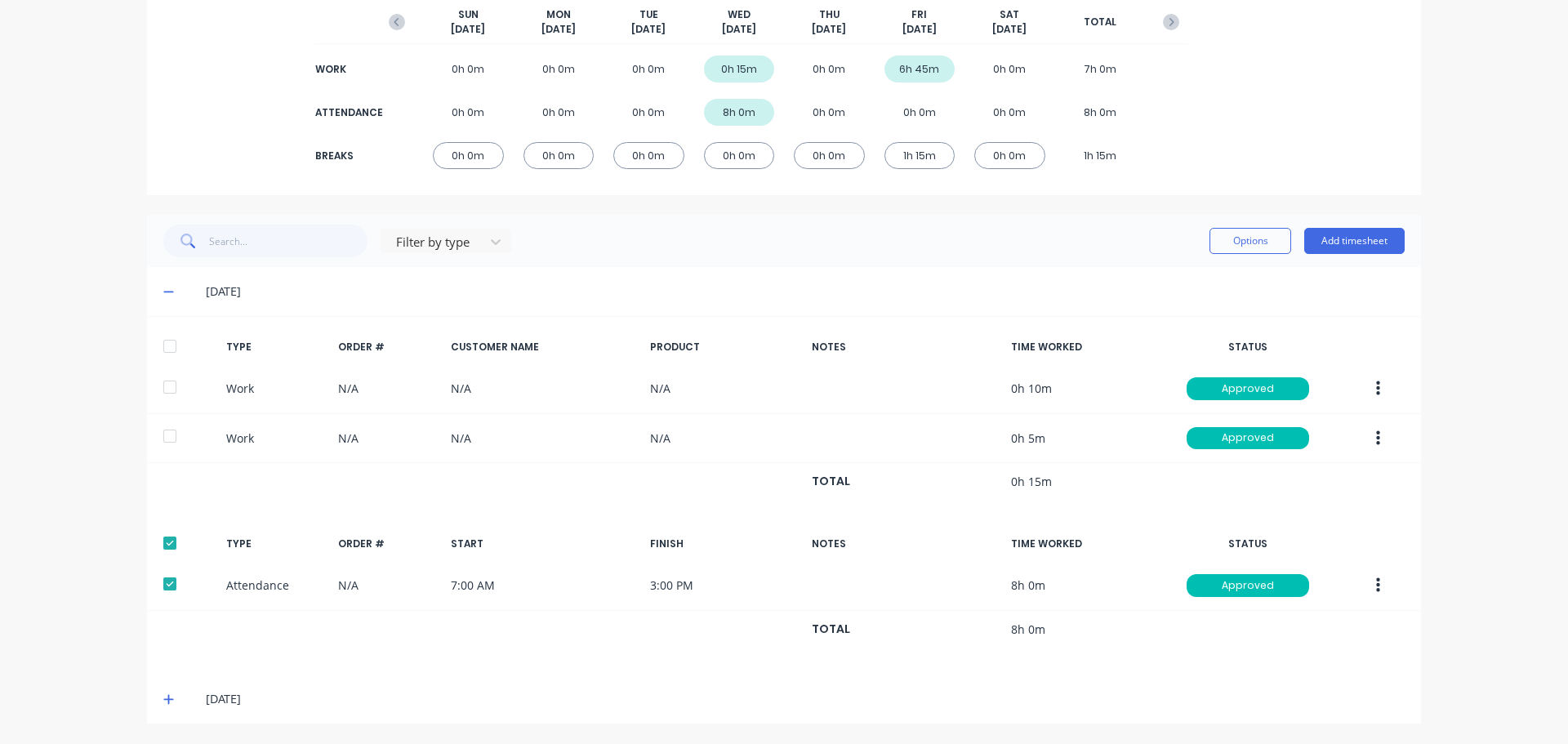
click at [659, 541] on div "FINISH" at bounding box center [724, 543] width 148 height 15
click at [659, 540] on div "FINISH" at bounding box center [724, 543] width 148 height 15
click at [234, 547] on div "TYPE" at bounding box center [276, 543] width 99 height 15
click at [349, 541] on div "ORDER #" at bounding box center [388, 543] width 99 height 15
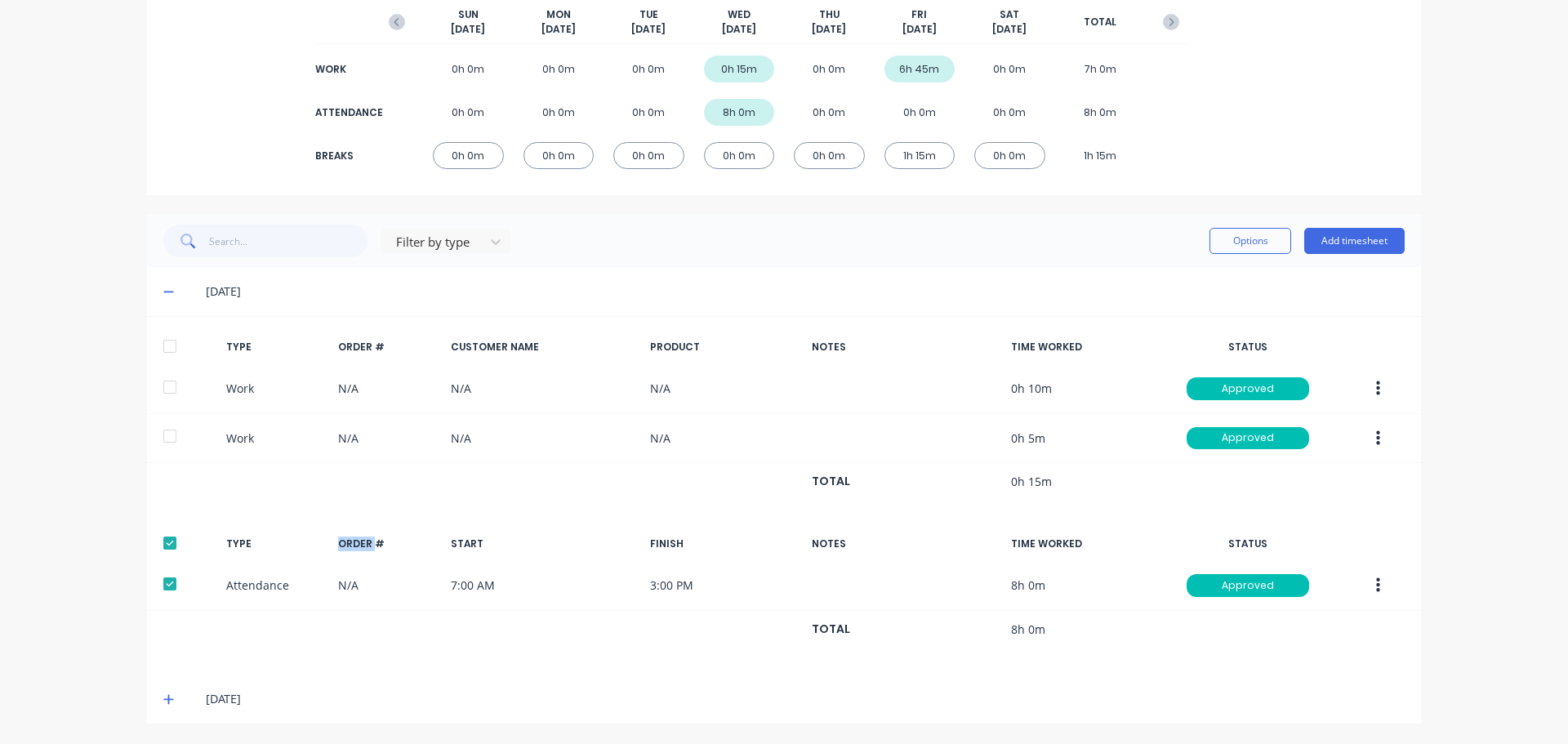
click at [349, 541] on div "ORDER #" at bounding box center [388, 543] width 99 height 15
click at [467, 538] on div "START" at bounding box center [544, 543] width 186 height 15
click at [656, 540] on div "FINISH" at bounding box center [724, 543] width 148 height 15
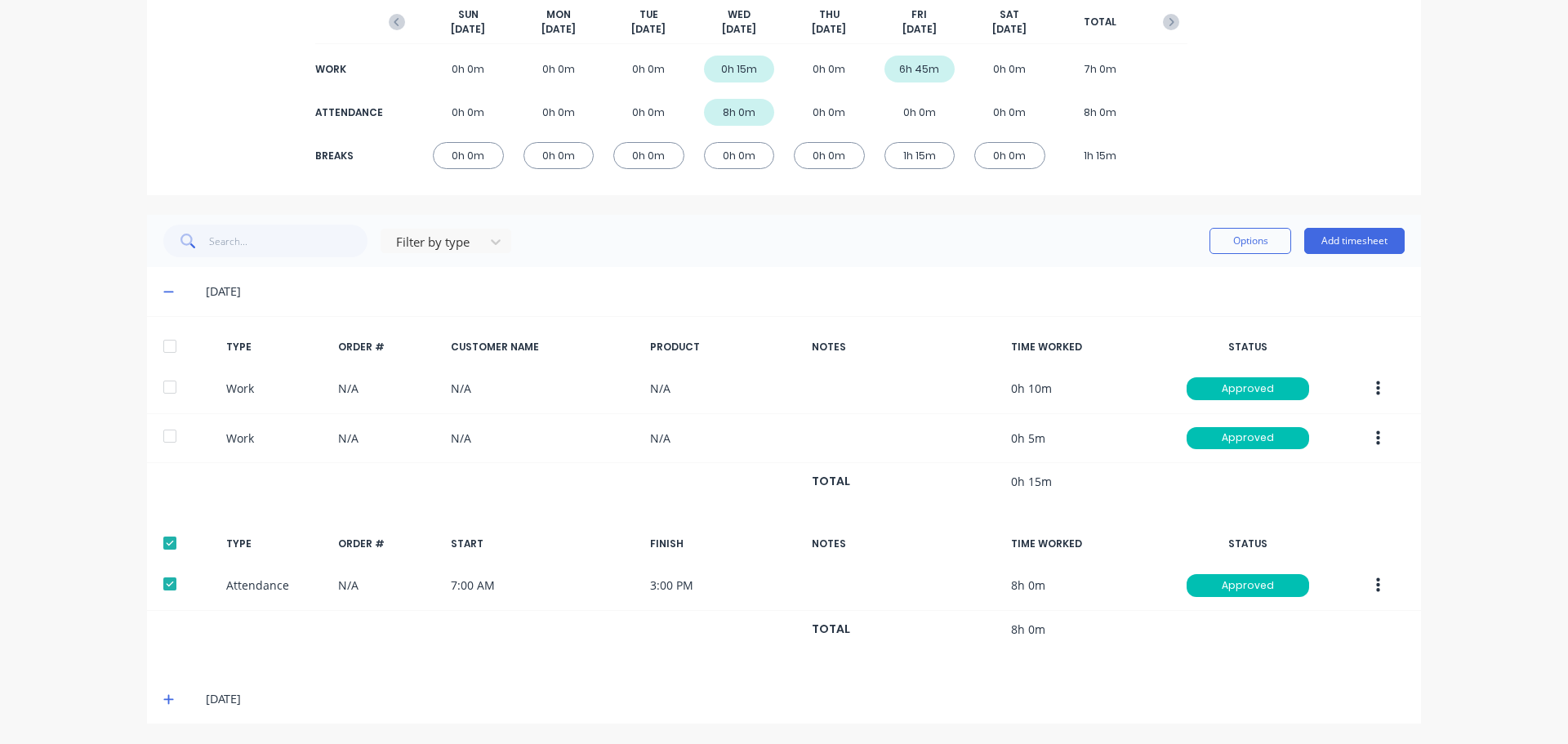
click at [820, 546] on div "NOTES" at bounding box center [905, 543] width 186 height 15
click at [1024, 537] on div "TIME WORKED" at bounding box center [1085, 543] width 148 height 15
click at [1022, 537] on div "TIME WORKED" at bounding box center [1085, 543] width 148 height 15
click at [1071, 542] on div "TIME WORKED" at bounding box center [1085, 543] width 148 height 15
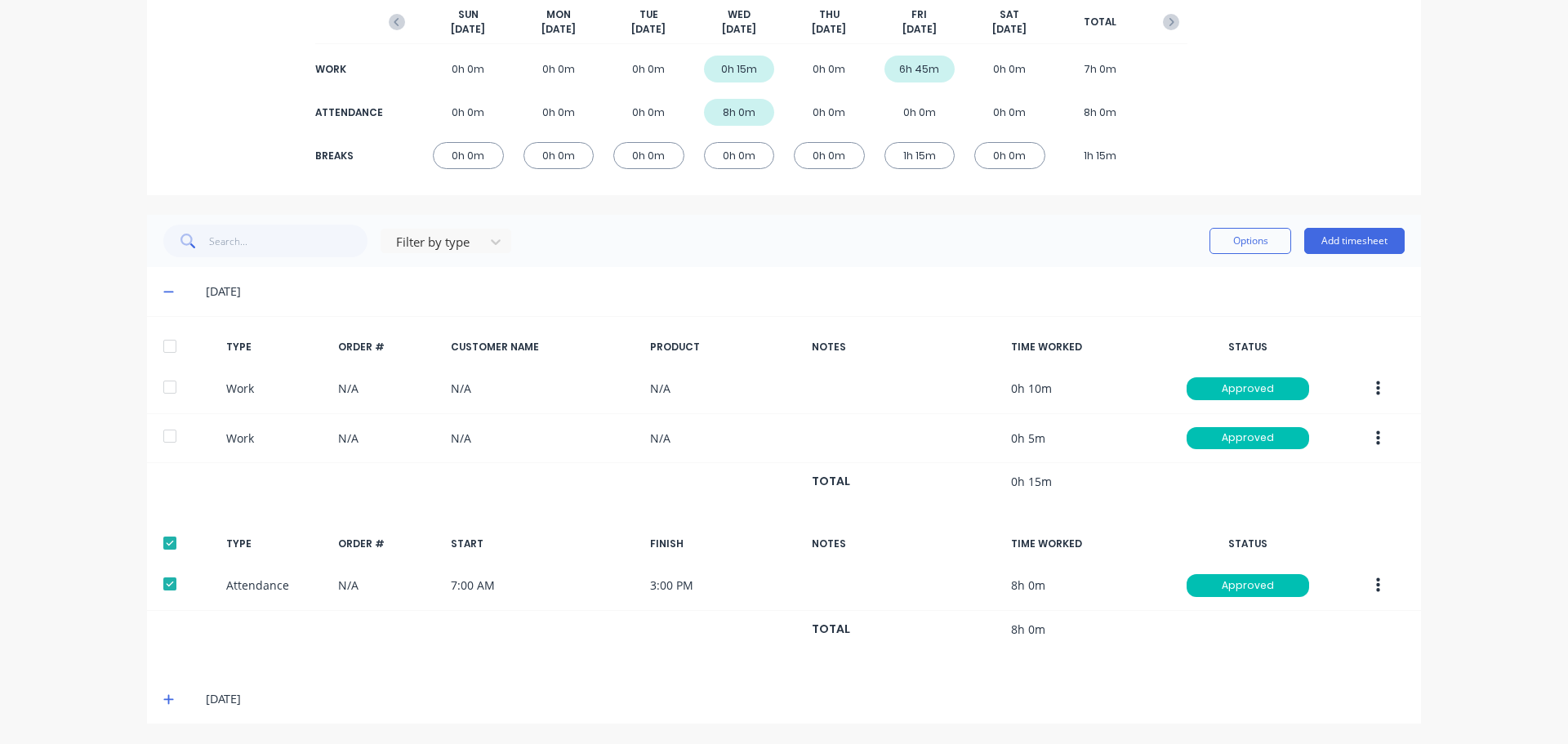
click at [1071, 542] on div "TIME WORKED" at bounding box center [1085, 543] width 148 height 15
click at [1053, 542] on div "TIME WORKED" at bounding box center [1085, 543] width 148 height 15
click at [1470, 544] on div "dashboard products sales purchasing productivity dashboard products Product Cat…" at bounding box center [784, 372] width 1568 height 744
click at [1231, 543] on div "STATUS" at bounding box center [1247, 543] width 148 height 15
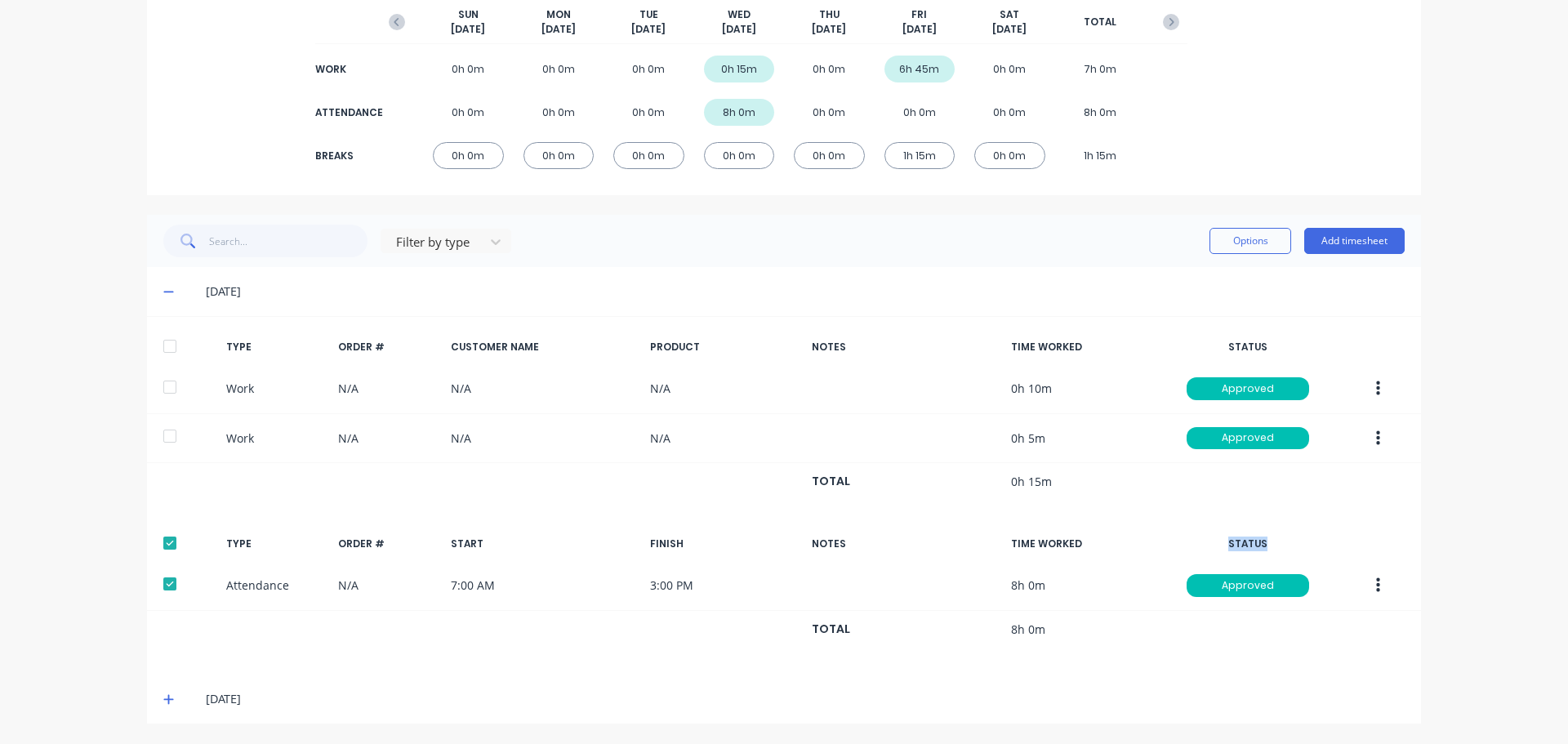
click at [1231, 543] on div "STATUS" at bounding box center [1247, 543] width 148 height 15
click at [1465, 534] on div "dashboard products sales purchasing productivity dashboard products Product Cat…" at bounding box center [784, 372] width 1568 height 744
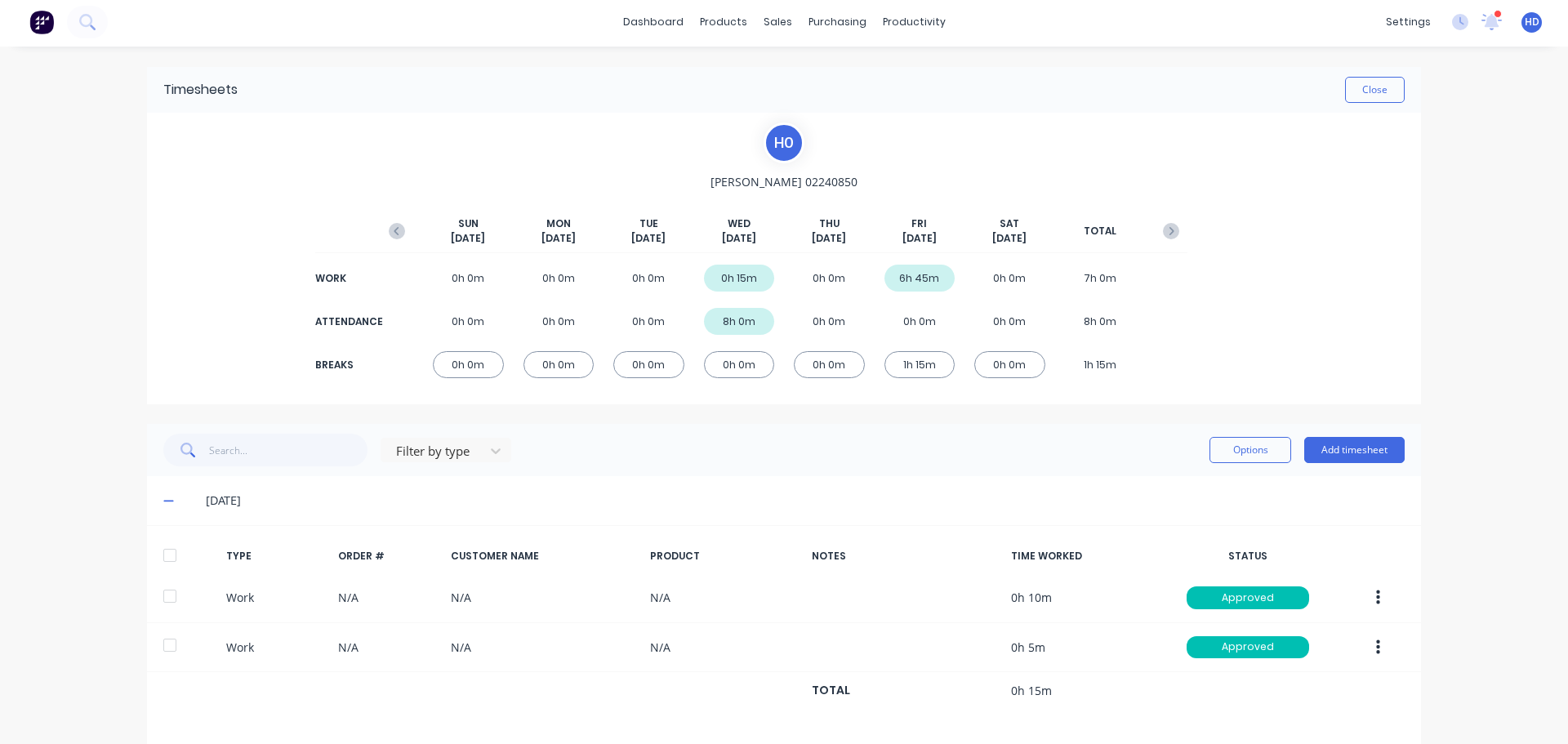
scroll to position [0, 0]
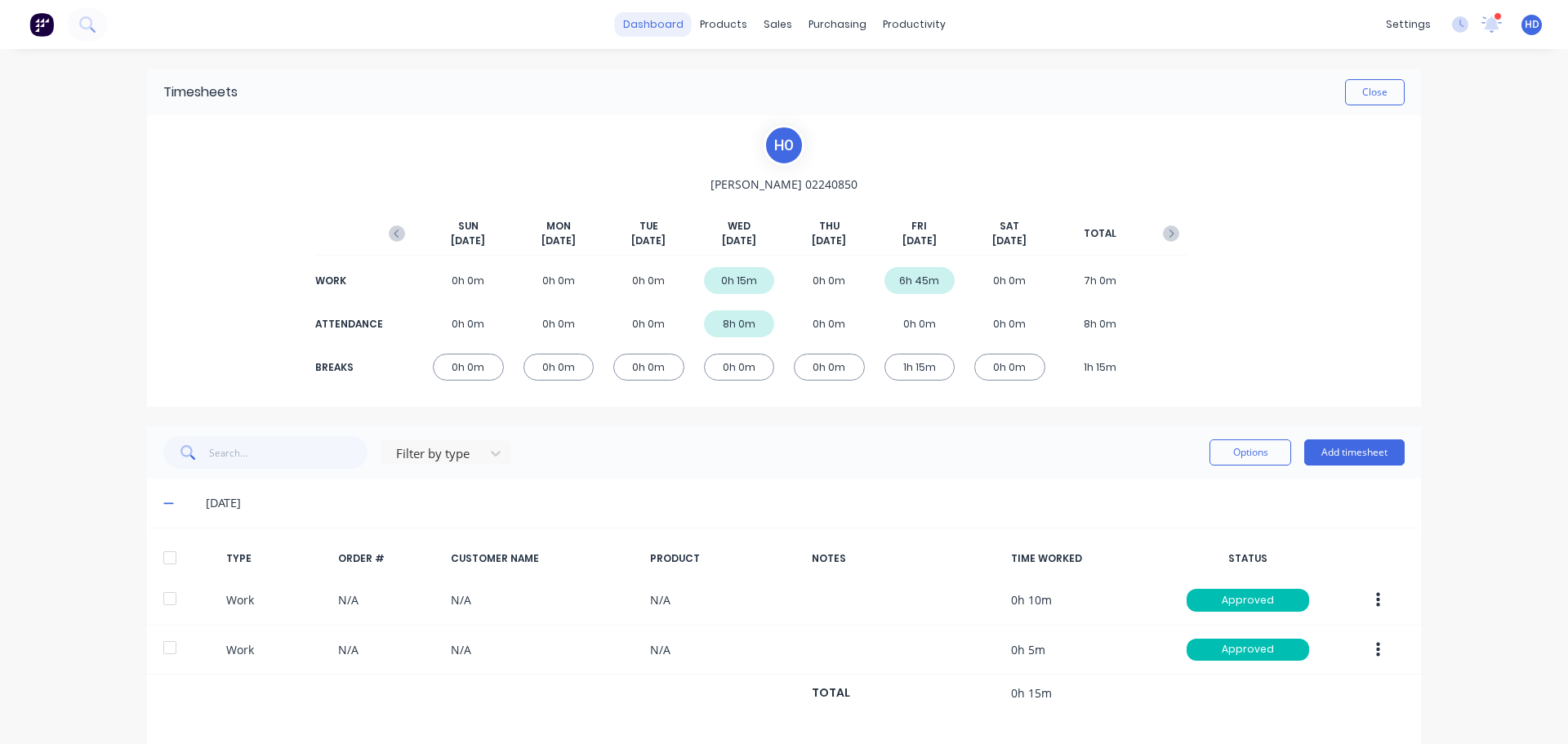
click at [642, 27] on link "dashboard" at bounding box center [653, 25] width 76 height 25
